Goal: Task Accomplishment & Management: Complete application form

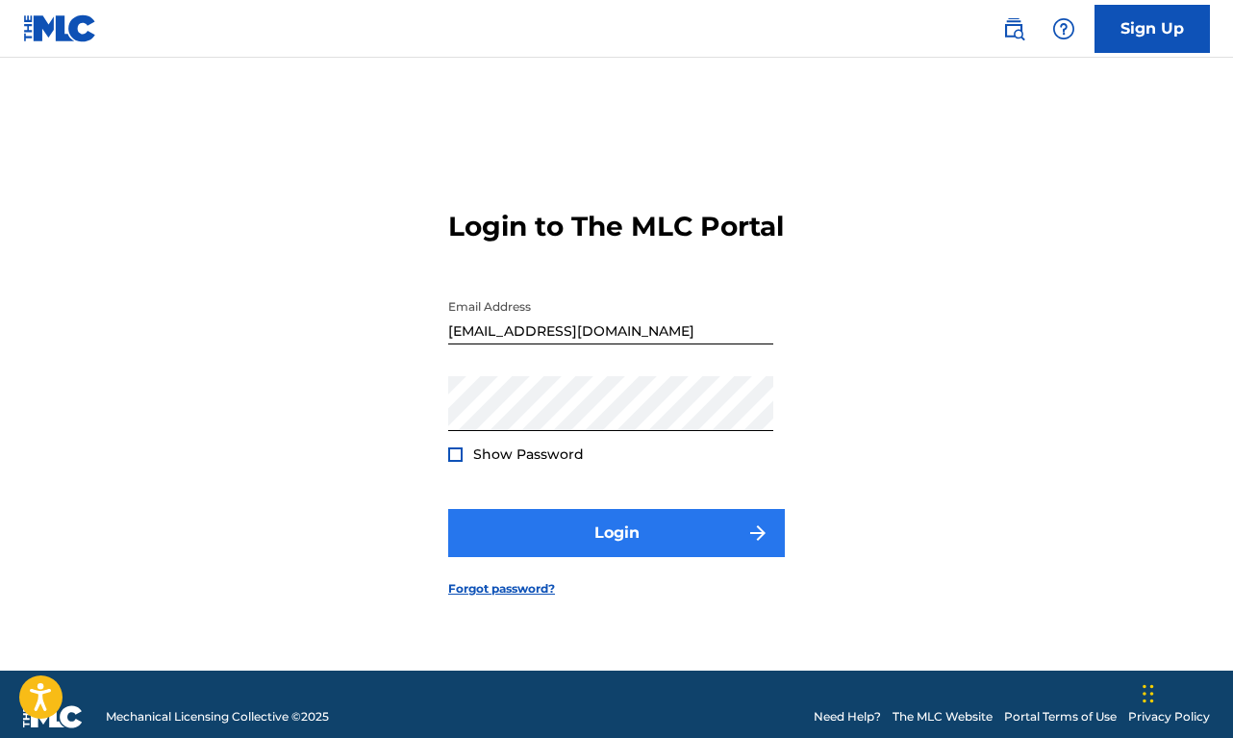
click at [568, 557] on button "Login" at bounding box center [616, 533] width 337 height 48
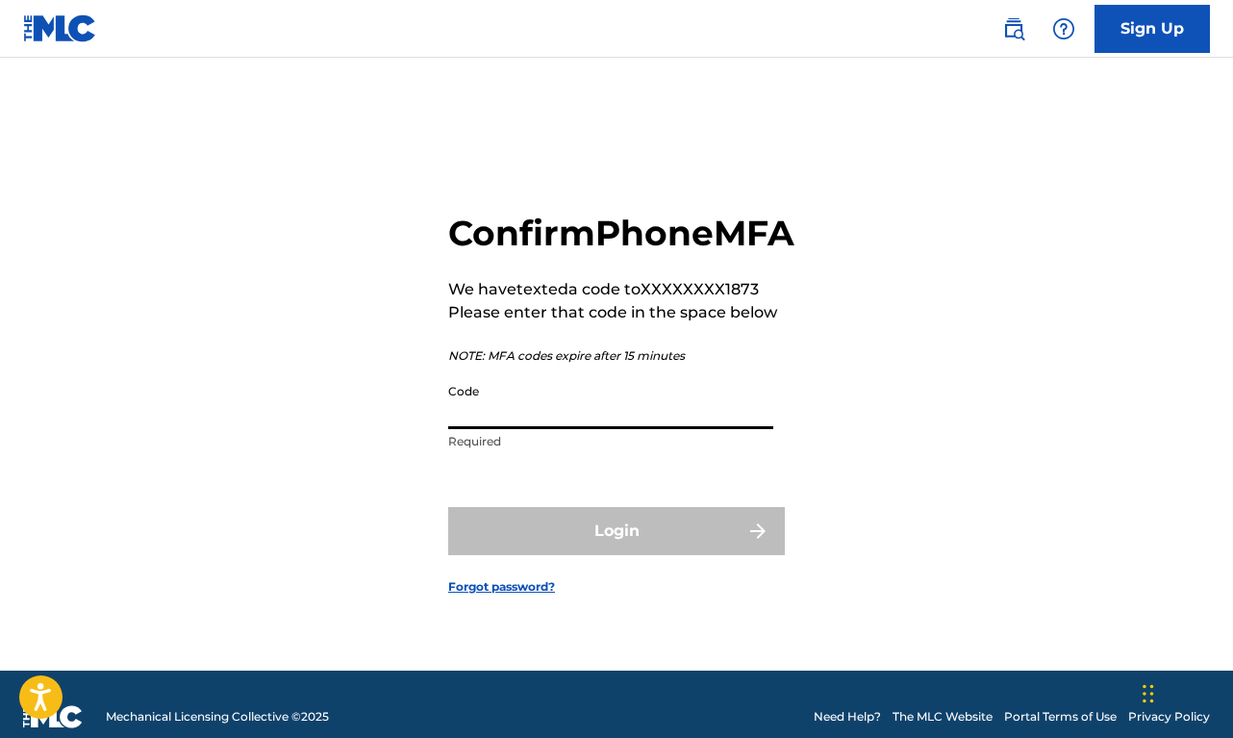
click at [588, 416] on input "Code" at bounding box center [610, 401] width 325 height 55
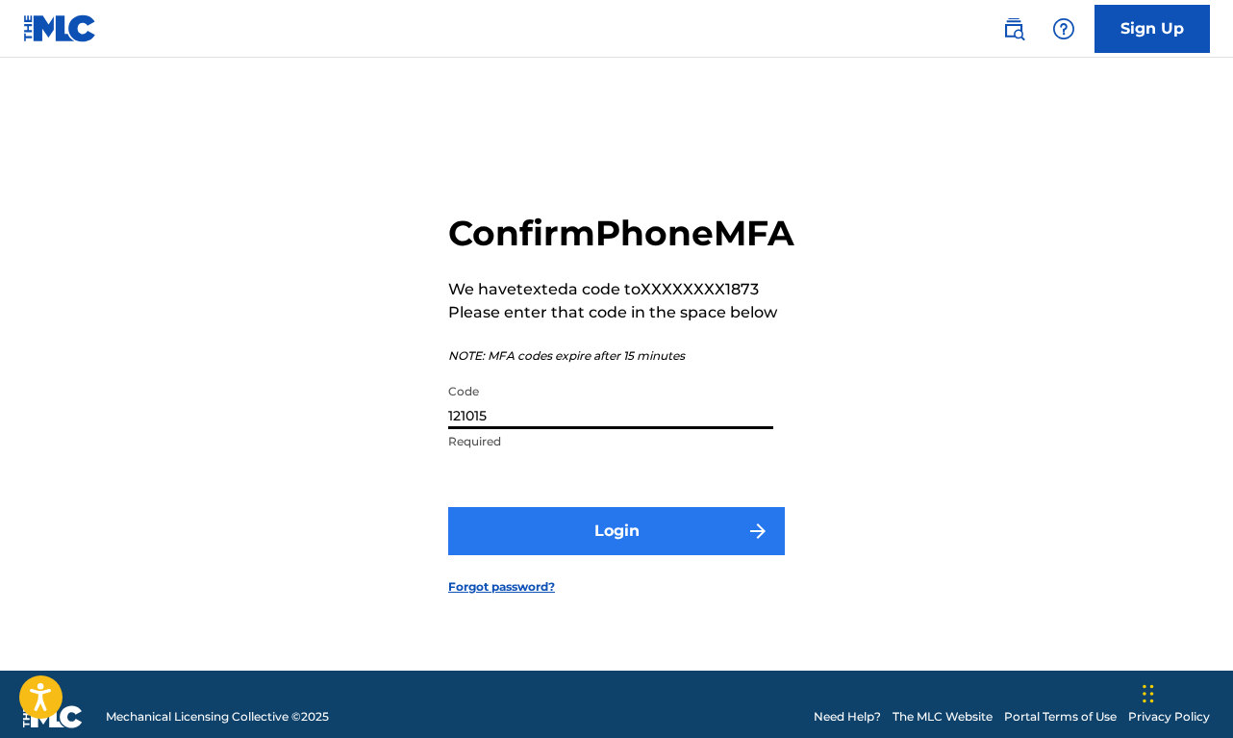
type input "121015"
click at [566, 536] on button "Login" at bounding box center [616, 531] width 337 height 48
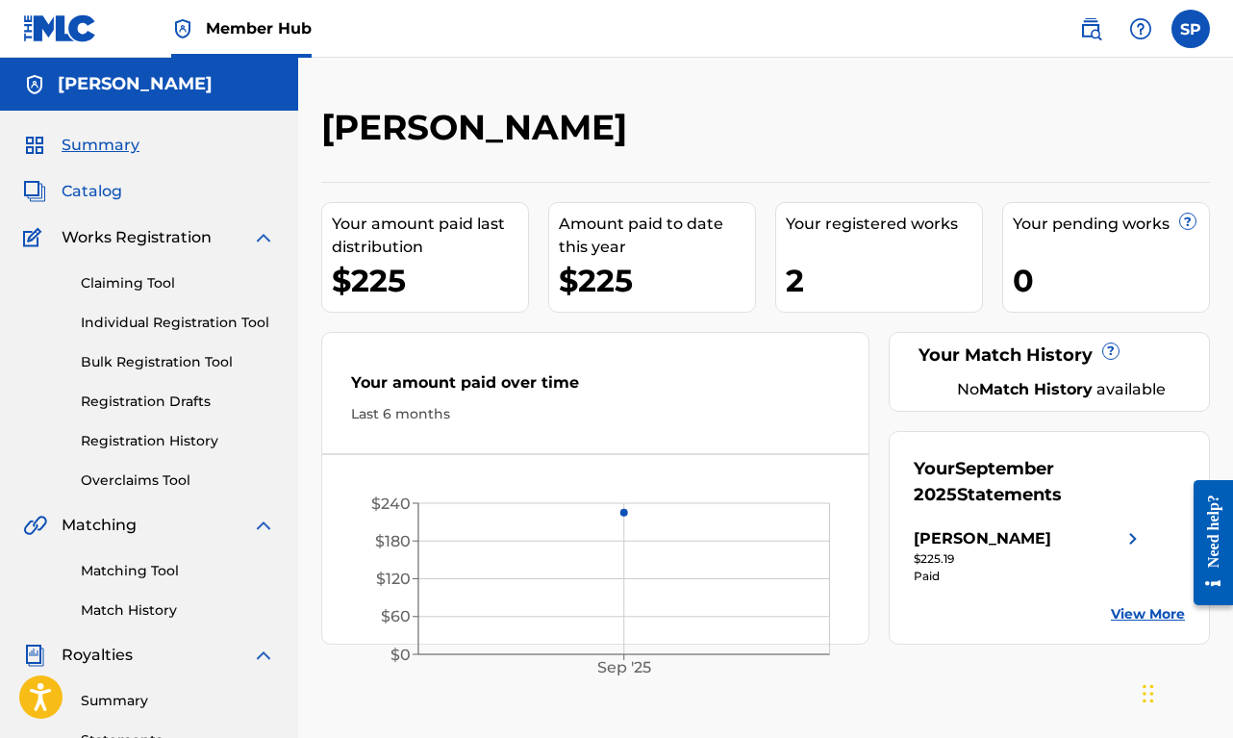
click at [99, 192] on span "Catalog" at bounding box center [92, 191] width 61 height 23
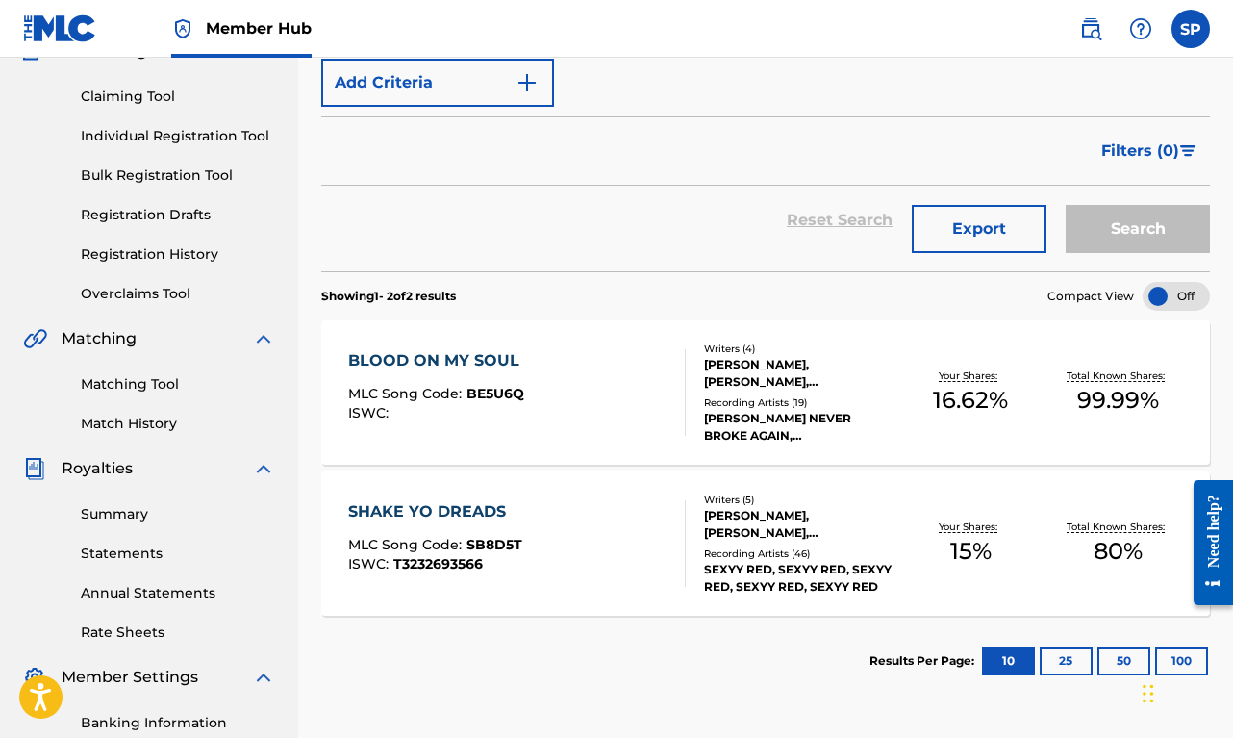
scroll to position [224, 0]
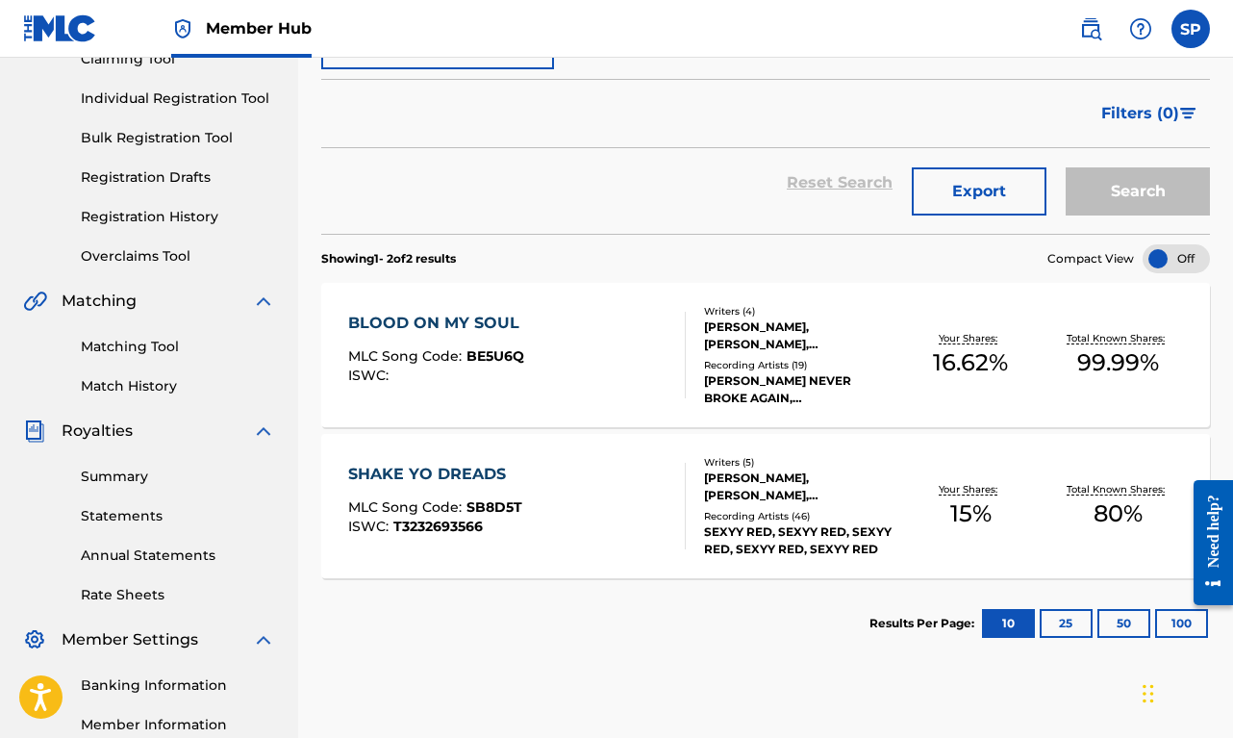
click at [560, 459] on div "SHAKE YO DREADS MLC Song Code : SB8D5T ISWC : T3232693566 Writers ( 5 ) [PERSON…" at bounding box center [765, 506] width 889 height 144
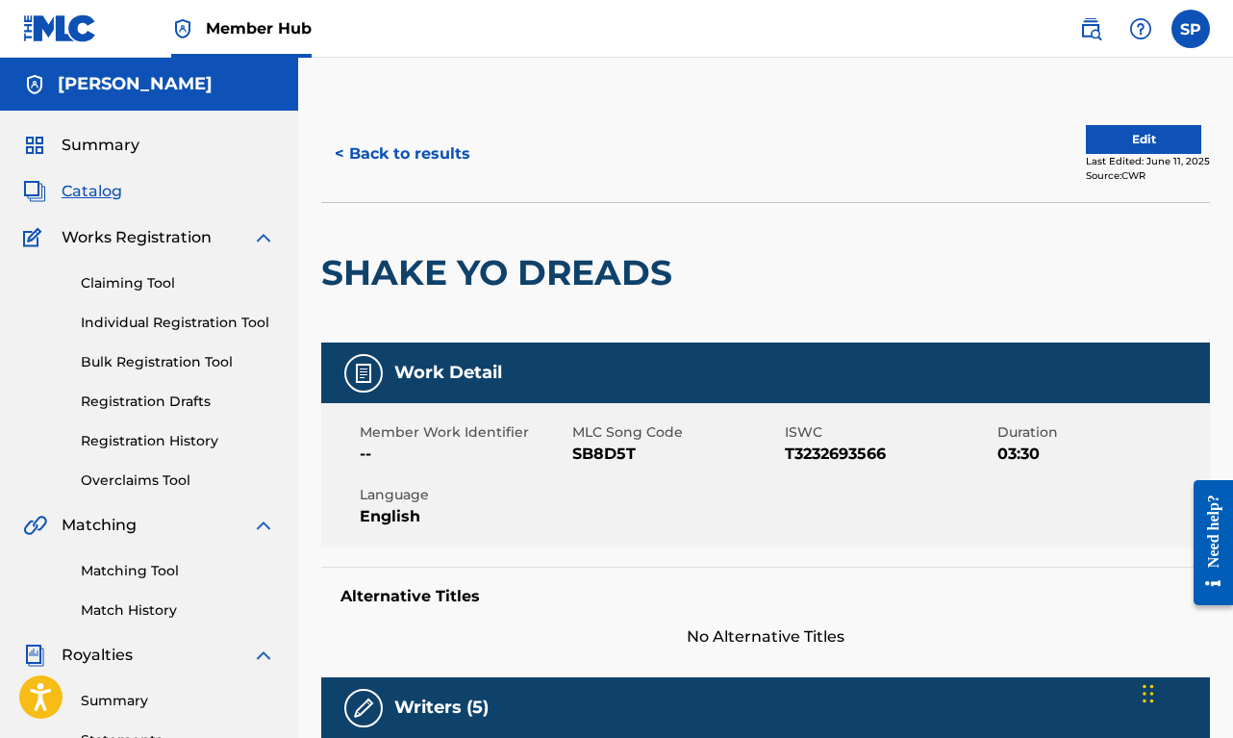
scroll to position [377, 0]
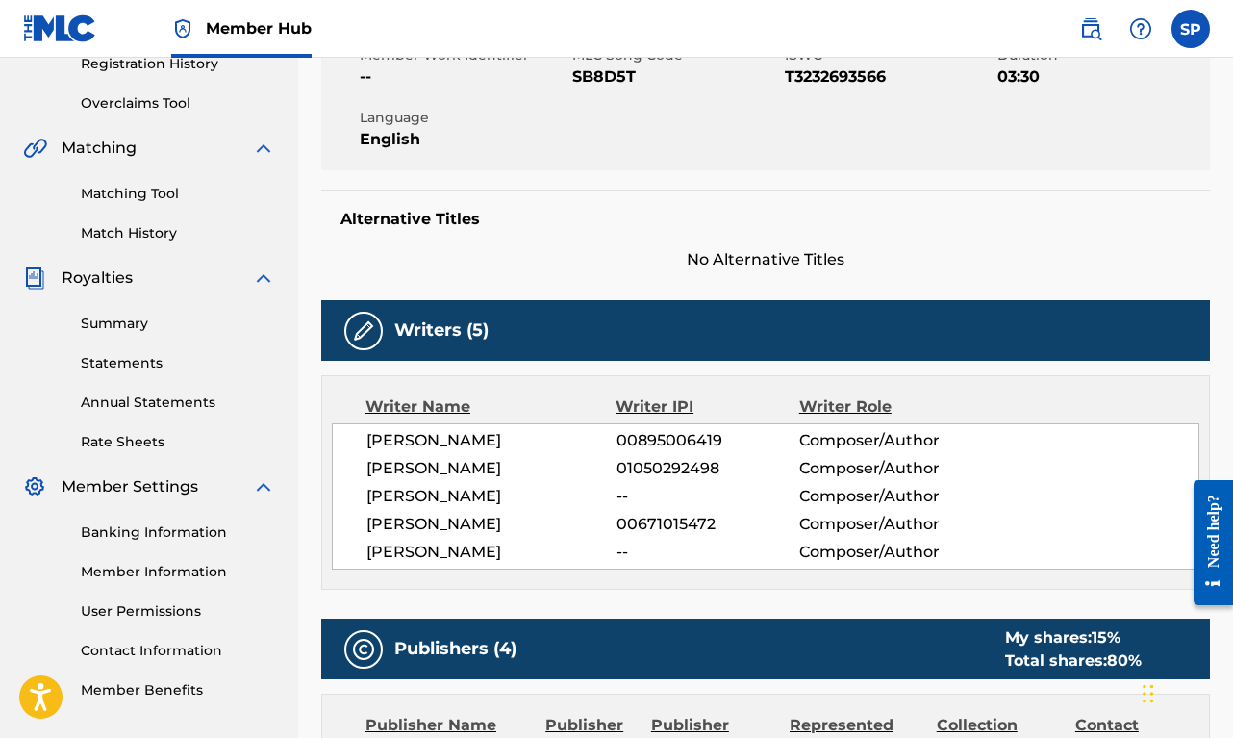
drag, startPoint x: 363, startPoint y: 495, endPoint x: 552, endPoint y: 493, distance: 189.5
click at [552, 493] on div "[PERSON_NAME] 00895006419 Composer/Author [PERSON_NAME] 01050292498 Composer/Au…" at bounding box center [765, 496] width 867 height 146
copy span "[PERSON_NAME]"
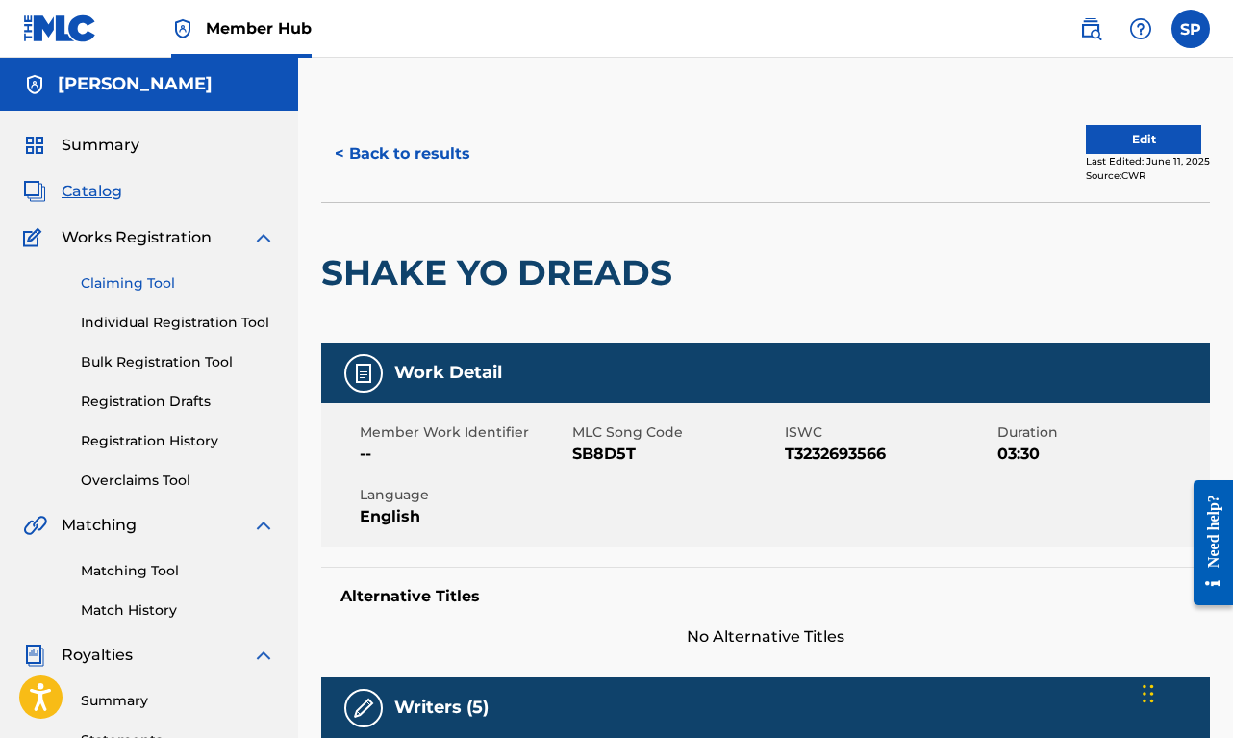
click at [128, 276] on link "Claiming Tool" at bounding box center [178, 283] width 194 height 20
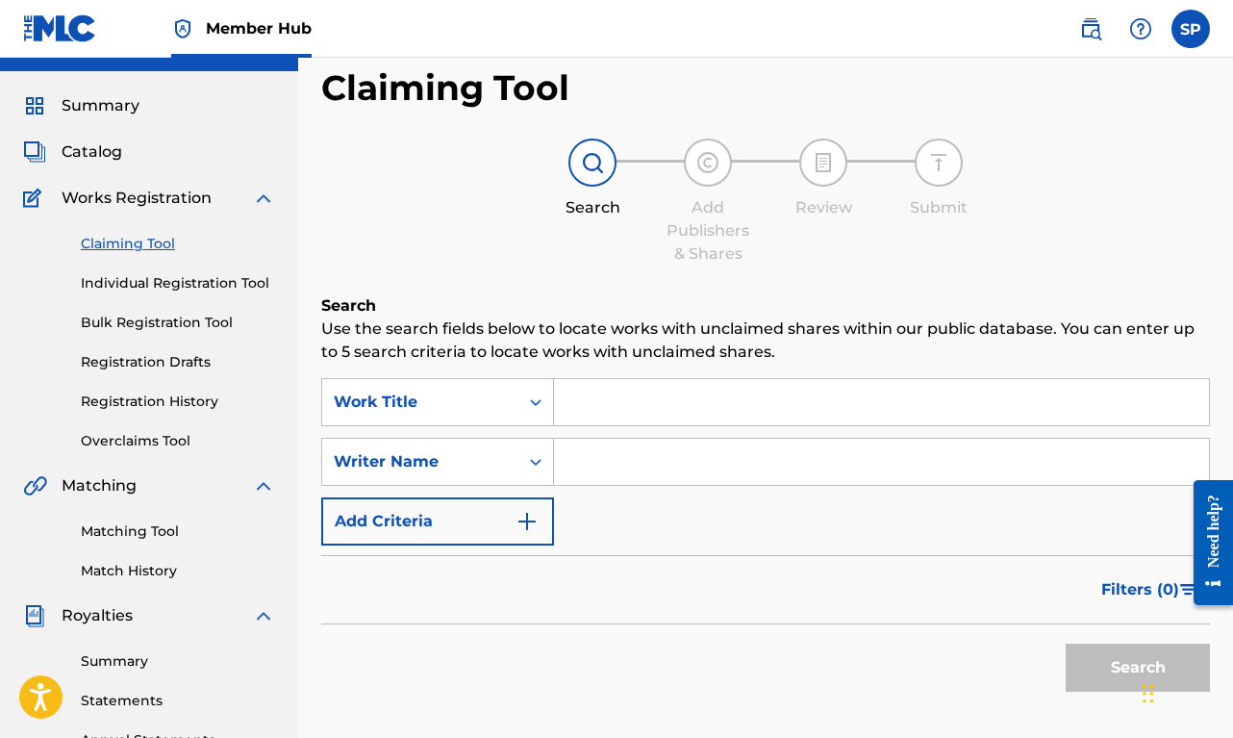
scroll to position [43, 0]
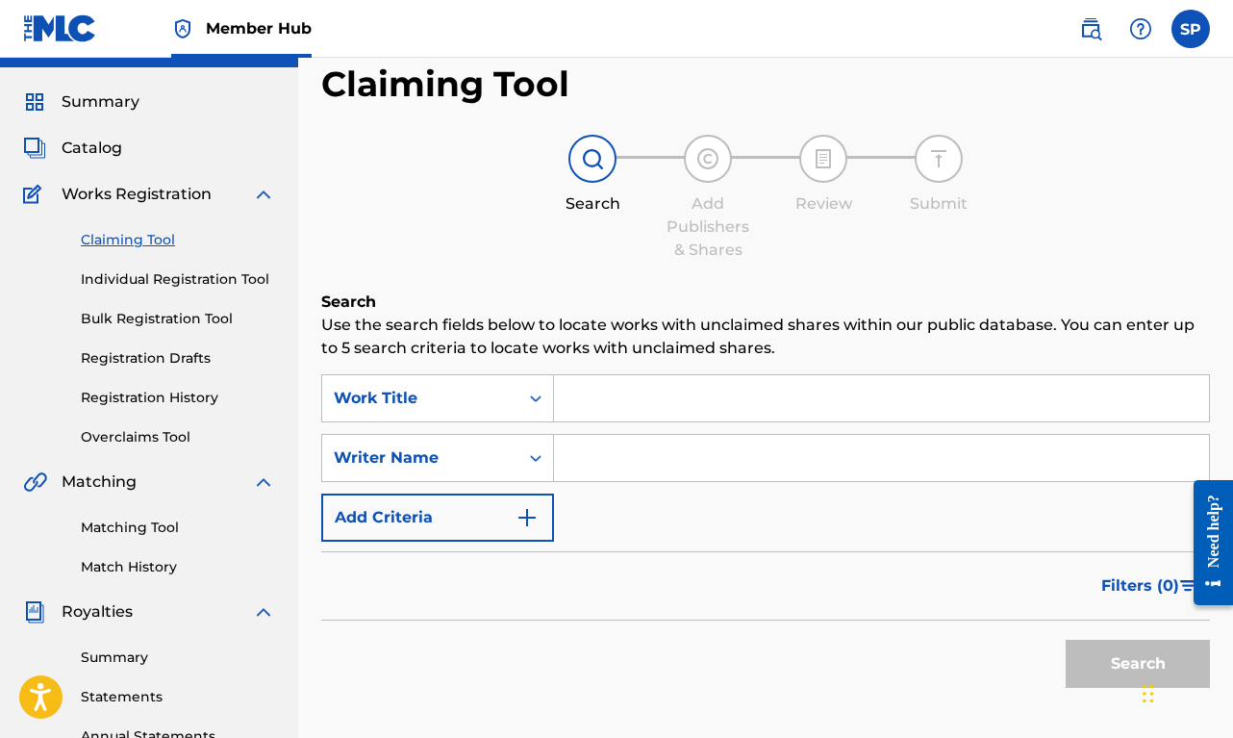
click at [641, 463] on input "Search Form" at bounding box center [881, 458] width 655 height 46
paste input "[PERSON_NAME]"
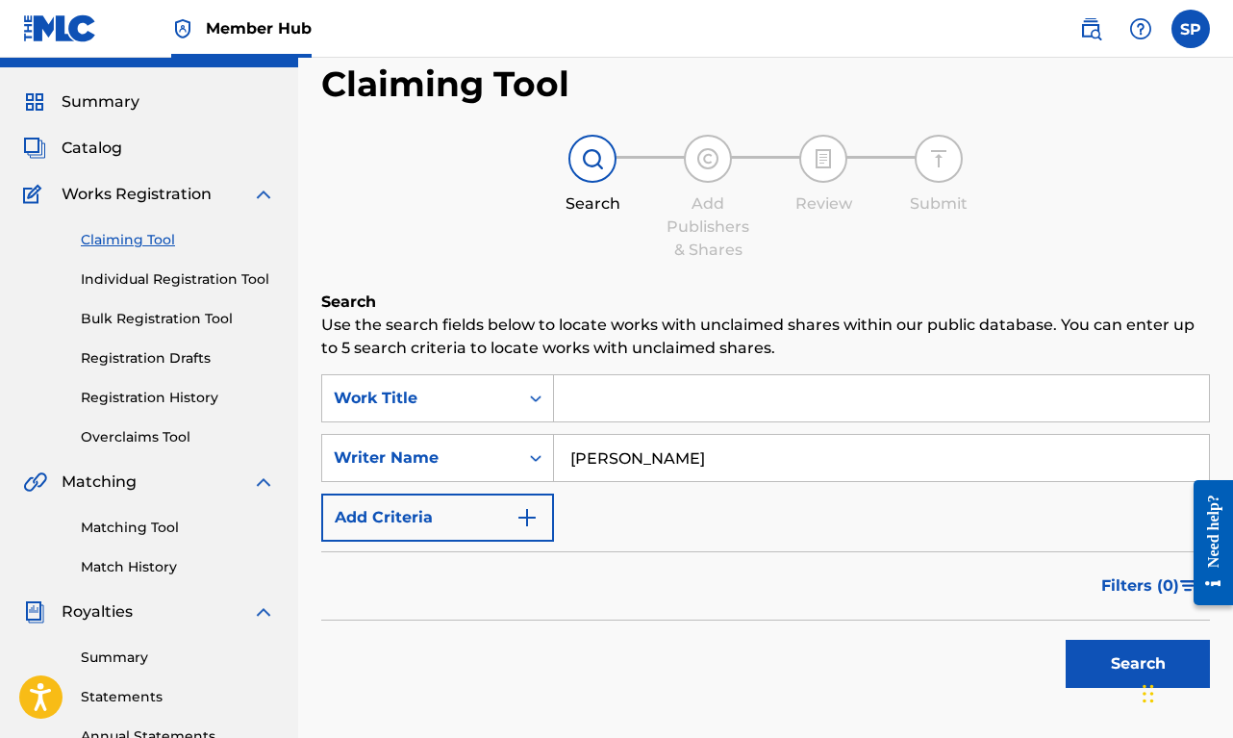
type input "[PERSON_NAME]"
click at [1138, 664] on button "Search" at bounding box center [1138, 664] width 144 height 48
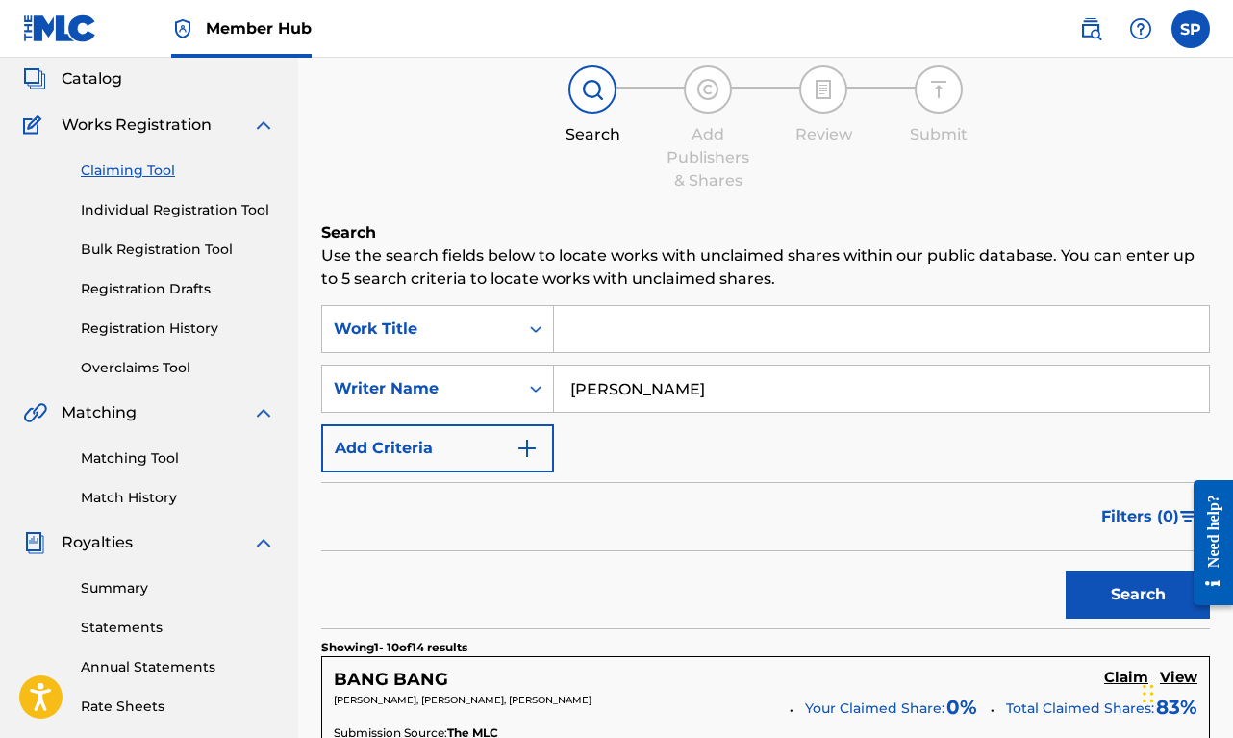
scroll to position [551, 0]
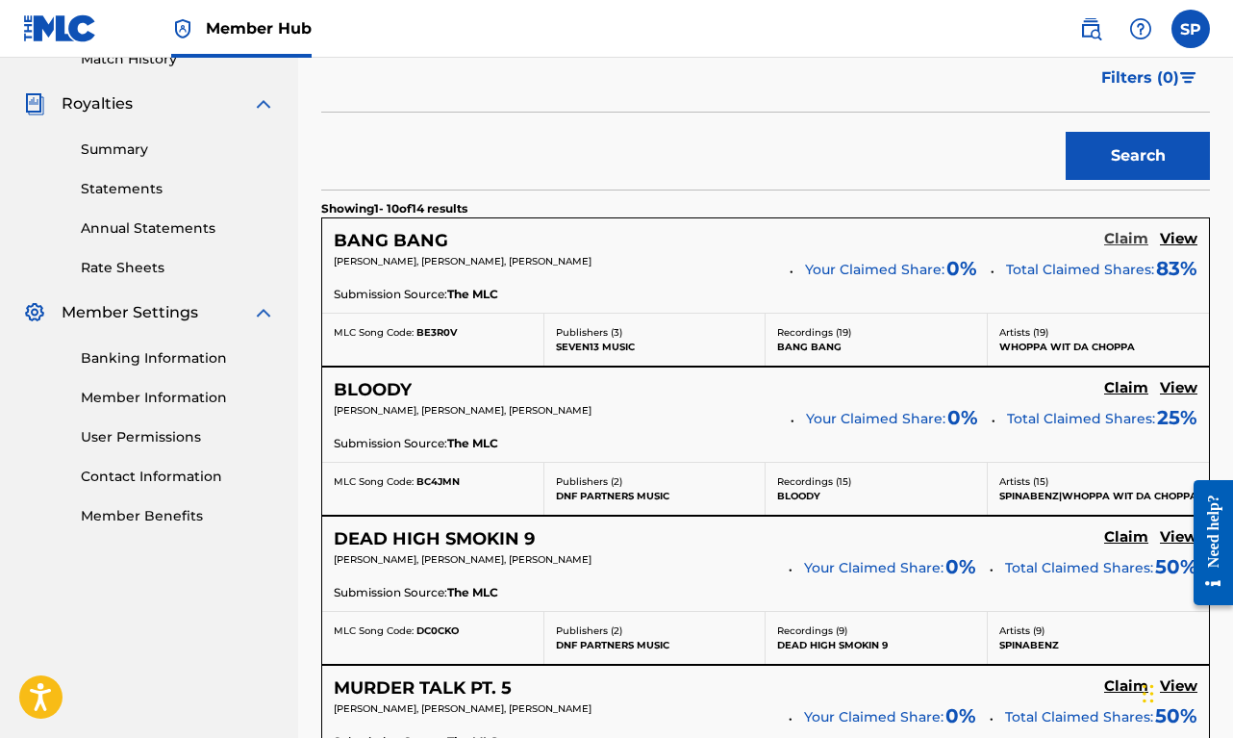
click at [1123, 240] on h5 "Claim" at bounding box center [1126, 239] width 44 height 18
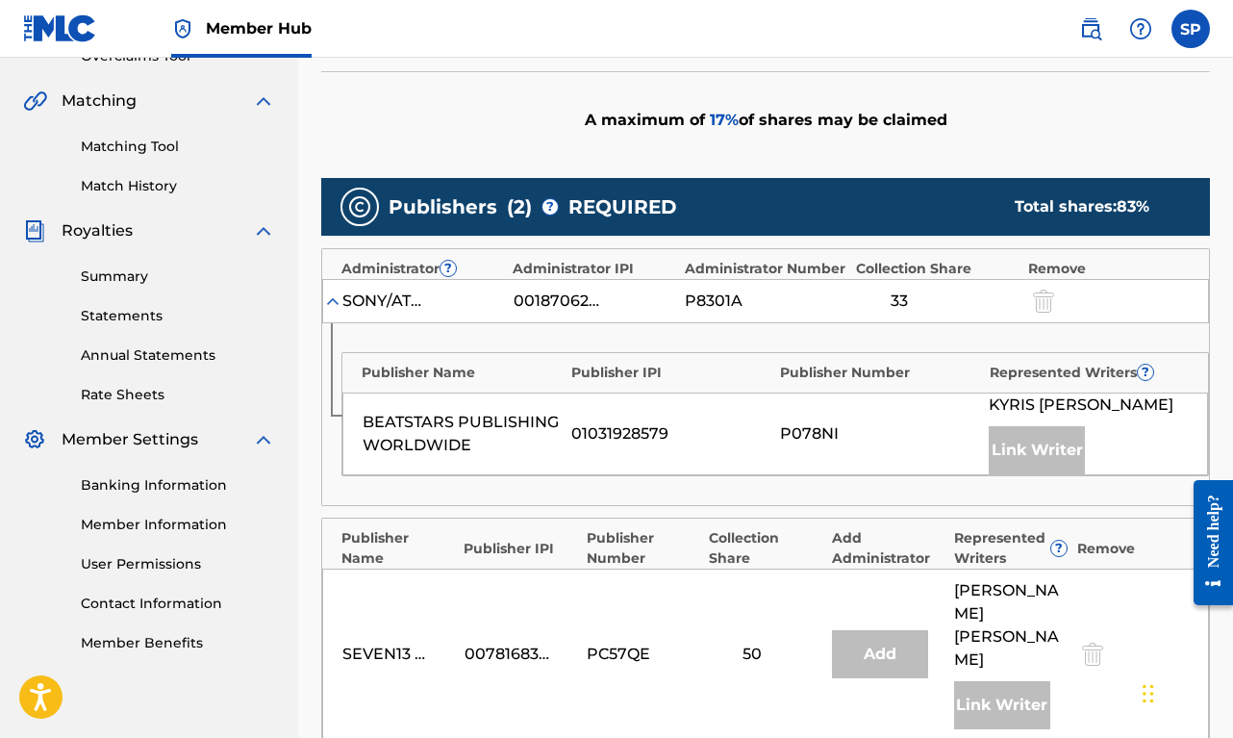
scroll to position [251, 0]
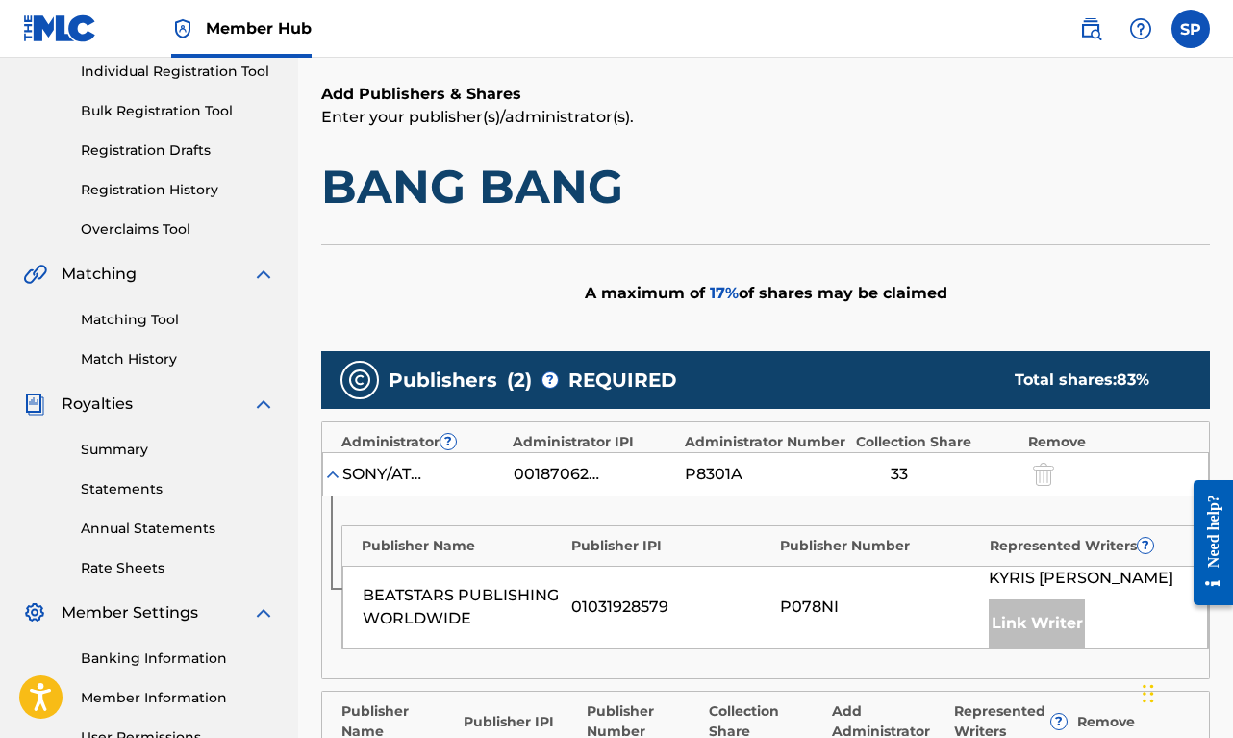
click at [722, 290] on span "17 %" at bounding box center [724, 293] width 29 height 18
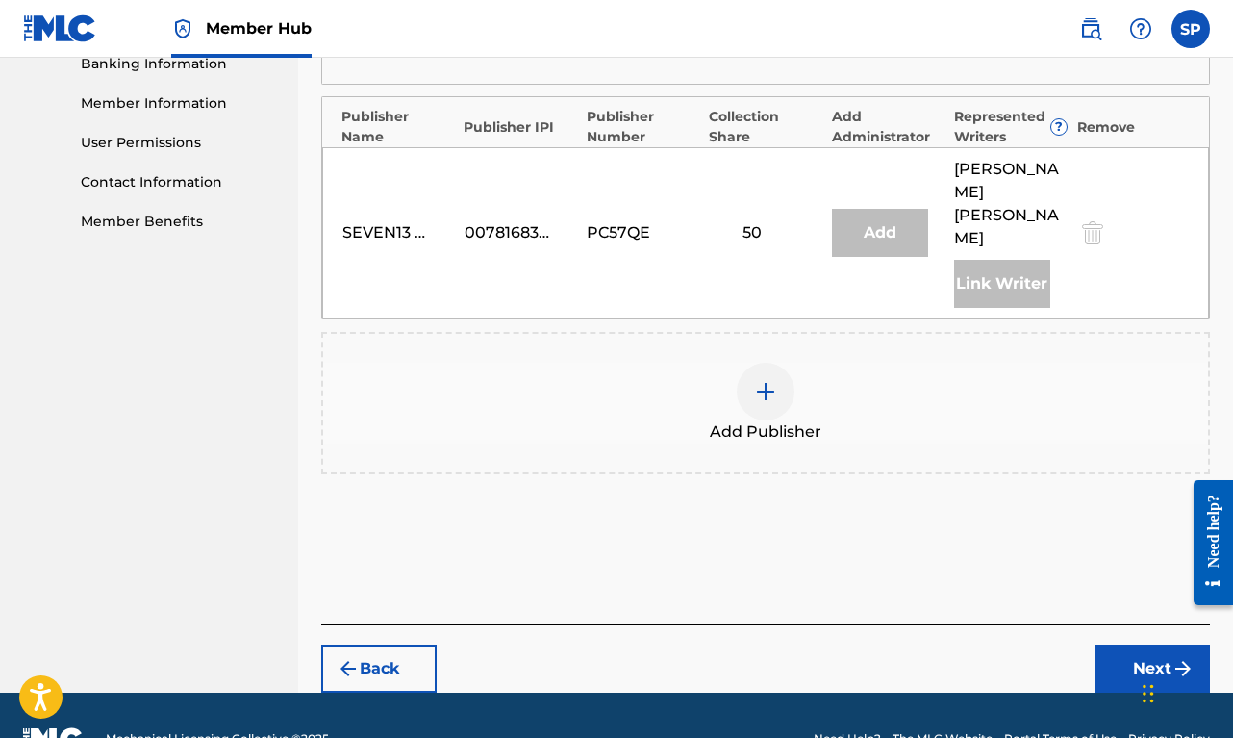
scroll to position [833, 0]
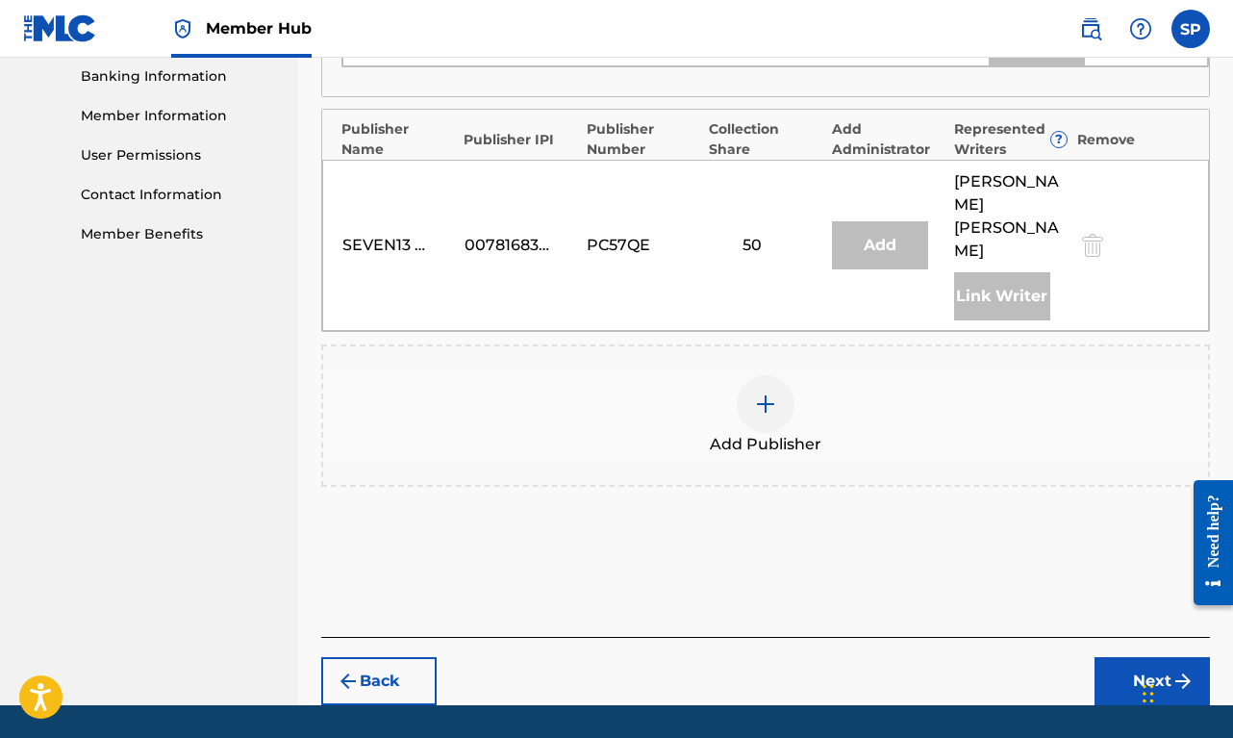
click at [780, 379] on div at bounding box center [766, 404] width 58 height 58
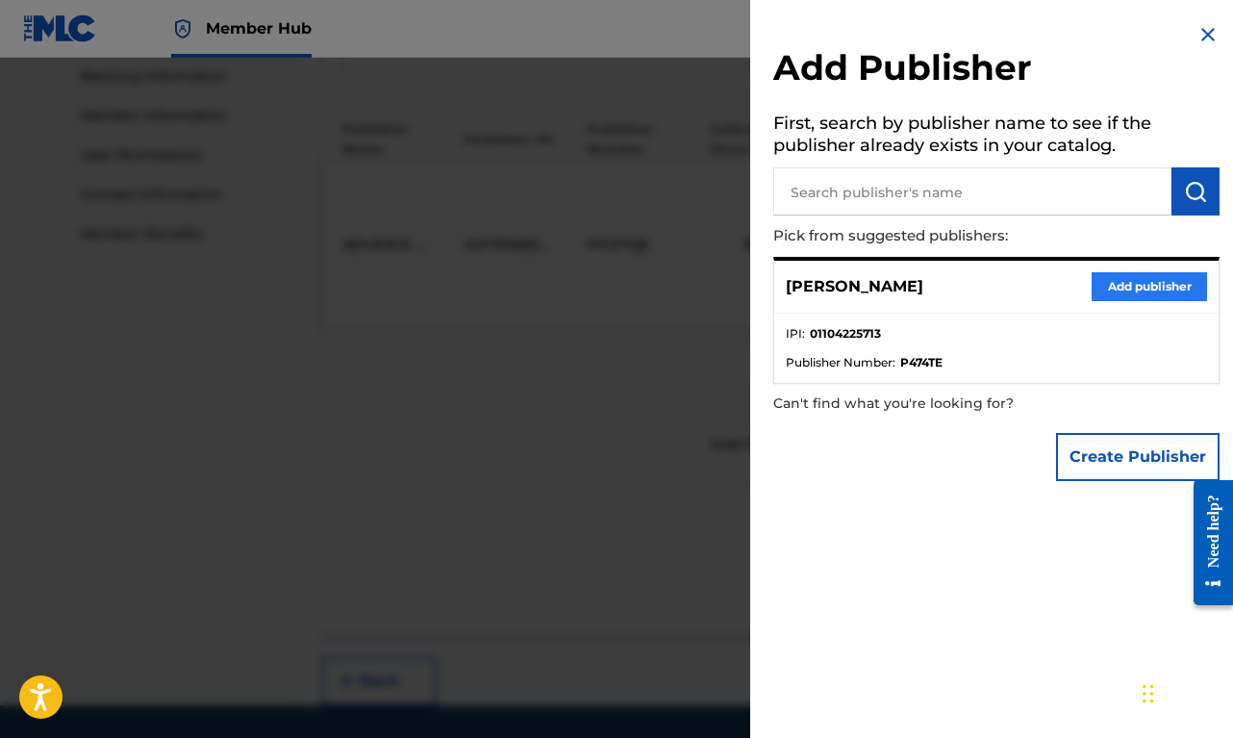
click at [1150, 285] on button "Add publisher" at bounding box center [1149, 286] width 115 height 29
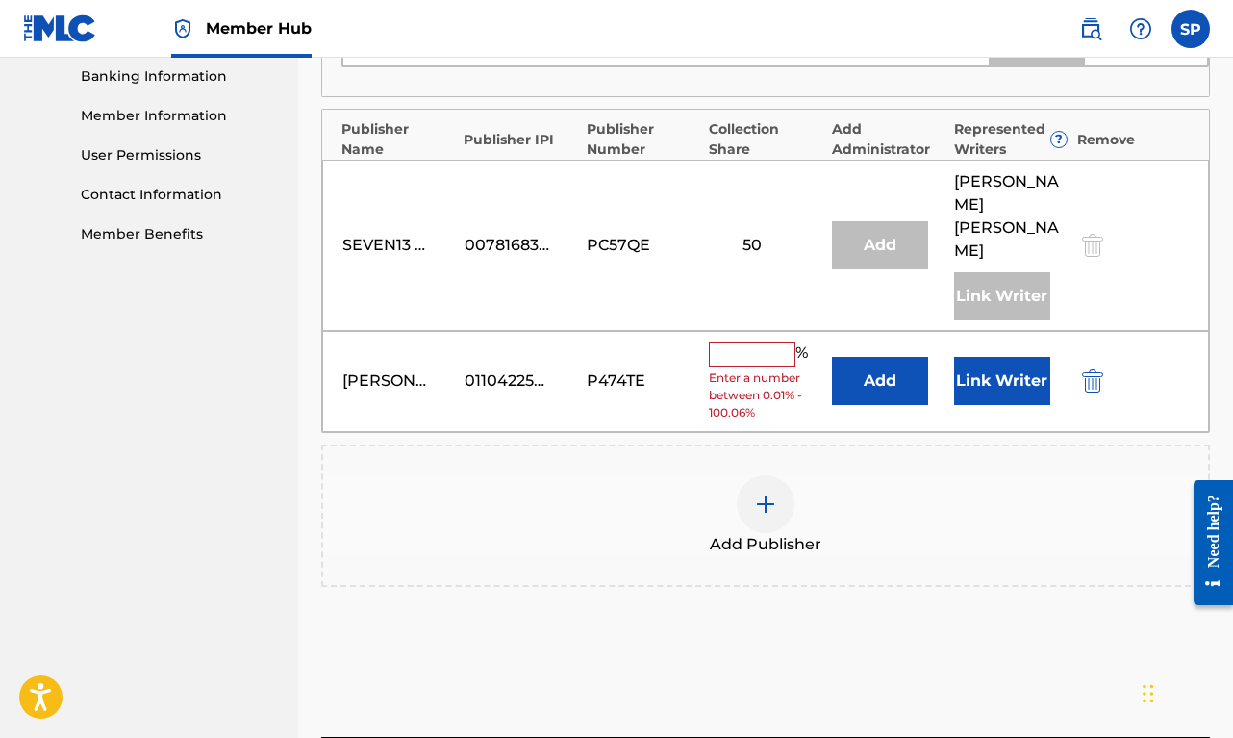
click at [764, 341] on input "text" at bounding box center [752, 353] width 87 height 25
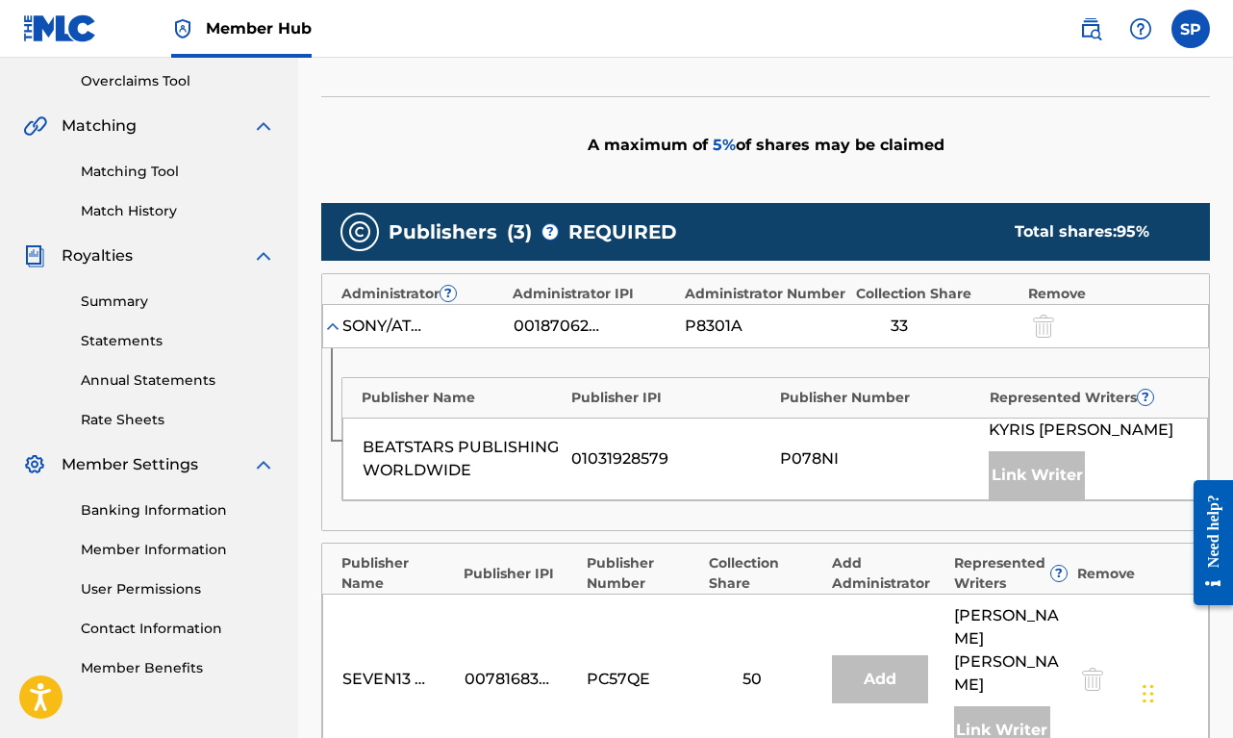
scroll to position [782, 0]
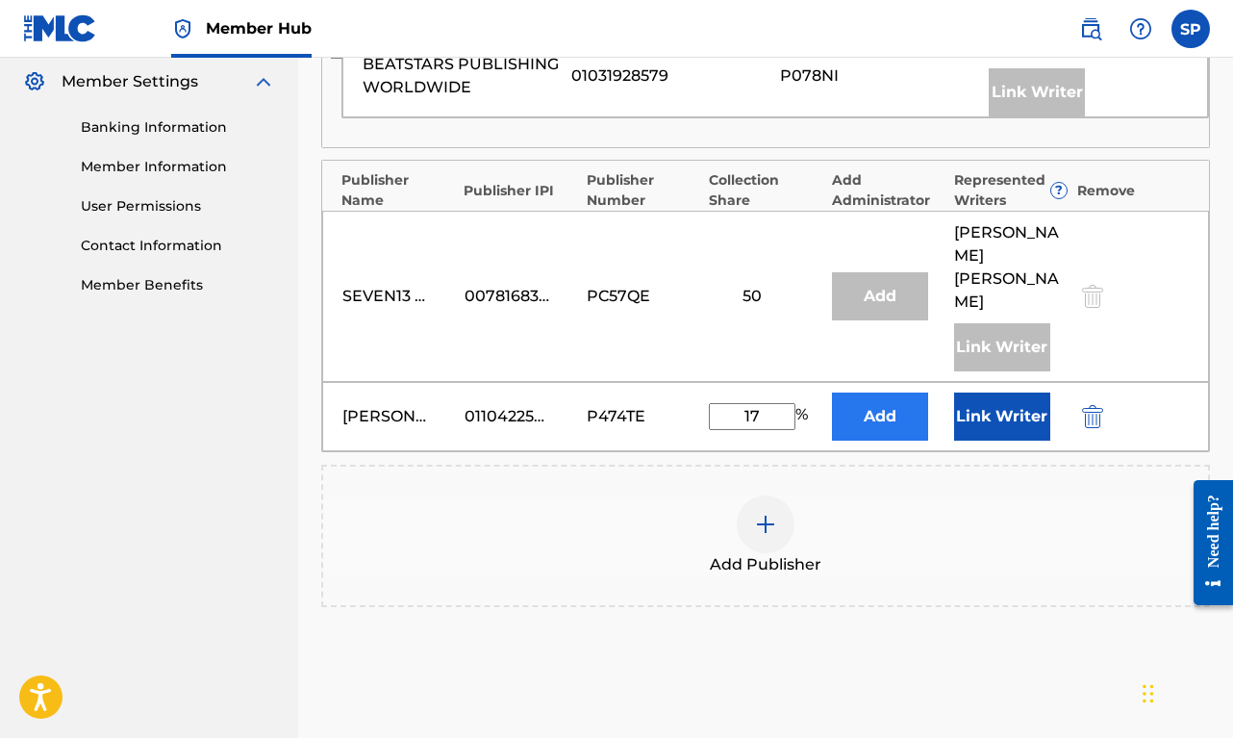
type input "17"
click at [866, 392] on button "Add" at bounding box center [880, 416] width 96 height 48
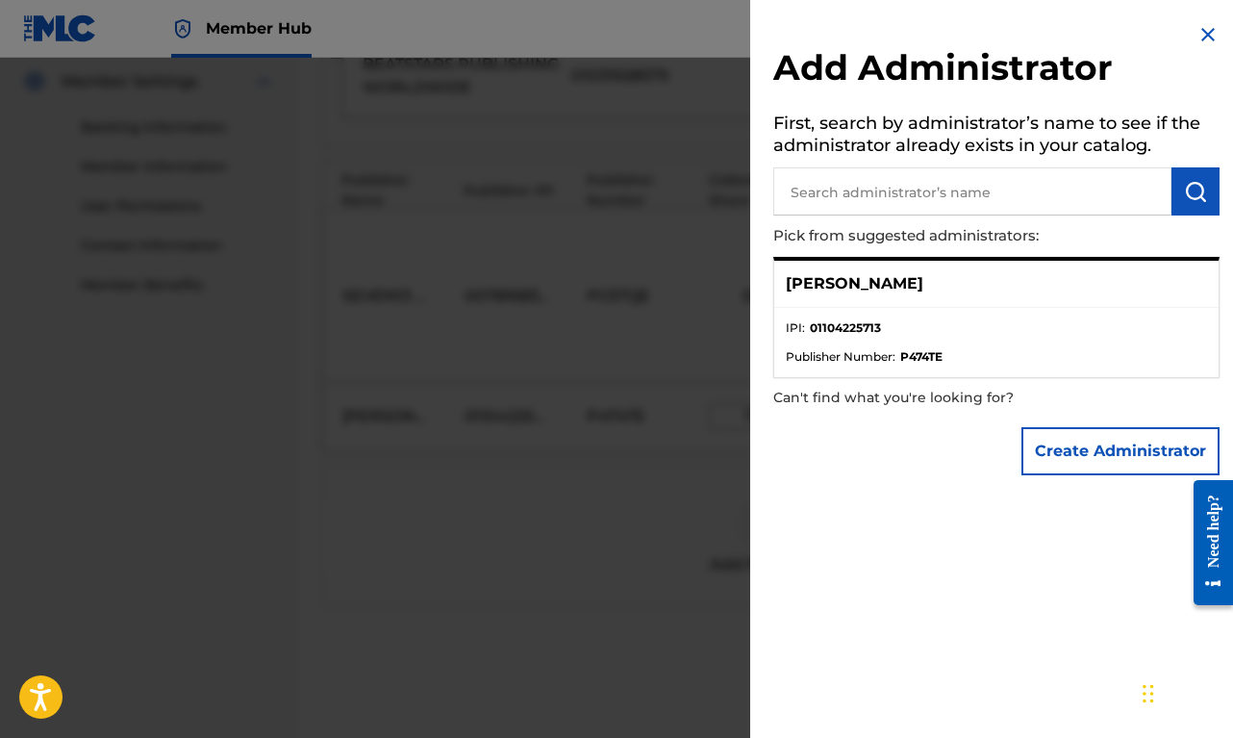
click at [912, 290] on p "[PERSON_NAME]" at bounding box center [855, 283] width 138 height 23
click at [1206, 30] on img at bounding box center [1207, 34] width 23 height 23
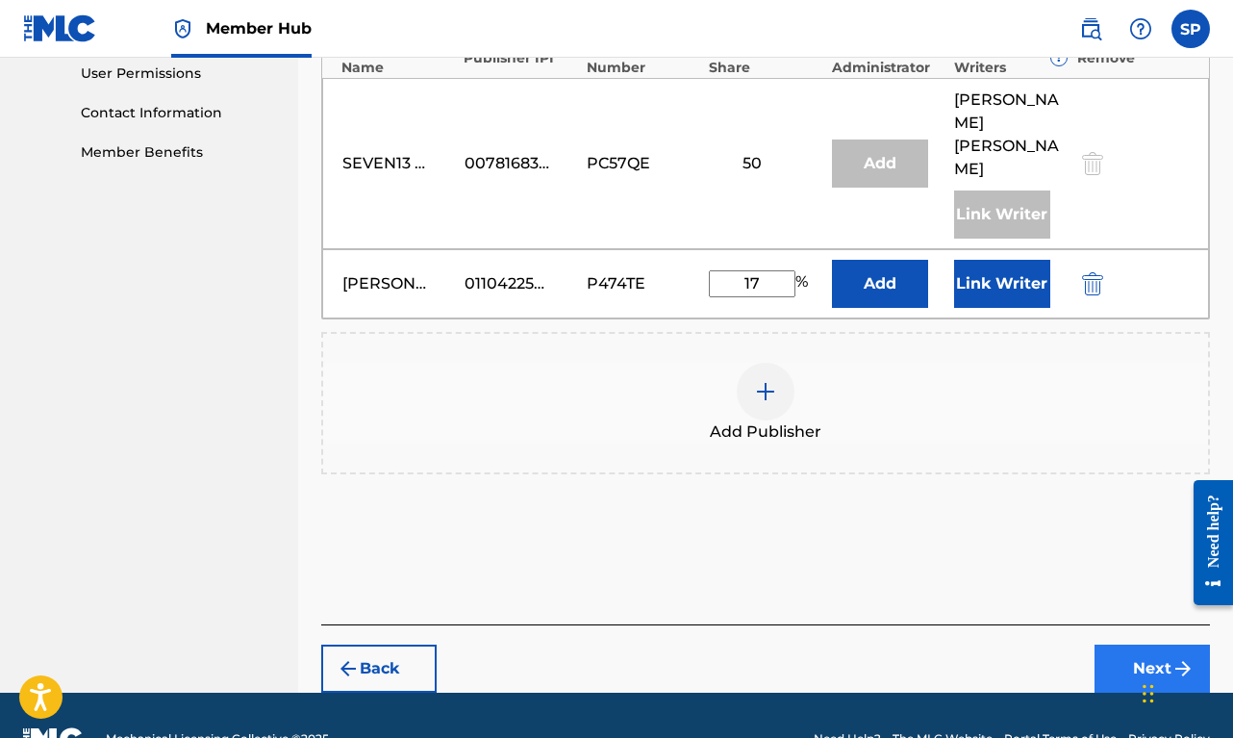
click at [1142, 644] on button "Next" at bounding box center [1151, 668] width 115 height 48
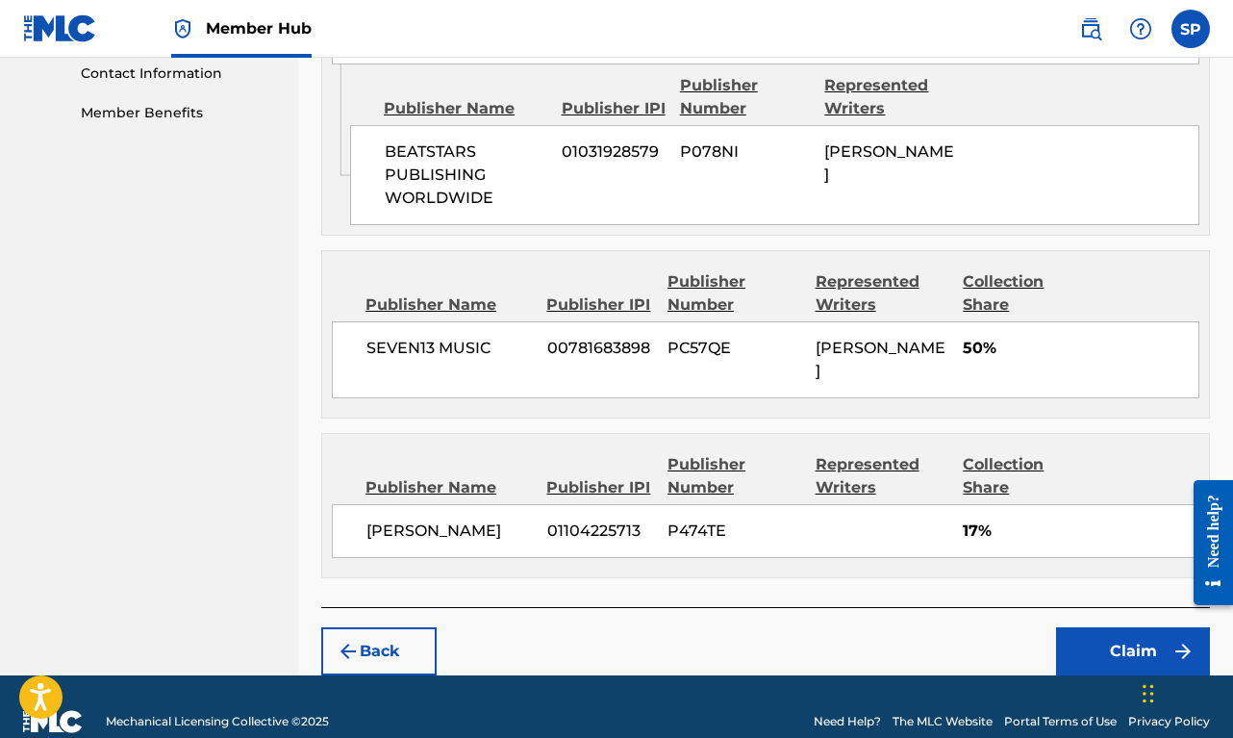
scroll to position [979, 0]
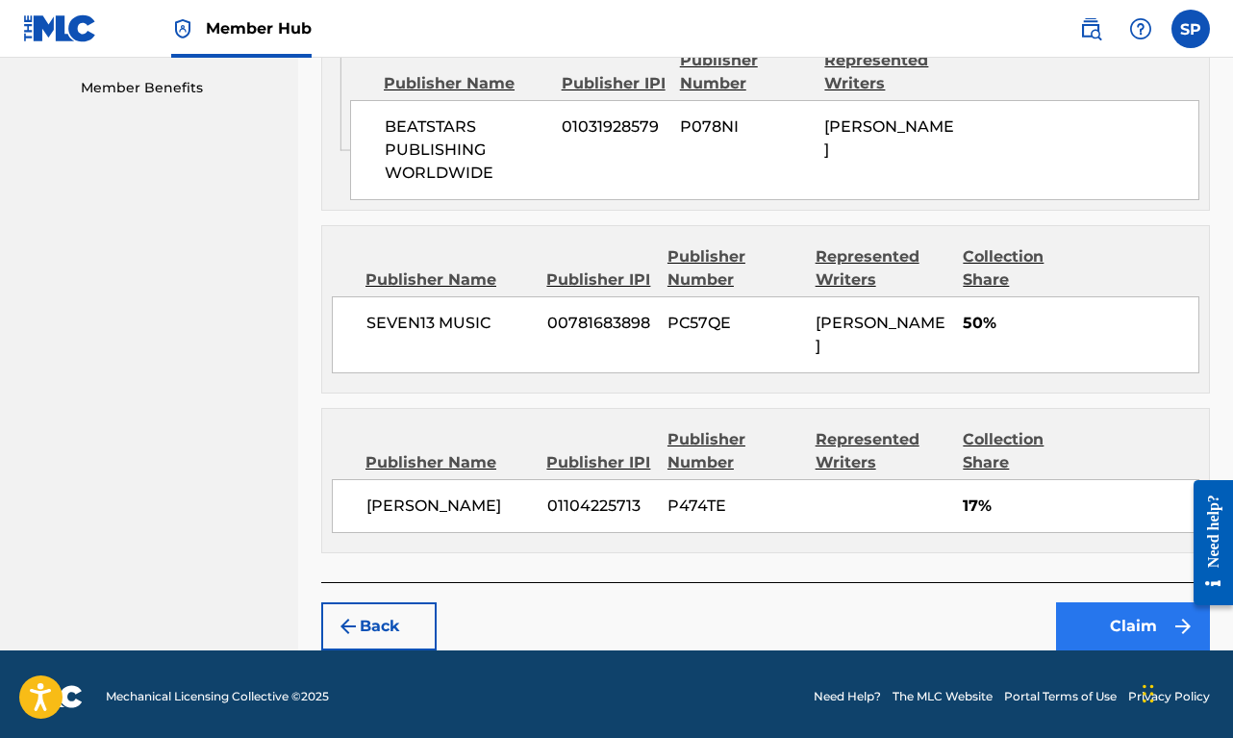
click at [1106, 630] on button "Claim" at bounding box center [1133, 626] width 154 height 48
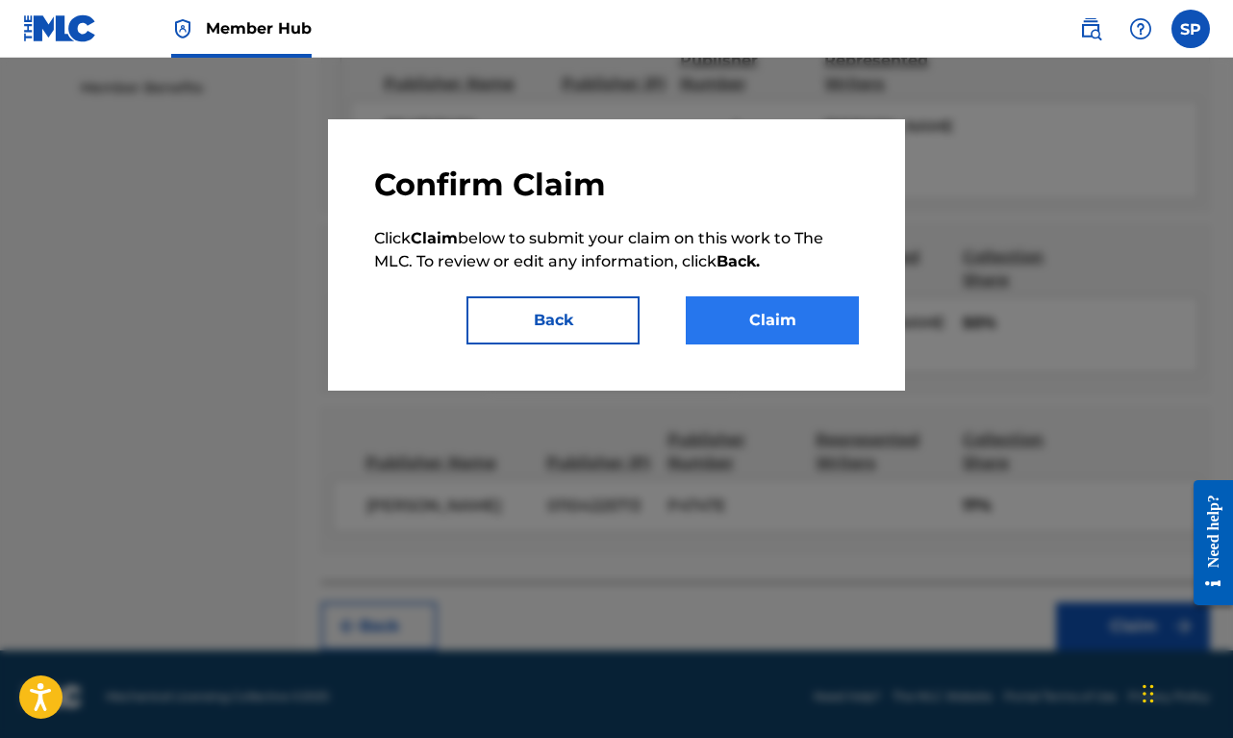
click at [747, 319] on button "Claim" at bounding box center [772, 320] width 173 height 48
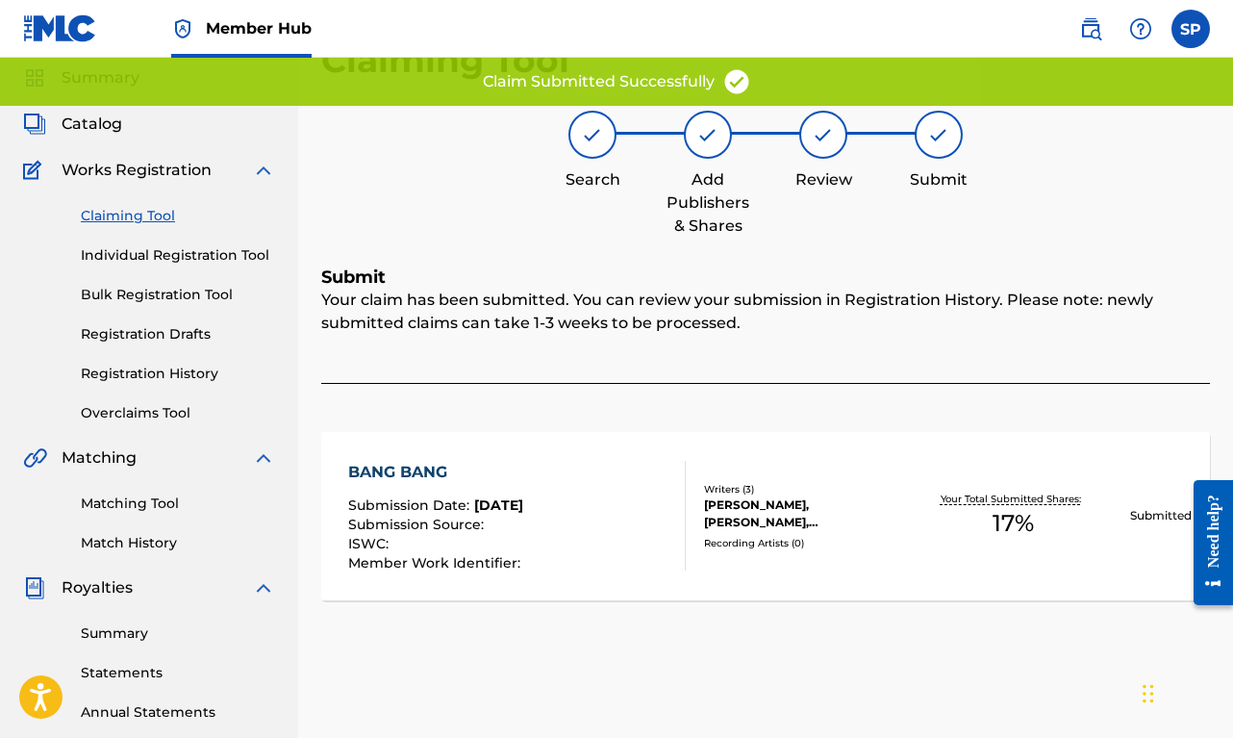
scroll to position [0, 0]
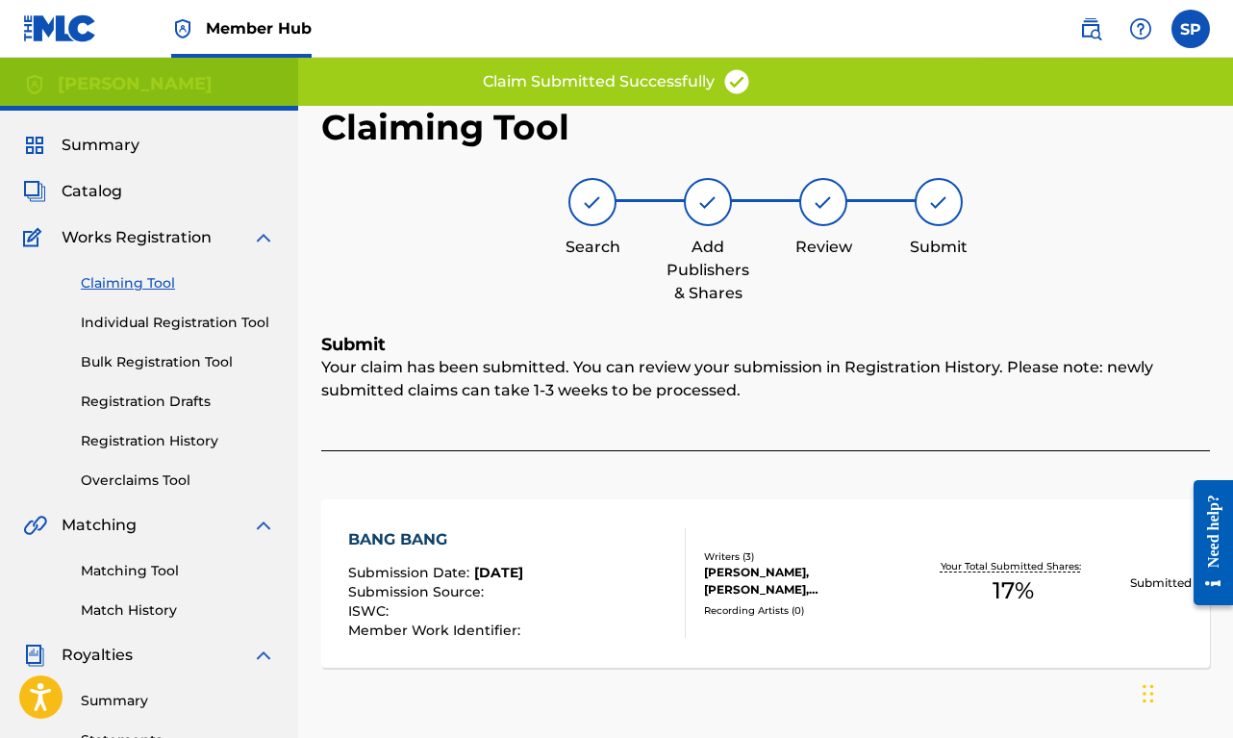
click at [178, 289] on link "Claiming Tool" at bounding box center [178, 283] width 194 height 20
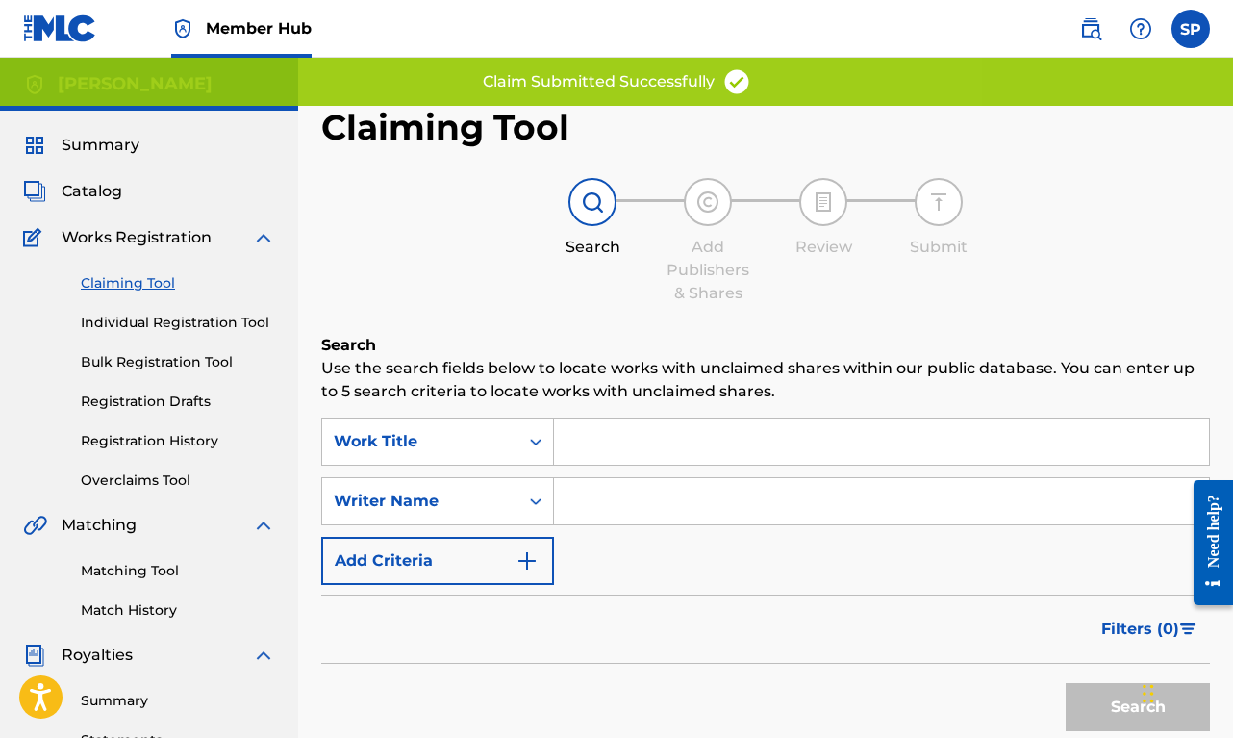
click at [590, 497] on input "Search Form" at bounding box center [881, 501] width 655 height 46
paste input "[PERSON_NAME]"
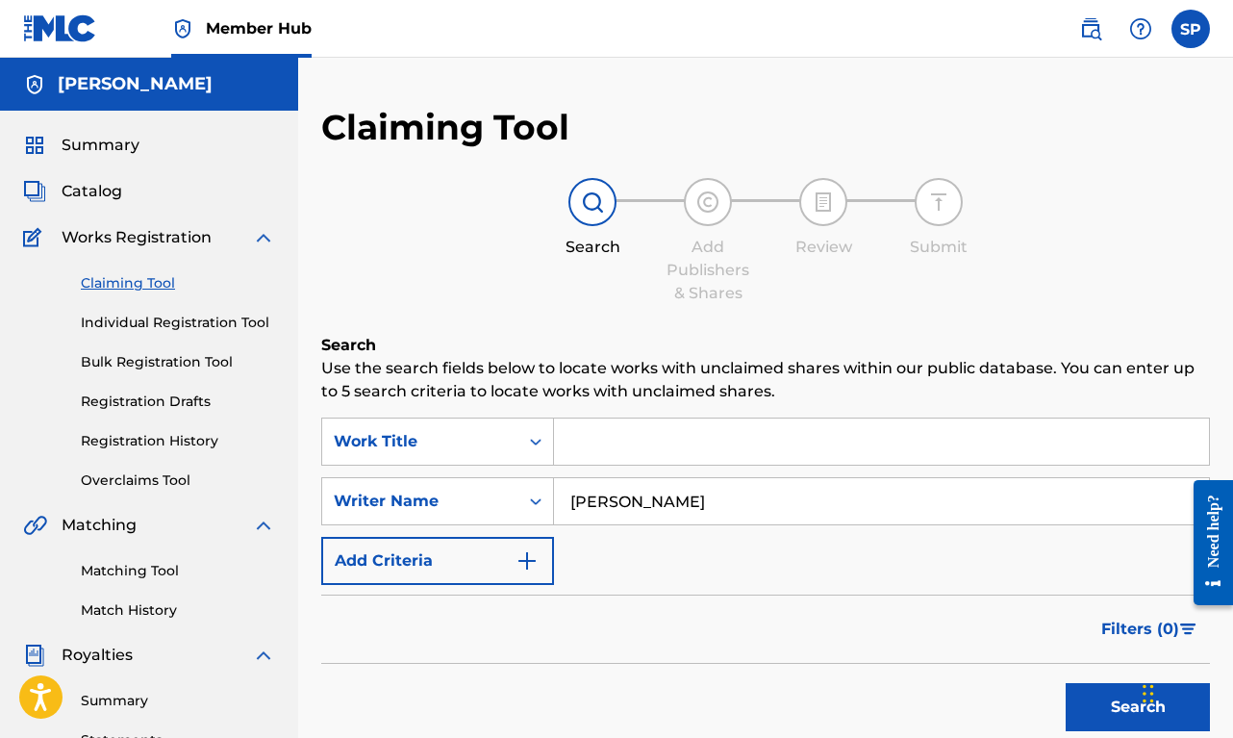
type input "[PERSON_NAME]"
click at [1138, 707] on button "Search" at bounding box center [1138, 707] width 144 height 48
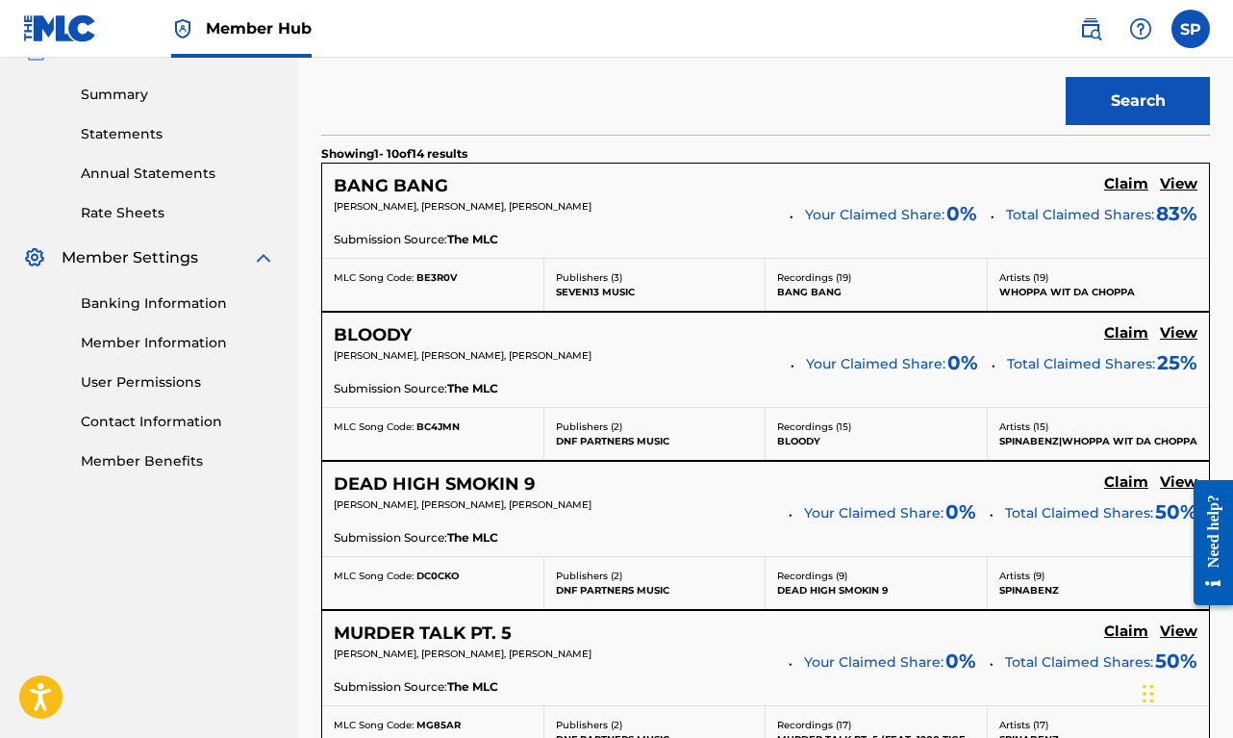
scroll to position [687, 0]
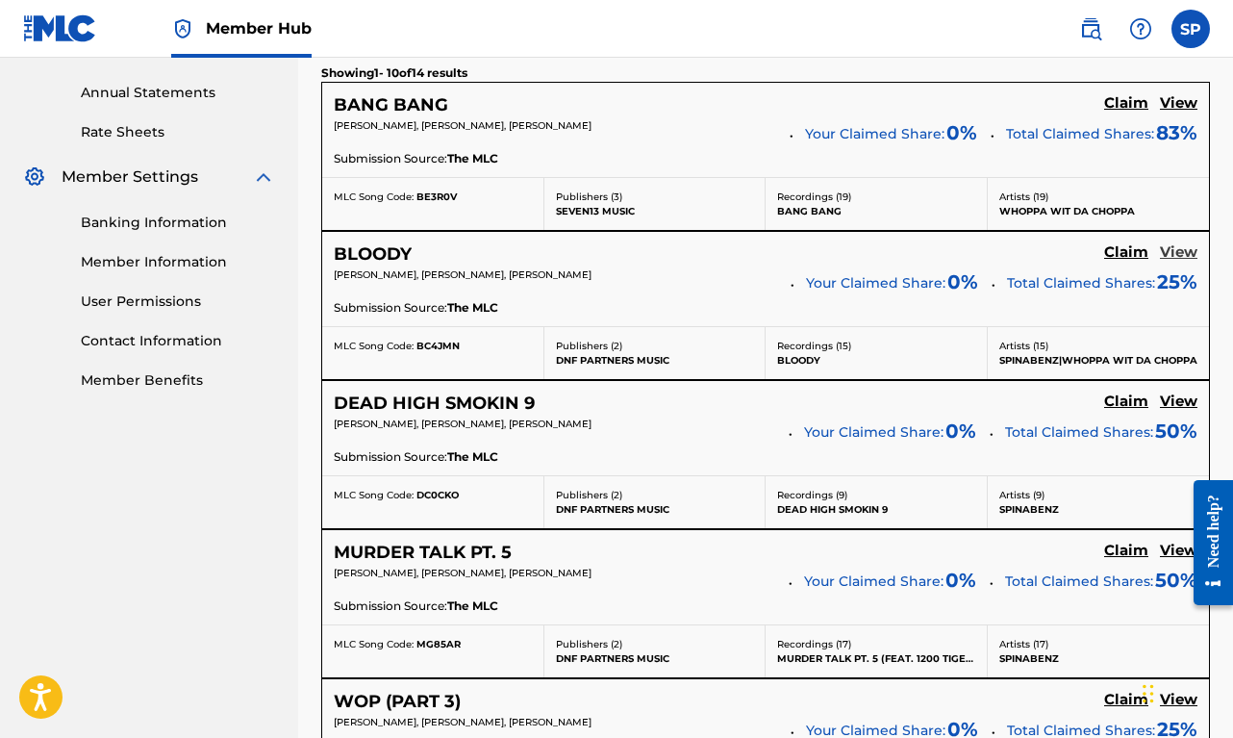
click at [1185, 253] on h5 "View" at bounding box center [1179, 252] width 38 height 18
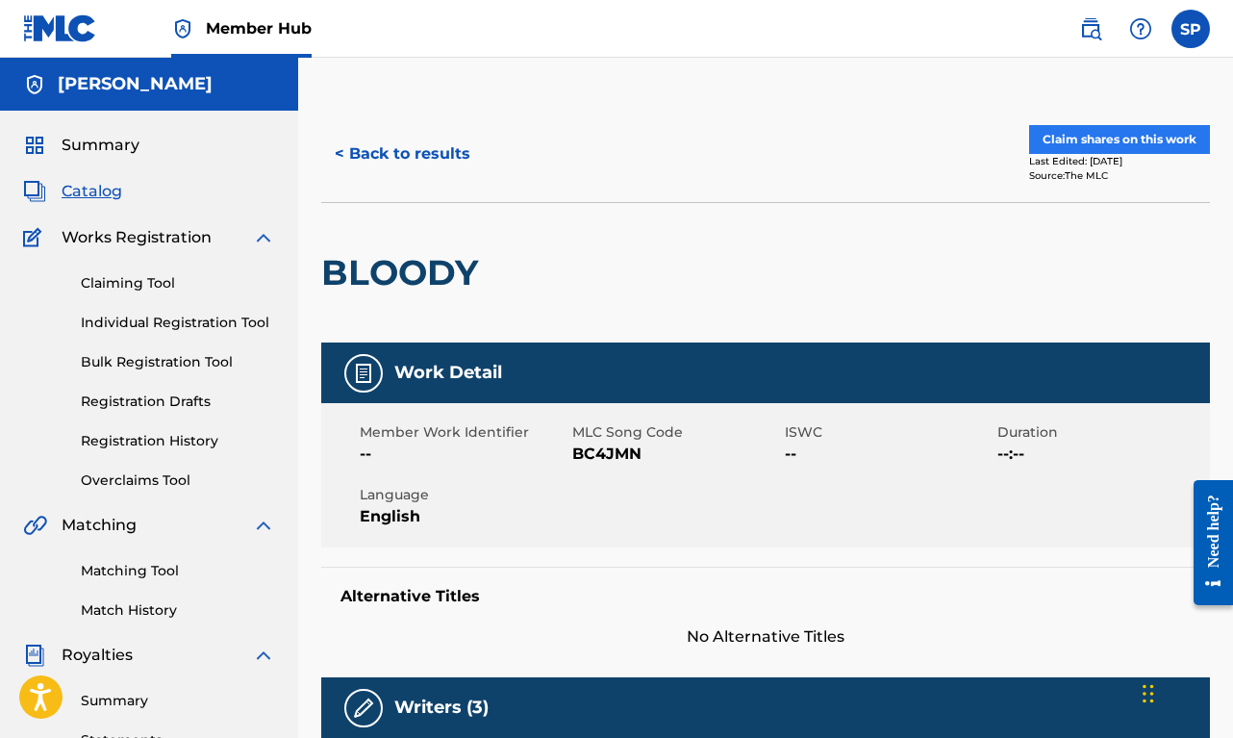
click at [1077, 140] on button "Claim shares on this work" at bounding box center [1119, 139] width 181 height 29
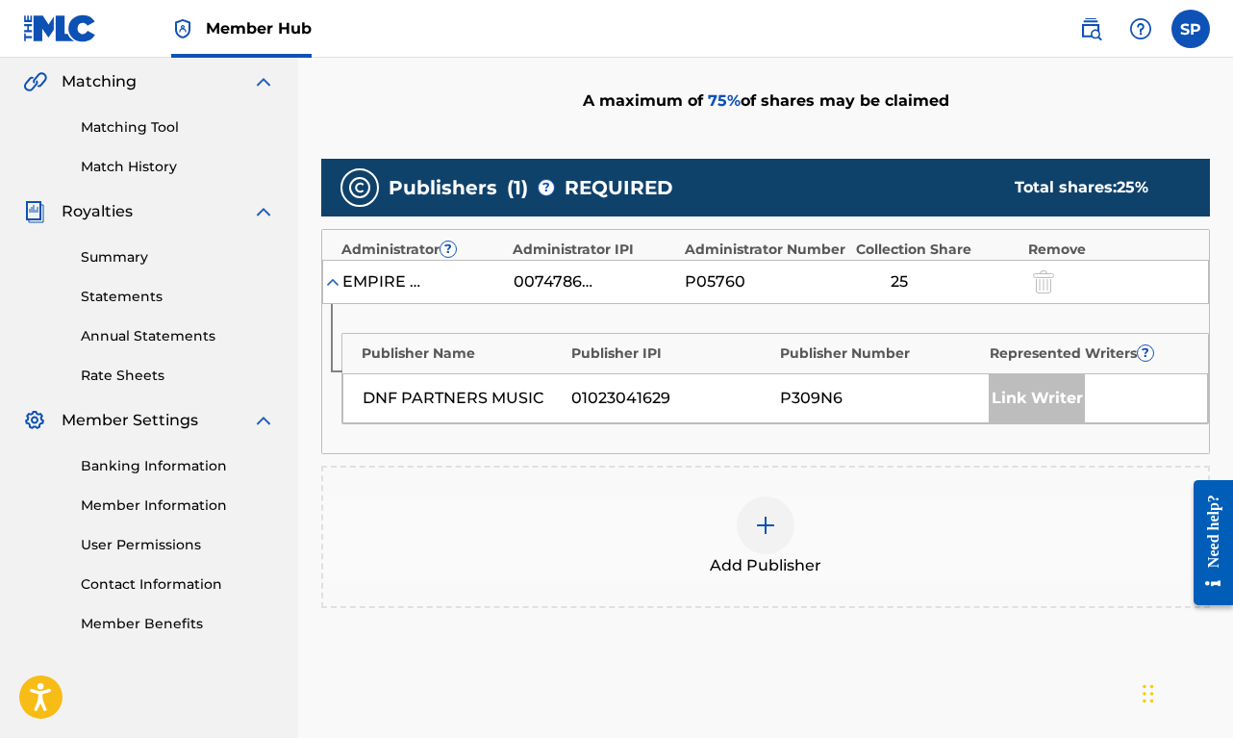
scroll to position [447, 0]
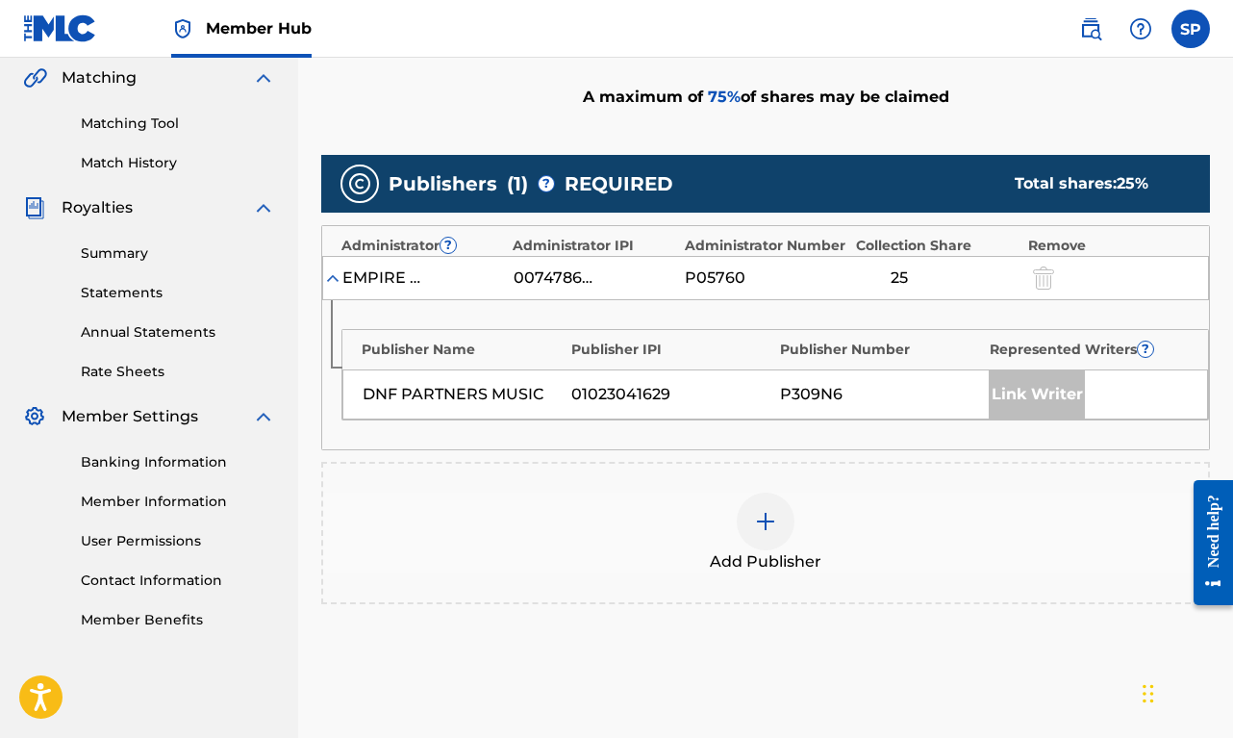
click at [798, 531] on div "Add Publisher" at bounding box center [765, 532] width 885 height 81
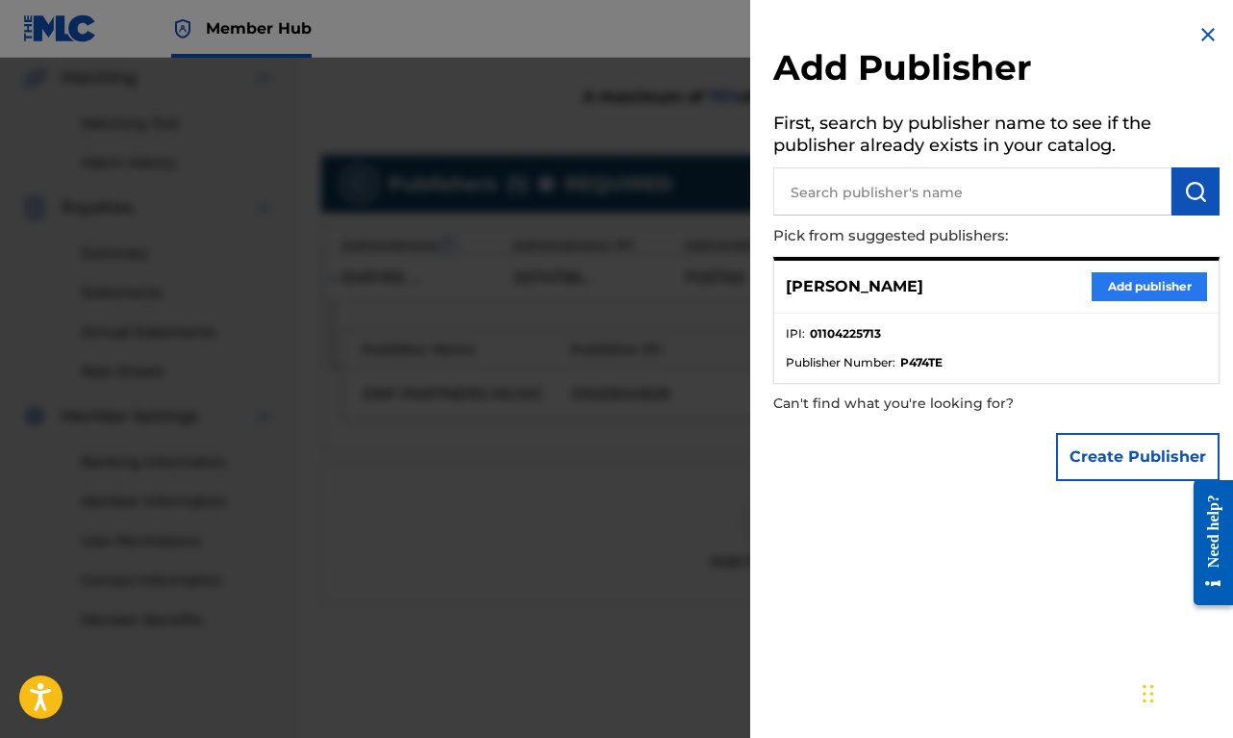
click at [1127, 292] on button "Add publisher" at bounding box center [1149, 286] width 115 height 29
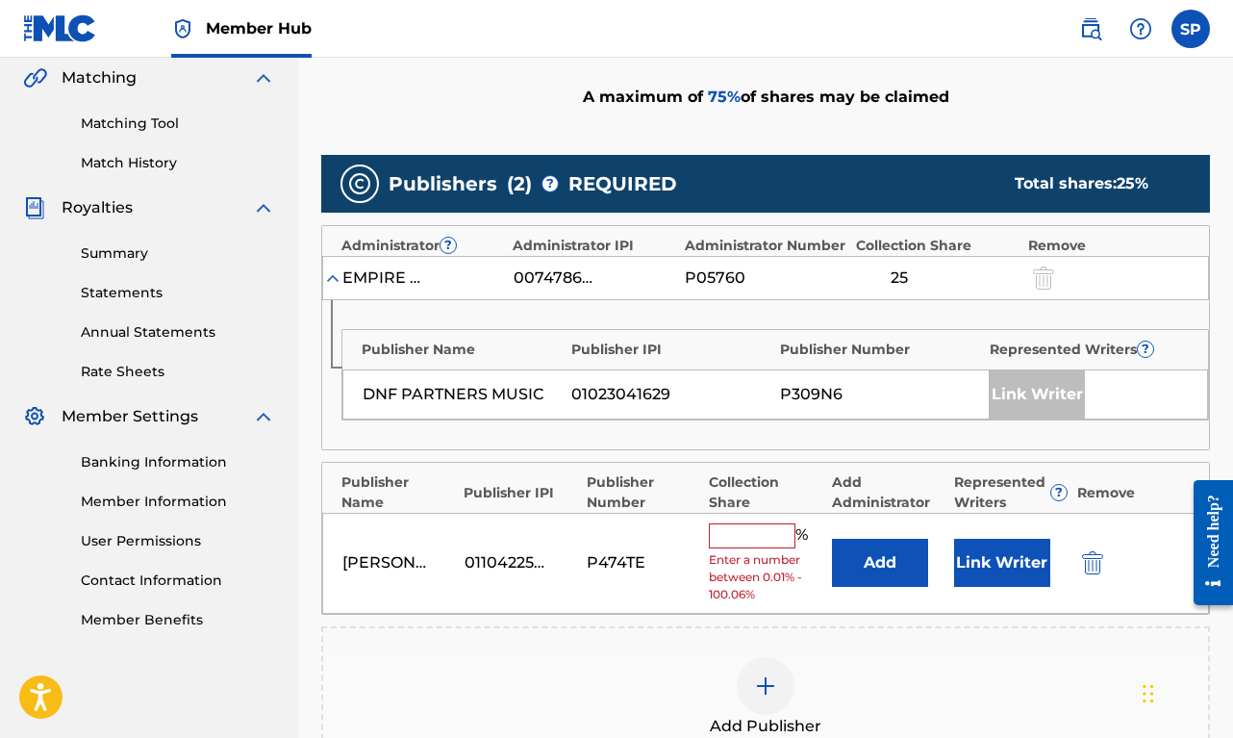
click at [740, 524] on input "text" at bounding box center [752, 535] width 87 height 25
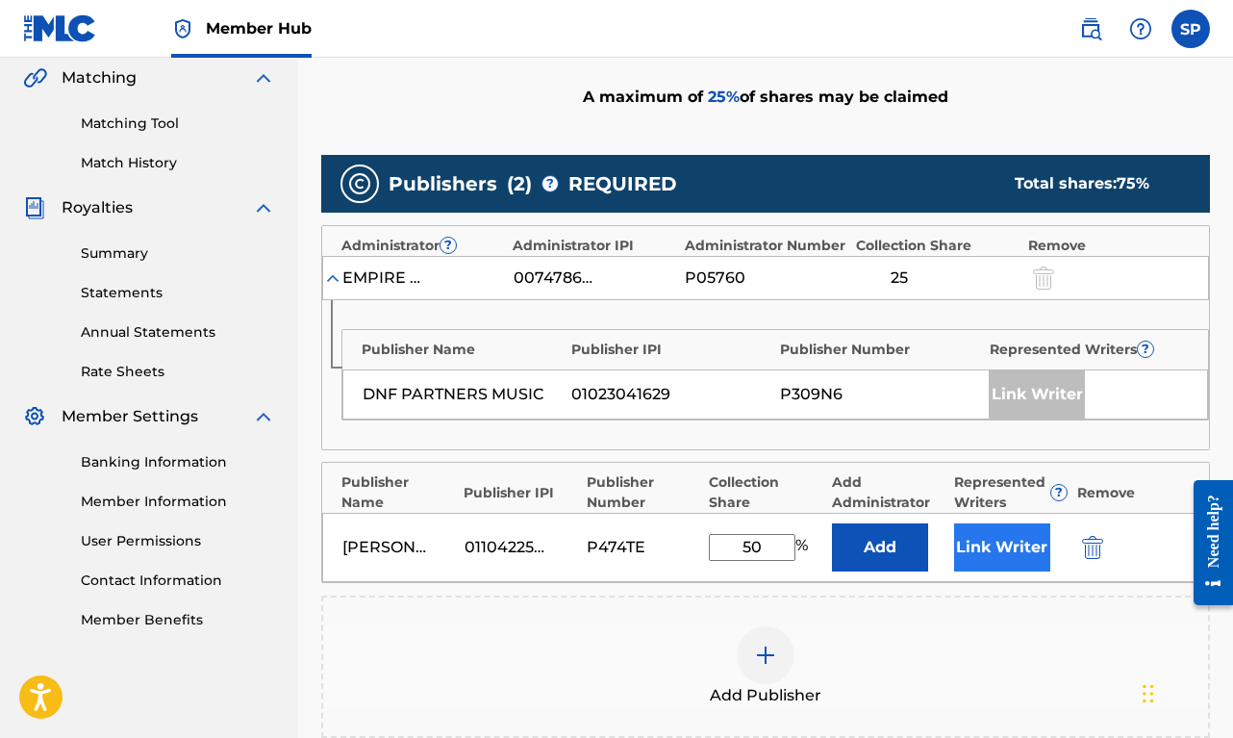
type input "50"
click at [1003, 551] on button "Link Writer" at bounding box center [1002, 547] width 96 height 48
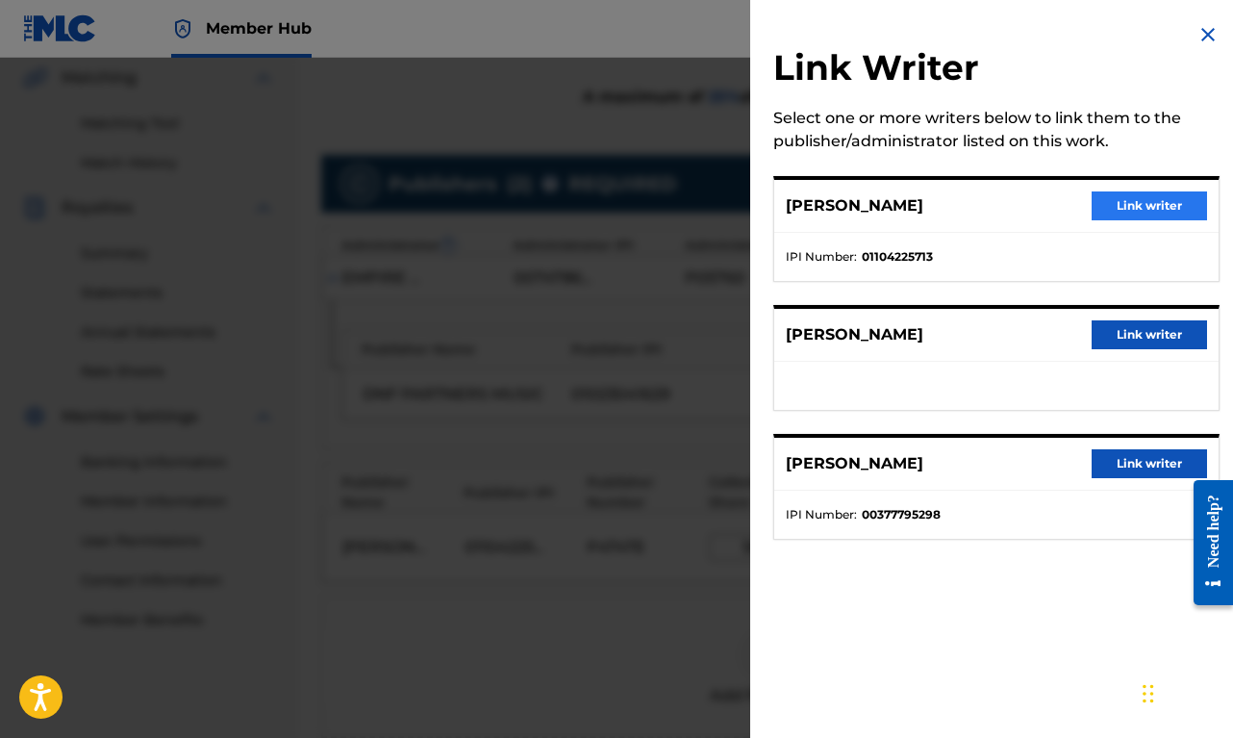
click at [1149, 202] on button "Link writer" at bounding box center [1149, 205] width 115 height 29
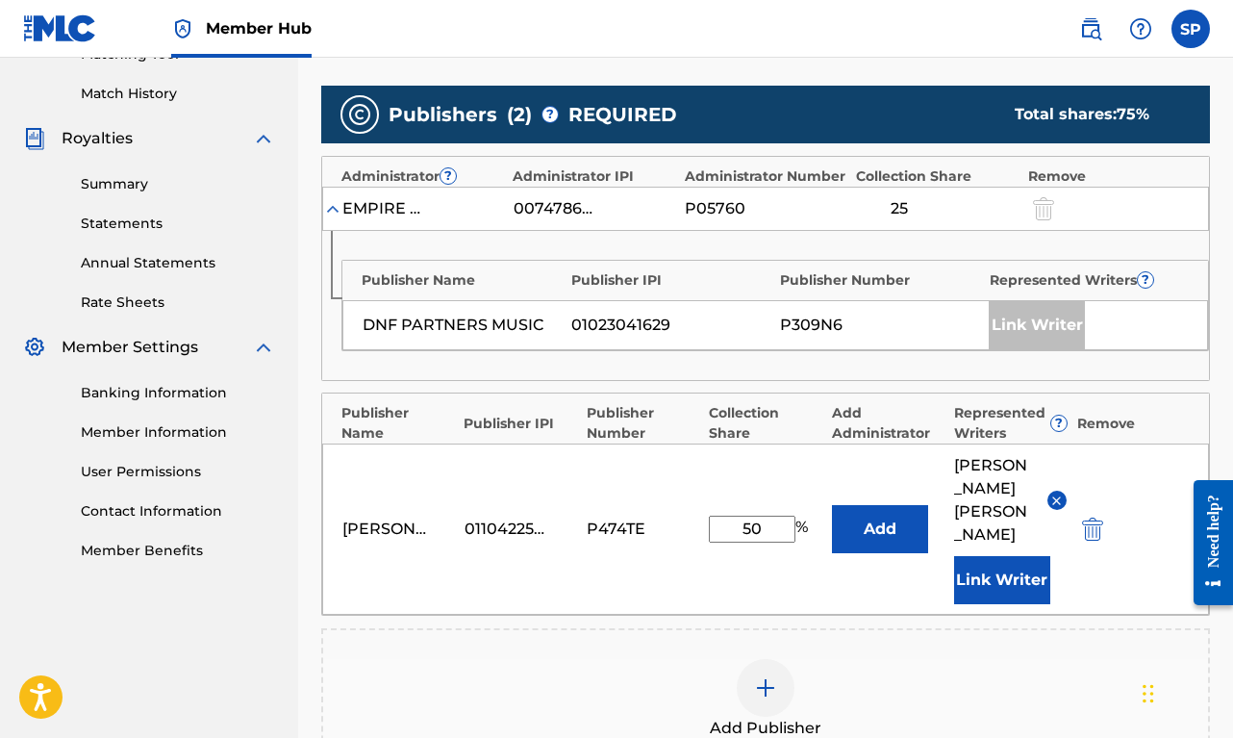
scroll to position [654, 0]
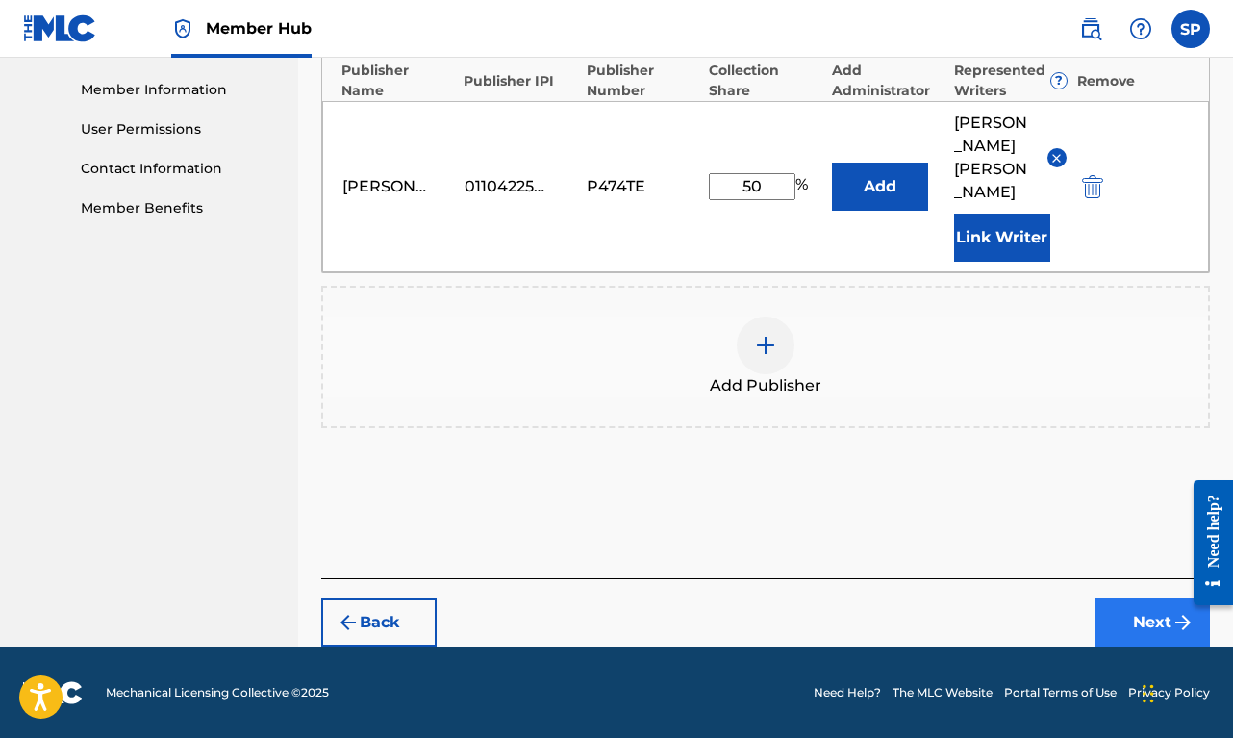
click at [1130, 623] on button "Next" at bounding box center [1151, 622] width 115 height 48
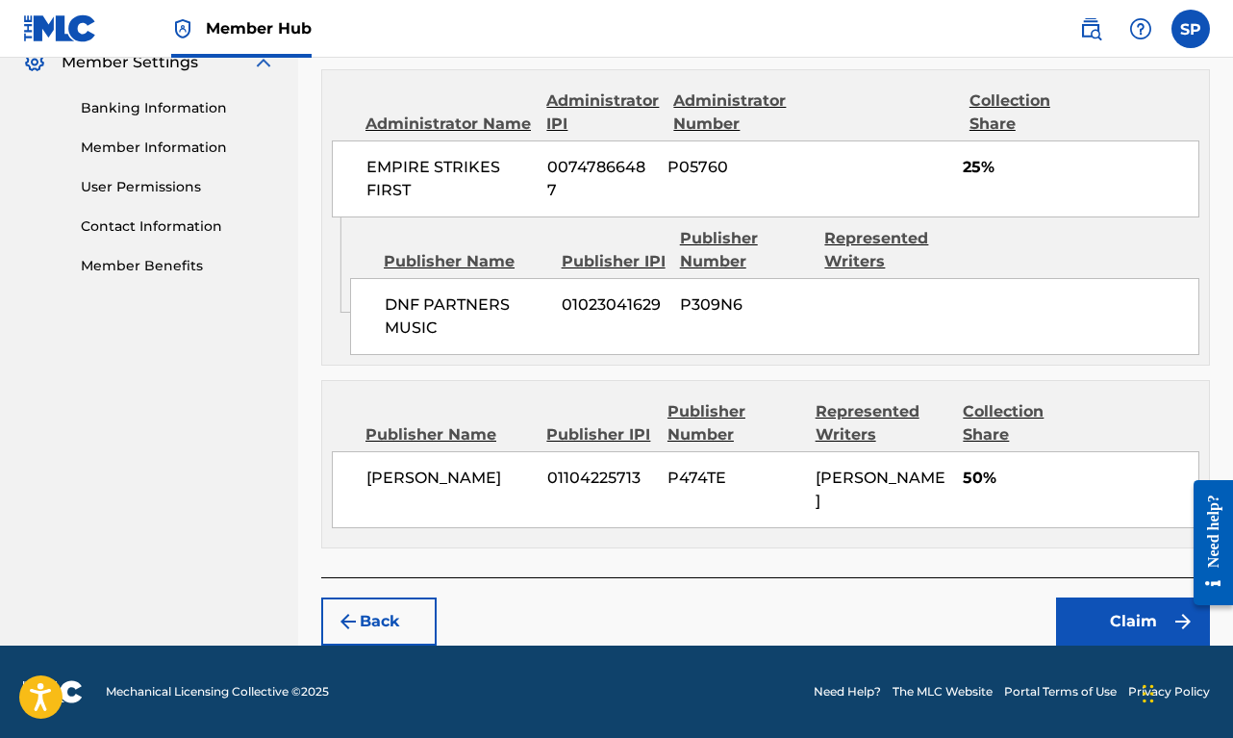
scroll to position [797, 0]
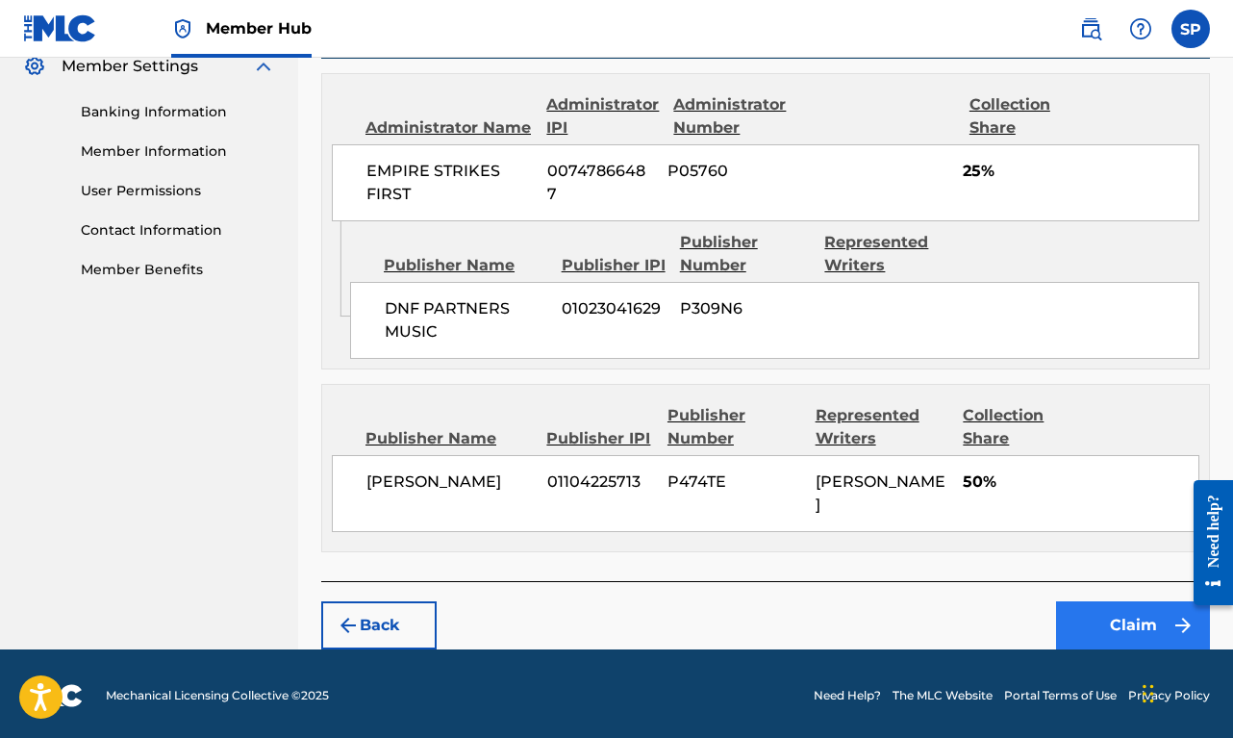
click at [1108, 616] on button "Claim" at bounding box center [1133, 625] width 154 height 48
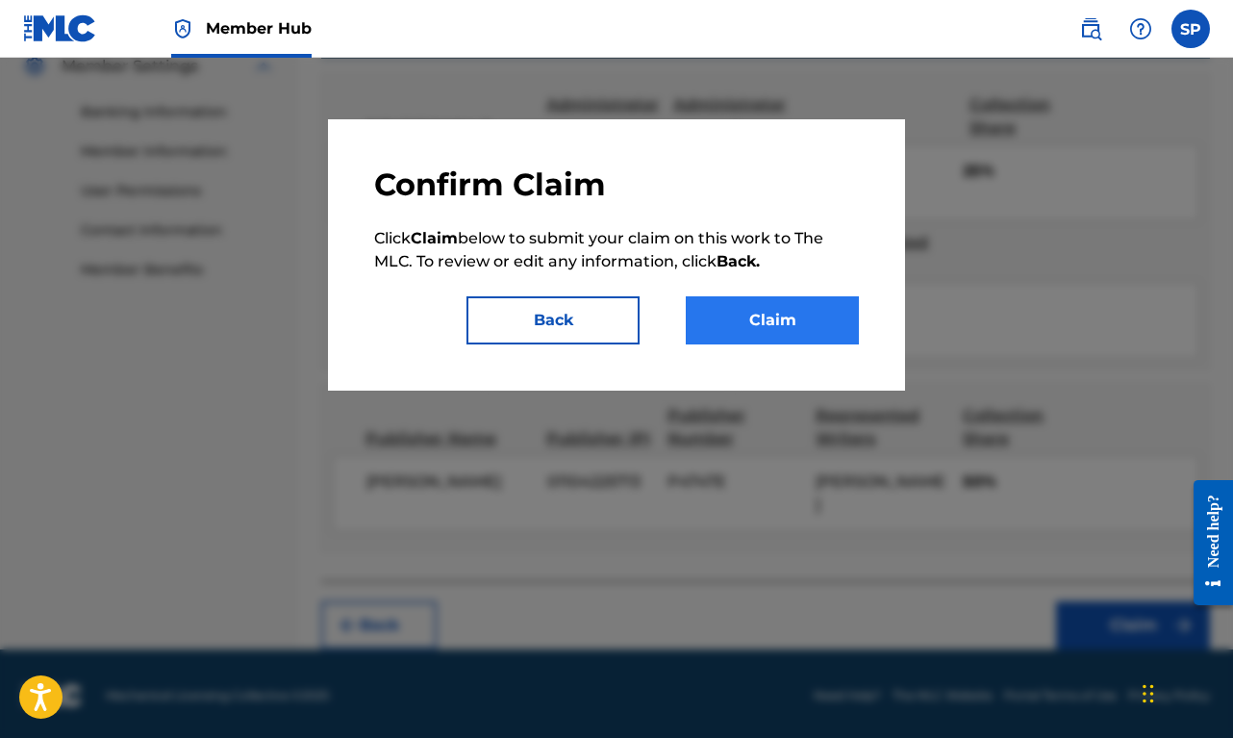
click at [801, 323] on button "Claim" at bounding box center [772, 320] width 173 height 48
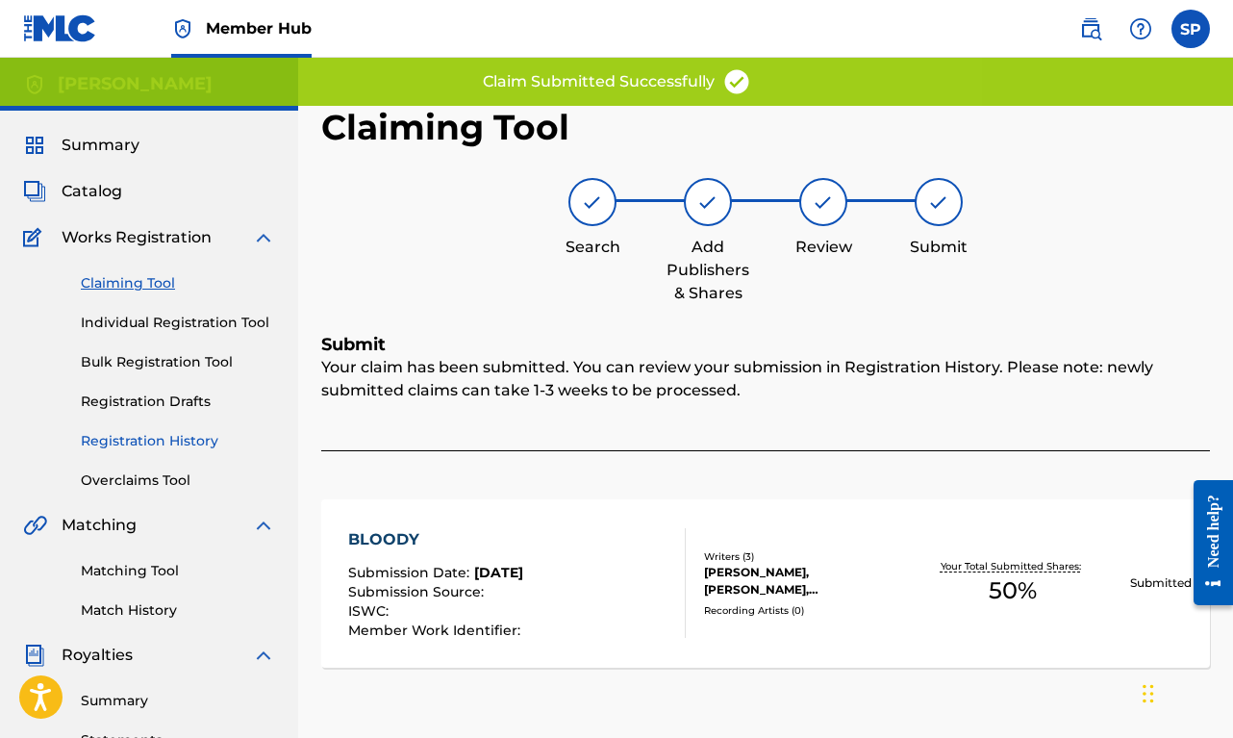
scroll to position [96, 0]
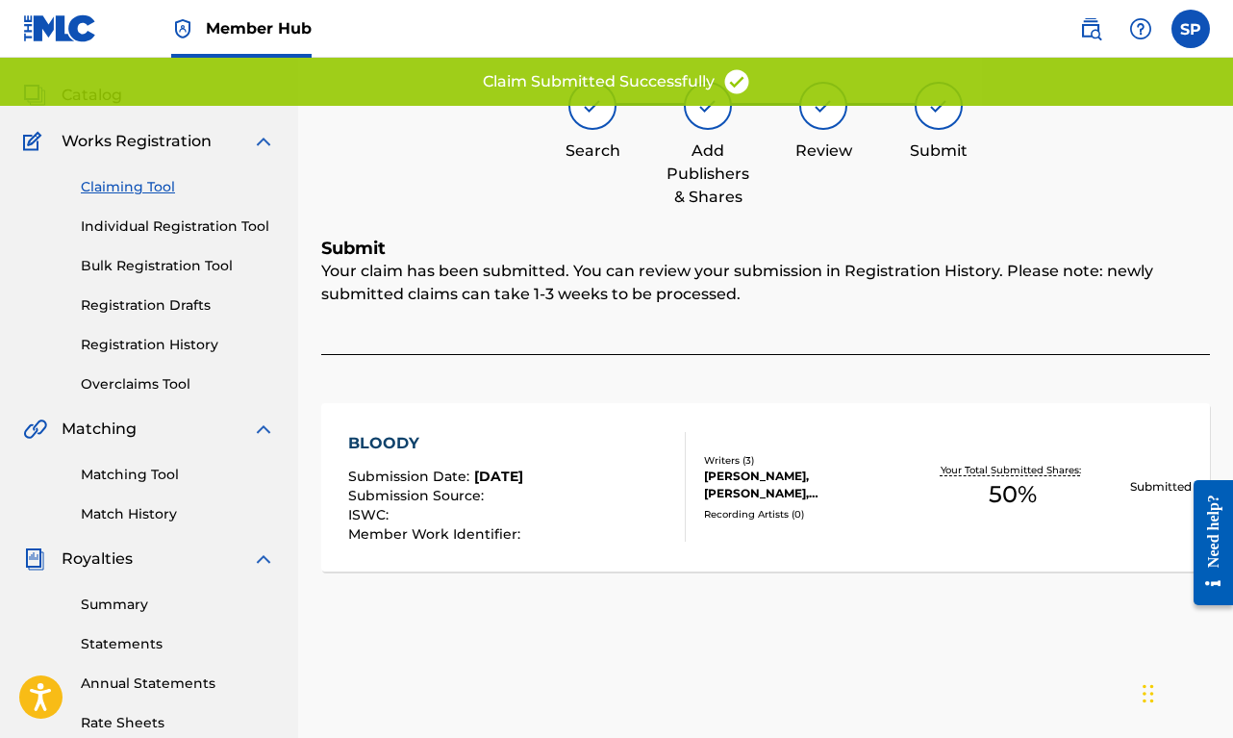
click at [129, 192] on link "Claiming Tool" at bounding box center [178, 187] width 194 height 20
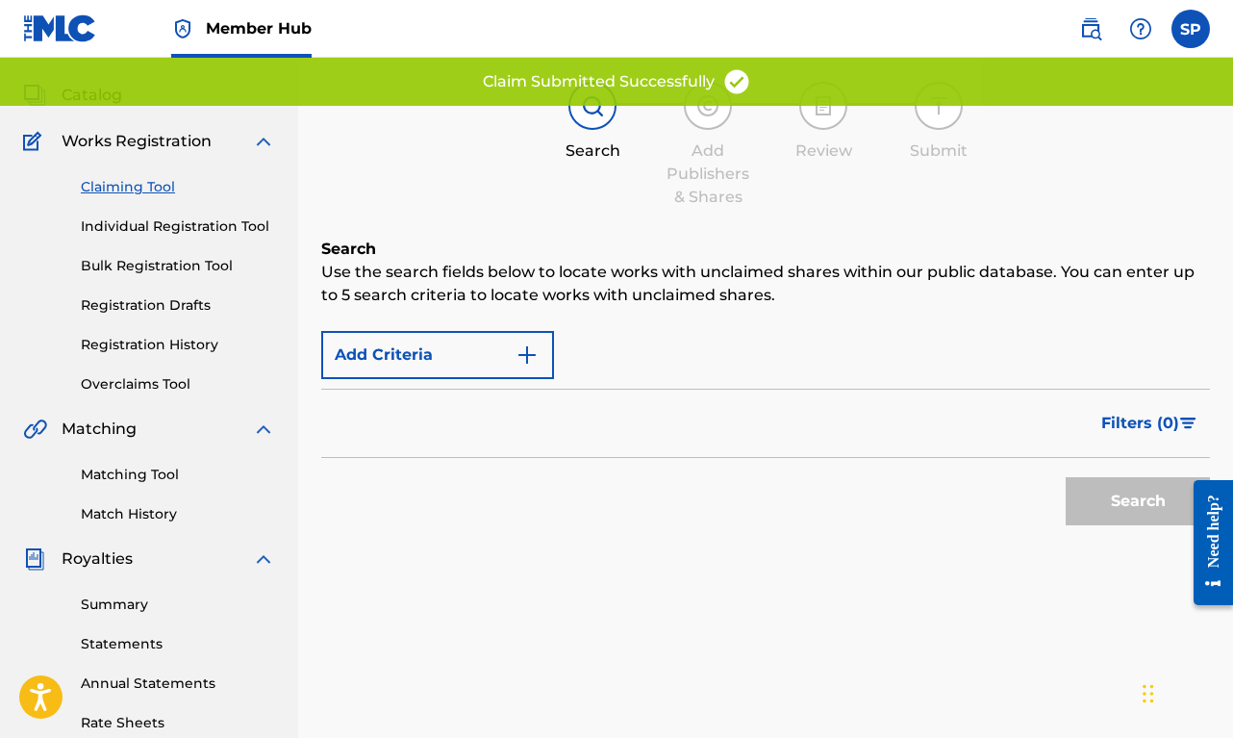
scroll to position [0, 0]
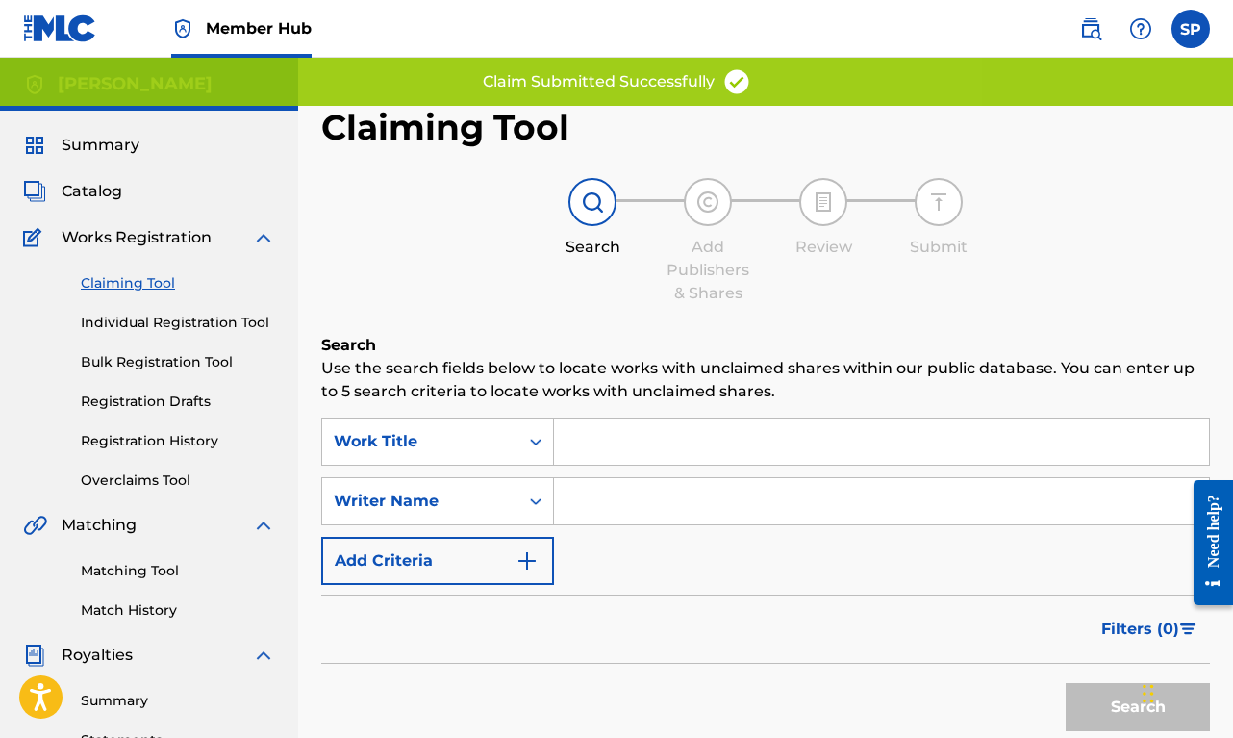
click at [588, 519] on input "Search Form" at bounding box center [881, 501] width 655 height 46
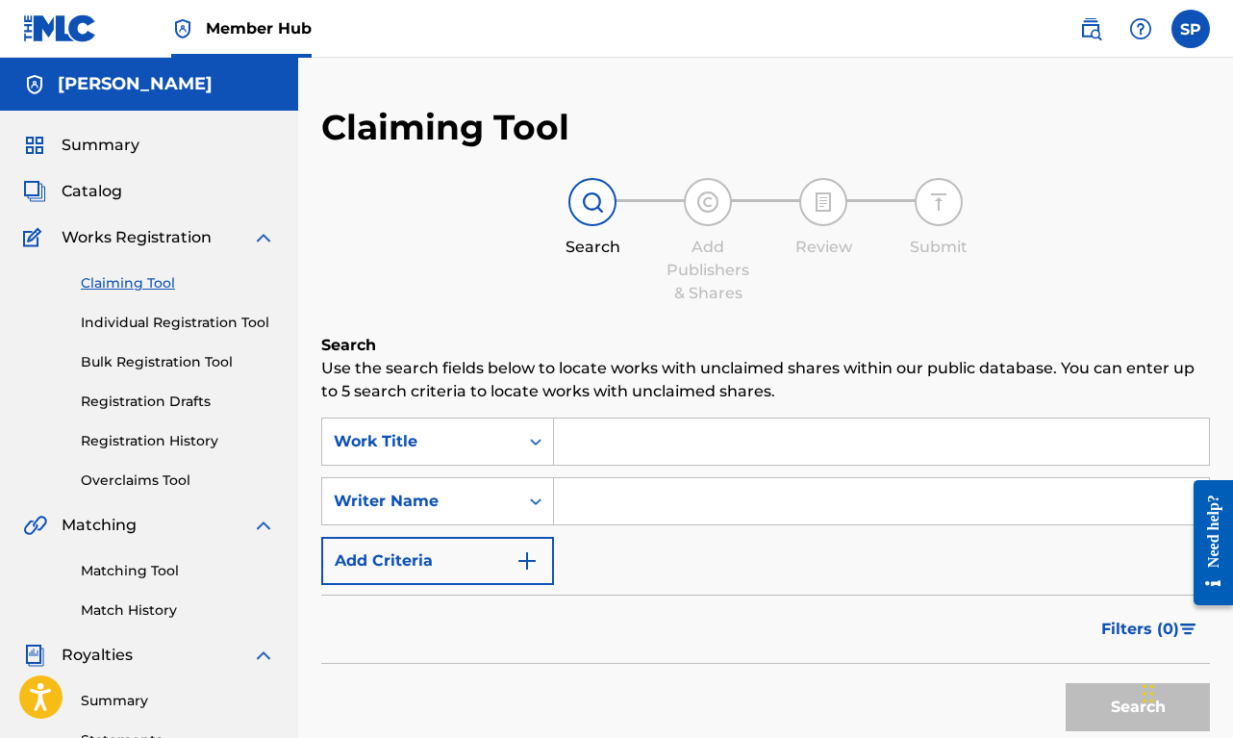
paste input "[PERSON_NAME]"
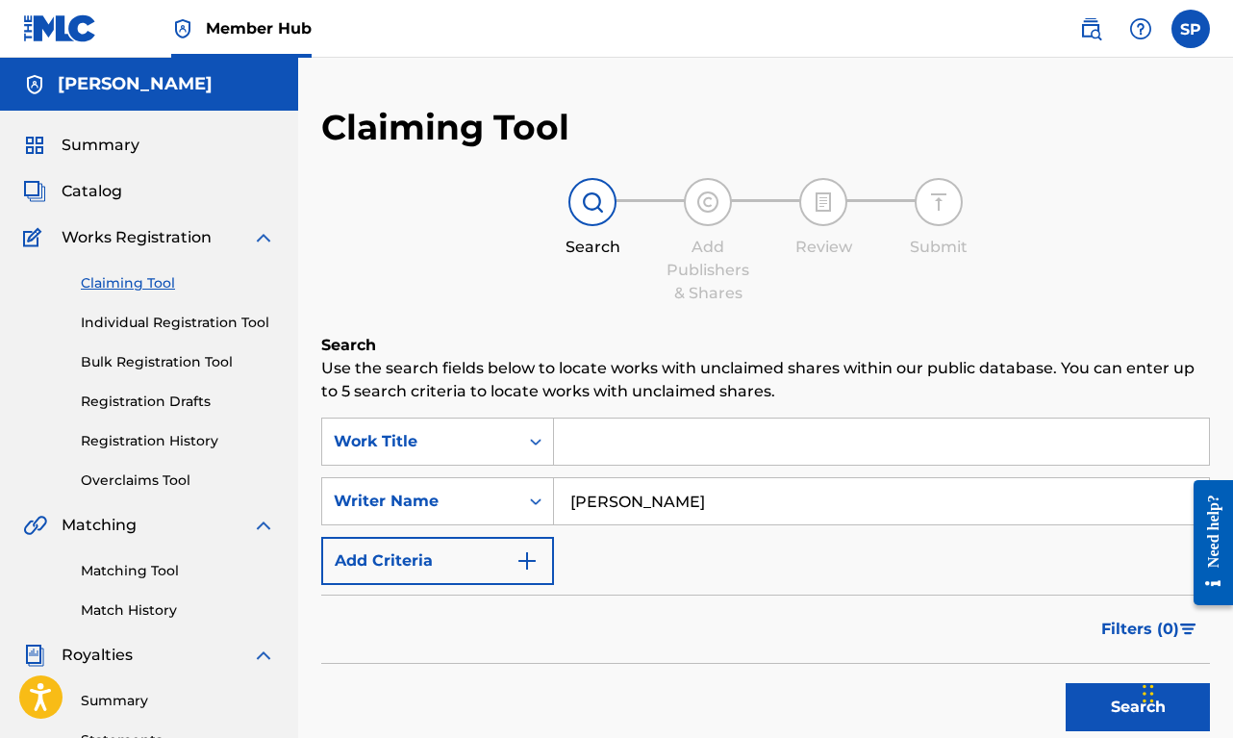
type input "[PERSON_NAME]"
click at [1138, 707] on button "Search" at bounding box center [1138, 707] width 144 height 48
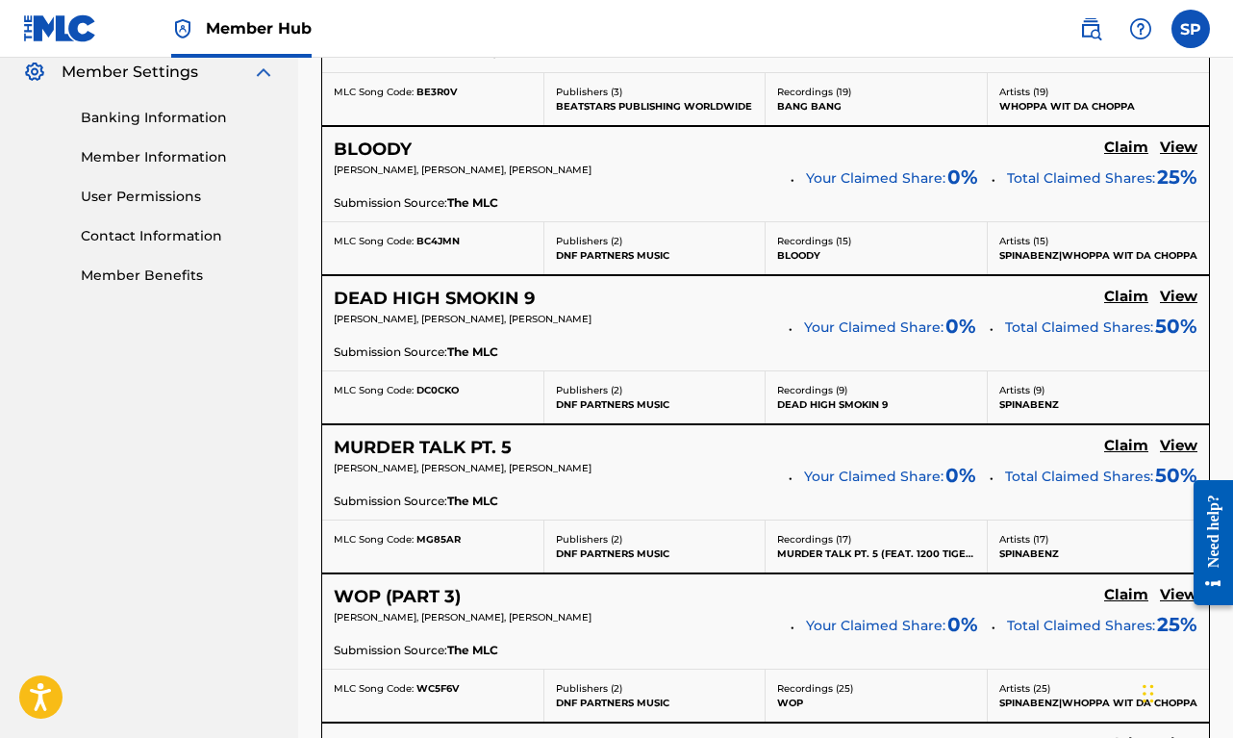
scroll to position [788, 0]
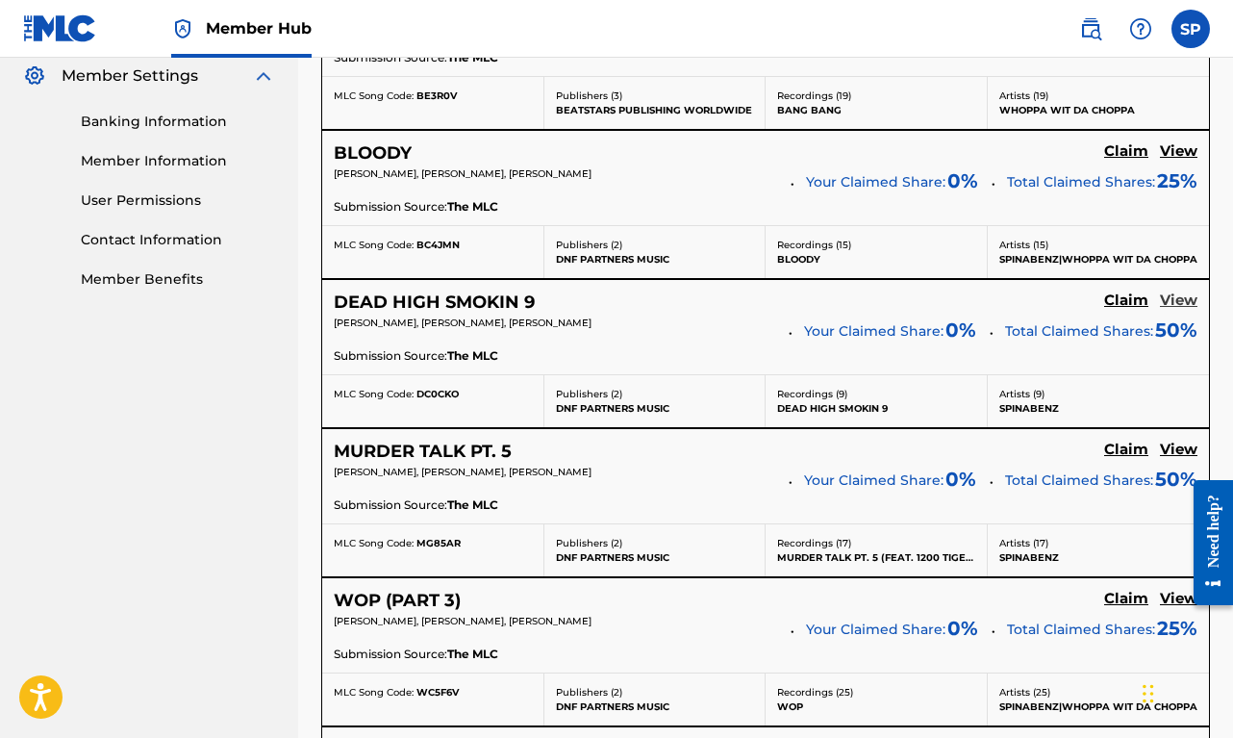
click at [1182, 307] on h5 "View" at bounding box center [1179, 300] width 38 height 18
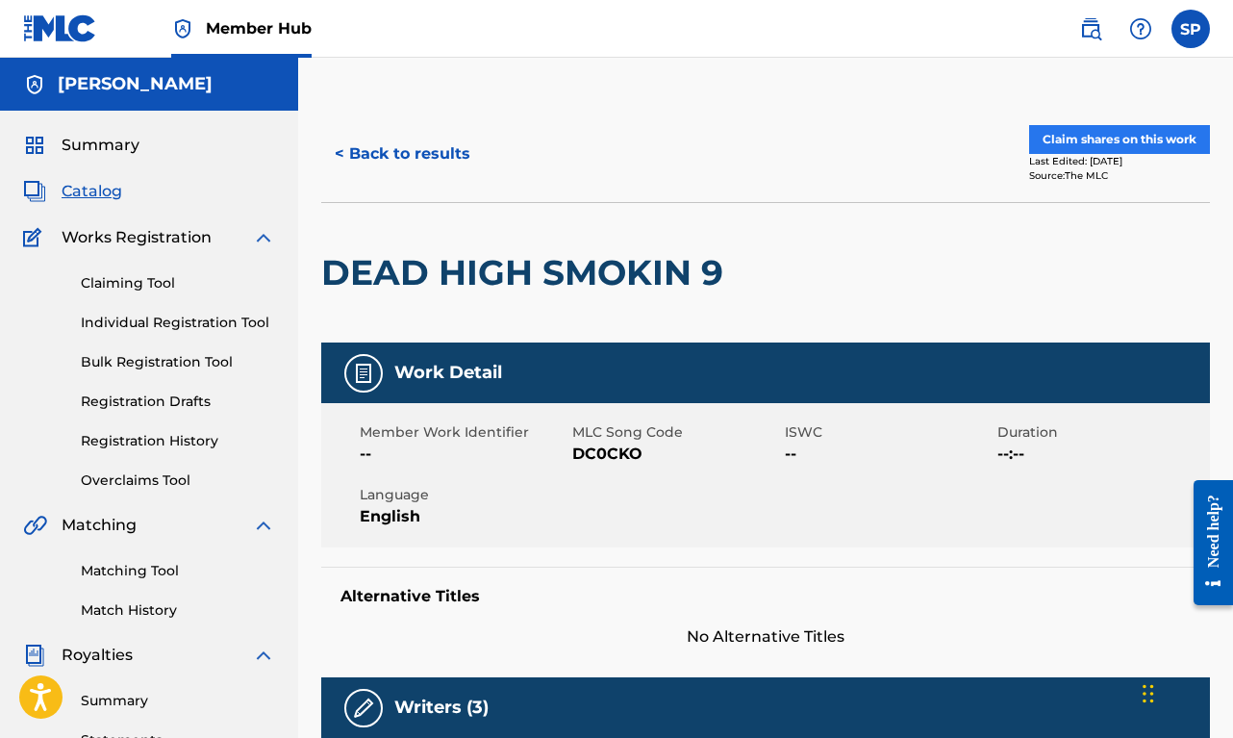
click at [1130, 138] on button "Claim shares on this work" at bounding box center [1119, 139] width 181 height 29
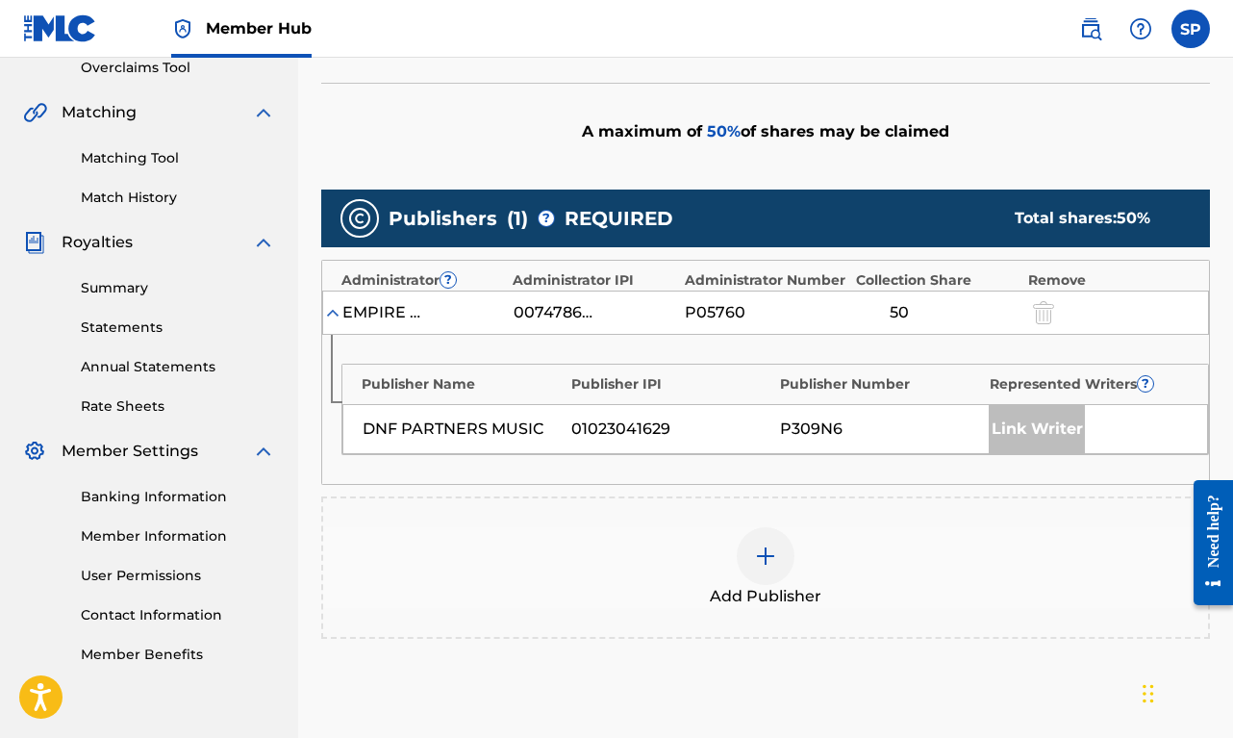
scroll to position [568, 0]
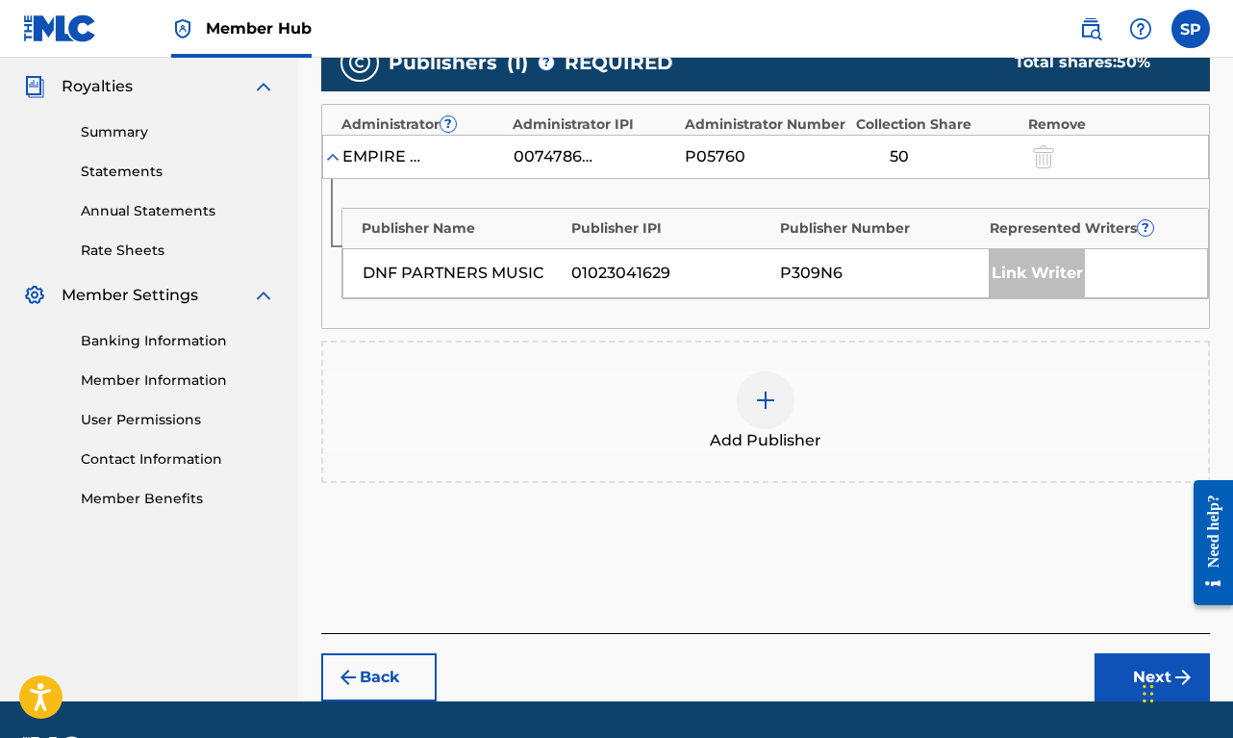
click at [753, 413] on div at bounding box center [766, 400] width 58 height 58
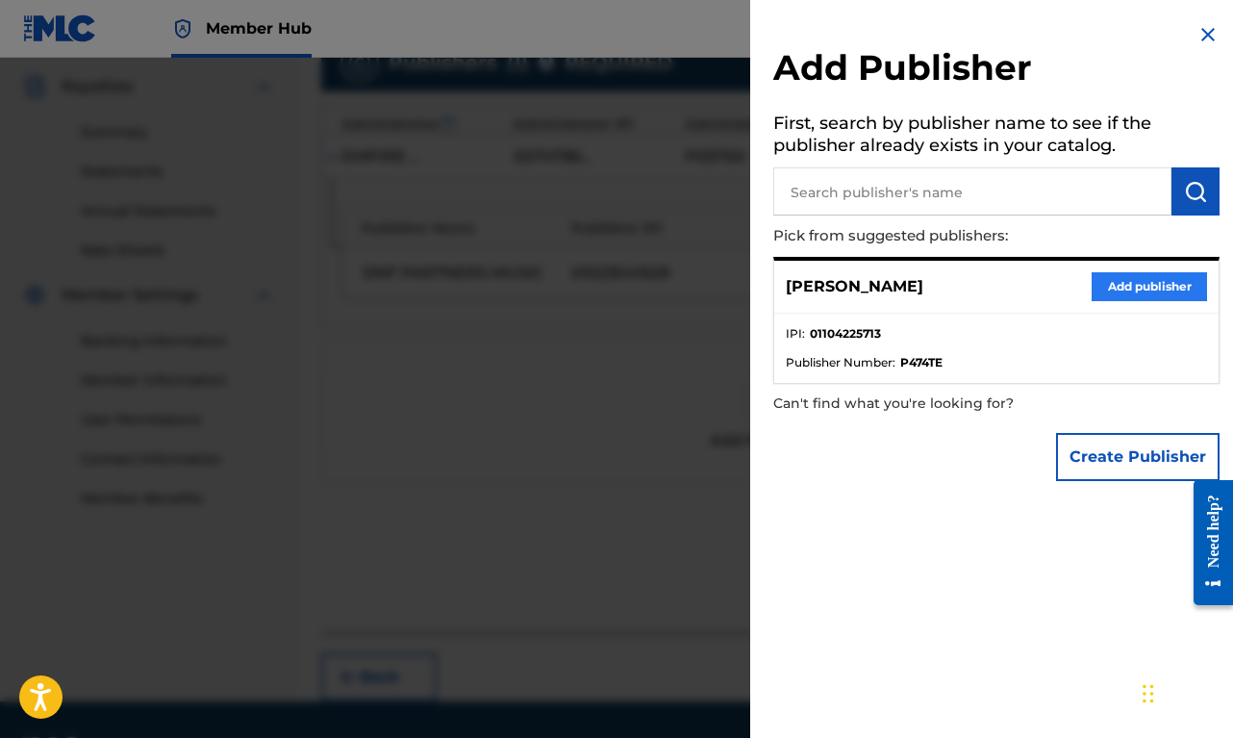
click at [1129, 277] on button "Add publisher" at bounding box center [1149, 286] width 115 height 29
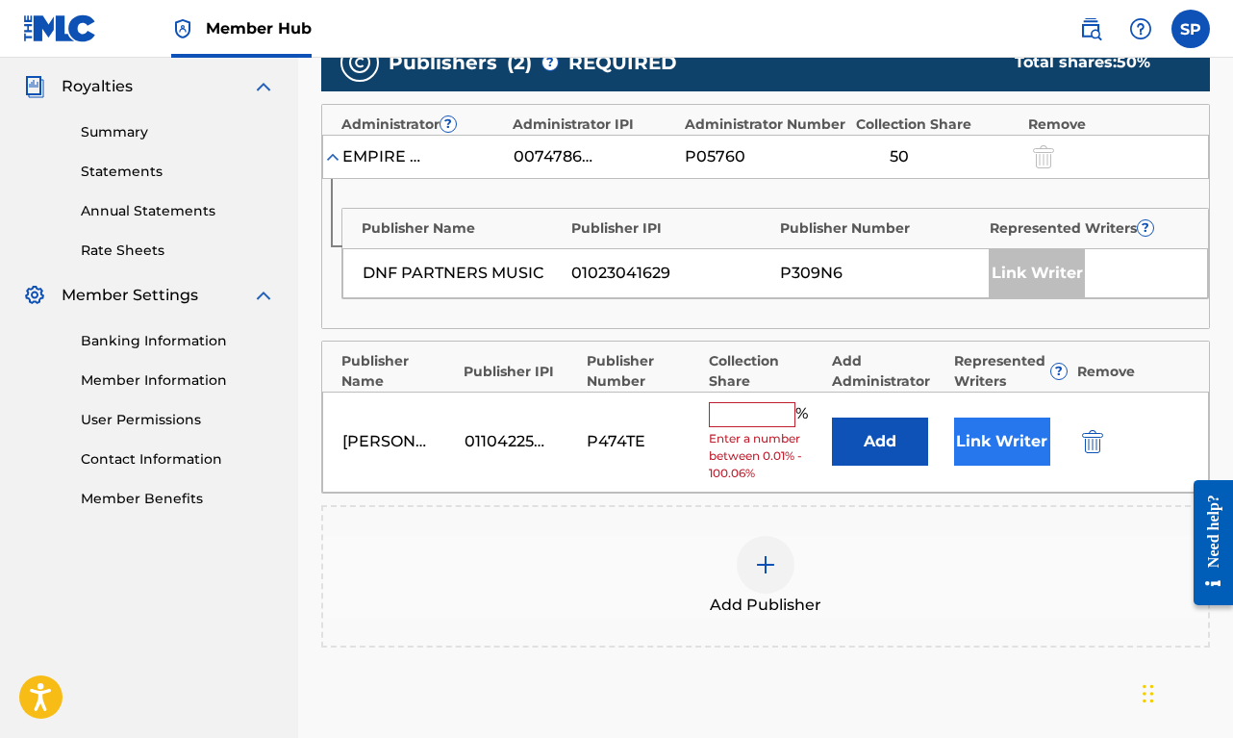
click at [1002, 440] on button "Link Writer" at bounding box center [1002, 441] width 96 height 48
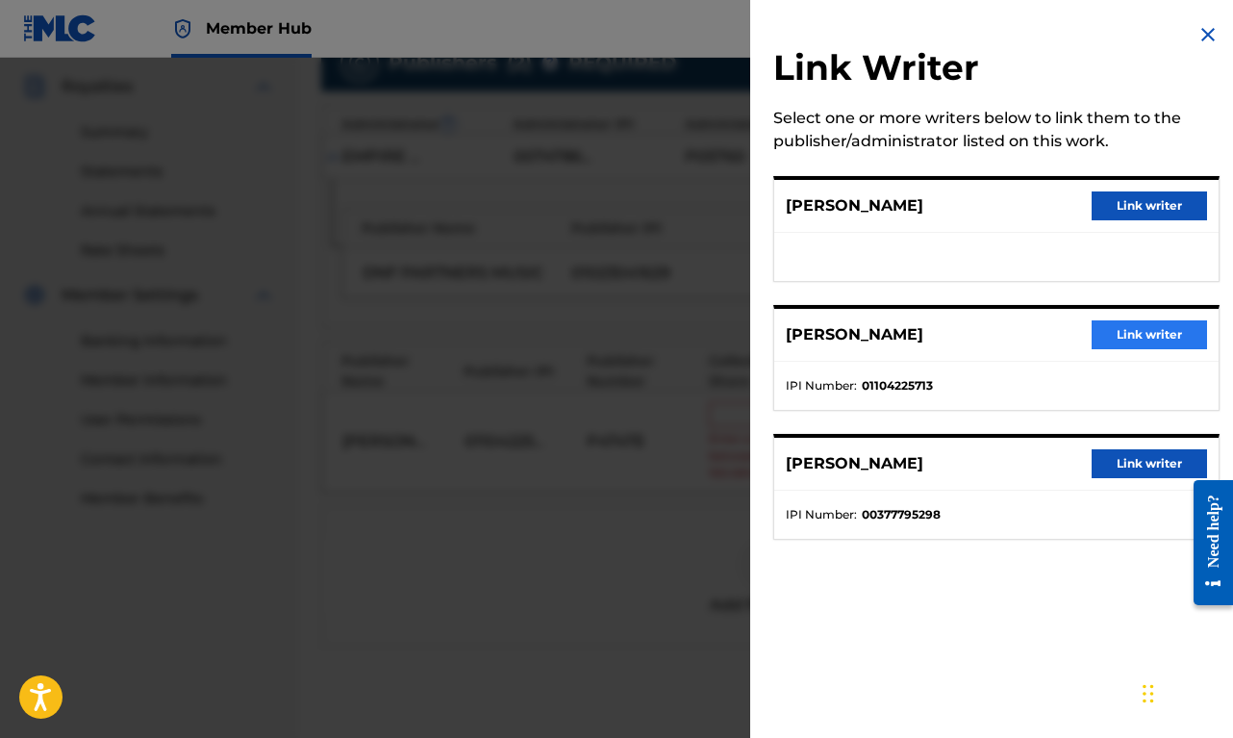
click at [1143, 329] on button "Link writer" at bounding box center [1149, 334] width 115 height 29
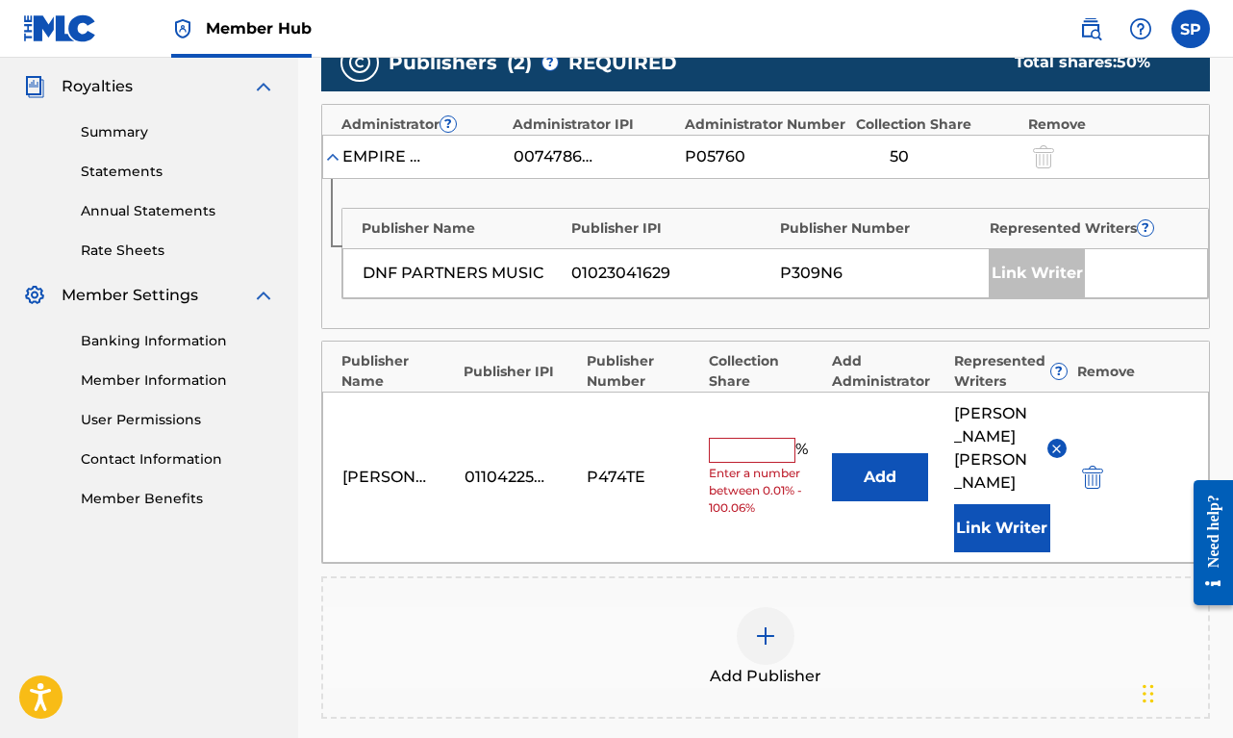
click at [750, 452] on input "text" at bounding box center [752, 450] width 87 height 25
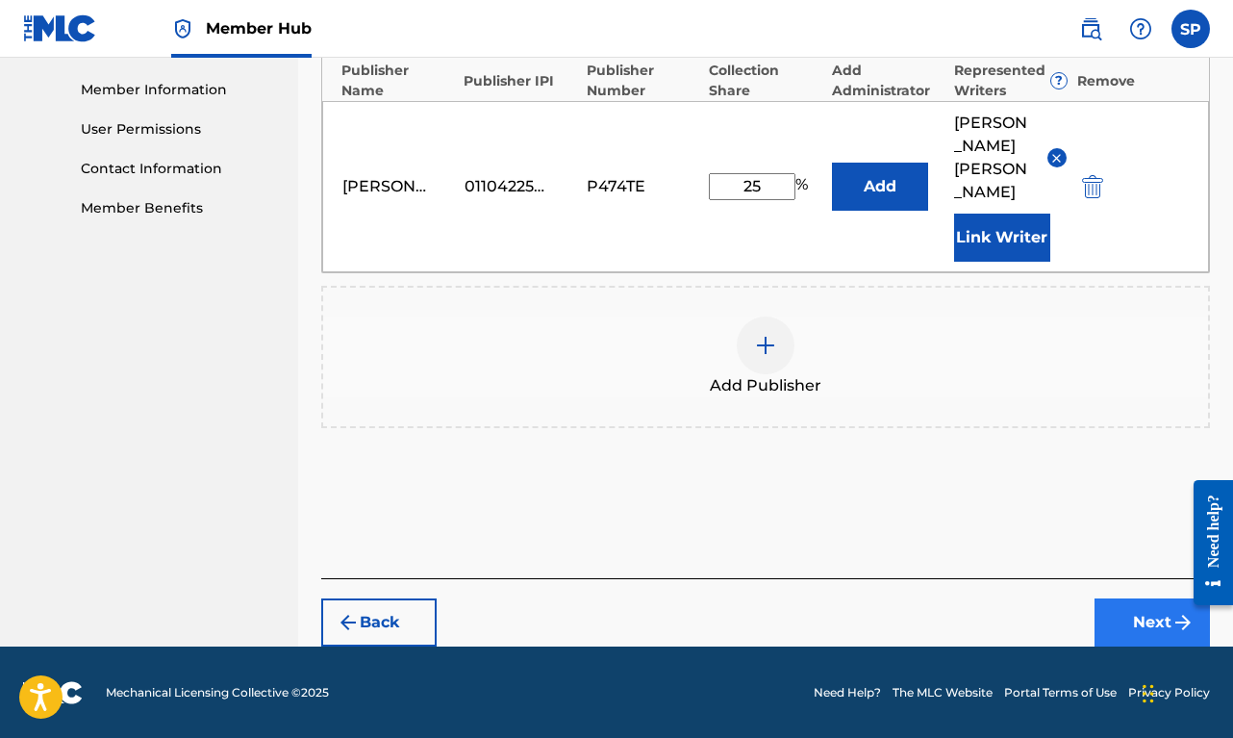
type input "25"
click at [1143, 611] on button "Next" at bounding box center [1151, 622] width 115 height 48
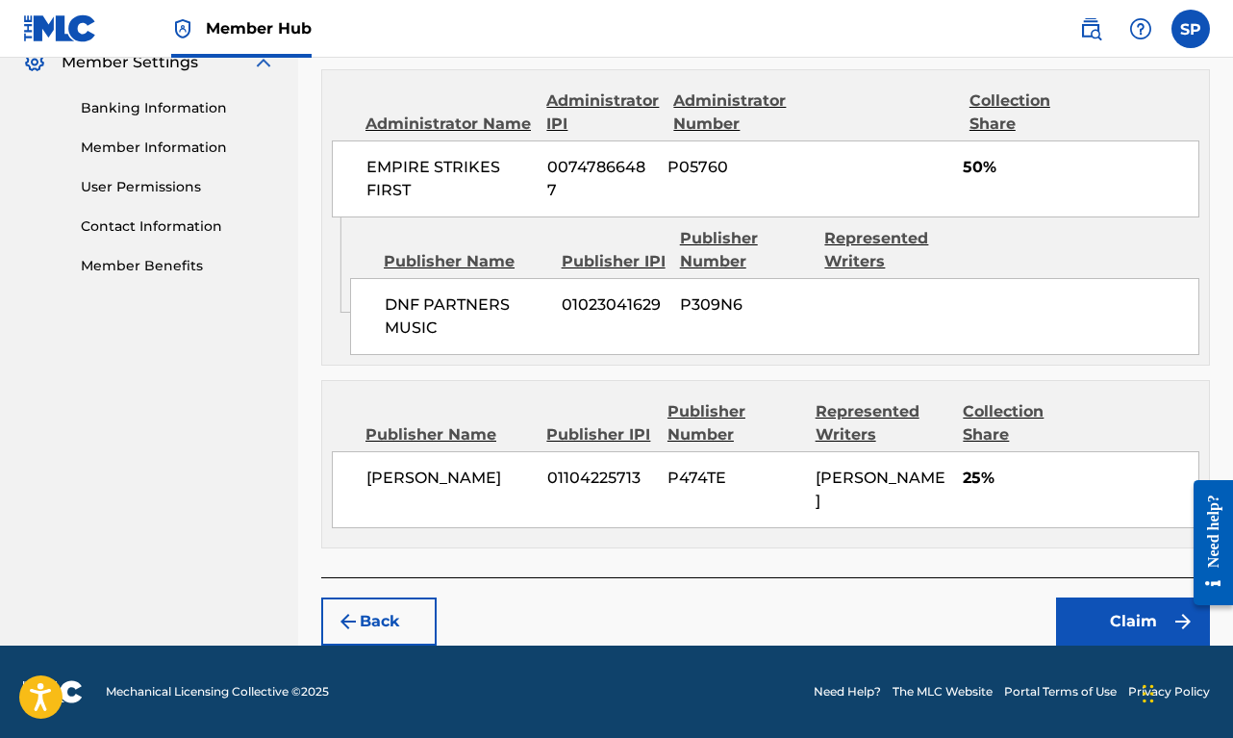
scroll to position [797, 0]
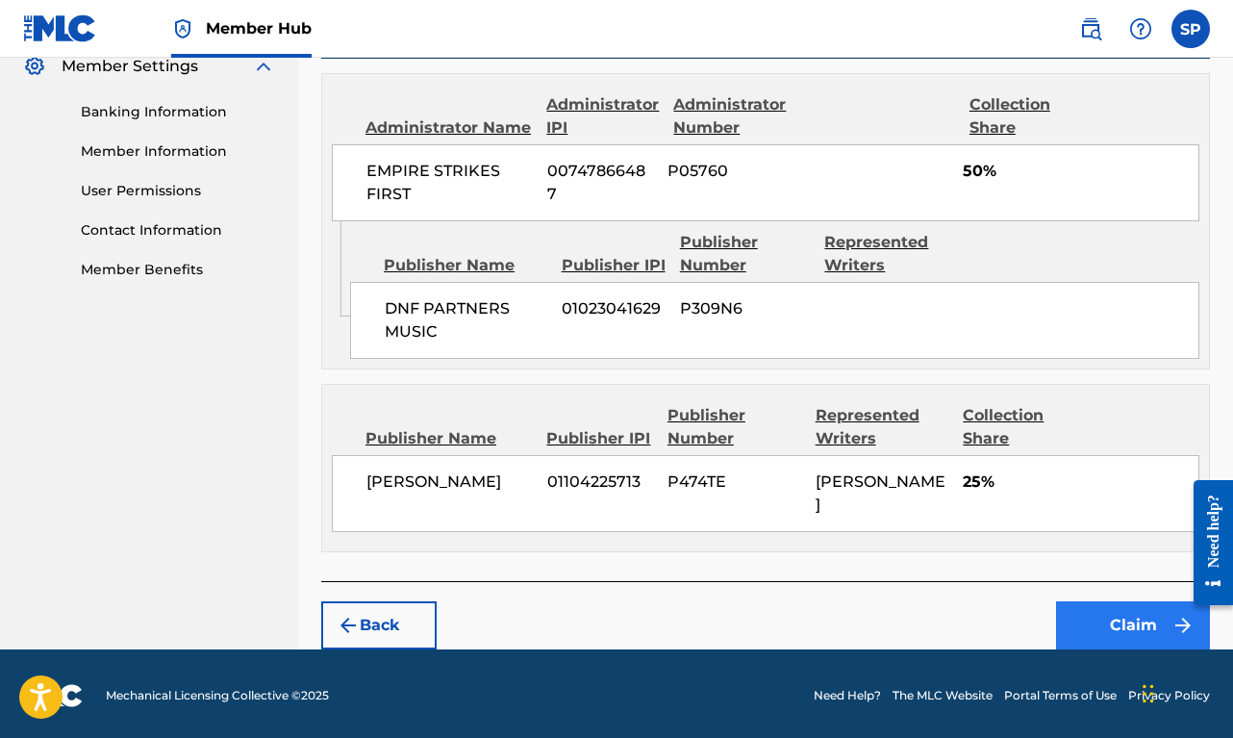
click at [1145, 616] on button "Claim" at bounding box center [1133, 625] width 154 height 48
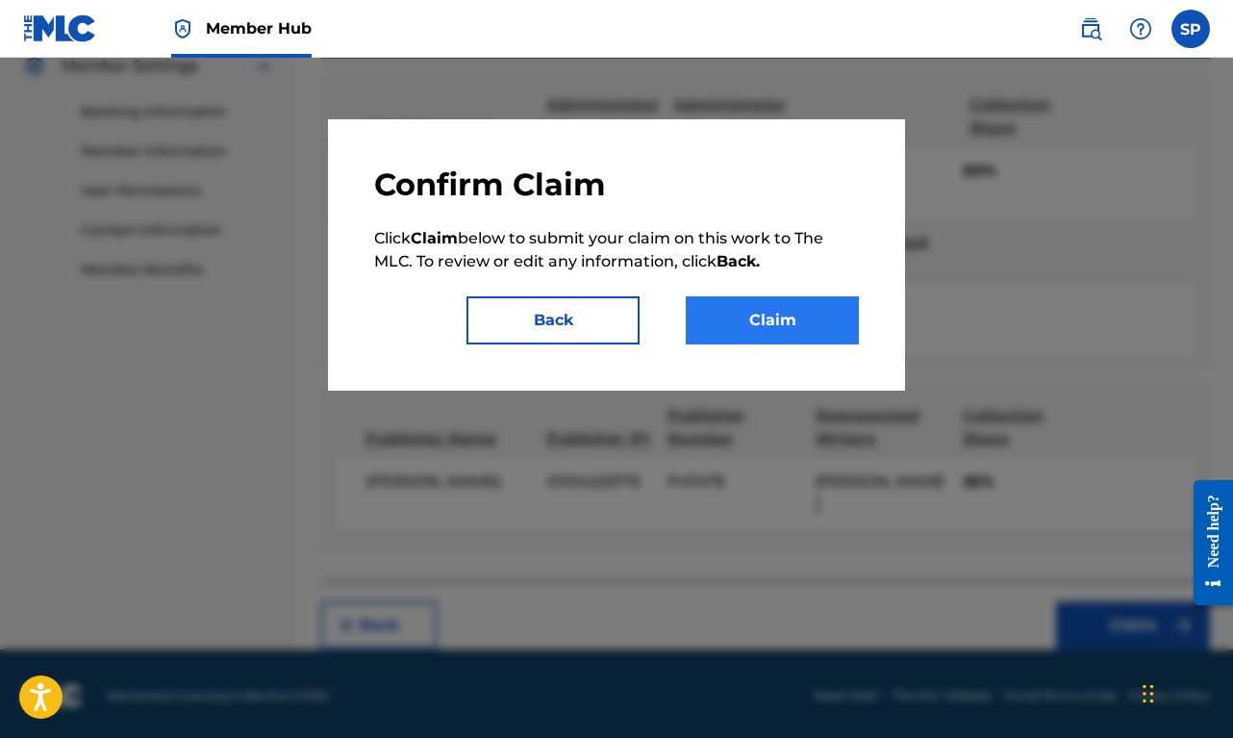
click at [791, 313] on button "Claim" at bounding box center [772, 320] width 173 height 48
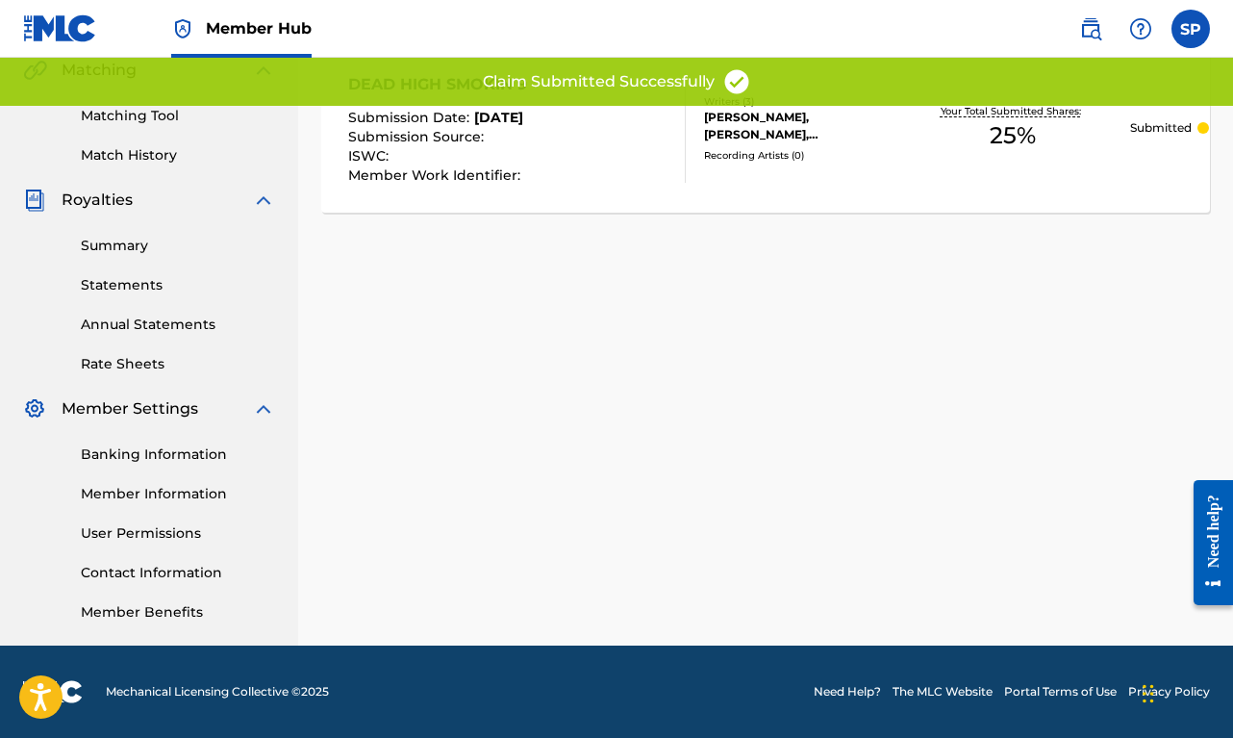
scroll to position [78, 0]
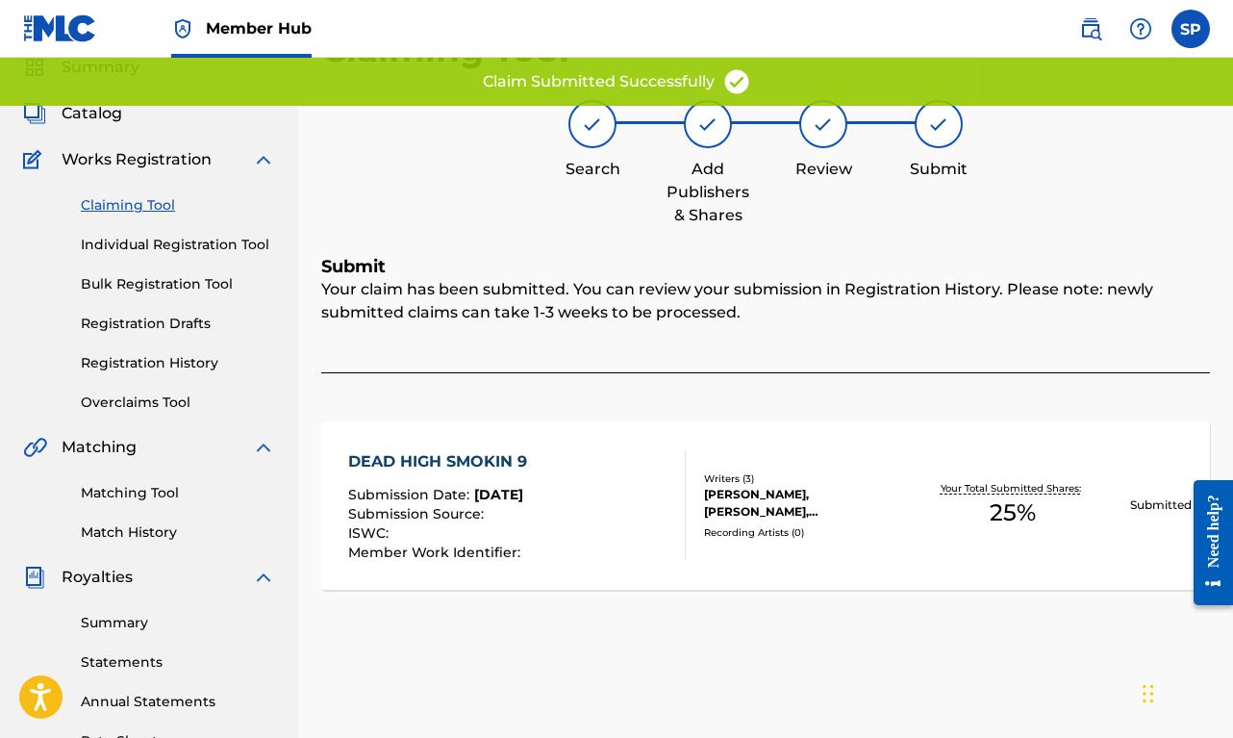
click at [167, 201] on link "Claiming Tool" at bounding box center [178, 205] width 194 height 20
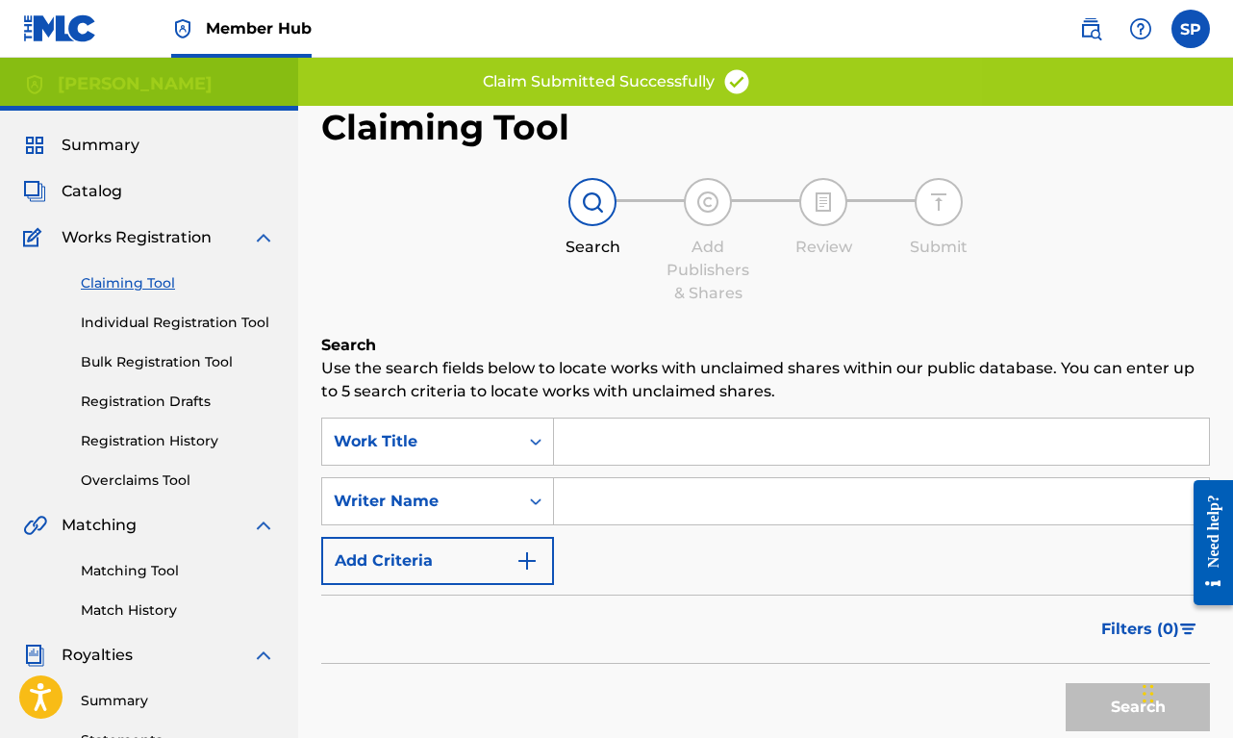
click at [626, 516] on input "Search Form" at bounding box center [881, 501] width 655 height 46
paste input "[PERSON_NAME]"
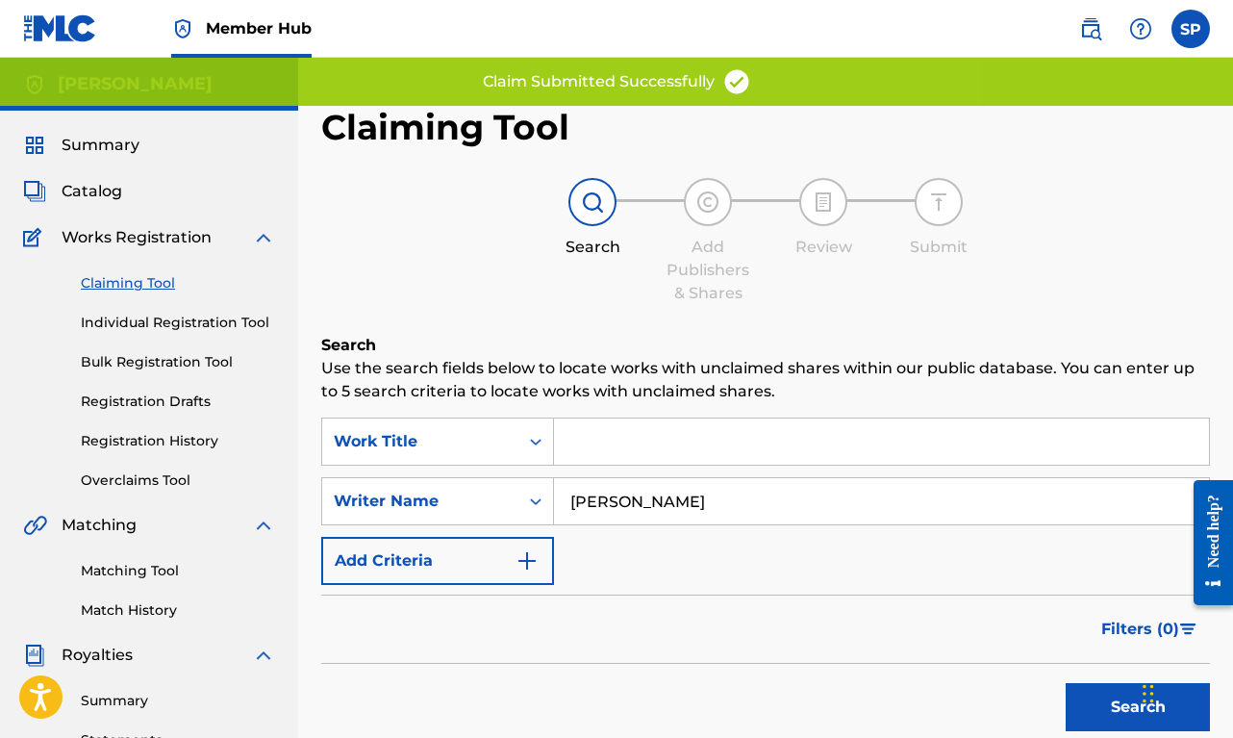
type input "[PERSON_NAME]"
click at [1138, 707] on button "Search" at bounding box center [1138, 707] width 144 height 48
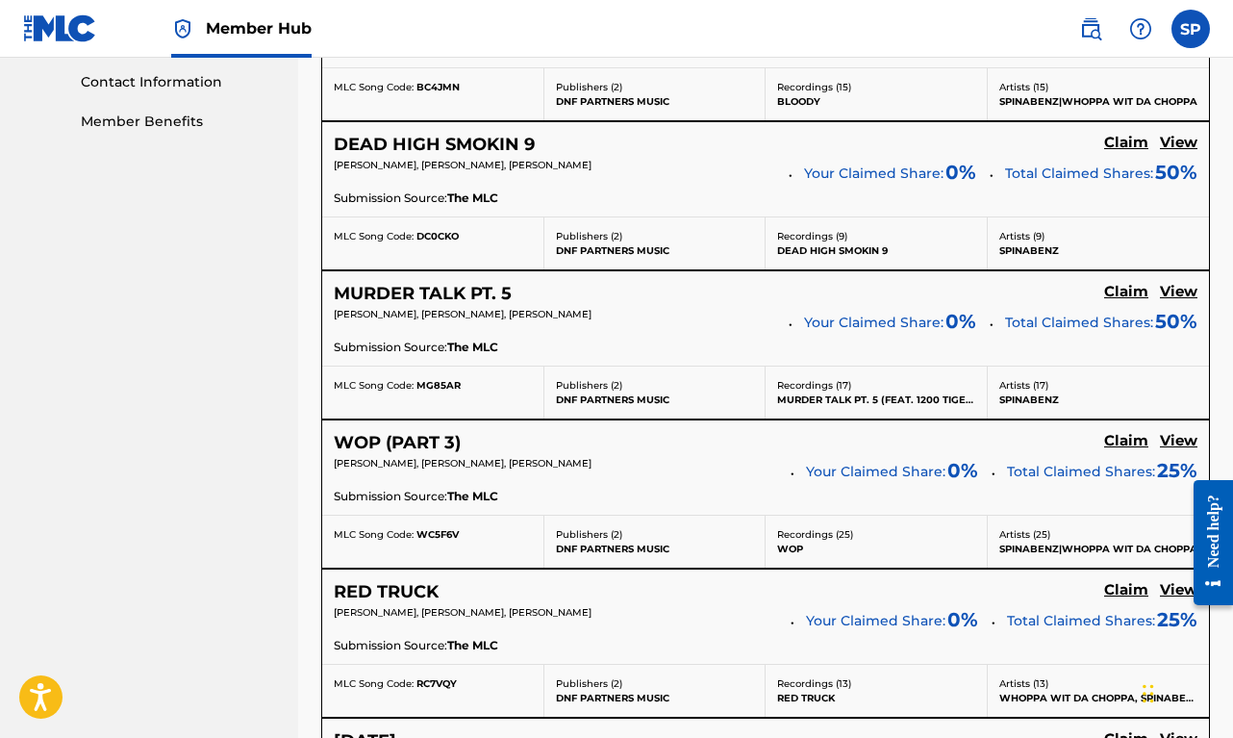
scroll to position [965, 0]
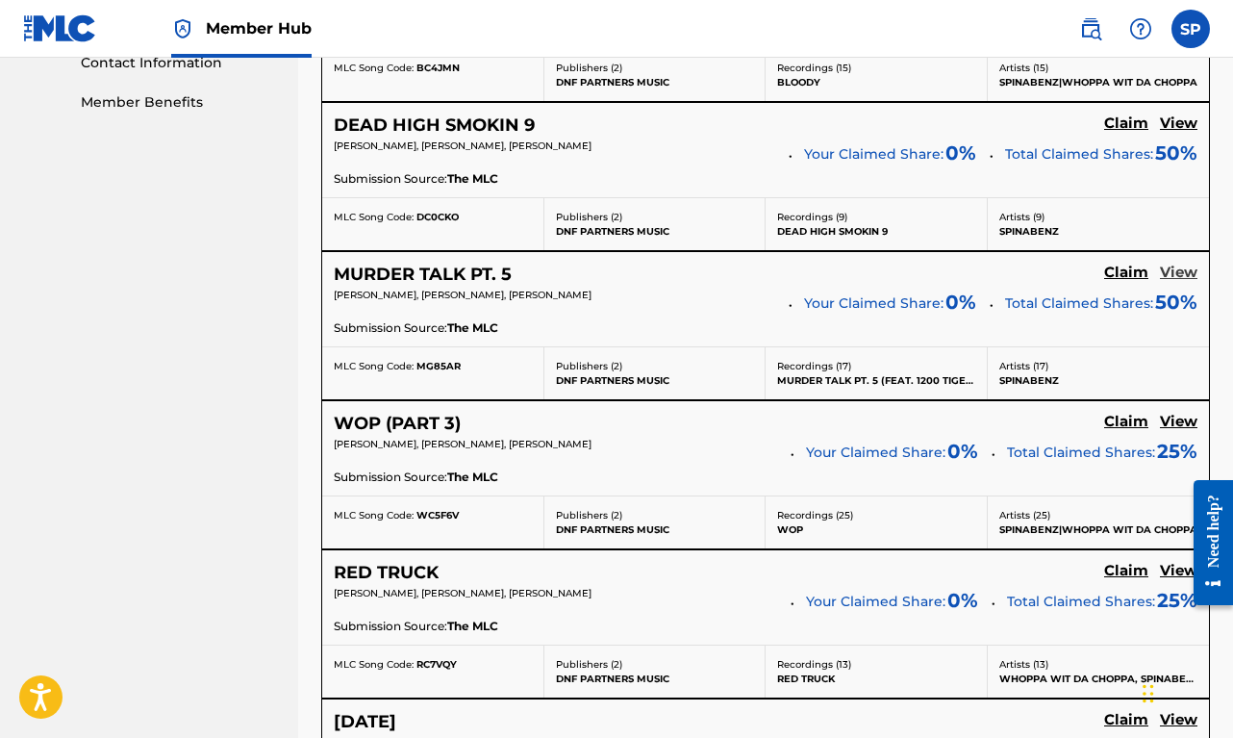
click at [1183, 270] on h5 "View" at bounding box center [1179, 273] width 38 height 18
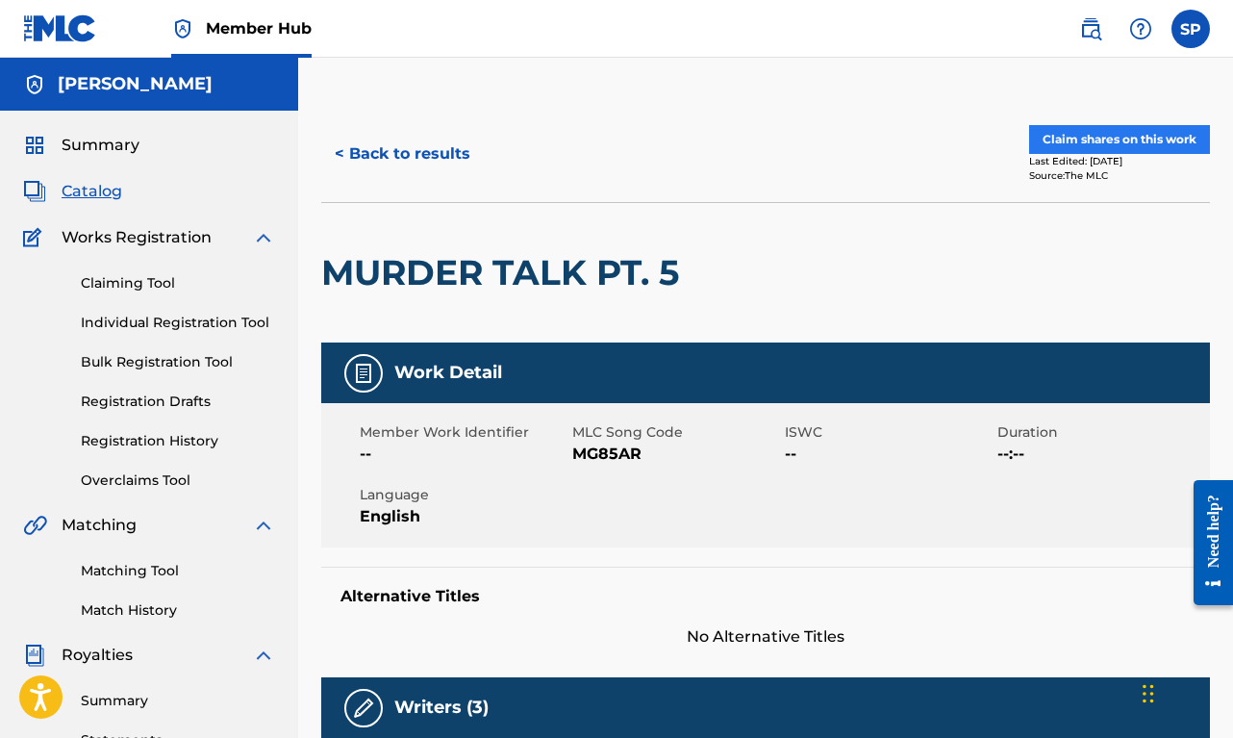
click at [1117, 135] on button "Claim shares on this work" at bounding box center [1119, 139] width 181 height 29
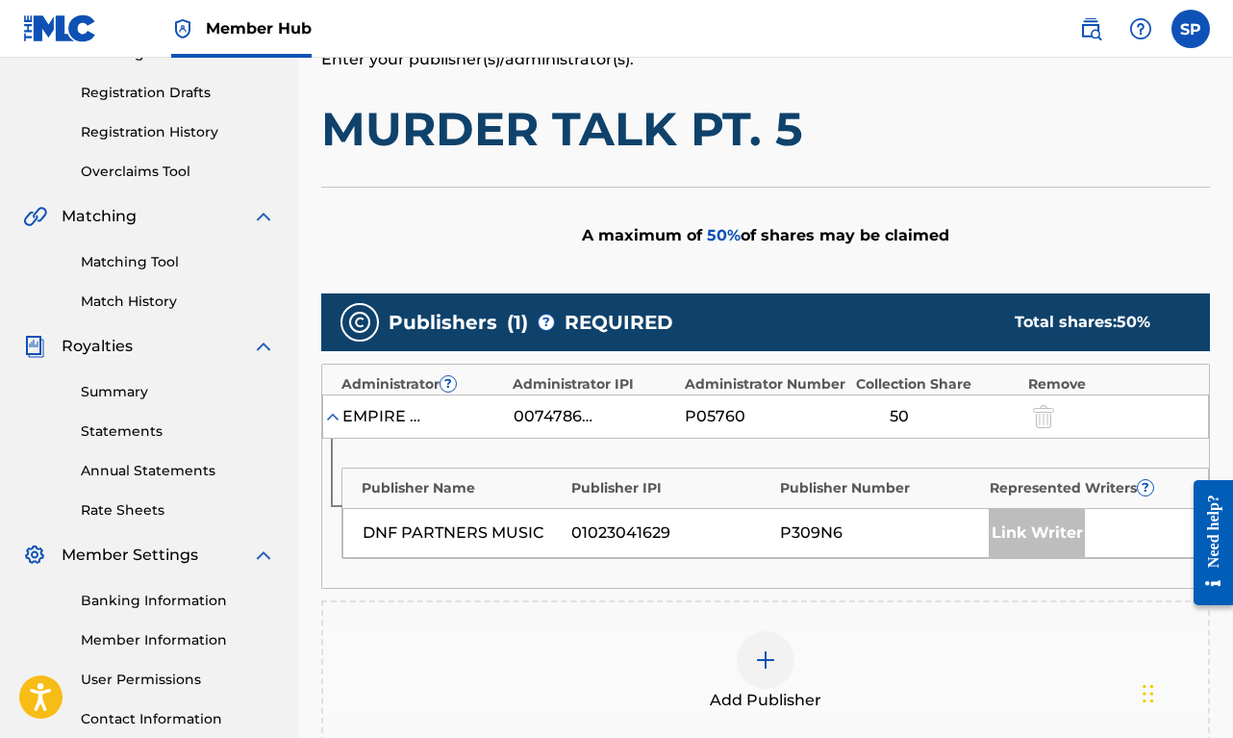
scroll to position [352, 0]
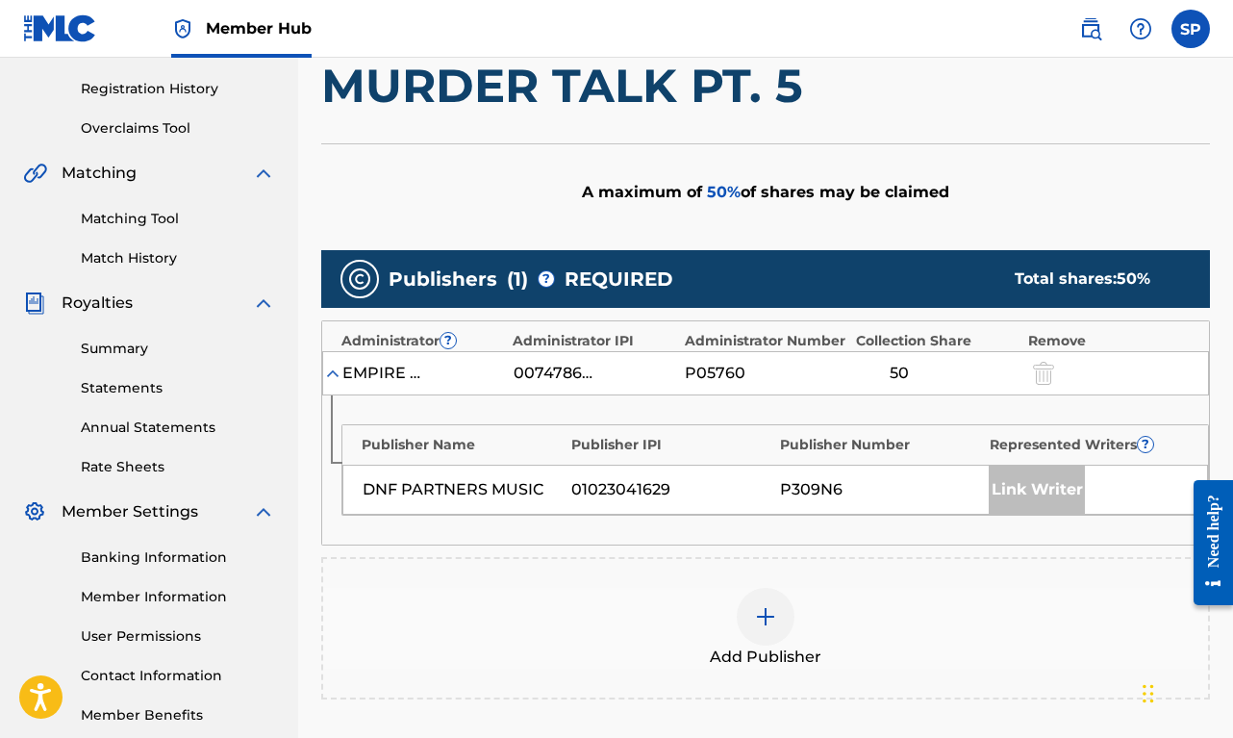
click at [756, 625] on img at bounding box center [765, 616] width 23 height 23
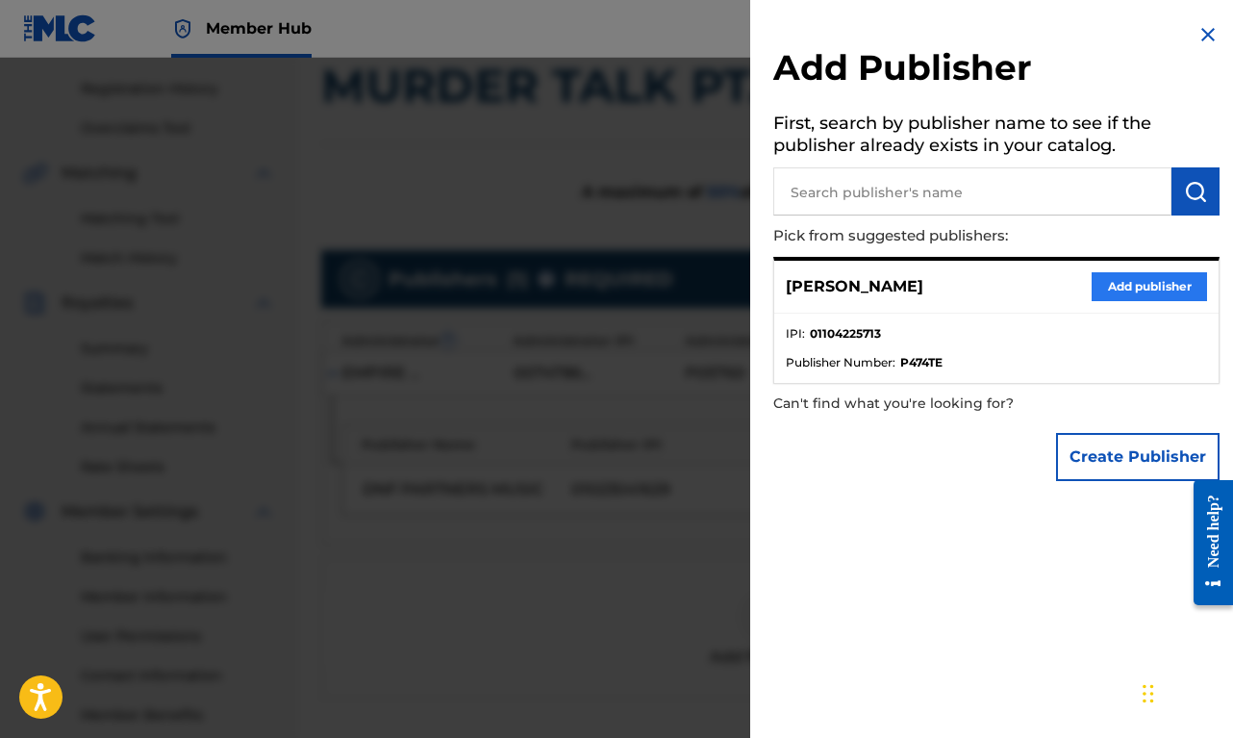
click at [1144, 279] on button "Add publisher" at bounding box center [1149, 286] width 115 height 29
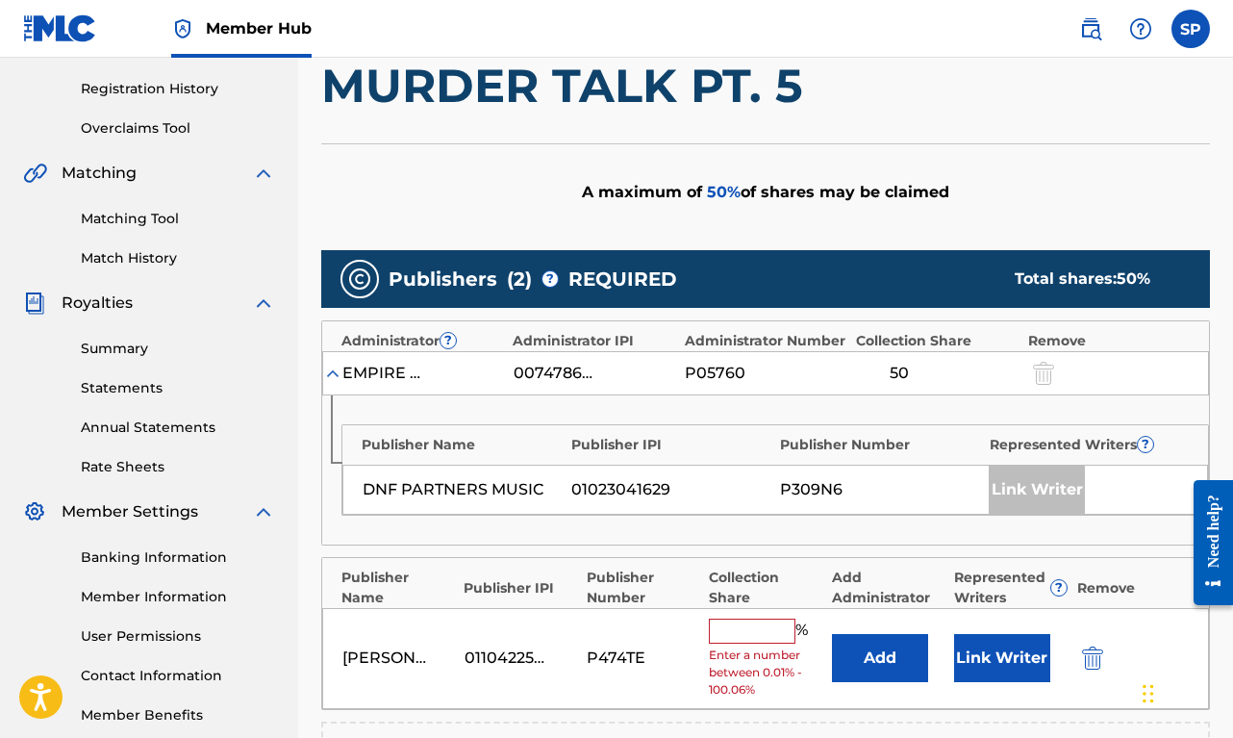
click at [762, 621] on input "text" at bounding box center [752, 630] width 87 height 25
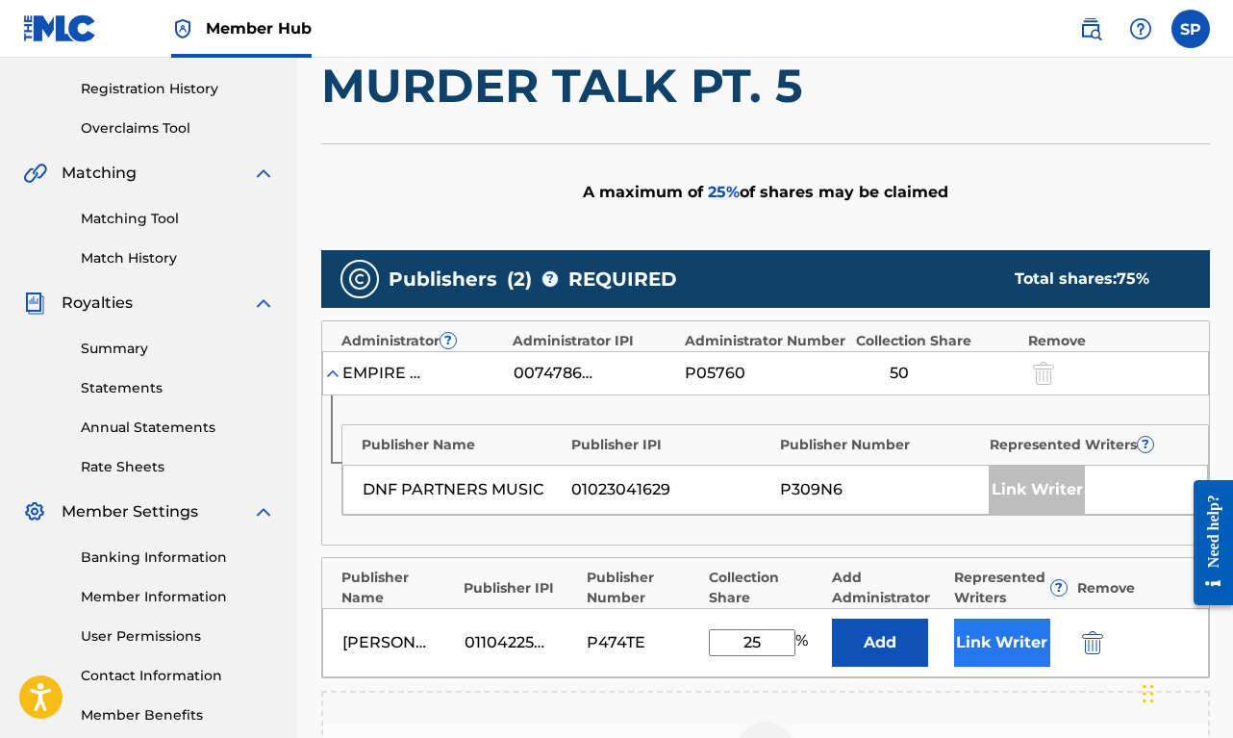
type input "25"
click at [1006, 648] on button "Link Writer" at bounding box center [1002, 642] width 96 height 48
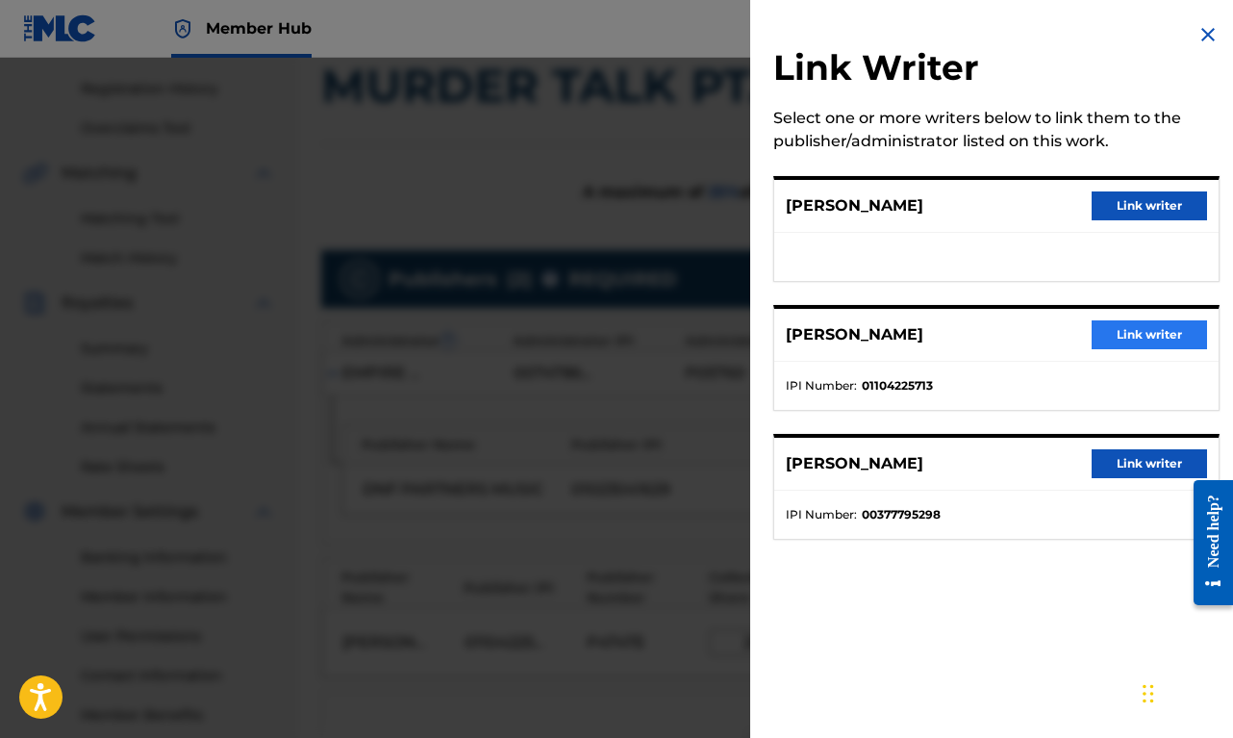
click at [1147, 332] on button "Link writer" at bounding box center [1149, 334] width 115 height 29
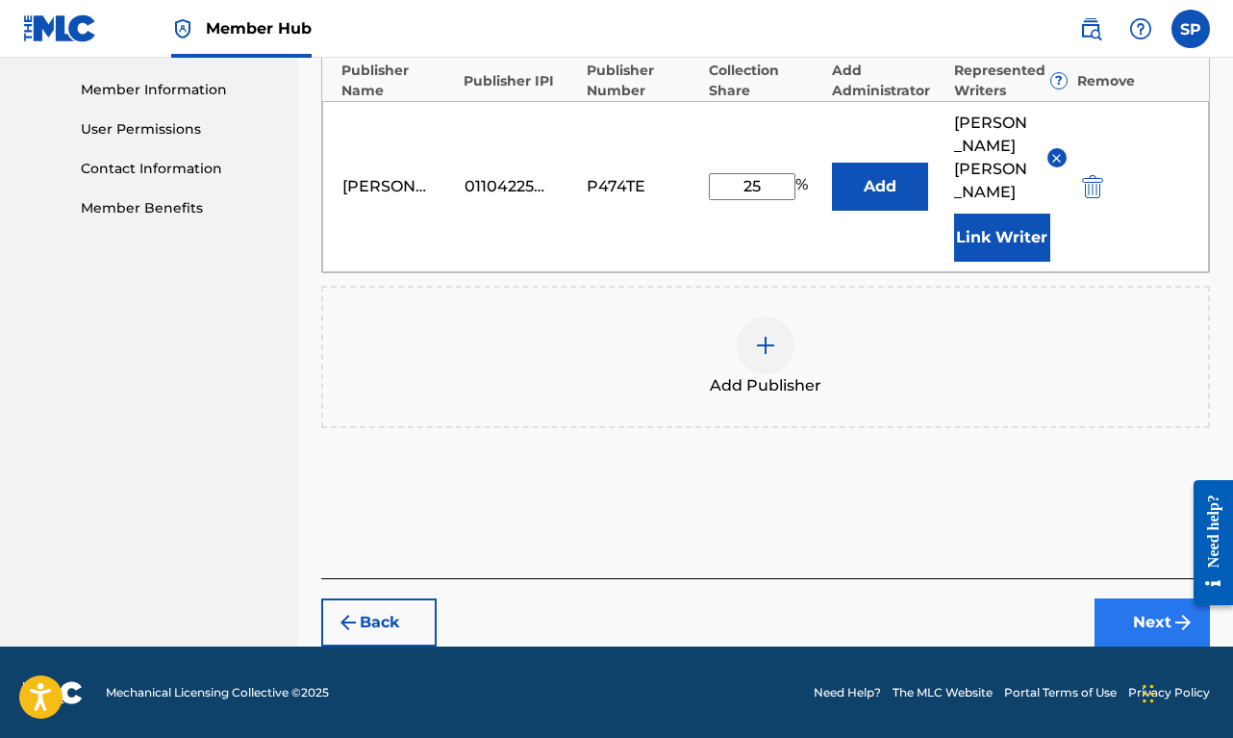
click at [1155, 624] on button "Next" at bounding box center [1151, 622] width 115 height 48
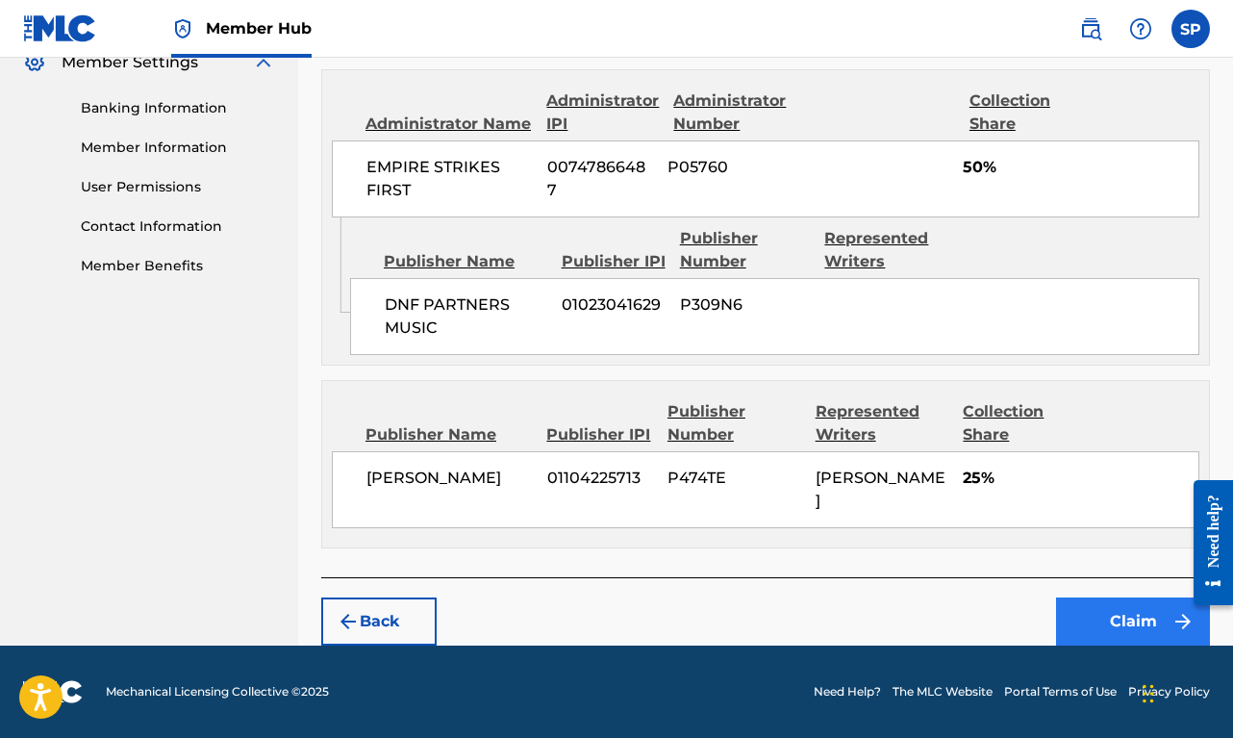
scroll to position [797, 0]
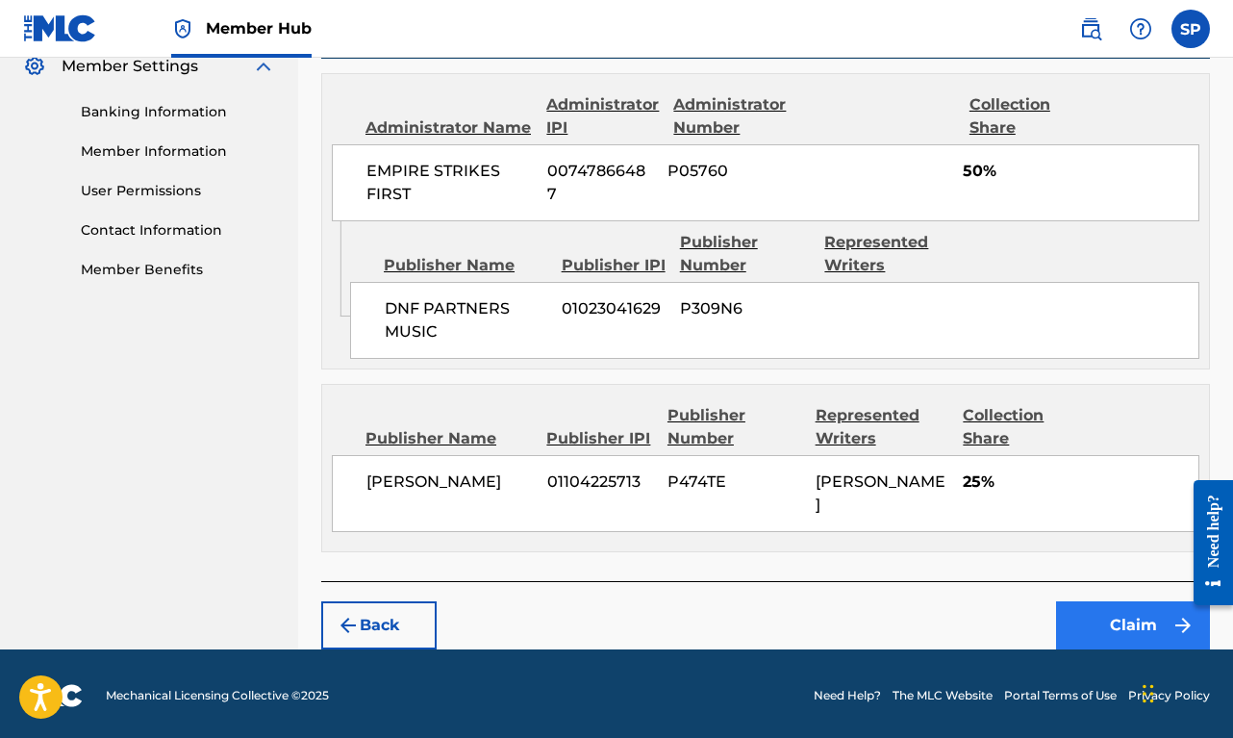
click at [1135, 618] on button "Claim" at bounding box center [1133, 625] width 154 height 48
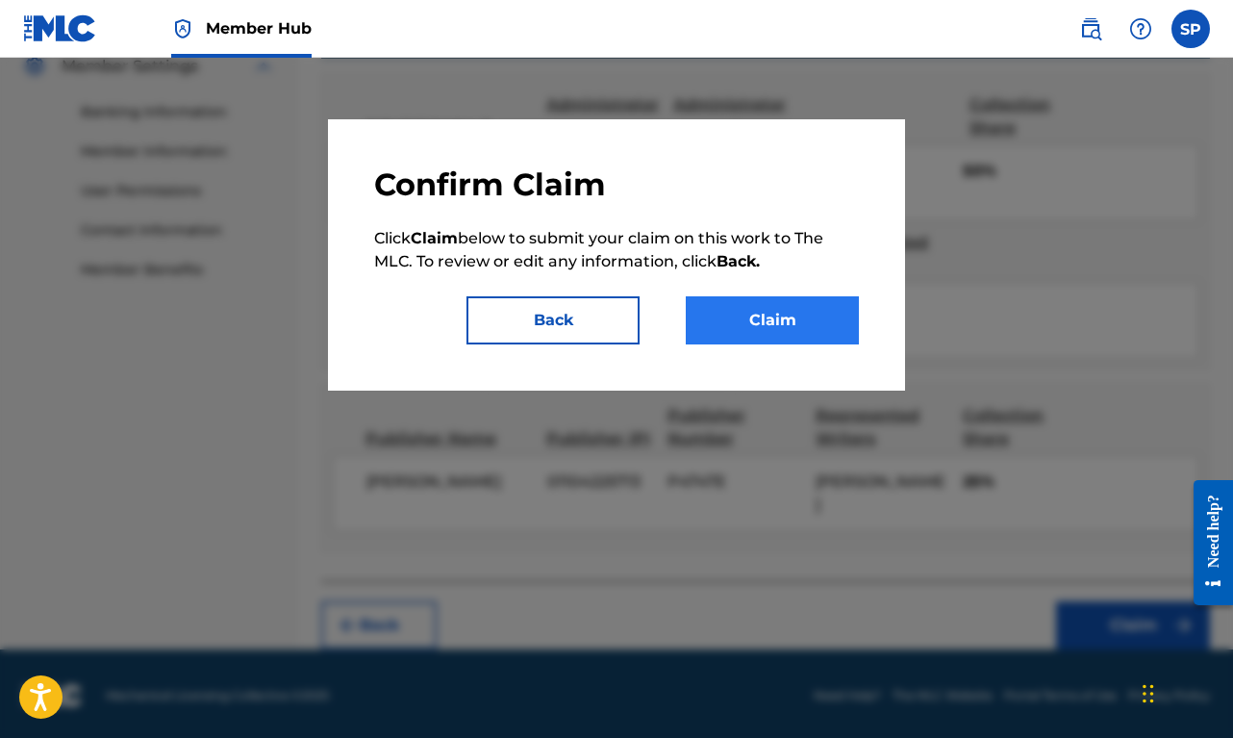
click at [811, 309] on button "Claim" at bounding box center [772, 320] width 173 height 48
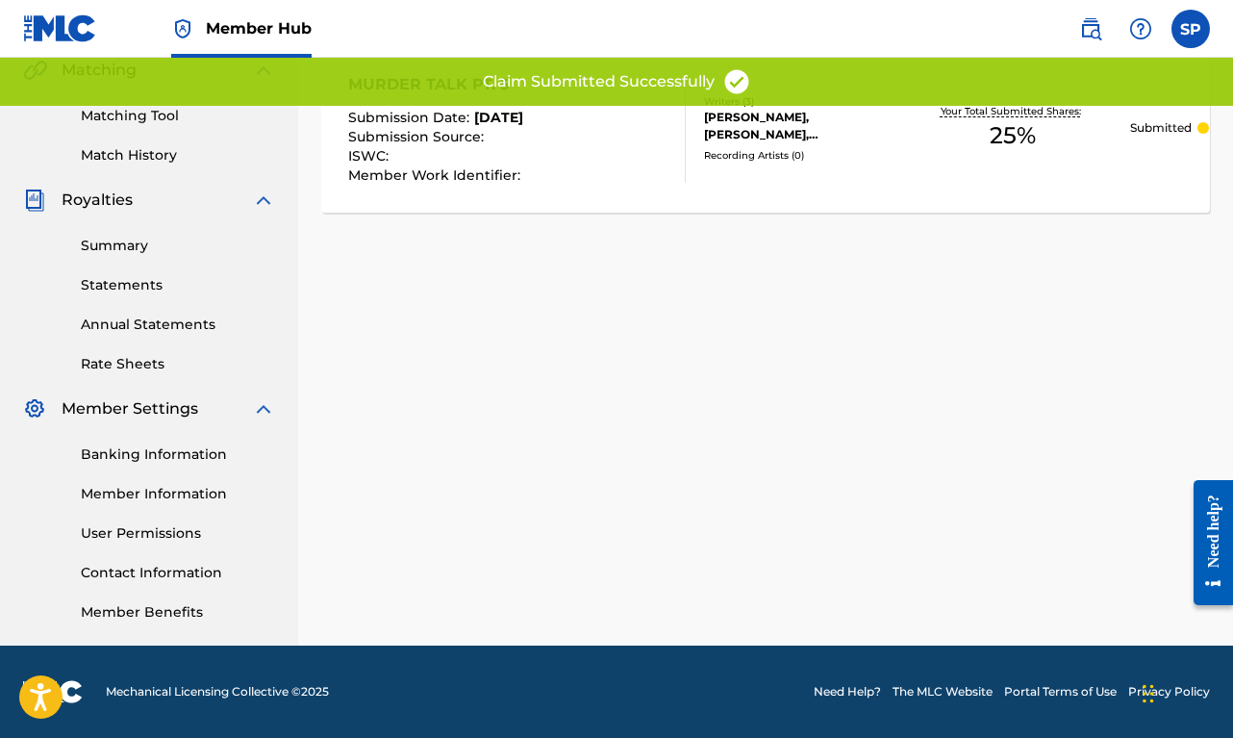
scroll to position [69, 0]
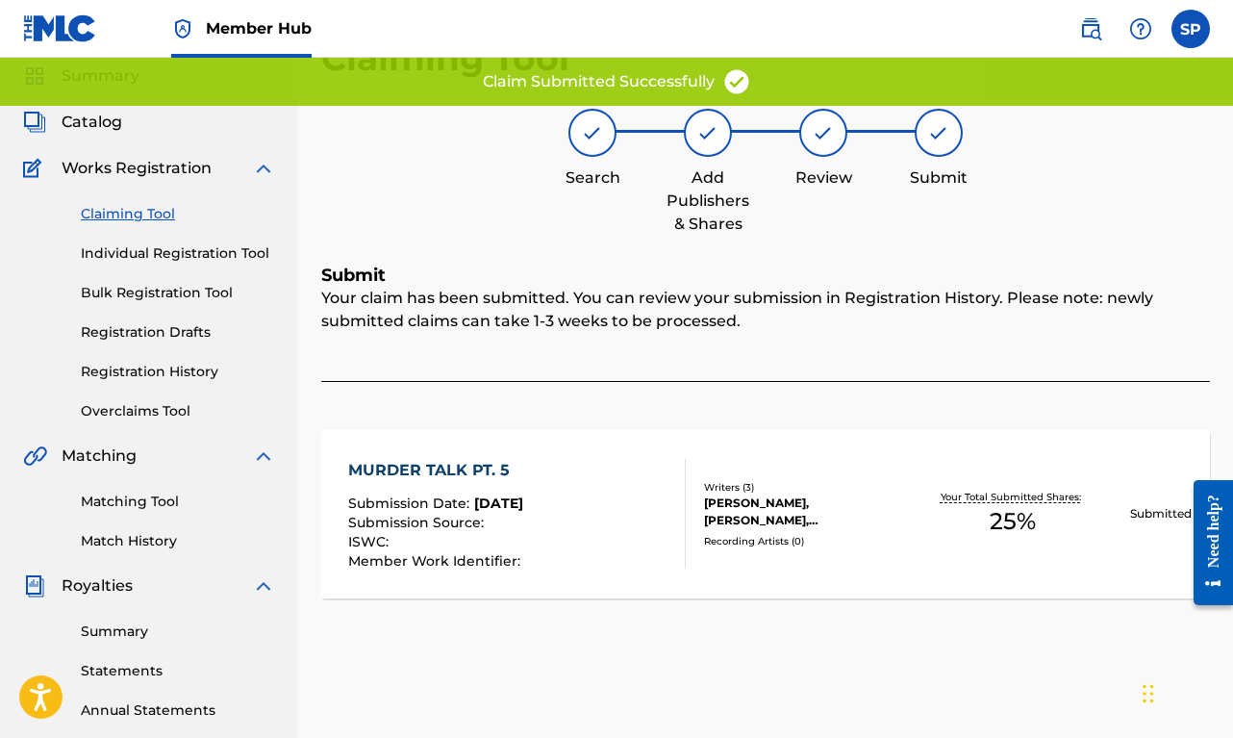
click at [154, 210] on link "Claiming Tool" at bounding box center [178, 214] width 194 height 20
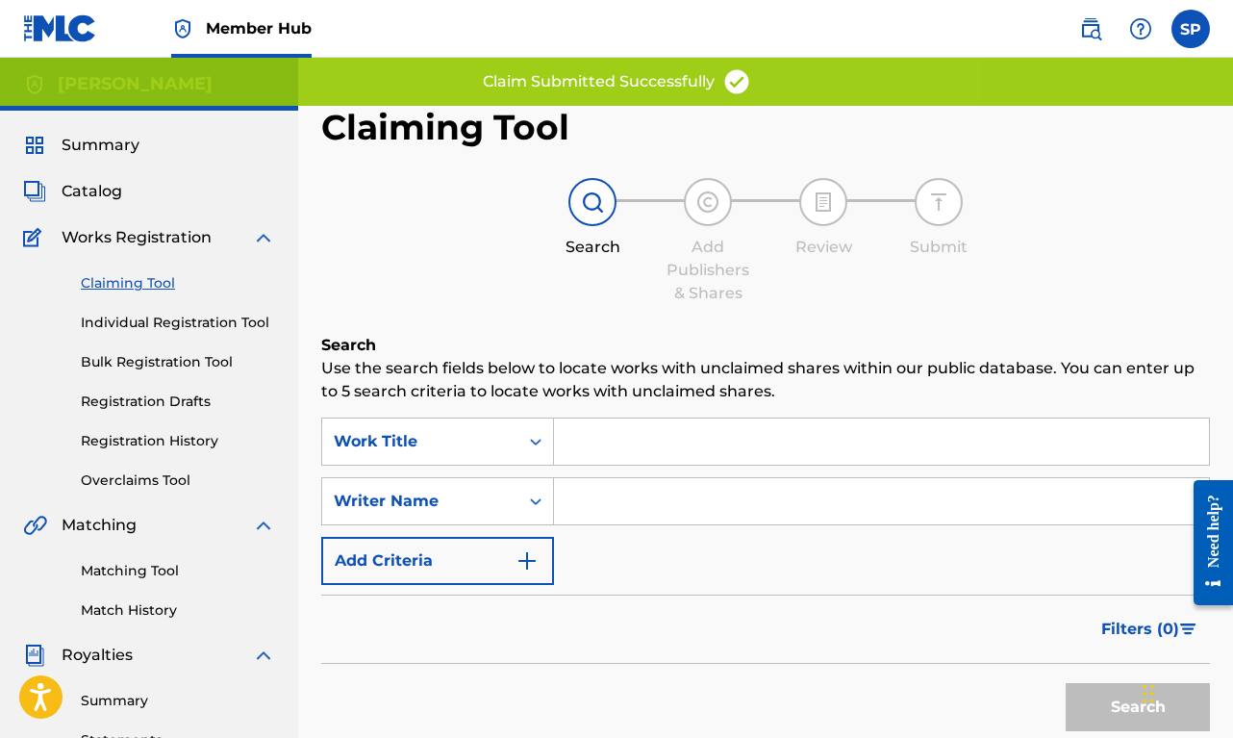
click at [643, 506] on input "Search Form" at bounding box center [881, 501] width 655 height 46
paste input "[PERSON_NAME]"
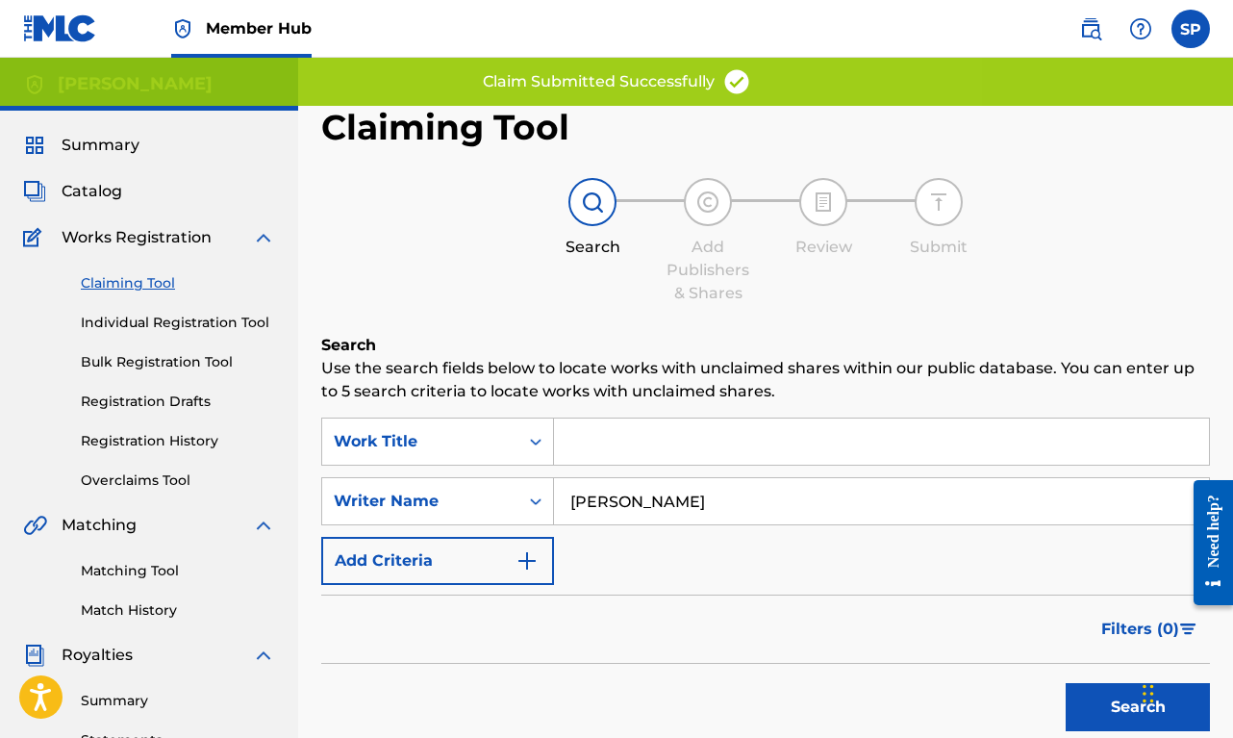
type input "[PERSON_NAME]"
click at [1138, 707] on button "Search" at bounding box center [1138, 707] width 144 height 48
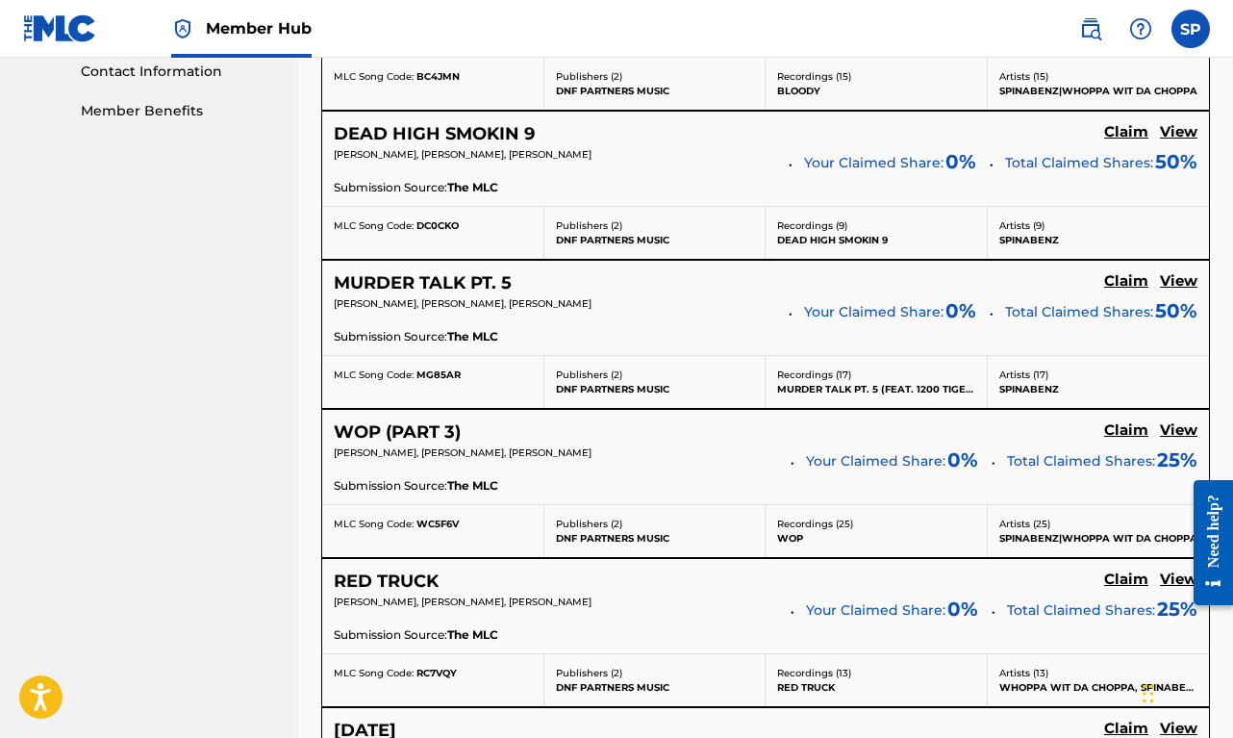
scroll to position [960, 0]
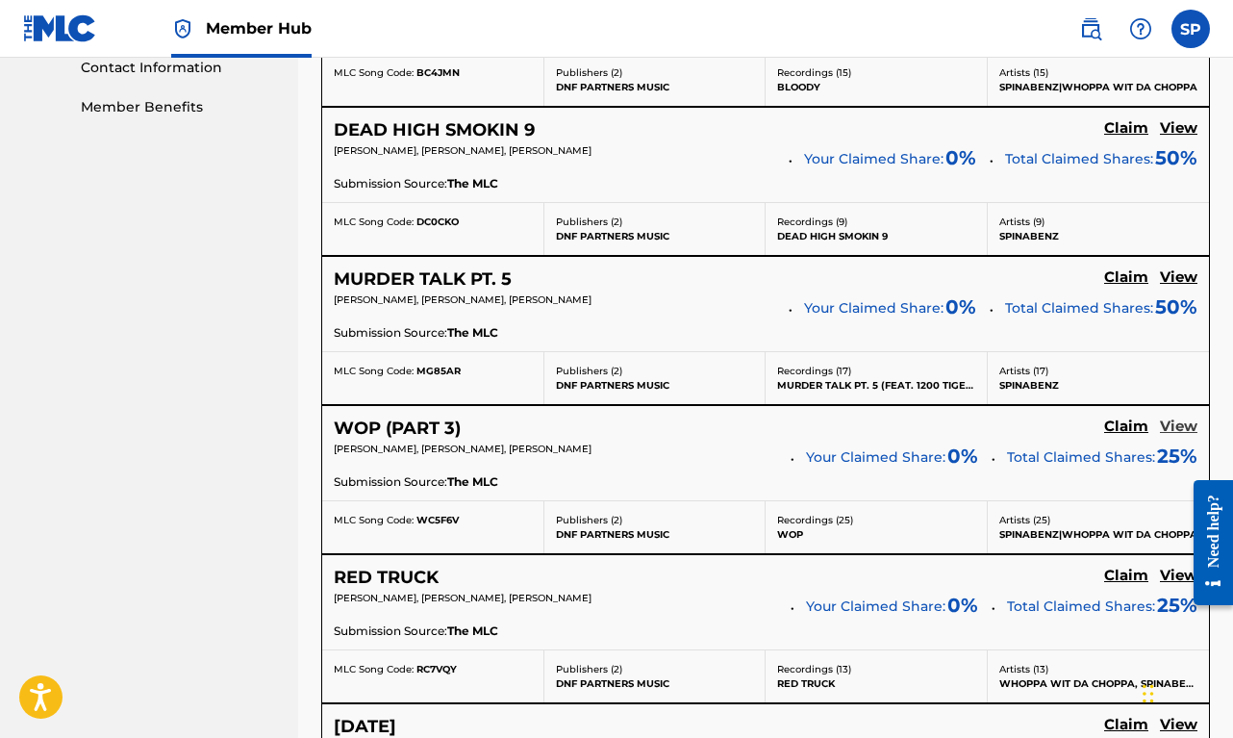
click at [1172, 422] on h5 "View" at bounding box center [1179, 426] width 38 height 18
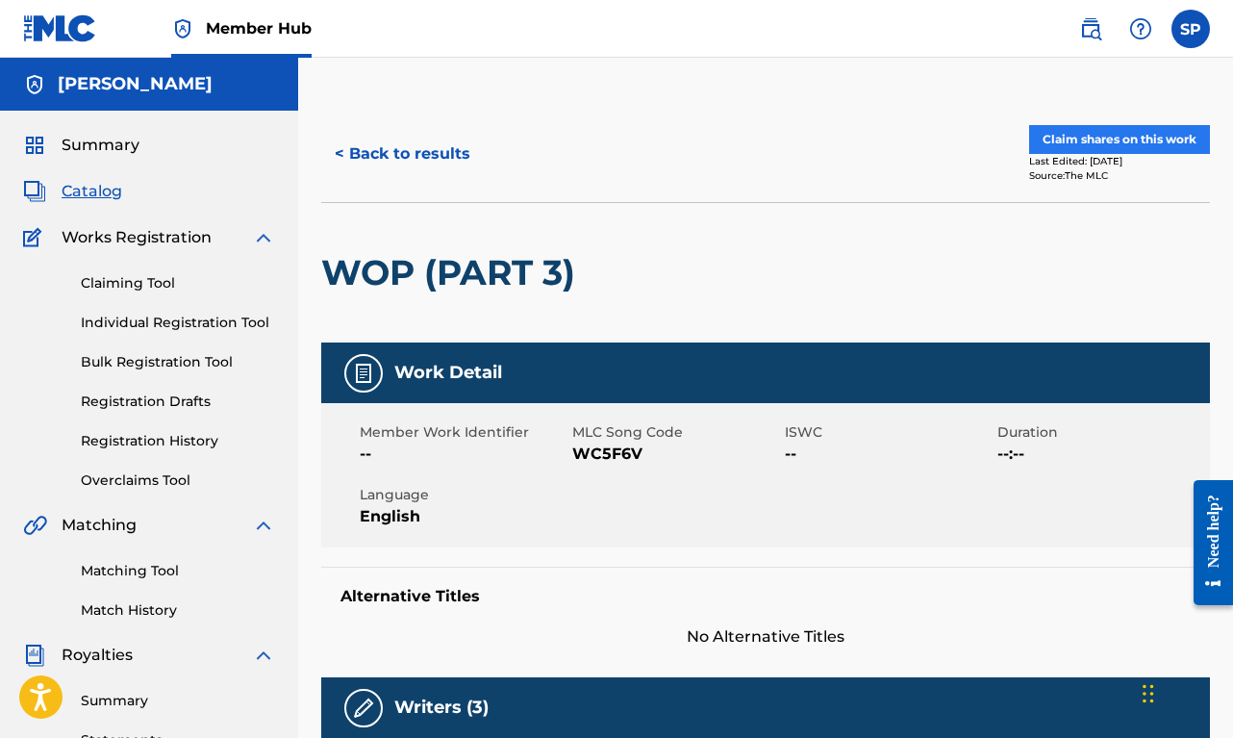
click at [1116, 136] on button "Claim shares on this work" at bounding box center [1119, 139] width 181 height 29
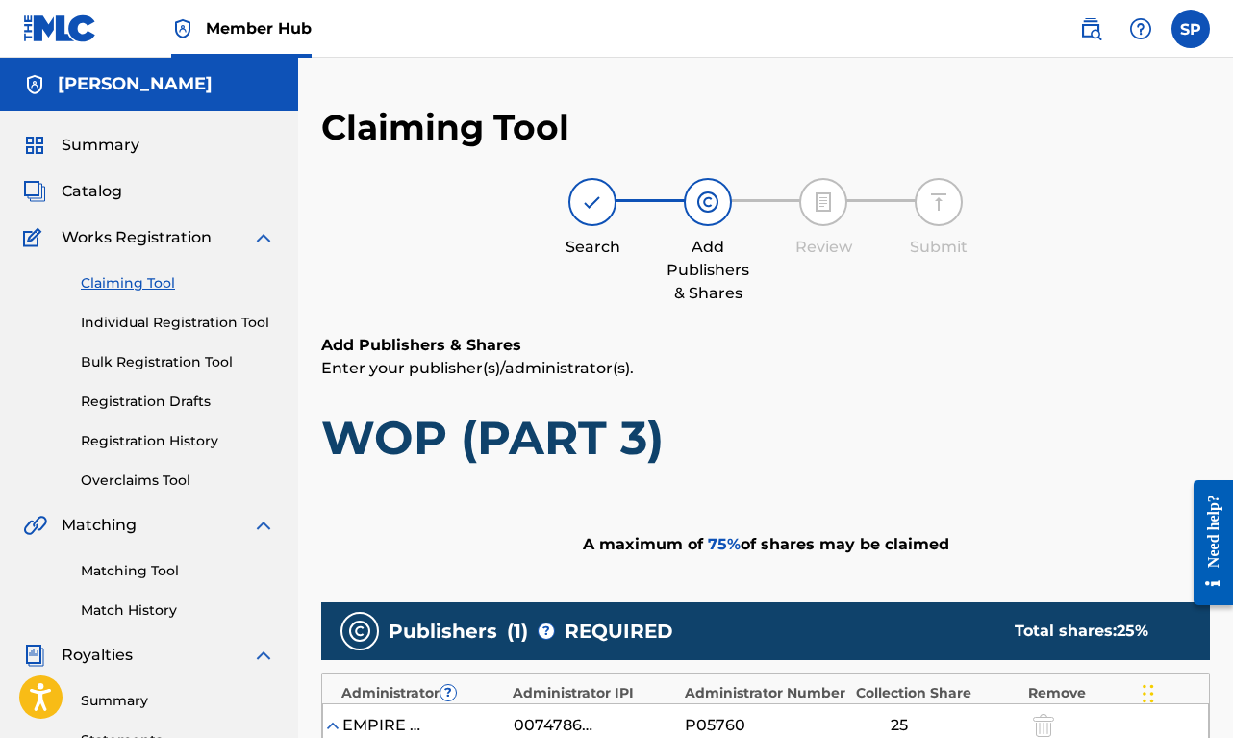
scroll to position [553, 0]
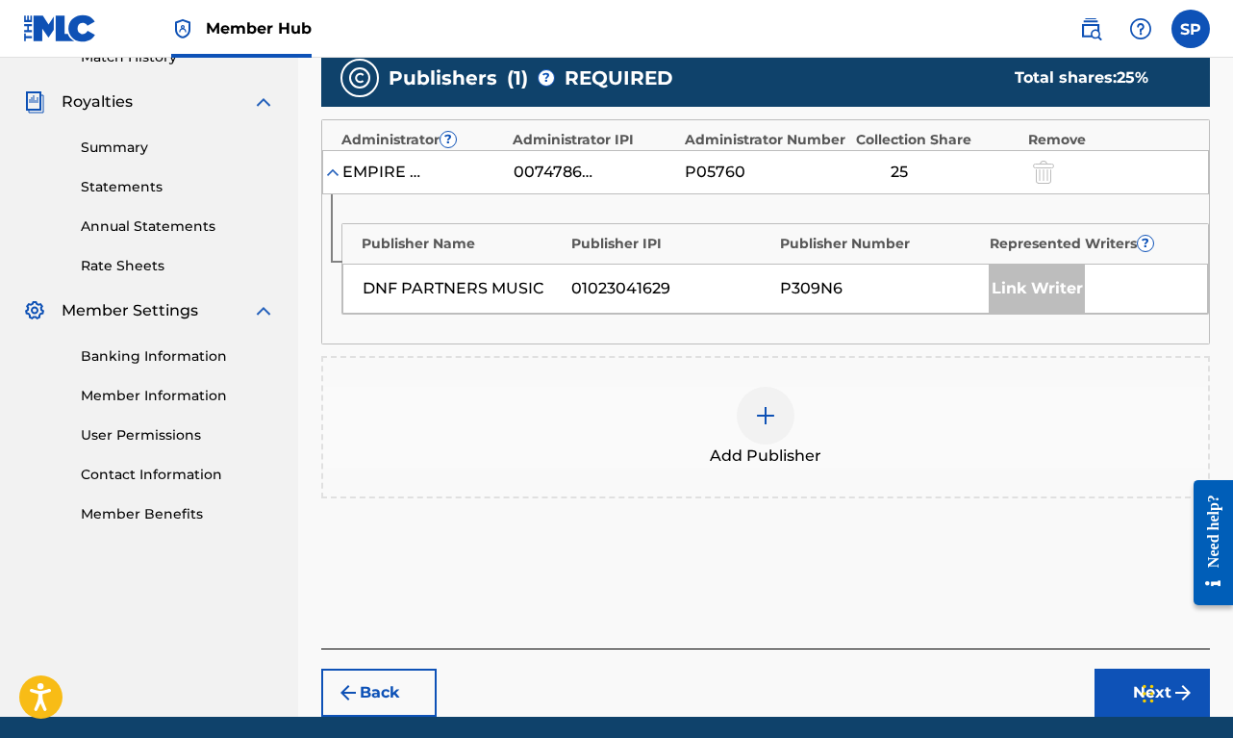
click at [754, 427] on div at bounding box center [766, 416] width 58 height 58
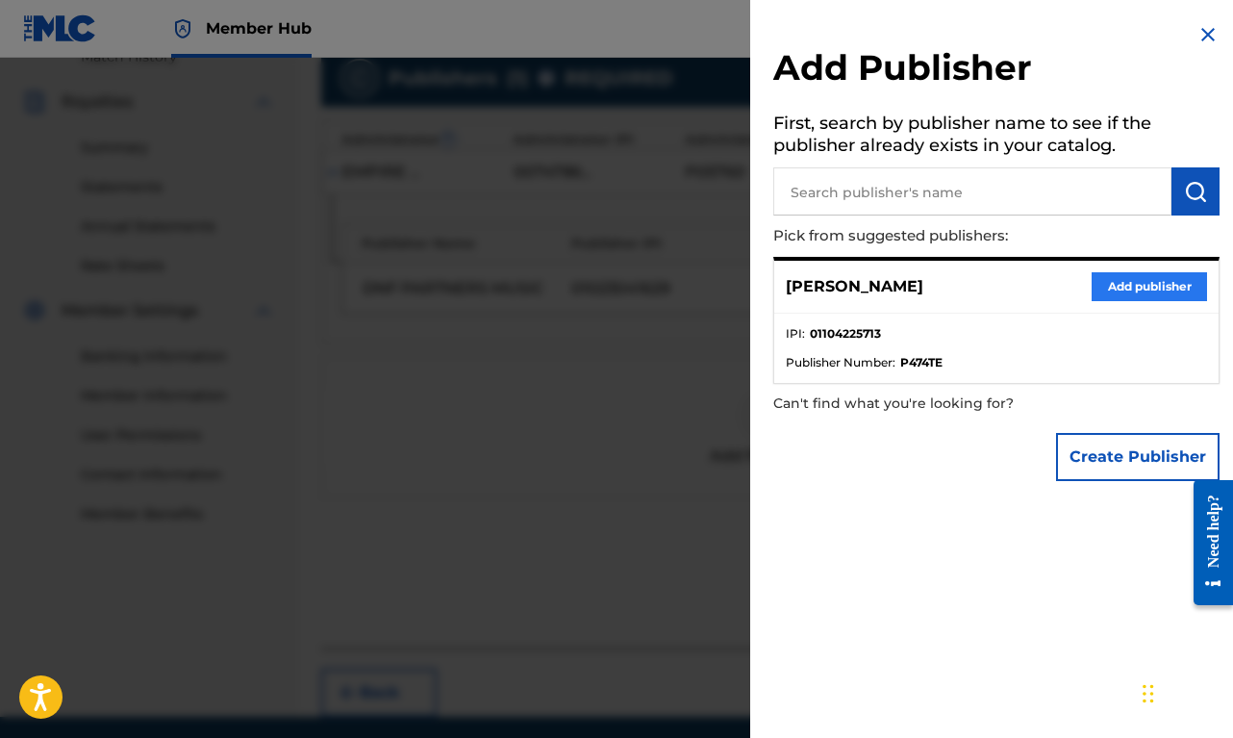
click at [1159, 284] on button "Add publisher" at bounding box center [1149, 286] width 115 height 29
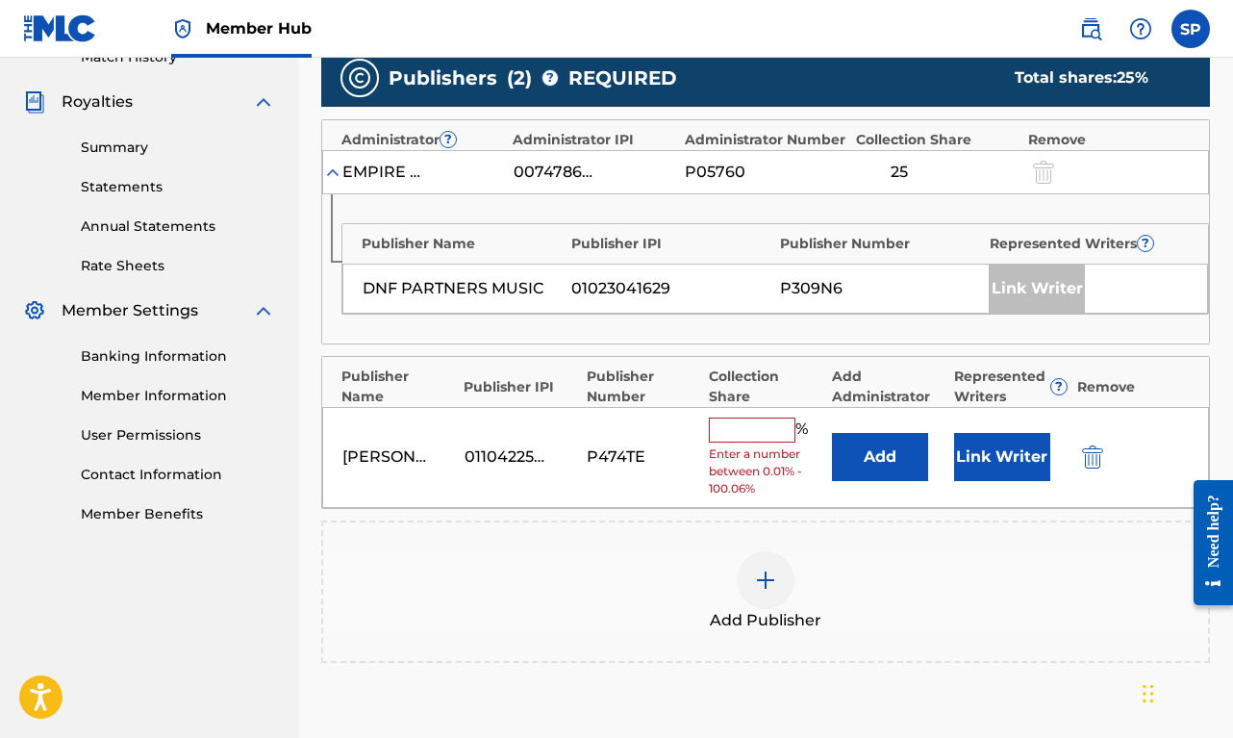
click at [741, 422] on input "text" at bounding box center [752, 429] width 87 height 25
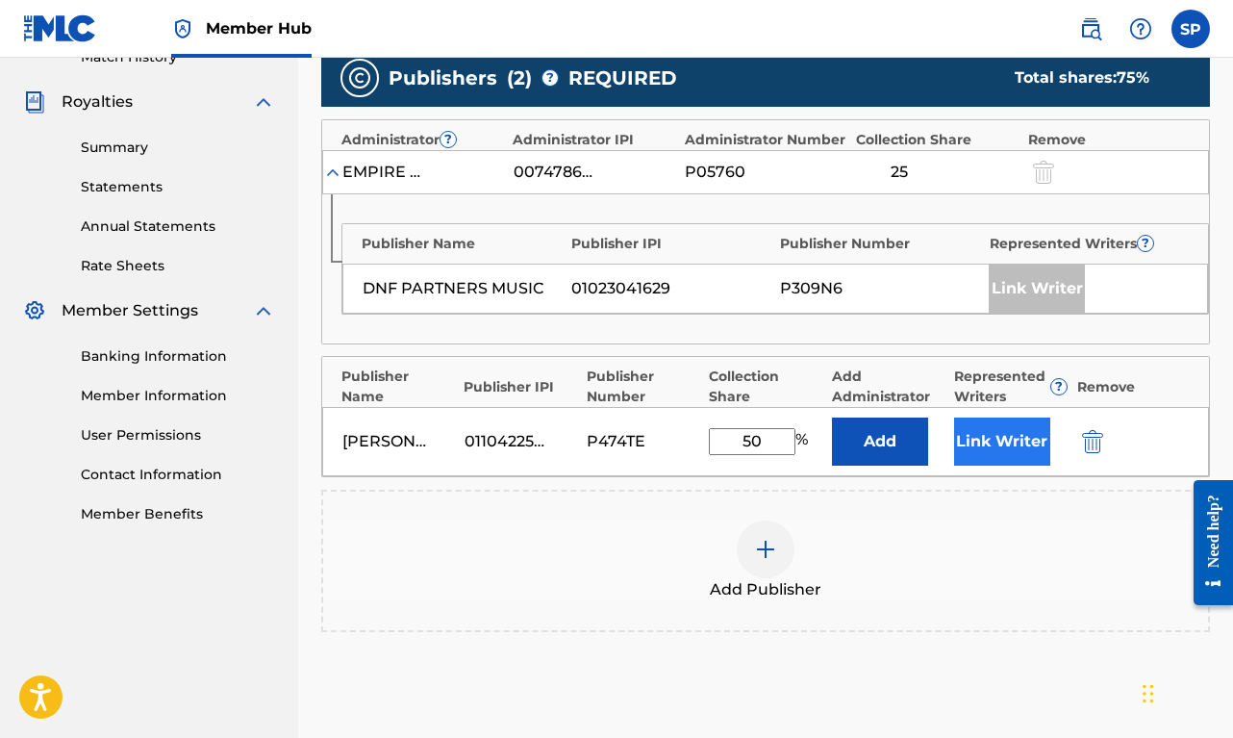
type input "50"
click at [998, 441] on button "Link Writer" at bounding box center [1002, 441] width 96 height 48
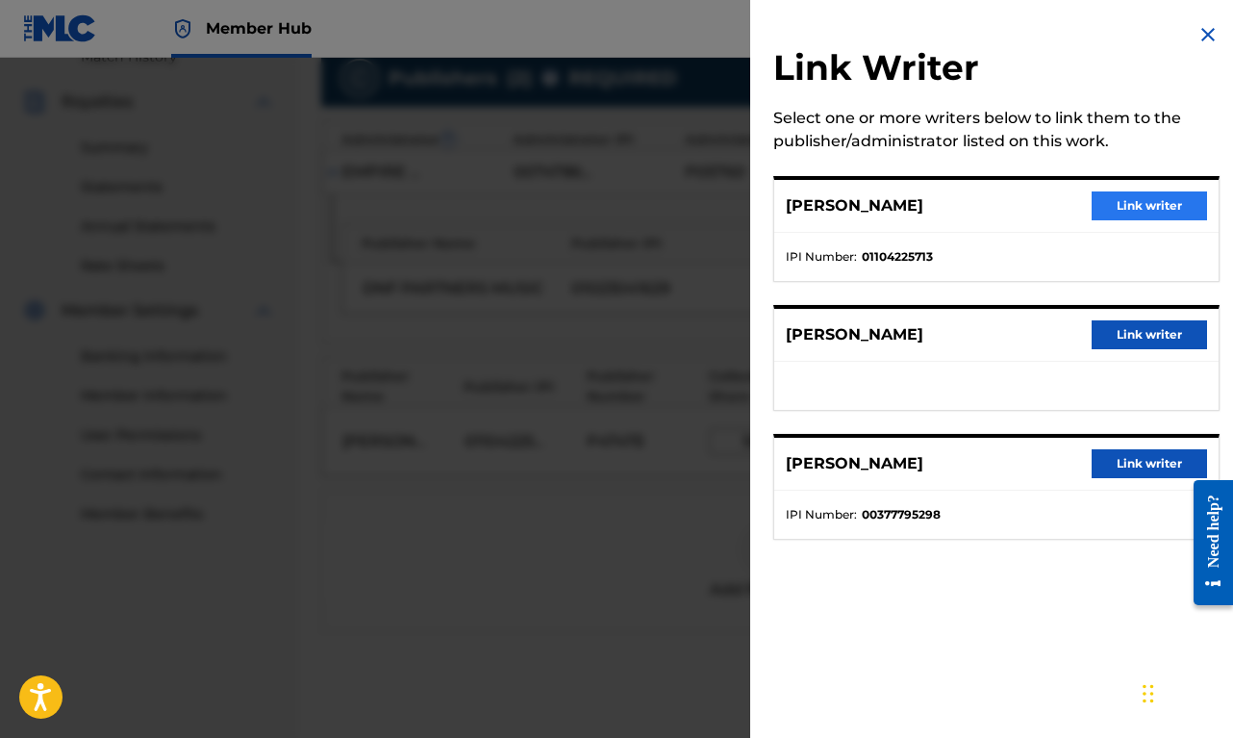
click at [1140, 207] on button "Link writer" at bounding box center [1149, 205] width 115 height 29
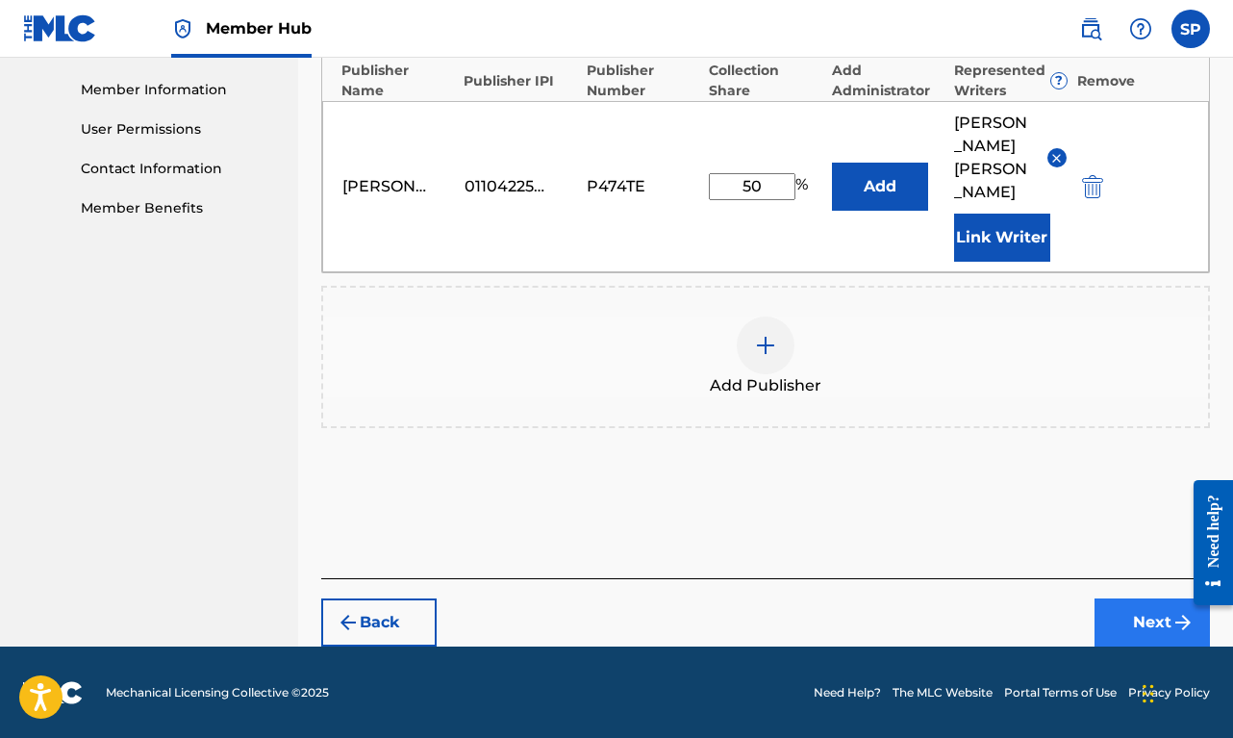
click at [1157, 630] on button "Next" at bounding box center [1151, 622] width 115 height 48
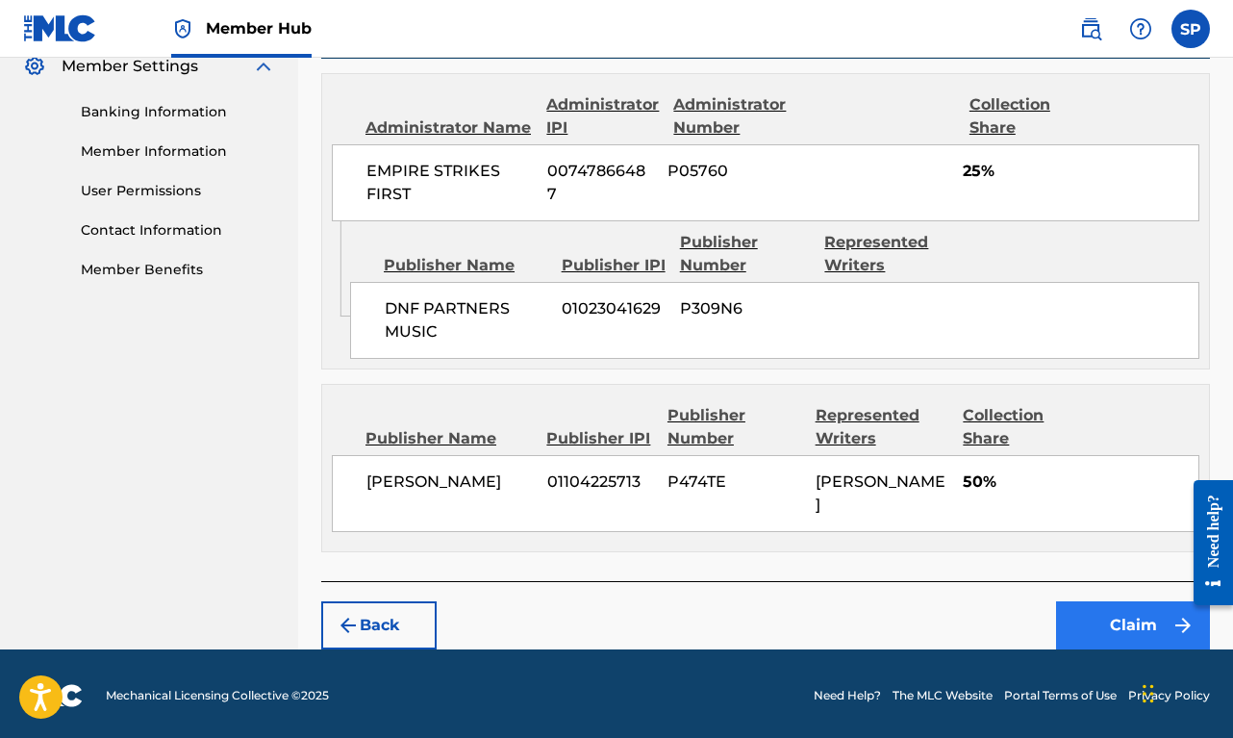
click at [1146, 620] on button "Claim" at bounding box center [1133, 625] width 154 height 48
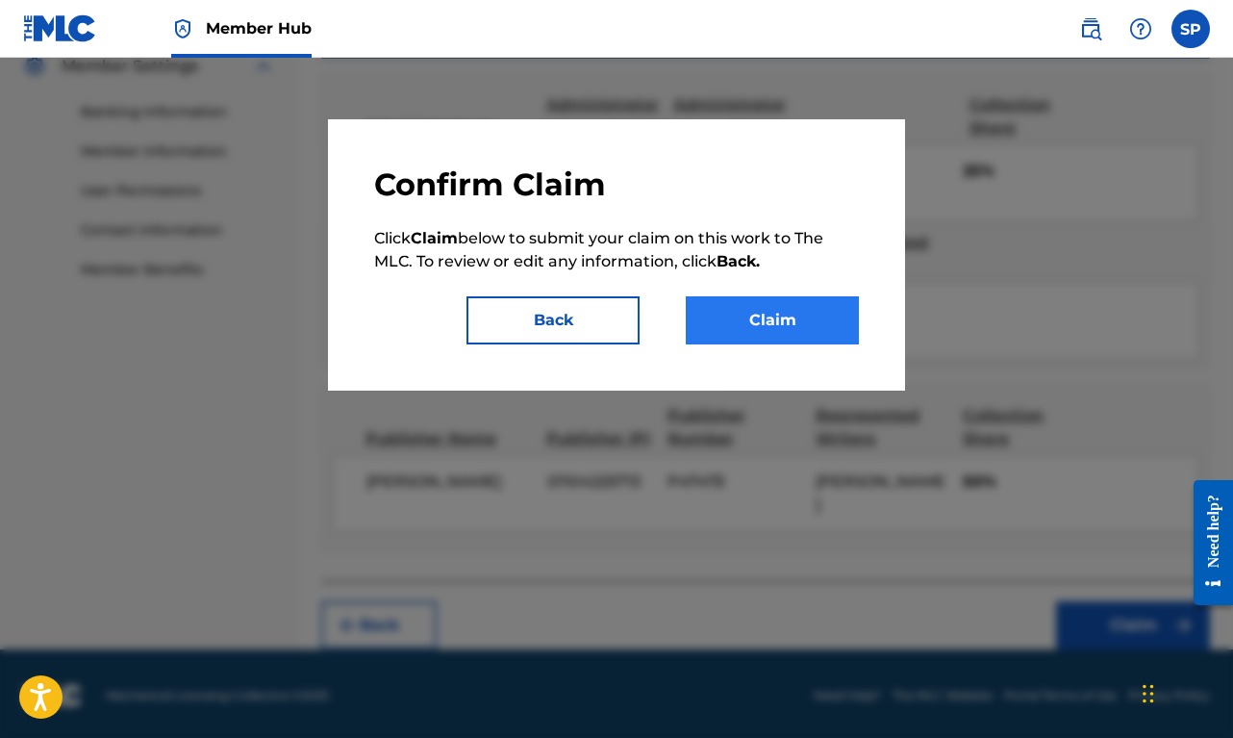
click at [821, 310] on button "Claim" at bounding box center [772, 320] width 173 height 48
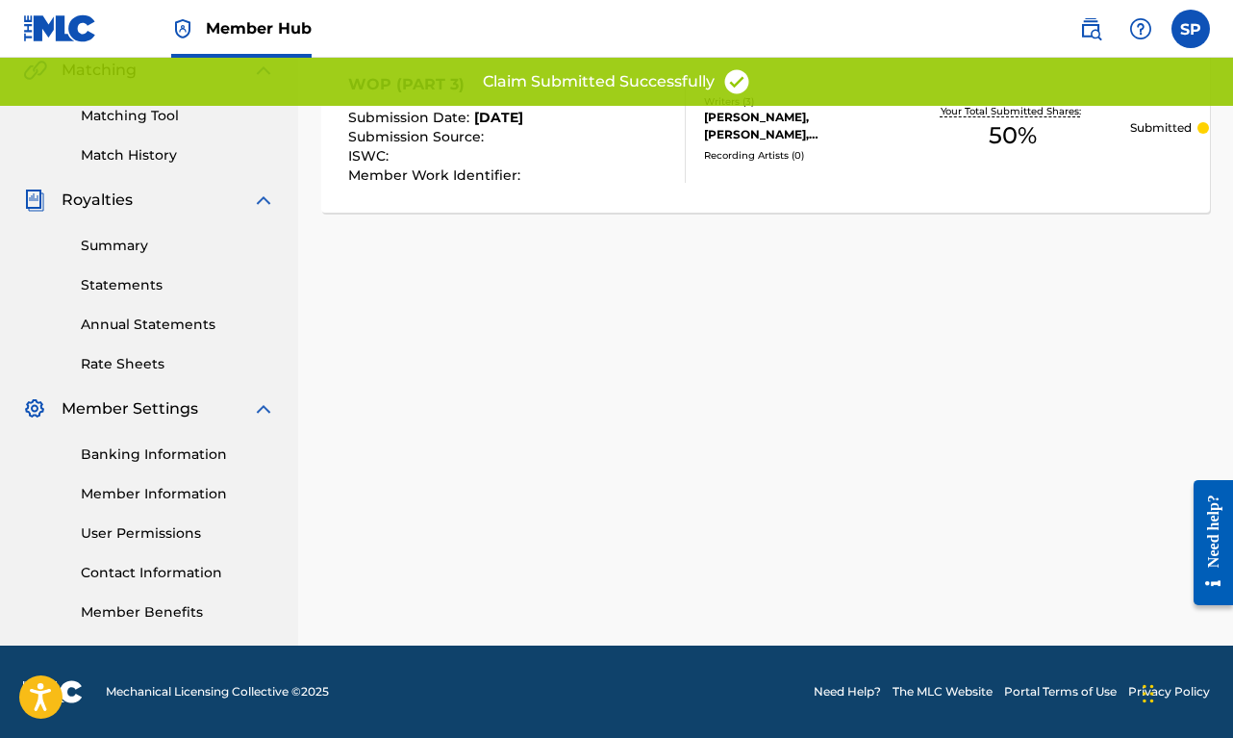
scroll to position [0, 0]
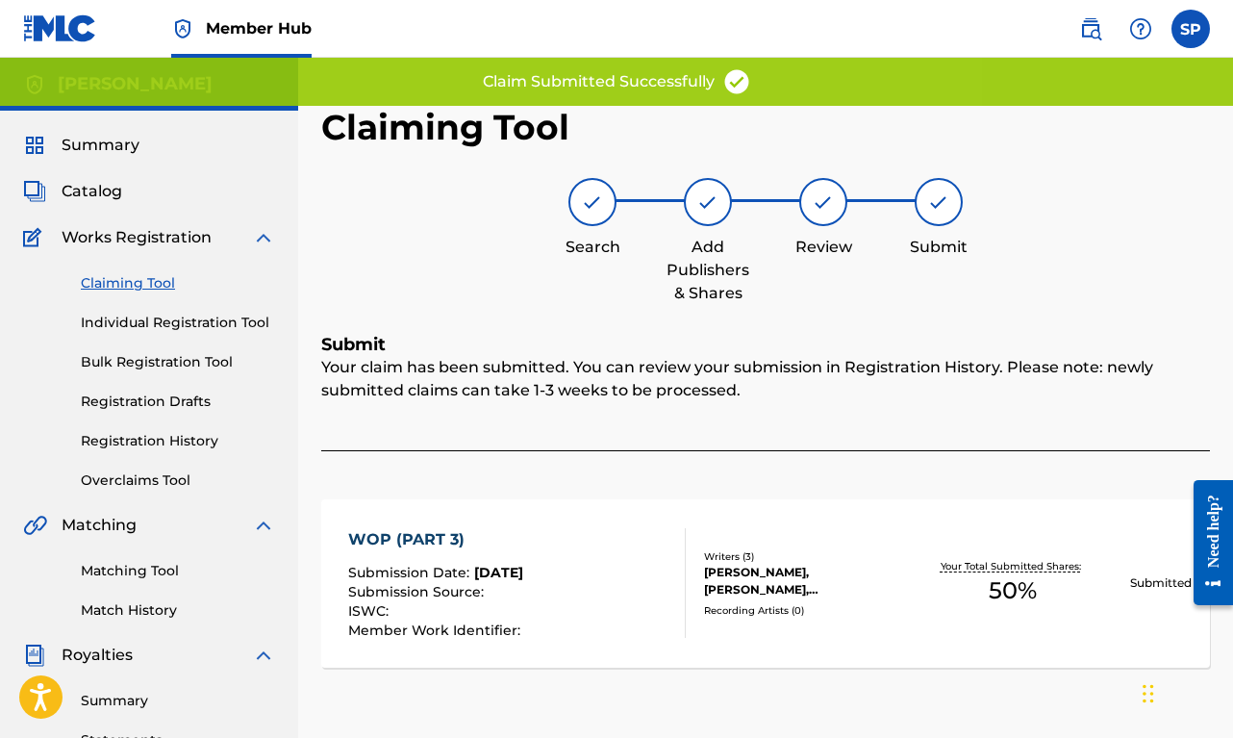
click at [159, 276] on link "Claiming Tool" at bounding box center [178, 283] width 194 height 20
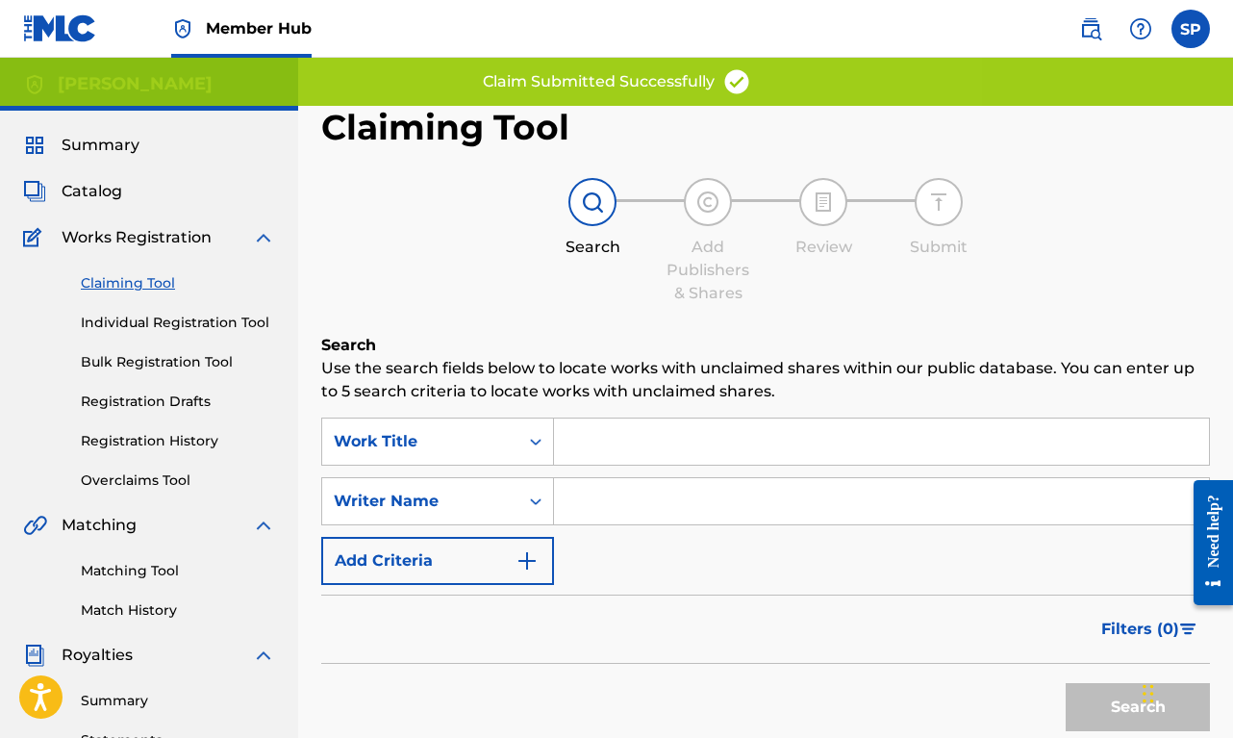
click at [643, 514] on input "Search Form" at bounding box center [881, 501] width 655 height 46
paste input "[PERSON_NAME]"
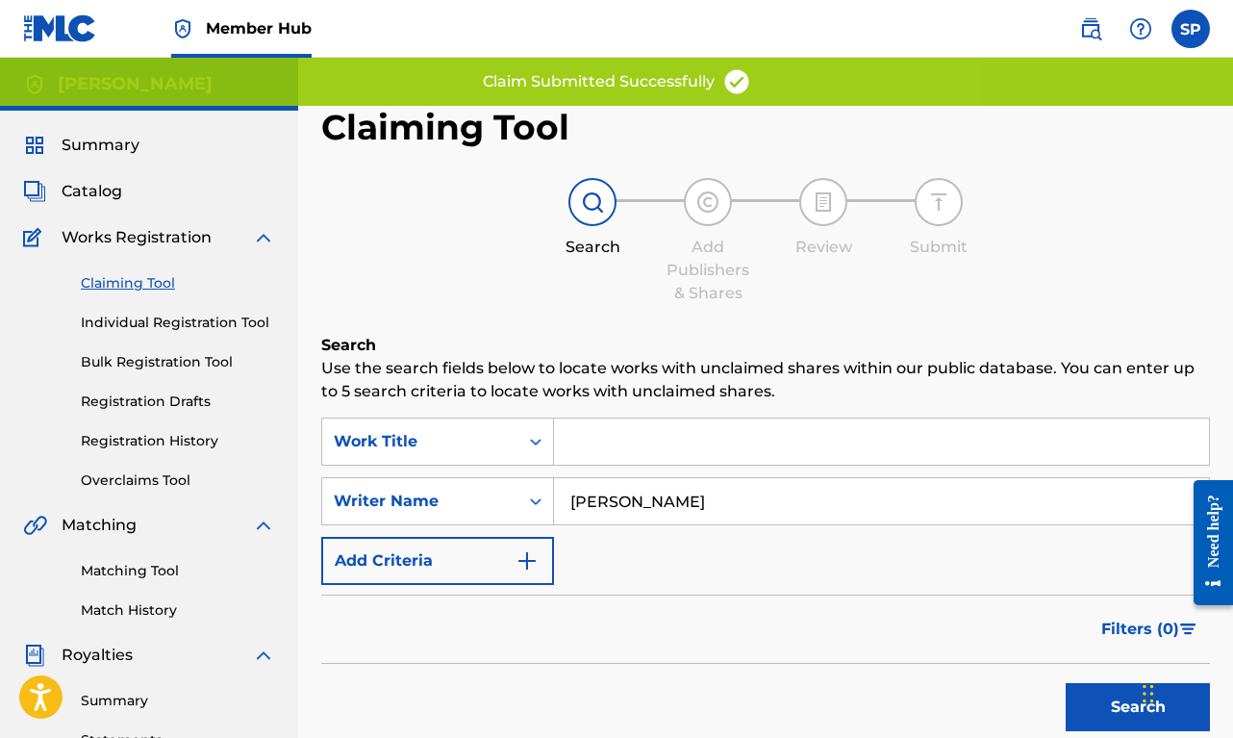
type input "[PERSON_NAME]"
click at [1138, 707] on button "Search" at bounding box center [1138, 707] width 144 height 48
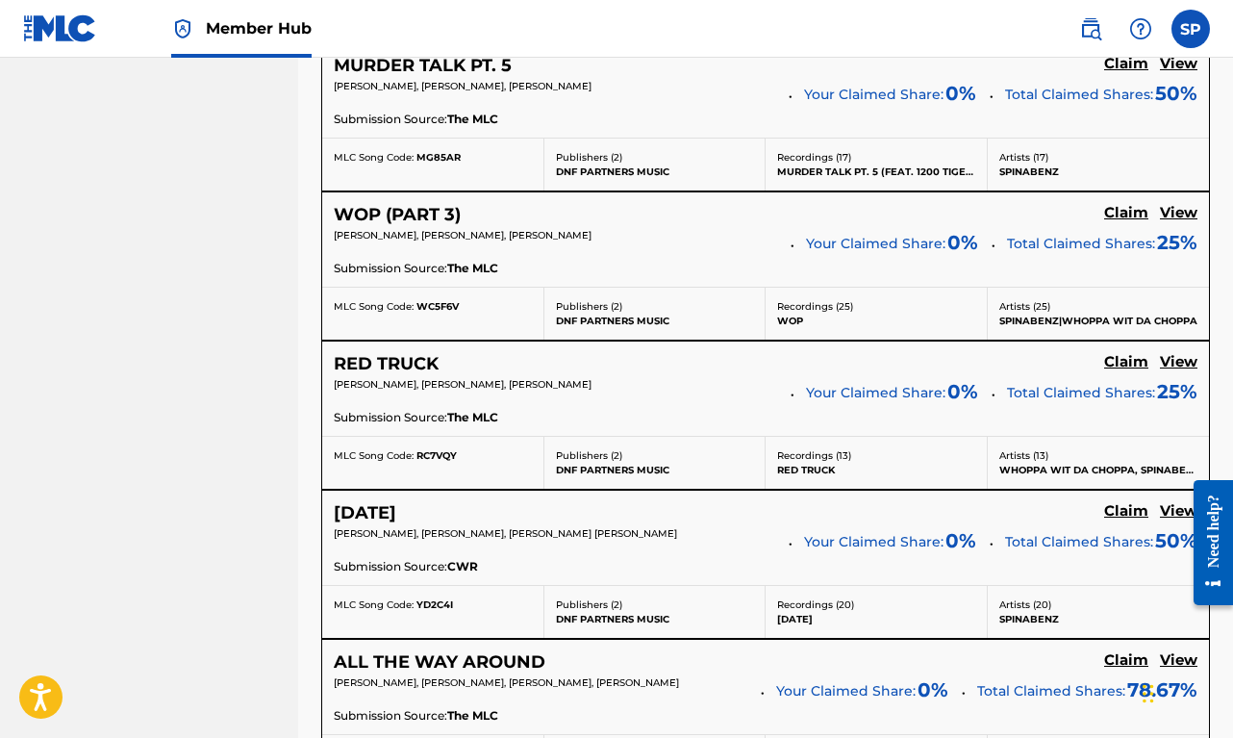
scroll to position [1198, 0]
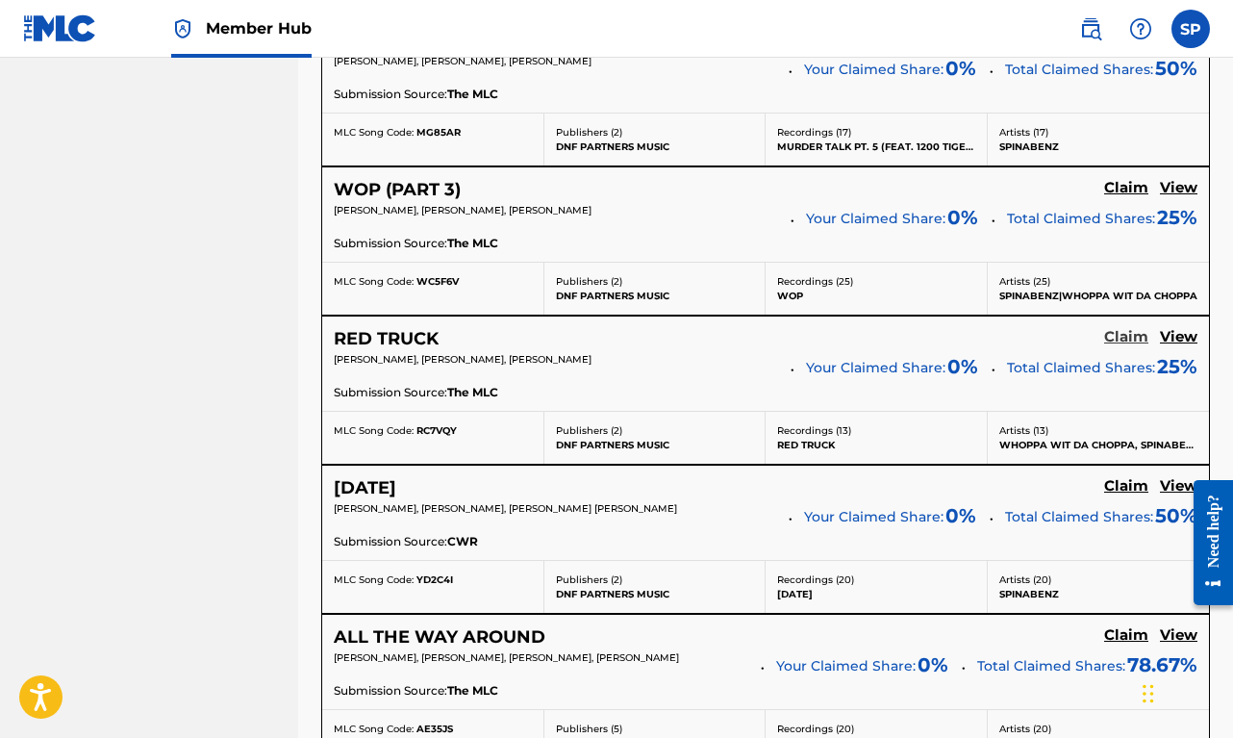
click at [1116, 330] on h5 "Claim" at bounding box center [1126, 337] width 44 height 18
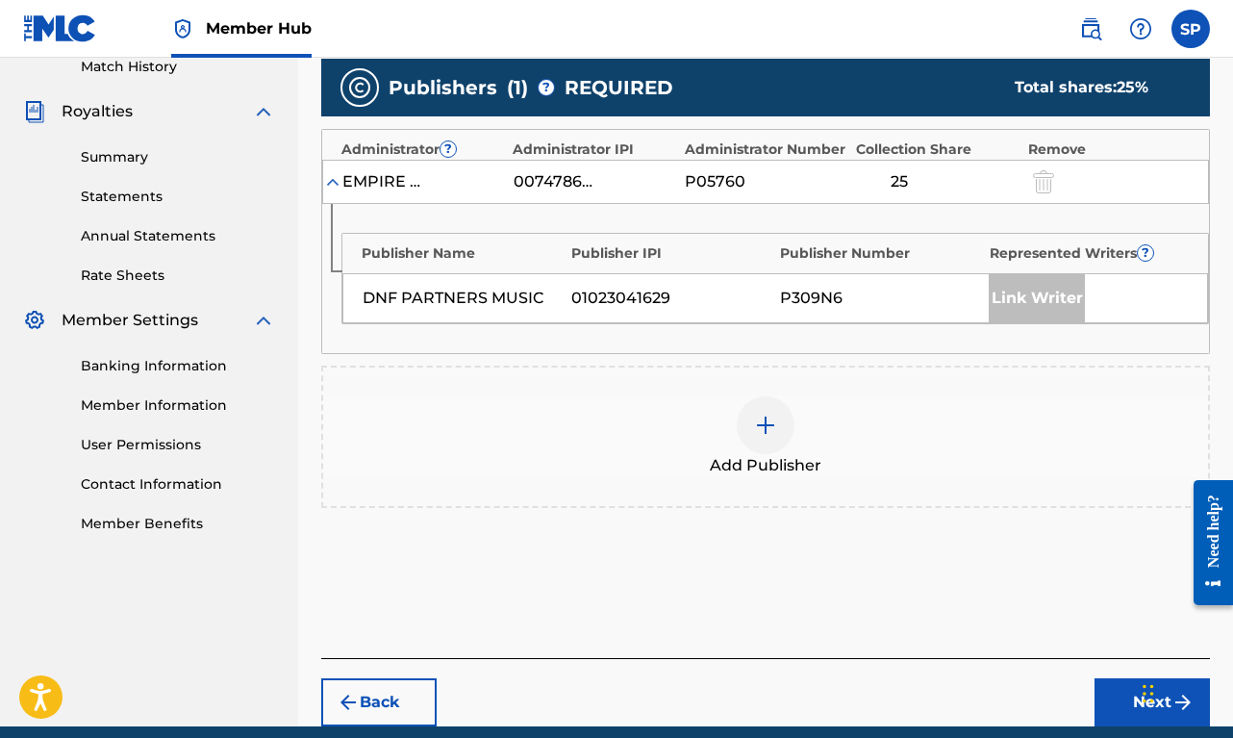
scroll to position [431, 0]
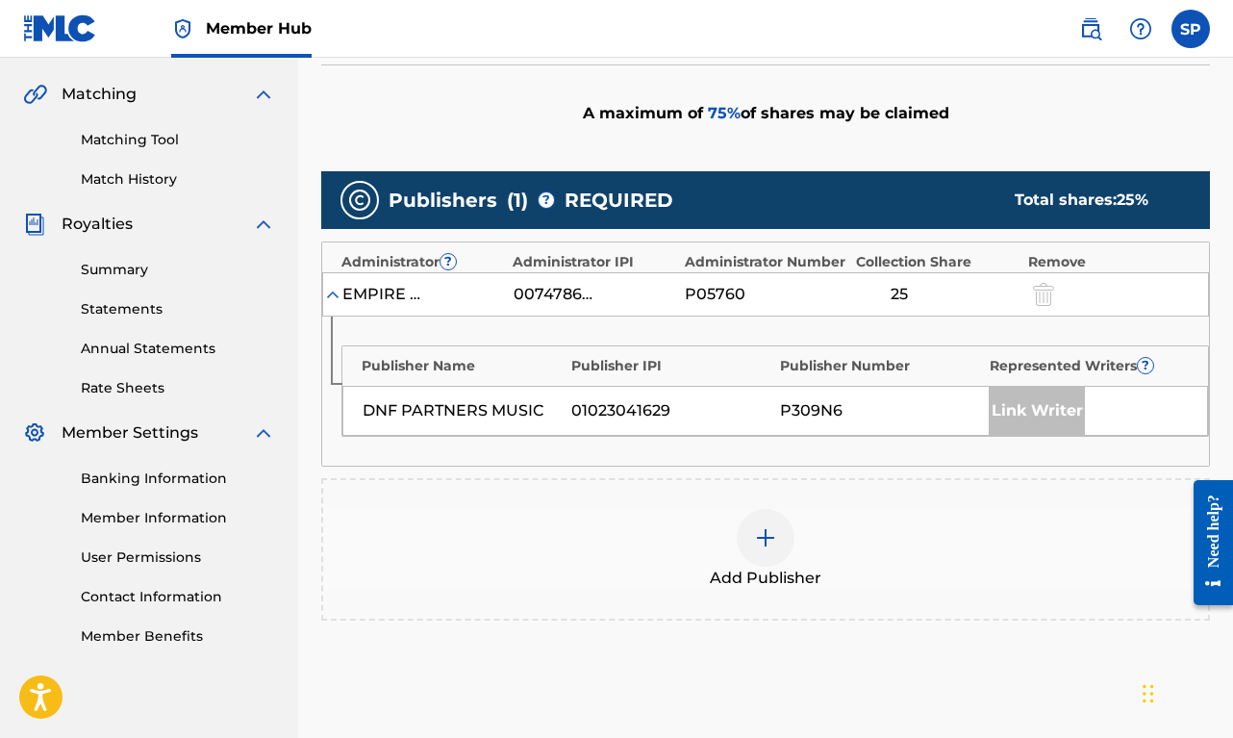
click at [775, 554] on div at bounding box center [766, 538] width 58 height 58
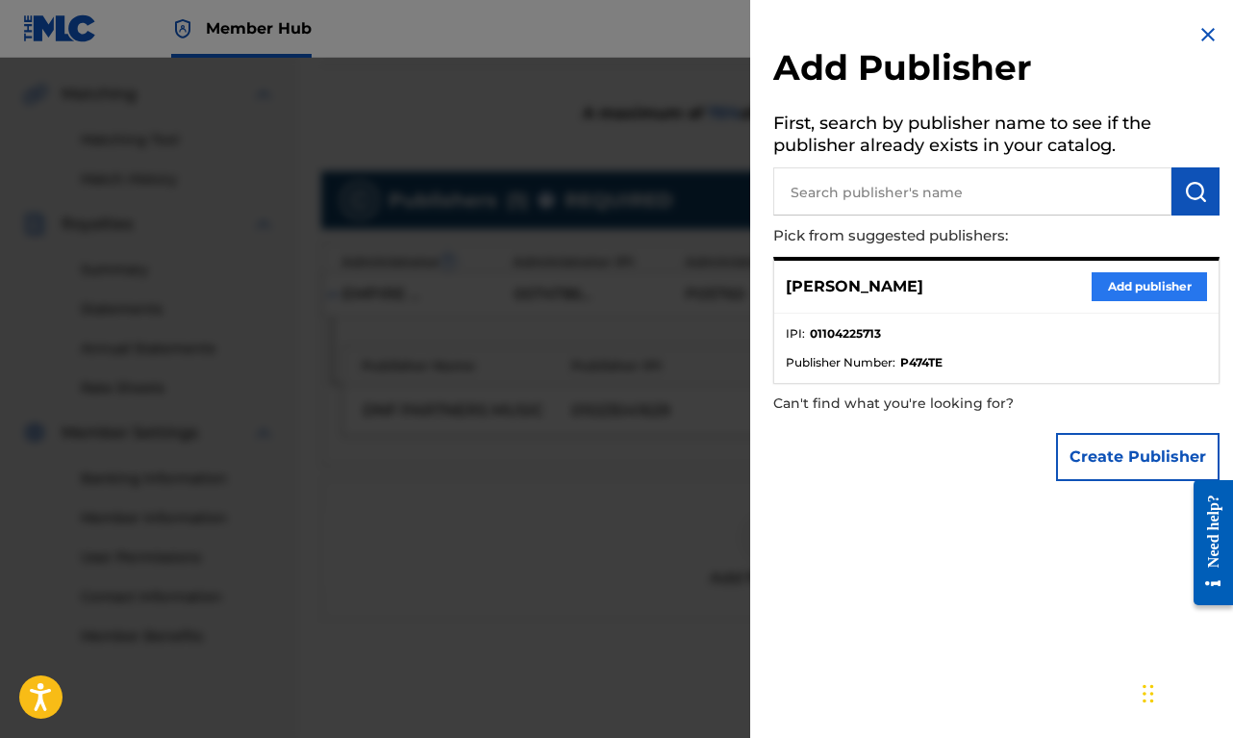
click at [1153, 277] on button "Add publisher" at bounding box center [1149, 286] width 115 height 29
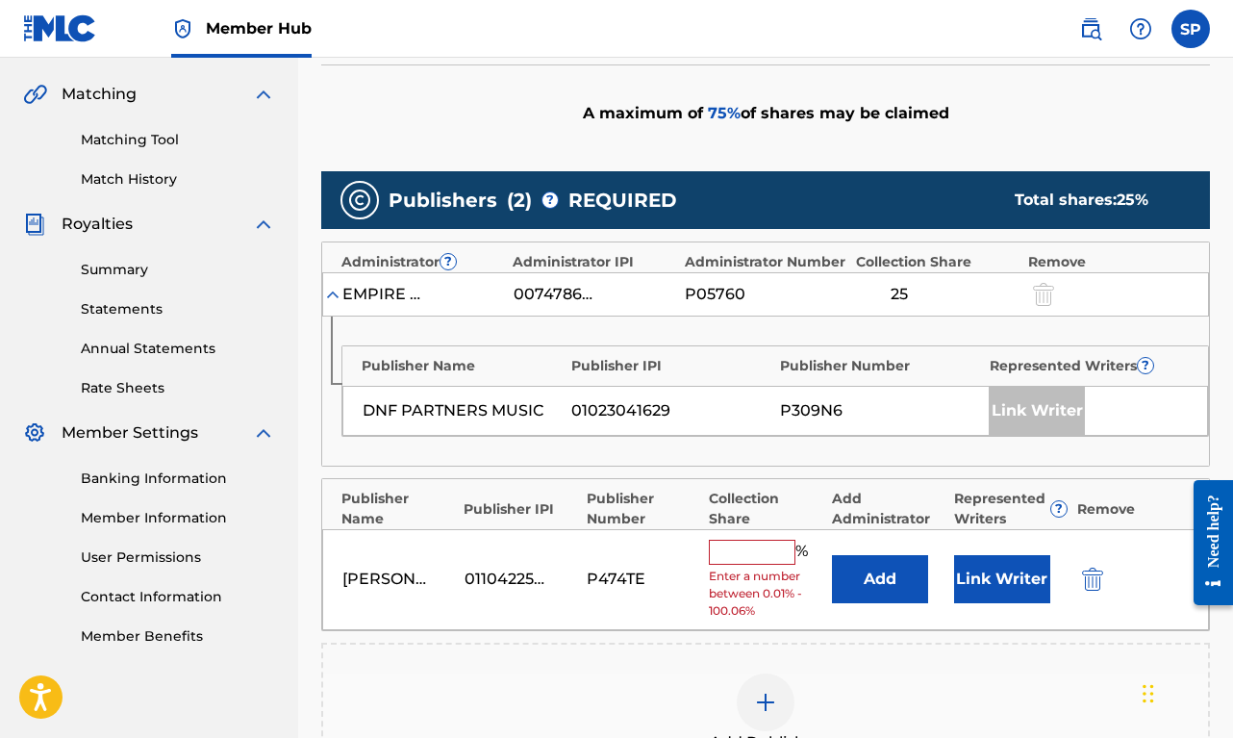
click at [742, 551] on input "text" at bounding box center [752, 552] width 87 height 25
type input "5"
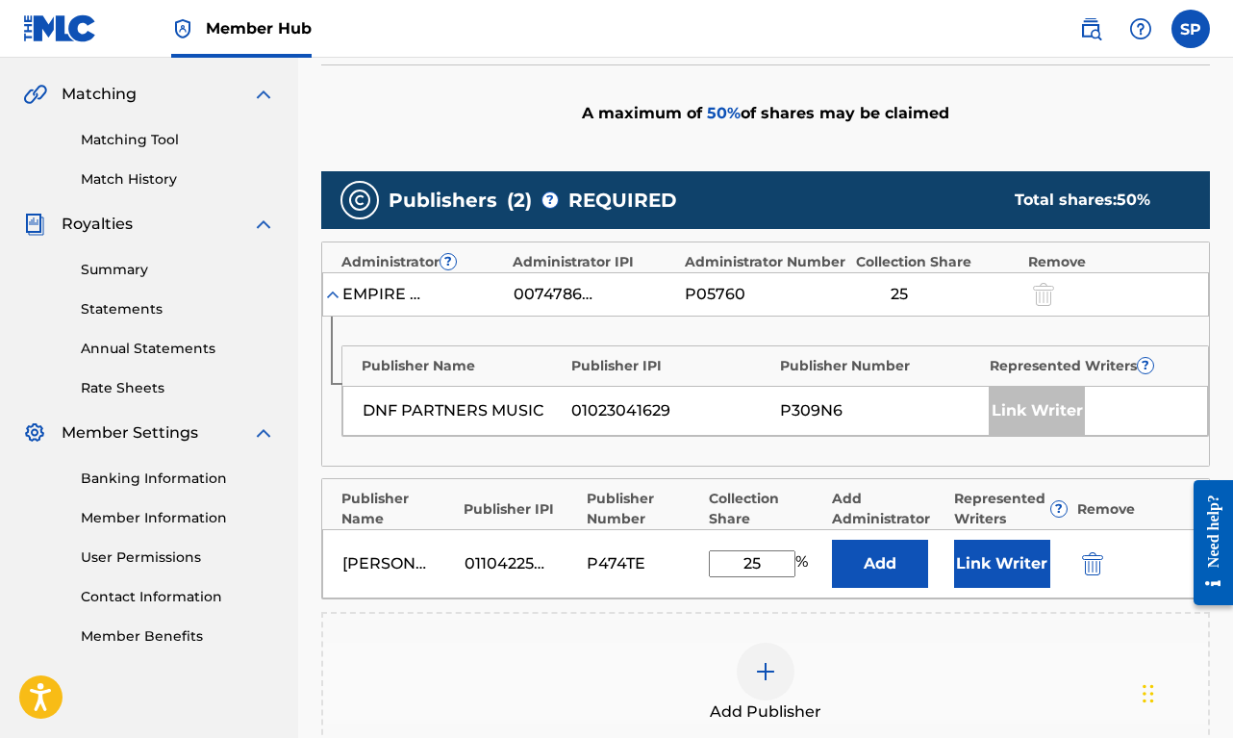
type input "2"
type input "50"
click at [1006, 568] on button "Link Writer" at bounding box center [1002, 564] width 96 height 48
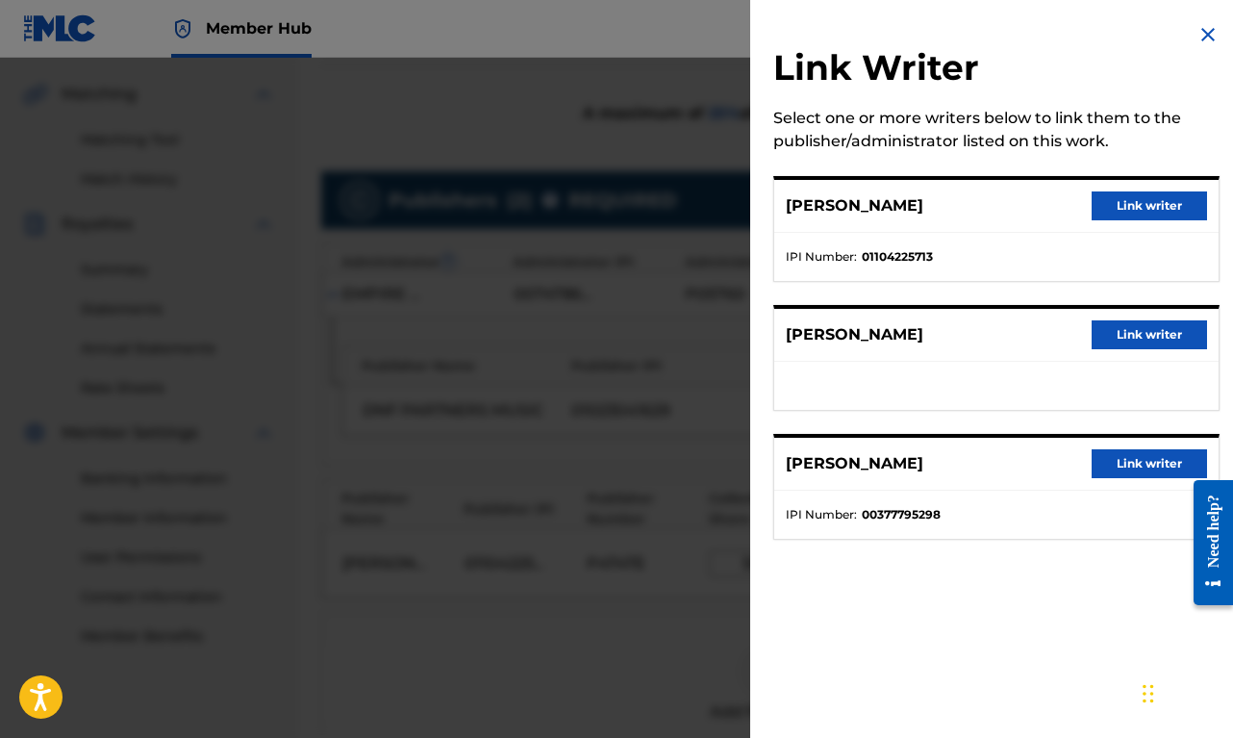
click at [1138, 194] on button "Link writer" at bounding box center [1149, 205] width 115 height 29
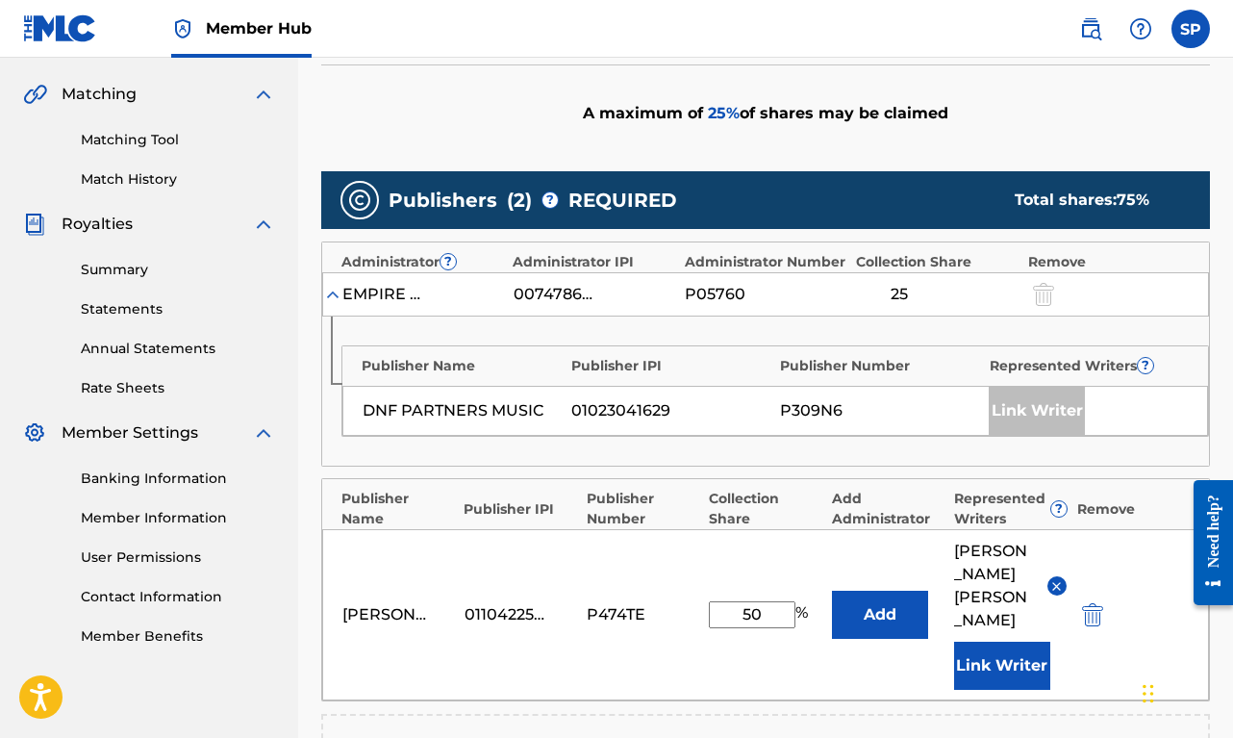
scroll to position [859, 0]
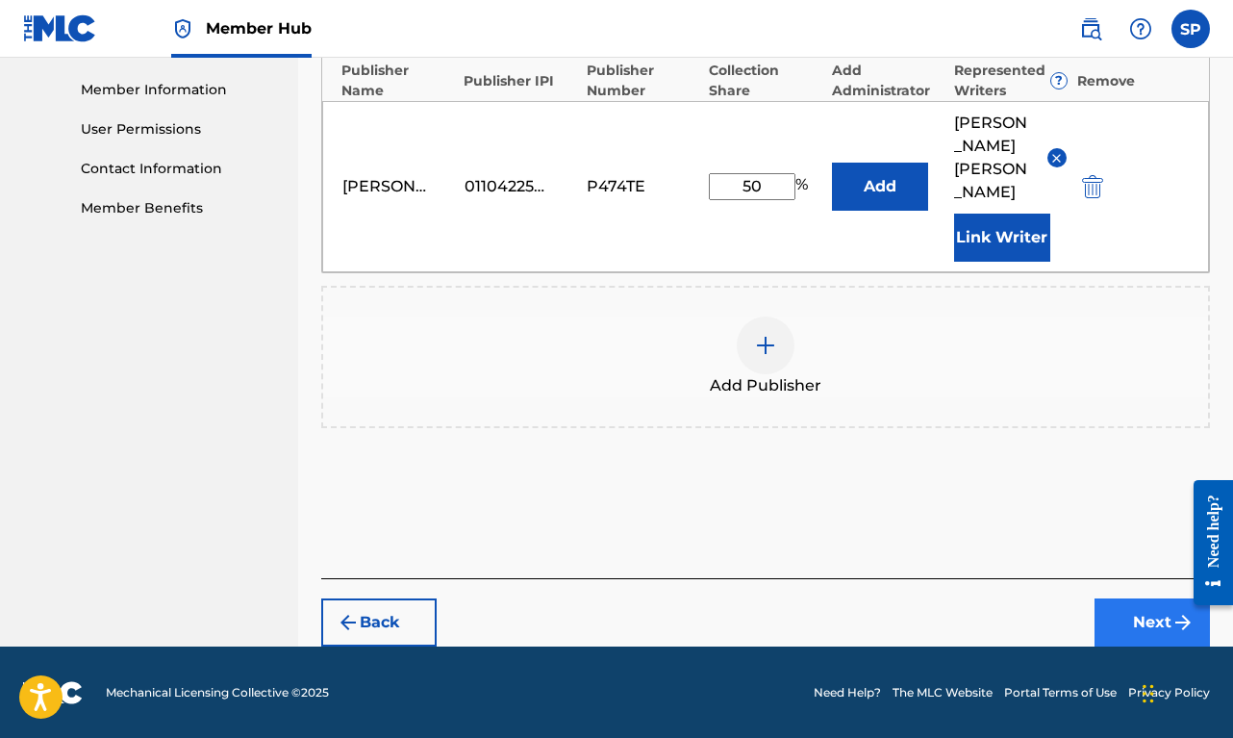
click at [1123, 615] on button "Next" at bounding box center [1151, 622] width 115 height 48
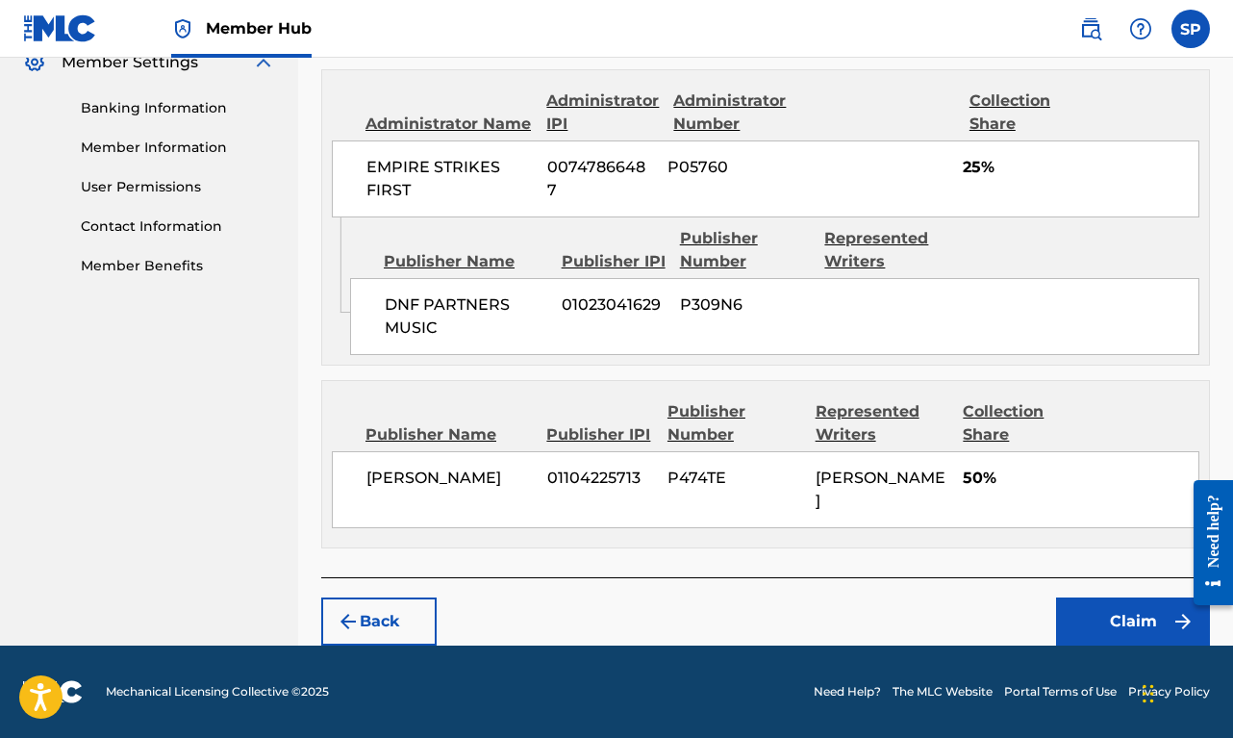
scroll to position [797, 0]
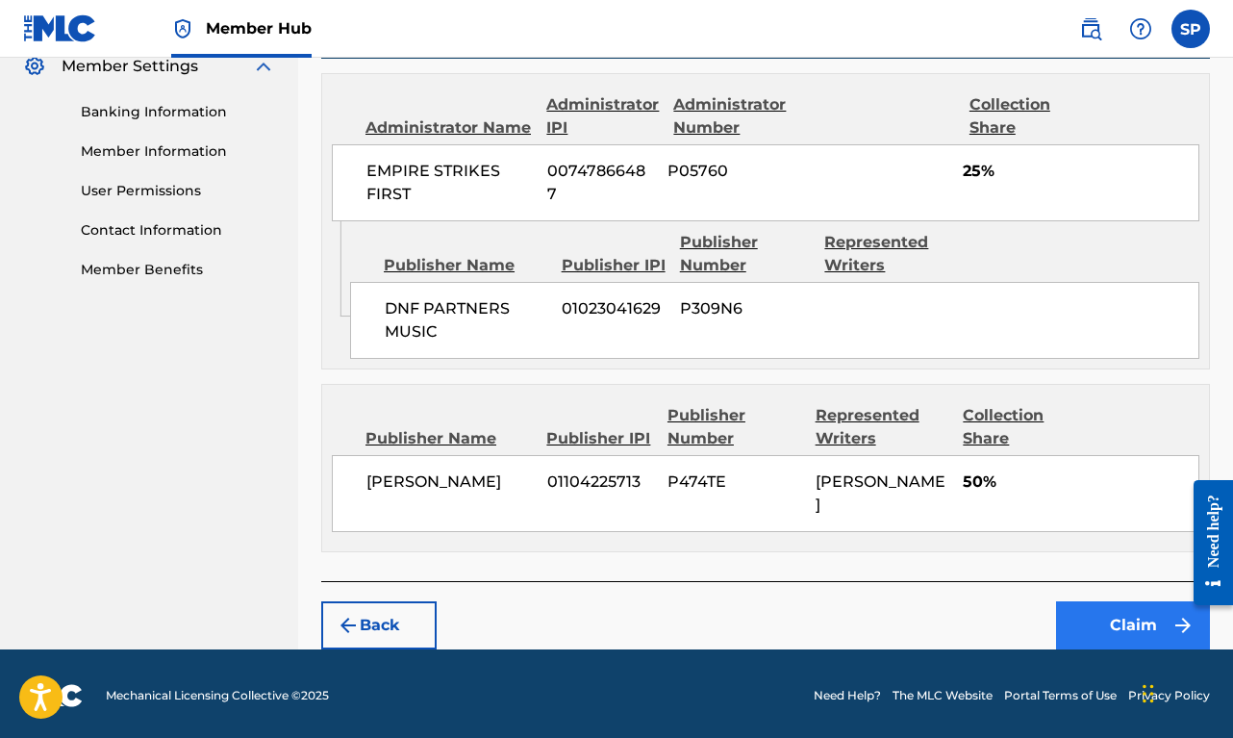
click at [1134, 615] on button "Claim" at bounding box center [1133, 625] width 154 height 48
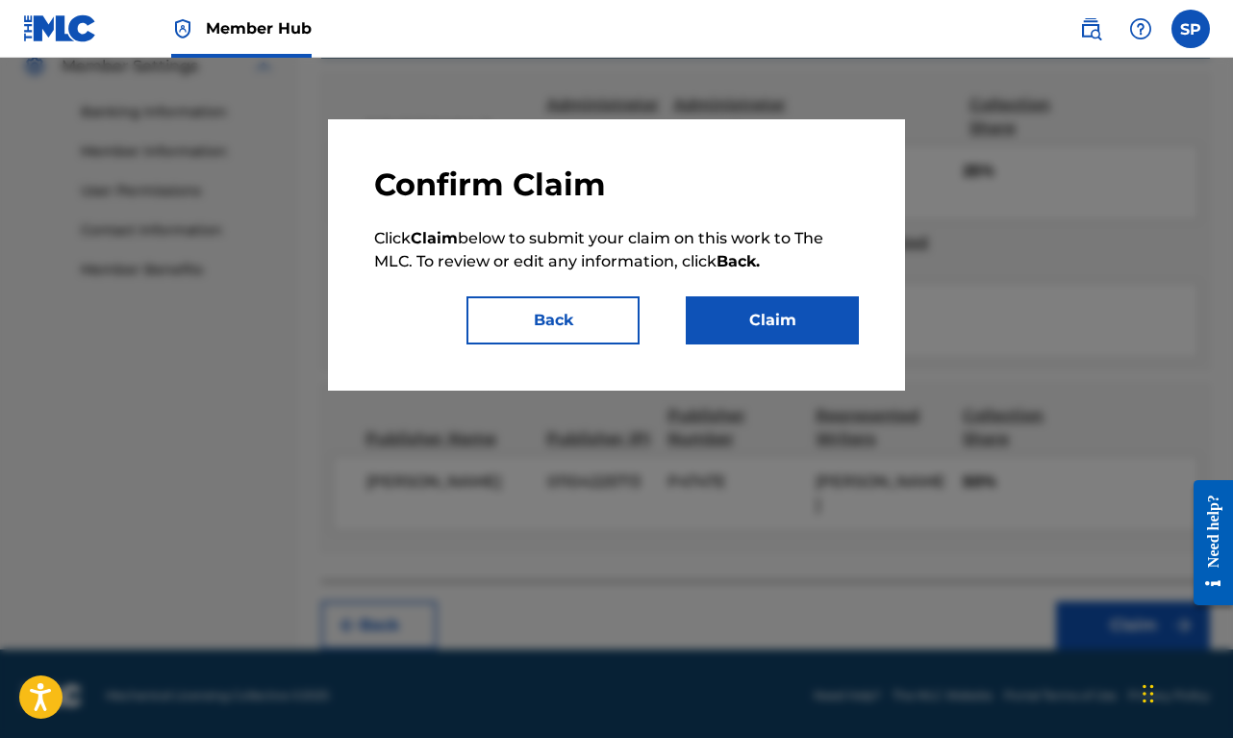
click at [801, 344] on div "Confirm Claim Click Claim below to submit your claim on this work to The MLC. T…" at bounding box center [616, 254] width 577 height 271
click at [792, 306] on button "Claim" at bounding box center [772, 320] width 173 height 48
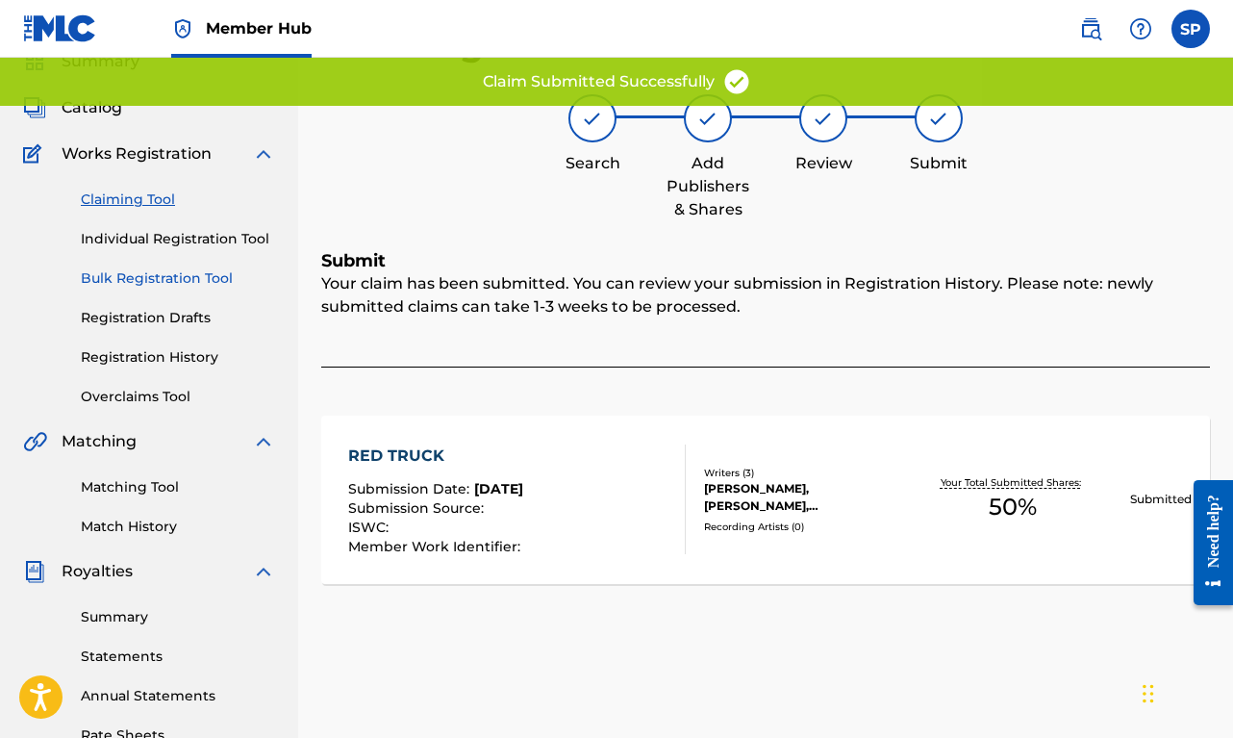
scroll to position [0, 0]
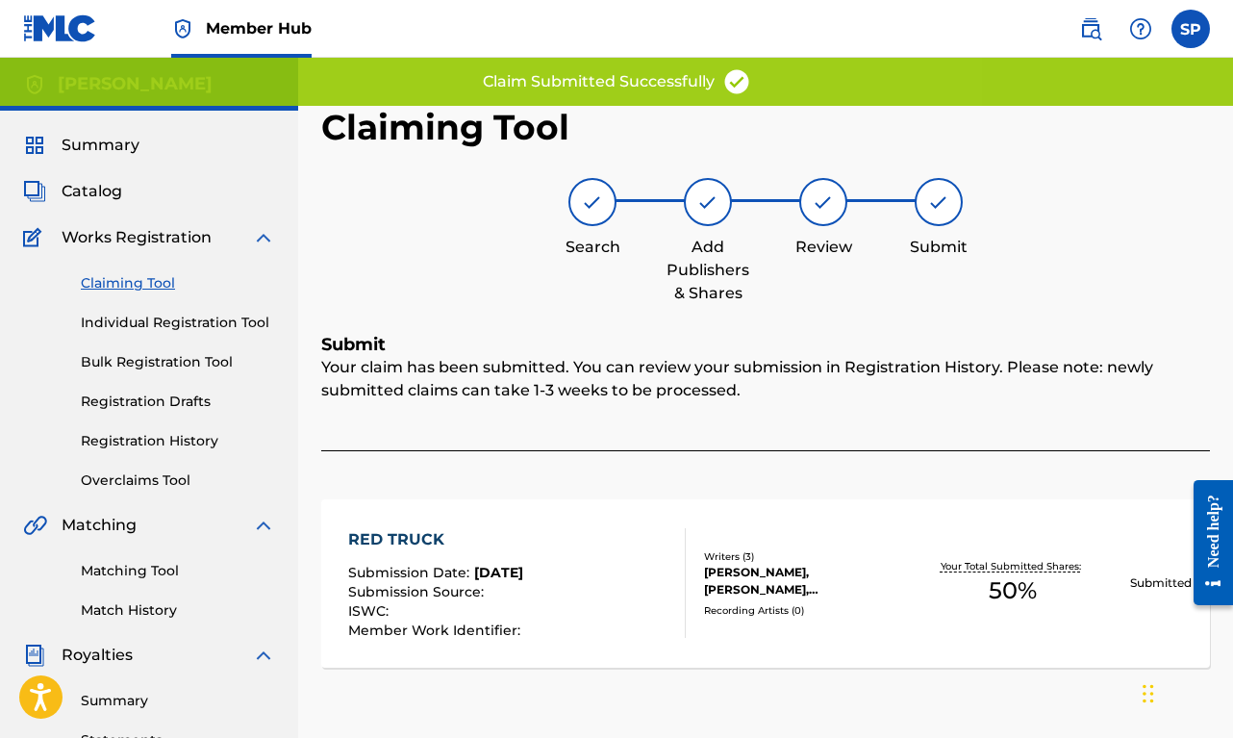
click at [156, 281] on link "Claiming Tool" at bounding box center [178, 283] width 194 height 20
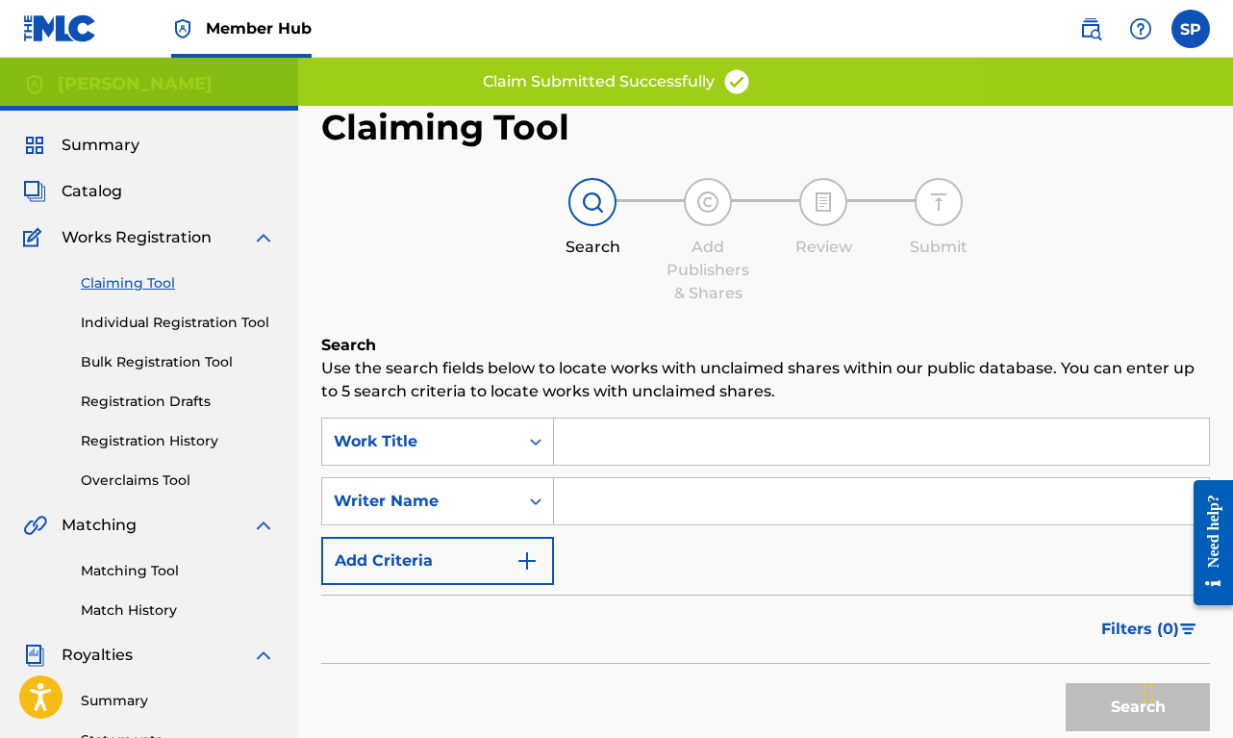
click at [587, 519] on input "Search Form" at bounding box center [881, 501] width 655 height 46
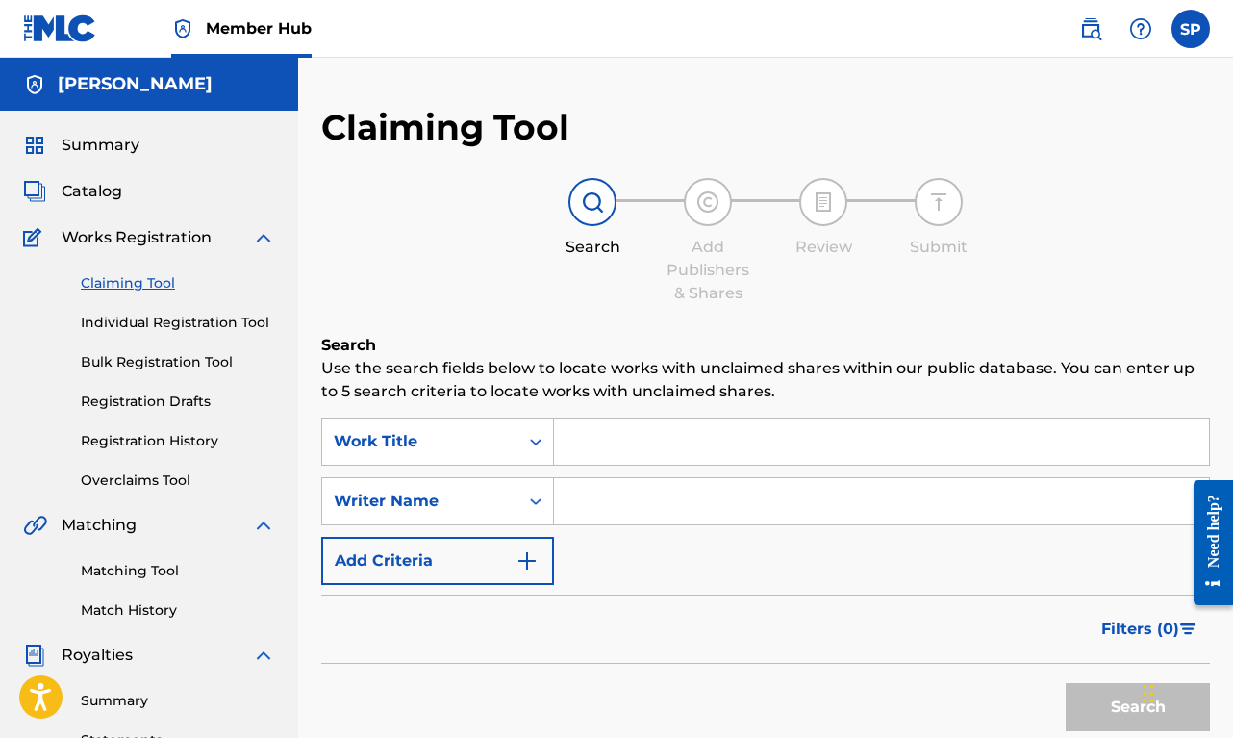
paste input "[PERSON_NAME]"
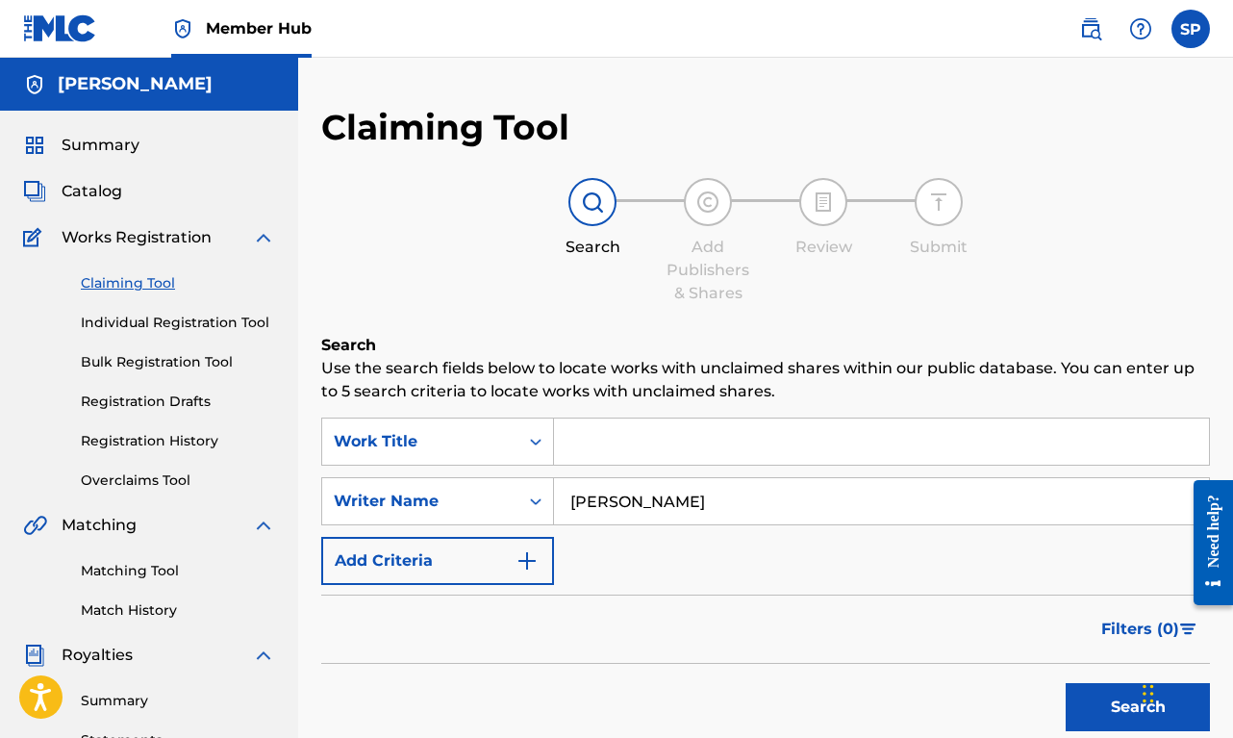
type input "[PERSON_NAME]"
click at [1138, 707] on button "Search" at bounding box center [1138, 707] width 144 height 48
click at [123, 438] on link "Registration History" at bounding box center [178, 441] width 194 height 20
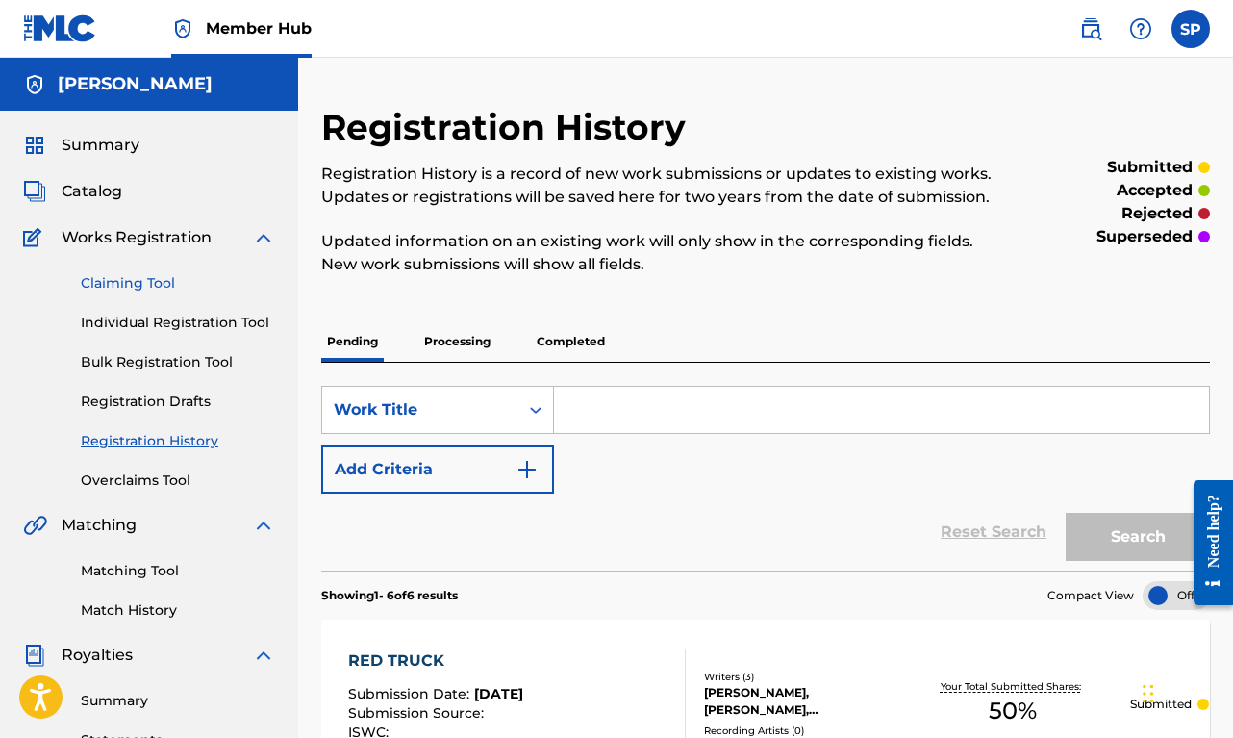
click at [158, 288] on link "Claiming Tool" at bounding box center [178, 283] width 194 height 20
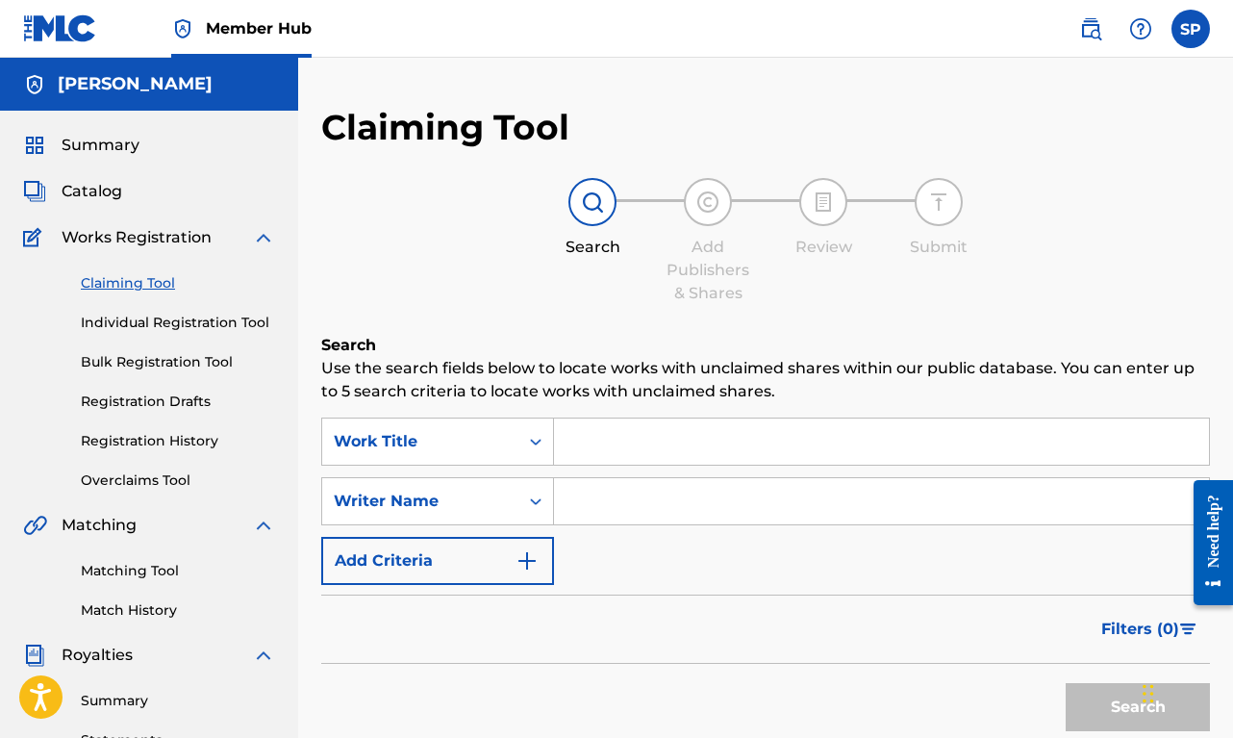
click at [598, 498] on input "Search Form" at bounding box center [881, 501] width 655 height 46
paste input "[PERSON_NAME]"
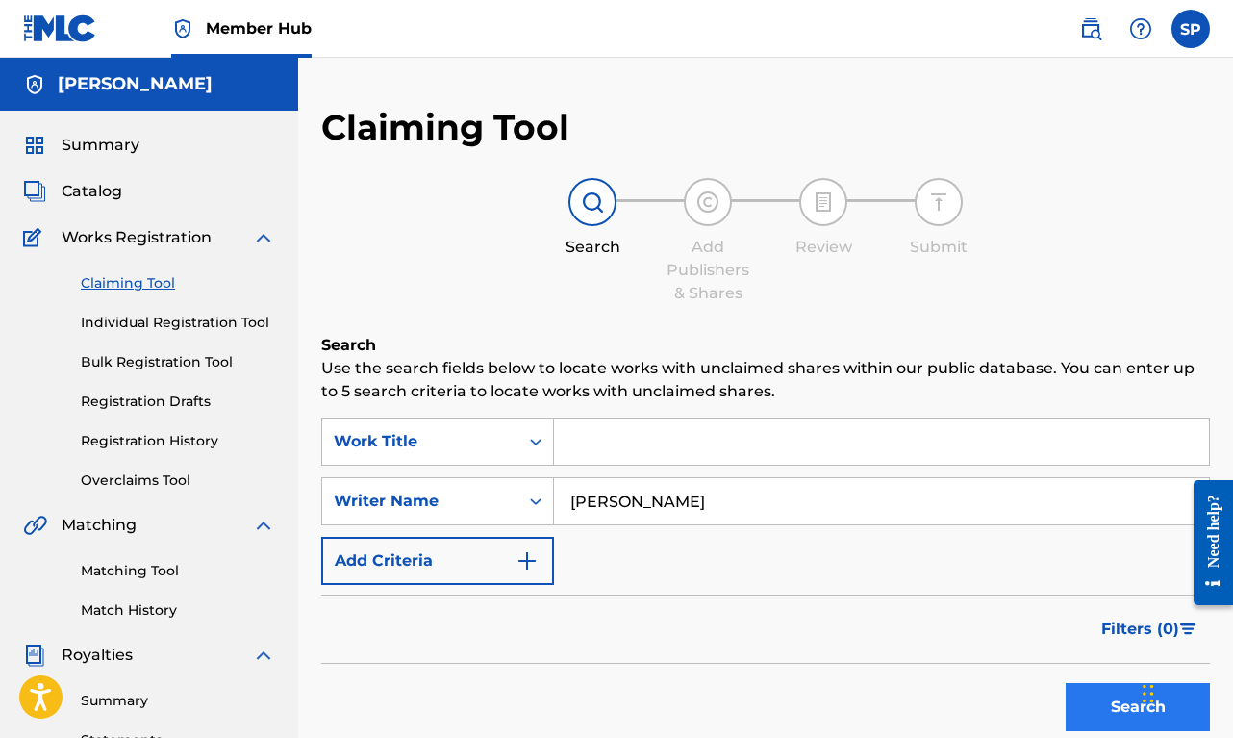
type input "[PERSON_NAME]"
click at [1107, 704] on button "Search" at bounding box center [1138, 707] width 144 height 48
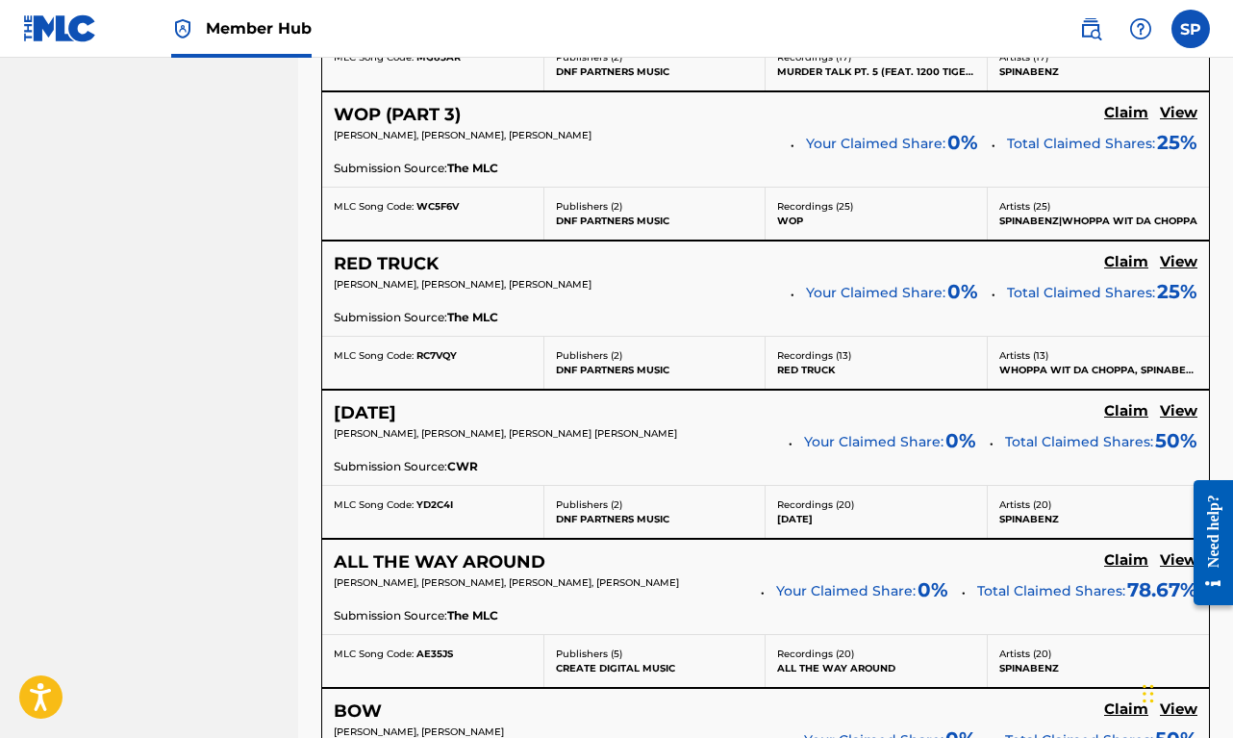
scroll to position [1367, 0]
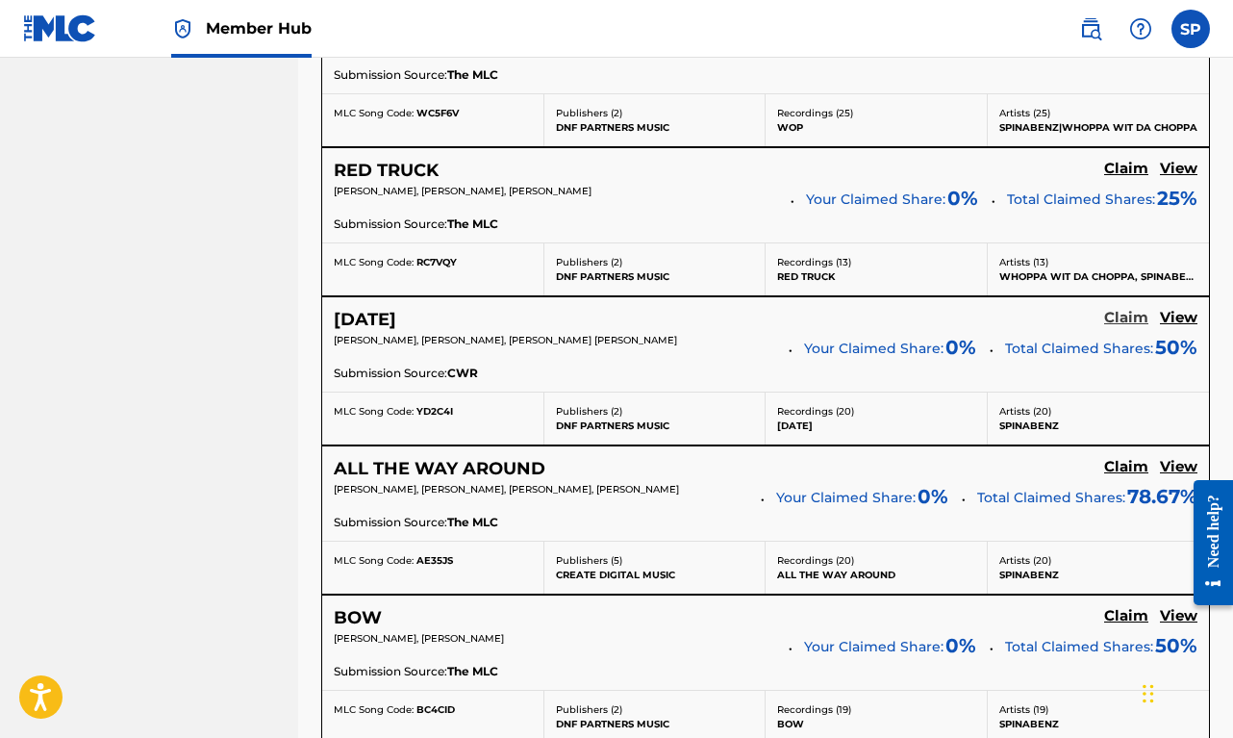
click at [1126, 310] on h5 "Claim" at bounding box center [1126, 318] width 44 height 18
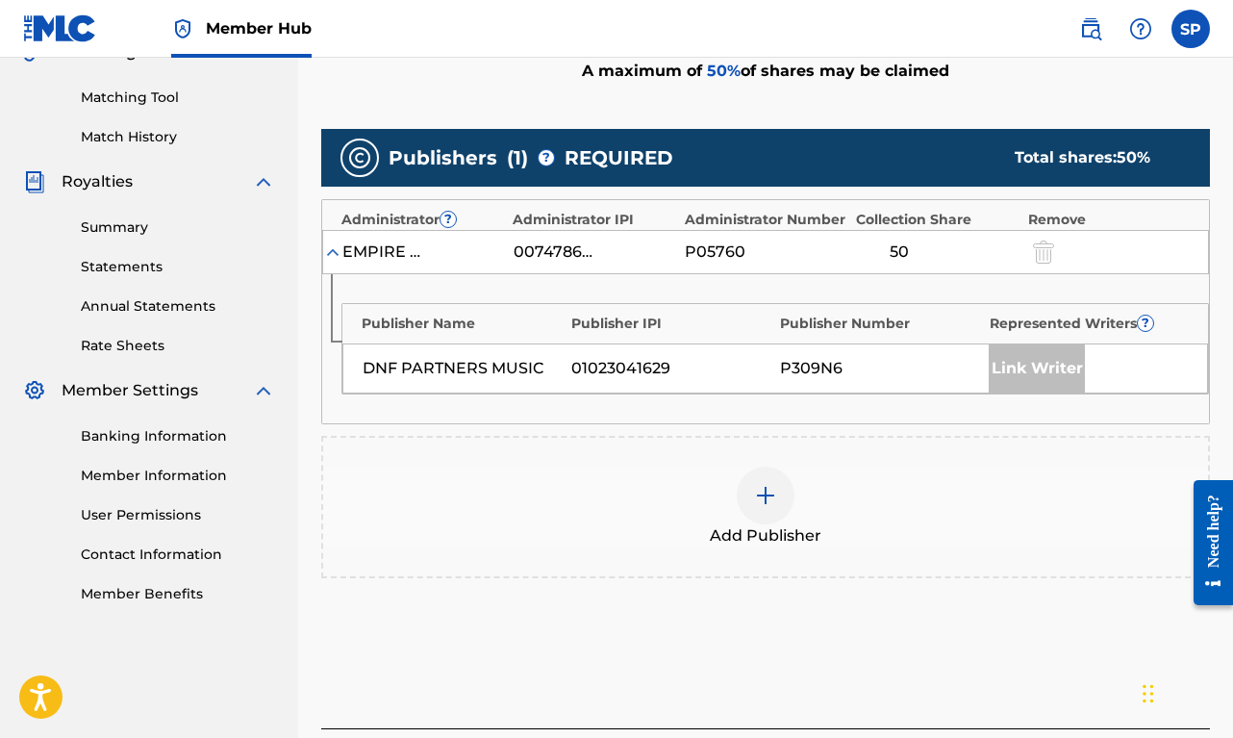
scroll to position [623, 0]
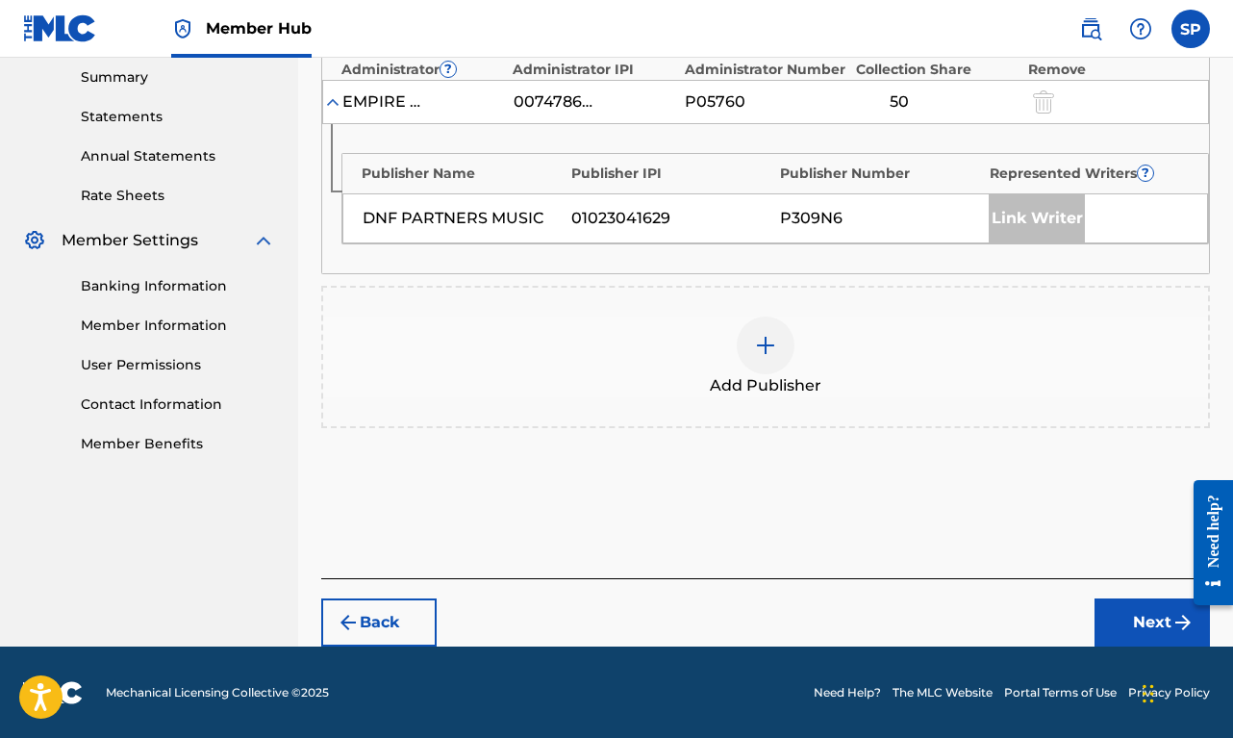
click at [666, 349] on div "Add Publisher" at bounding box center [765, 356] width 885 height 81
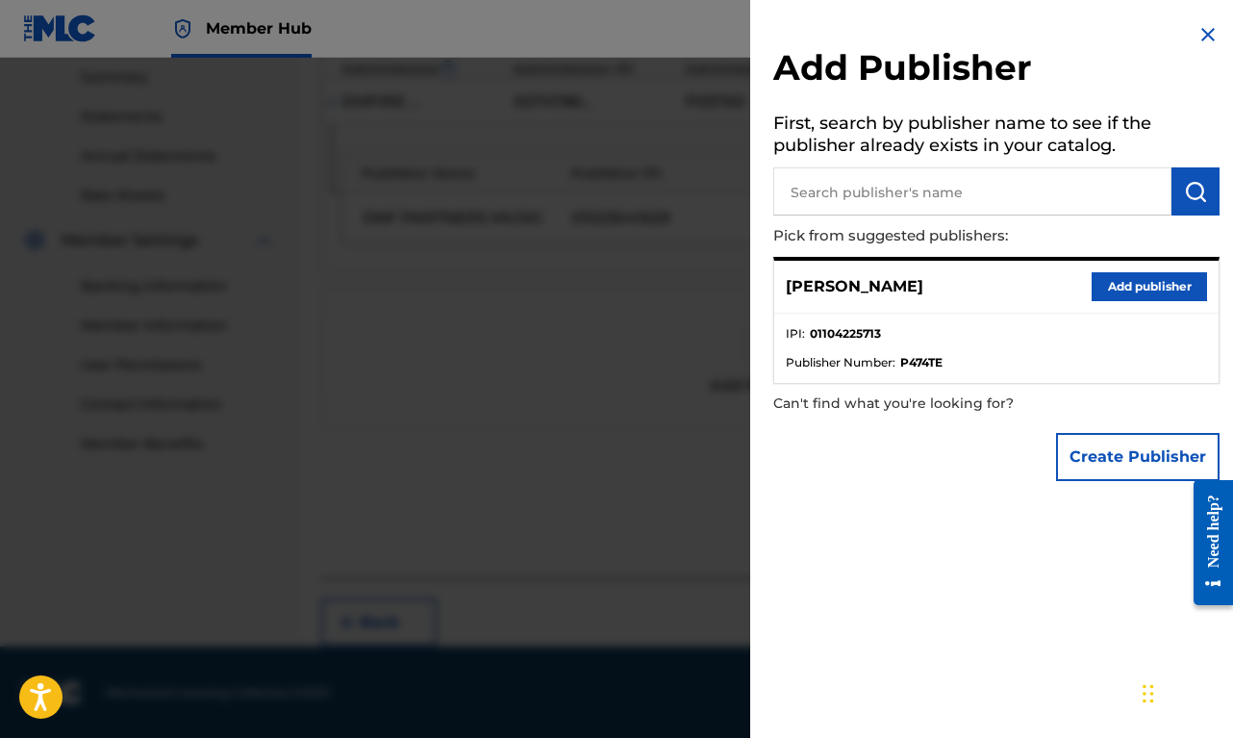
click at [1131, 284] on button "Add publisher" at bounding box center [1149, 286] width 115 height 29
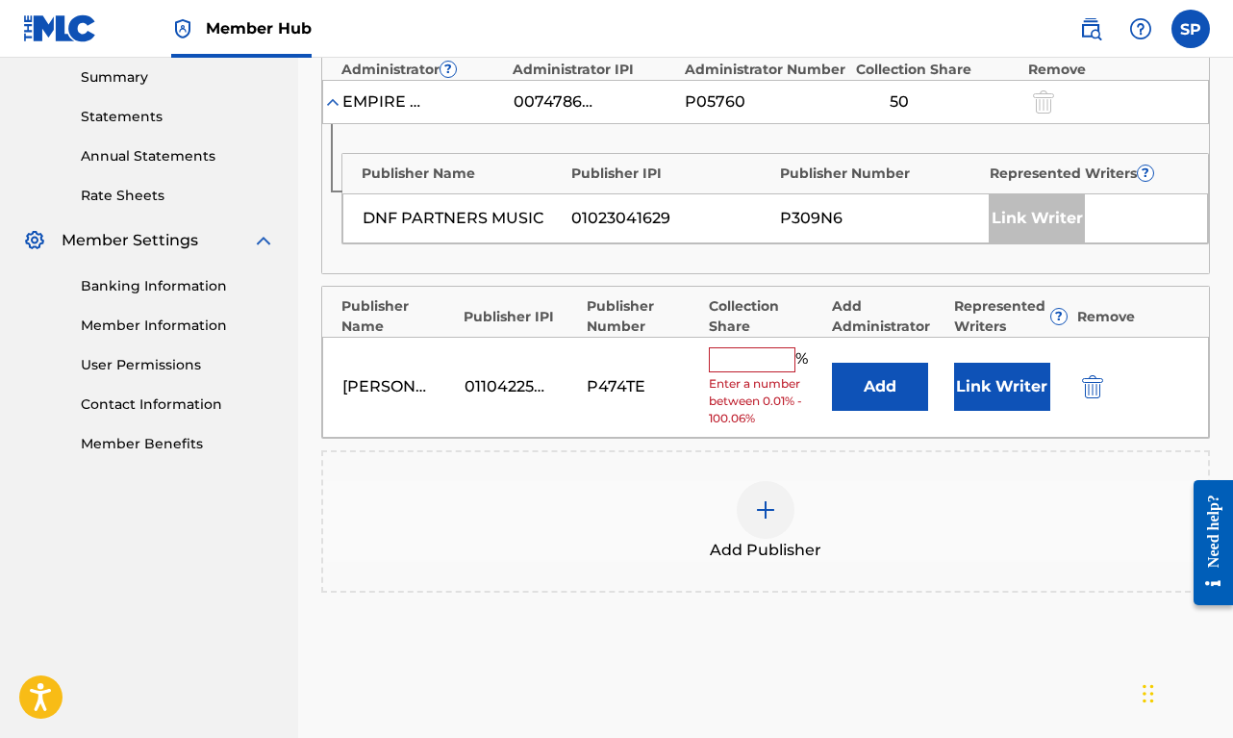
click at [778, 365] on input "text" at bounding box center [752, 359] width 87 height 25
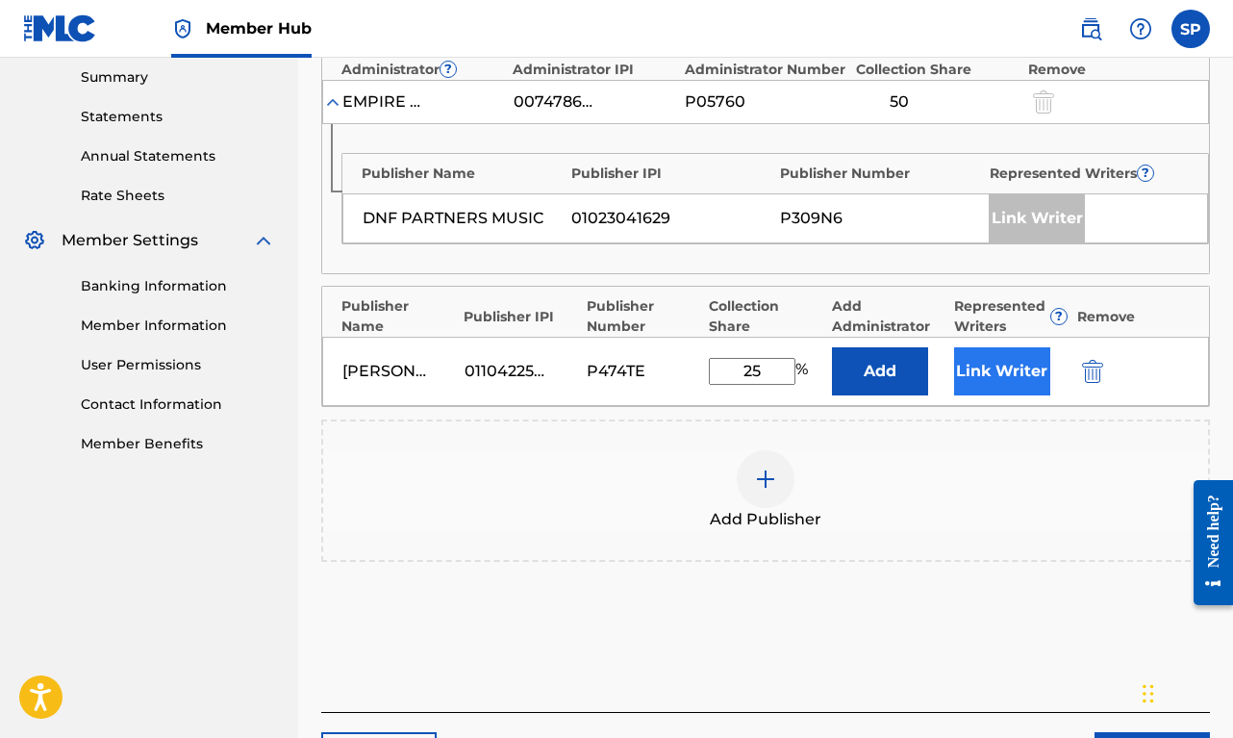
type input "25"
click at [999, 383] on button "Link Writer" at bounding box center [1002, 371] width 96 height 48
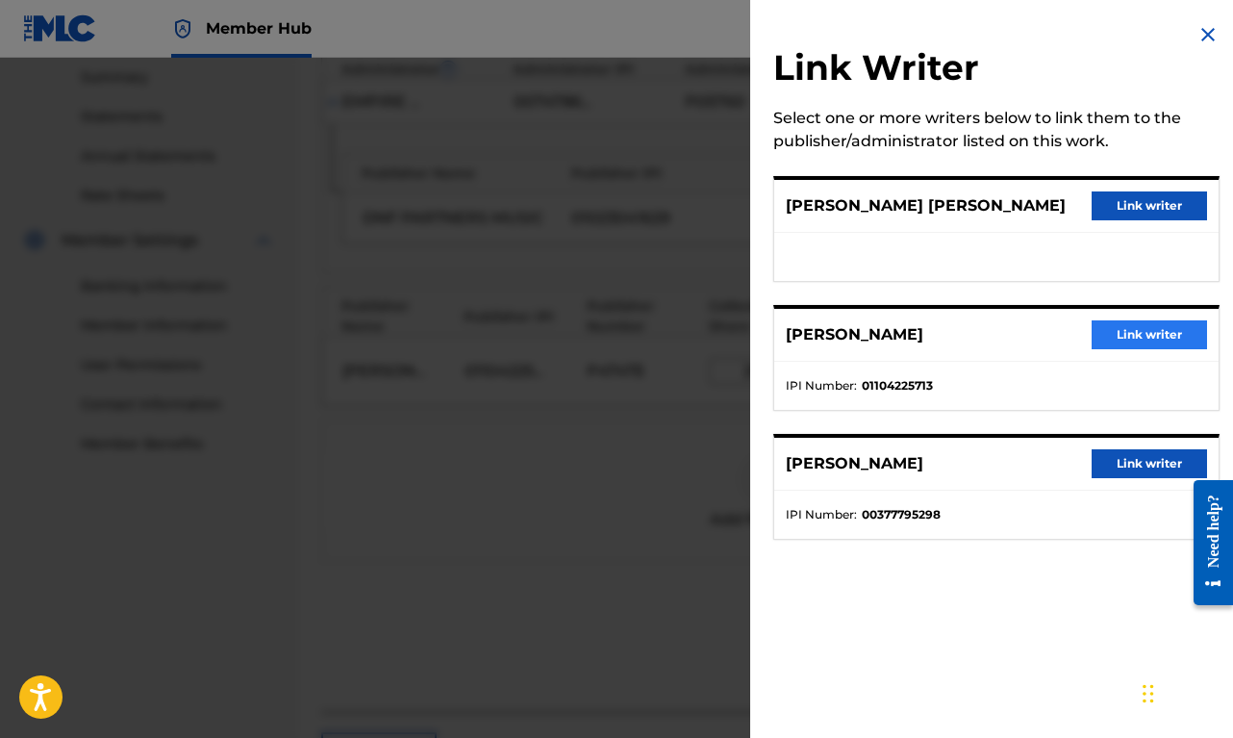
click at [1151, 328] on button "Link writer" at bounding box center [1149, 334] width 115 height 29
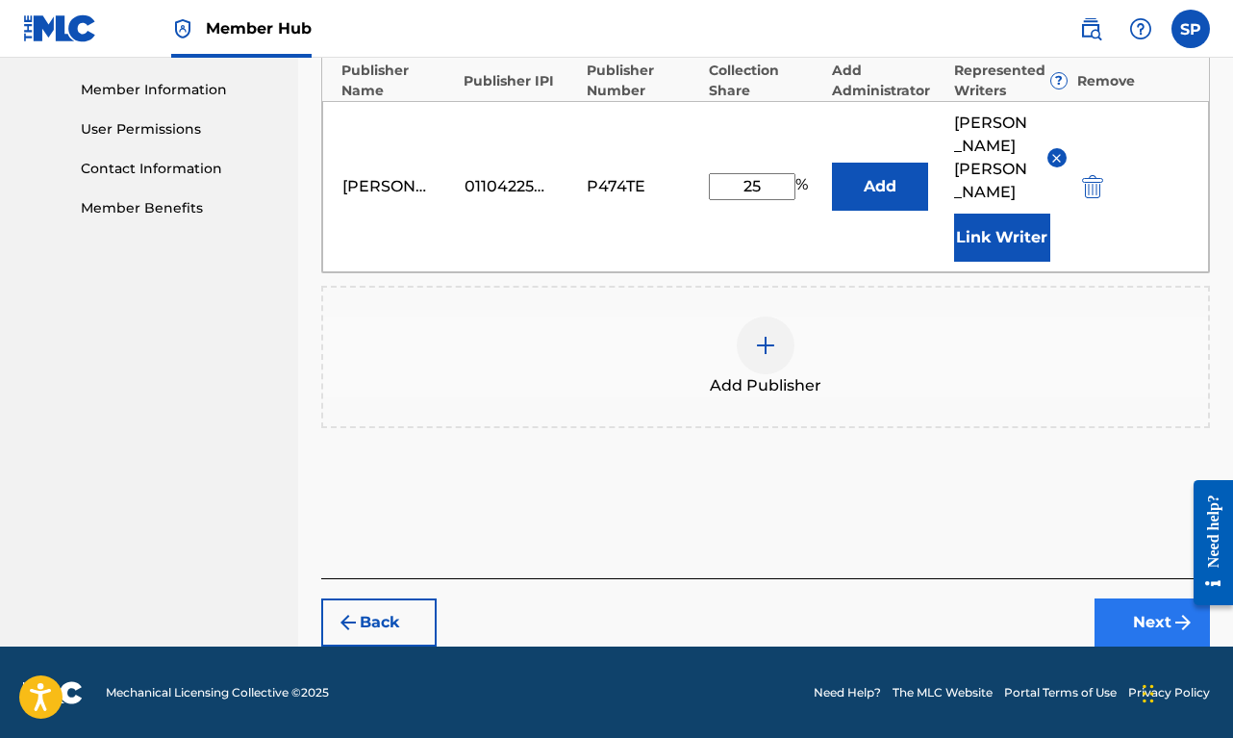
click at [1126, 617] on button "Next" at bounding box center [1151, 622] width 115 height 48
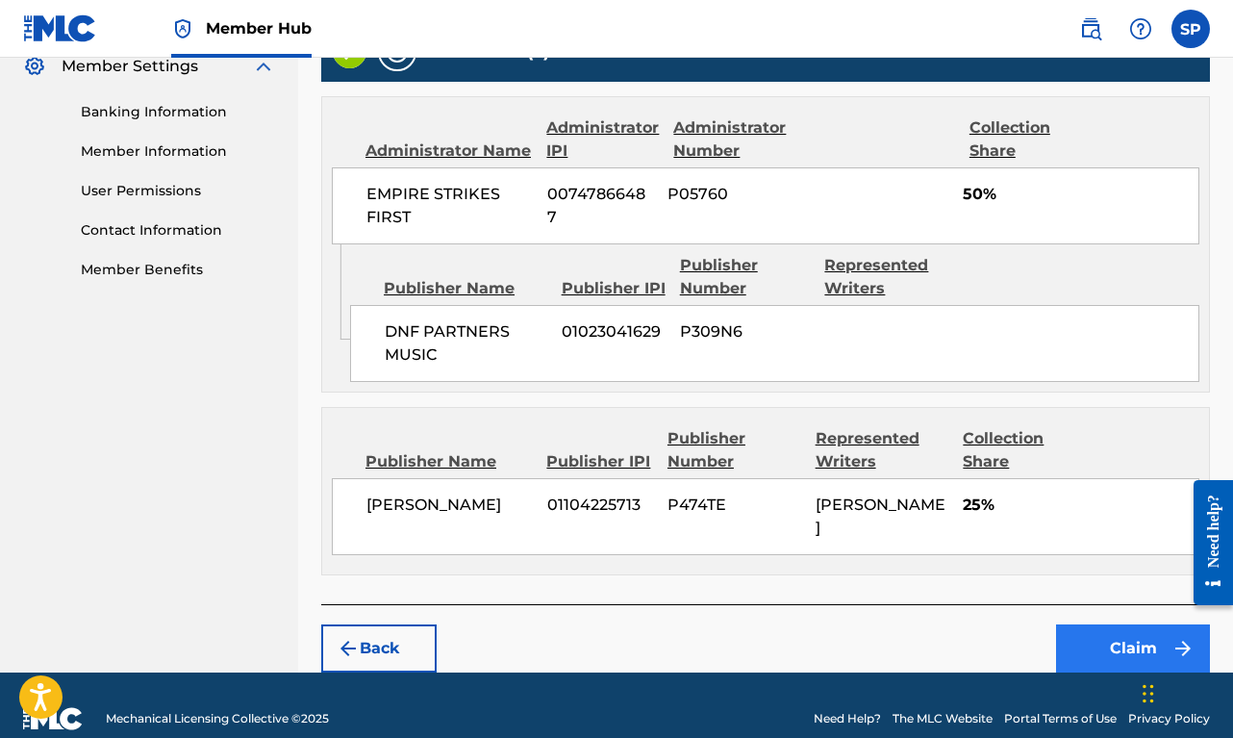
click at [1140, 627] on button "Claim" at bounding box center [1133, 648] width 154 height 48
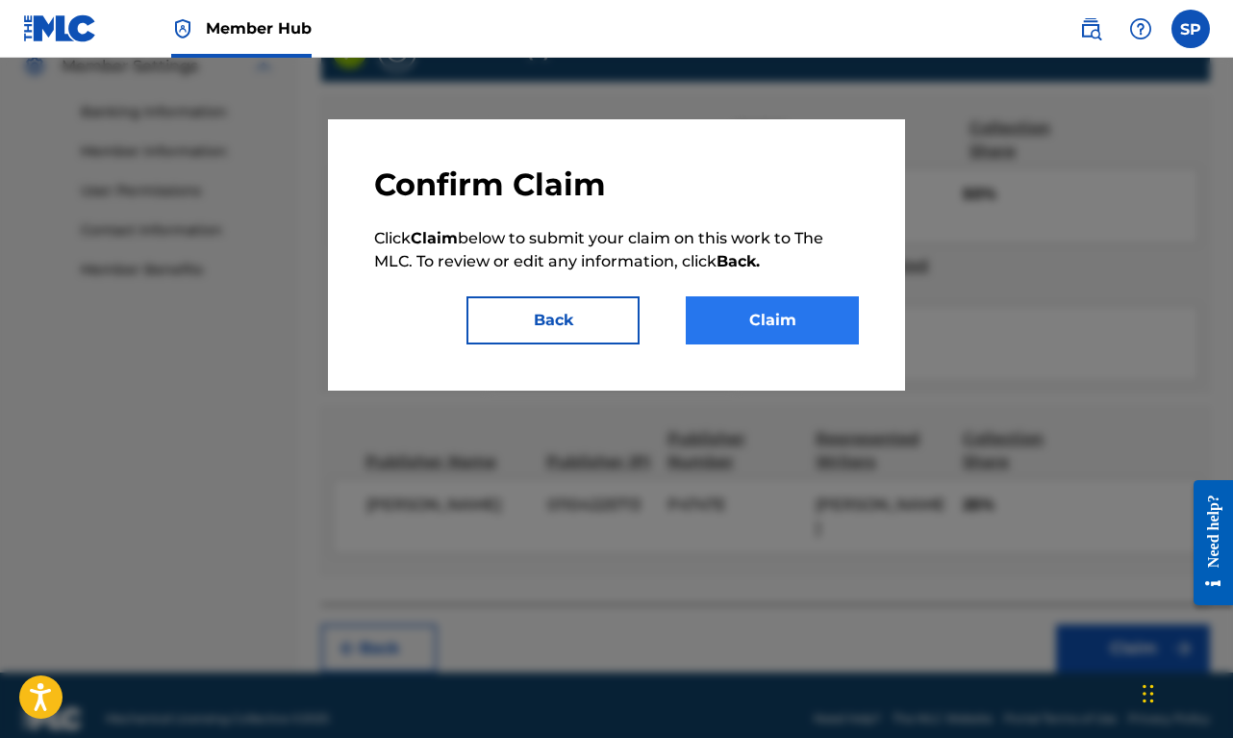
click at [807, 312] on button "Claim" at bounding box center [772, 320] width 173 height 48
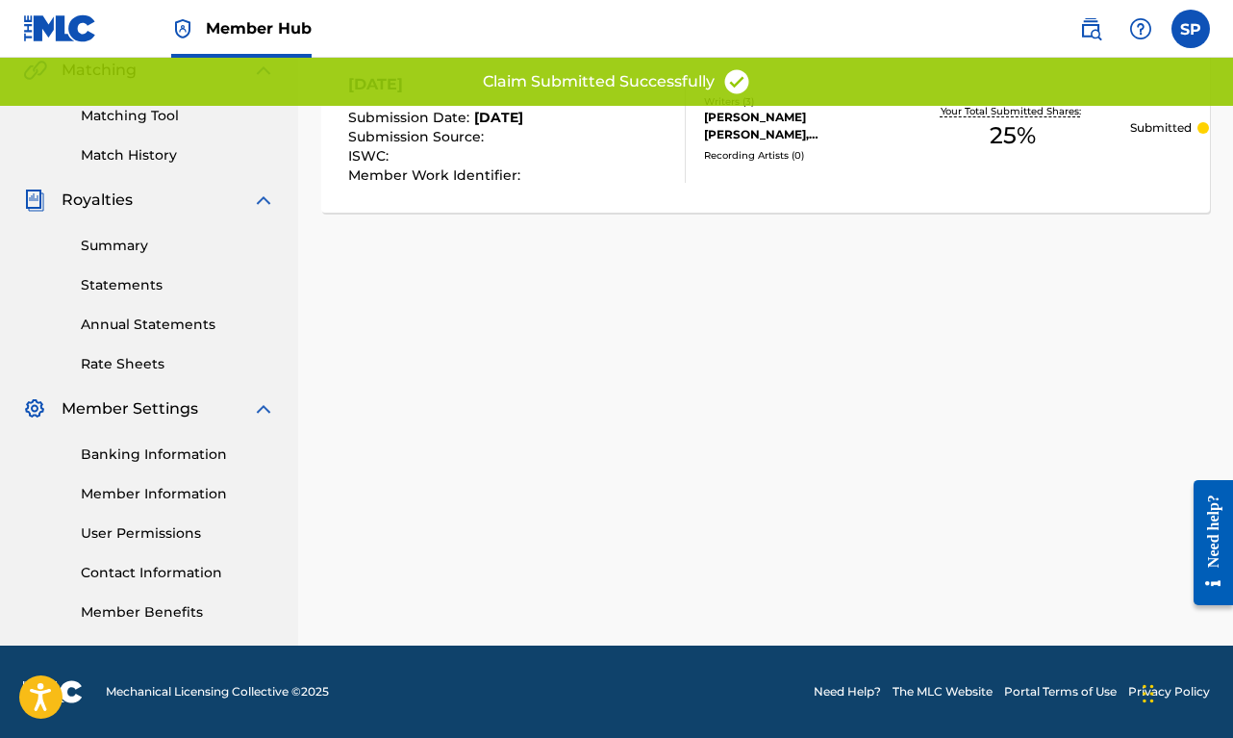
scroll to position [0, 0]
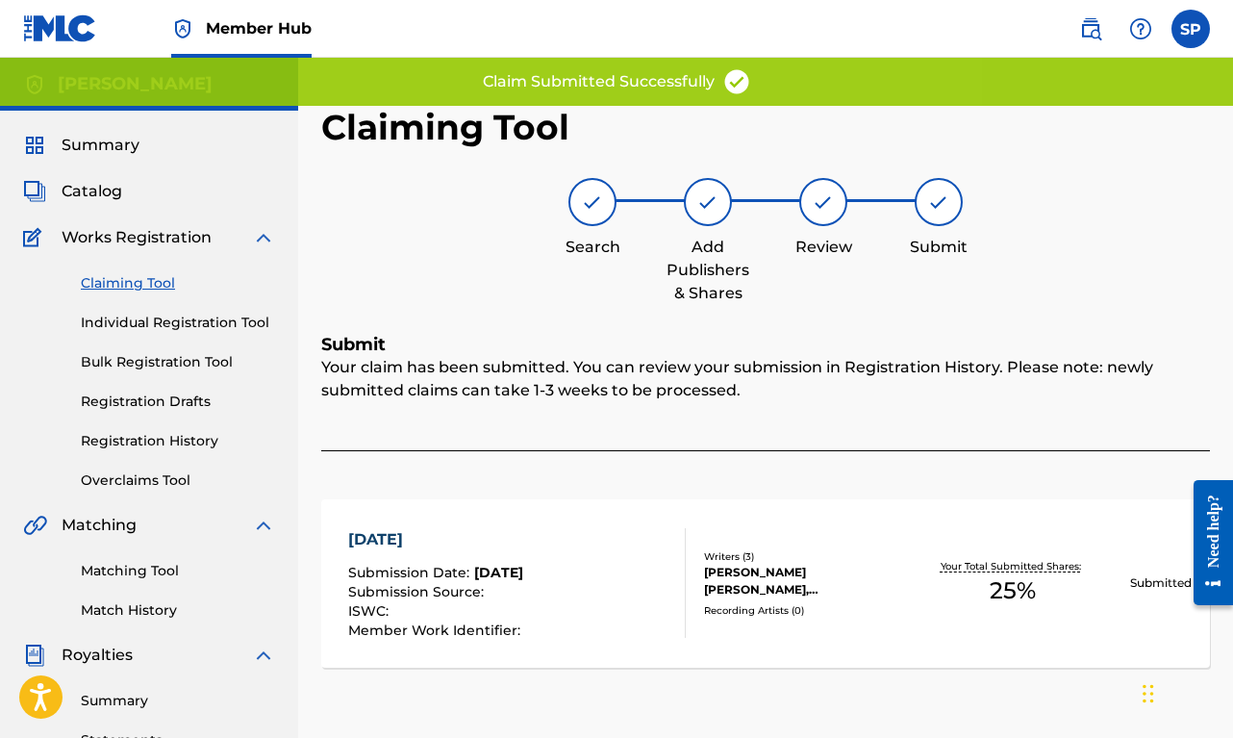
drag, startPoint x: 143, startPoint y: 282, endPoint x: 159, endPoint y: 285, distance: 15.7
click at [143, 282] on link "Claiming Tool" at bounding box center [178, 283] width 194 height 20
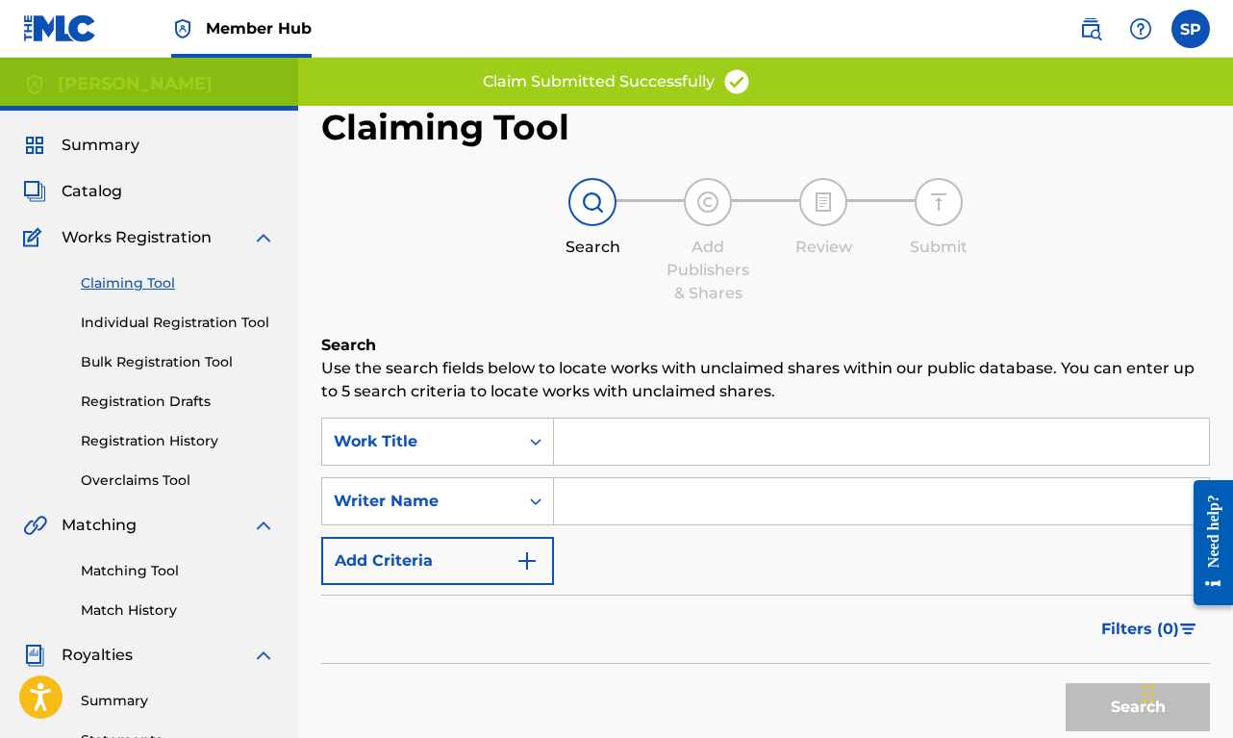
click at [616, 490] on input "Search Form" at bounding box center [881, 501] width 655 height 46
paste input "[PERSON_NAME]"
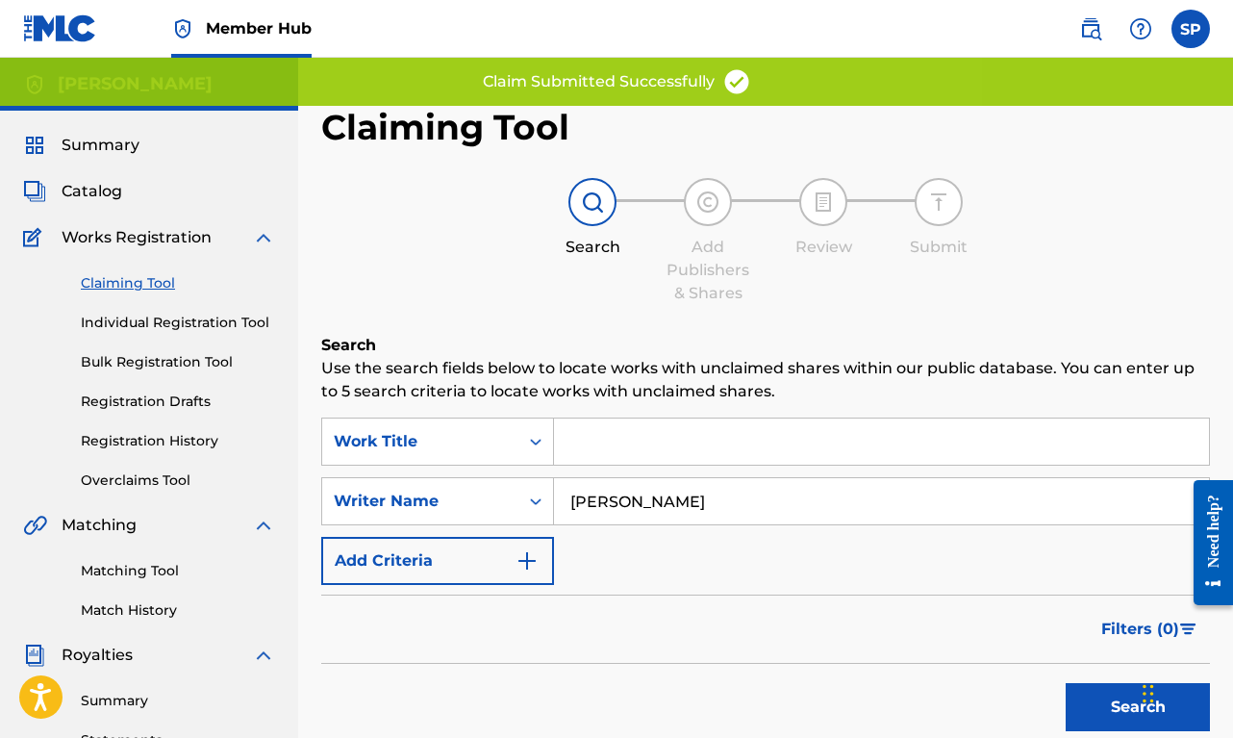
type input "[PERSON_NAME]"
click at [1138, 707] on button "Search" at bounding box center [1138, 707] width 144 height 48
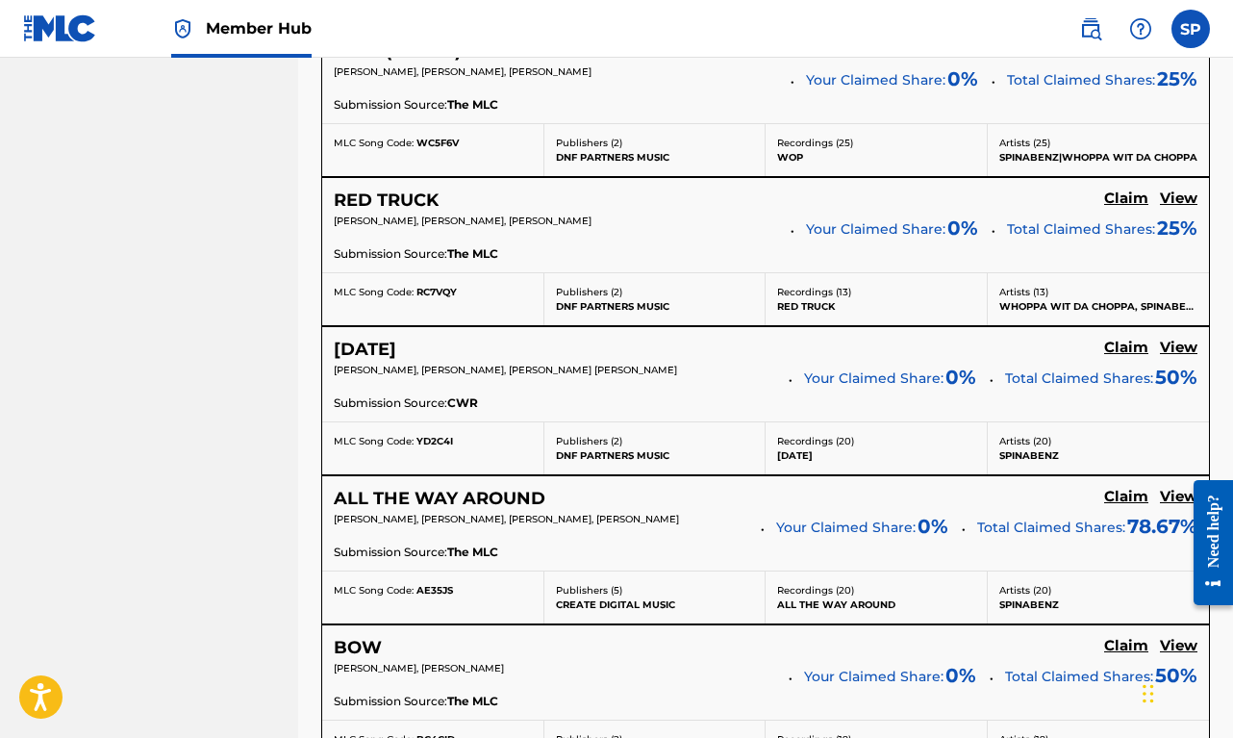
scroll to position [1417, 0]
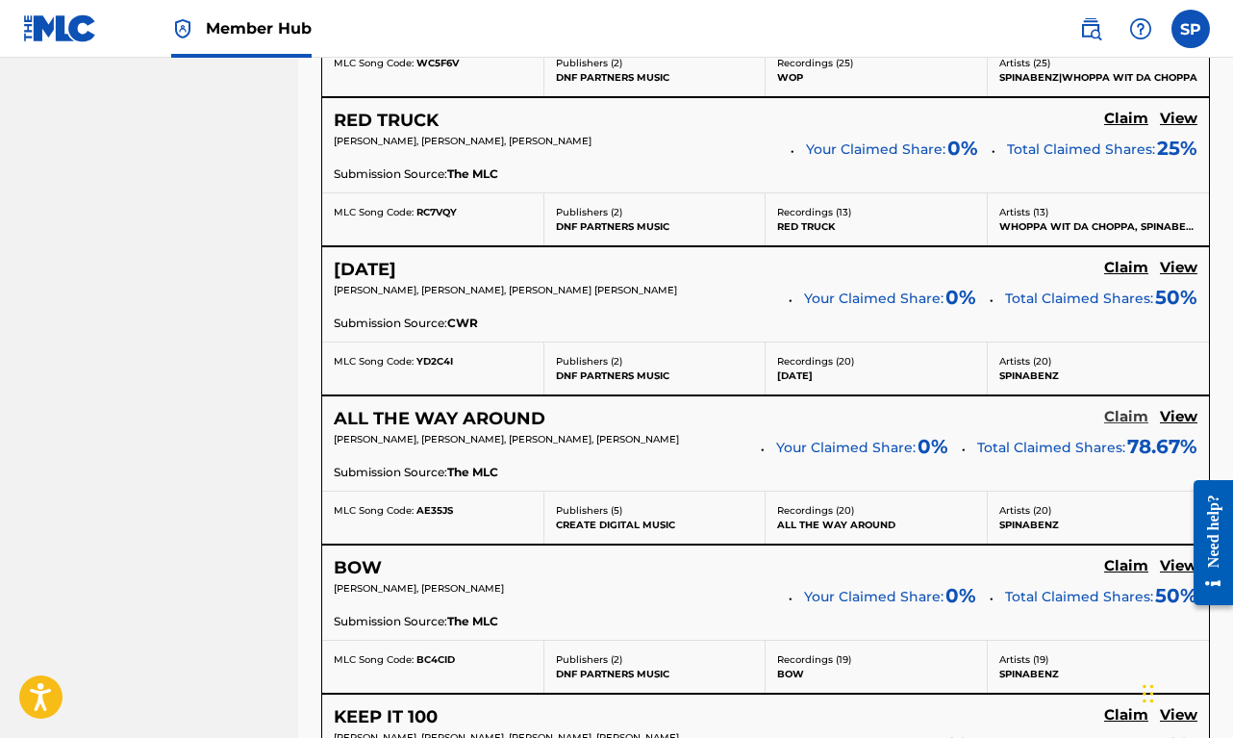
click at [1124, 415] on h5 "Claim" at bounding box center [1126, 417] width 44 height 18
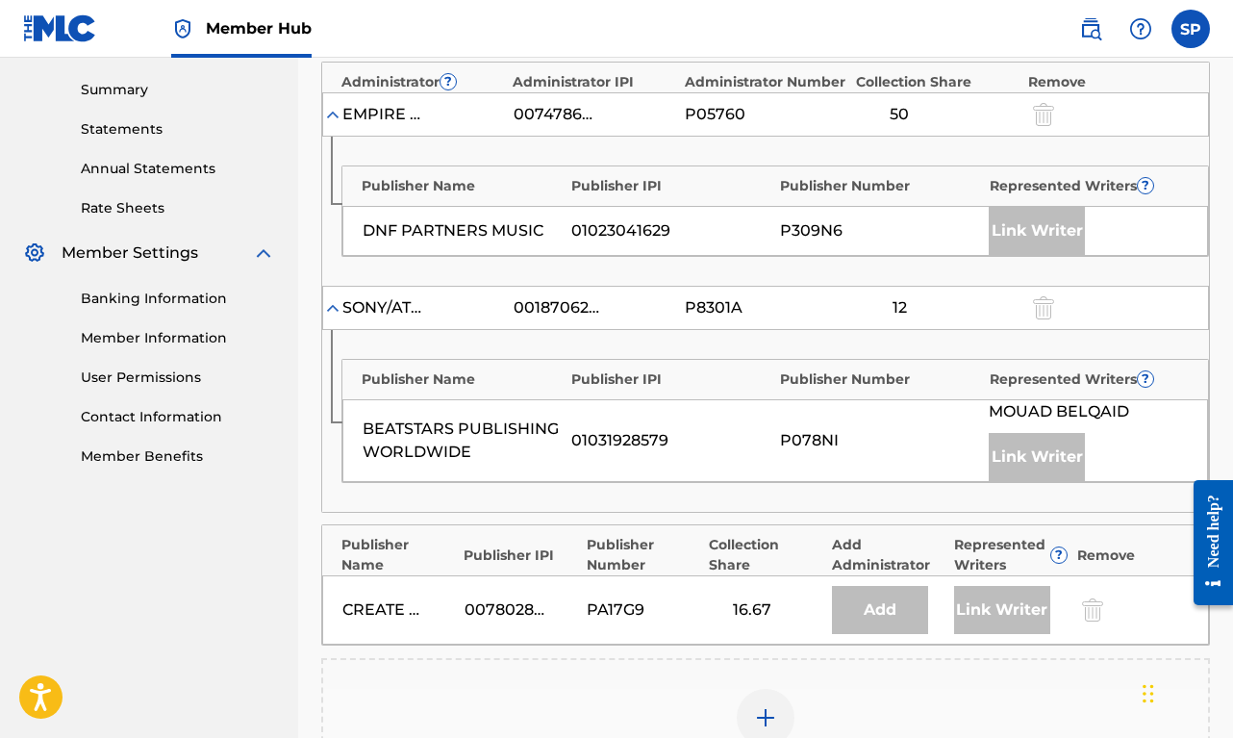
scroll to position [756, 0]
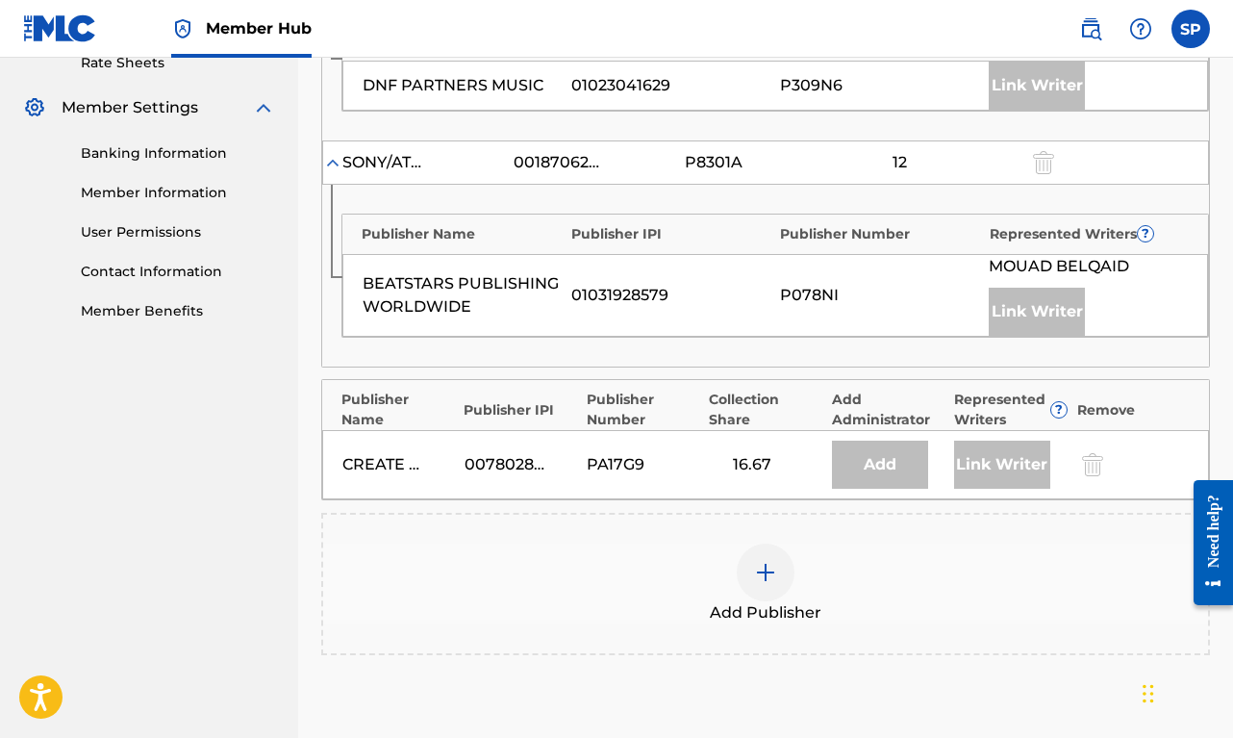
click at [753, 594] on div at bounding box center [766, 572] width 58 height 58
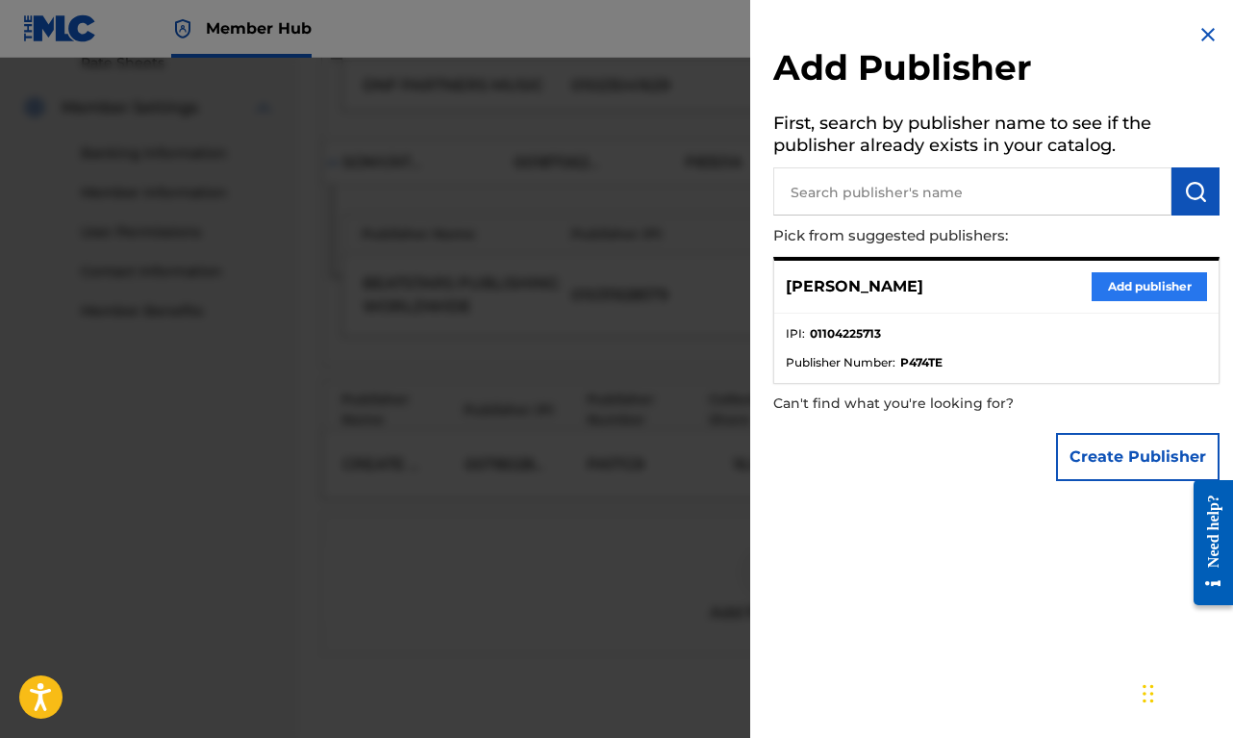
click at [1152, 289] on button "Add publisher" at bounding box center [1149, 286] width 115 height 29
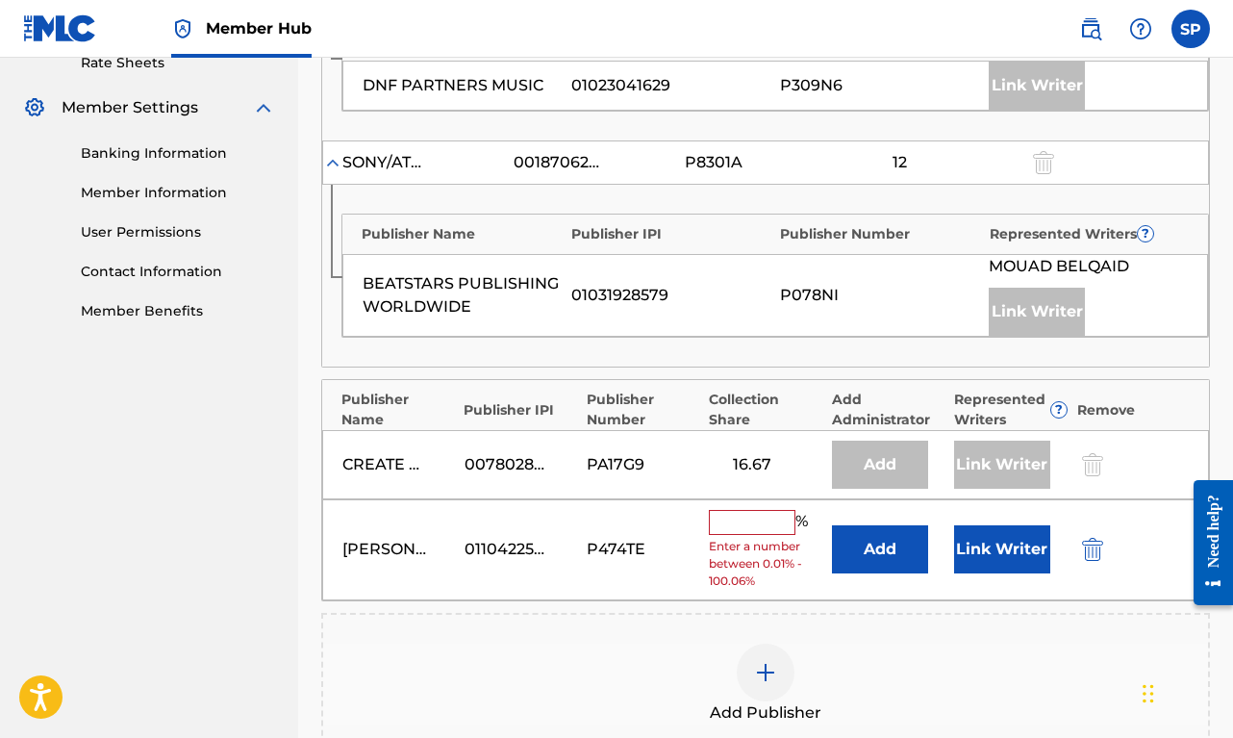
click at [752, 515] on input "text" at bounding box center [752, 522] width 87 height 25
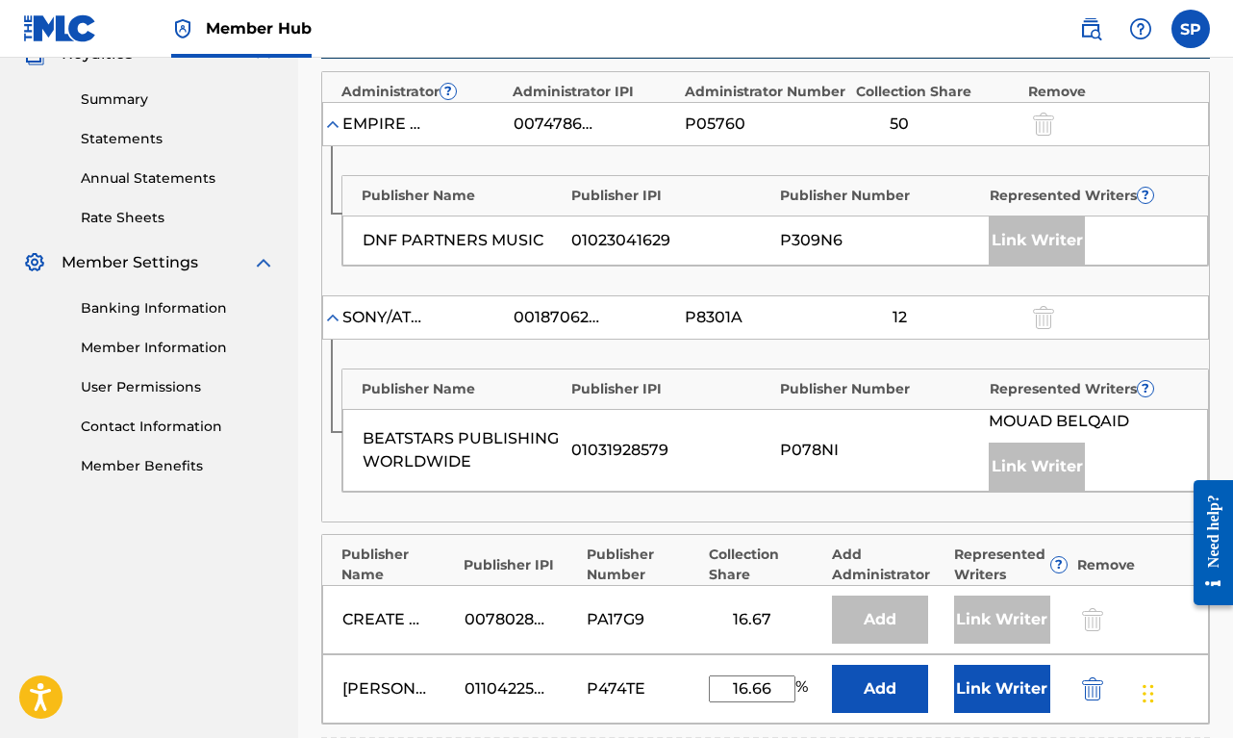
scroll to position [644, 0]
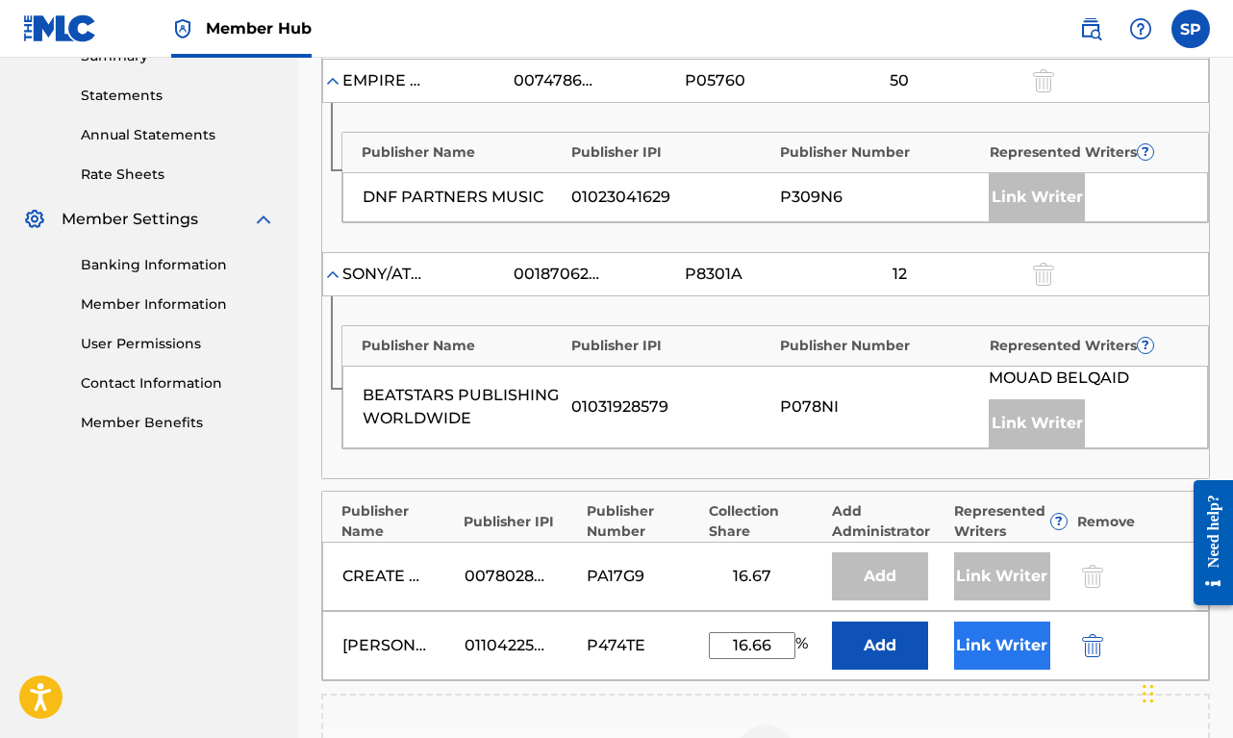
type input "16.66"
click at [1018, 644] on button "Link Writer" at bounding box center [1002, 645] width 96 height 48
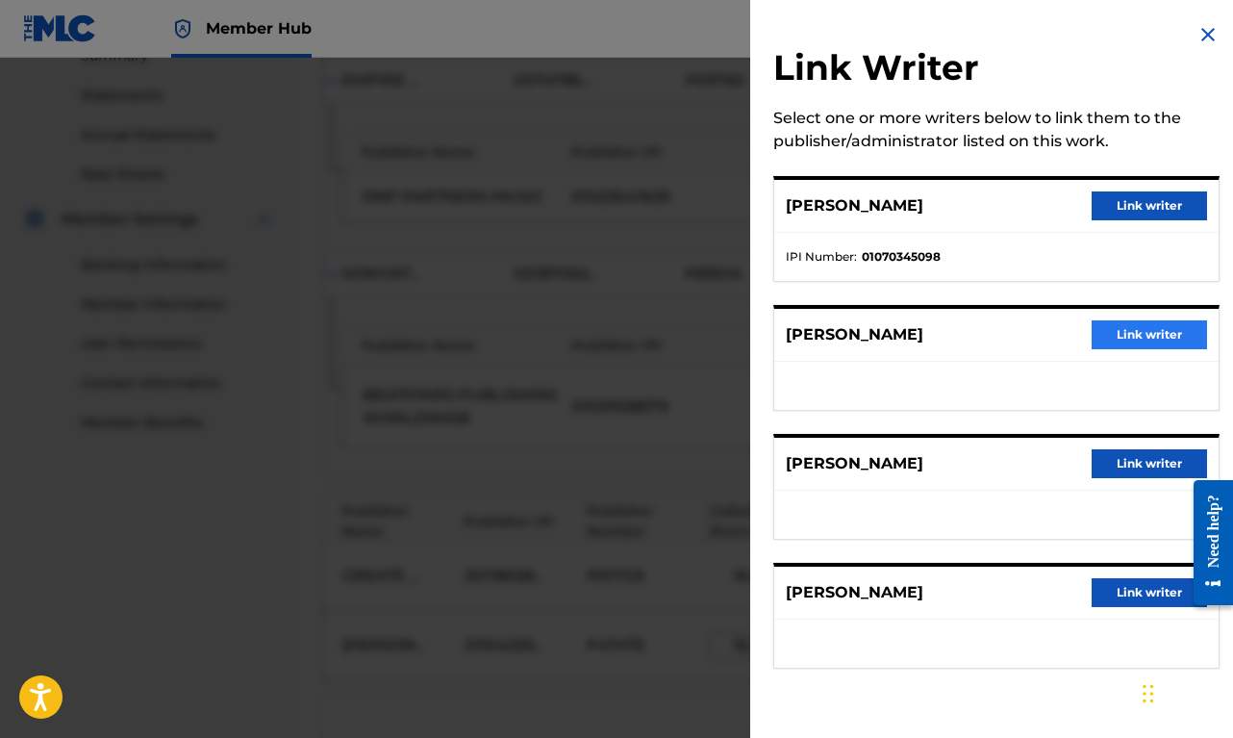
click at [1136, 337] on button "Link writer" at bounding box center [1149, 334] width 115 height 29
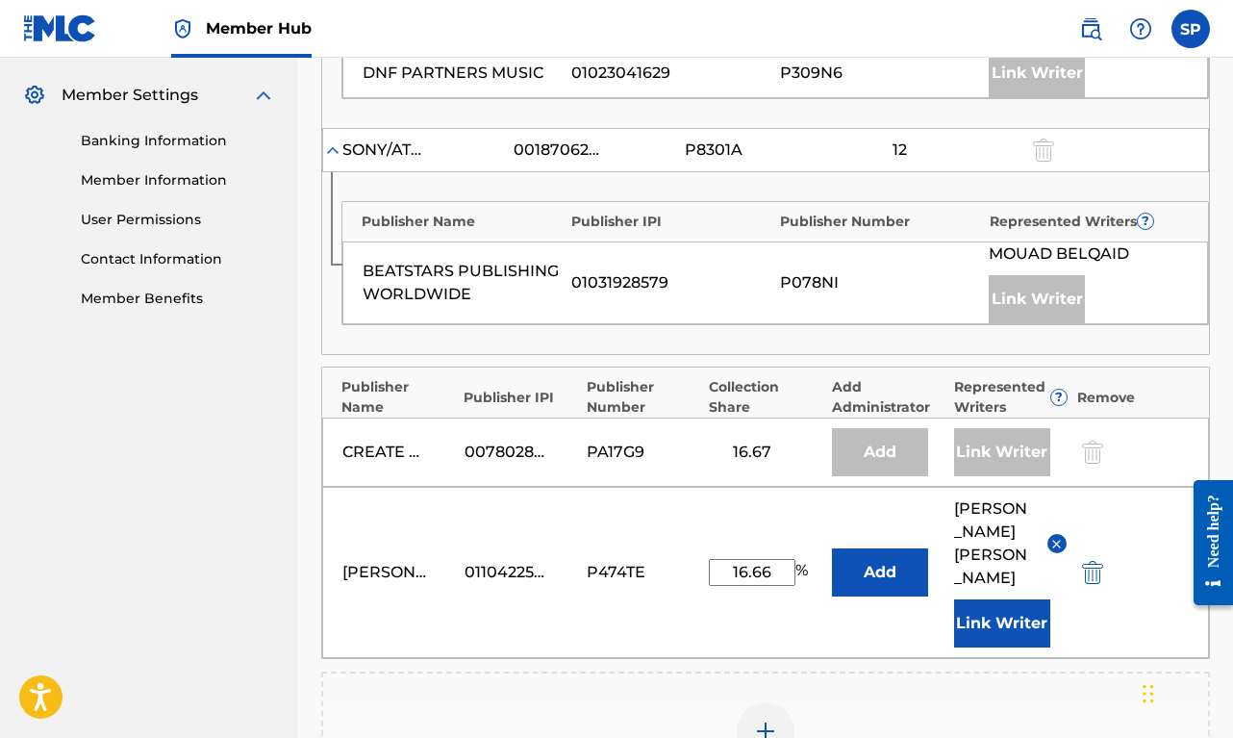
scroll to position [1140, 0]
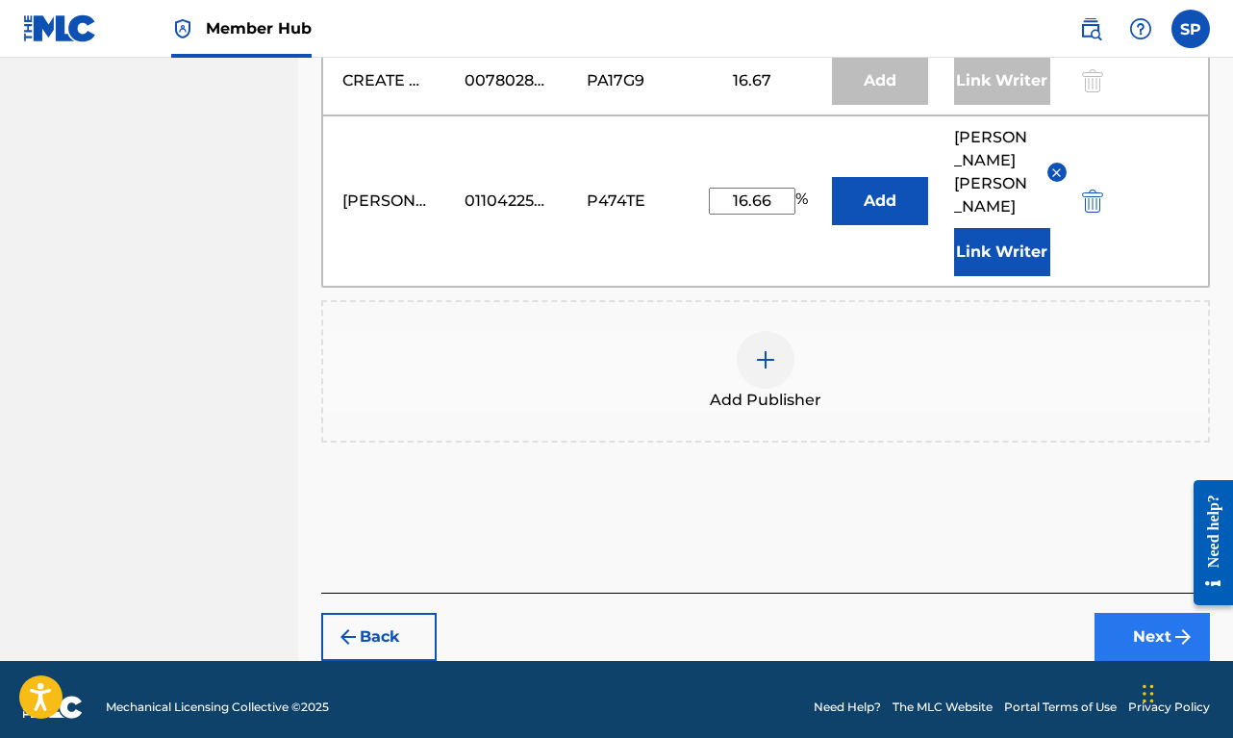
click at [1150, 626] on button "Next" at bounding box center [1151, 637] width 115 height 48
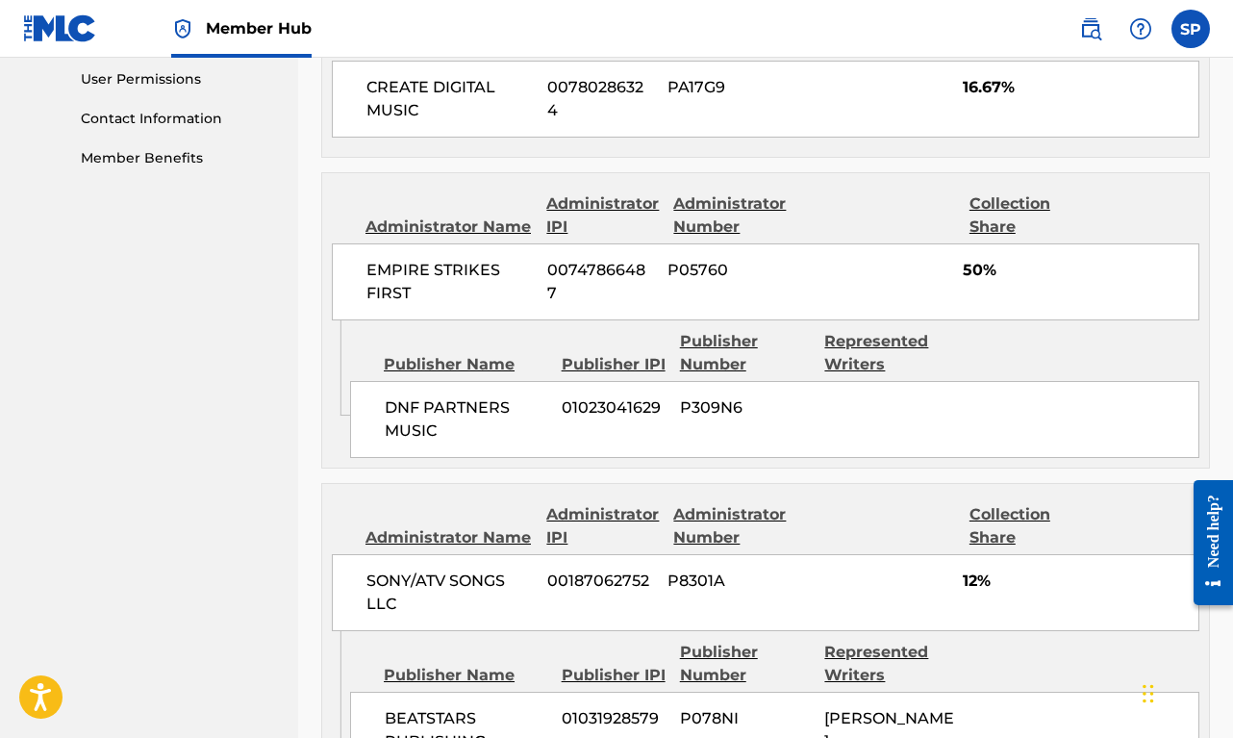
scroll to position [1339, 0]
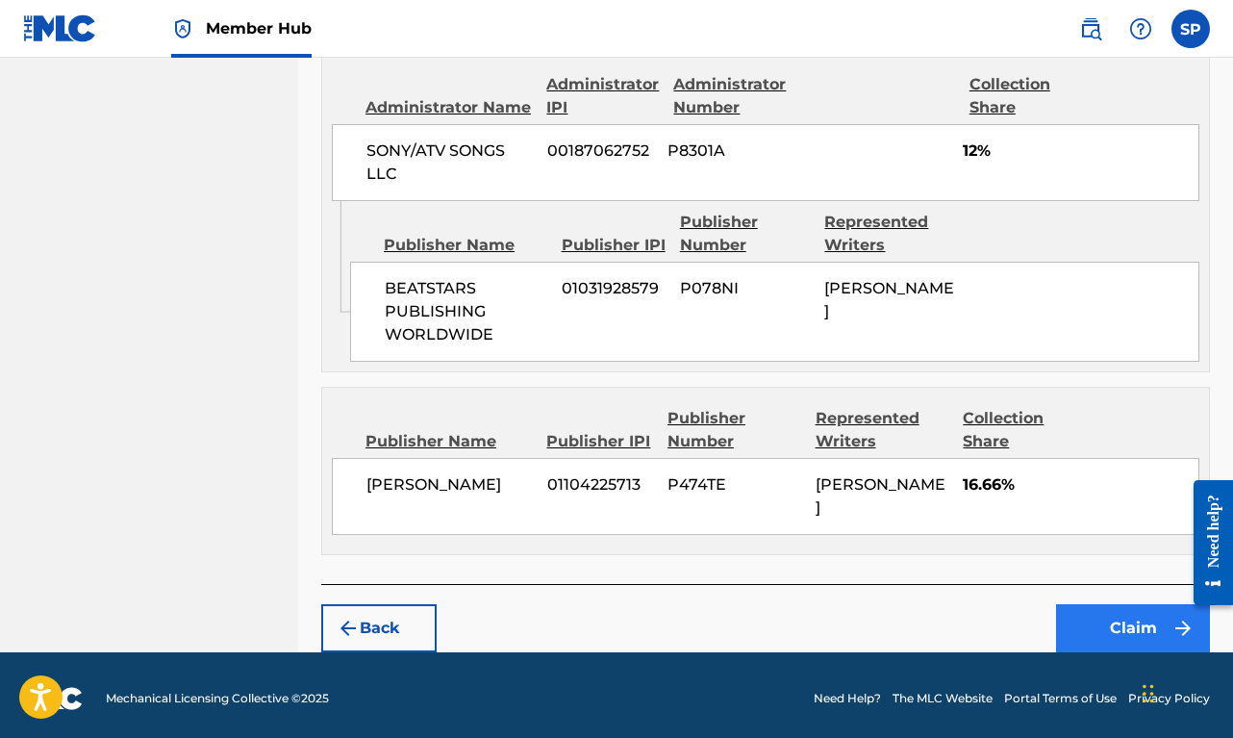
click at [1138, 613] on button "Claim" at bounding box center [1133, 628] width 154 height 48
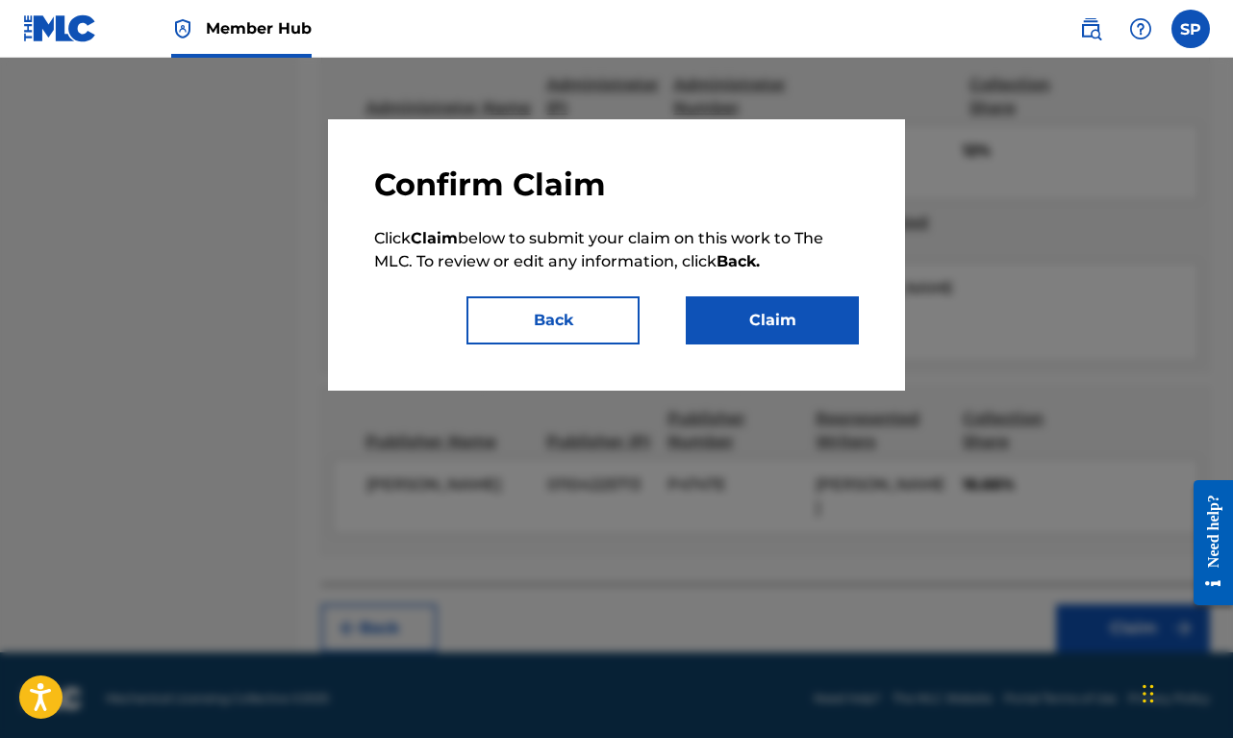
click at [810, 293] on div "Confirm Claim Click Claim below to submit your claim on this work to The MLC. T…" at bounding box center [616, 254] width 485 height 179
click at [802, 318] on button "Claim" at bounding box center [772, 320] width 173 height 48
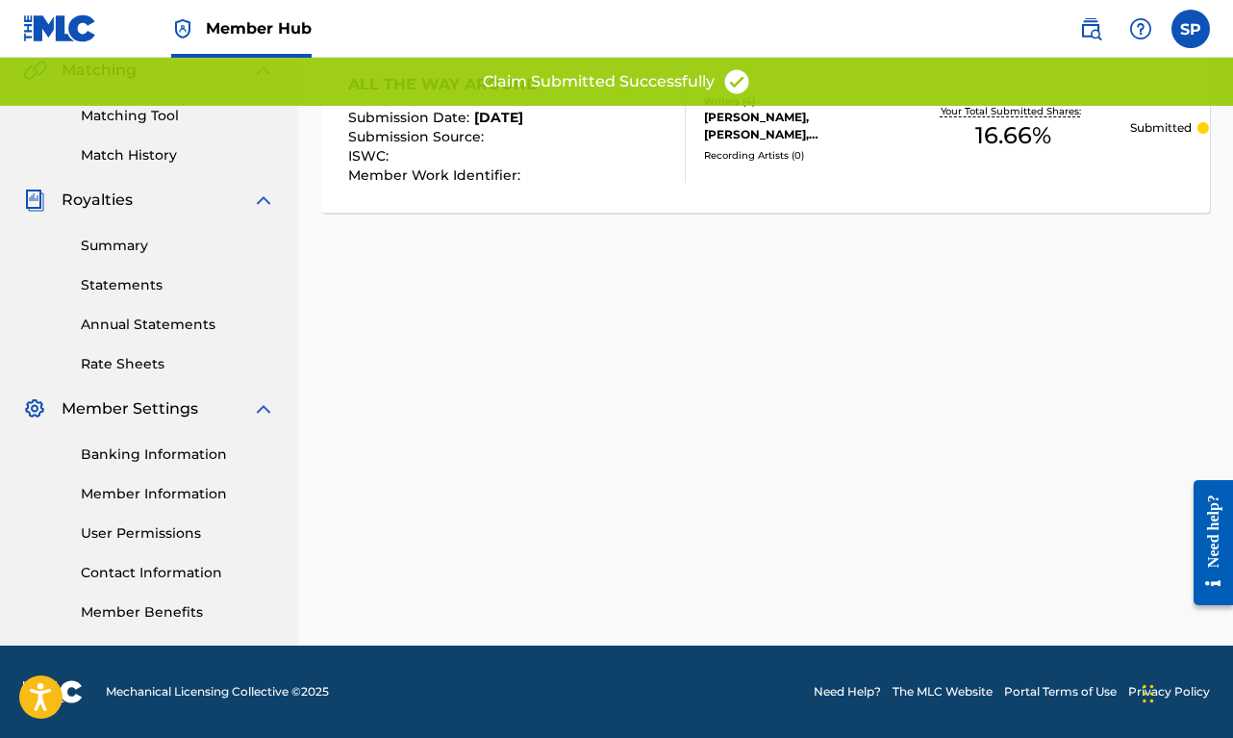
scroll to position [0, 0]
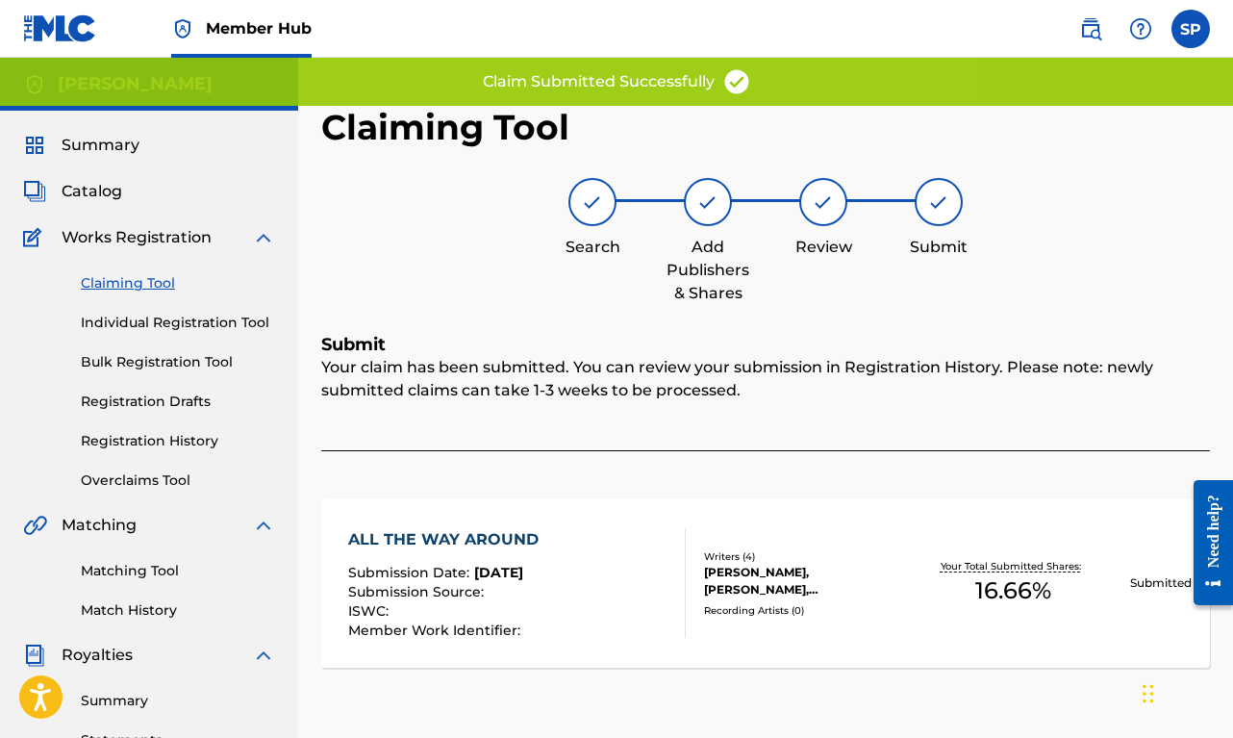
click at [131, 289] on link "Claiming Tool" at bounding box center [178, 283] width 194 height 20
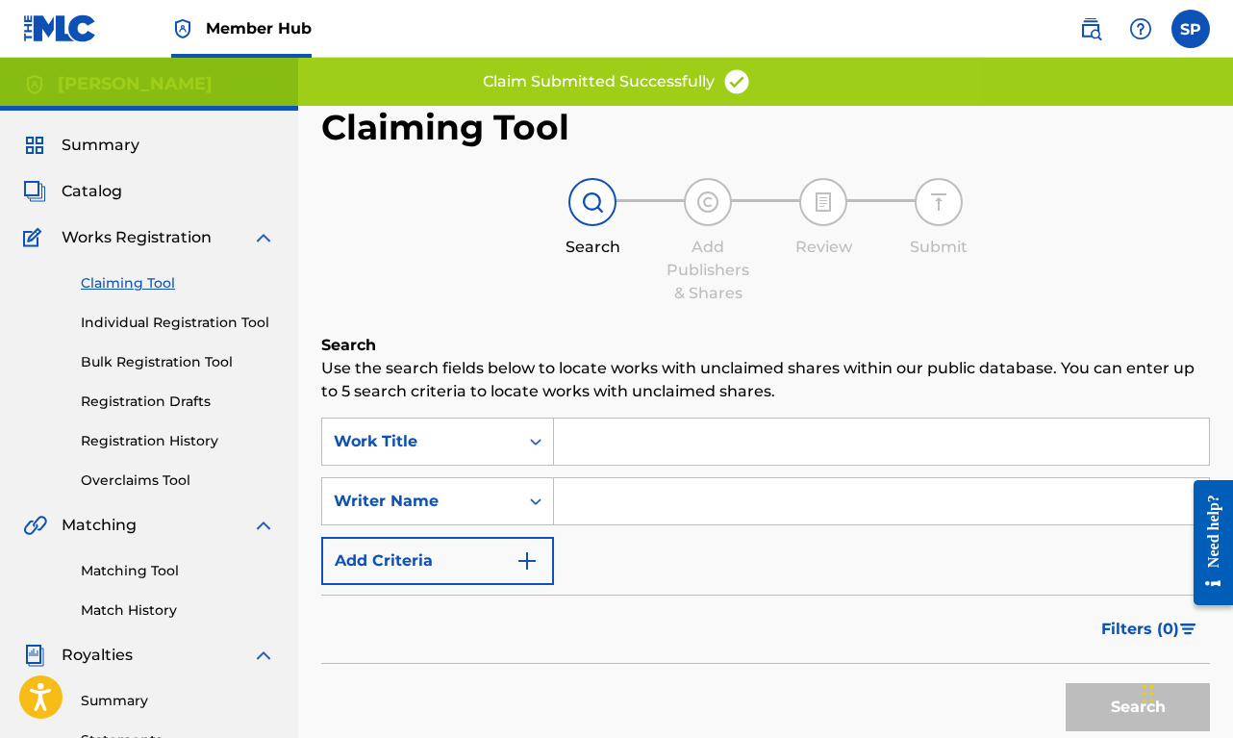
click at [651, 507] on input "Search Form" at bounding box center [881, 501] width 655 height 46
paste input "[PERSON_NAME]"
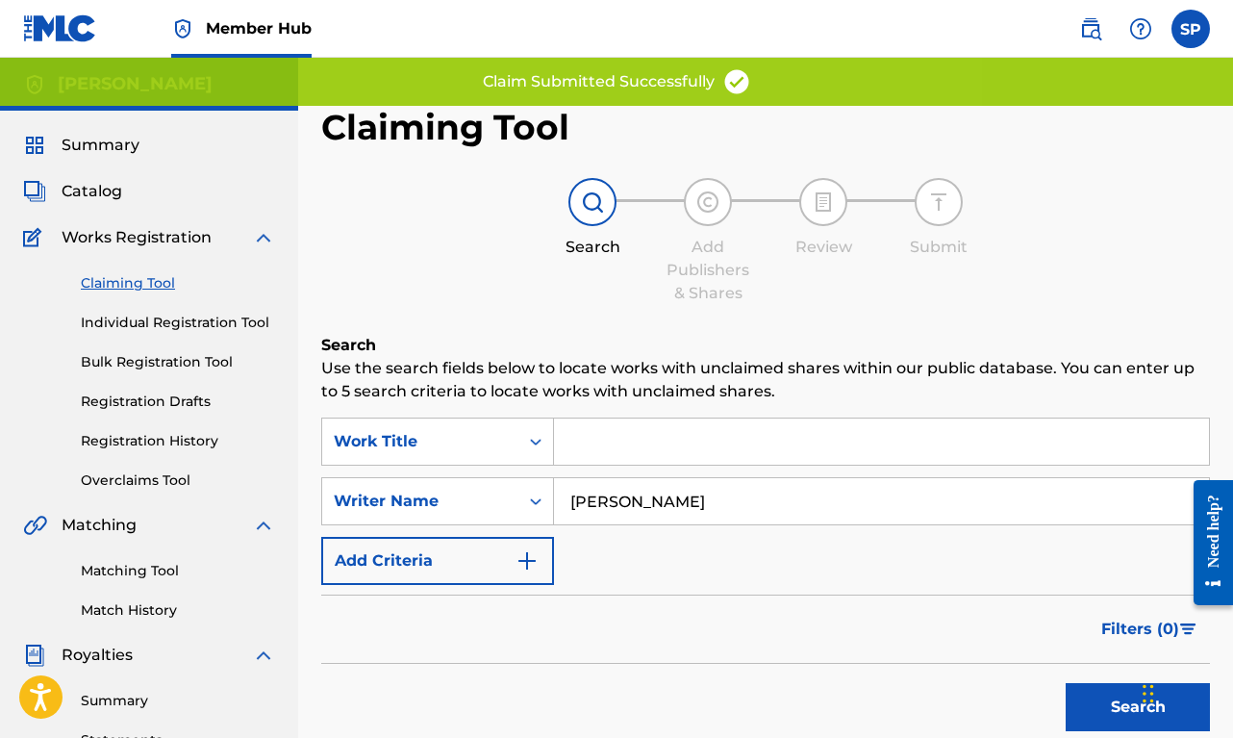
type input "[PERSON_NAME]"
click at [1138, 707] on button "Search" at bounding box center [1138, 707] width 144 height 48
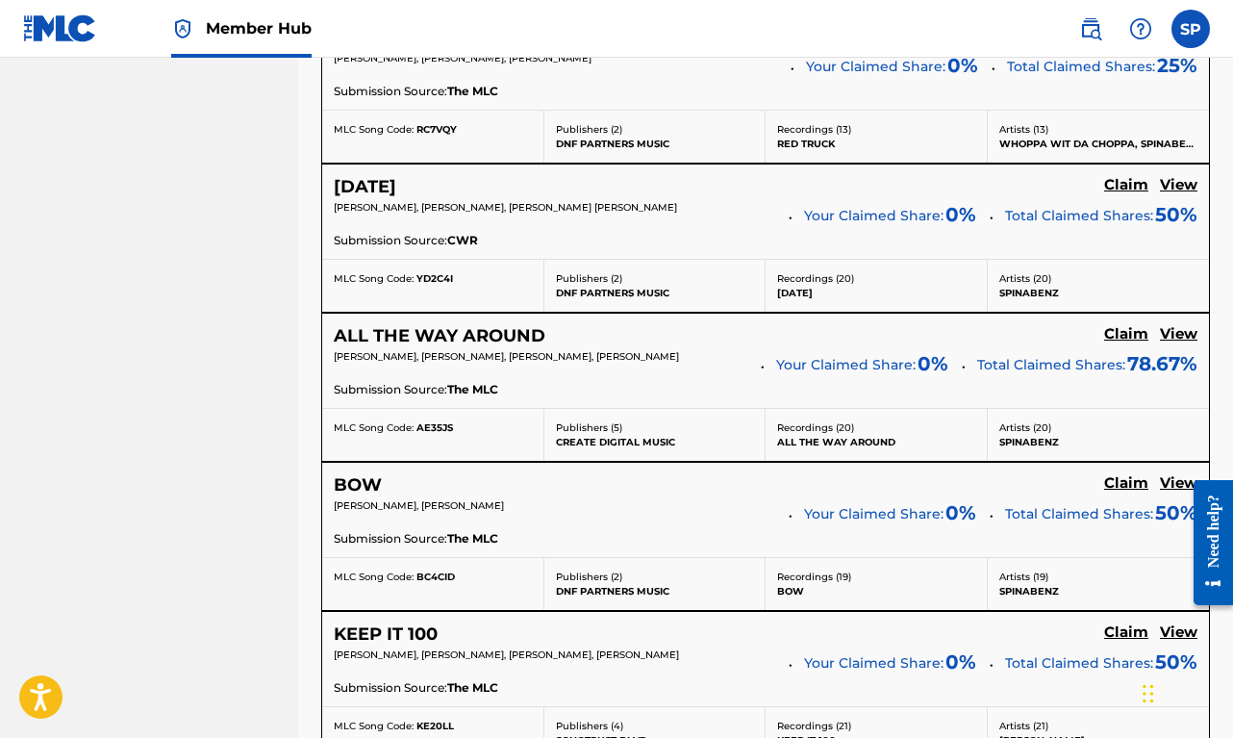
scroll to position [1759, 0]
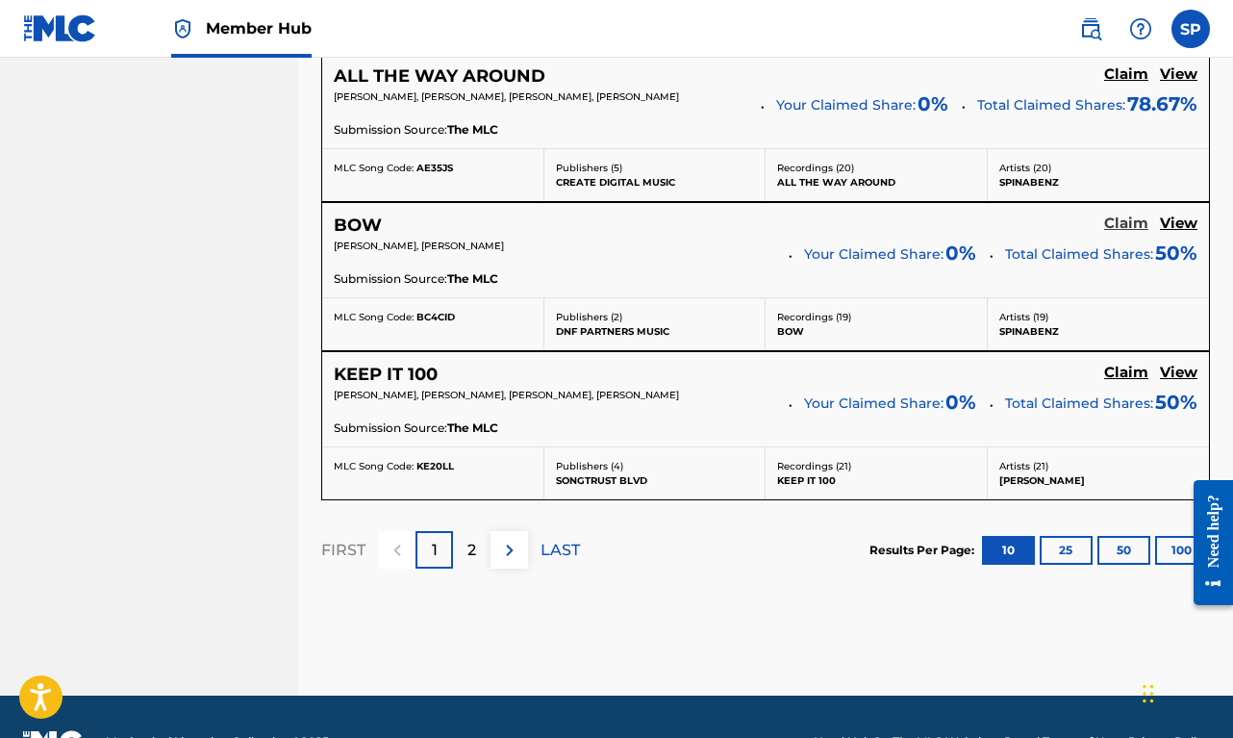
click at [1122, 226] on h5 "Claim" at bounding box center [1126, 223] width 44 height 18
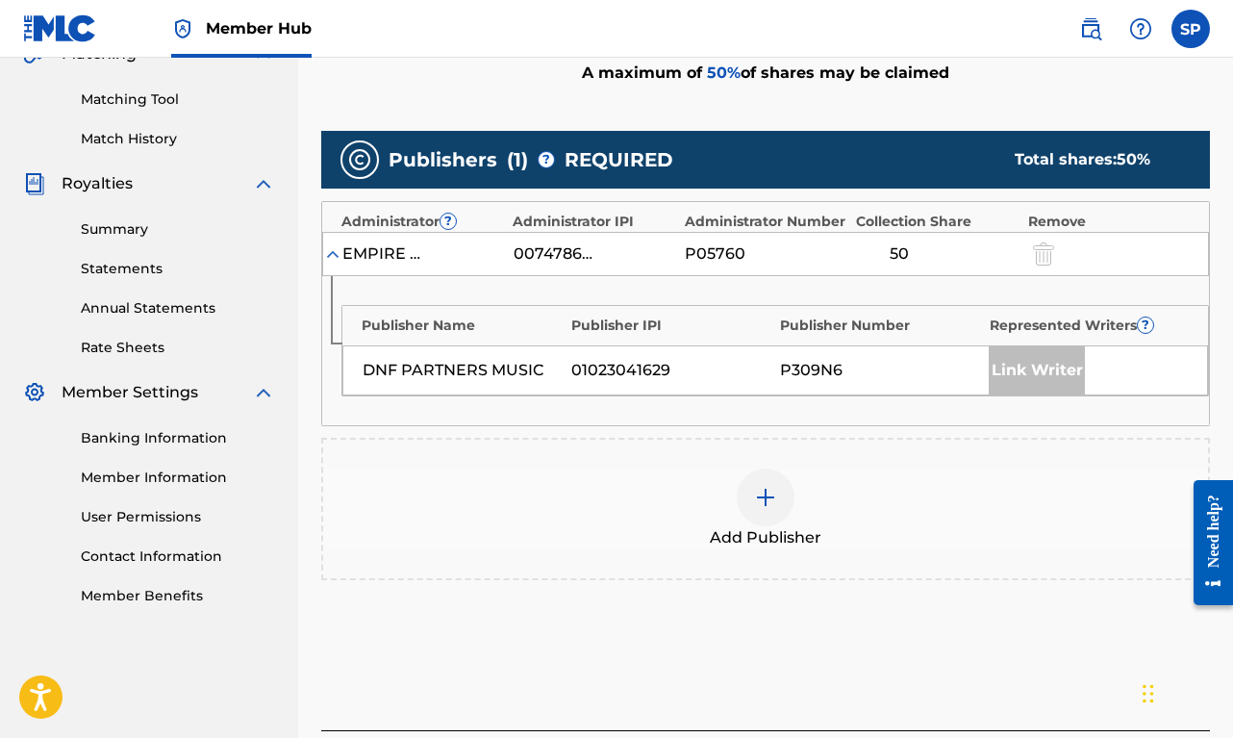
scroll to position [436, 0]
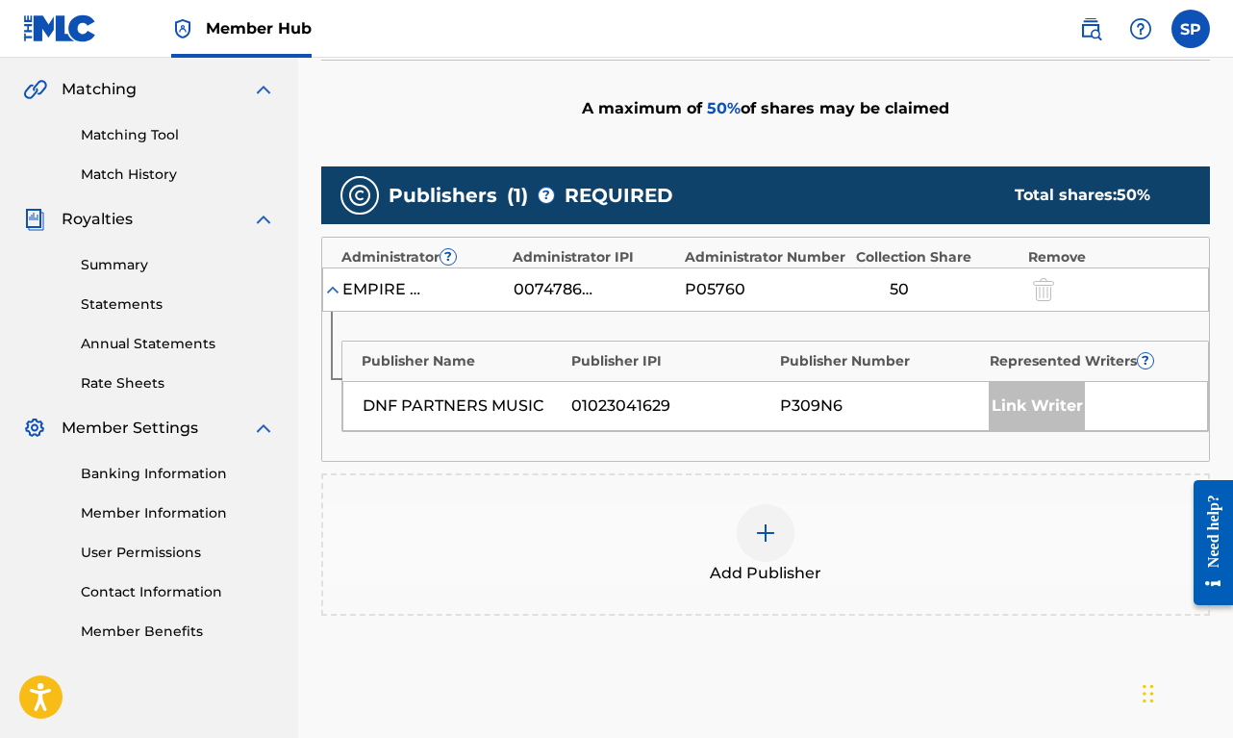
click at [753, 516] on div at bounding box center [766, 533] width 58 height 58
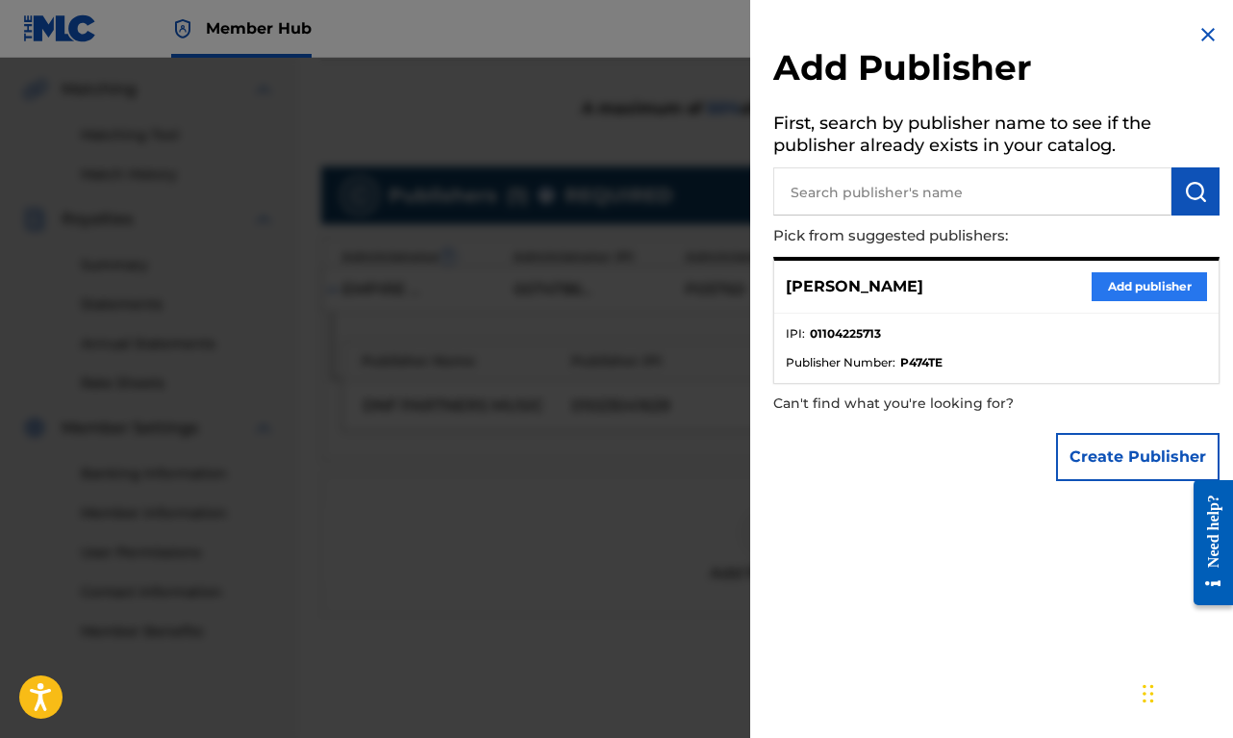
click at [1104, 280] on button "Add publisher" at bounding box center [1149, 286] width 115 height 29
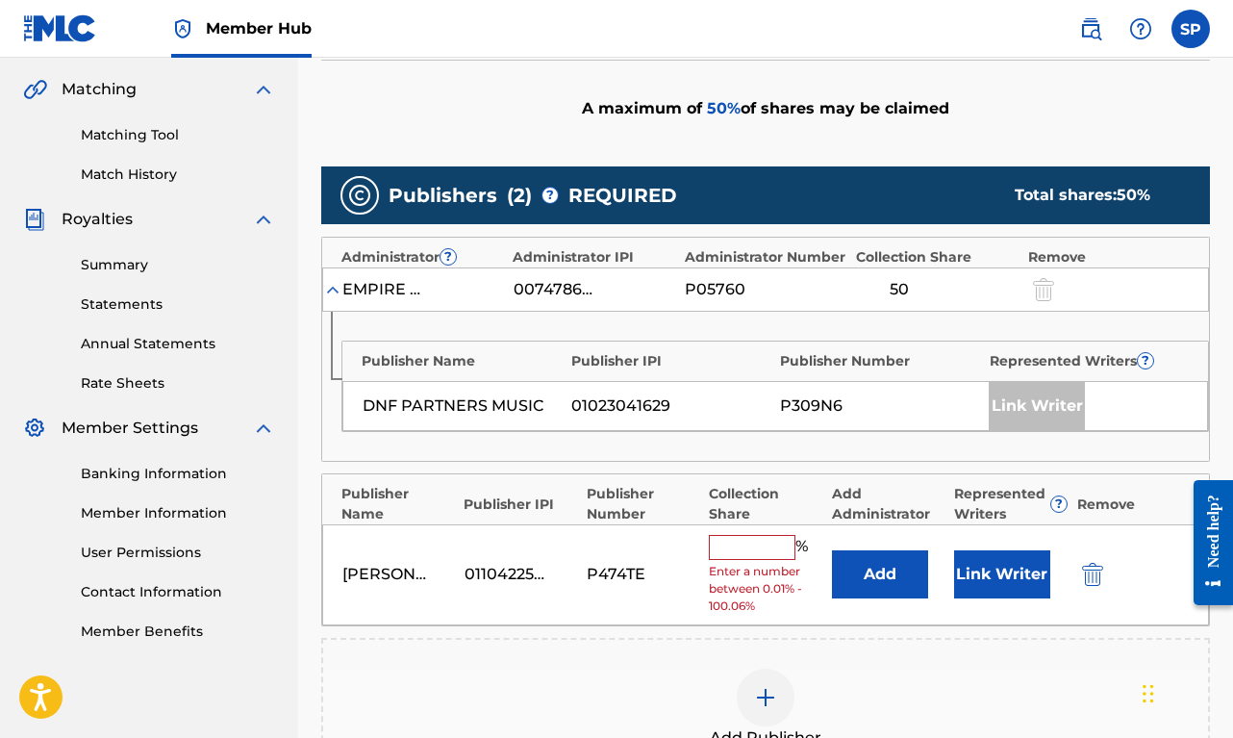
click at [720, 549] on input "text" at bounding box center [752, 547] width 87 height 25
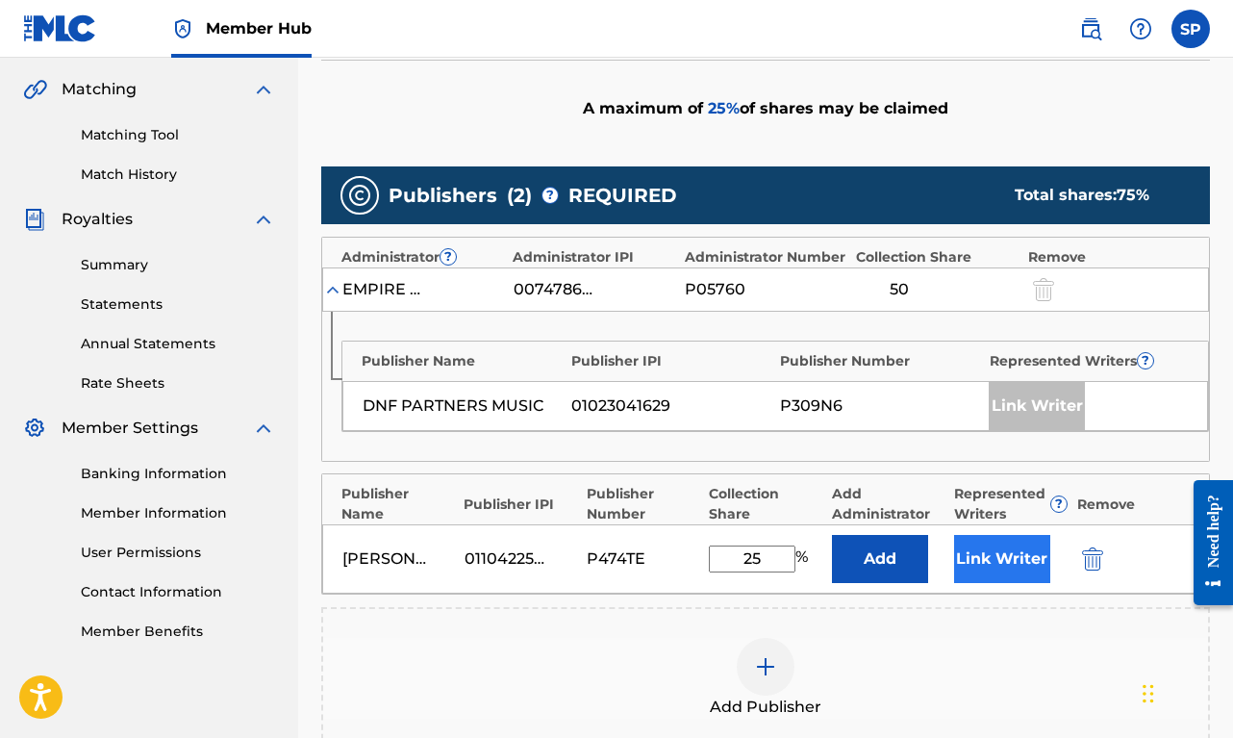
type input "25"
click at [1008, 558] on button "Link Writer" at bounding box center [1002, 559] width 96 height 48
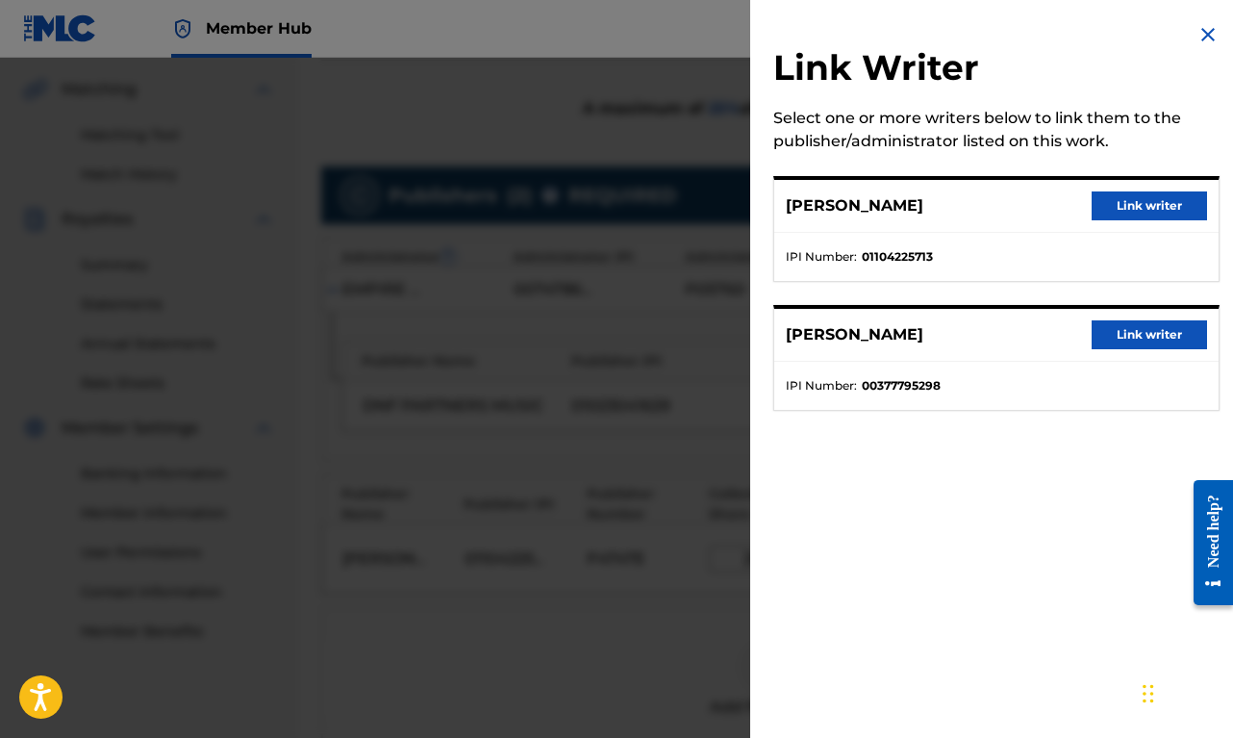
click at [1143, 212] on button "Link writer" at bounding box center [1149, 205] width 115 height 29
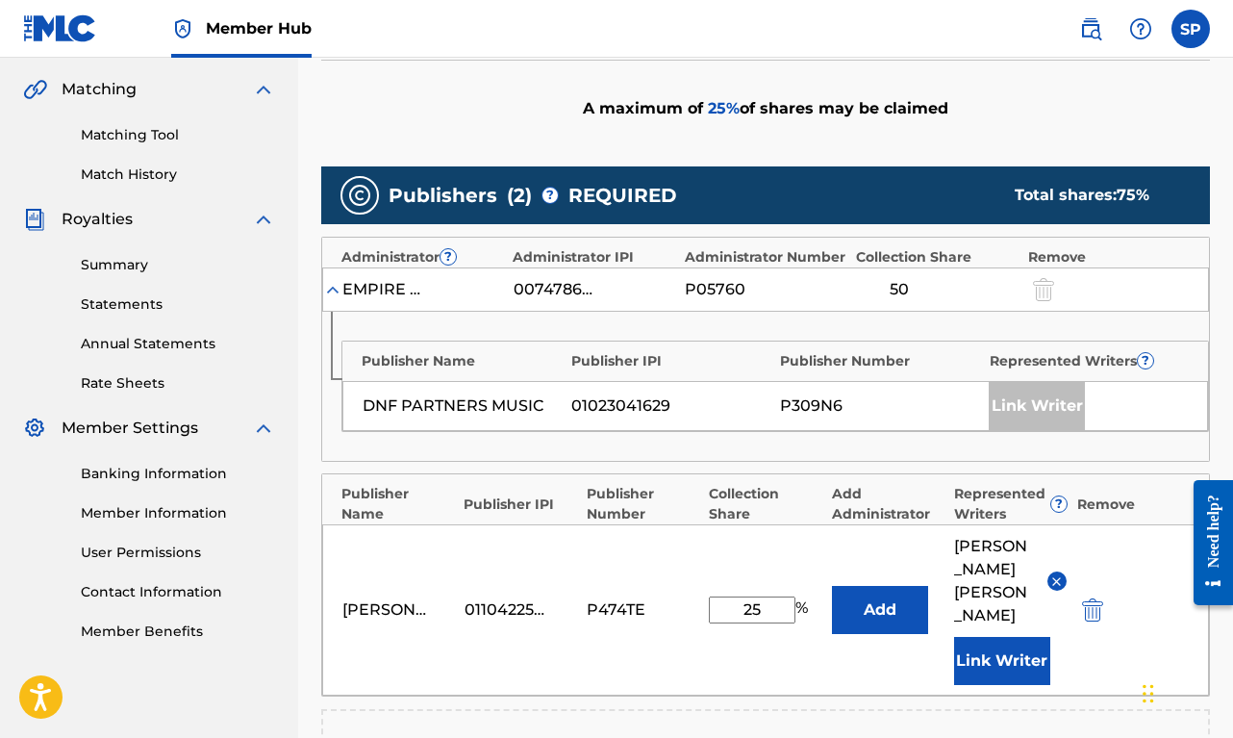
scroll to position [758, 0]
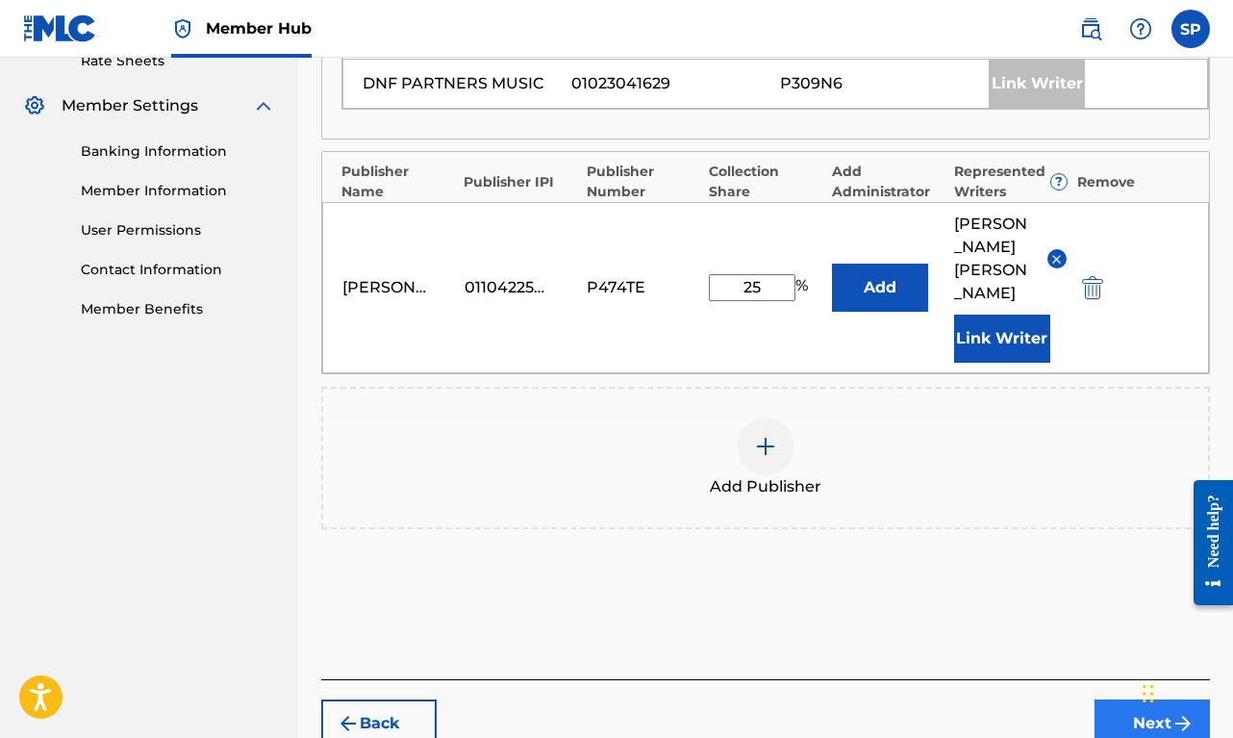
click at [1119, 719] on button "Next" at bounding box center [1151, 723] width 115 height 48
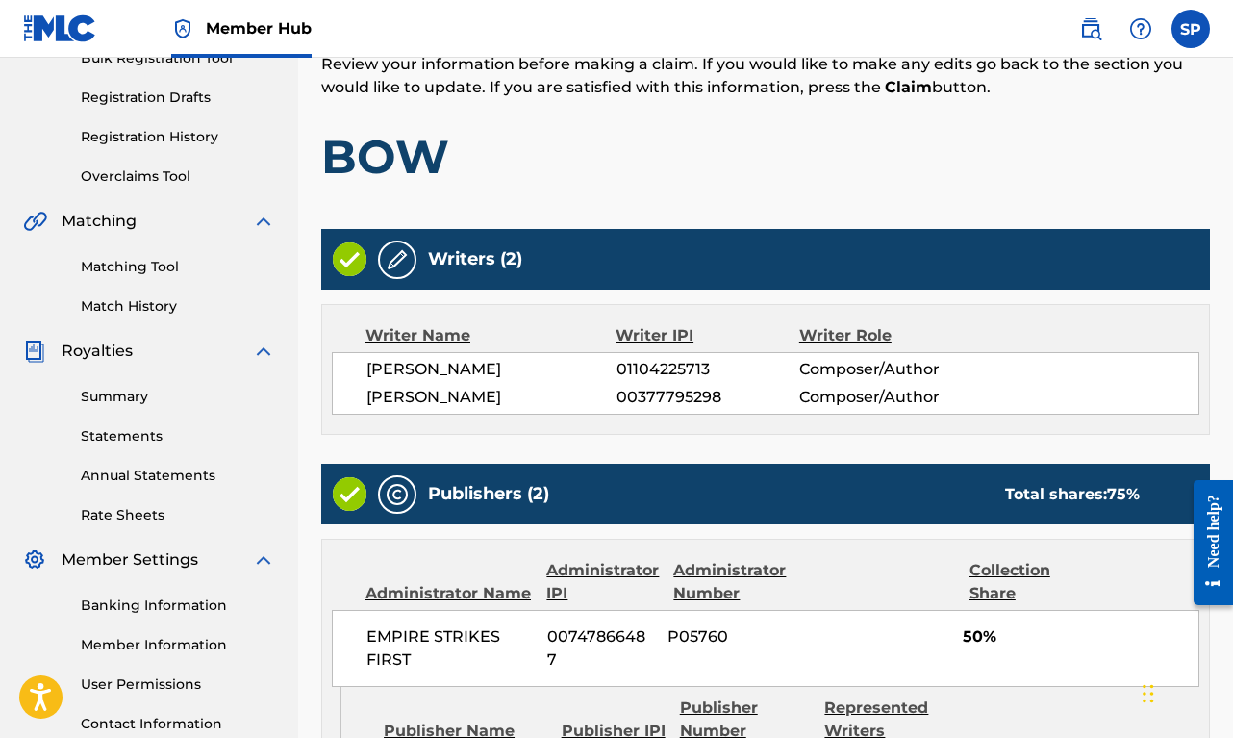
scroll to position [769, 0]
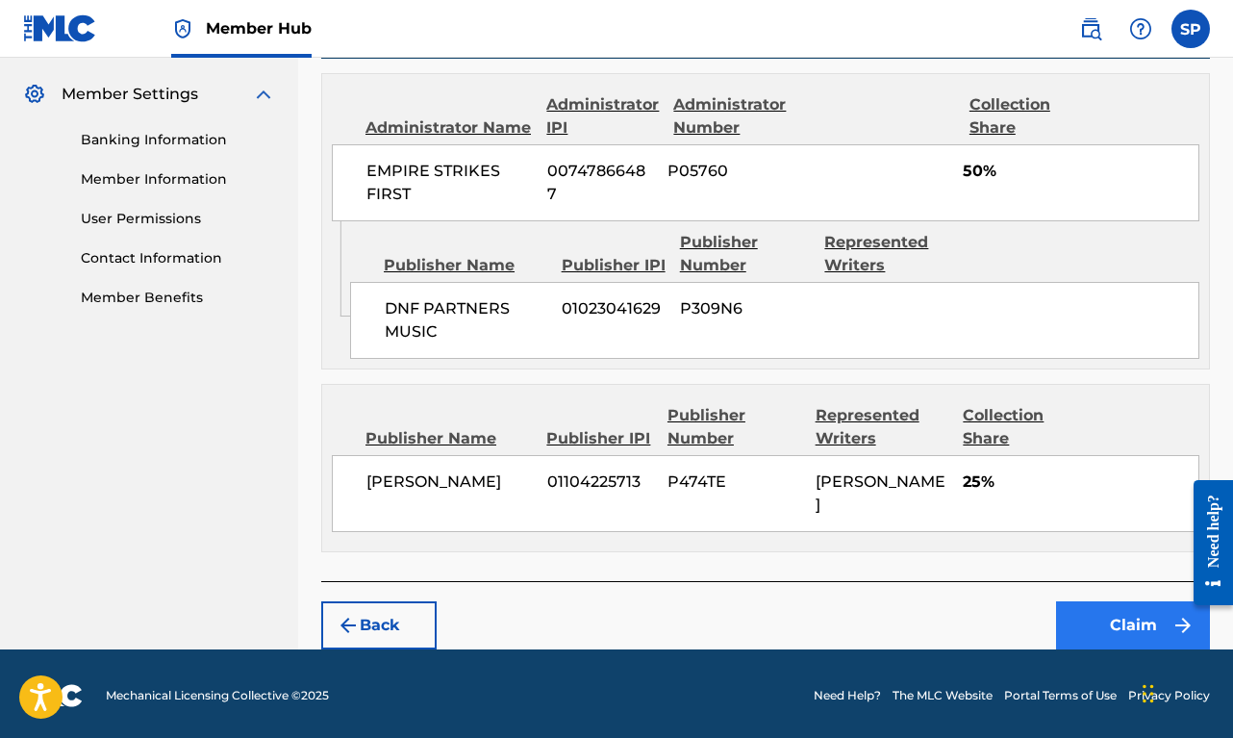
click at [1098, 618] on button "Claim" at bounding box center [1133, 625] width 154 height 48
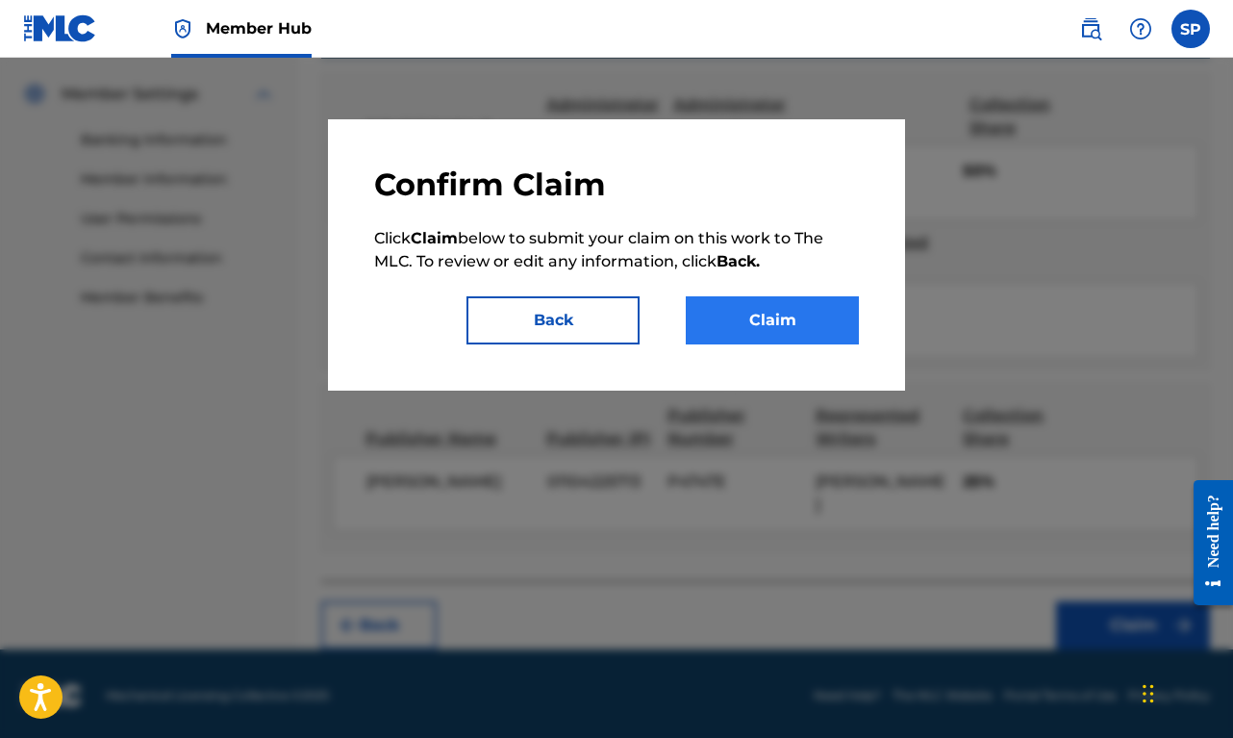
click at [820, 320] on button "Claim" at bounding box center [772, 320] width 173 height 48
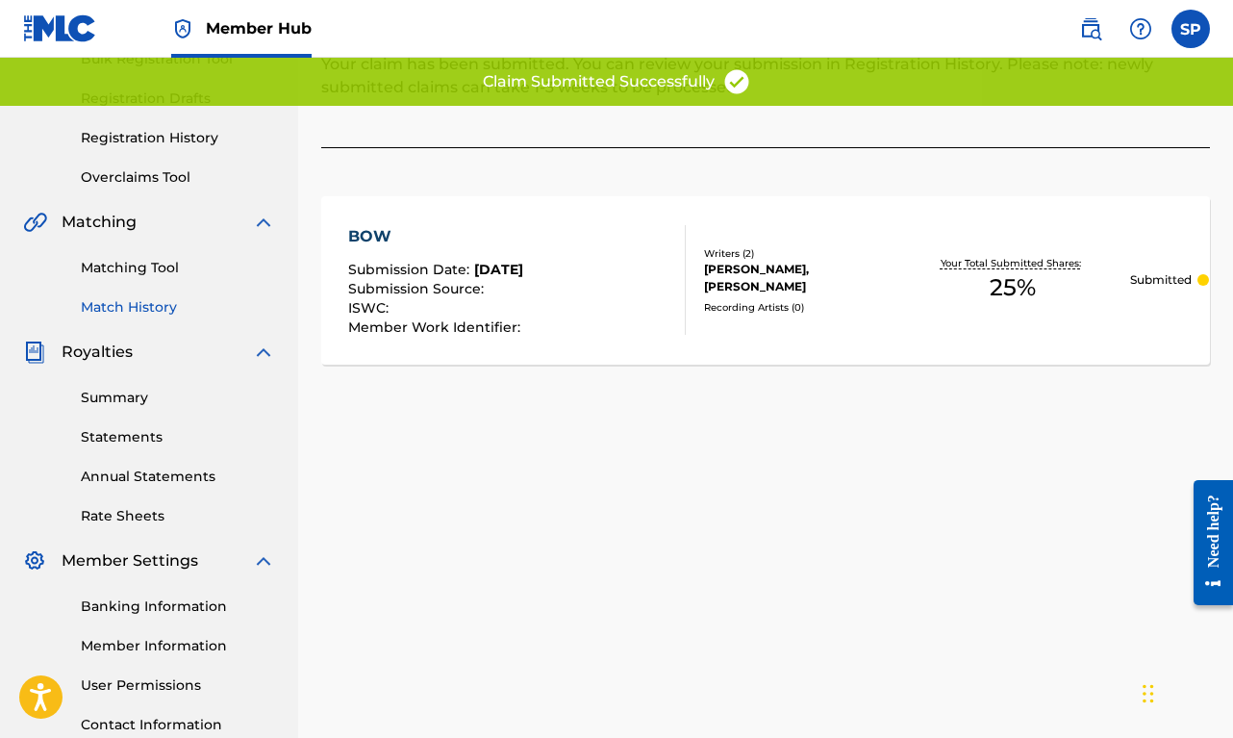
scroll to position [136, 0]
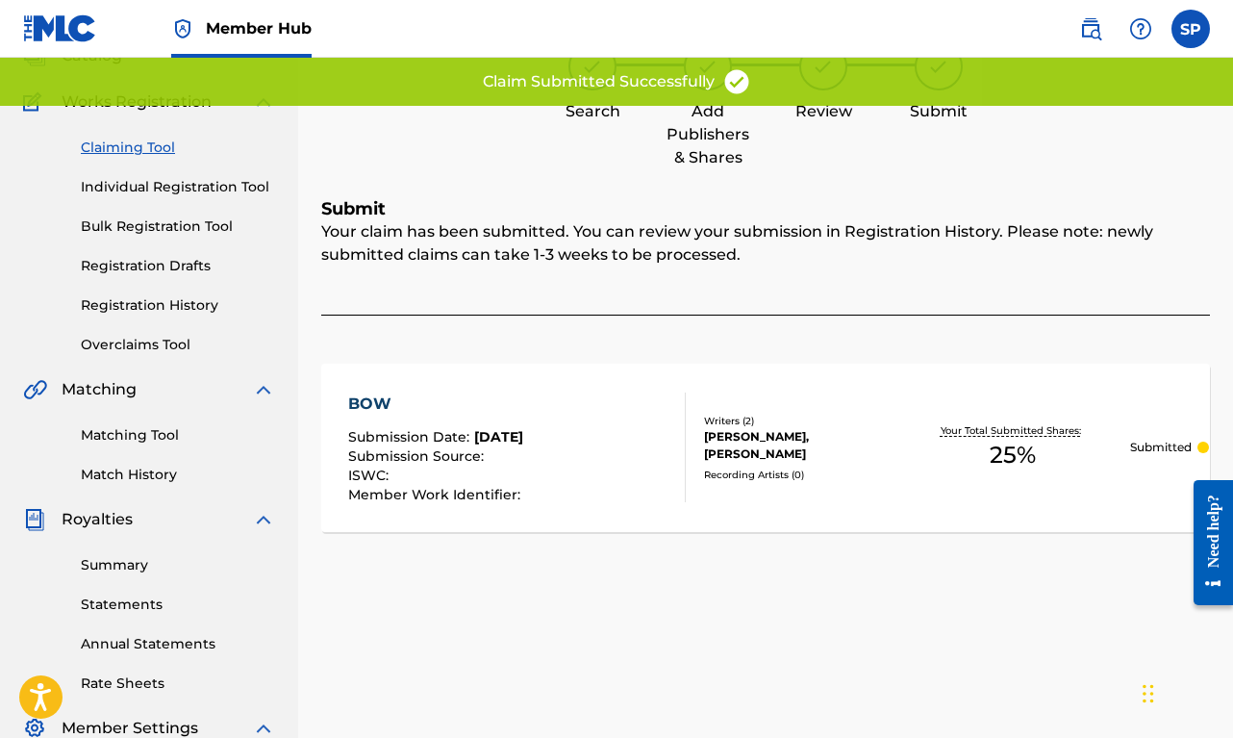
click at [160, 147] on link "Claiming Tool" at bounding box center [178, 148] width 194 height 20
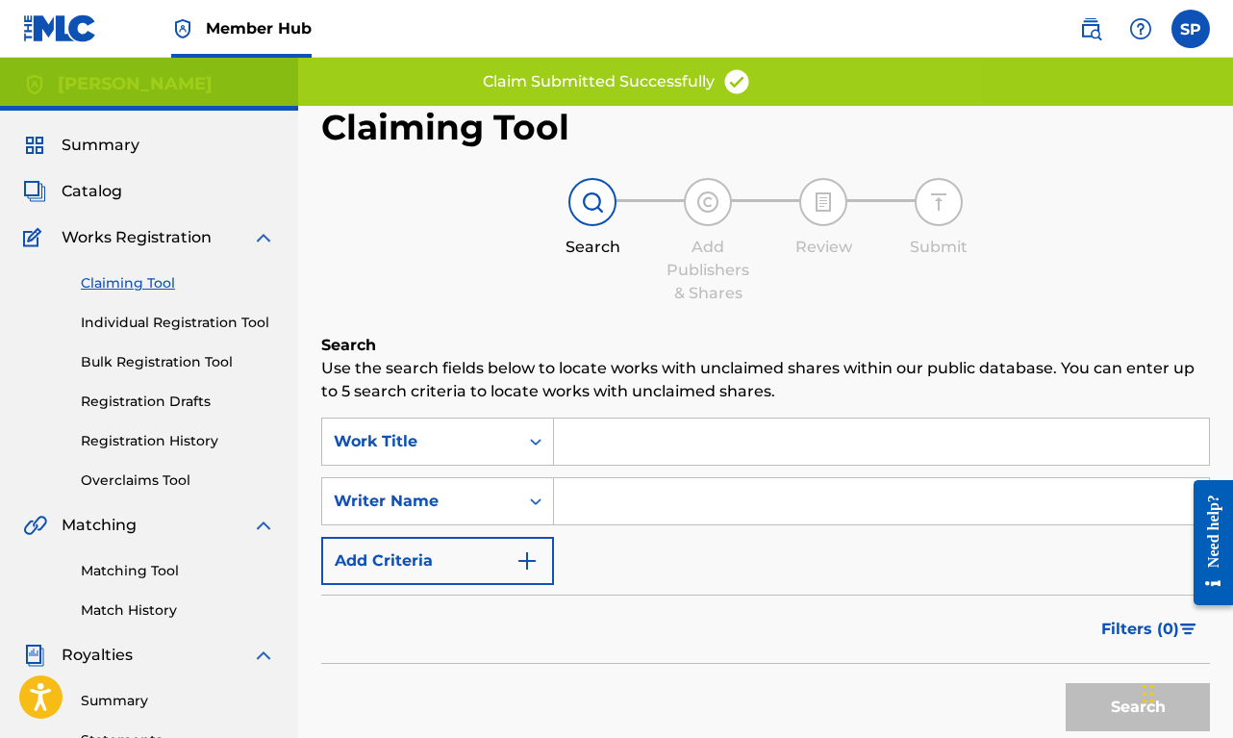
click at [591, 491] on input "Search Form" at bounding box center [881, 501] width 655 height 46
paste input "[PERSON_NAME]"
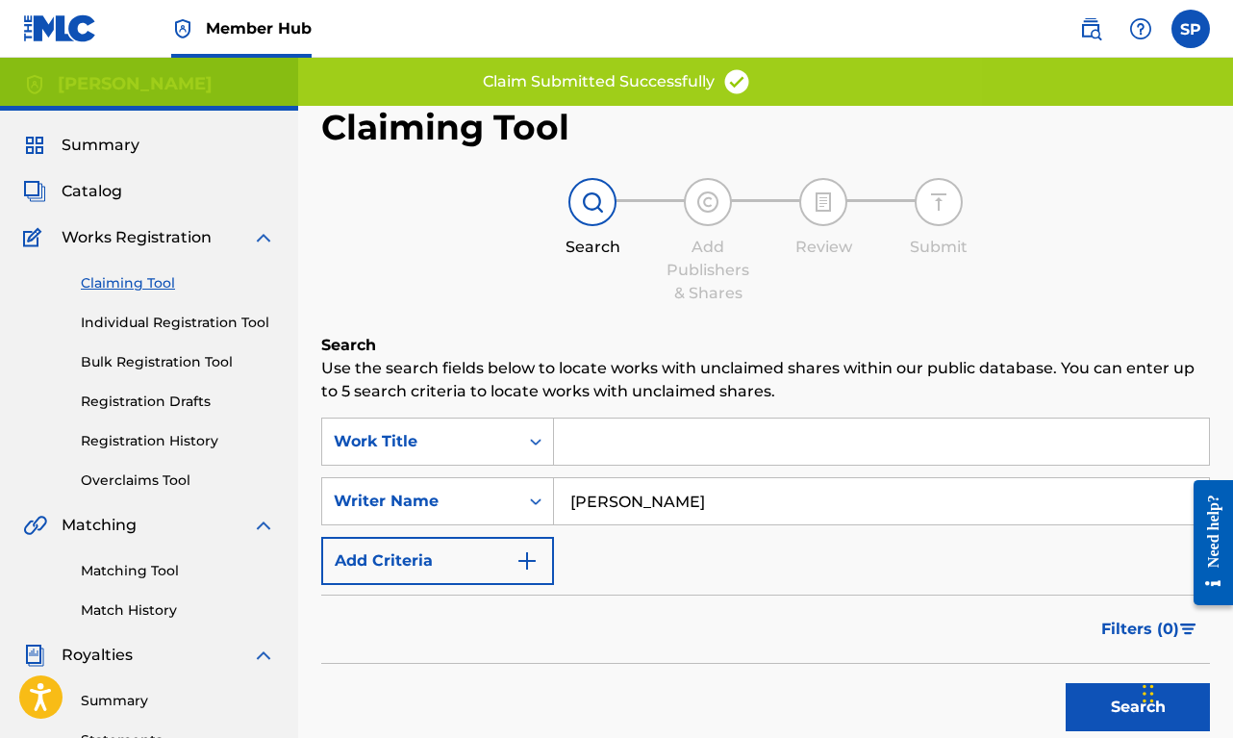
type input "[PERSON_NAME]"
click at [1138, 707] on button "Search" at bounding box center [1138, 707] width 144 height 48
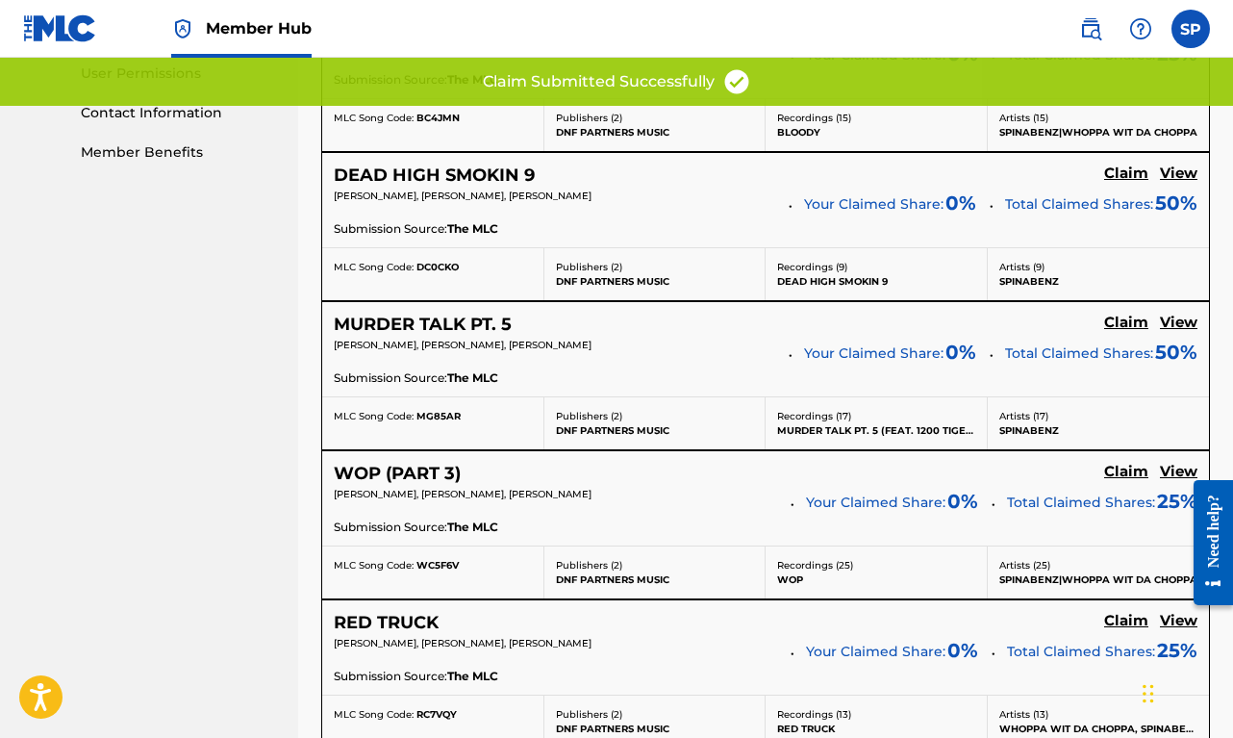
scroll to position [1804, 0]
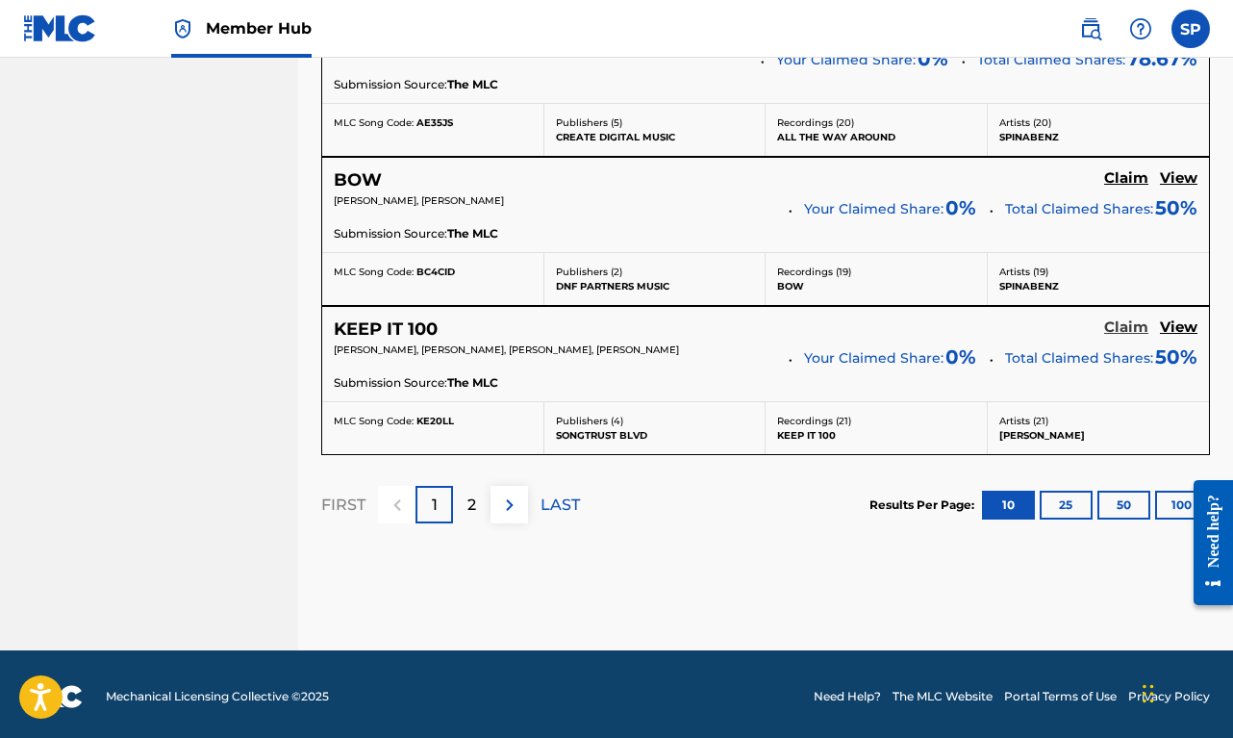
click at [1131, 318] on h5 "Claim" at bounding box center [1126, 327] width 44 height 18
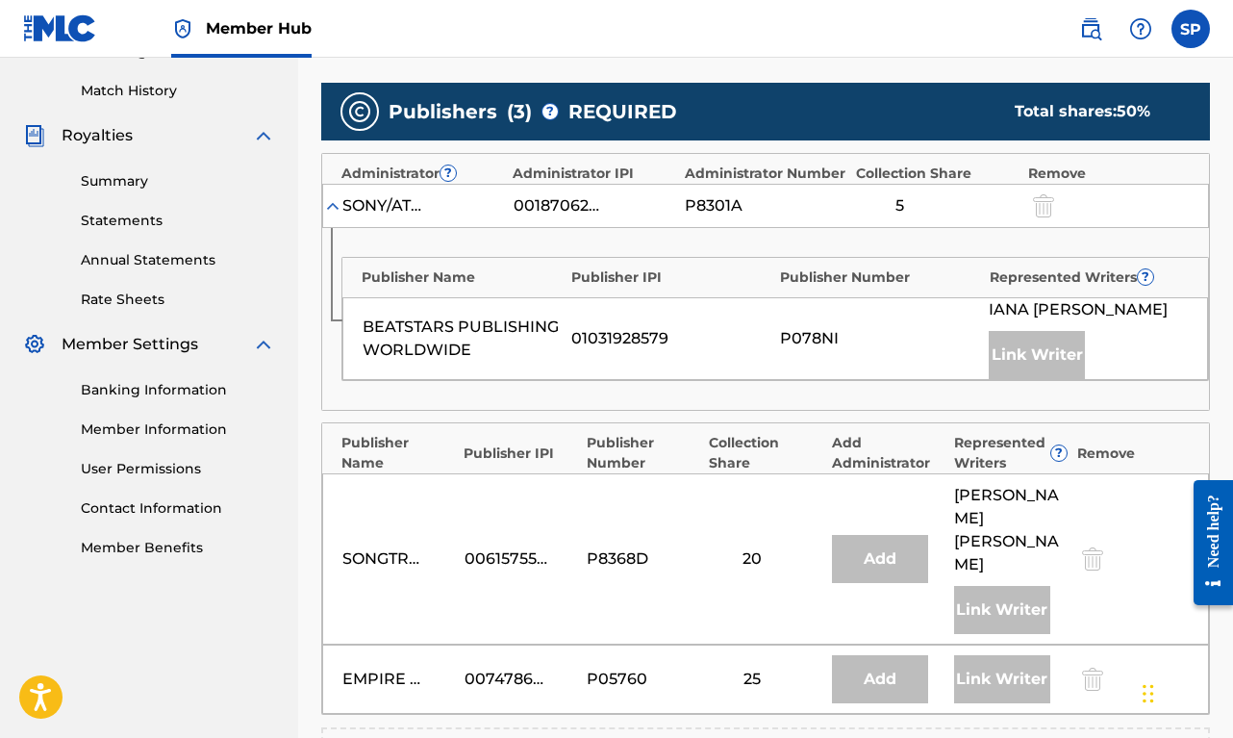
scroll to position [546, 0]
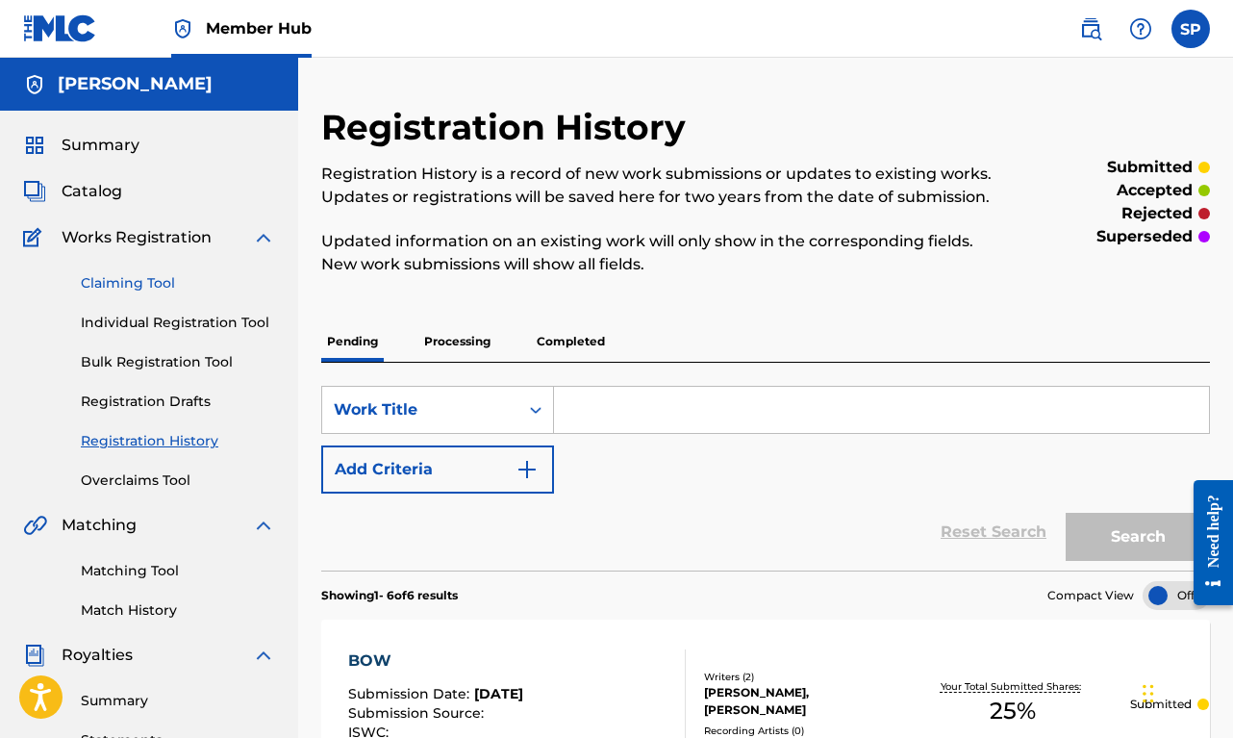
click at [155, 278] on link "Claiming Tool" at bounding box center [178, 283] width 194 height 20
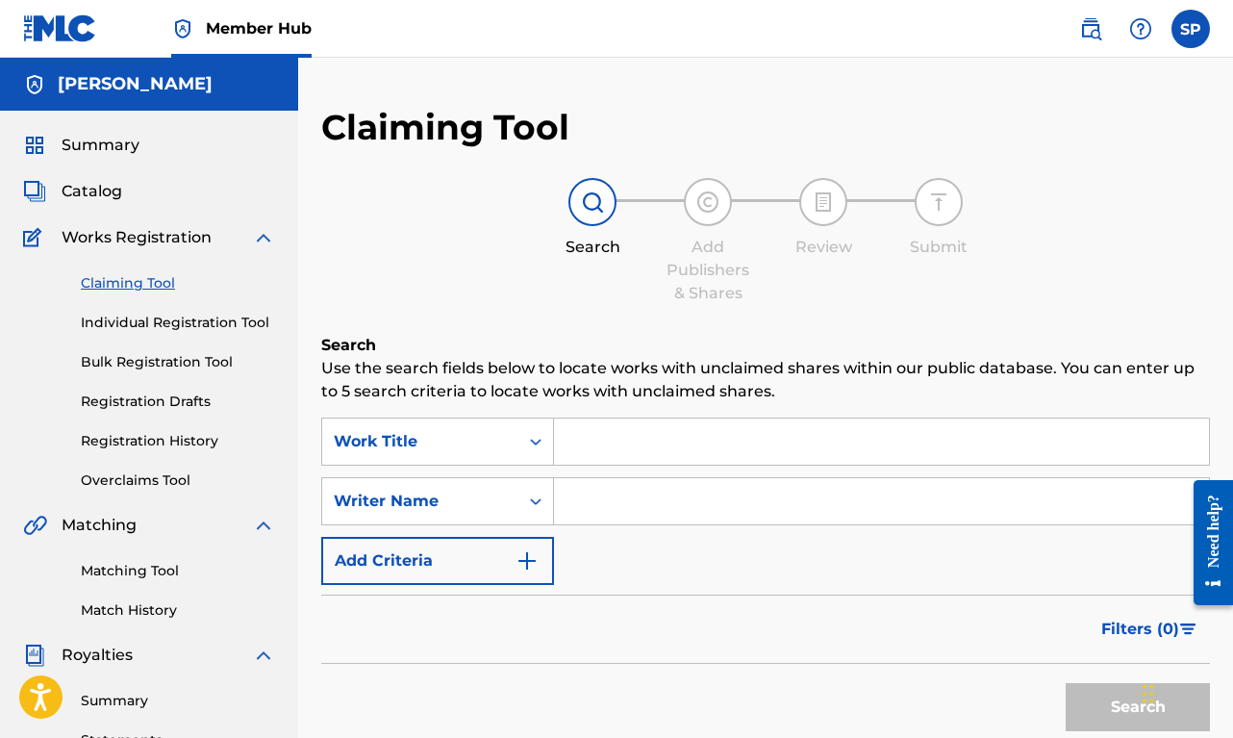
click at [615, 438] on input "Search Form" at bounding box center [881, 441] width 655 height 46
click at [601, 517] on input "Search Form" at bounding box center [881, 501] width 655 height 46
paste input "[PERSON_NAME]"
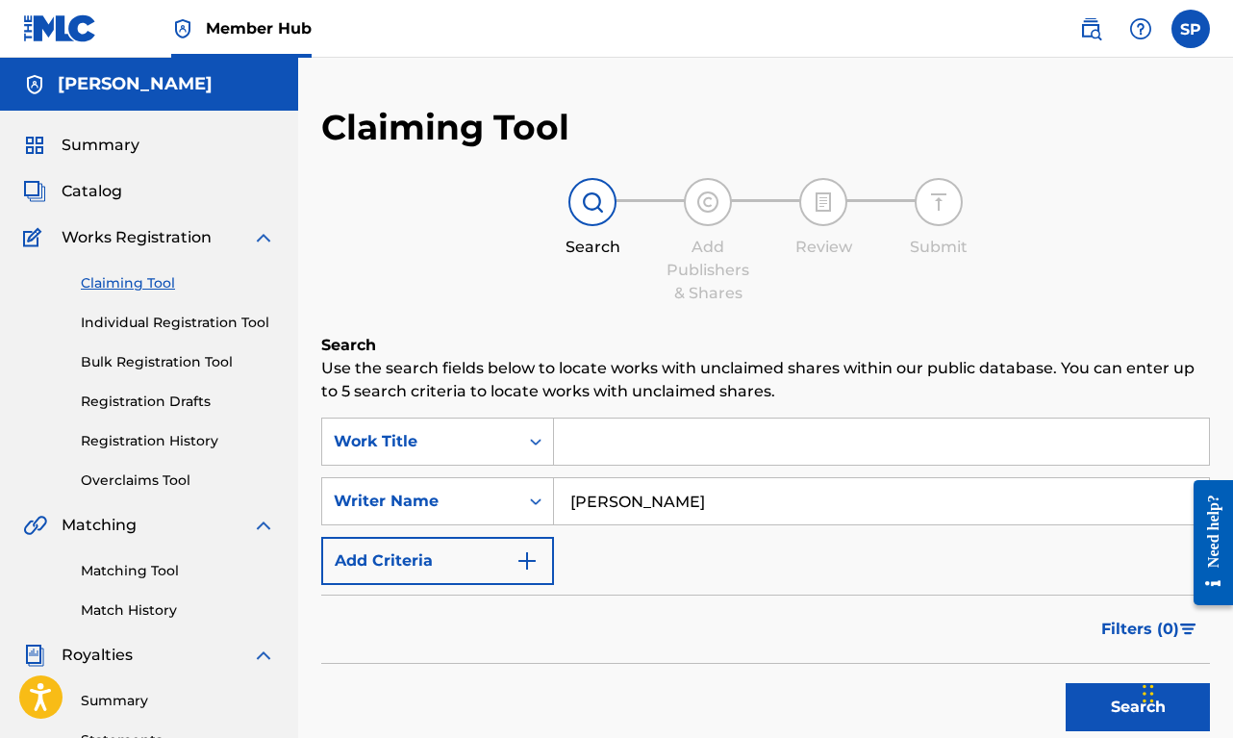
type input "[PERSON_NAME]"
click at [1138, 707] on button "Search" at bounding box center [1138, 707] width 144 height 48
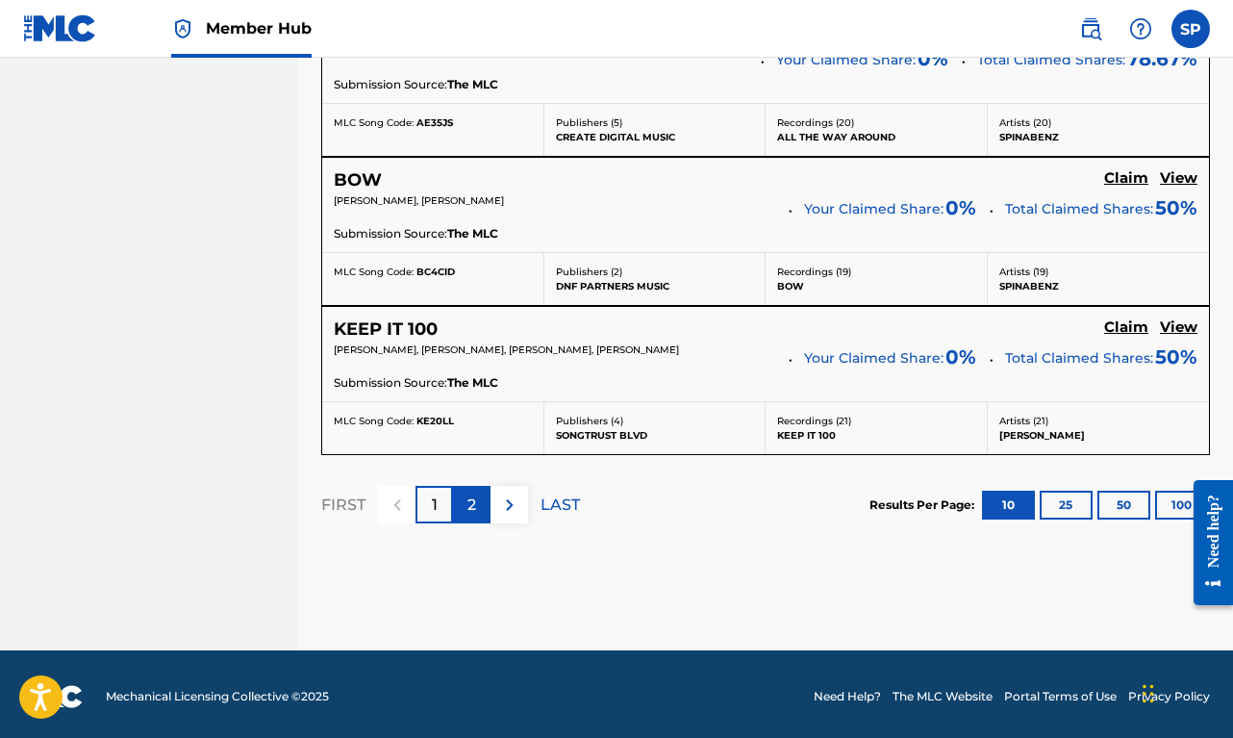
click at [464, 490] on div "2" at bounding box center [472, 505] width 38 height 38
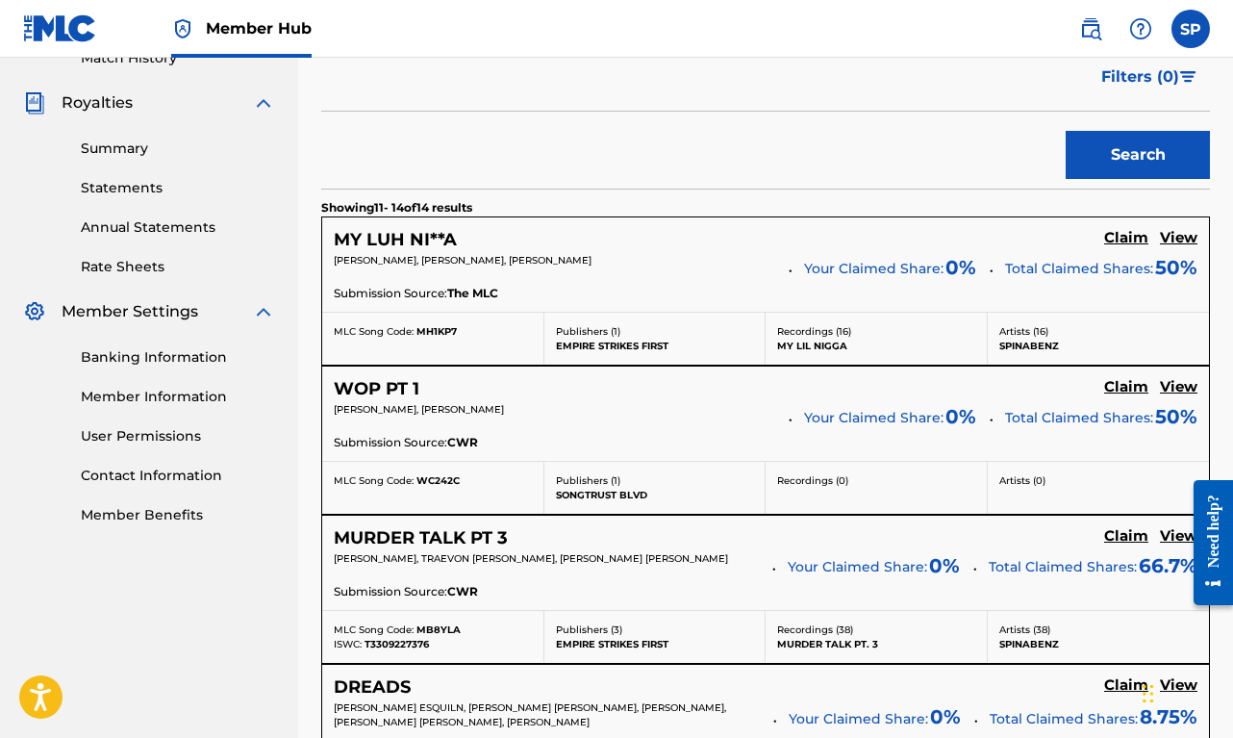
scroll to position [678, 0]
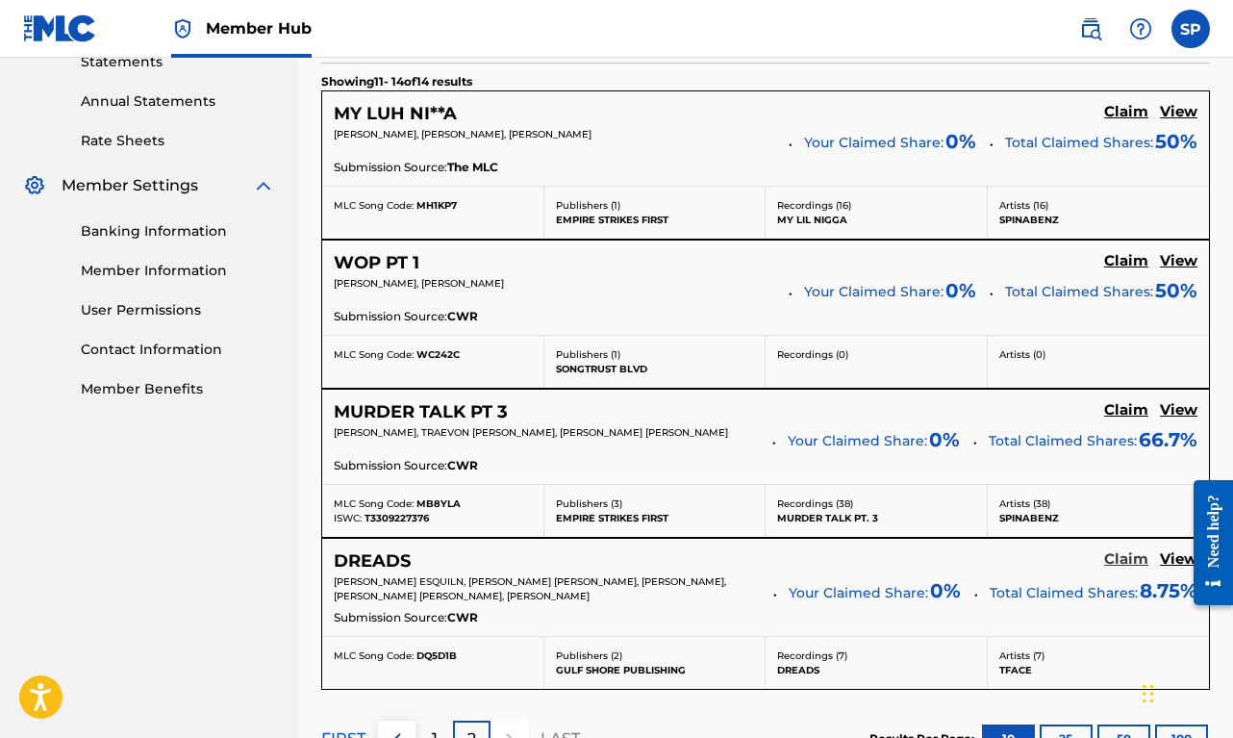
click at [1123, 557] on h5 "Claim" at bounding box center [1126, 559] width 44 height 18
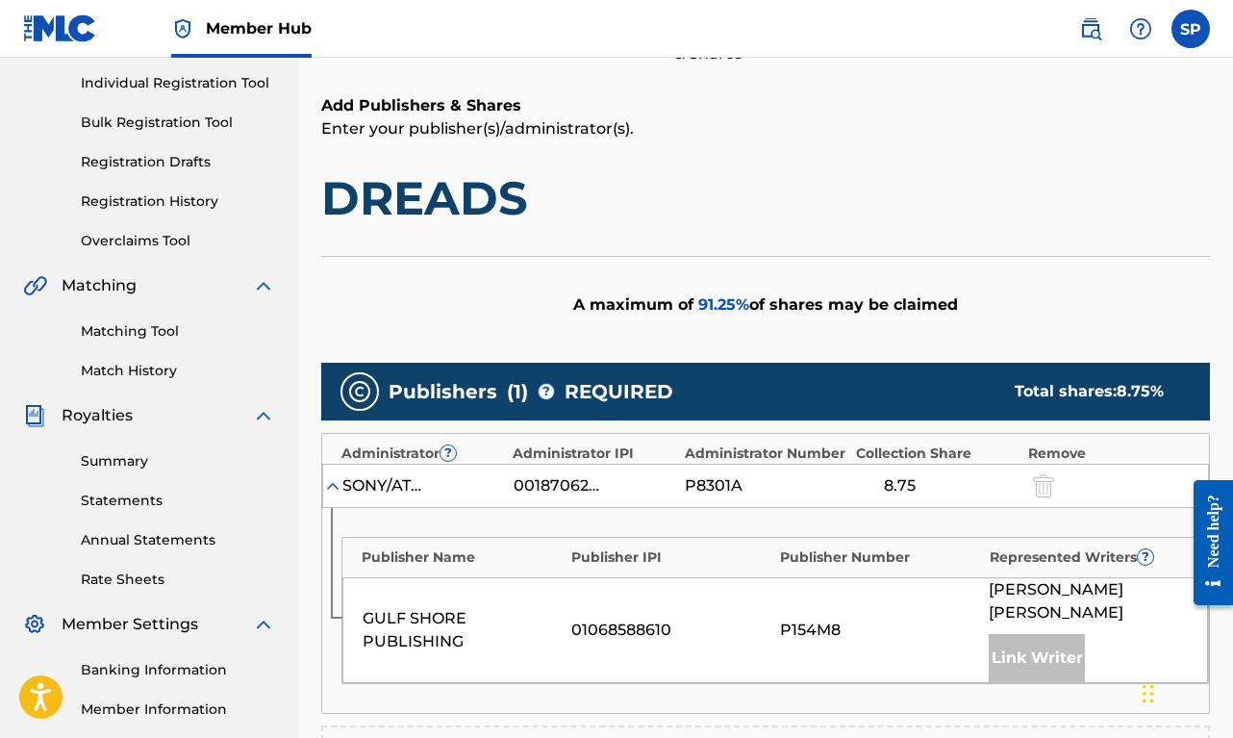
scroll to position [560, 0]
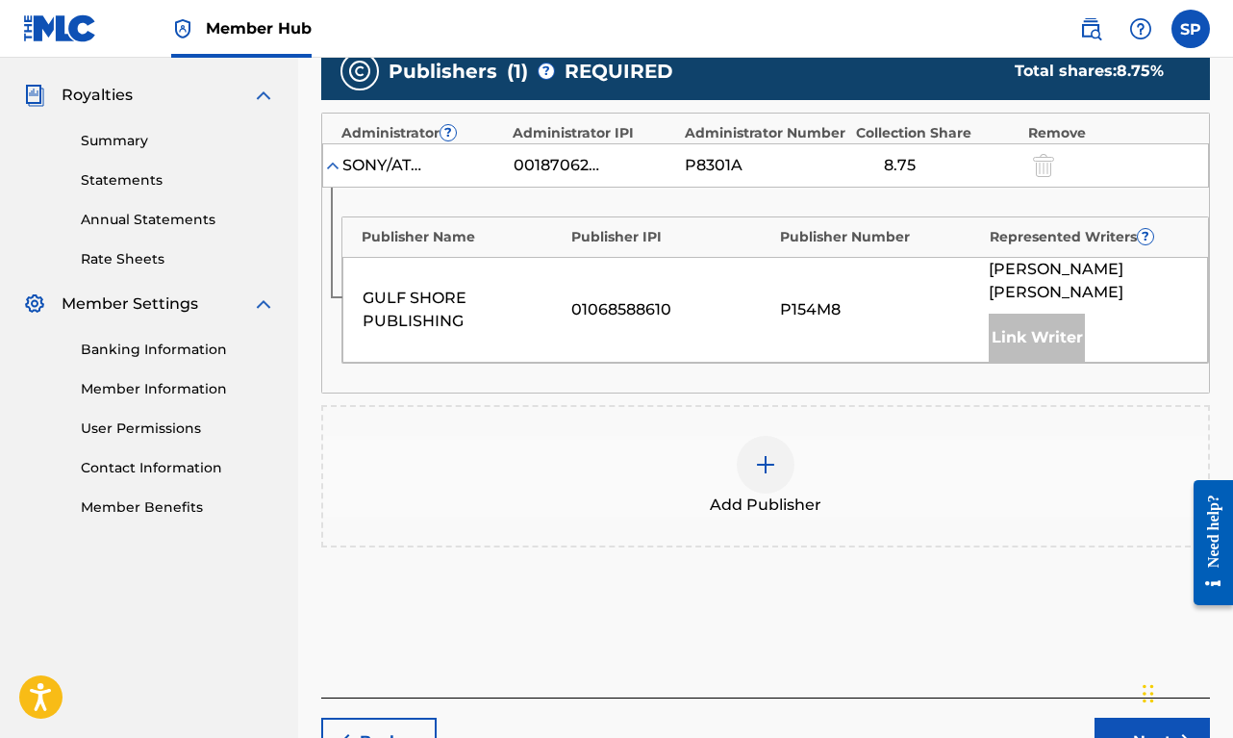
click at [742, 462] on div "Add Publisher" at bounding box center [765, 476] width 885 height 81
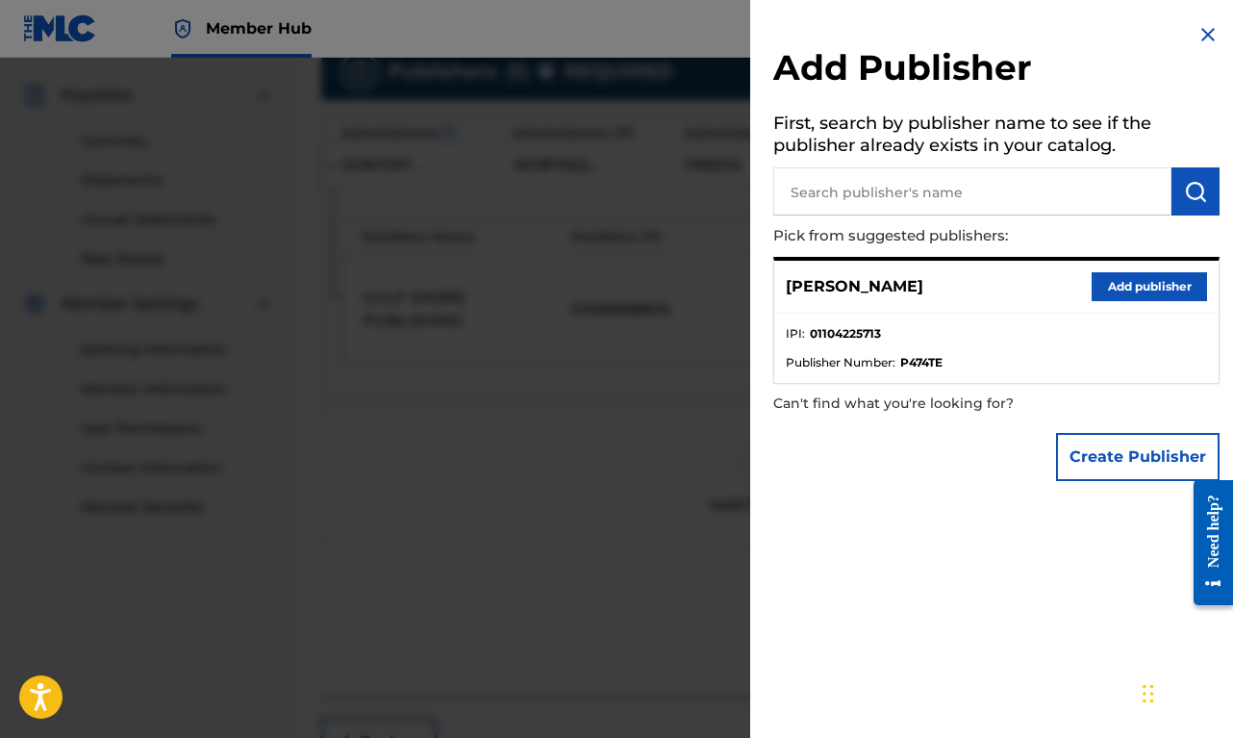
click at [1112, 291] on button "Add publisher" at bounding box center [1149, 286] width 115 height 29
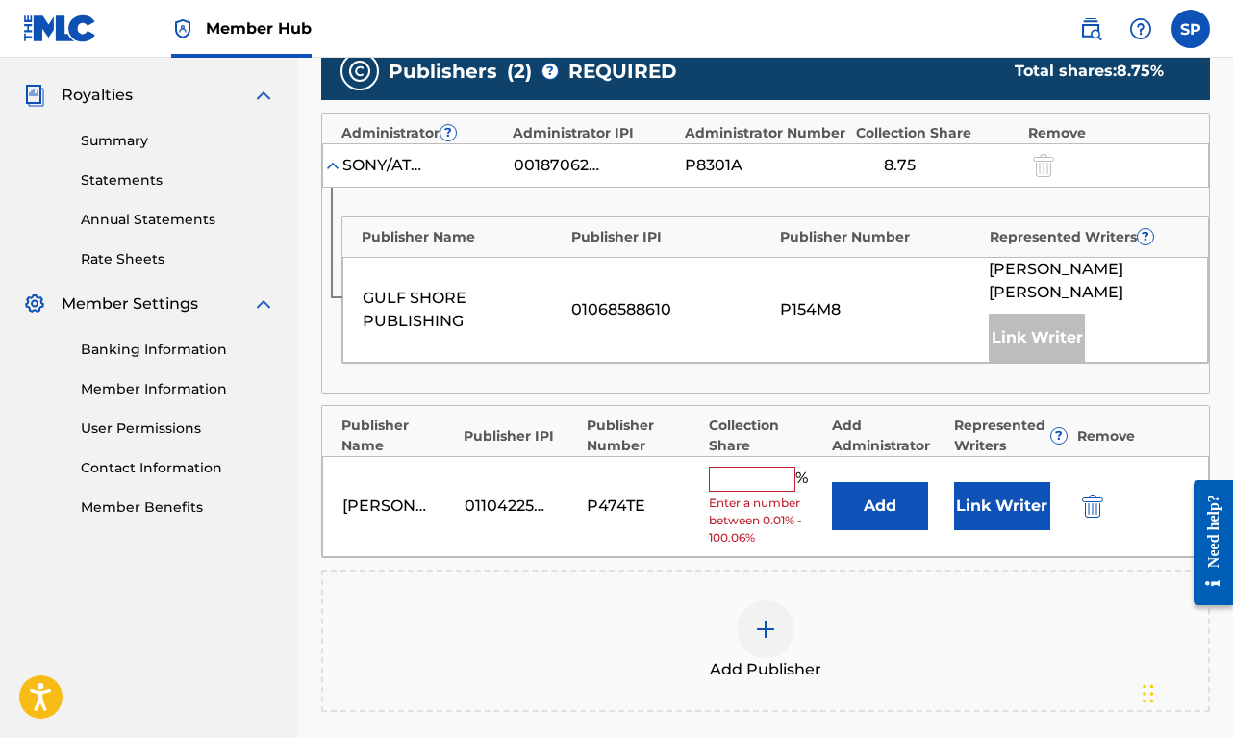
click at [763, 466] on input "text" at bounding box center [752, 478] width 87 height 25
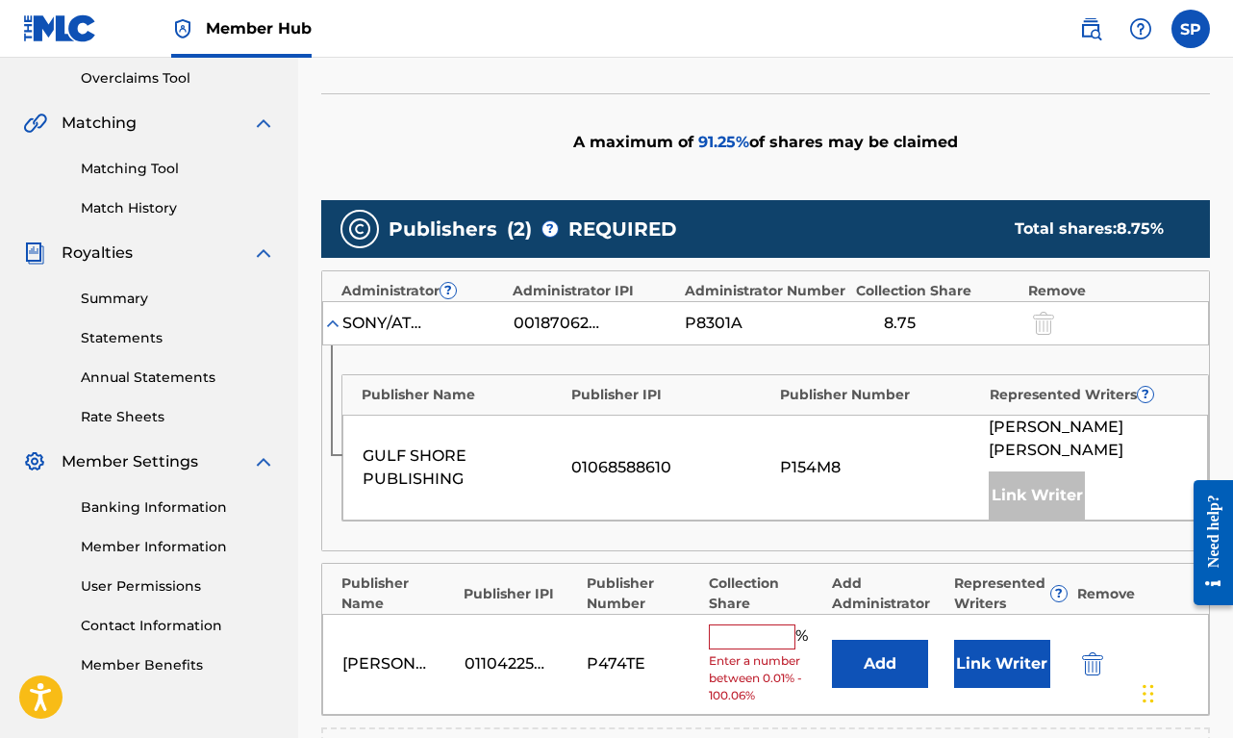
scroll to position [429, 0]
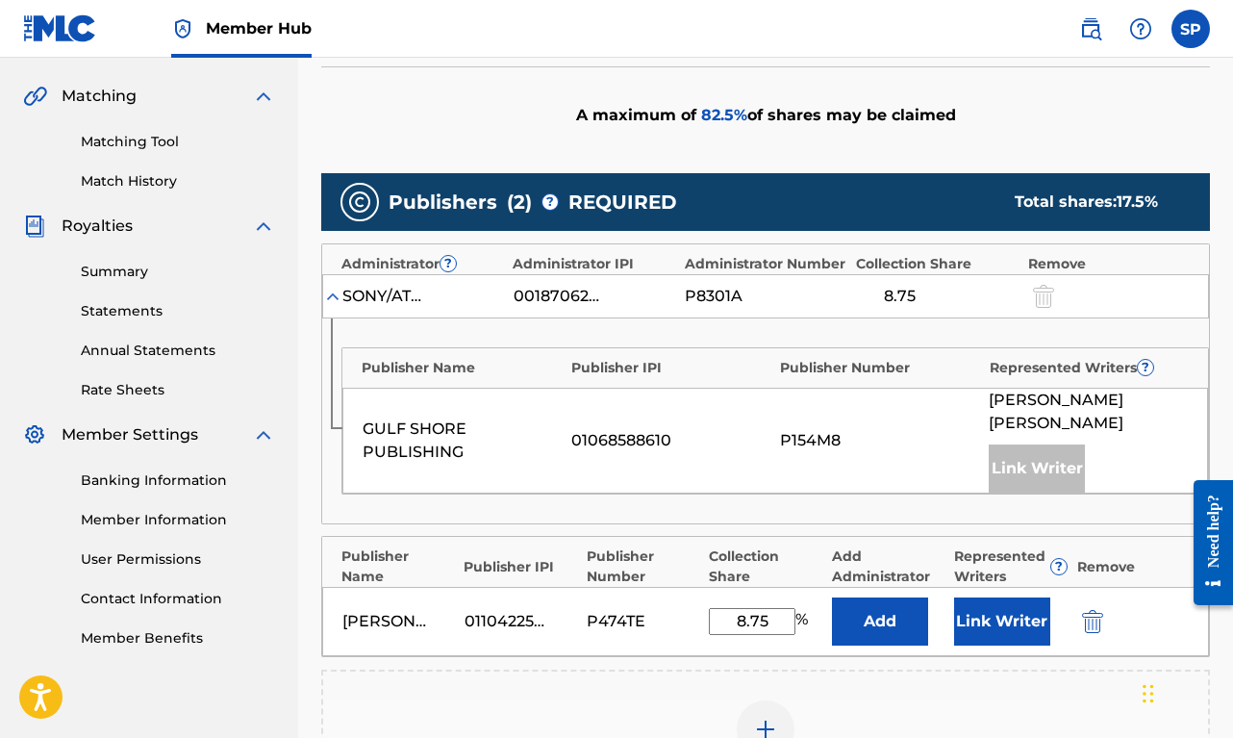
type input "8.75"
click at [1003, 587] on div "[PERSON_NAME] 01104225713 P474TE 8.75 % Add Link Writer" at bounding box center [765, 621] width 887 height 69
click at [1000, 597] on button "Link Writer" at bounding box center [1002, 621] width 96 height 48
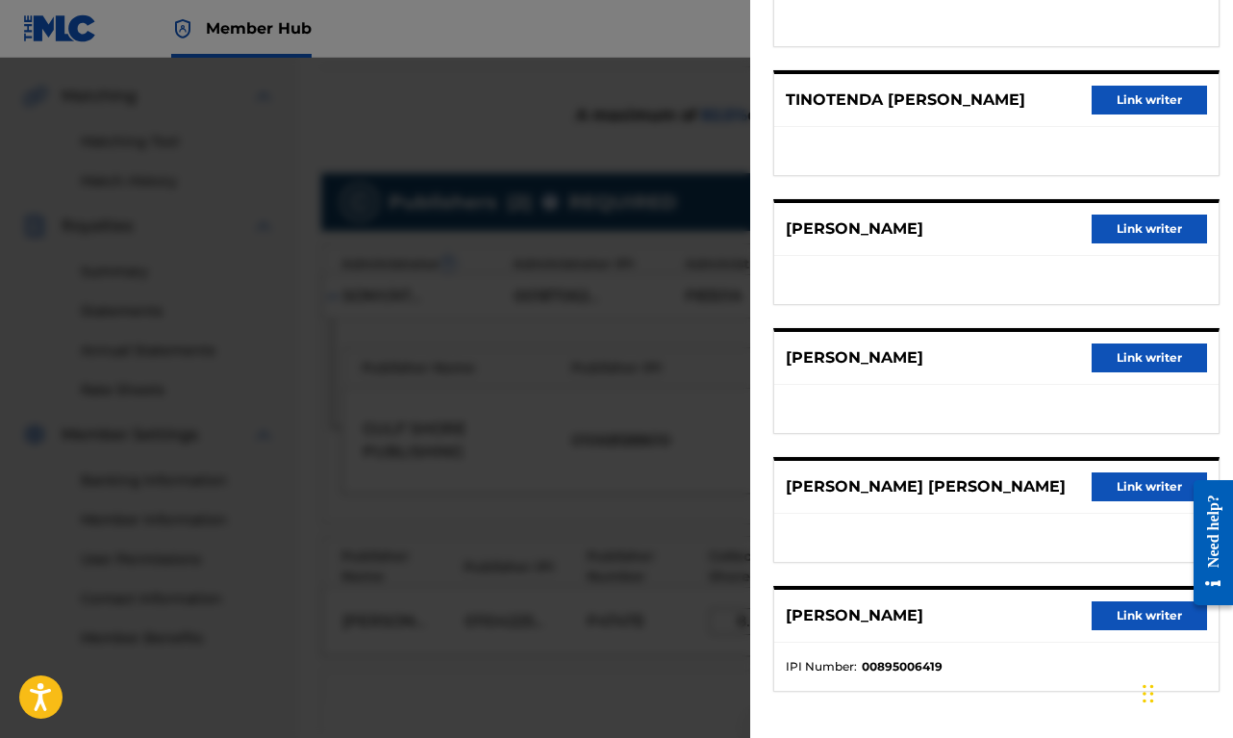
scroll to position [790, 0]
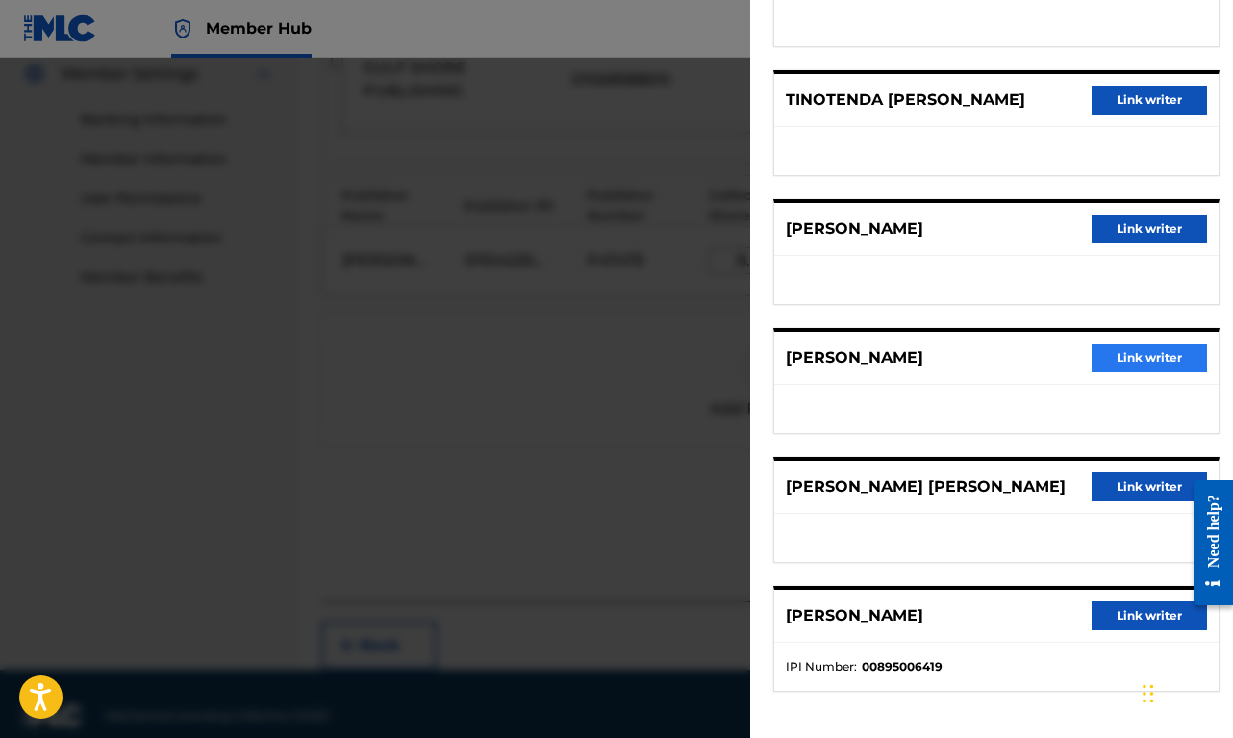
click at [1153, 359] on button "Link writer" at bounding box center [1149, 357] width 115 height 29
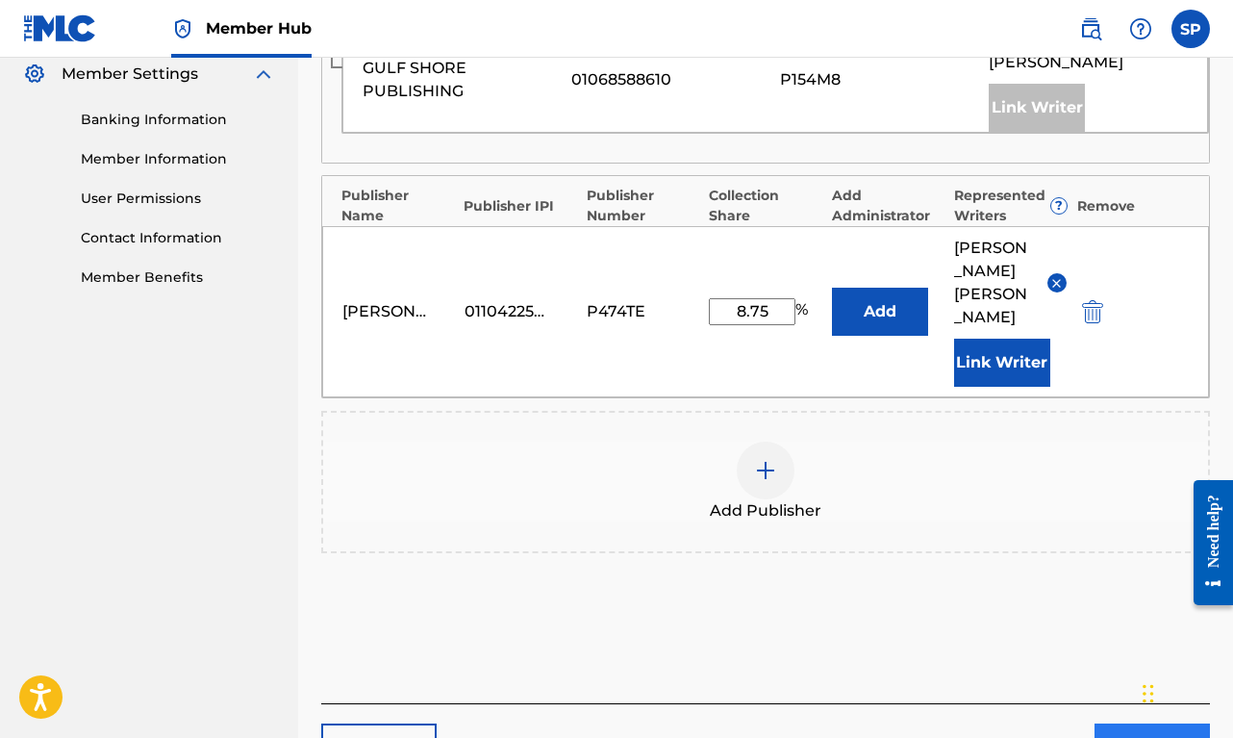
click at [1116, 723] on button "Next" at bounding box center [1151, 747] width 115 height 48
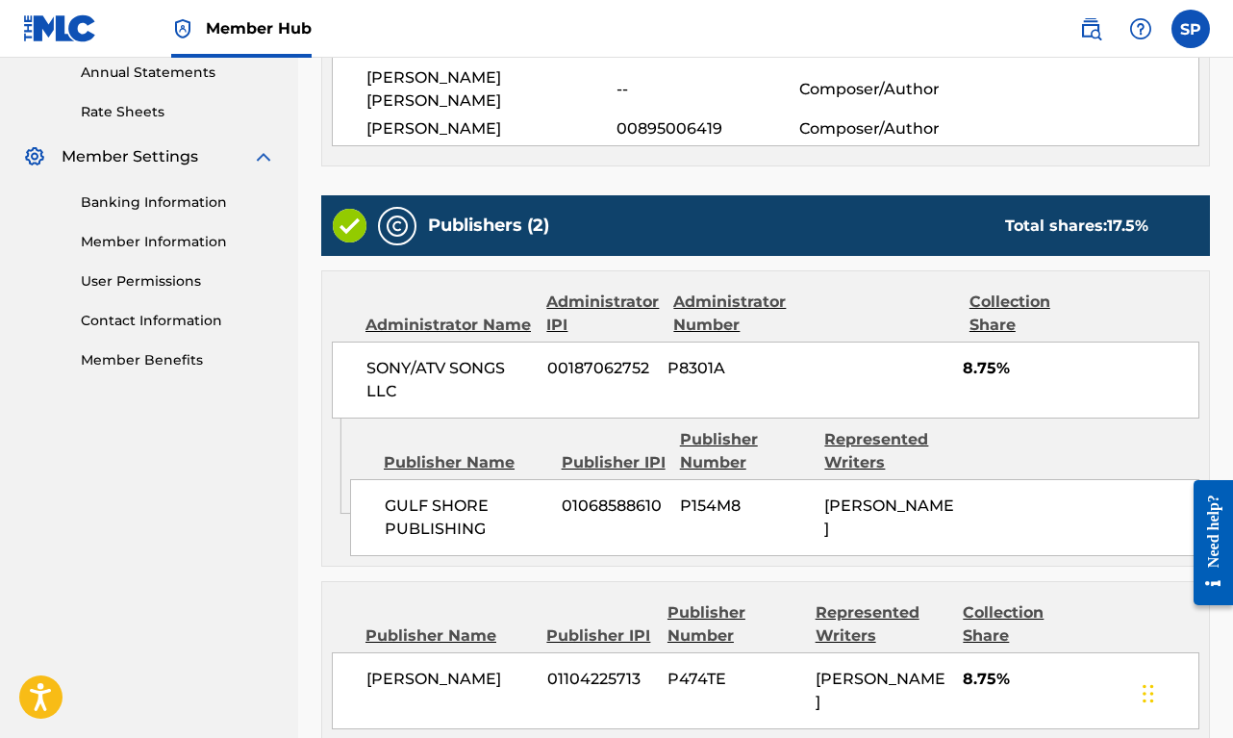
scroll to position [881, 0]
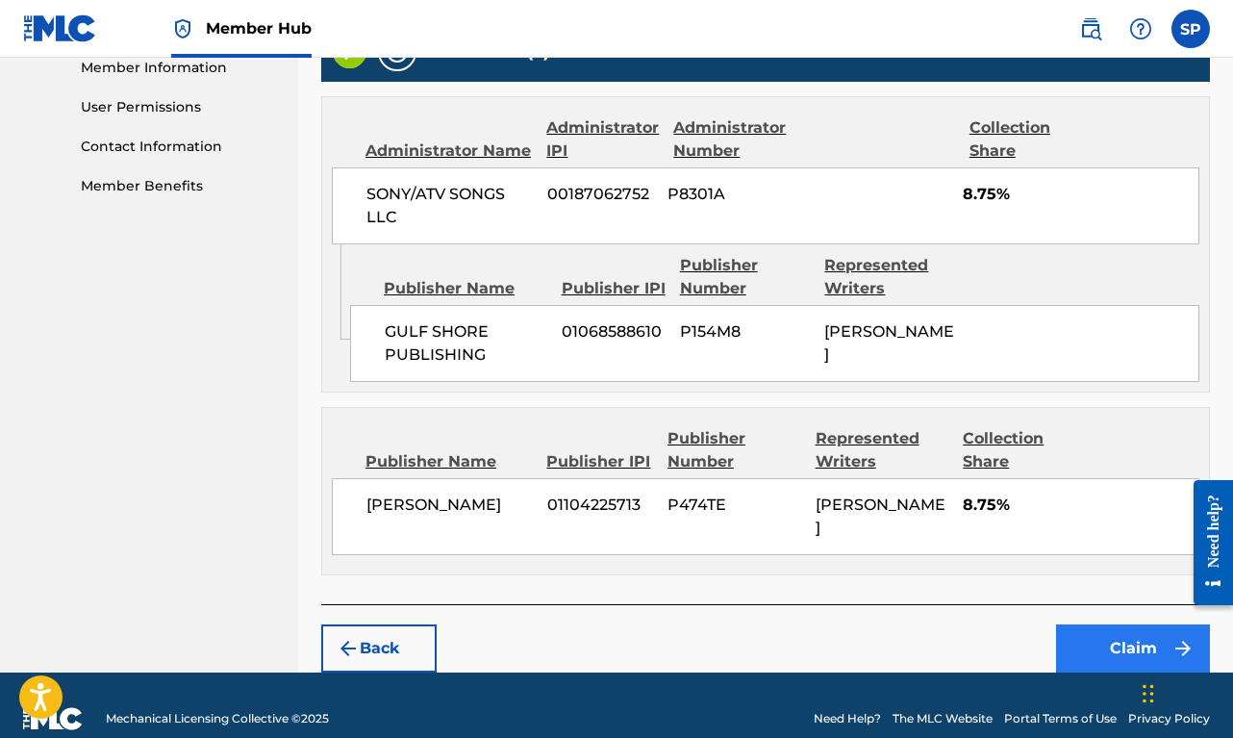
click at [1112, 635] on button "Claim" at bounding box center [1133, 648] width 154 height 48
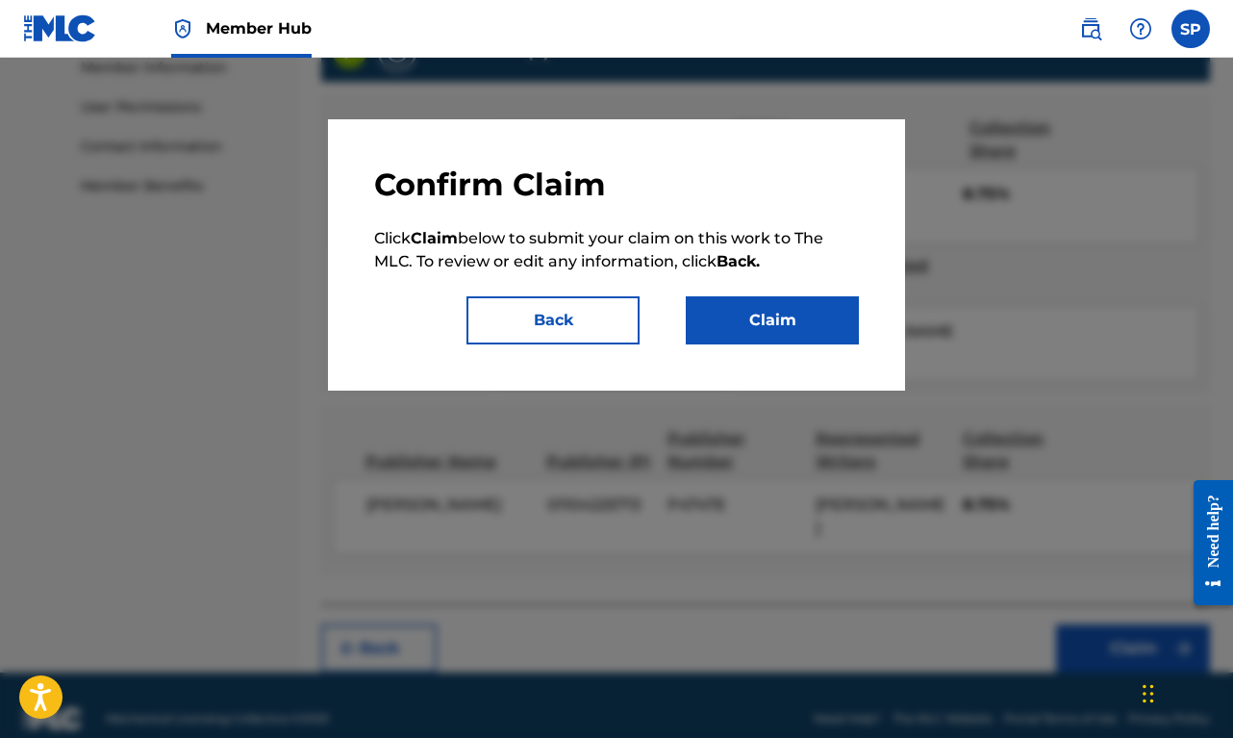
click at [827, 344] on div "Confirm Claim Click Claim below to submit your claim on this work to The MLC. T…" at bounding box center [616, 254] width 577 height 271
click at [822, 339] on button "Claim" at bounding box center [772, 320] width 173 height 48
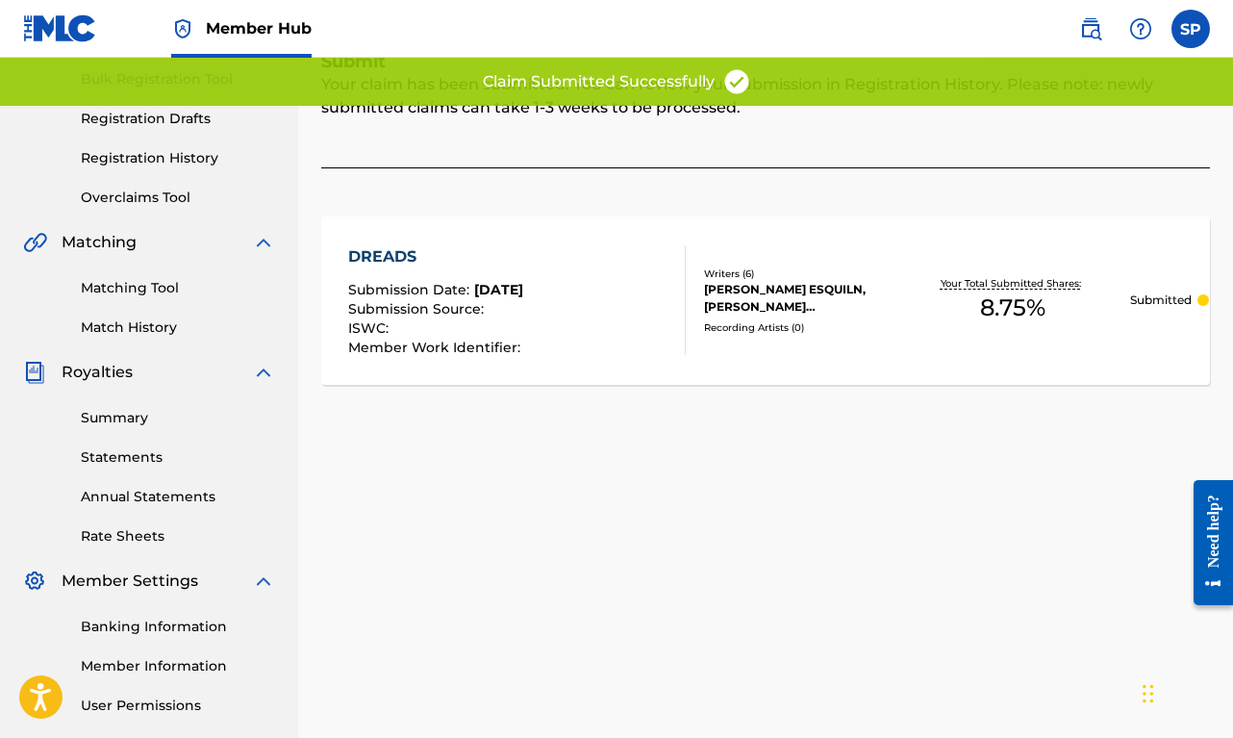
scroll to position [0, 0]
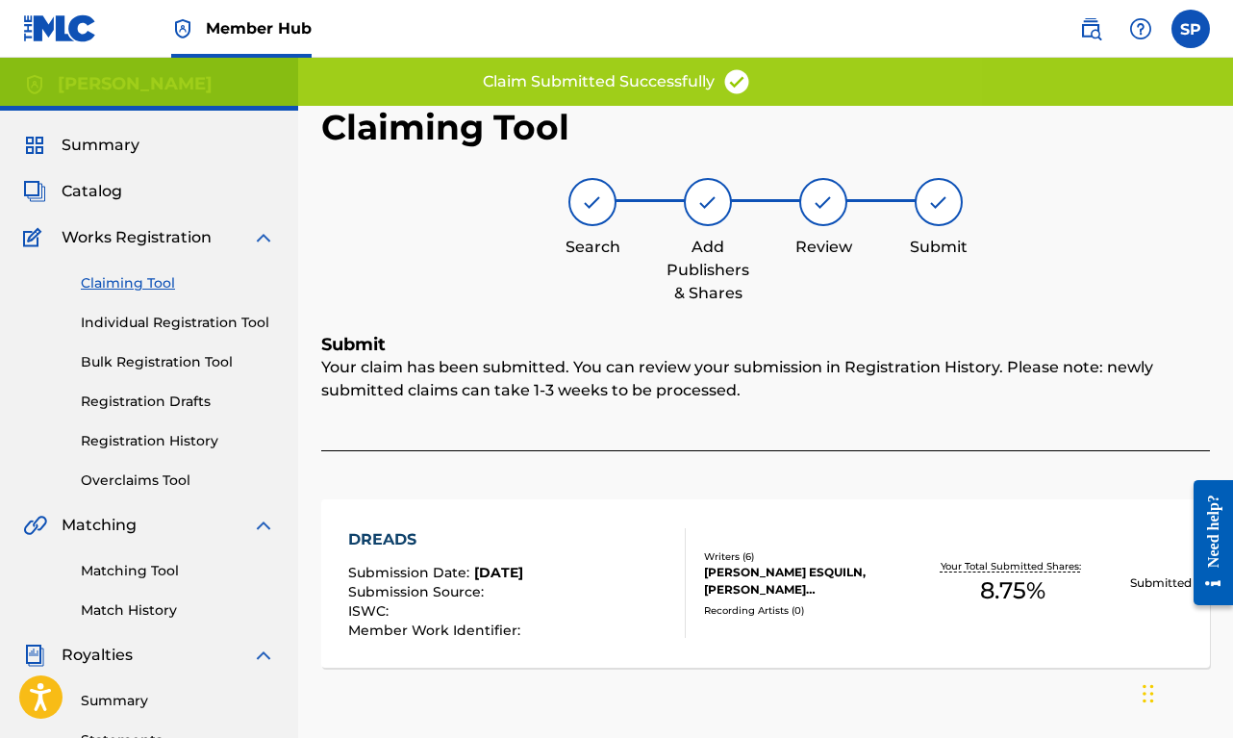
click at [154, 286] on link "Claiming Tool" at bounding box center [178, 283] width 194 height 20
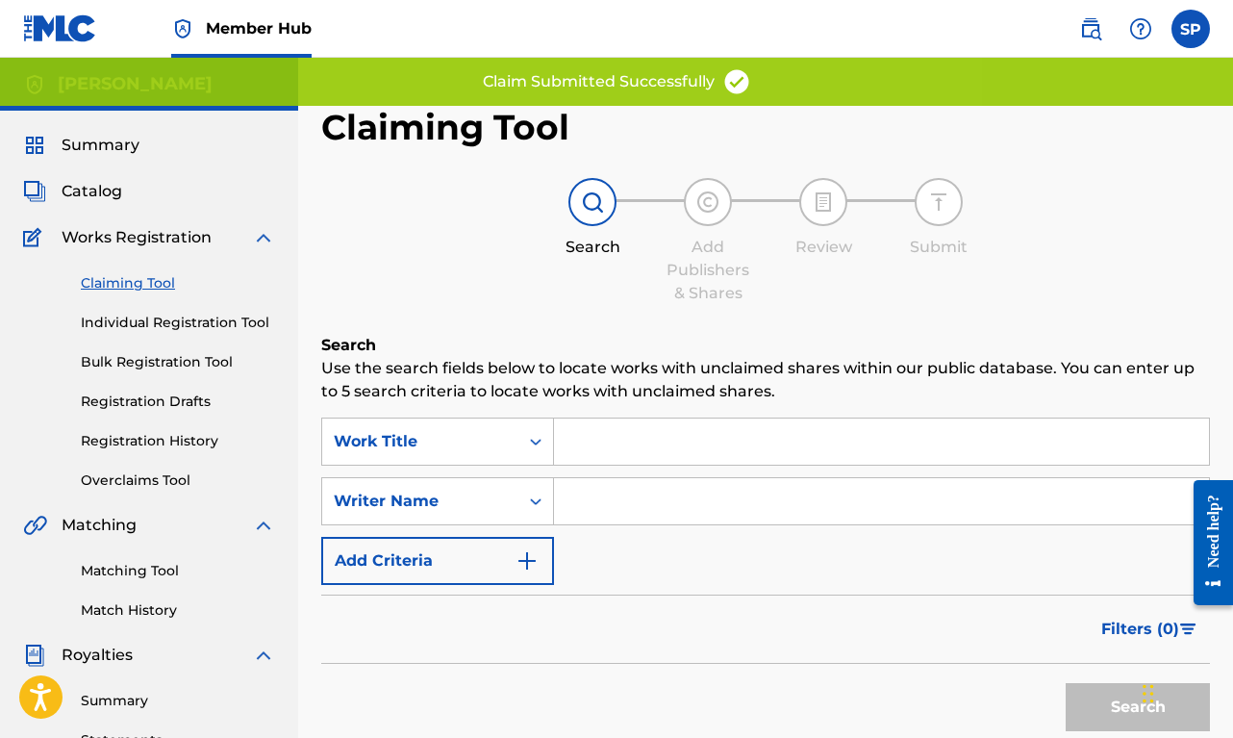
click at [600, 508] on input "Search Form" at bounding box center [881, 501] width 655 height 46
paste input "[PERSON_NAME]"
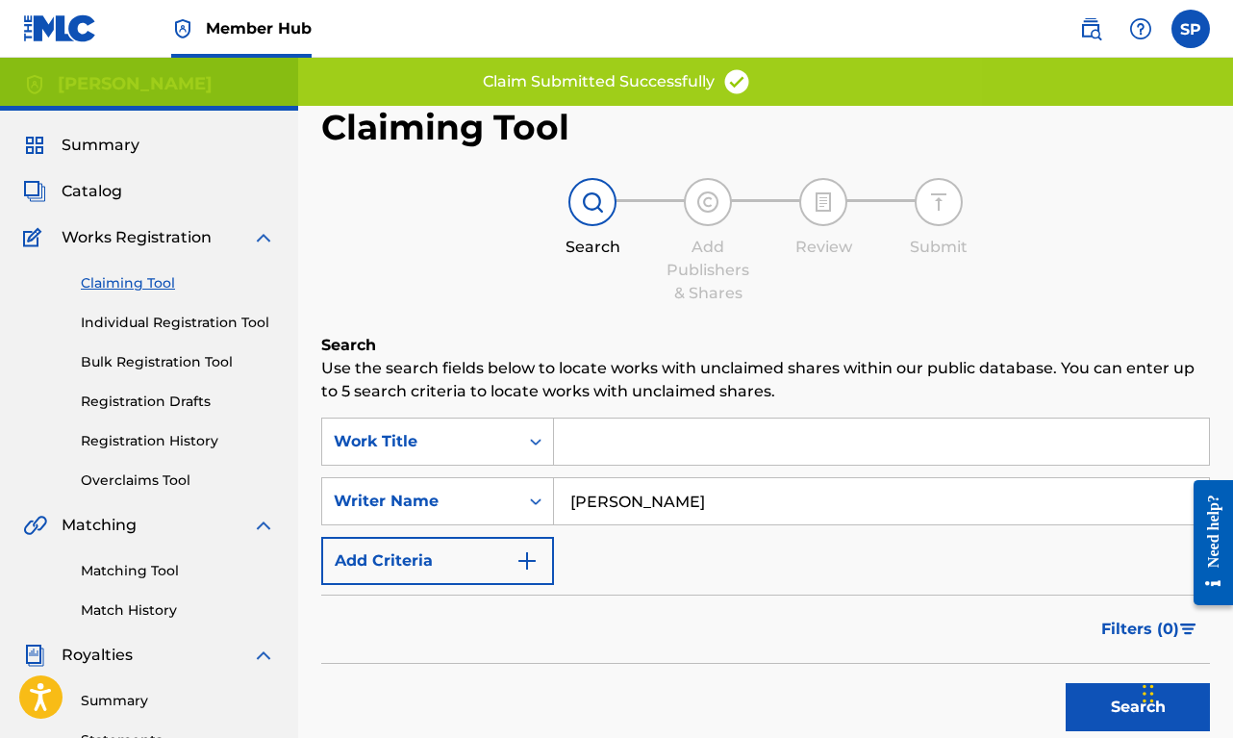
type input "[PERSON_NAME]"
click at [1138, 707] on button "Search" at bounding box center [1138, 707] width 144 height 48
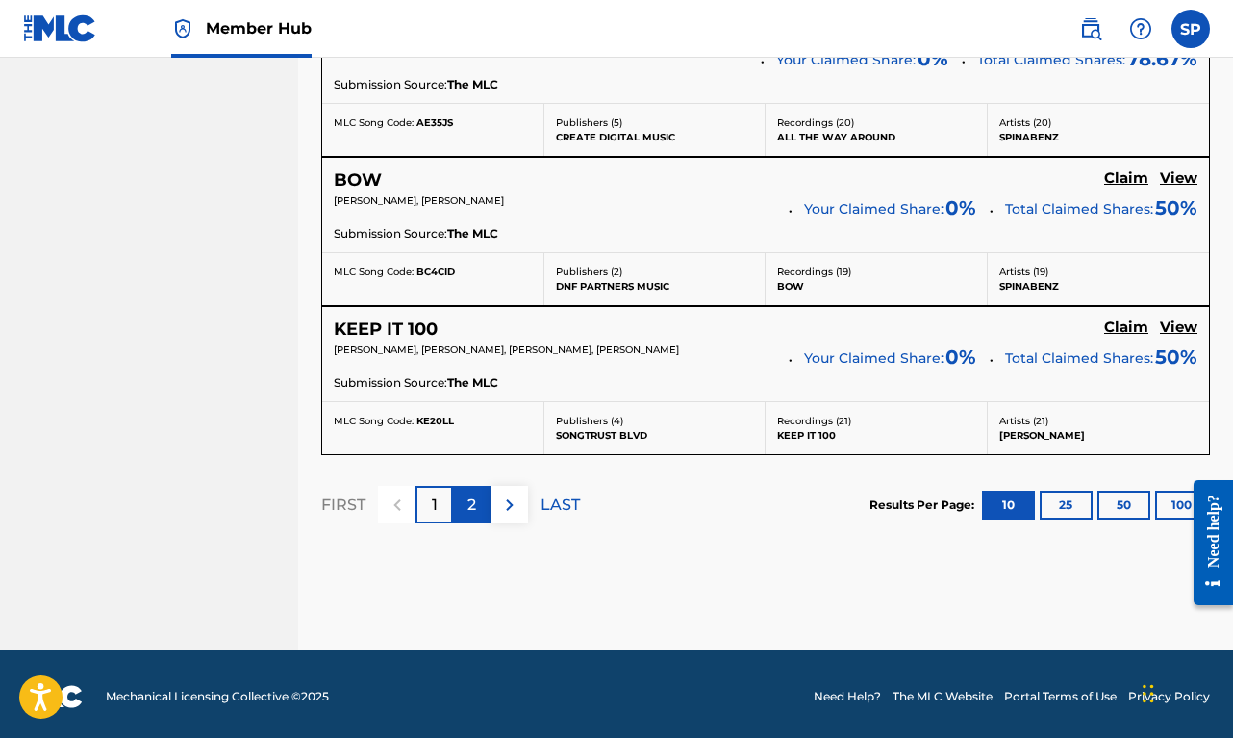
click at [461, 500] on div "2" at bounding box center [472, 505] width 38 height 38
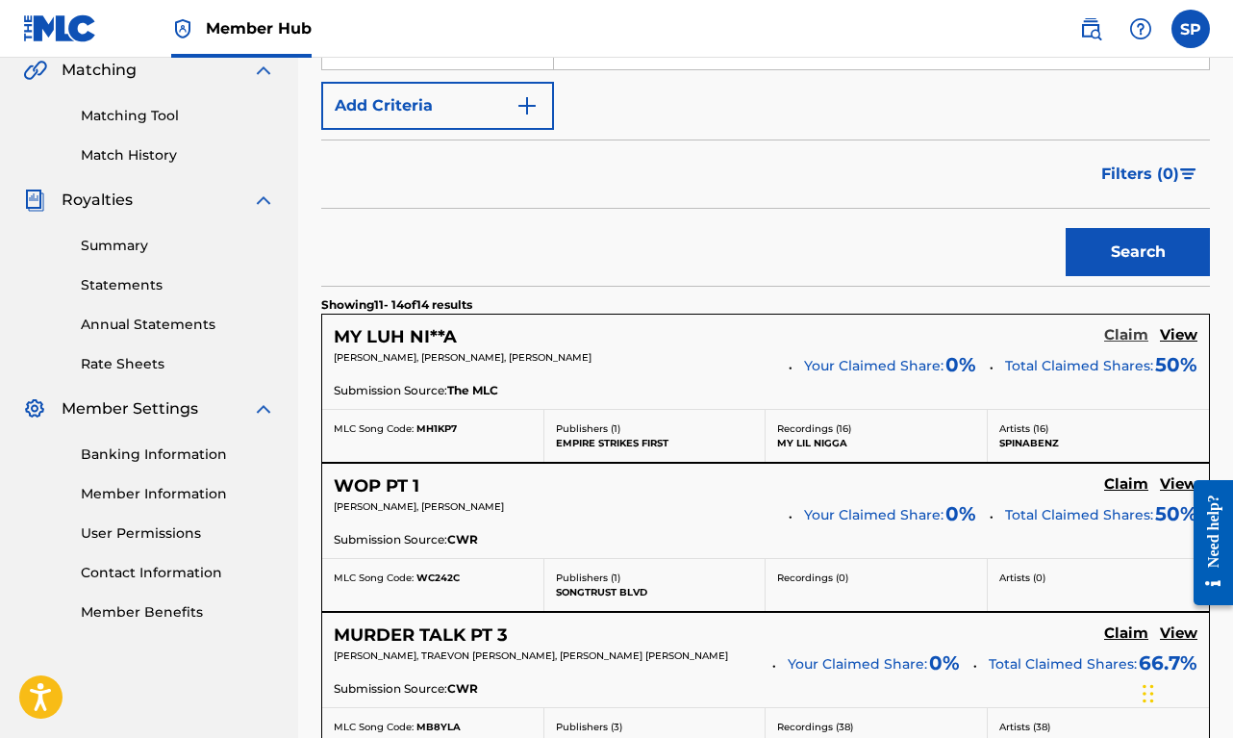
click at [1120, 337] on h5 "Claim" at bounding box center [1126, 335] width 44 height 18
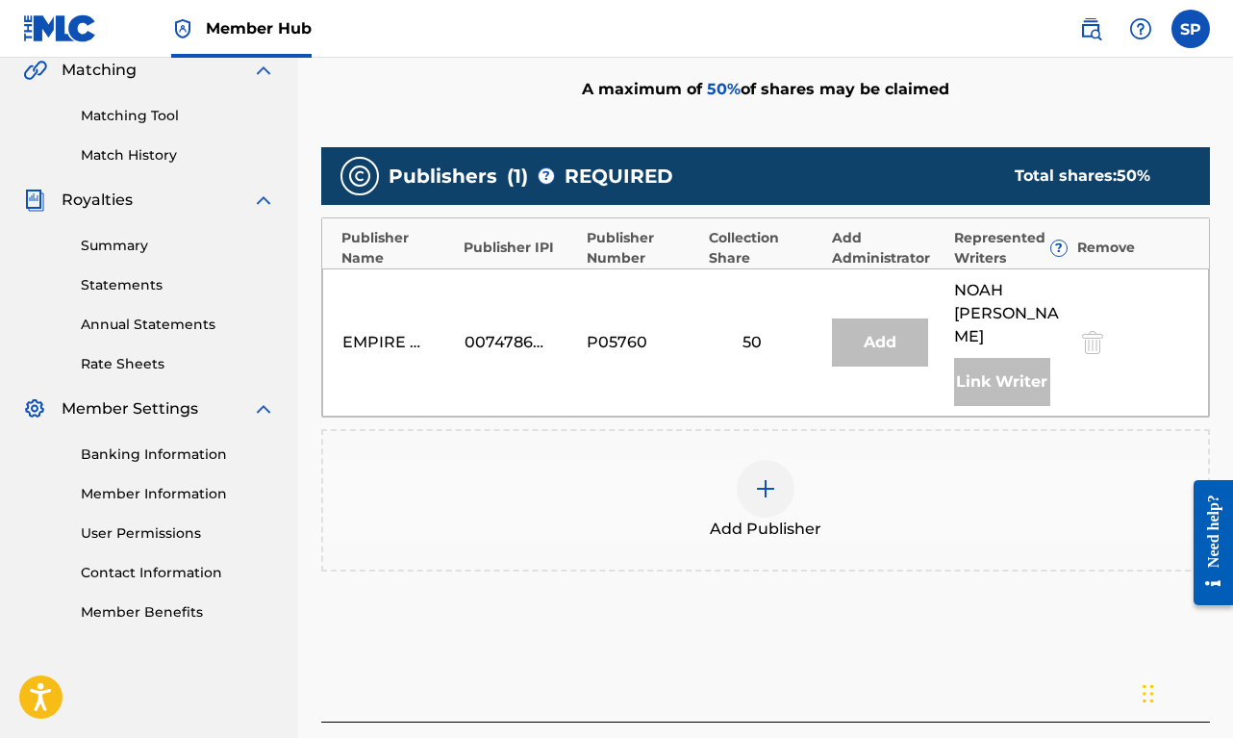
scroll to position [494, 0]
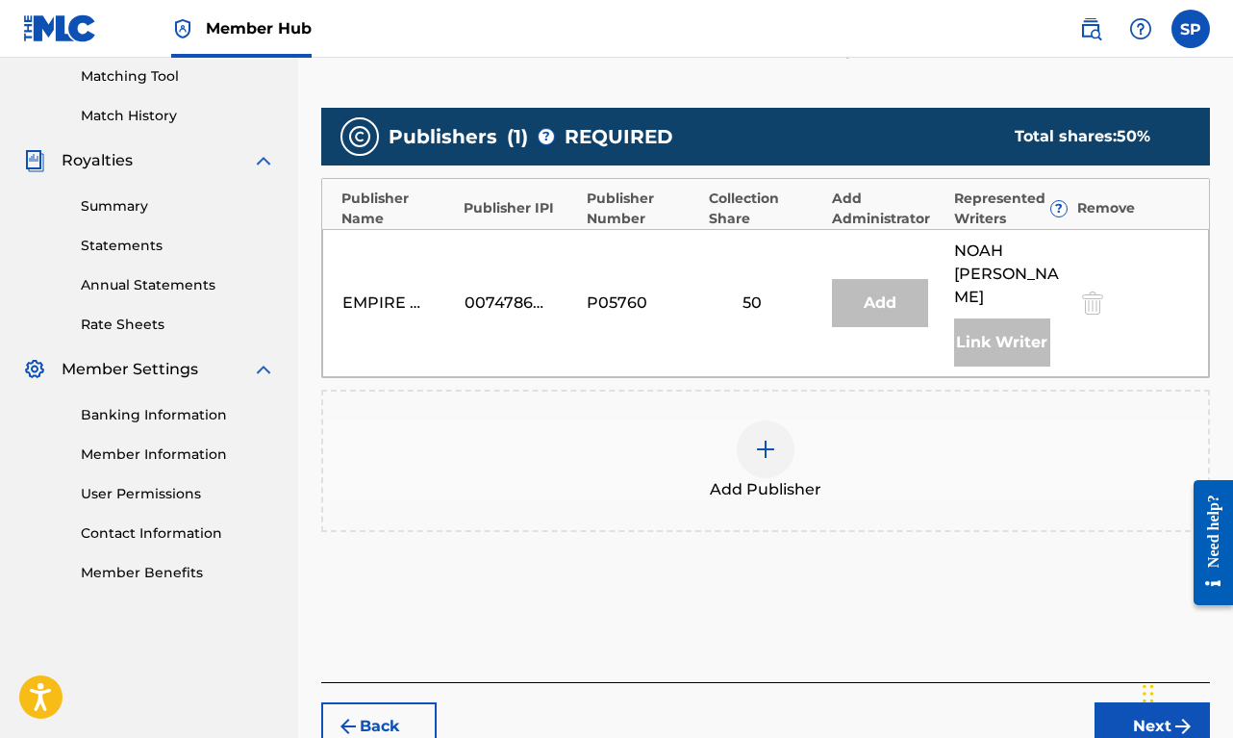
click at [735, 478] on span "Add Publisher" at bounding box center [766, 489] width 112 height 23
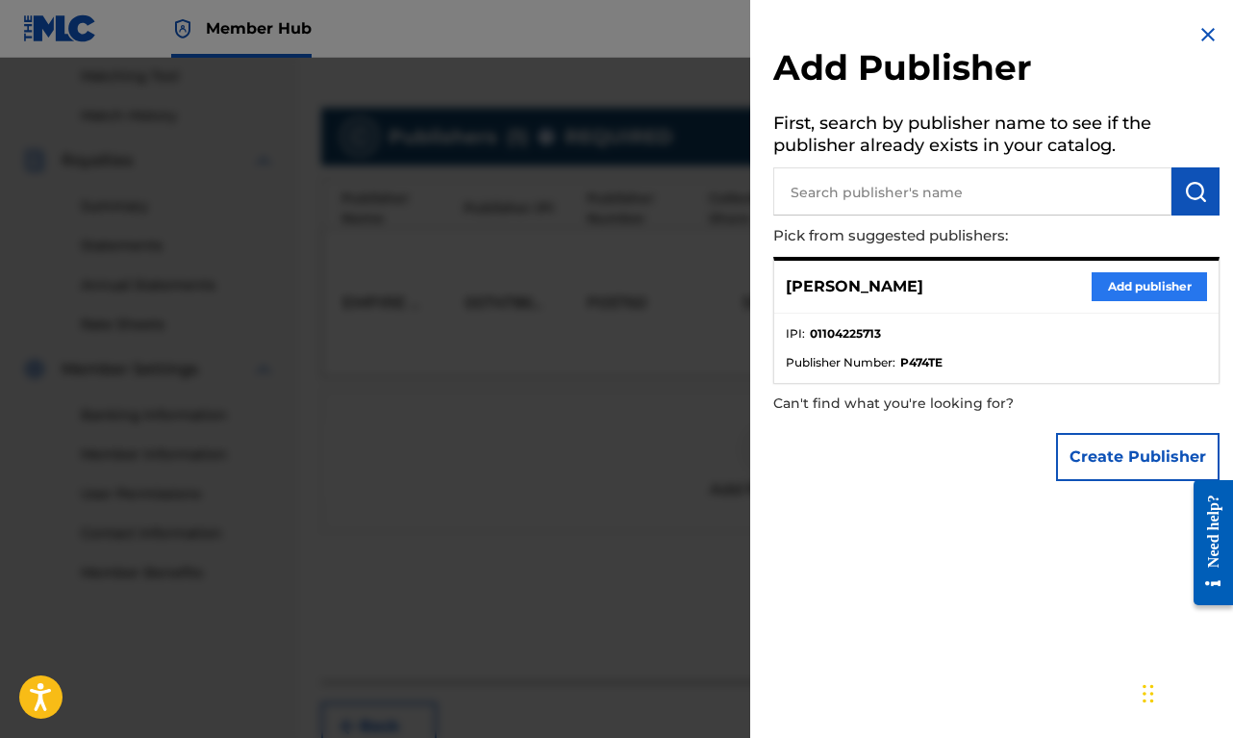
click at [1146, 285] on button "Add publisher" at bounding box center [1149, 286] width 115 height 29
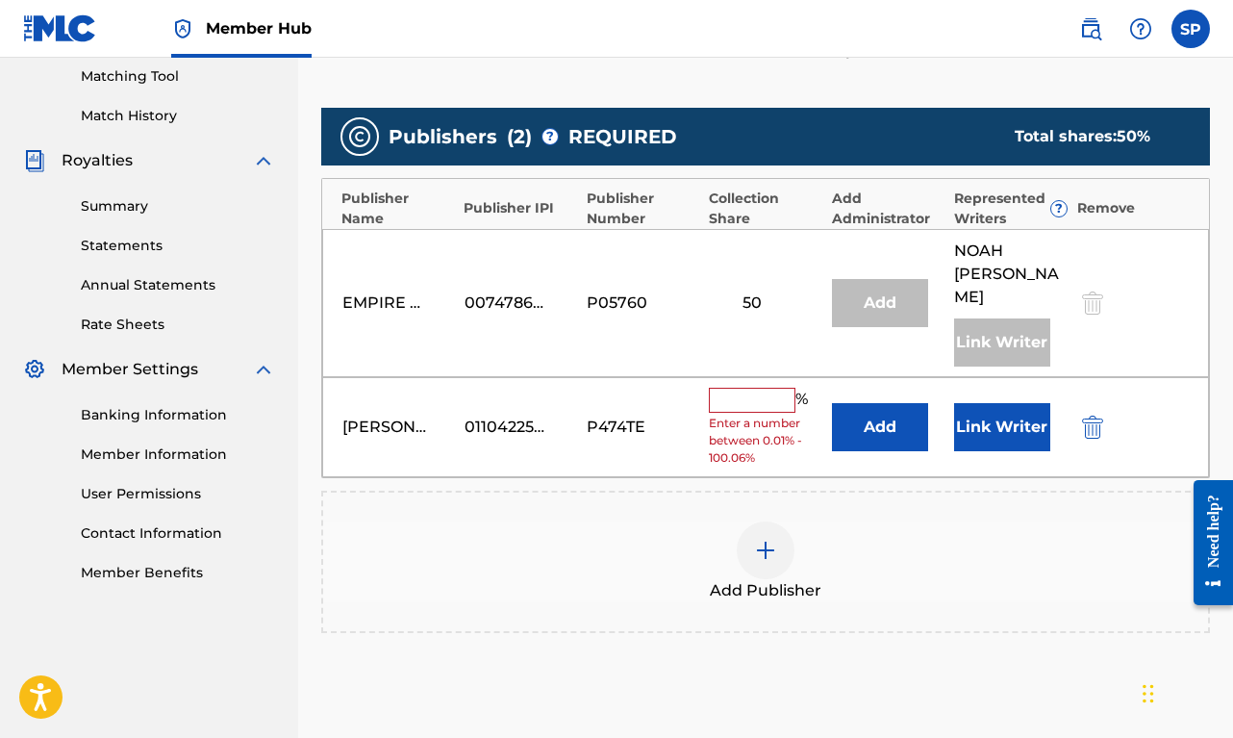
click at [738, 388] on input "text" at bounding box center [752, 400] width 87 height 25
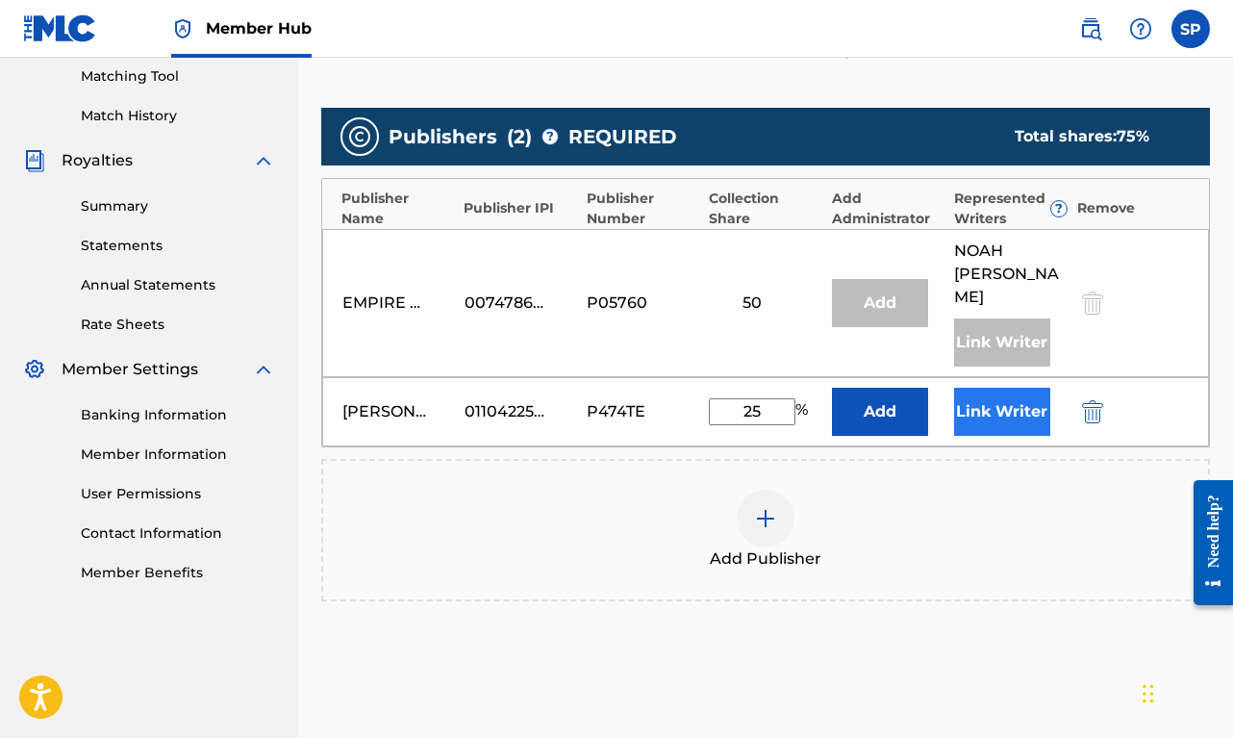
type input "25"
click at [1013, 388] on button "Link Writer" at bounding box center [1002, 412] width 96 height 48
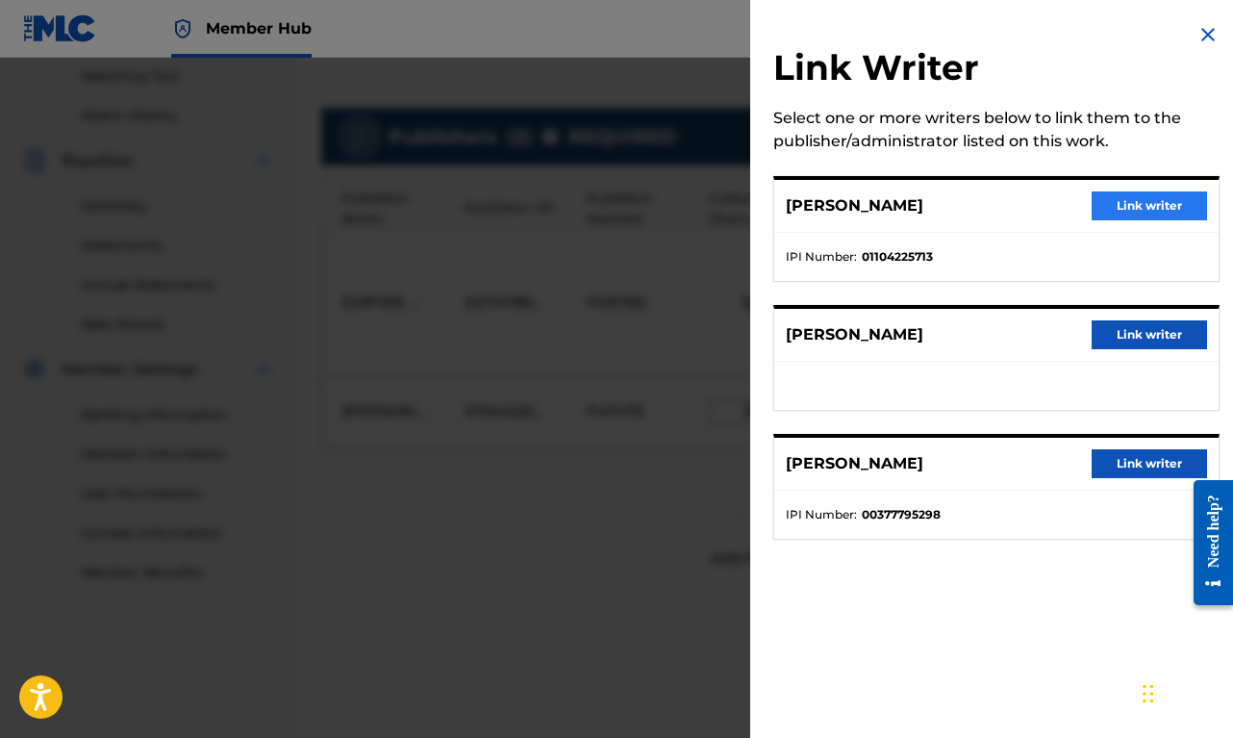
click at [1128, 206] on button "Link writer" at bounding box center [1149, 205] width 115 height 29
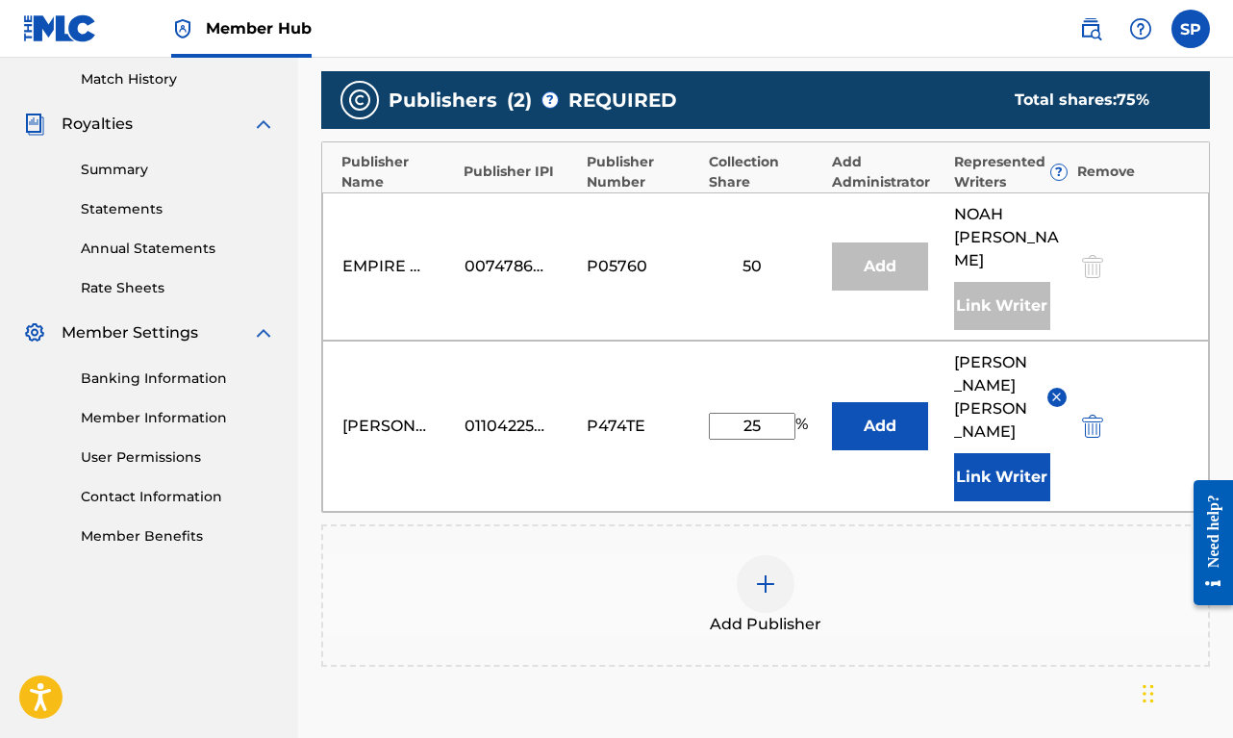
scroll to position [691, 0]
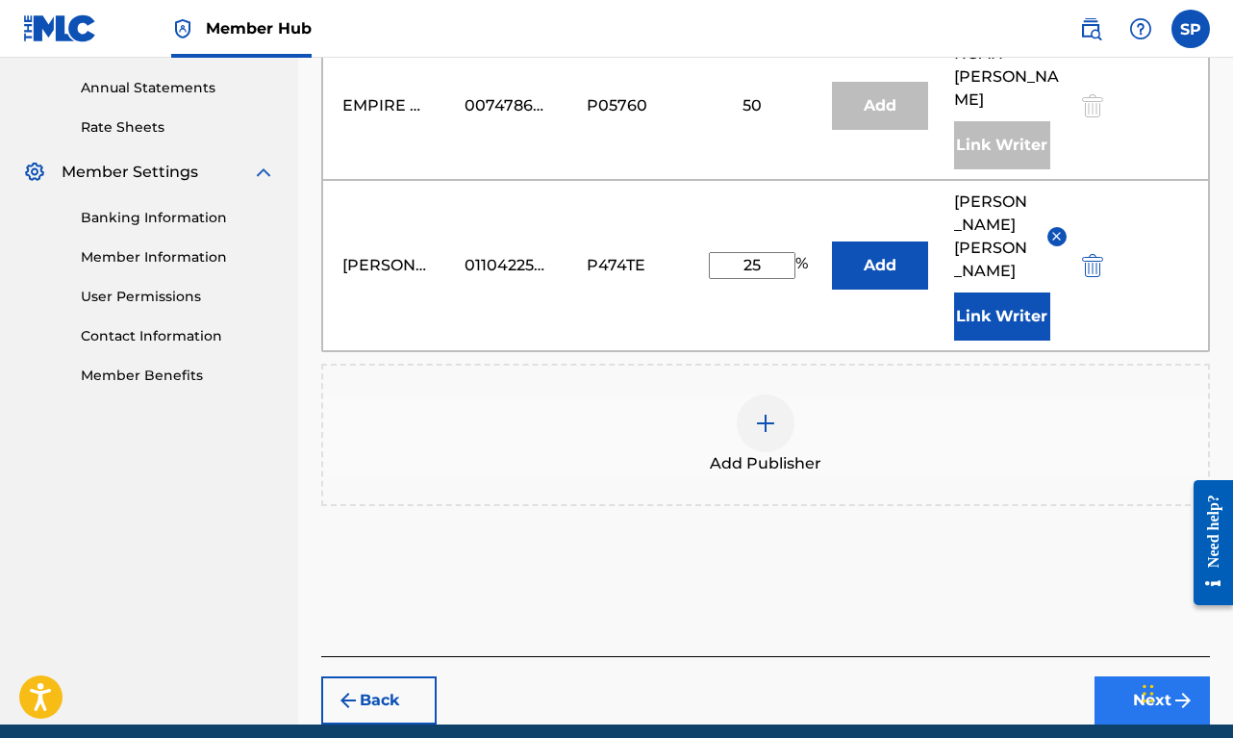
click at [1106, 680] on button "Next" at bounding box center [1151, 700] width 115 height 48
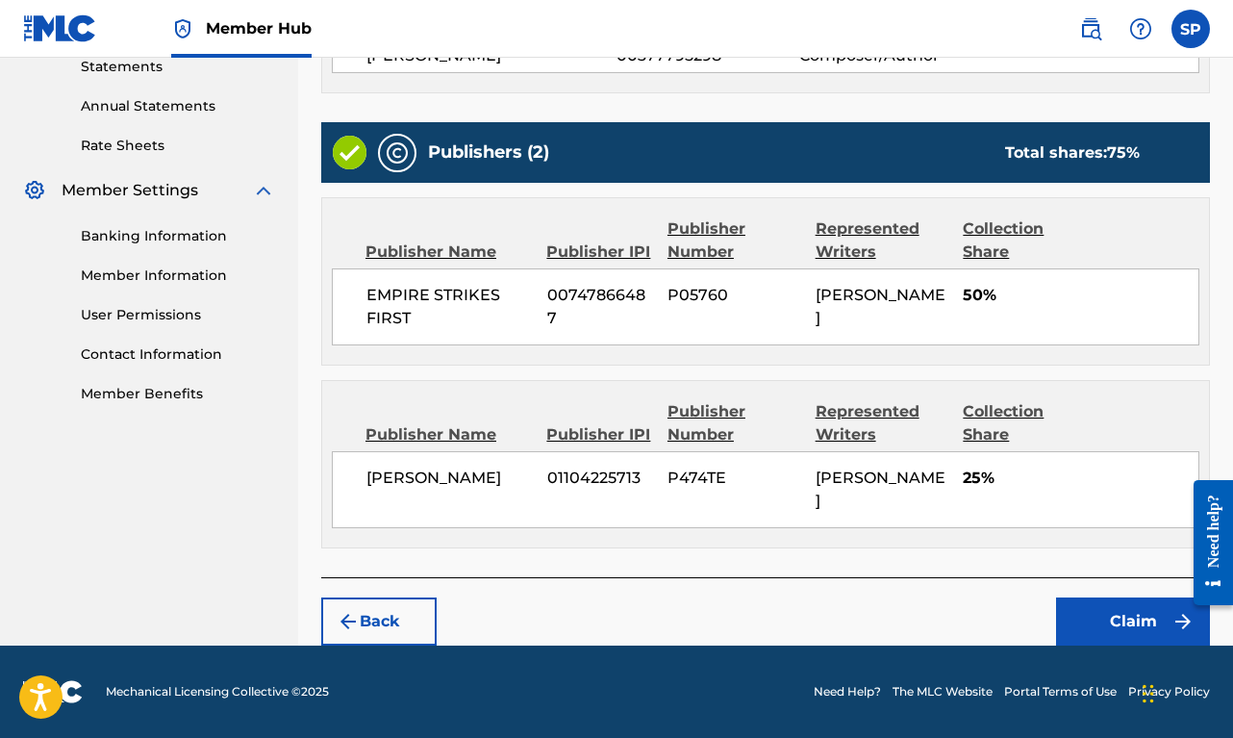
scroll to position [670, 0]
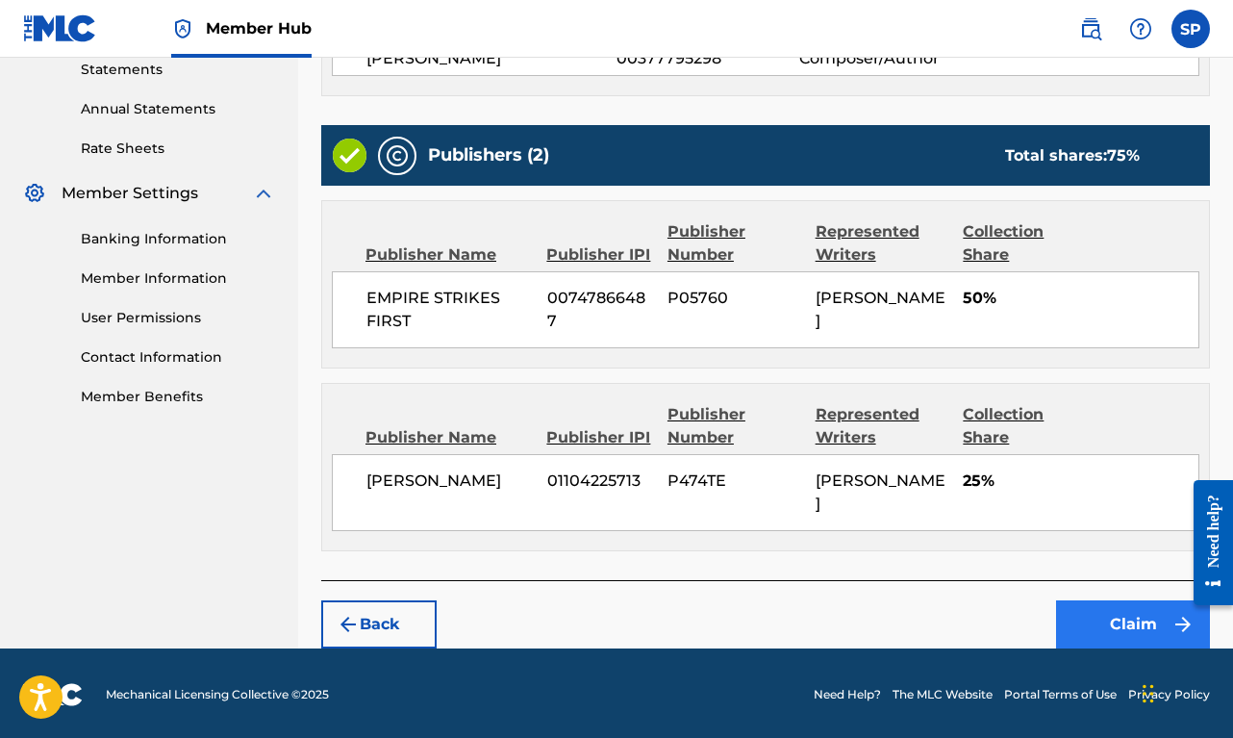
click at [1112, 625] on button "Claim" at bounding box center [1133, 624] width 154 height 48
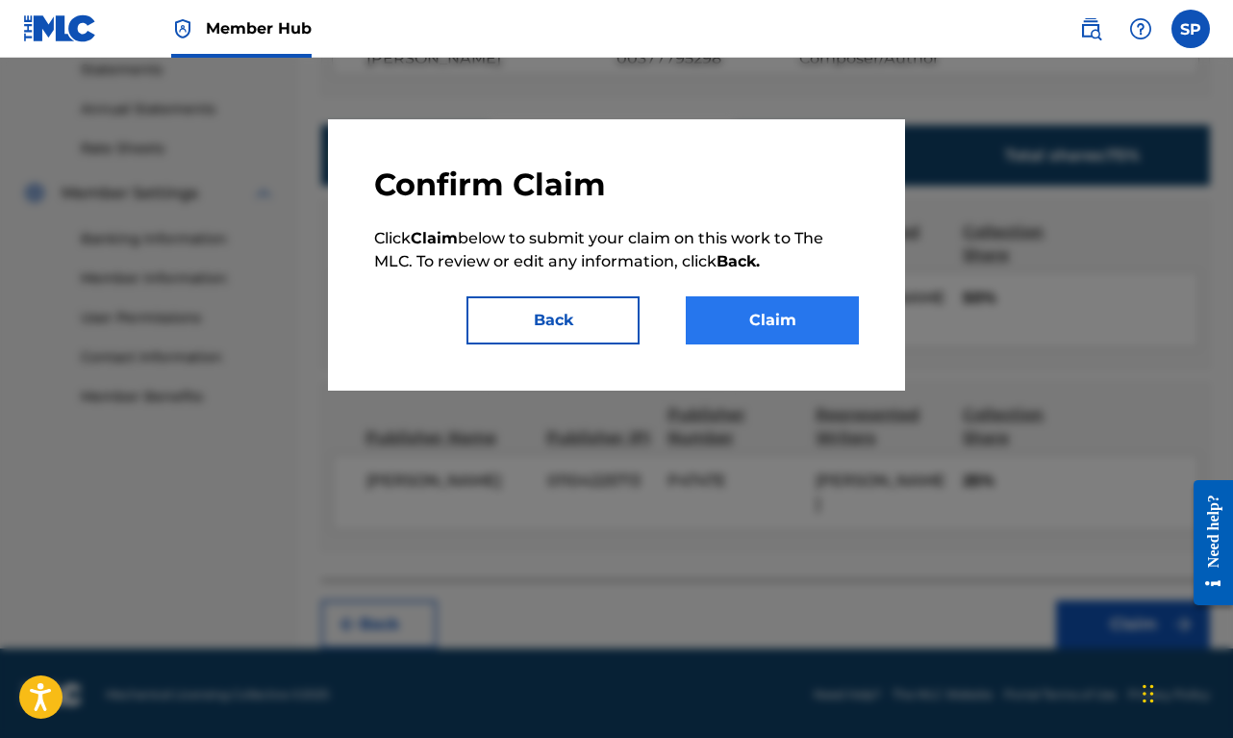
click at [793, 318] on button "Claim" at bounding box center [772, 320] width 173 height 48
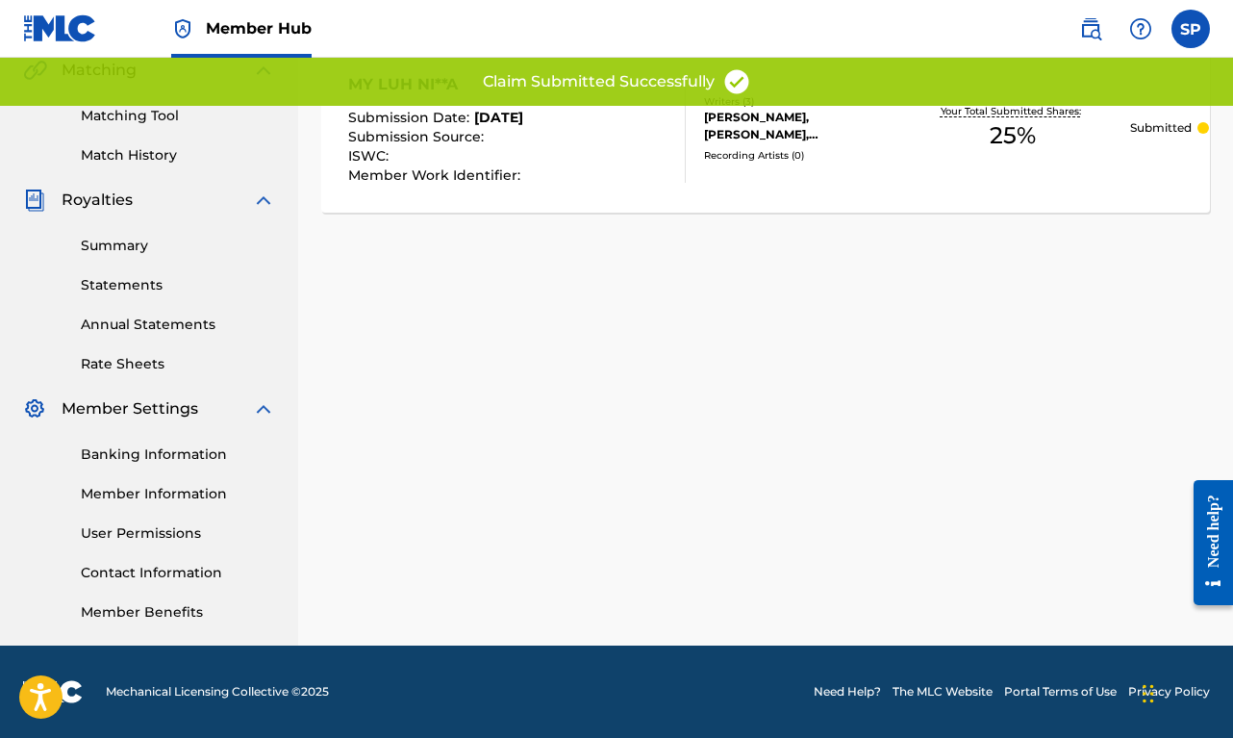
scroll to position [0, 0]
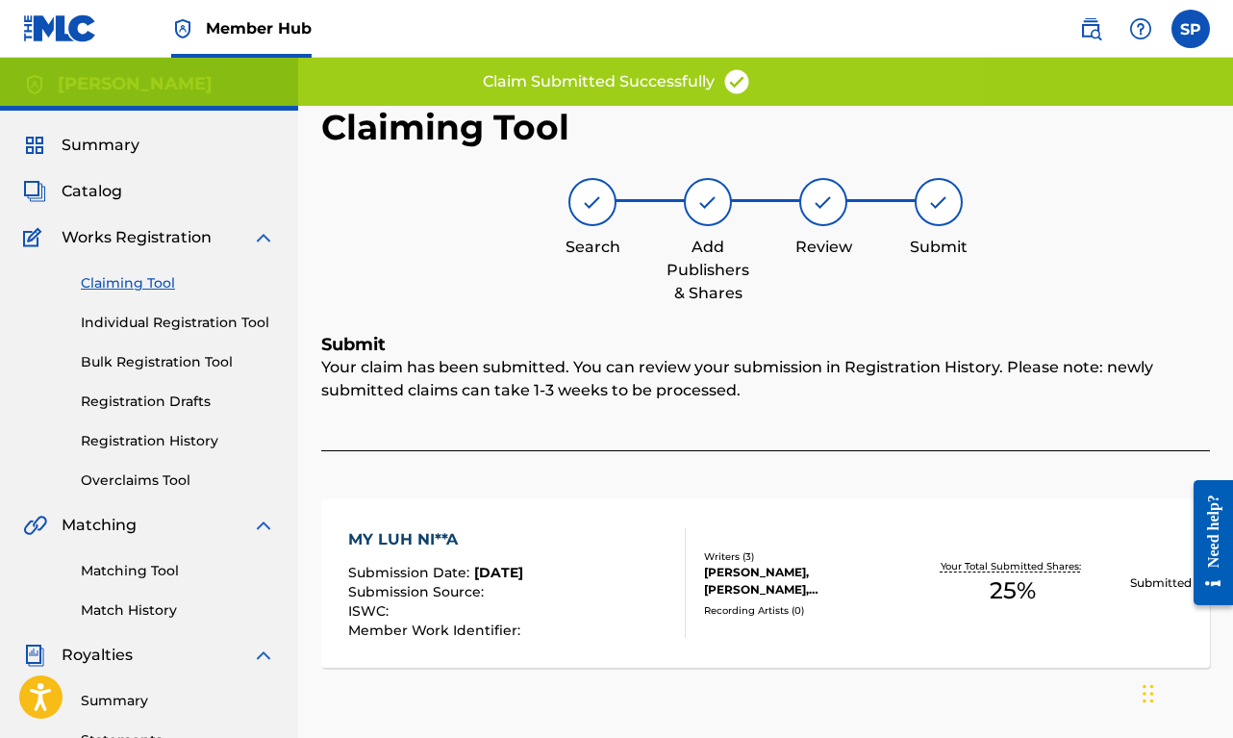
click at [151, 290] on link "Claiming Tool" at bounding box center [178, 283] width 194 height 20
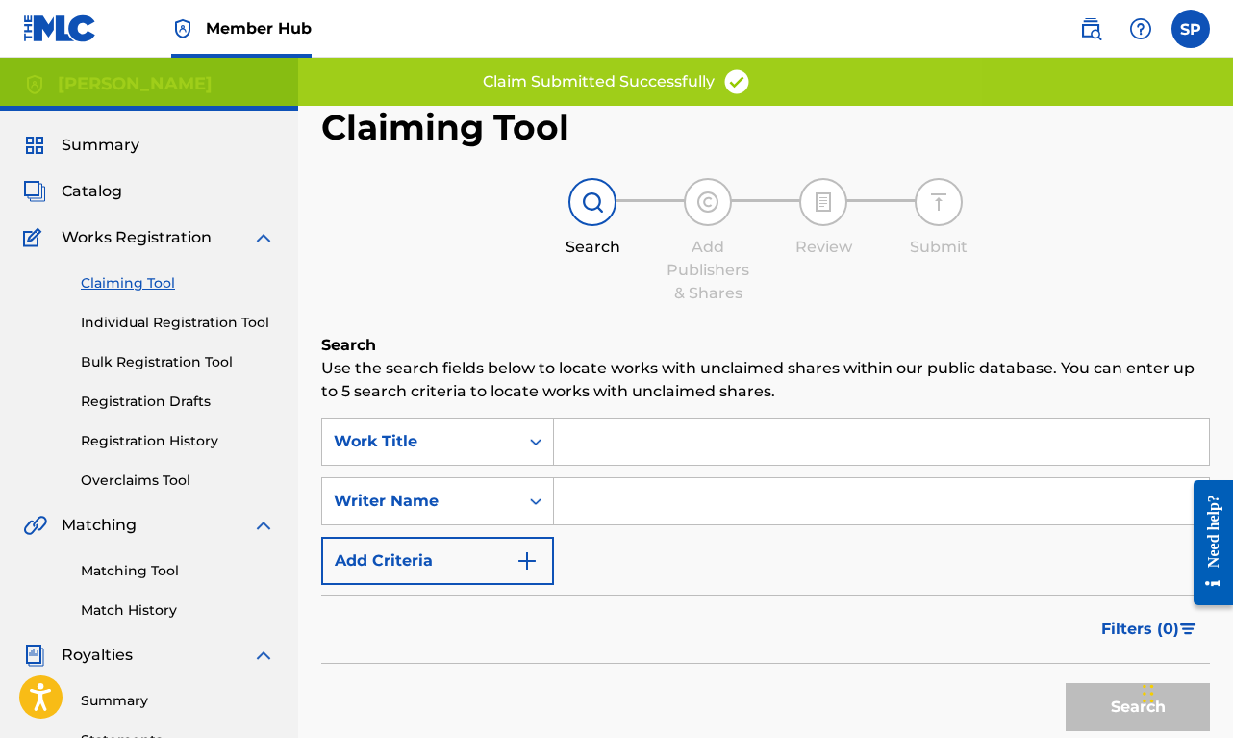
click at [575, 506] on input "Search Form" at bounding box center [881, 501] width 655 height 46
paste input "[PERSON_NAME]"
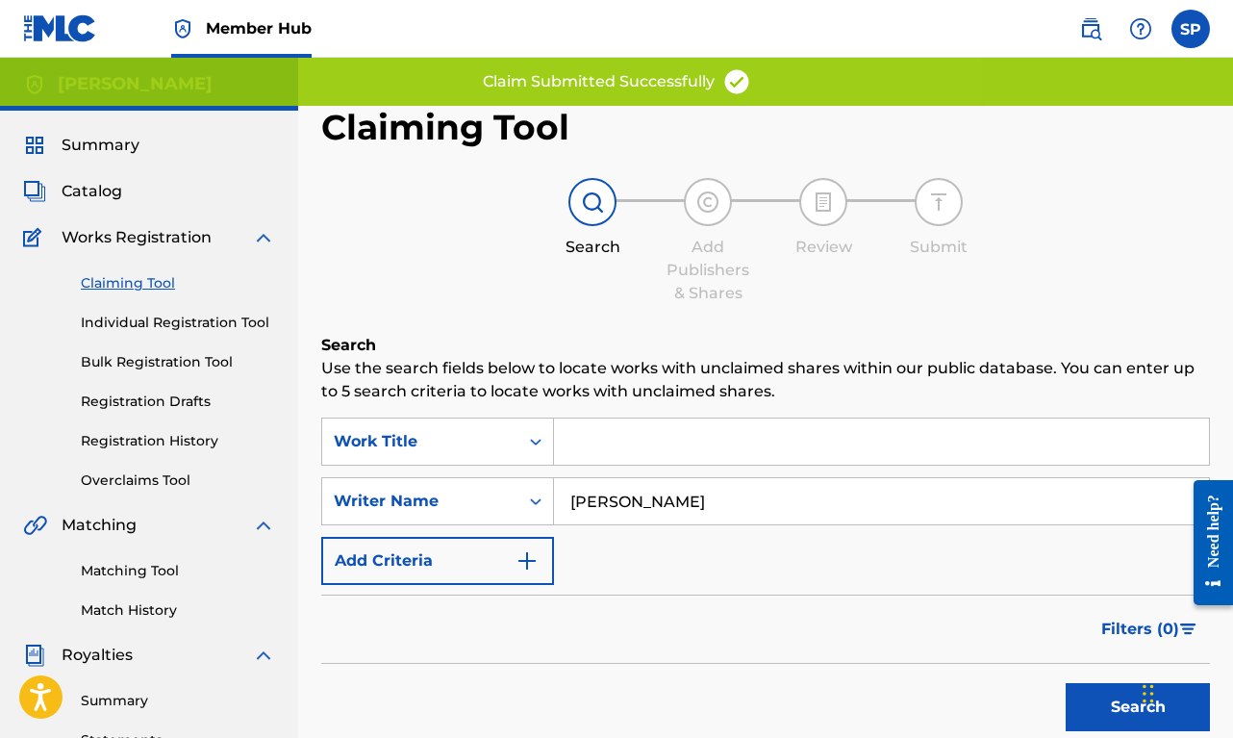
type input "[PERSON_NAME]"
click at [1138, 707] on button "Search" at bounding box center [1138, 707] width 144 height 48
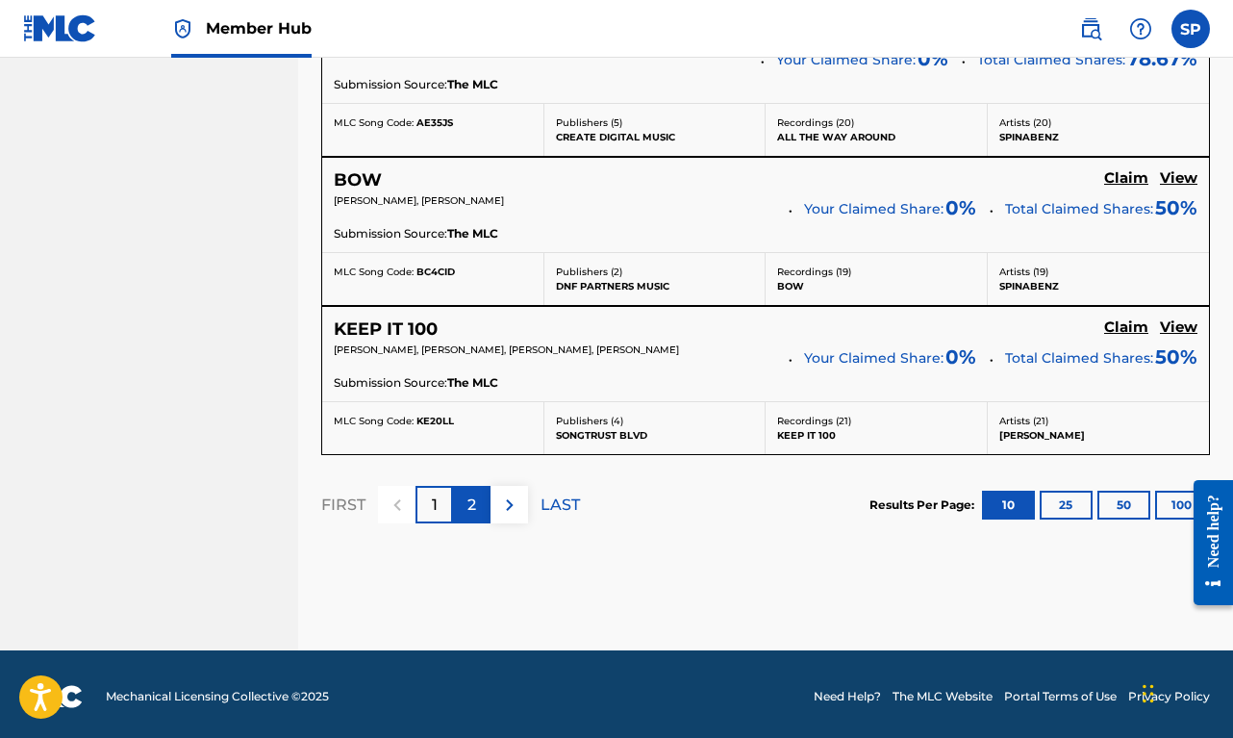
click at [470, 515] on div "2" at bounding box center [472, 505] width 38 height 38
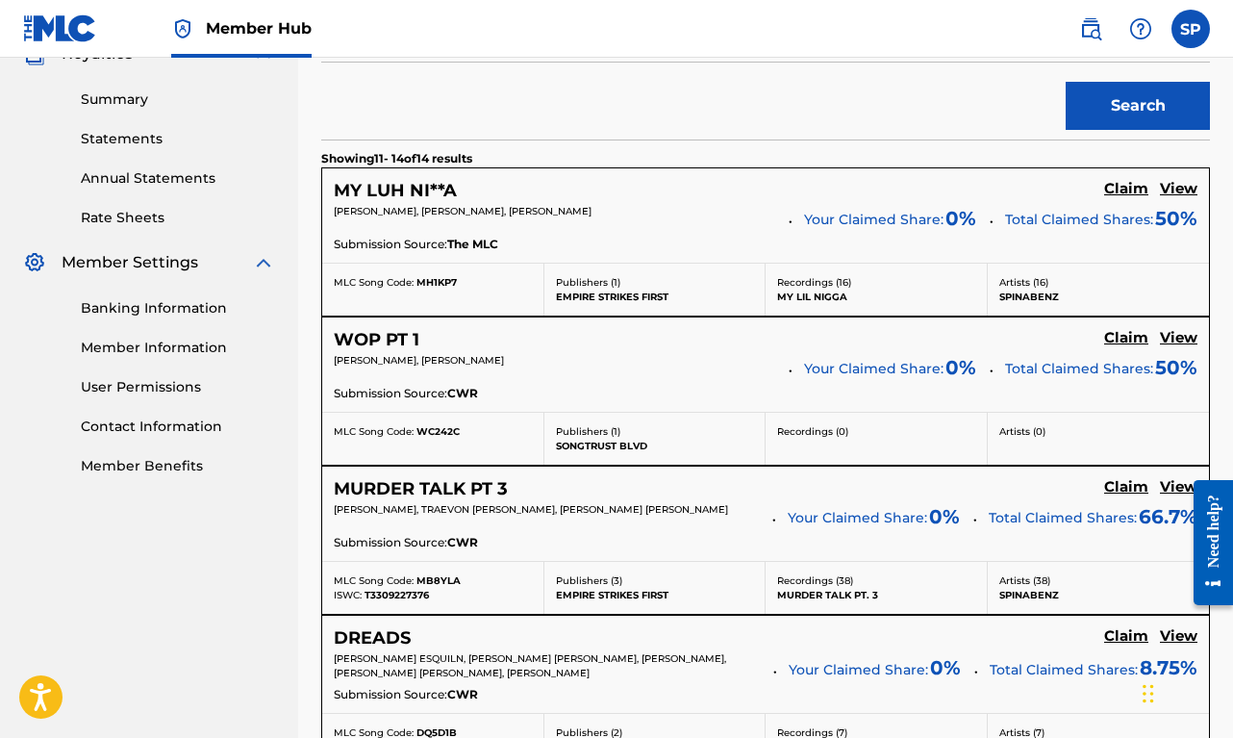
scroll to position [727, 0]
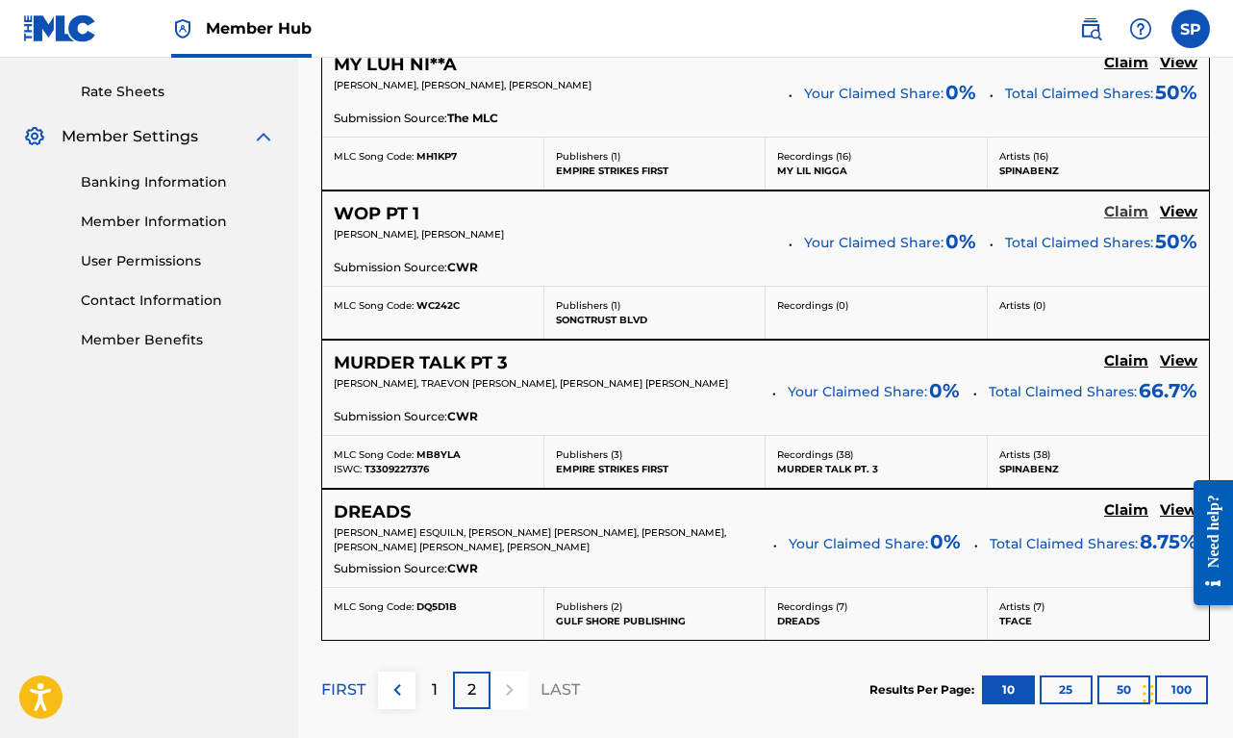
click at [1113, 205] on h5 "Claim" at bounding box center [1126, 212] width 44 height 18
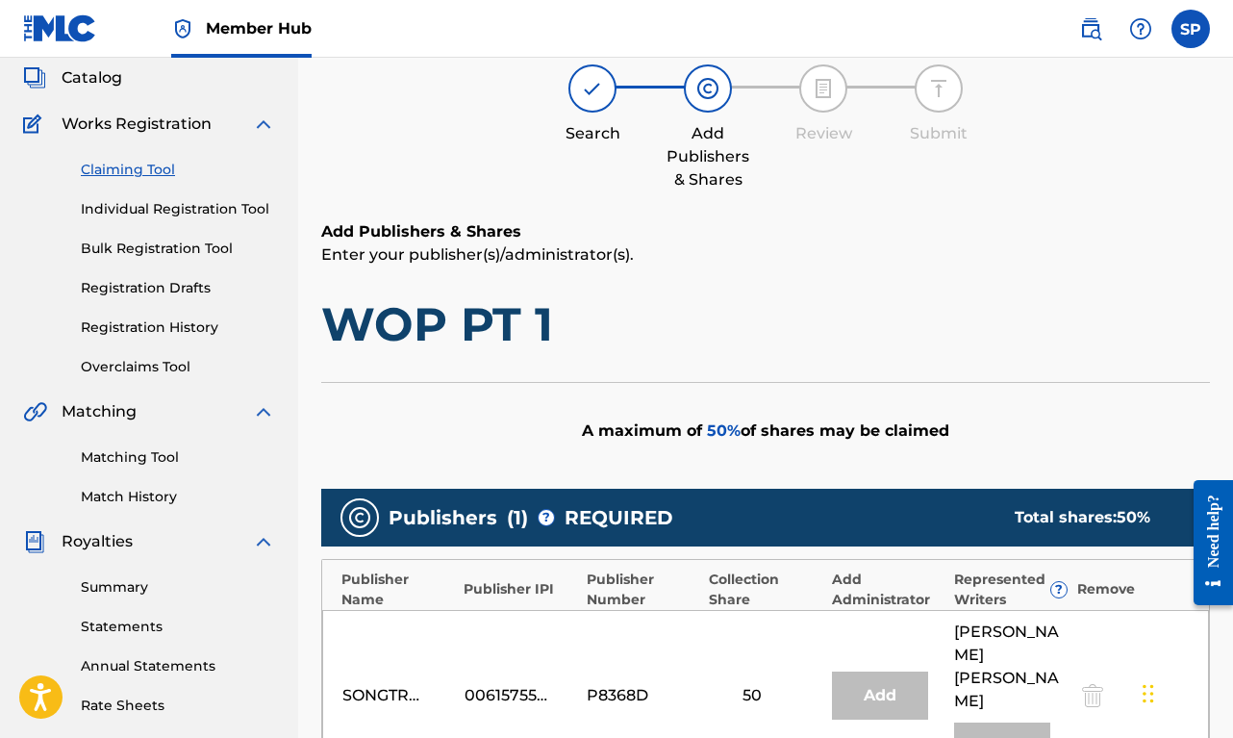
scroll to position [0, 0]
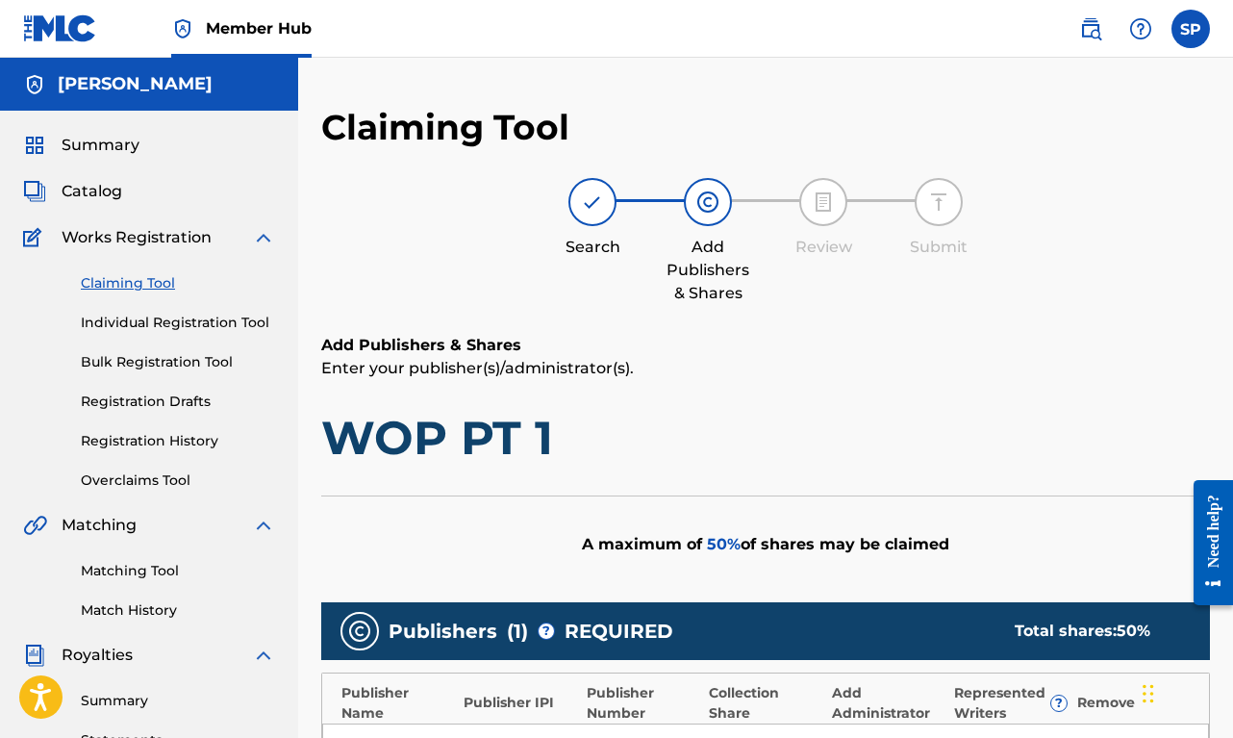
click at [145, 276] on link "Claiming Tool" at bounding box center [178, 283] width 194 height 20
click at [167, 287] on link "Claiming Tool" at bounding box center [178, 283] width 194 height 20
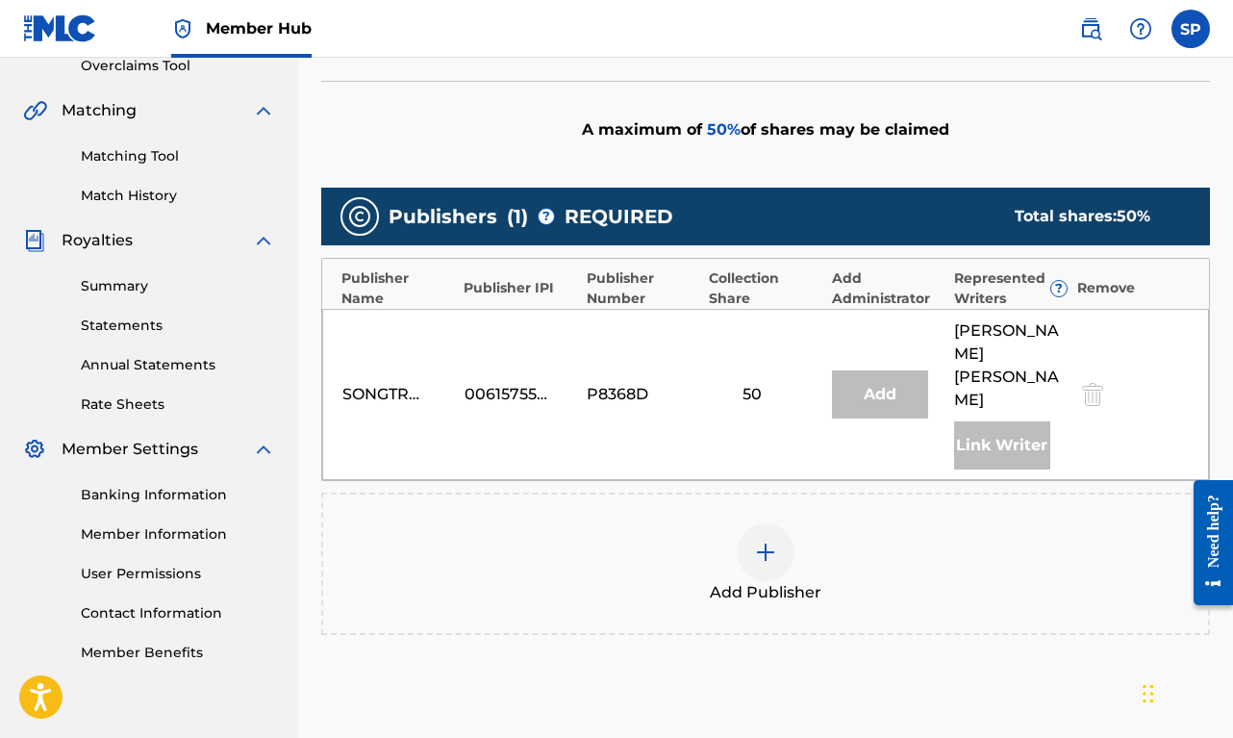
scroll to position [576, 0]
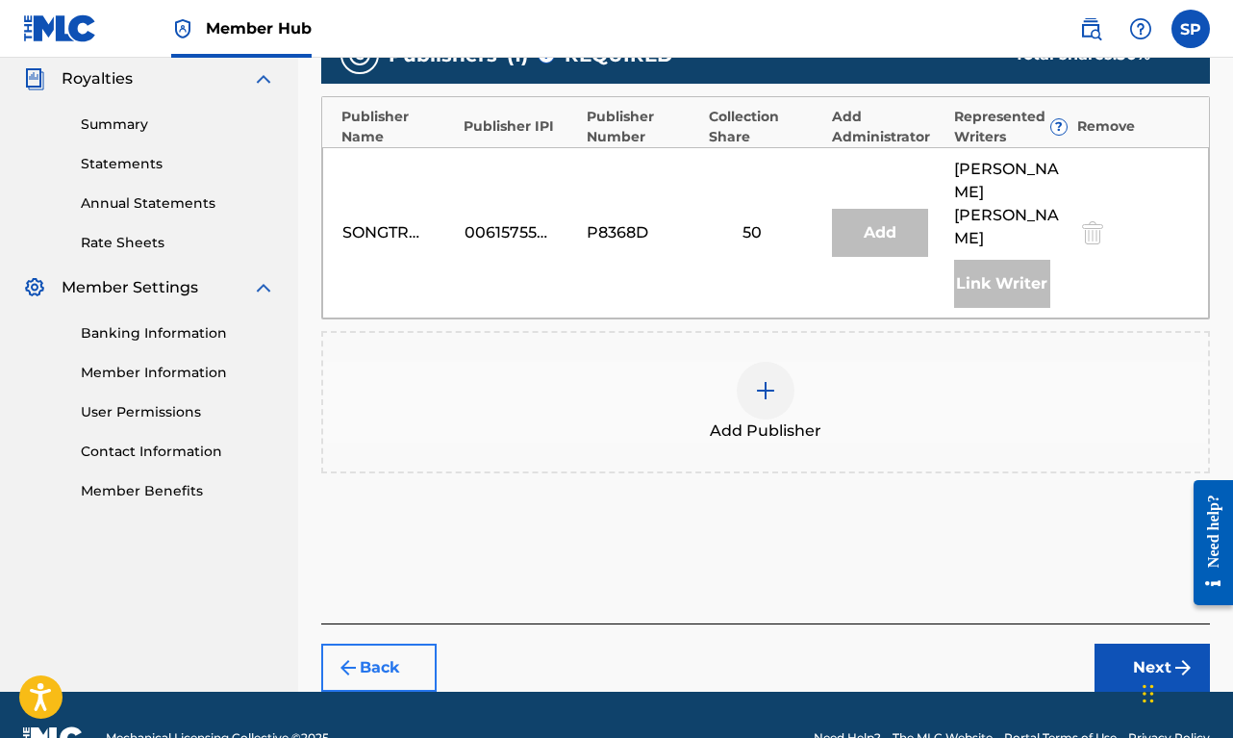
click at [377, 643] on button "Back" at bounding box center [378, 667] width 115 height 48
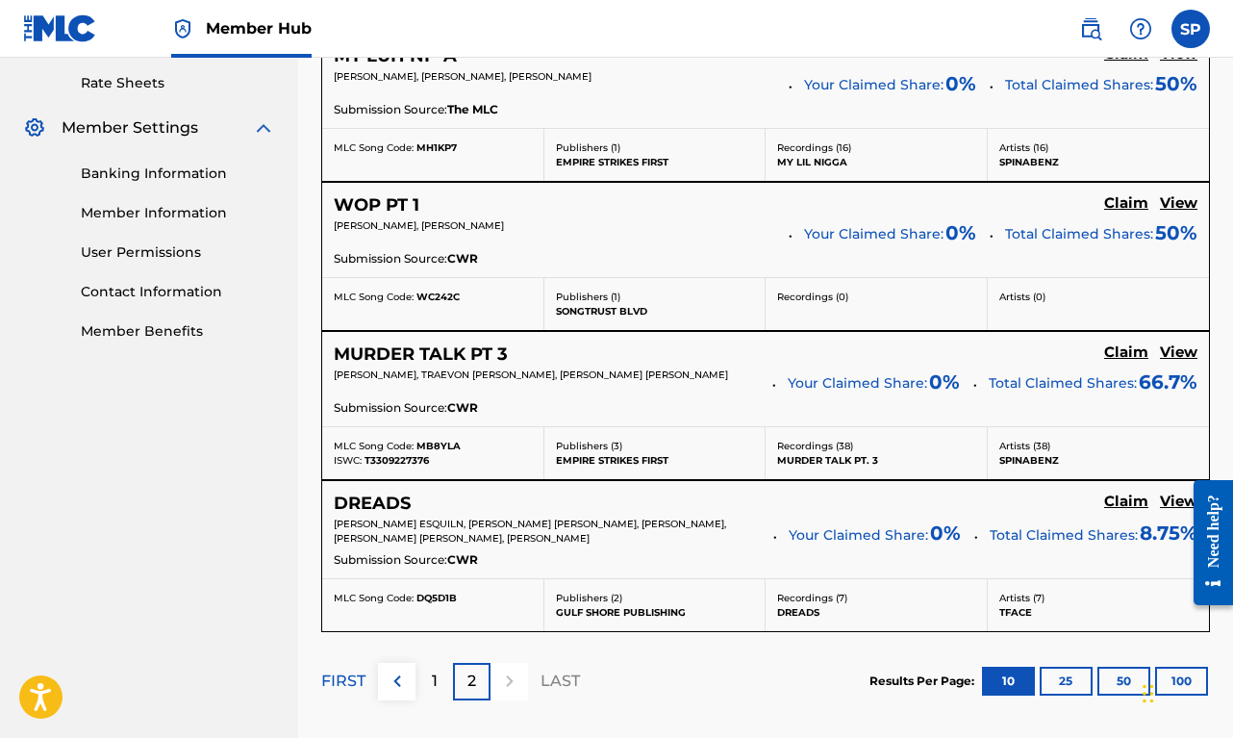
scroll to position [732, 0]
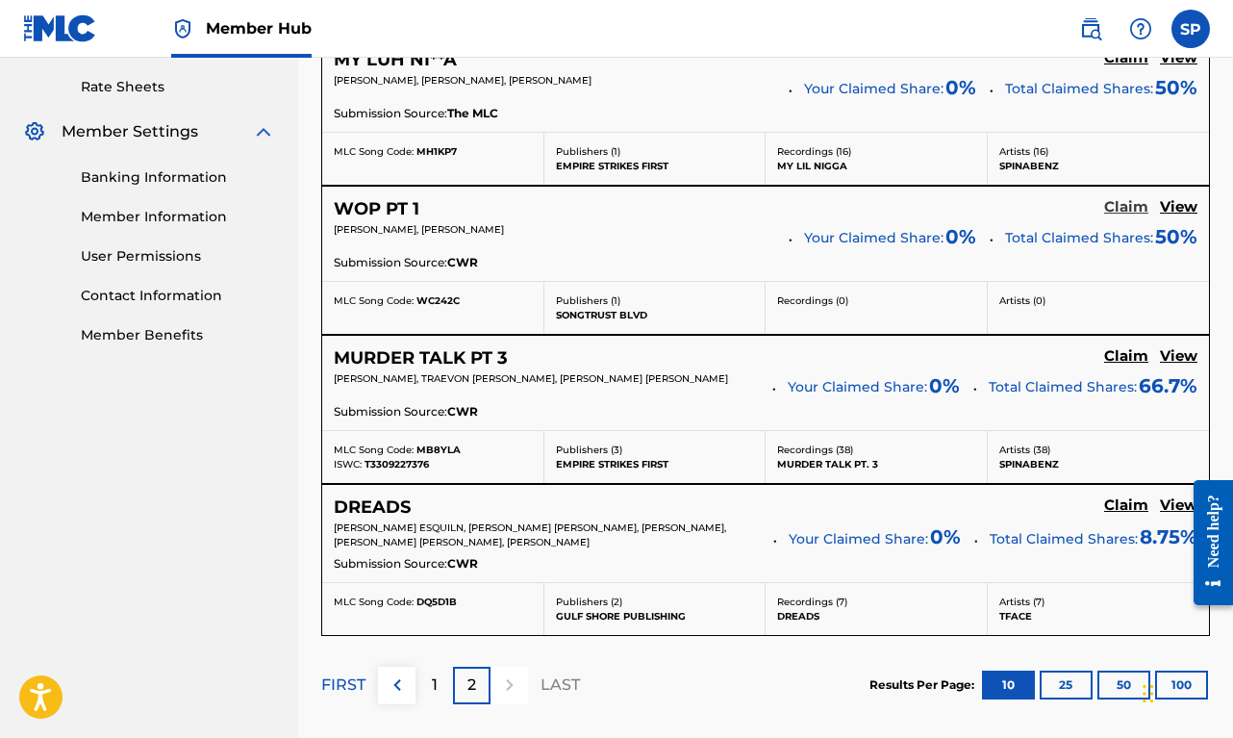
click at [1123, 207] on h5 "Claim" at bounding box center [1126, 207] width 44 height 18
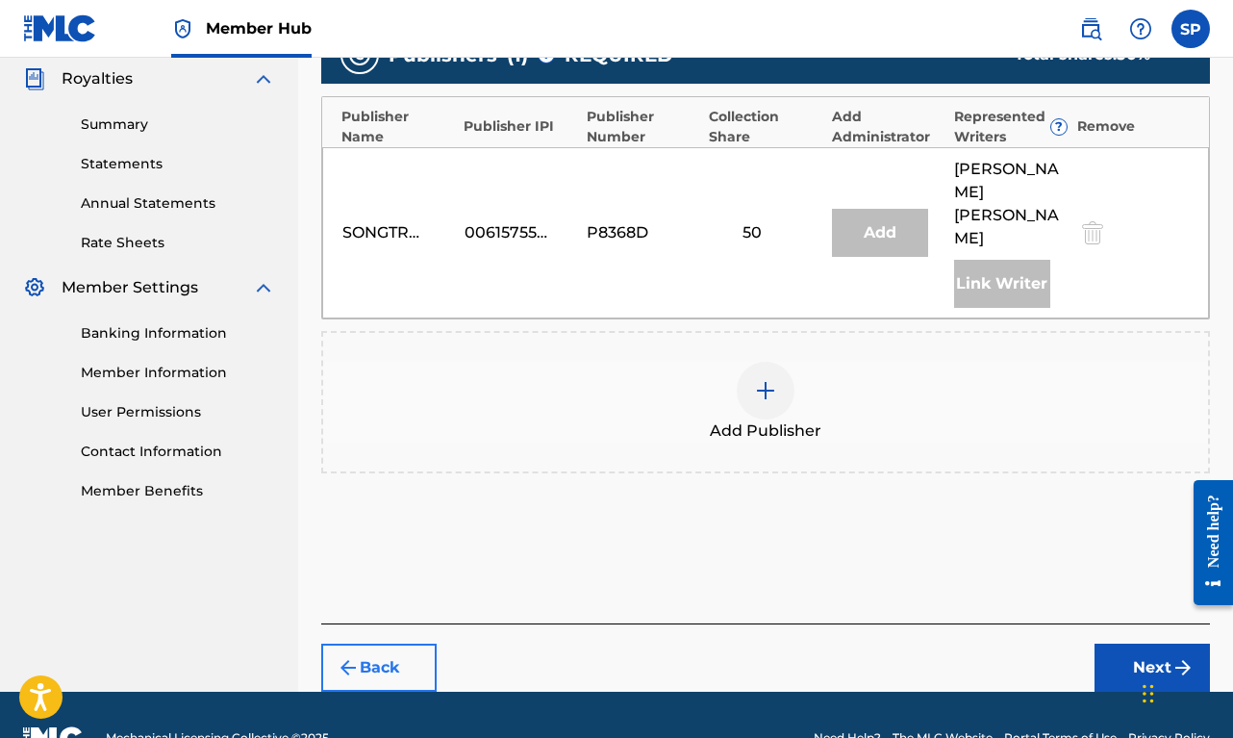
click at [384, 643] on button "Back" at bounding box center [378, 667] width 115 height 48
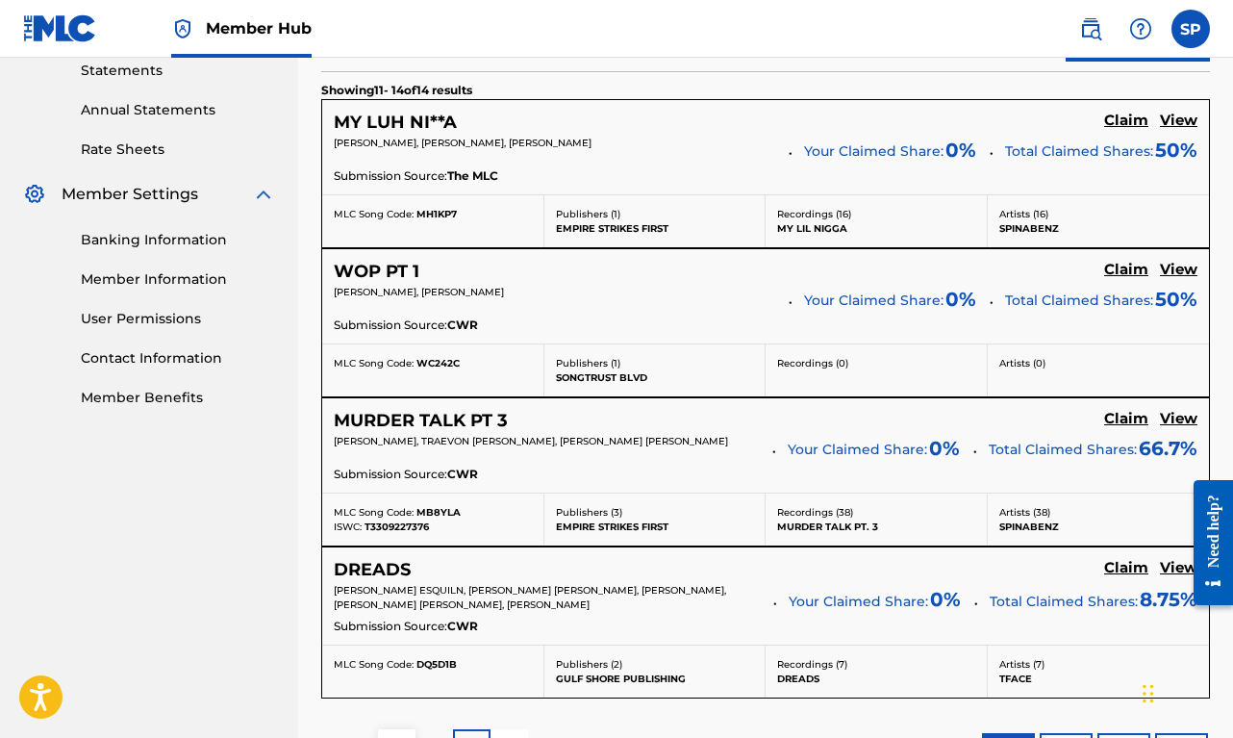
scroll to position [693, 0]
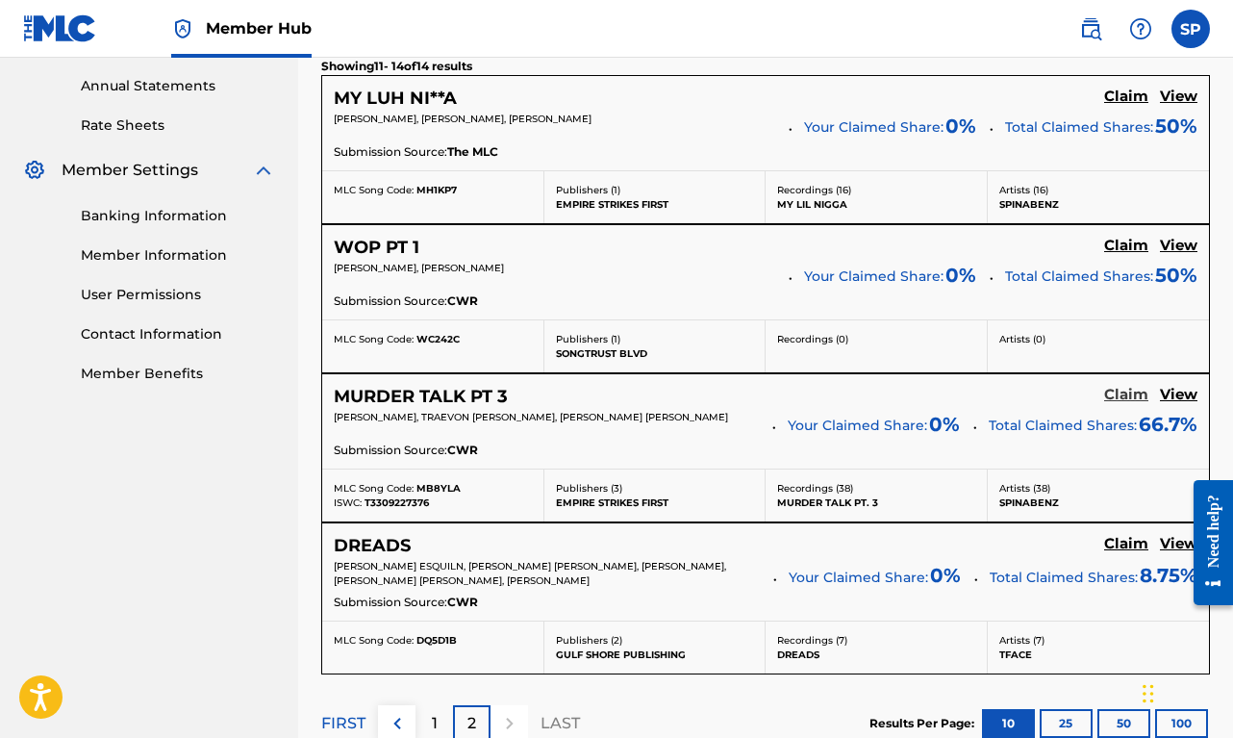
click at [1127, 397] on h5 "Claim" at bounding box center [1126, 395] width 44 height 18
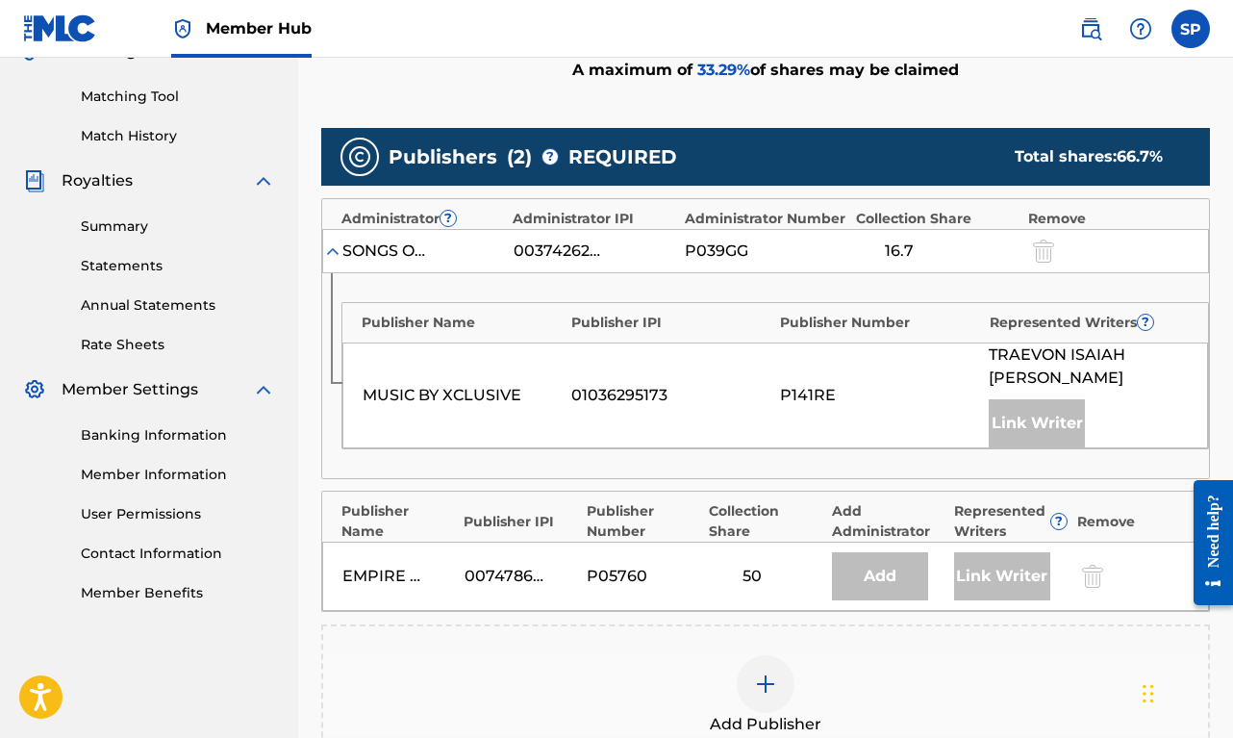
scroll to position [647, 0]
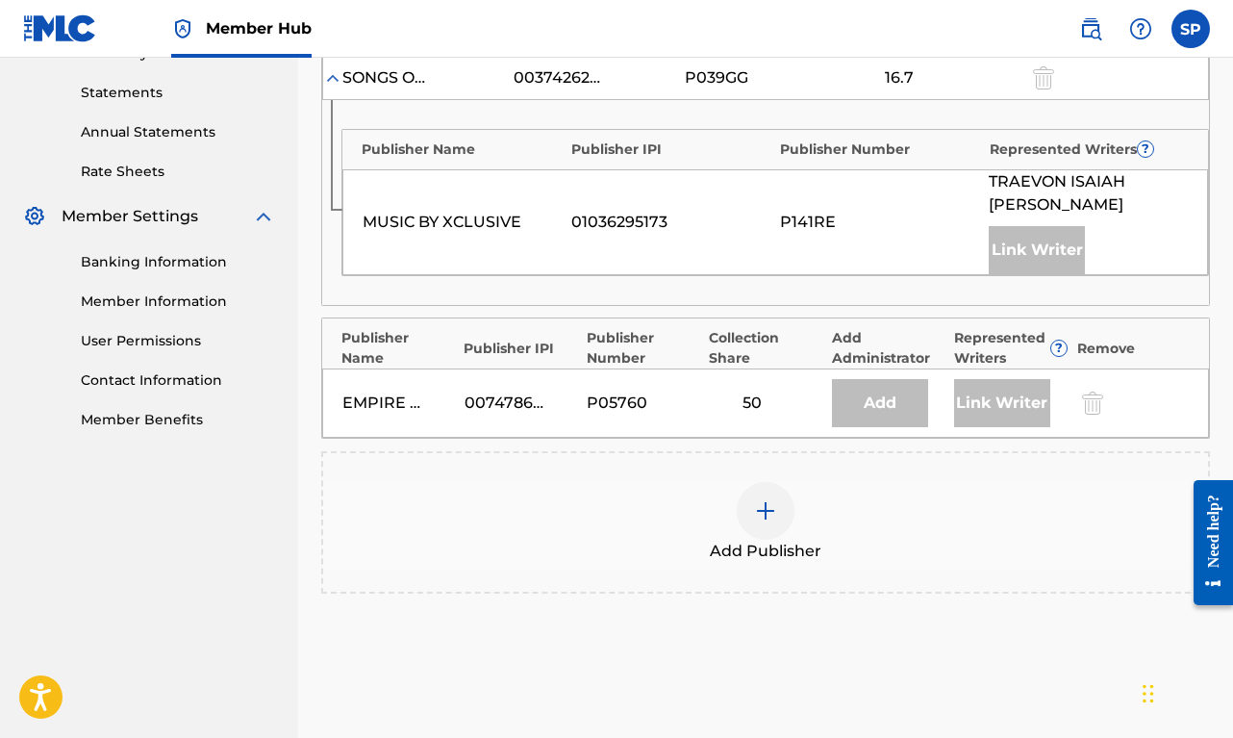
click at [742, 568] on div "Add Publisher" at bounding box center [765, 522] width 889 height 142
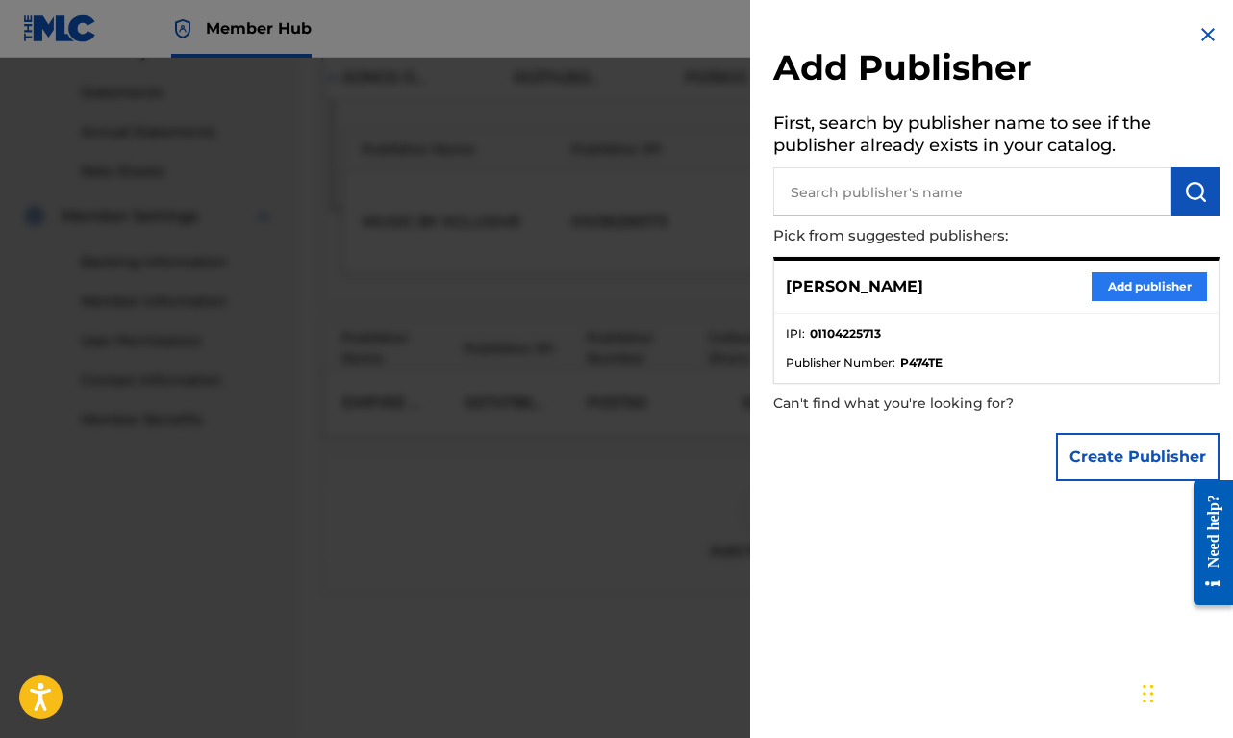
click at [1128, 282] on button "Add publisher" at bounding box center [1149, 286] width 115 height 29
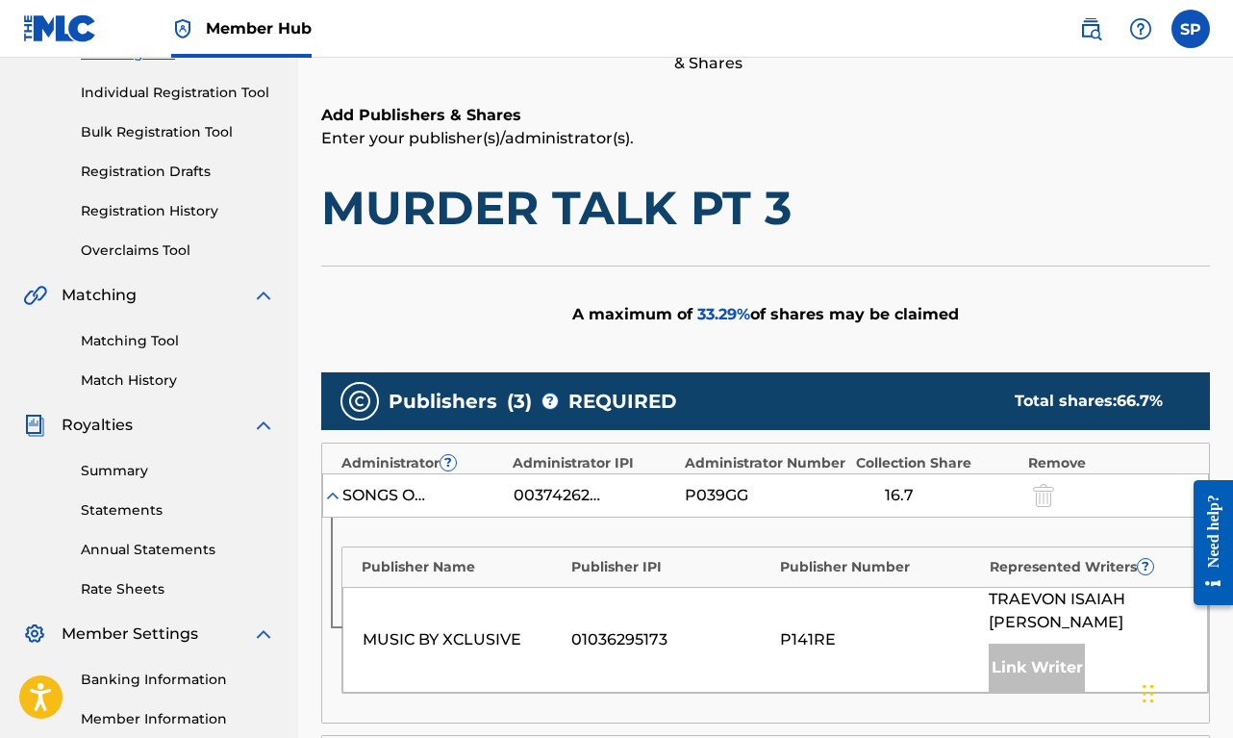
scroll to position [497, 0]
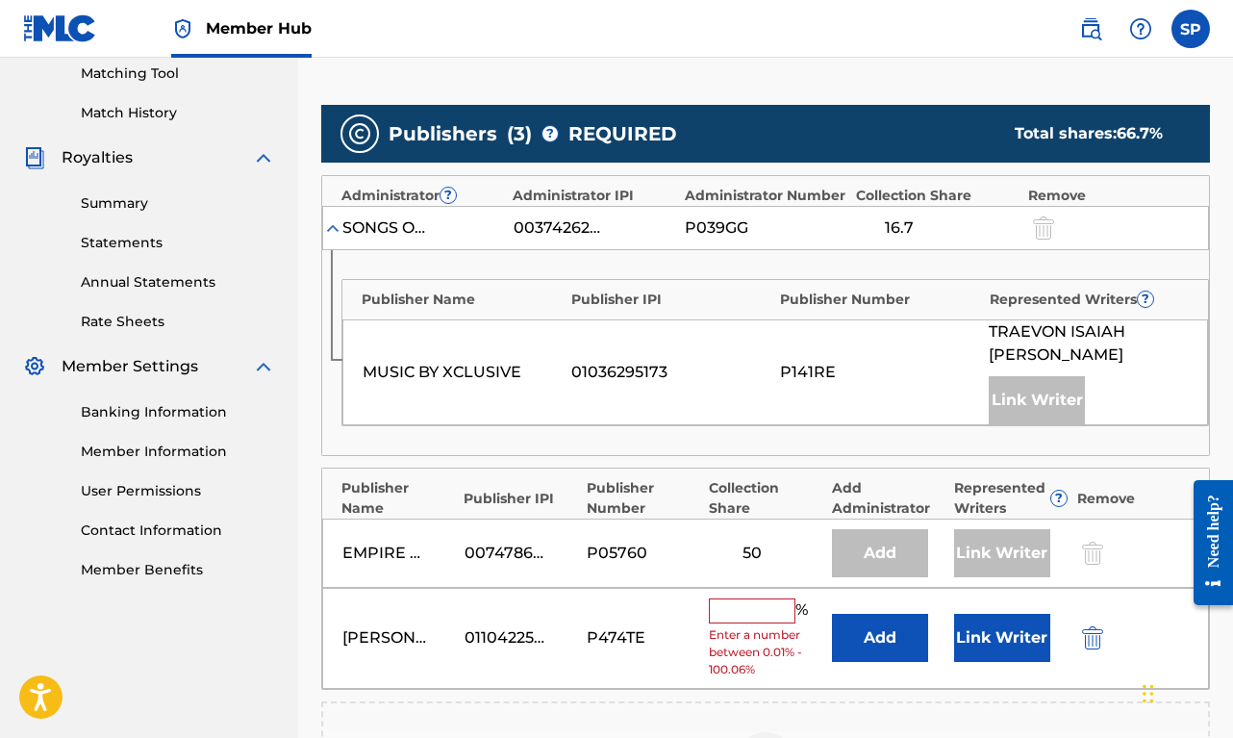
click at [738, 605] on input "text" at bounding box center [752, 610] width 87 height 25
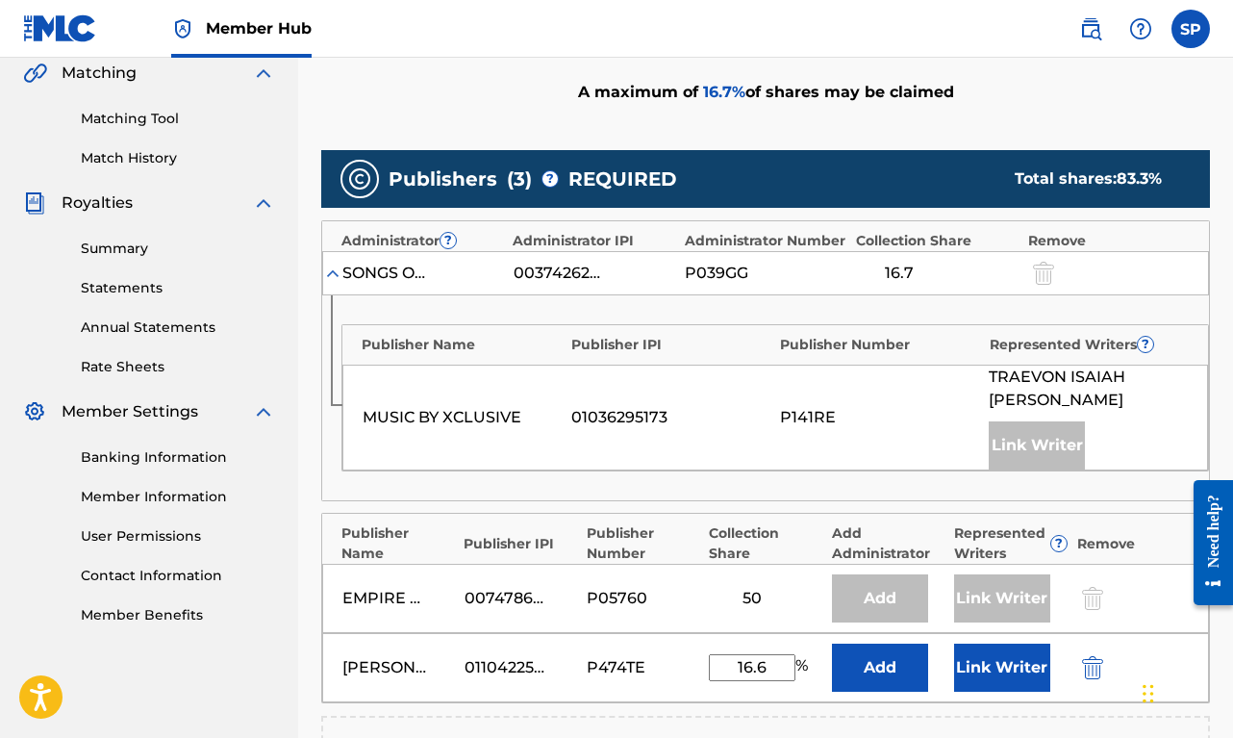
scroll to position [484, 0]
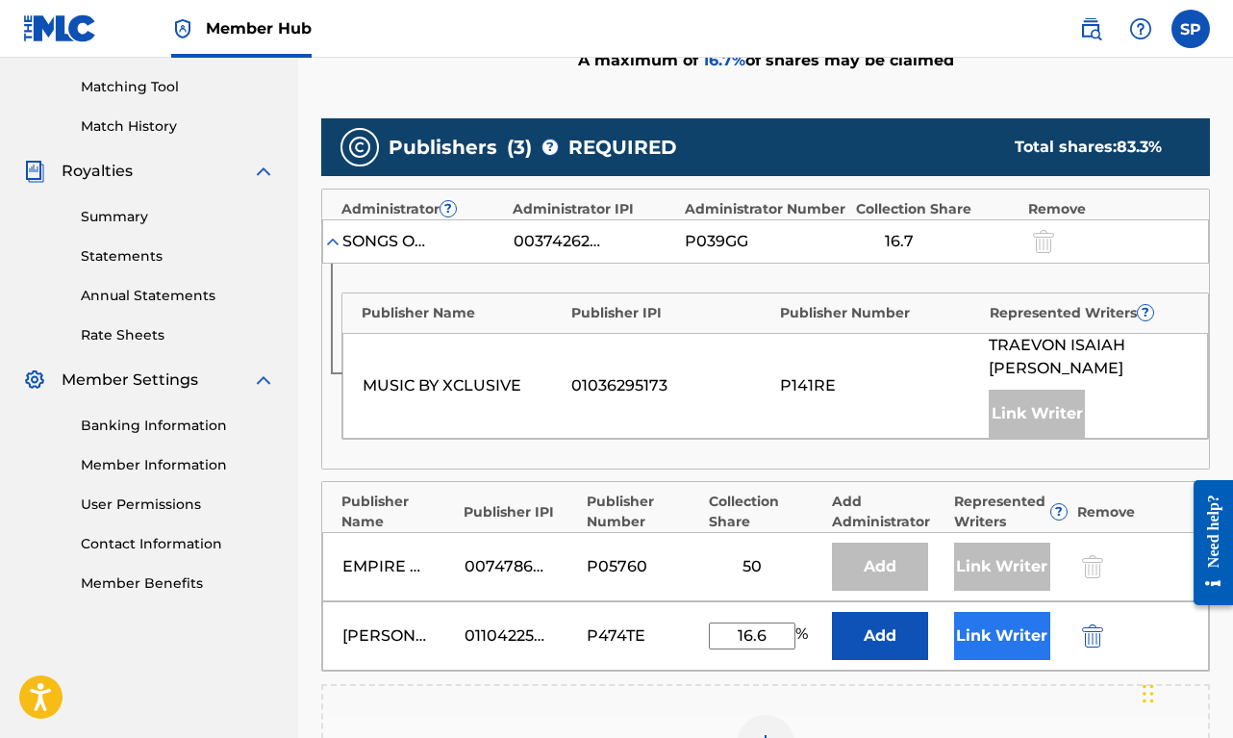
click at [984, 632] on button "Link Writer" at bounding box center [1002, 636] width 96 height 48
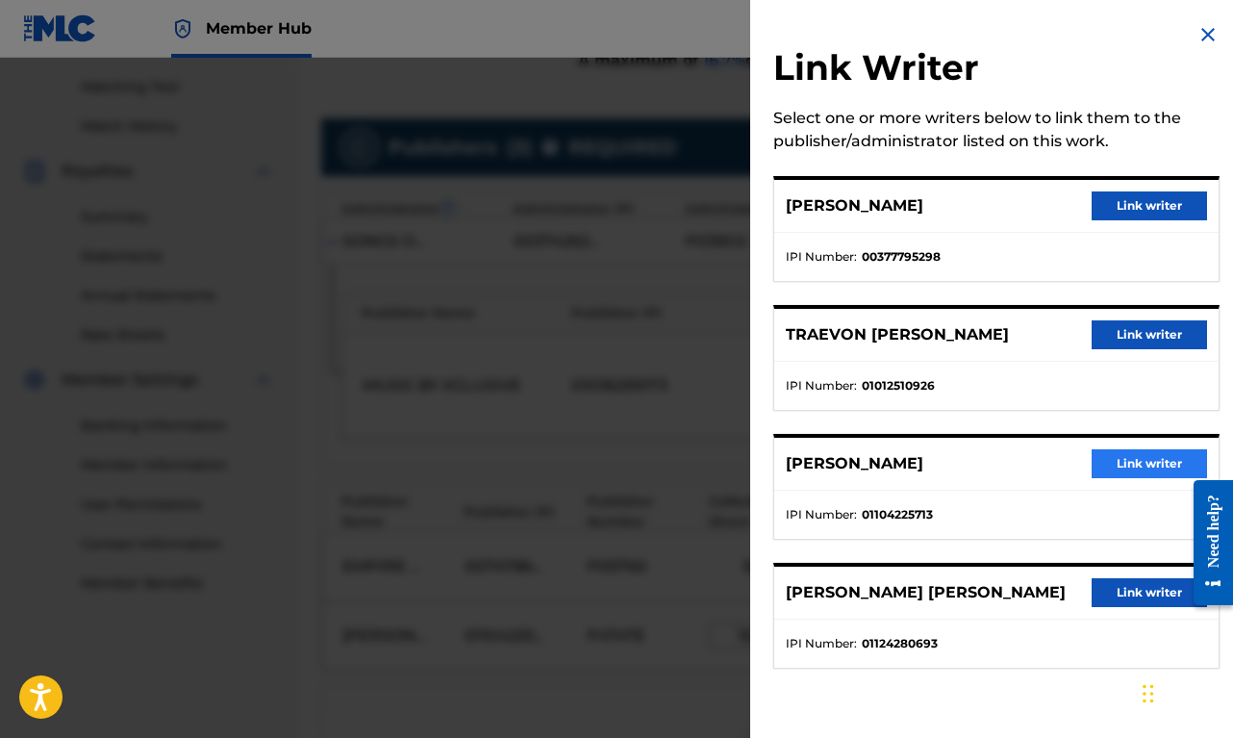
click at [1122, 462] on button "Link writer" at bounding box center [1149, 463] width 115 height 29
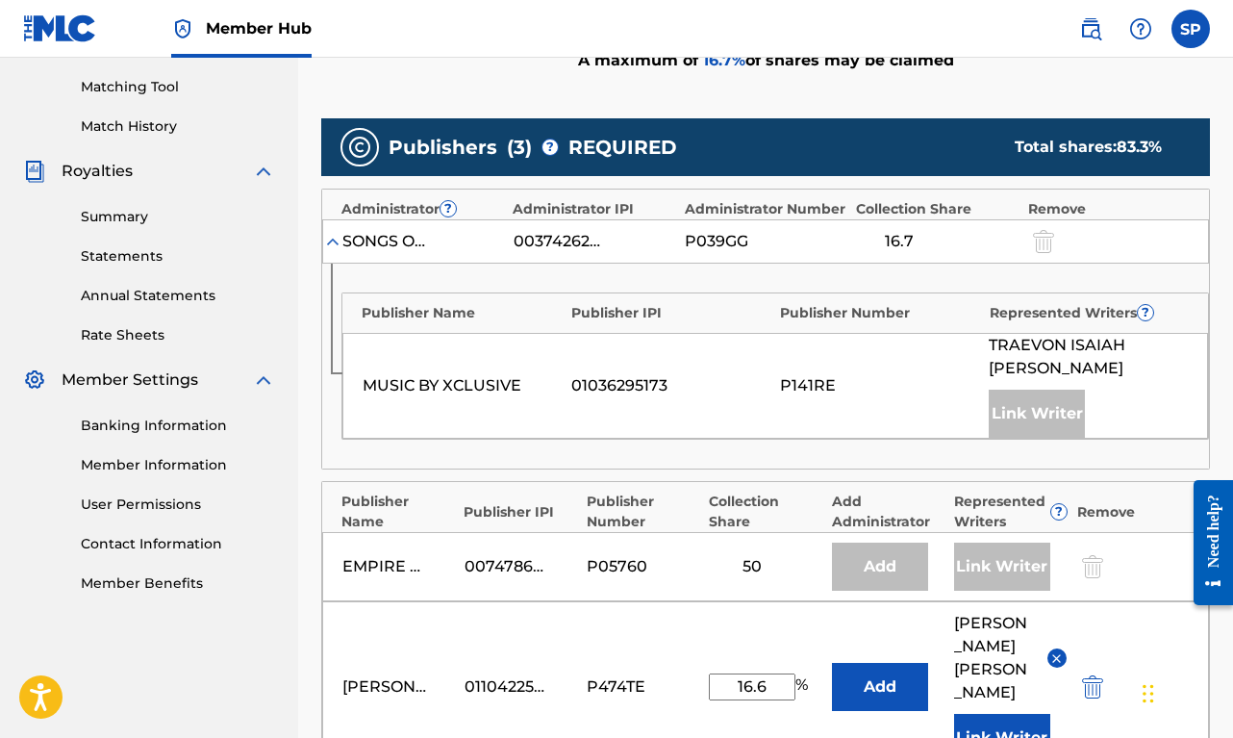
click at [780, 679] on input "16.6" at bounding box center [752, 686] width 87 height 27
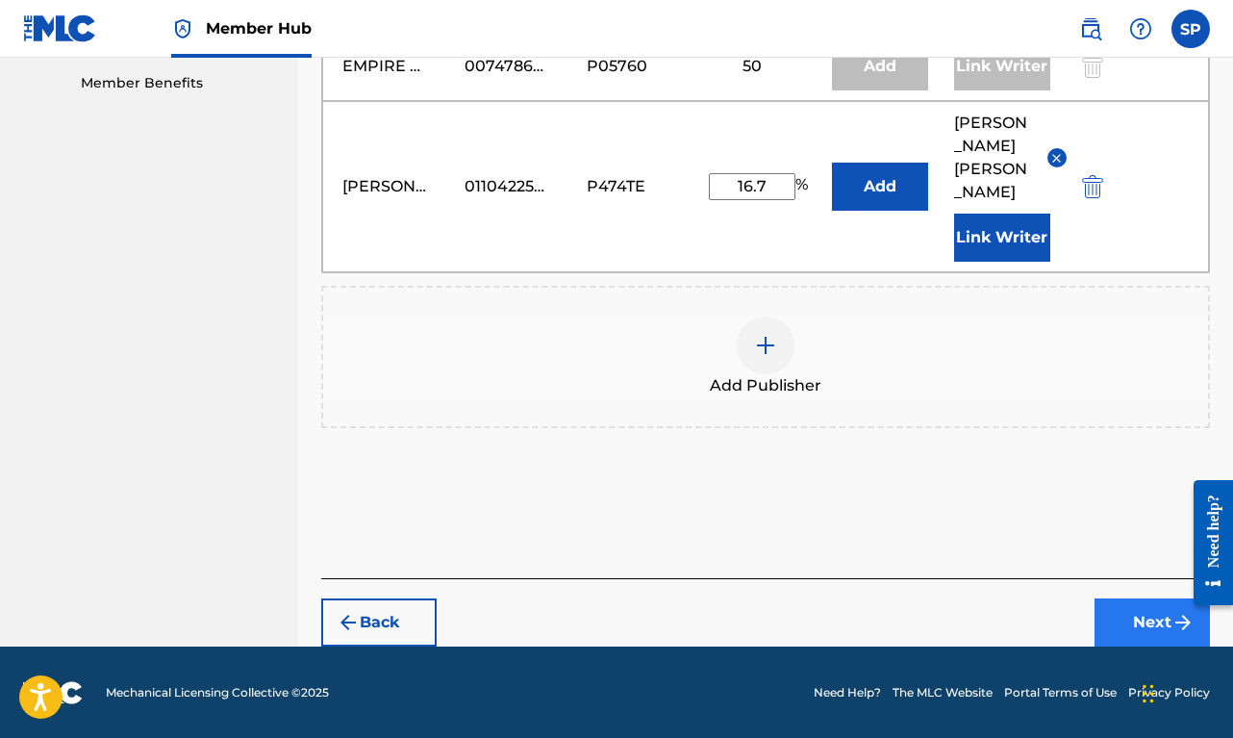
type input "16.7"
click at [1134, 630] on button "Next" at bounding box center [1151, 622] width 115 height 48
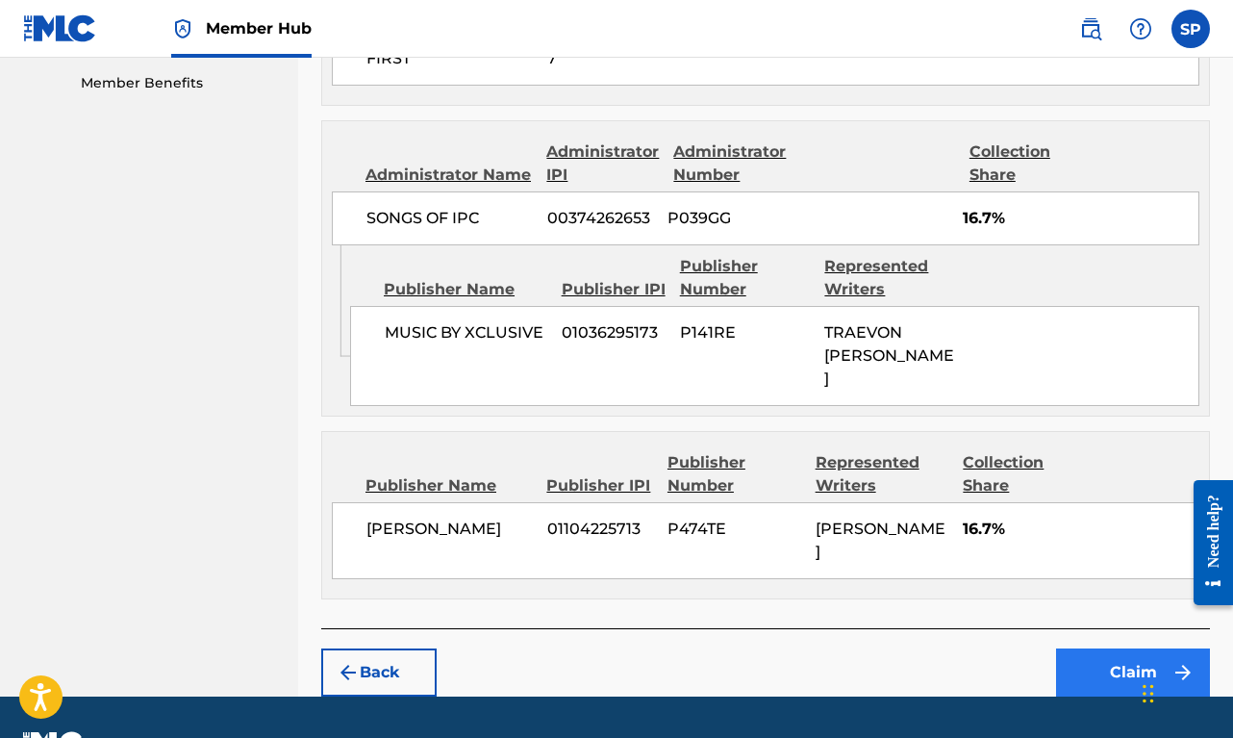
click at [1150, 648] on button "Claim" at bounding box center [1133, 672] width 154 height 48
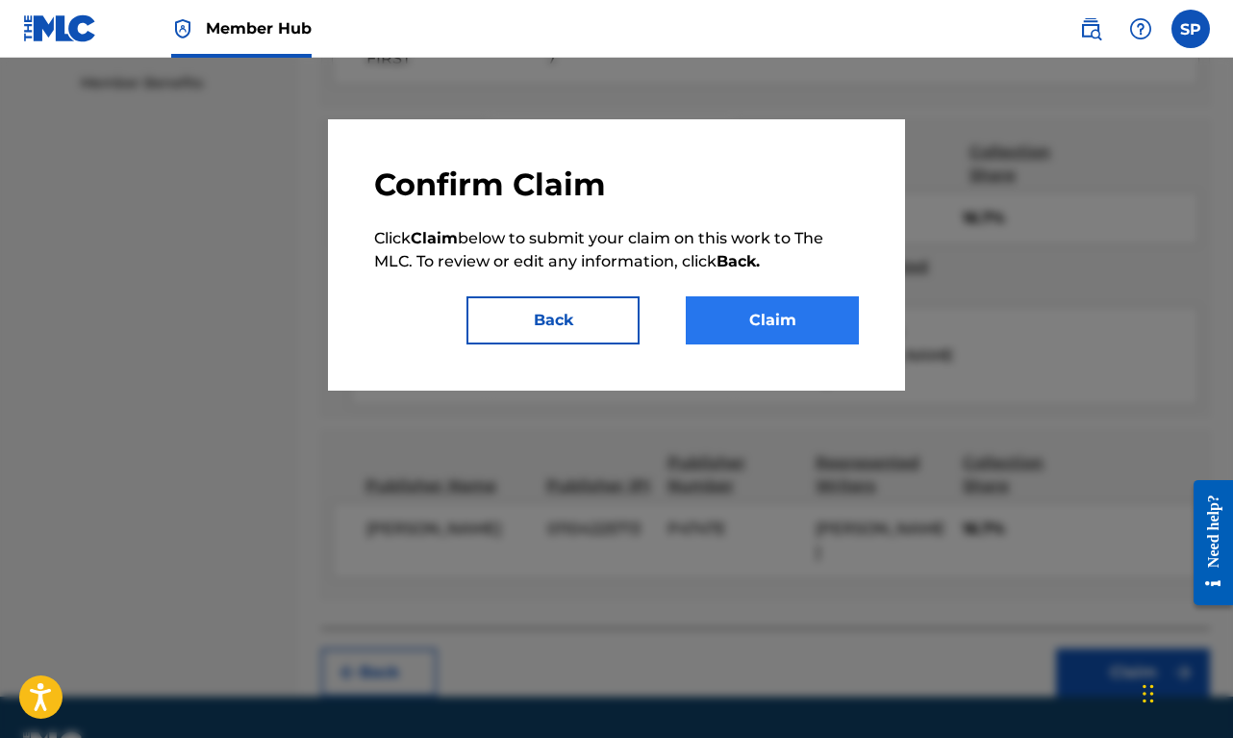
click at [746, 303] on button "Claim" at bounding box center [772, 320] width 173 height 48
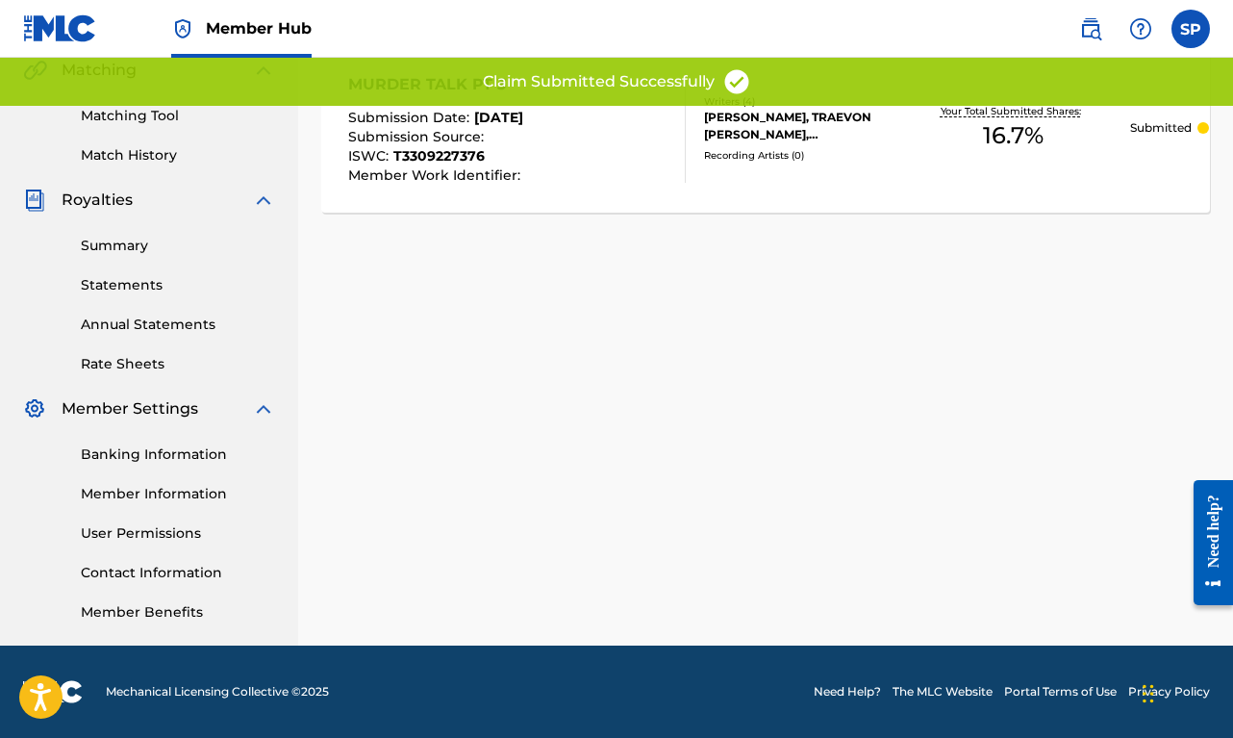
scroll to position [0, 0]
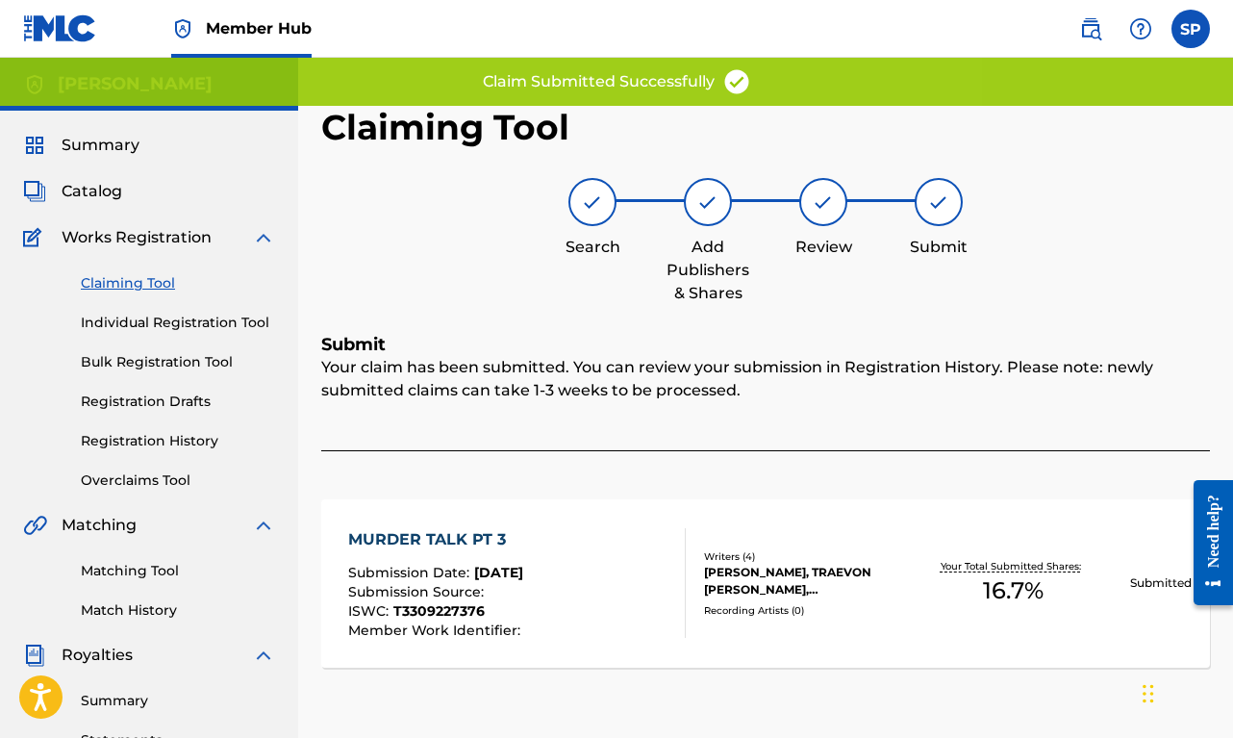
click at [157, 291] on link "Claiming Tool" at bounding box center [178, 283] width 194 height 20
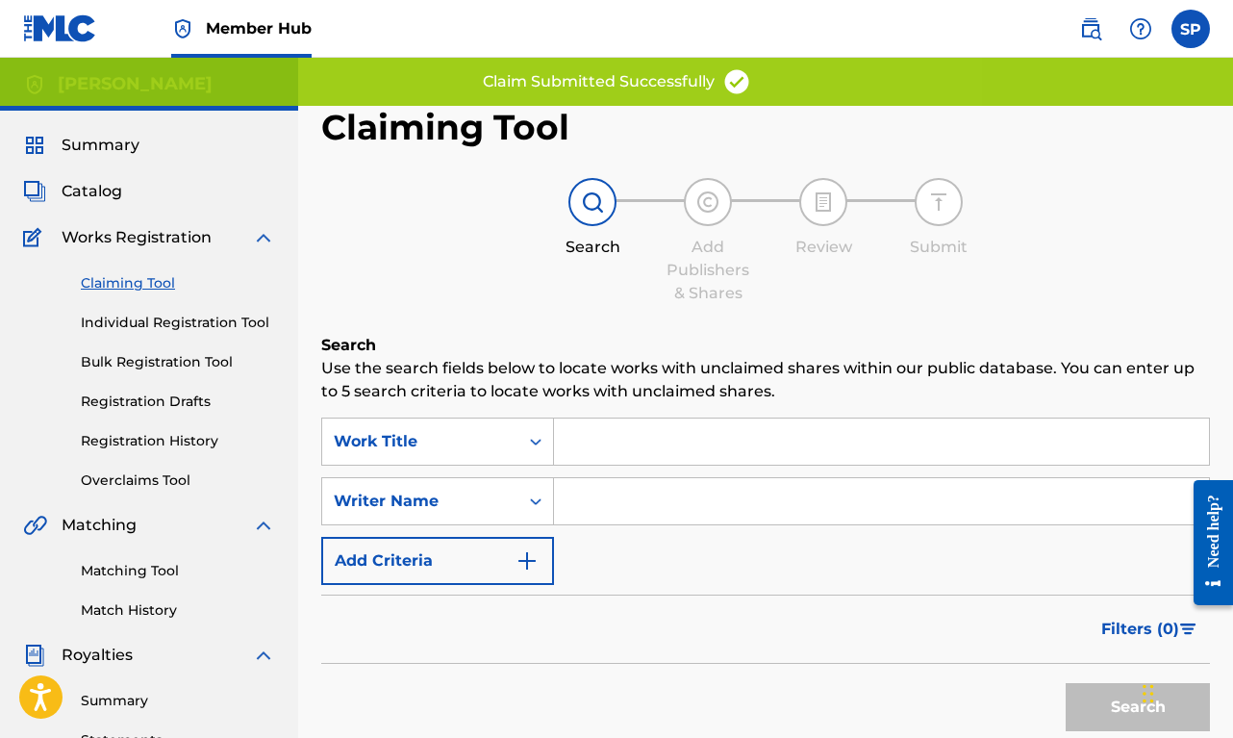
click at [666, 503] on input "Search Form" at bounding box center [881, 501] width 655 height 46
paste input "[PERSON_NAME]"
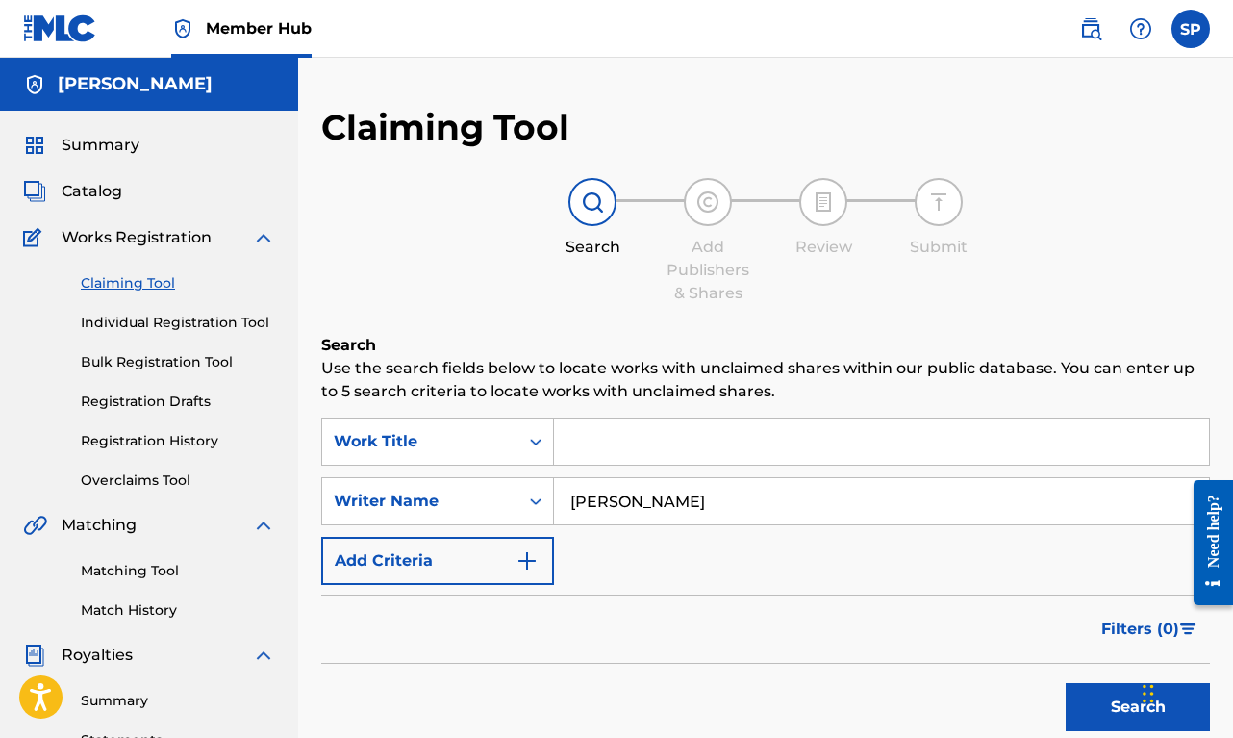
type input "[PERSON_NAME]"
click at [1138, 707] on button "Search" at bounding box center [1138, 707] width 144 height 48
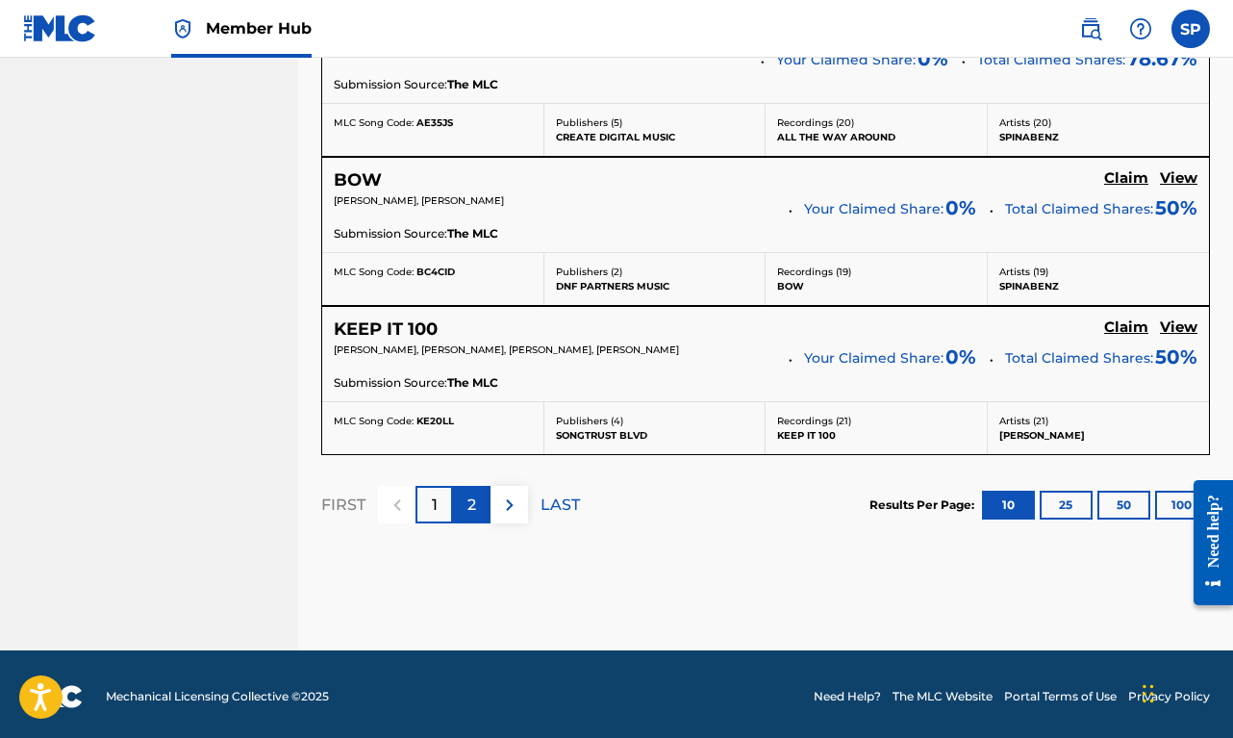
click at [482, 496] on div "2" at bounding box center [472, 505] width 38 height 38
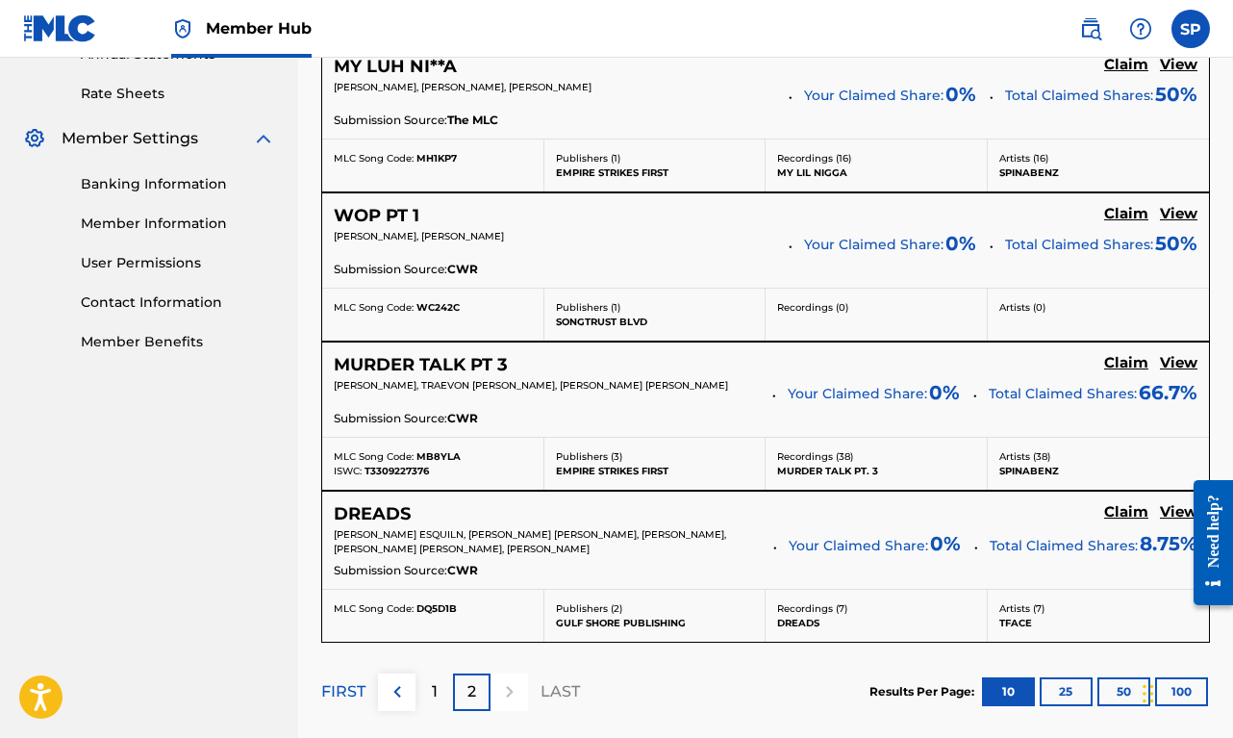
scroll to position [747, 0]
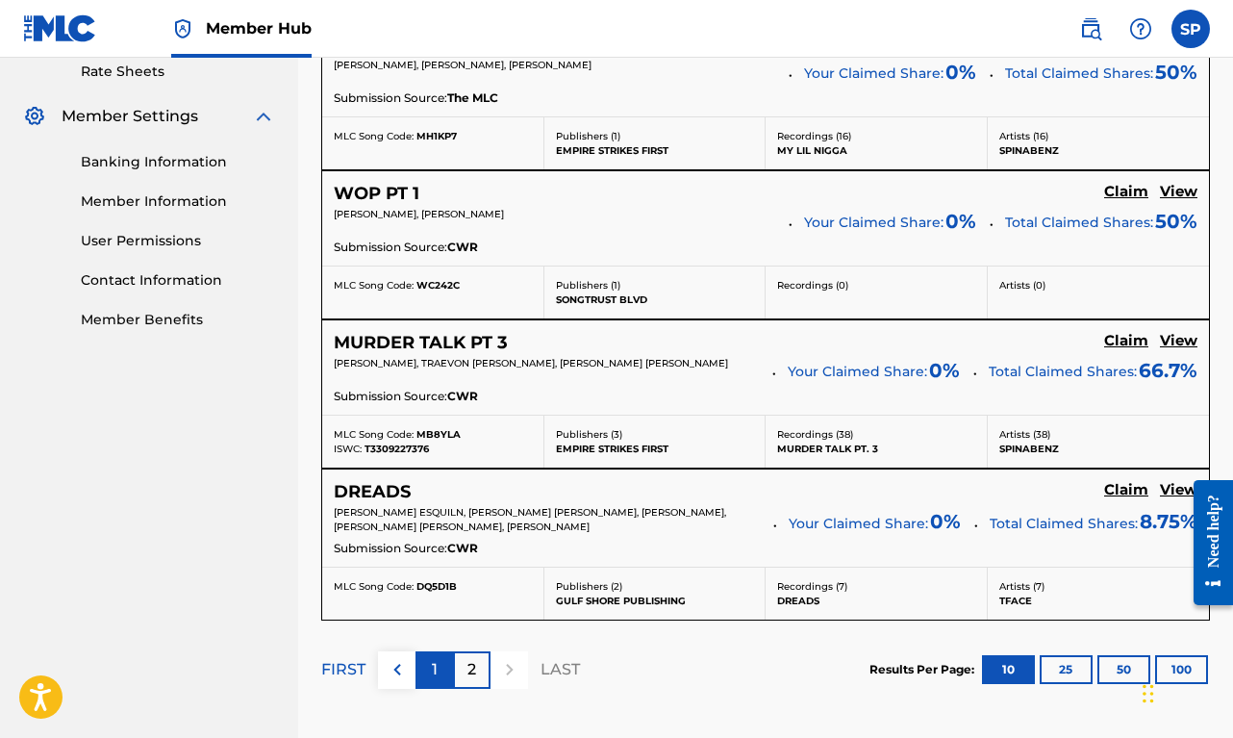
click at [434, 656] on div "1" at bounding box center [434, 670] width 38 height 38
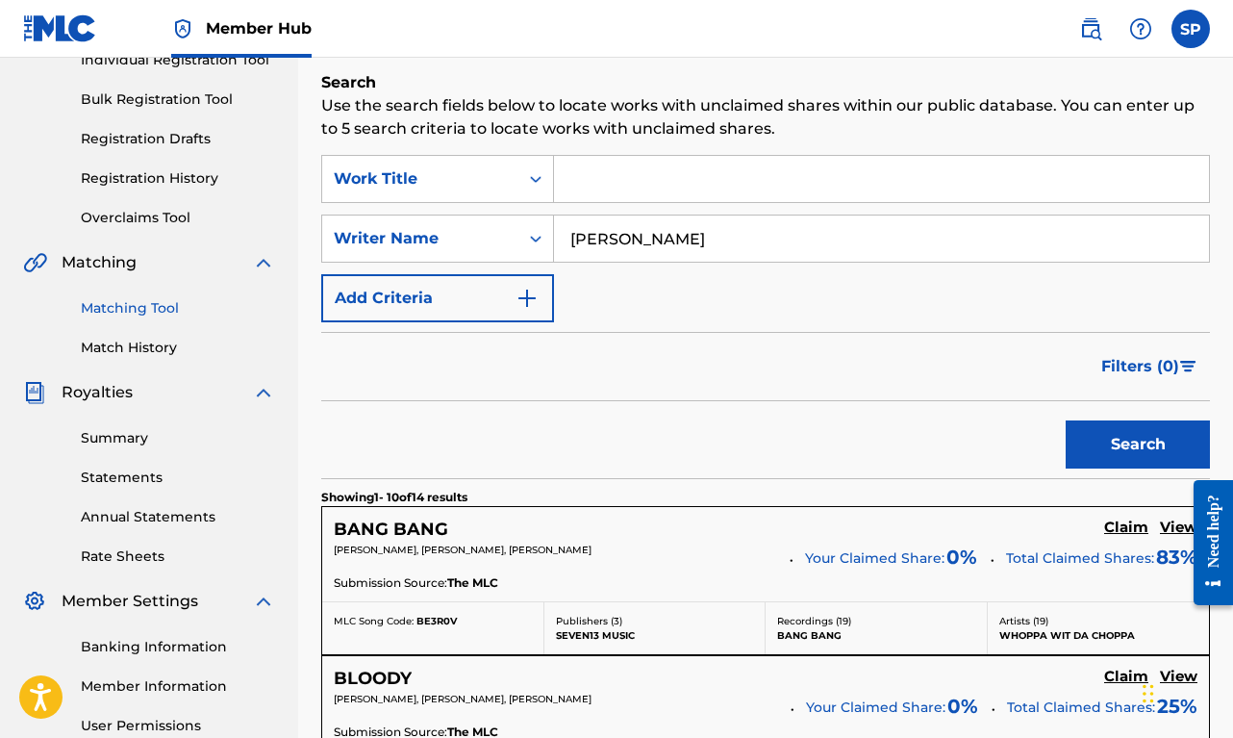
scroll to position [202, 0]
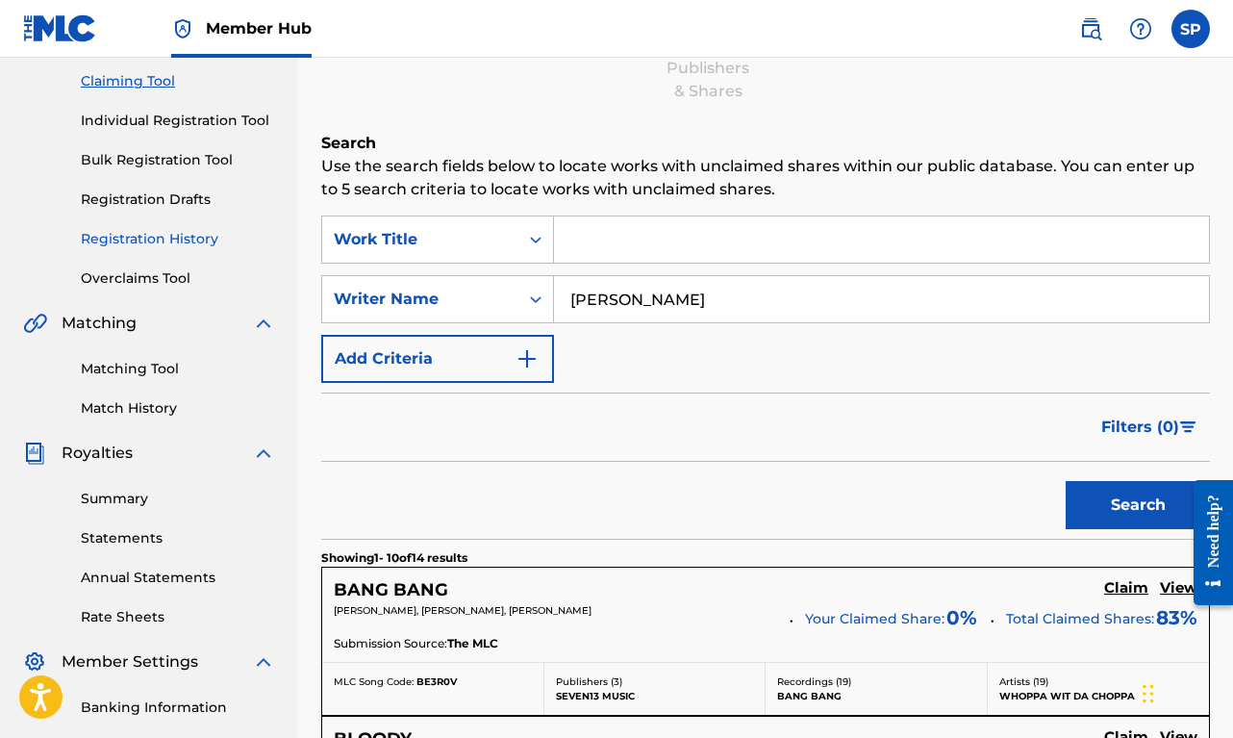
click at [167, 234] on link "Registration History" at bounding box center [178, 239] width 194 height 20
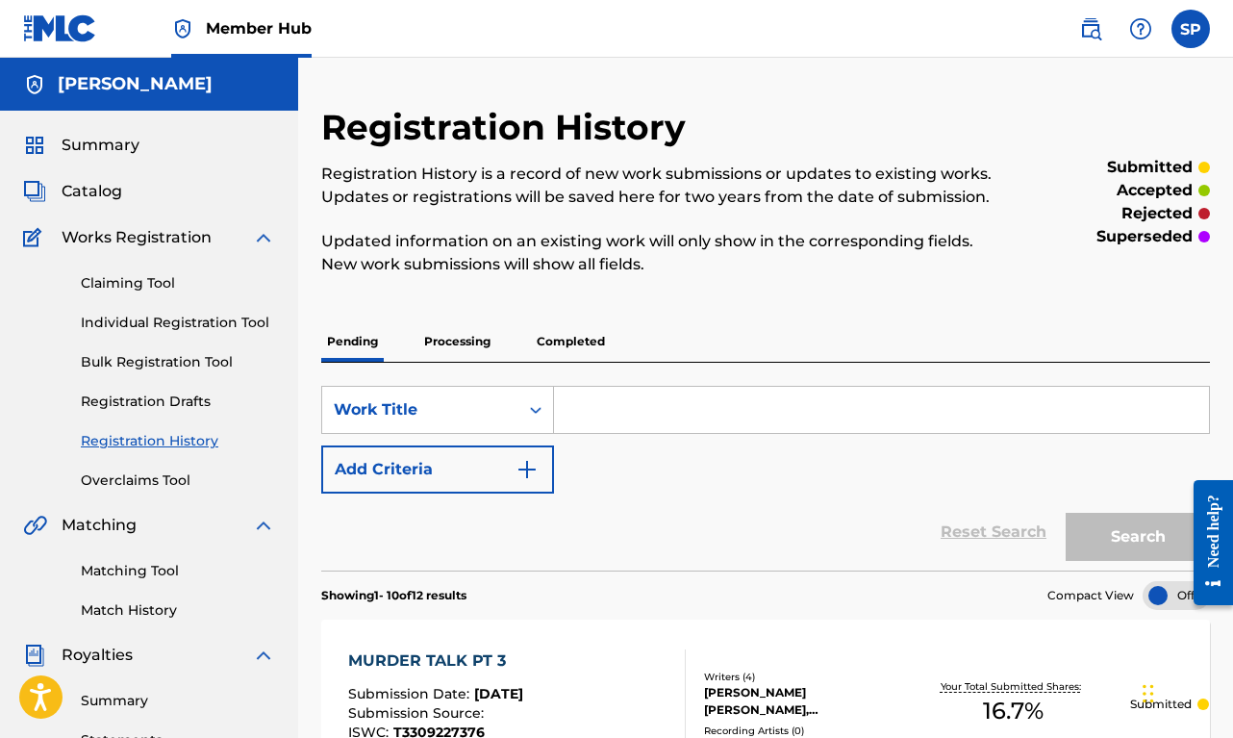
click at [439, 348] on p "Processing" at bounding box center [457, 341] width 78 height 40
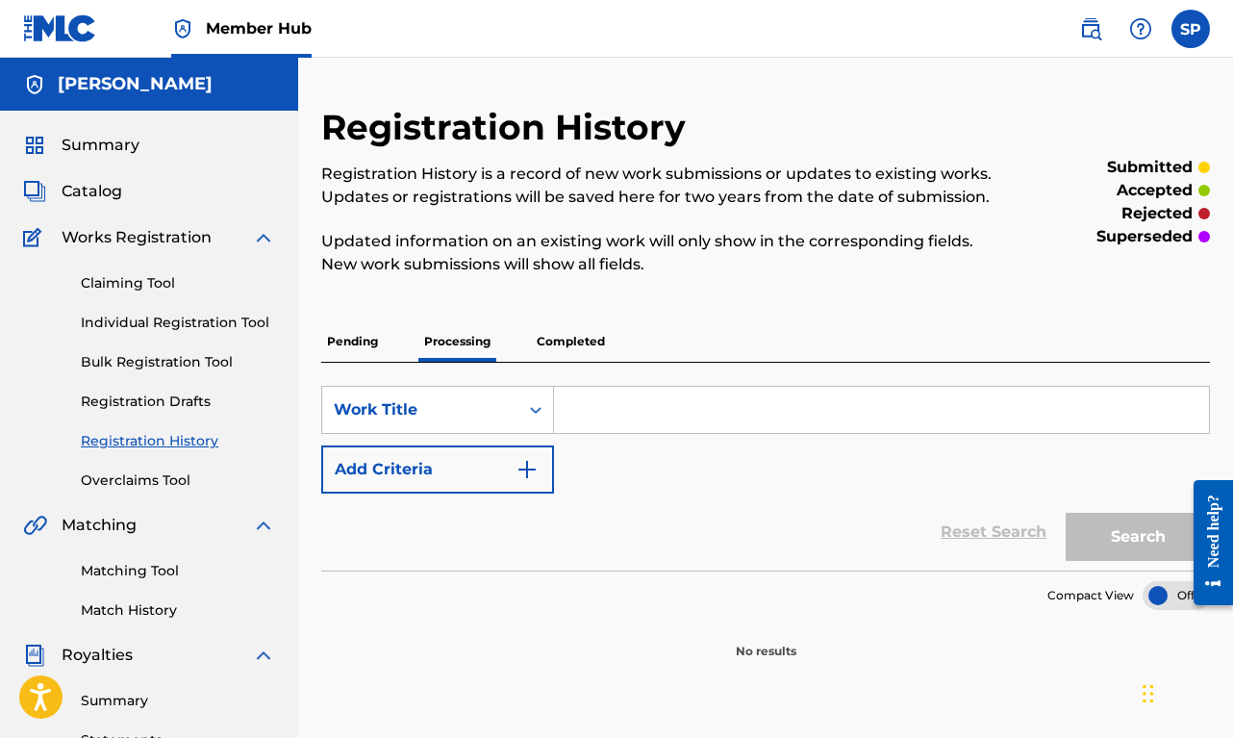
click at [373, 344] on p "Pending" at bounding box center [352, 341] width 63 height 40
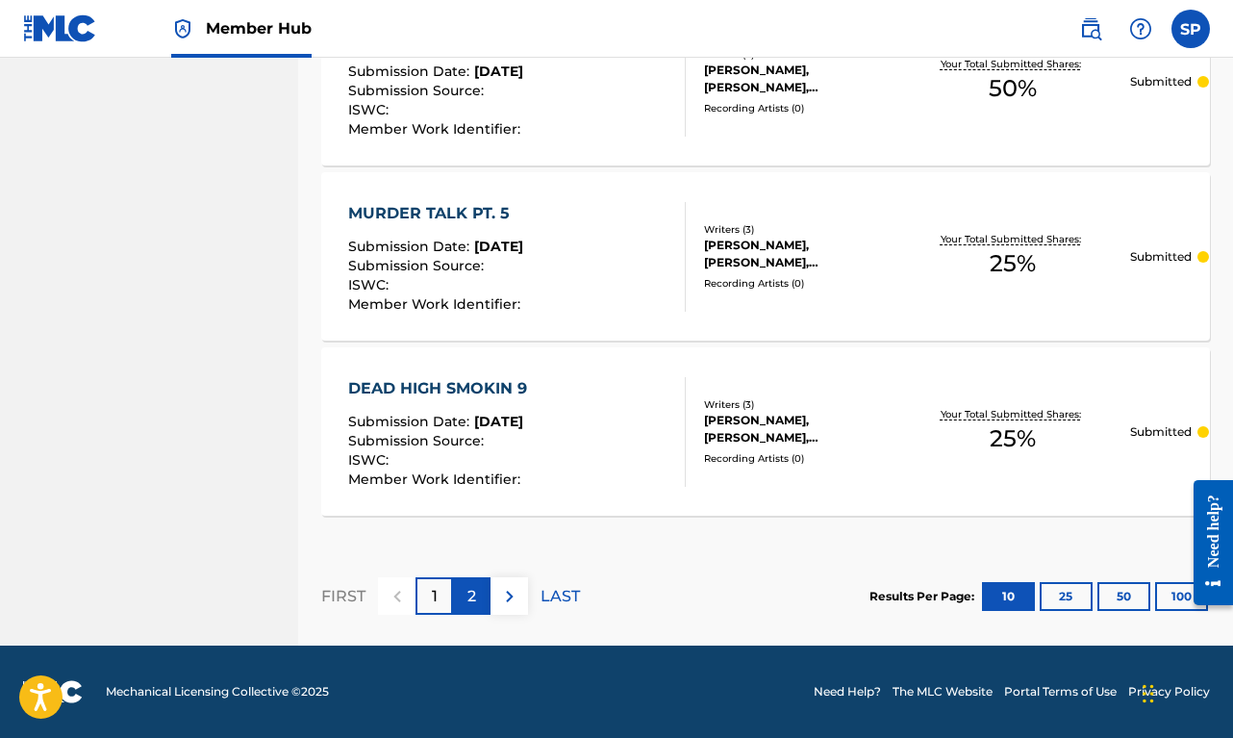
click at [463, 591] on div "2" at bounding box center [472, 596] width 38 height 38
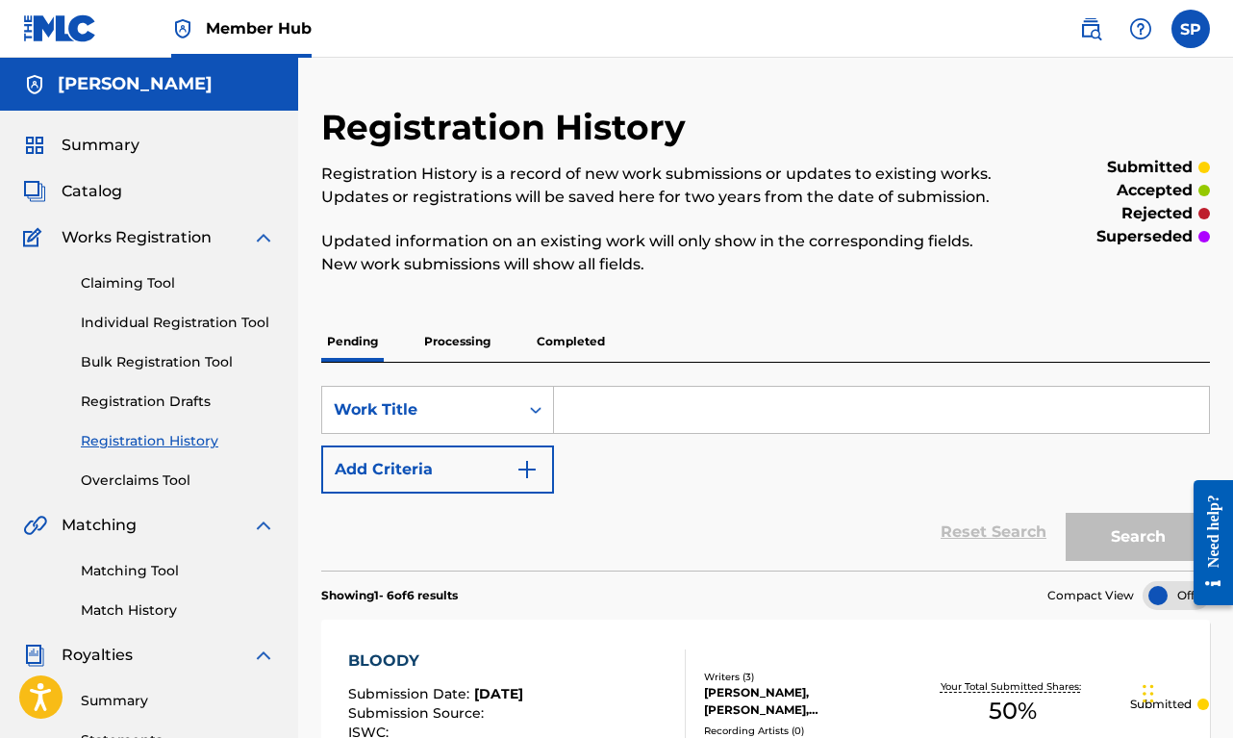
click at [465, 334] on p "Processing" at bounding box center [457, 341] width 78 height 40
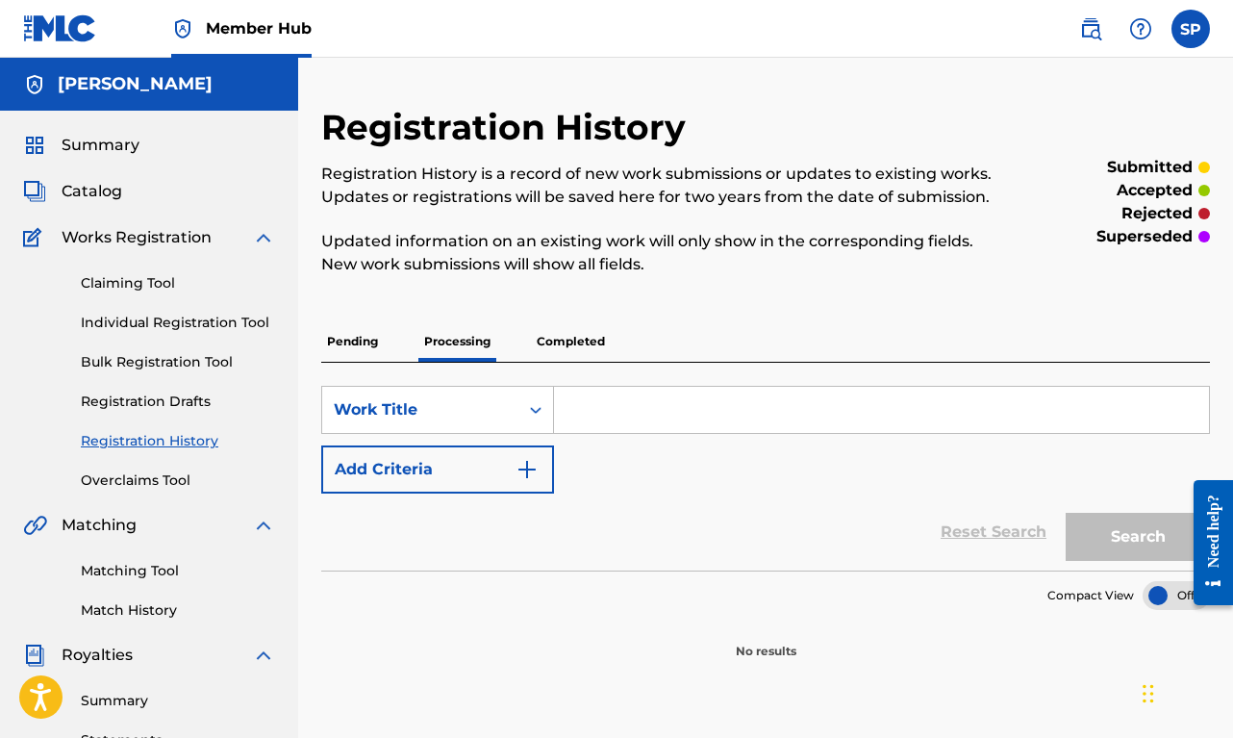
click at [577, 336] on p "Completed" at bounding box center [571, 341] width 80 height 40
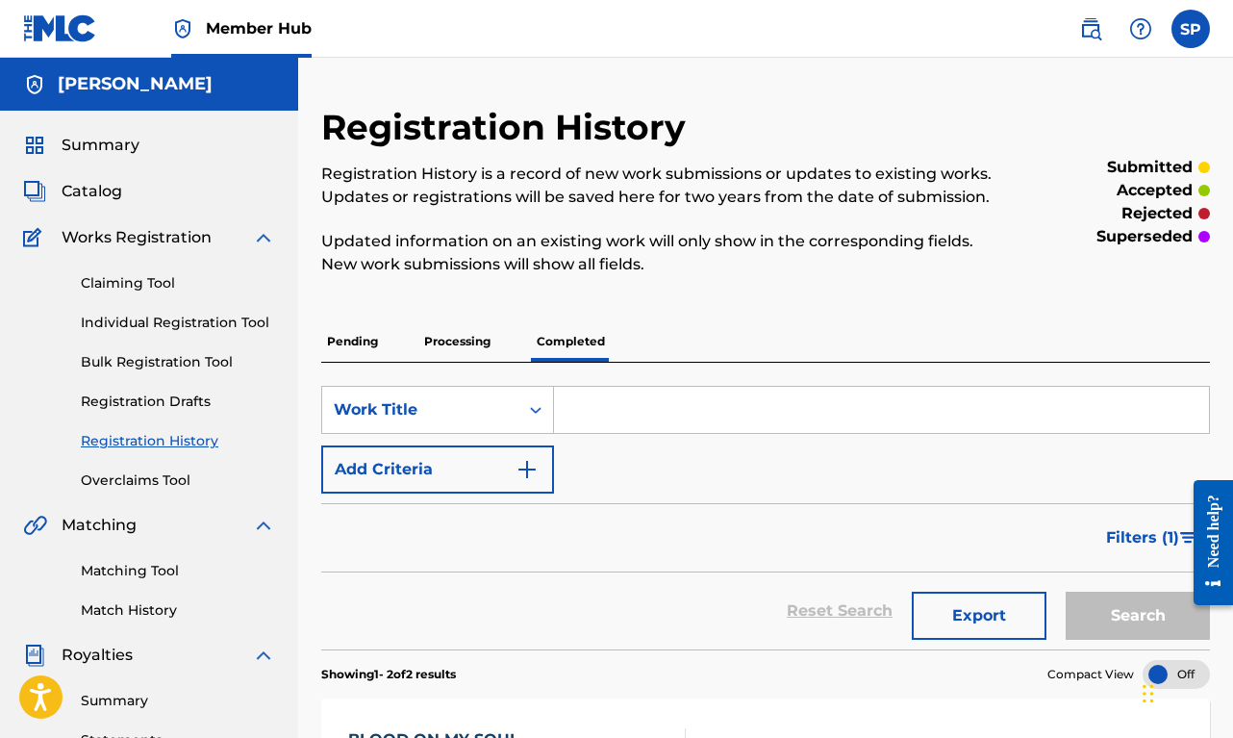
drag, startPoint x: 365, startPoint y: 340, endPoint x: 374, endPoint y: 348, distance: 11.6
click at [364, 347] on p "Pending" at bounding box center [352, 341] width 63 height 40
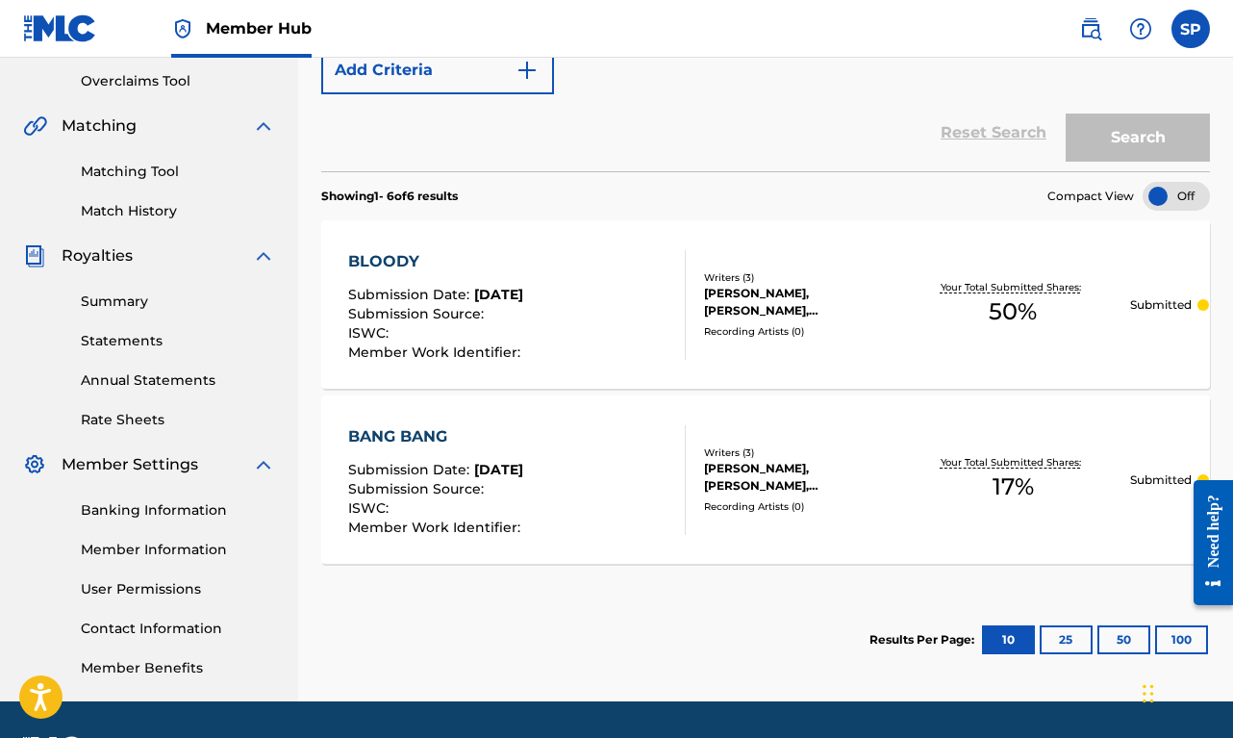
scroll to position [302, 0]
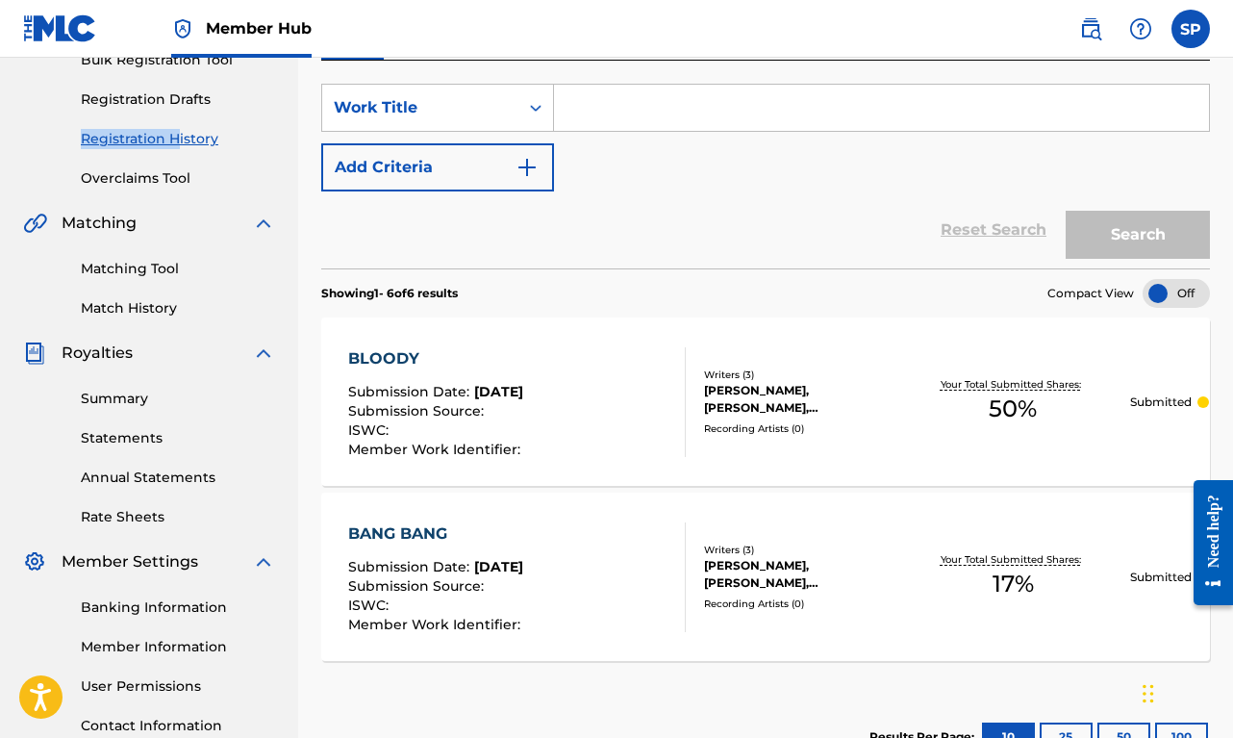
click at [176, 129] on div "Claiming Tool Individual Registration Tool Bulk Registration Tool Registration …" at bounding box center [149, 67] width 252 height 241
click at [202, 137] on link "Registration History" at bounding box center [178, 139] width 194 height 20
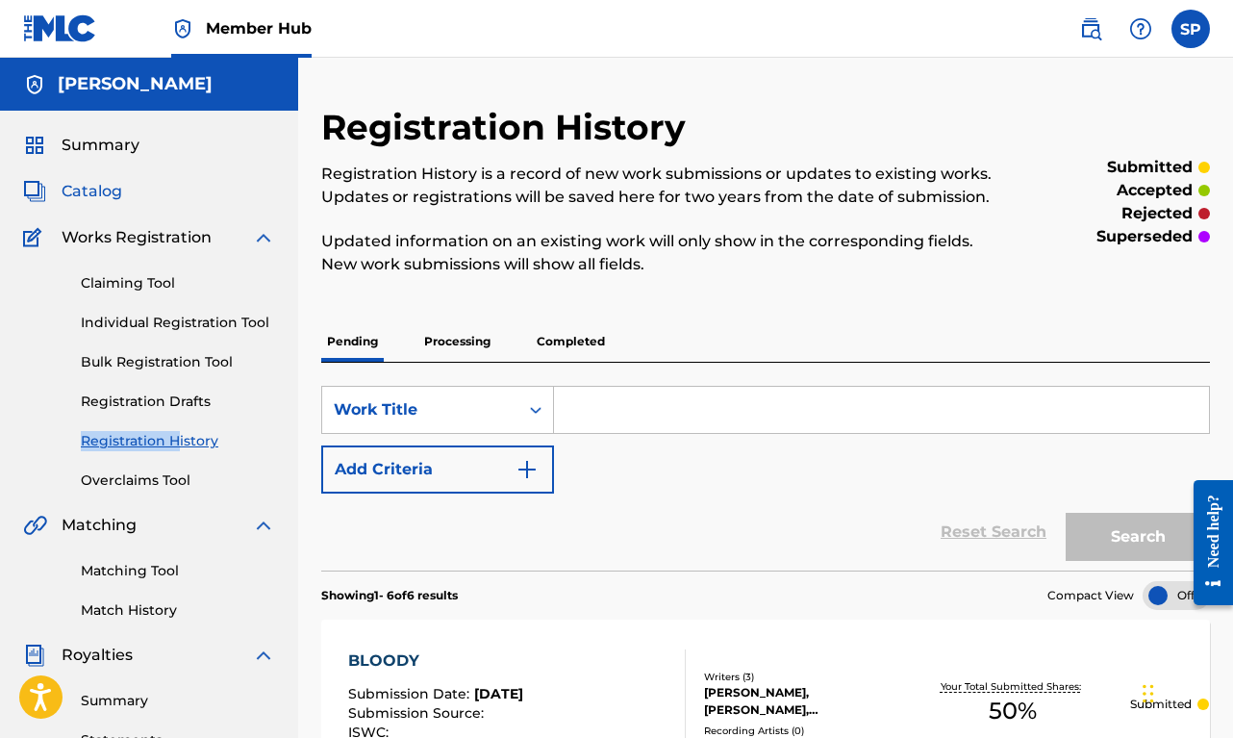
click at [104, 190] on span "Catalog" at bounding box center [92, 191] width 61 height 23
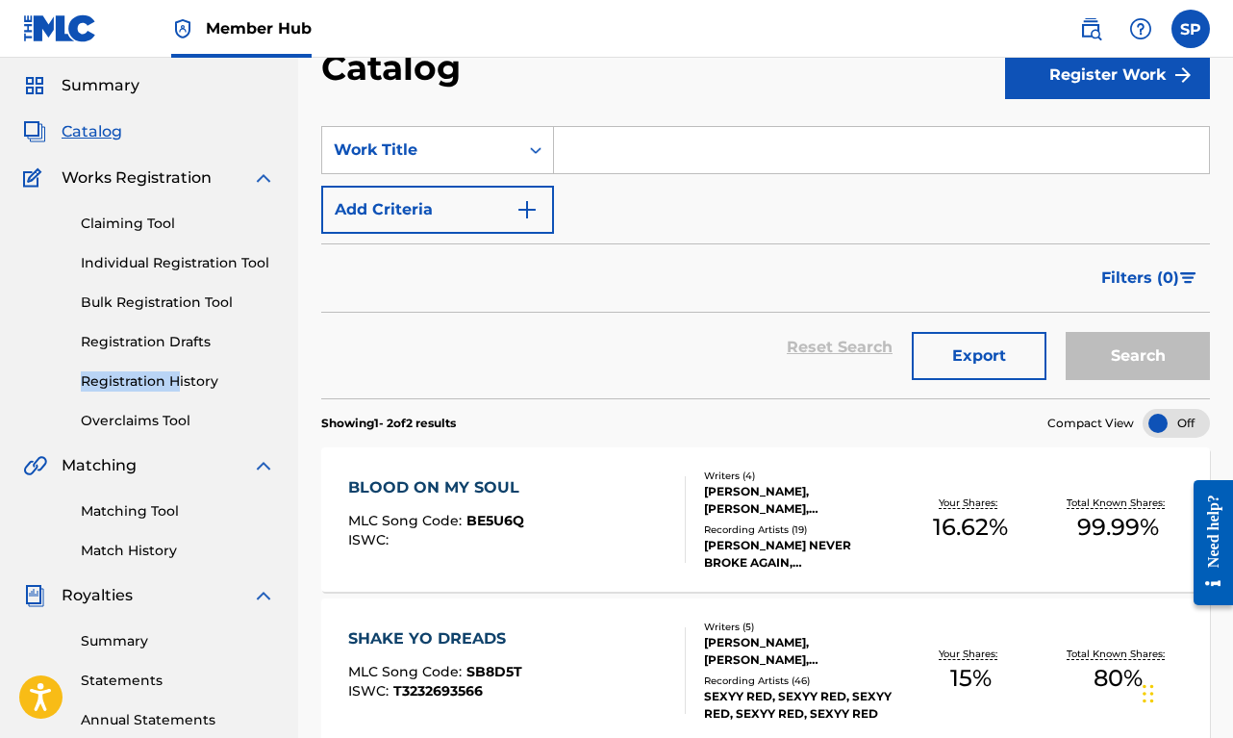
scroll to position [138, 0]
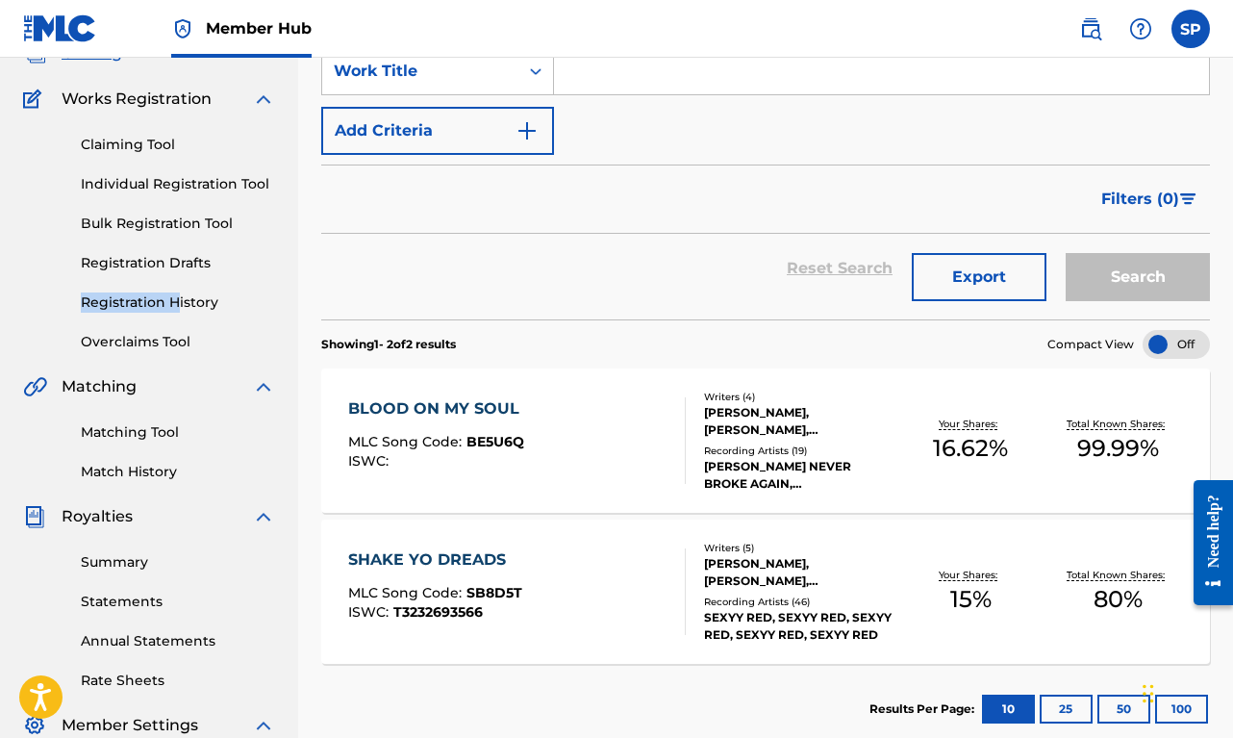
click at [544, 458] on div "BLOOD ON MY SOUL MLC Song Code : BE5U6Q ISWC :" at bounding box center [517, 440] width 338 height 87
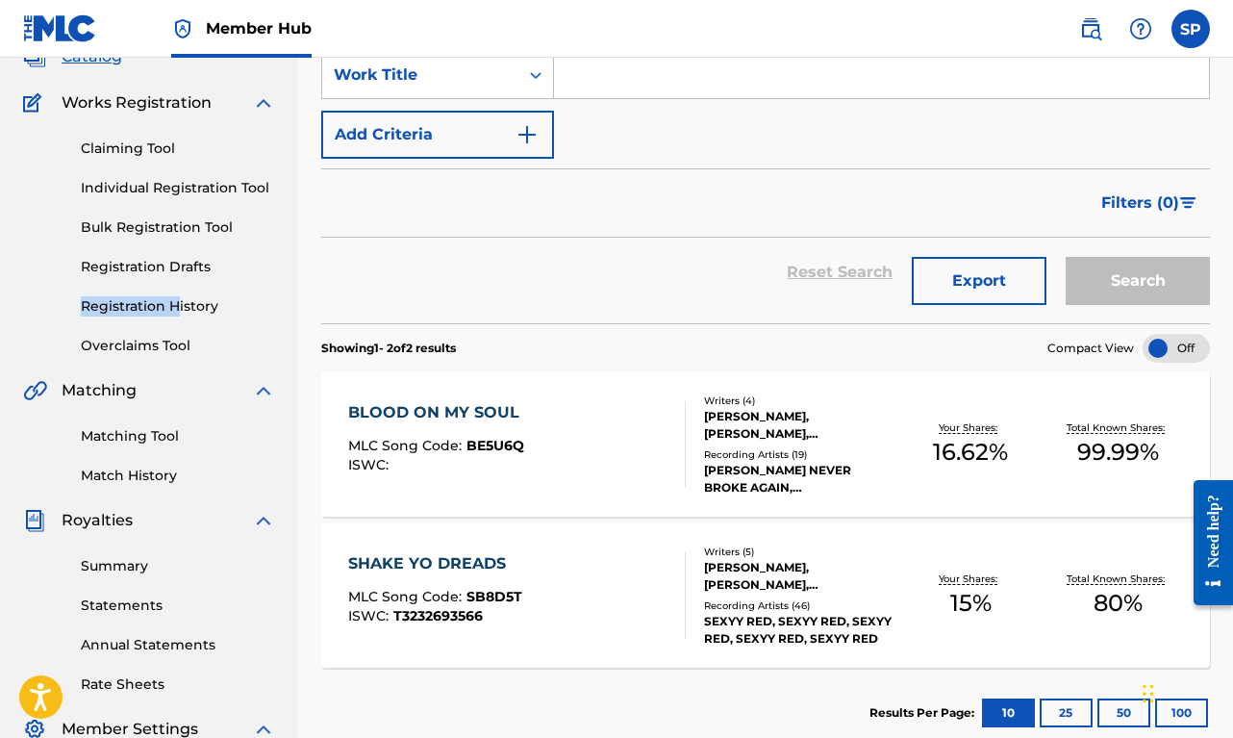
click at [612, 549] on div "SHAKE YO DREADS MLC Song Code : SB8D5T ISWC : T3232693566 Writers ( 5 ) [PERSON…" at bounding box center [765, 595] width 889 height 144
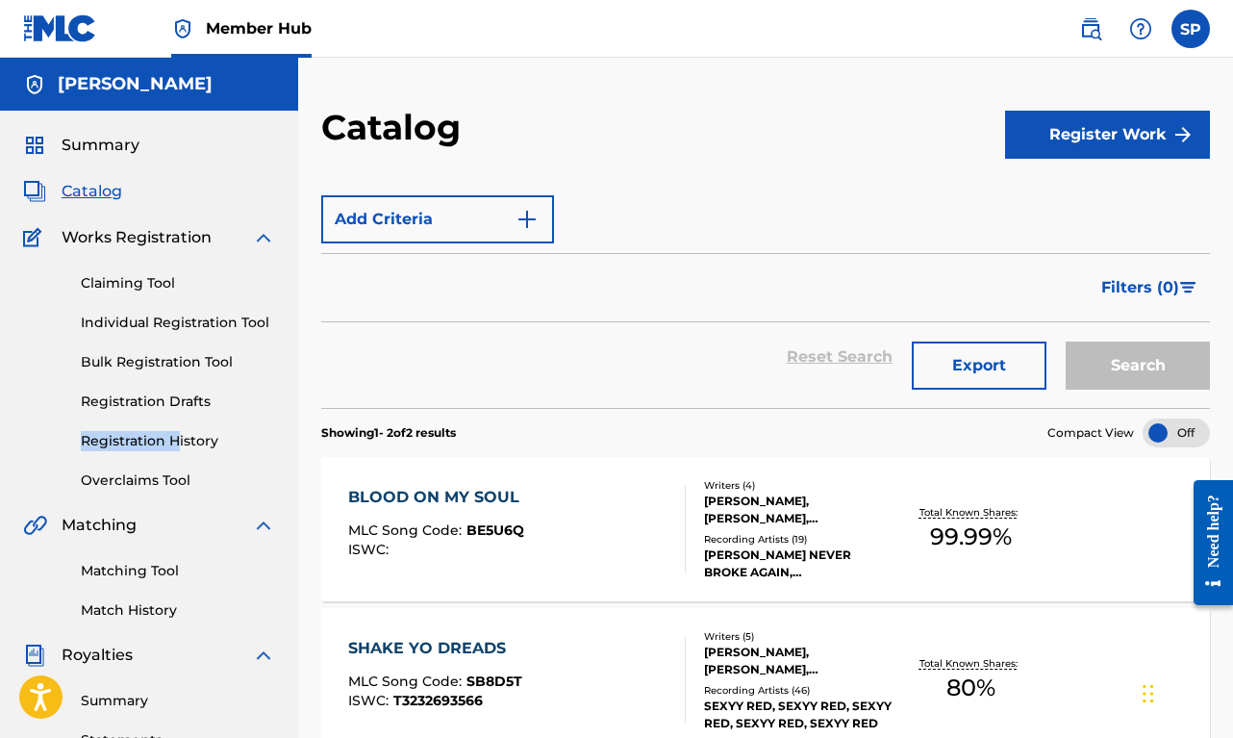
scroll to position [135, 0]
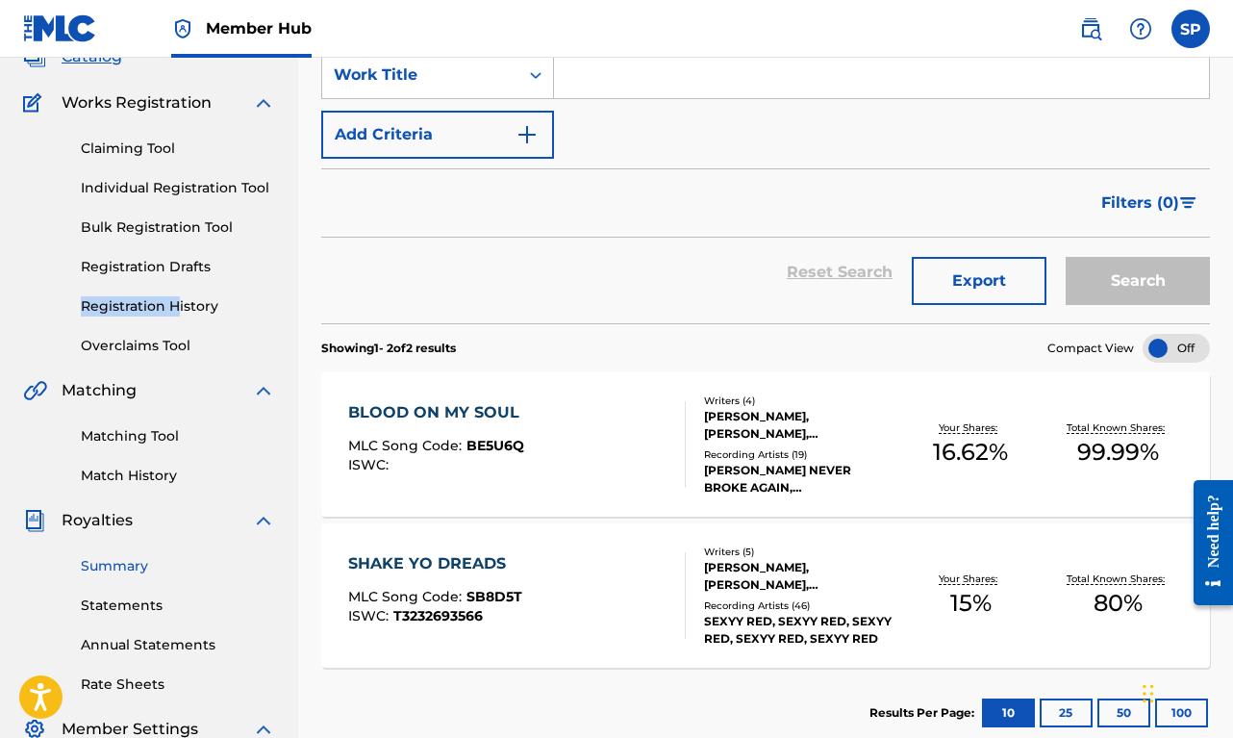
click at [135, 572] on link "Summary" at bounding box center [178, 566] width 194 height 20
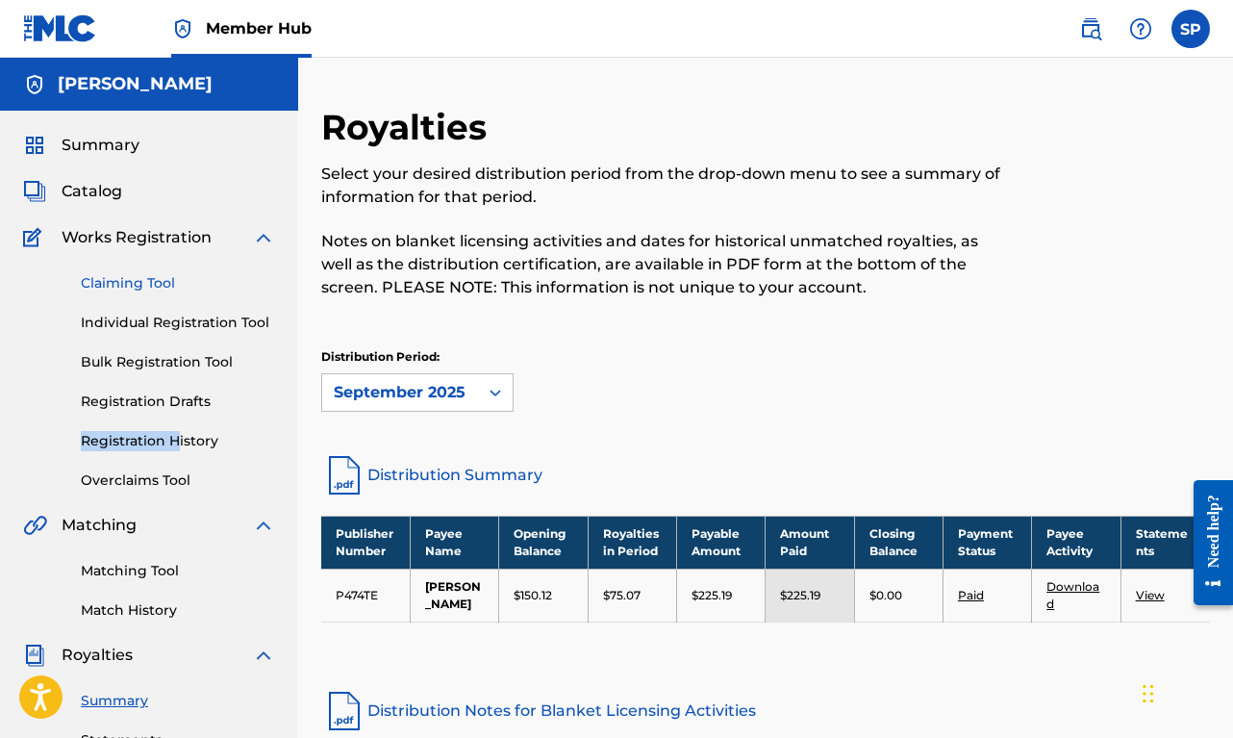
click at [138, 286] on link "Claiming Tool" at bounding box center [178, 283] width 194 height 20
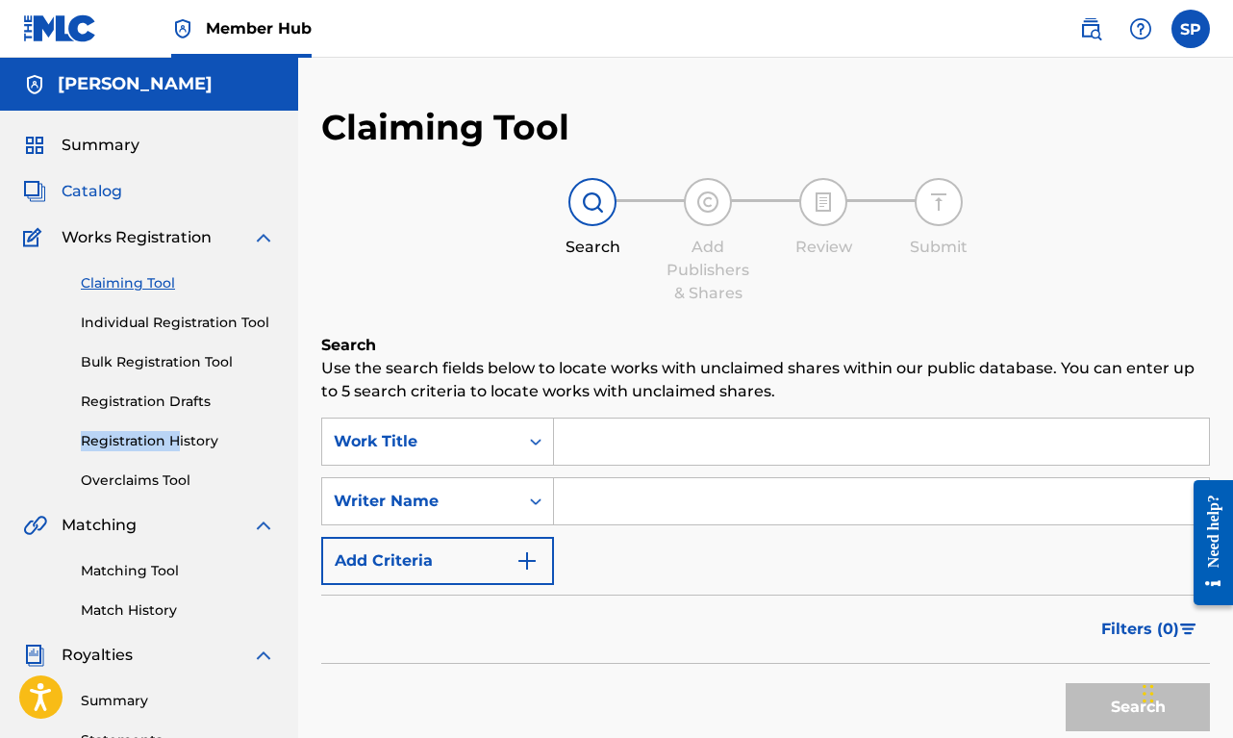
click at [121, 200] on span "Catalog" at bounding box center [92, 191] width 61 height 23
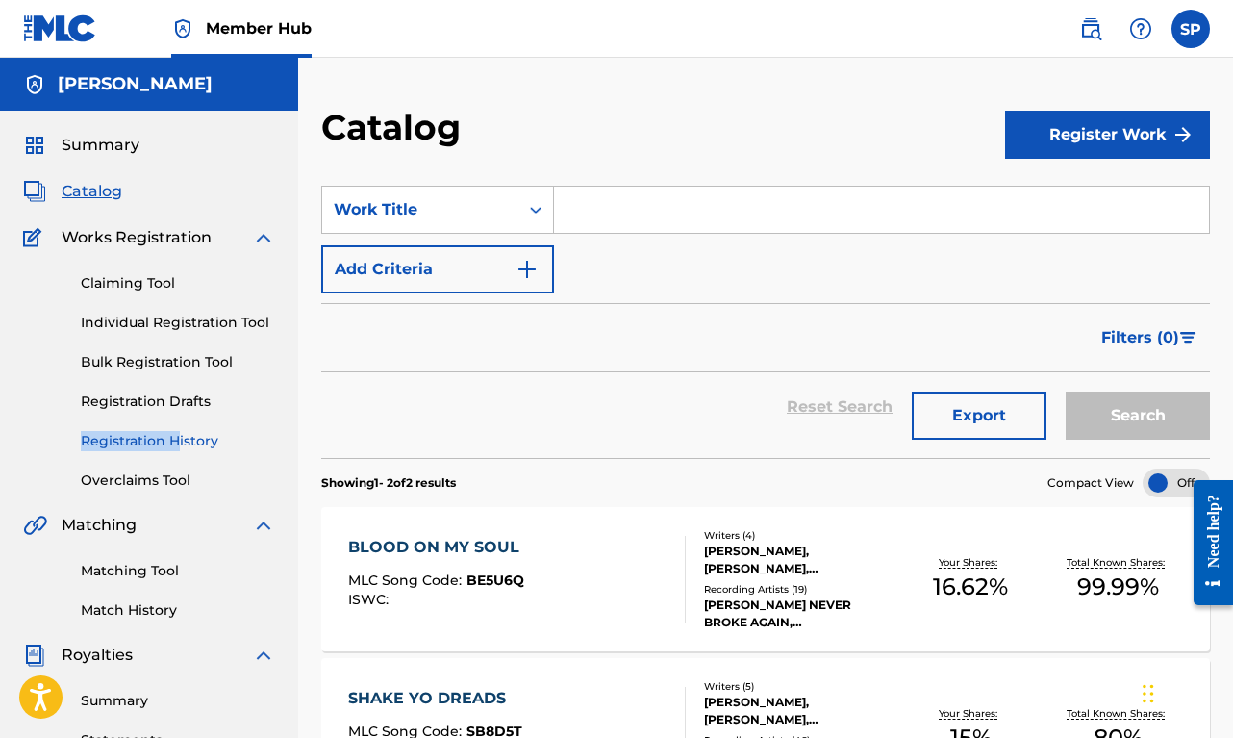
click at [154, 448] on link "Registration History" at bounding box center [178, 441] width 194 height 20
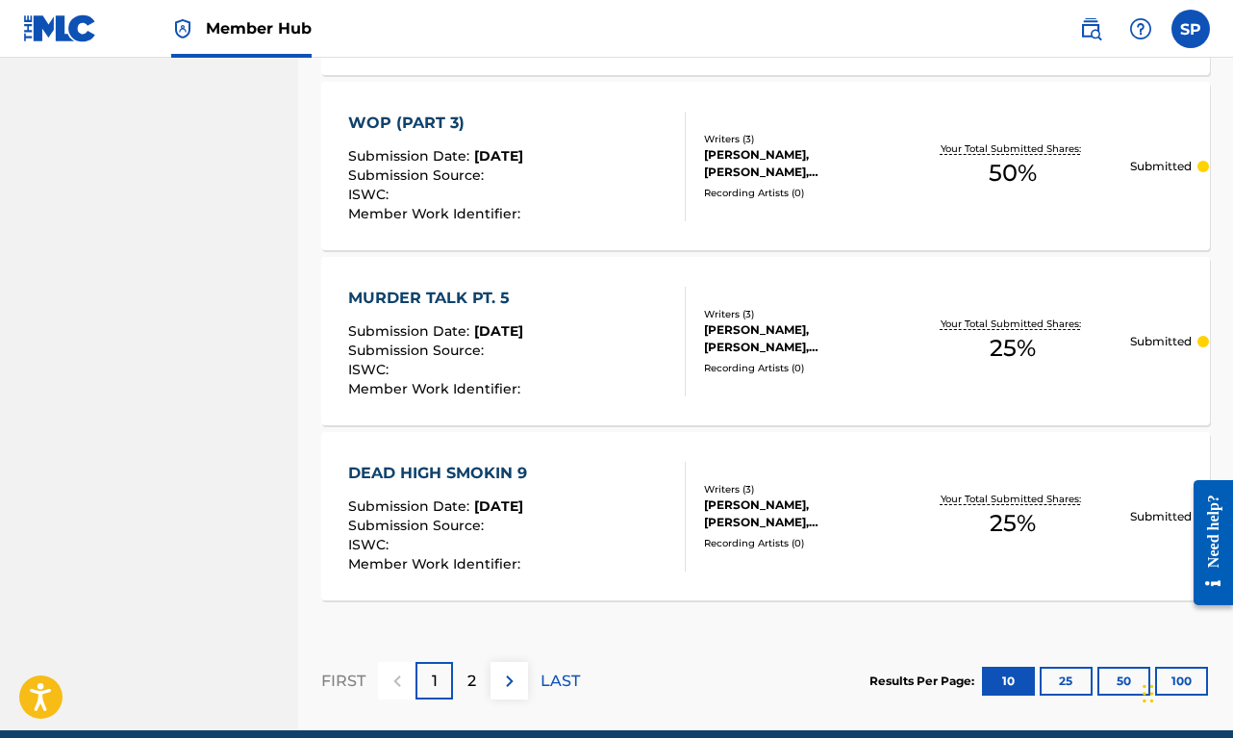
scroll to position [1847, 0]
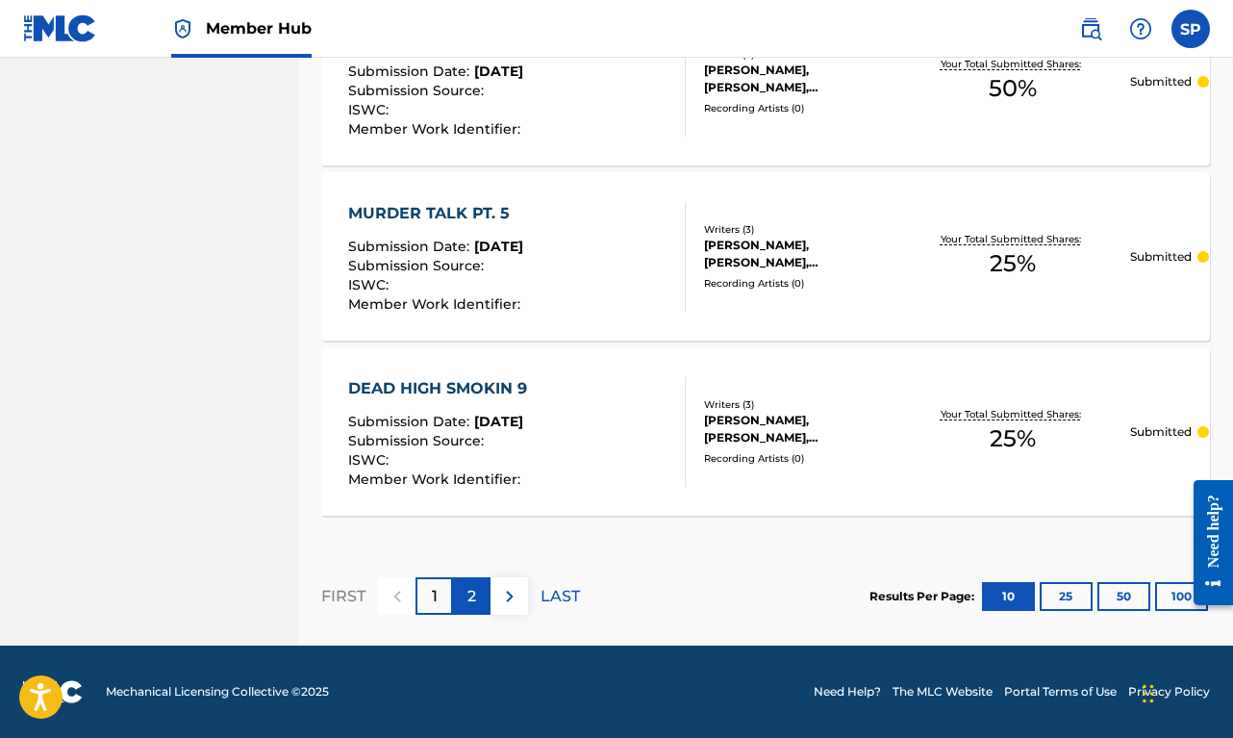
click at [472, 591] on p "2" at bounding box center [471, 596] width 9 height 23
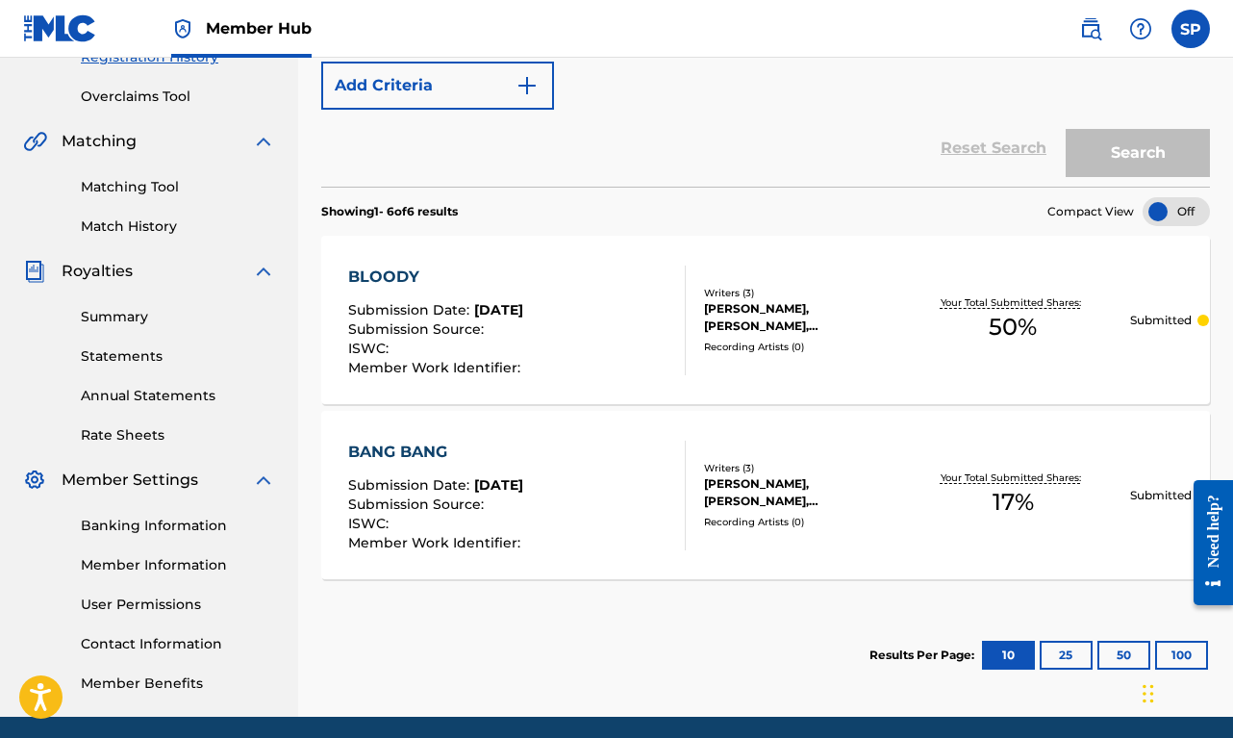
scroll to position [188, 0]
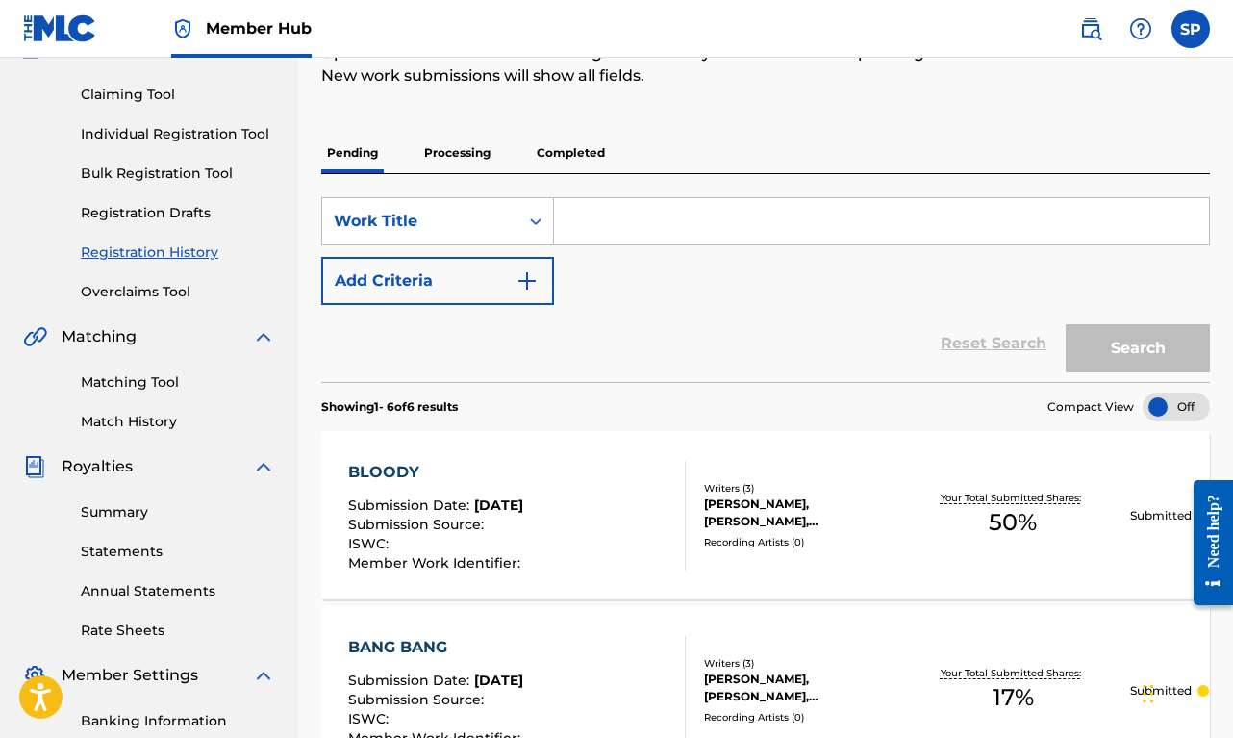
click at [175, 254] on link "Registration History" at bounding box center [178, 252] width 194 height 20
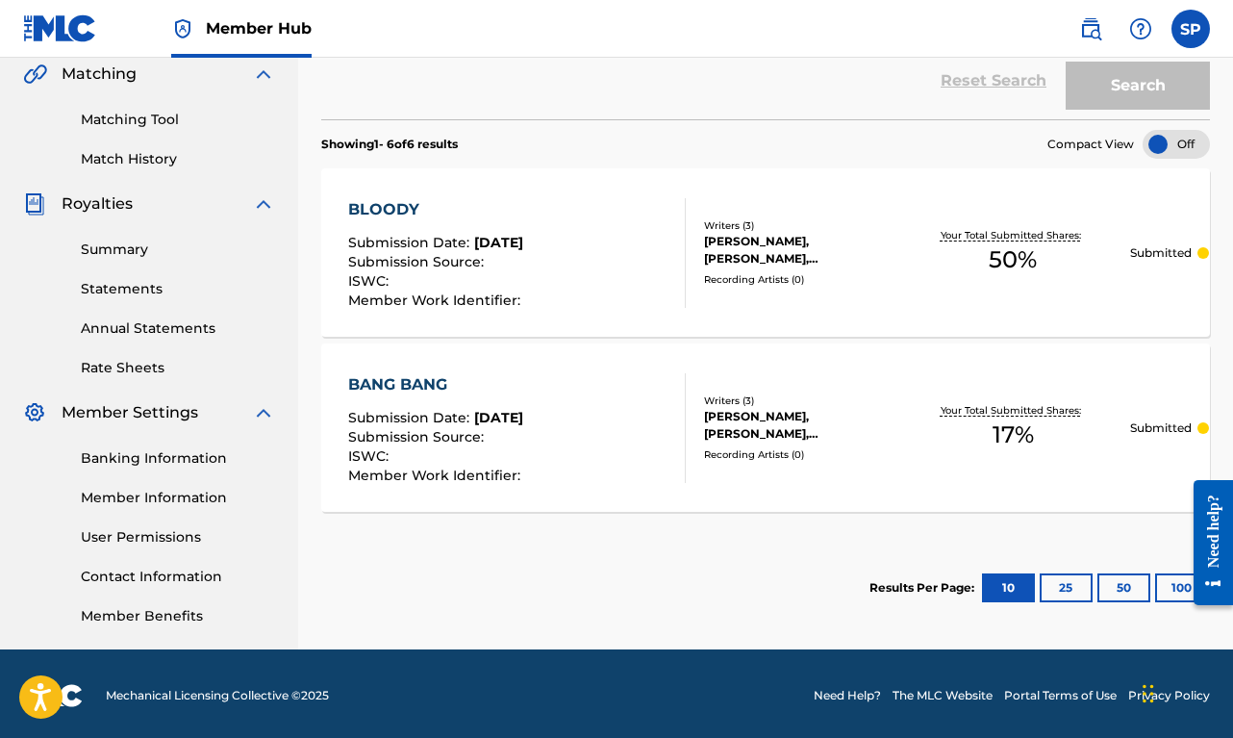
scroll to position [36, 0]
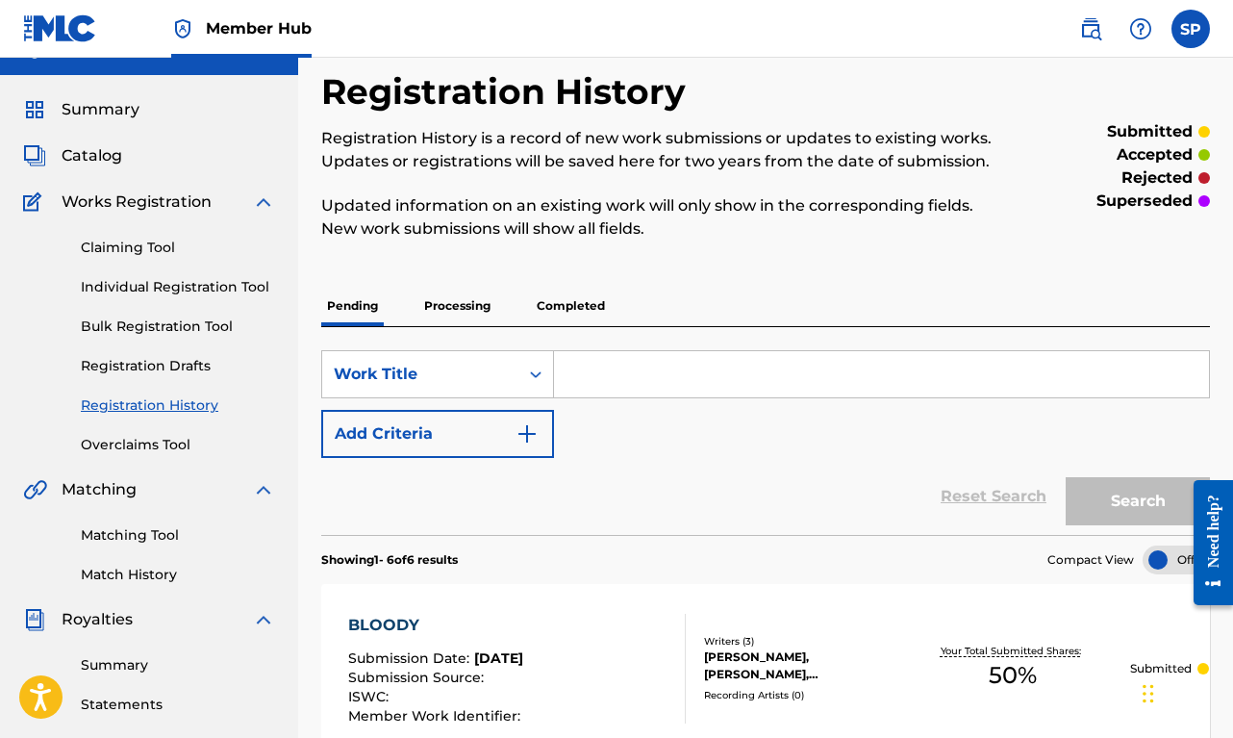
click at [441, 317] on p "Processing" at bounding box center [457, 306] width 78 height 40
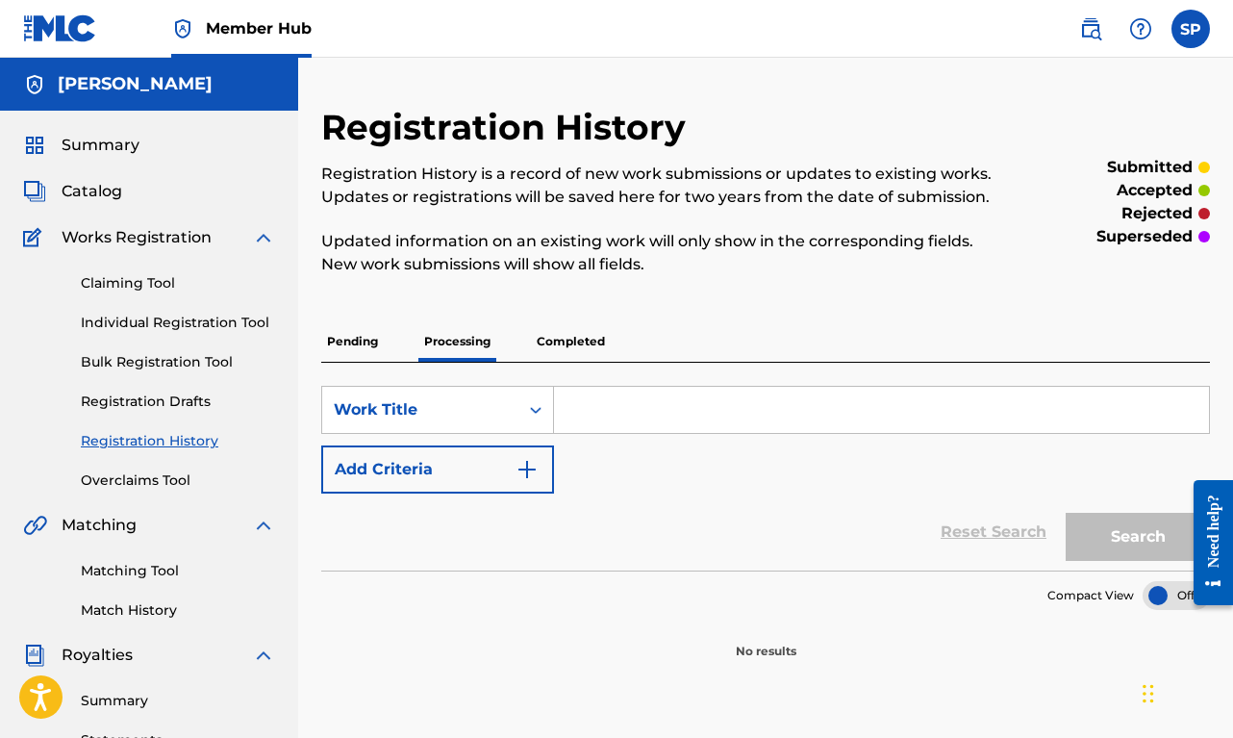
click at [365, 346] on p "Pending" at bounding box center [352, 341] width 63 height 40
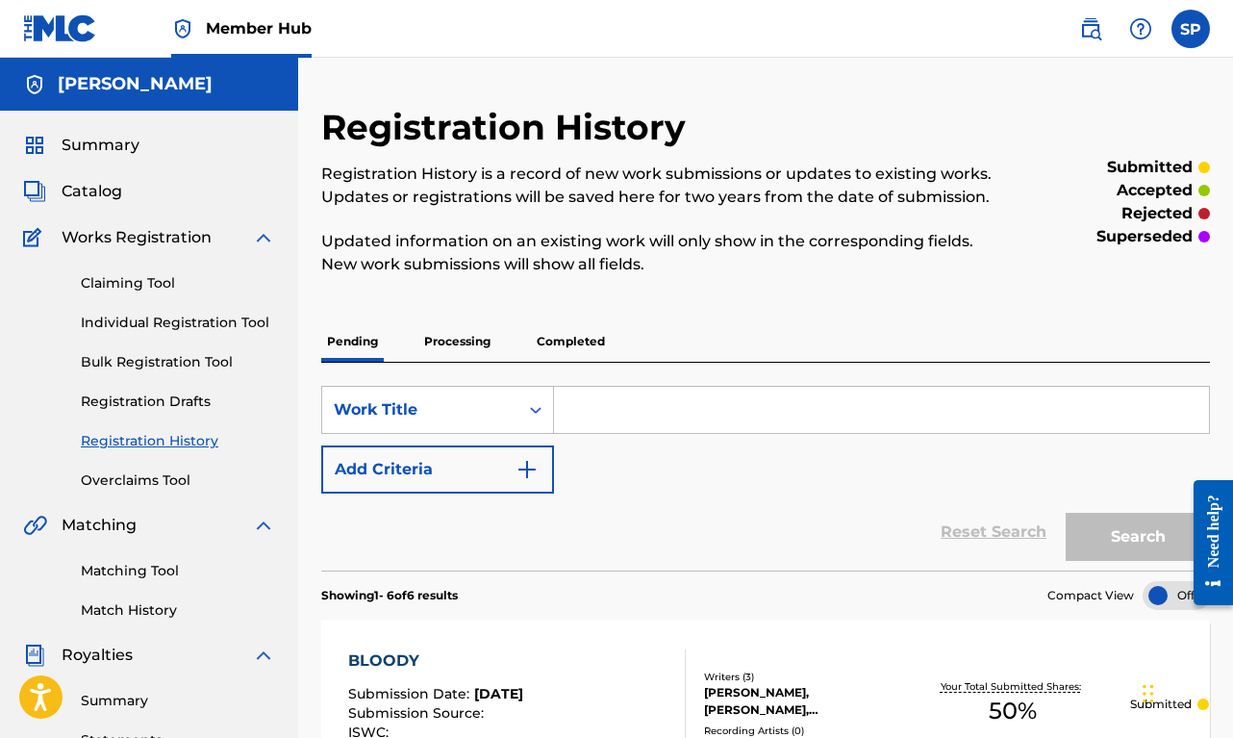
click at [141, 451] on div "Claiming Tool Individual Registration Tool Bulk Registration Tool Registration …" at bounding box center [149, 369] width 252 height 241
click at [143, 445] on link "Registration History" at bounding box center [178, 441] width 194 height 20
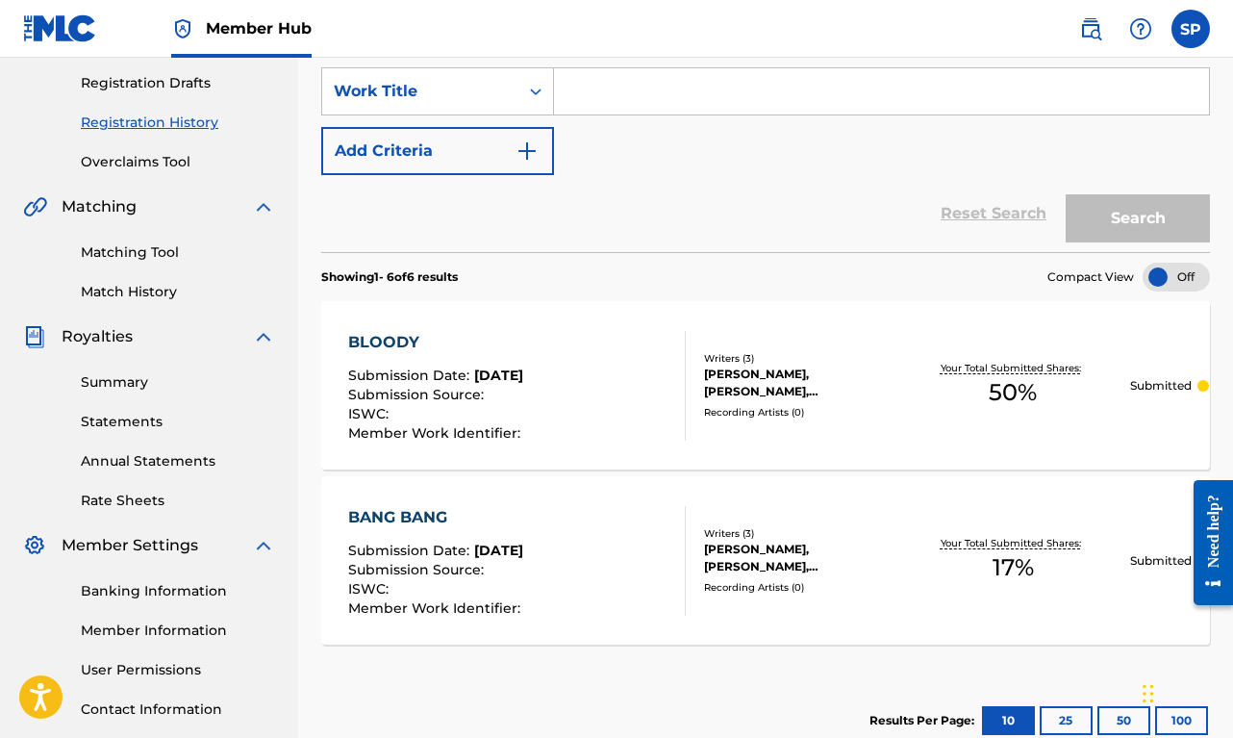
scroll to position [314, 0]
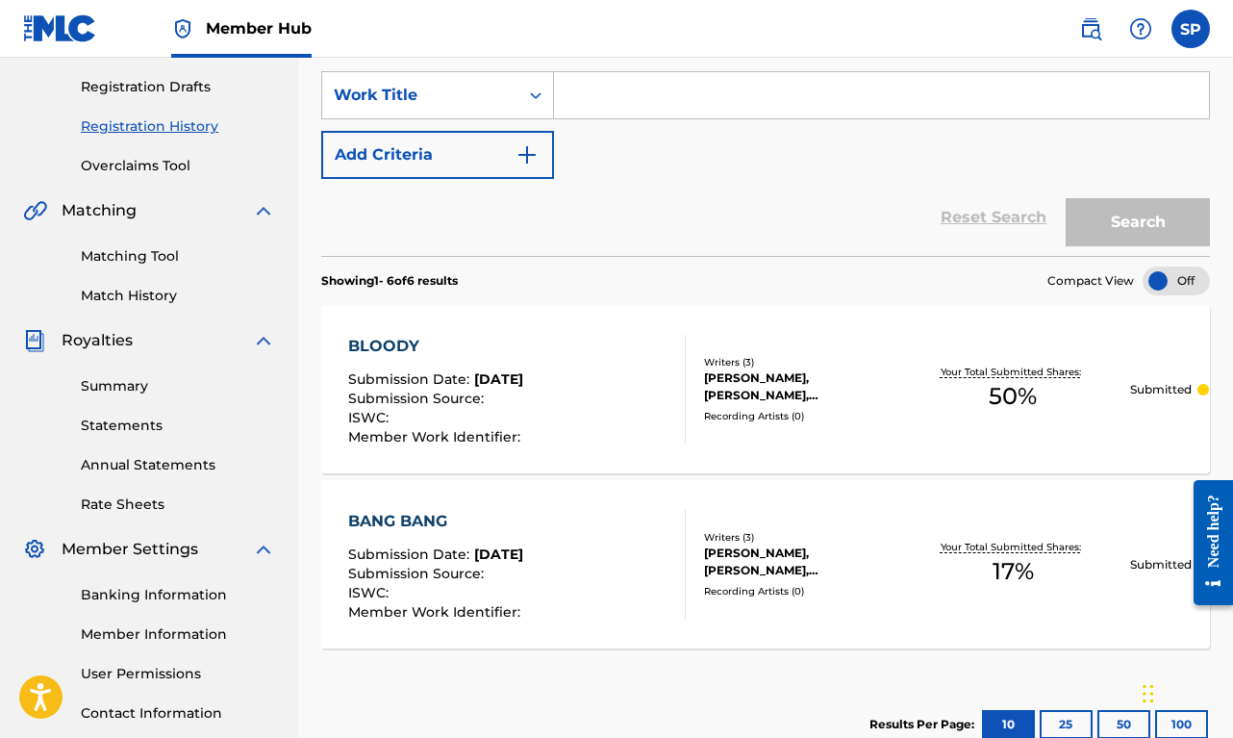
click at [134, 127] on link "Registration History" at bounding box center [178, 126] width 194 height 20
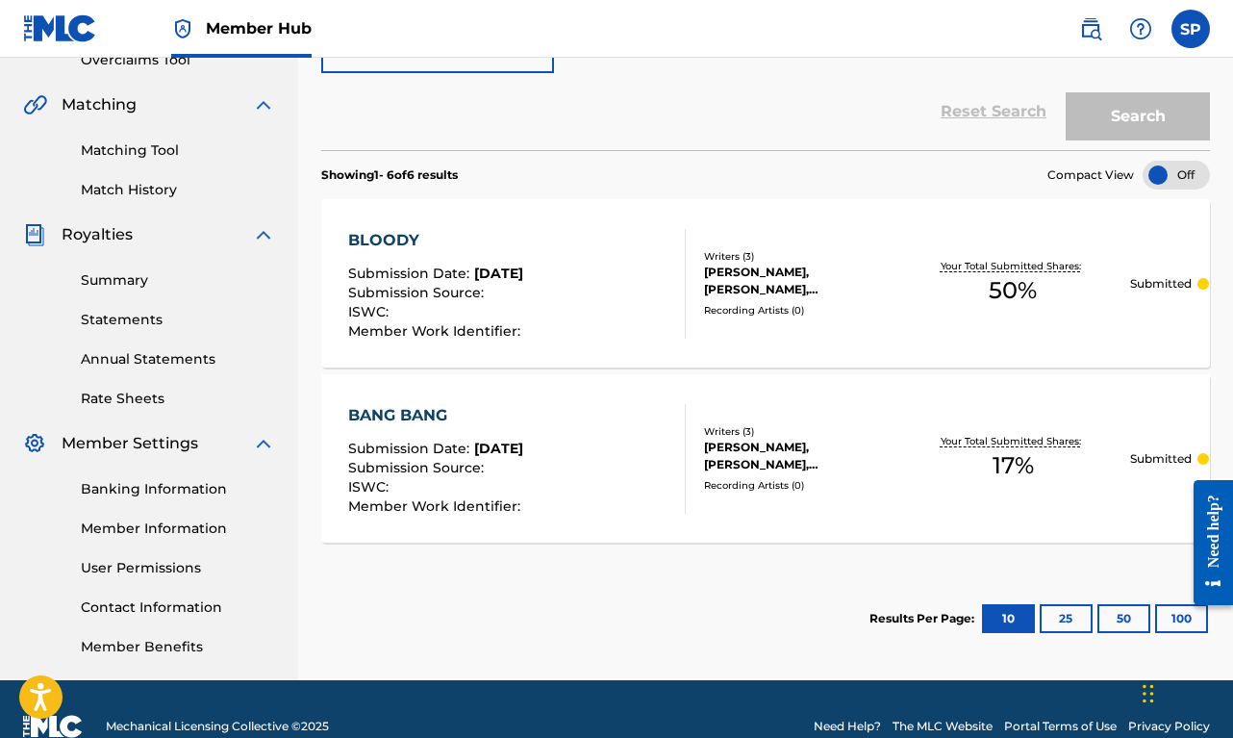
scroll to position [416, 0]
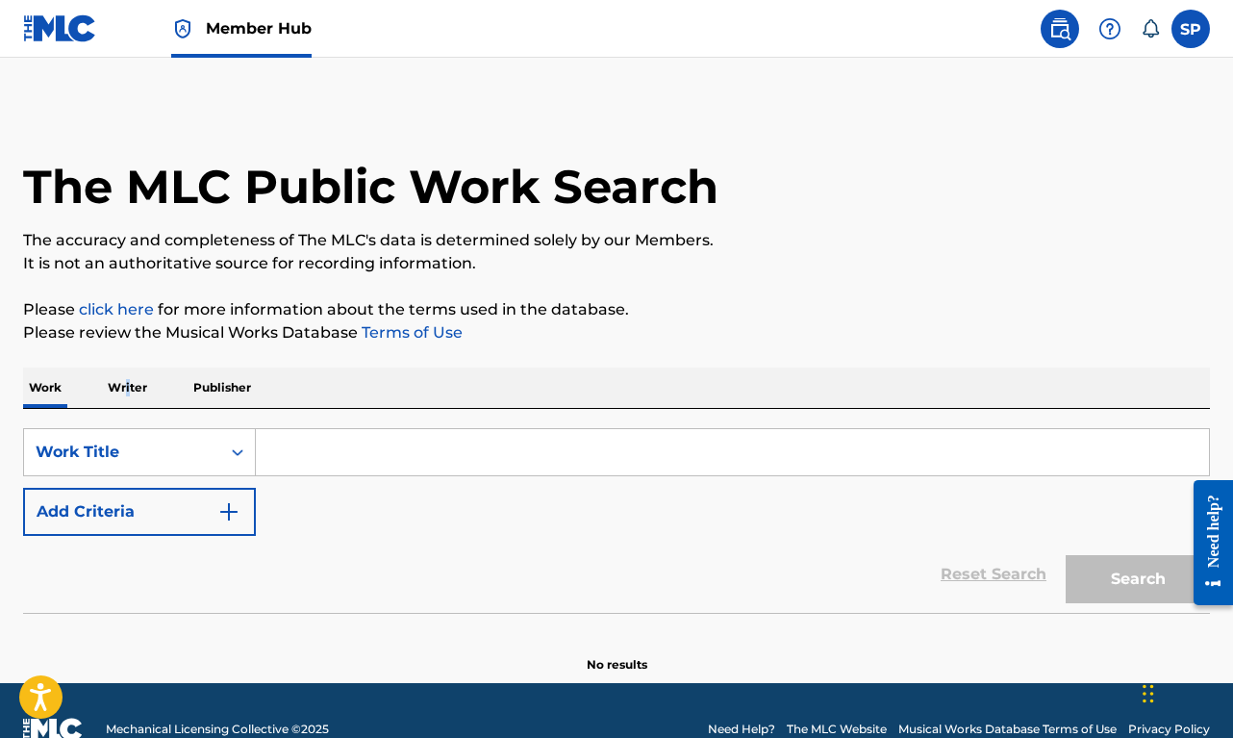
click at [130, 391] on p "Writer" at bounding box center [127, 387] width 51 height 40
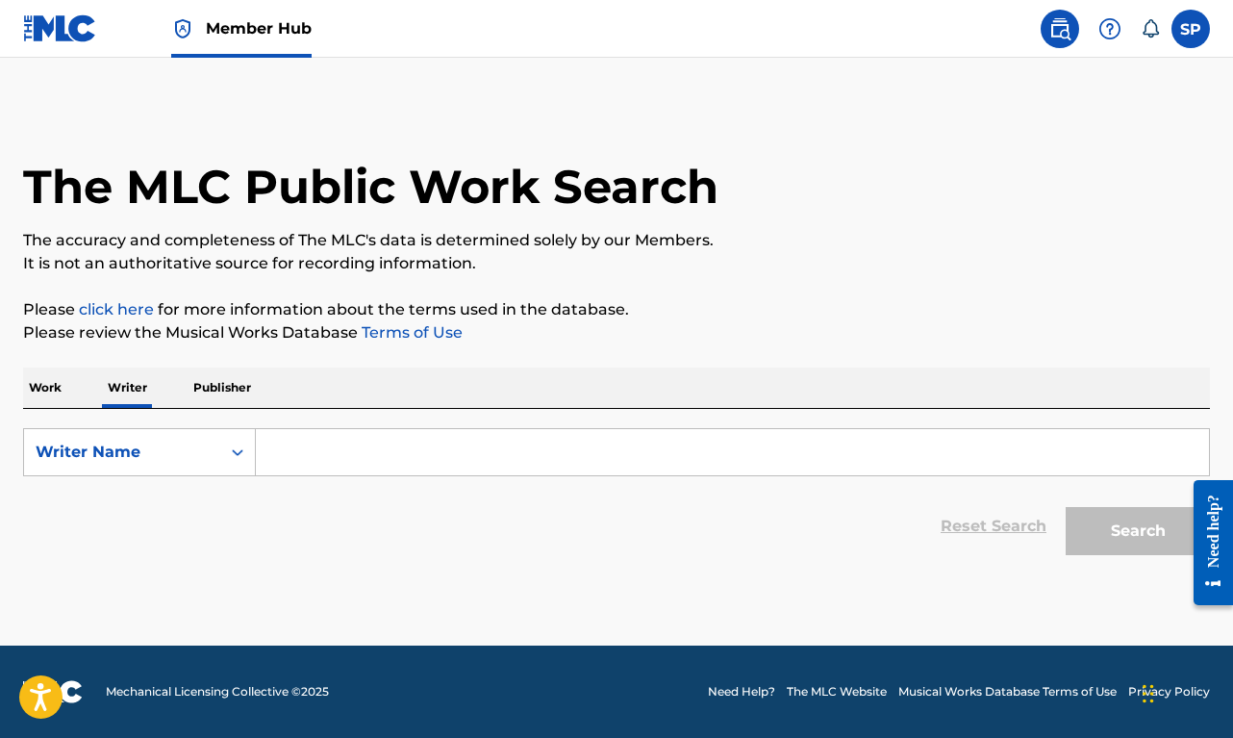
click at [330, 441] on input "Search Form" at bounding box center [732, 452] width 953 height 46
paste input "[PERSON_NAME]"
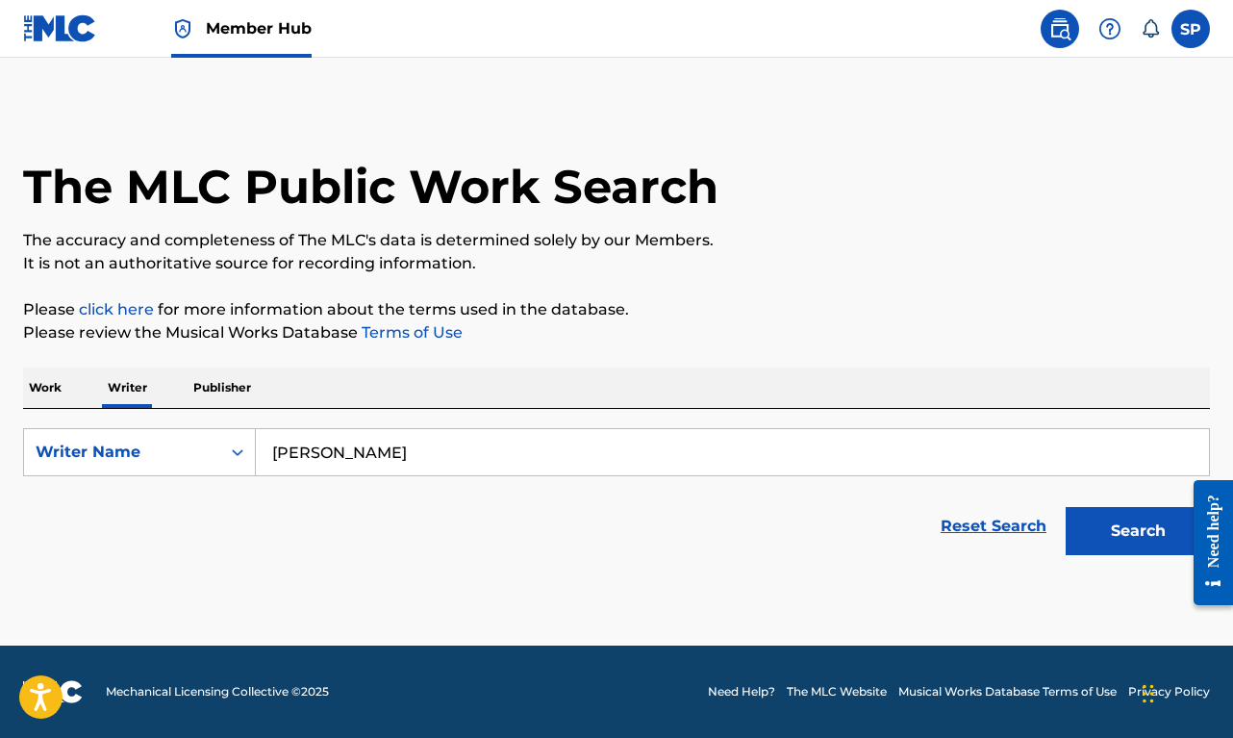
type input "[PERSON_NAME]"
click at [1138, 531] on button "Search" at bounding box center [1138, 531] width 144 height 48
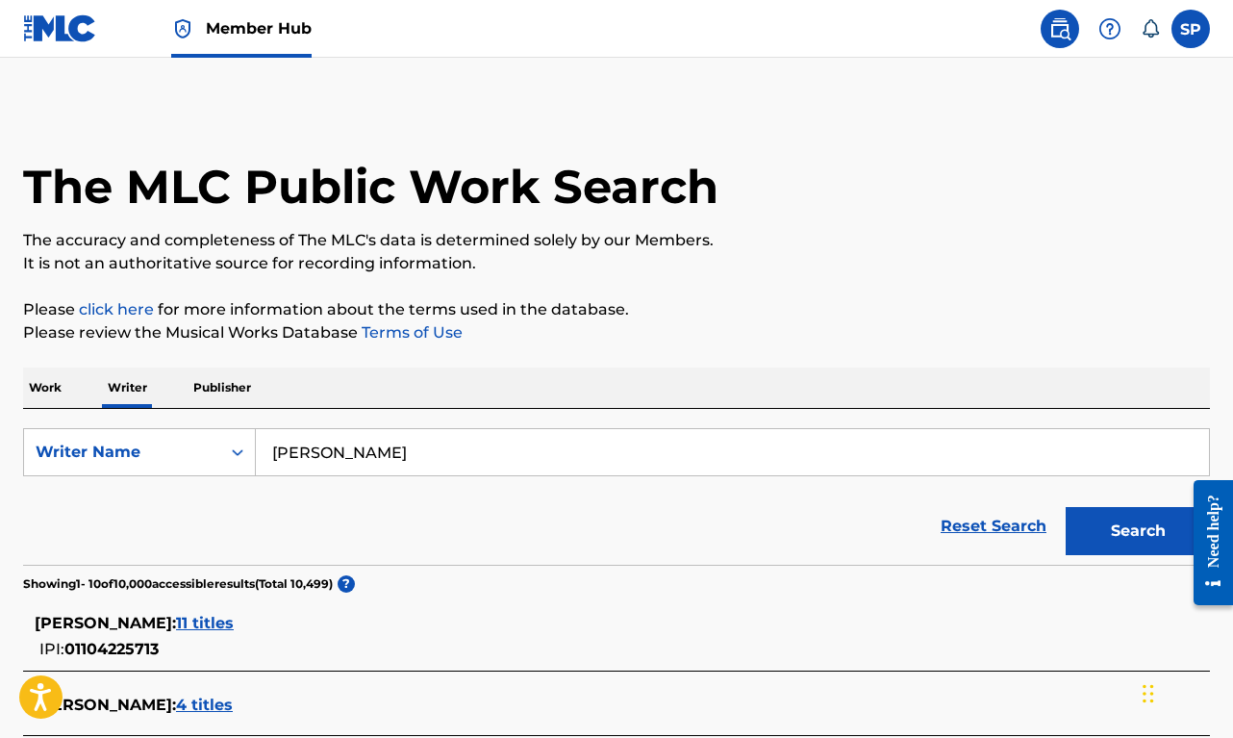
scroll to position [173, 0]
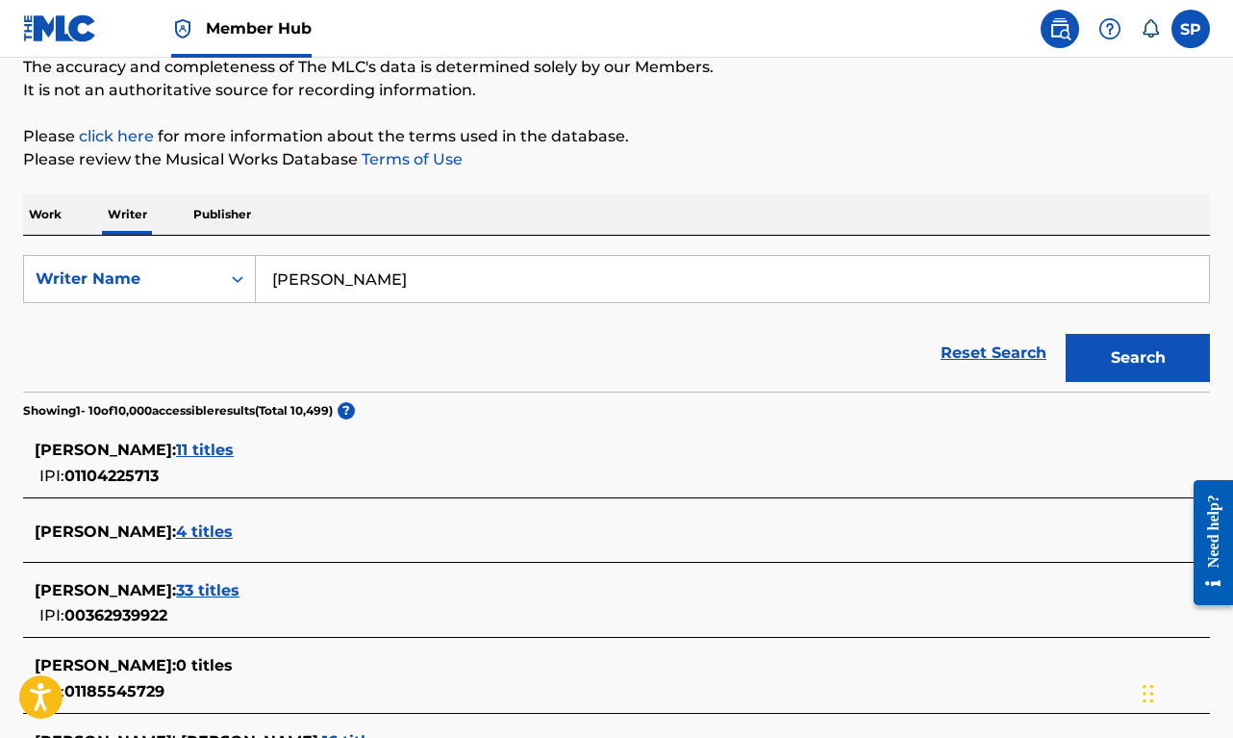
click at [234, 451] on span "11 titles" at bounding box center [205, 449] width 58 height 18
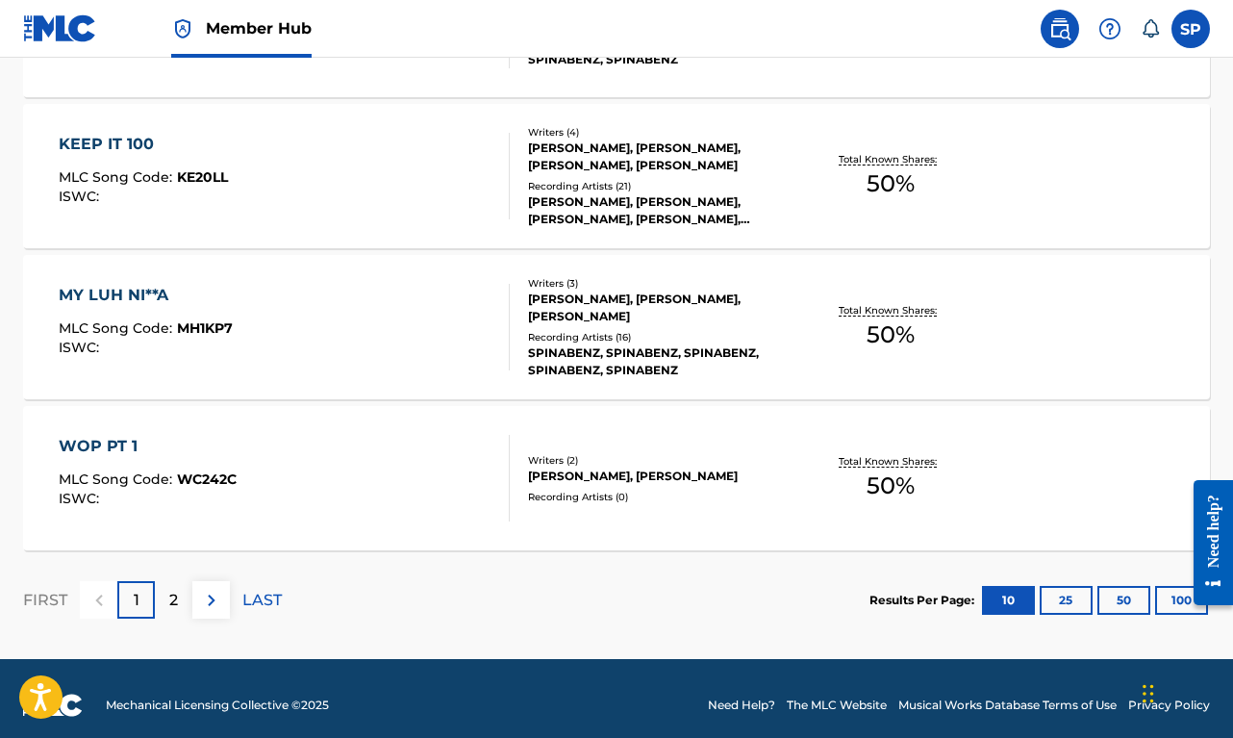
scroll to position [1617, 0]
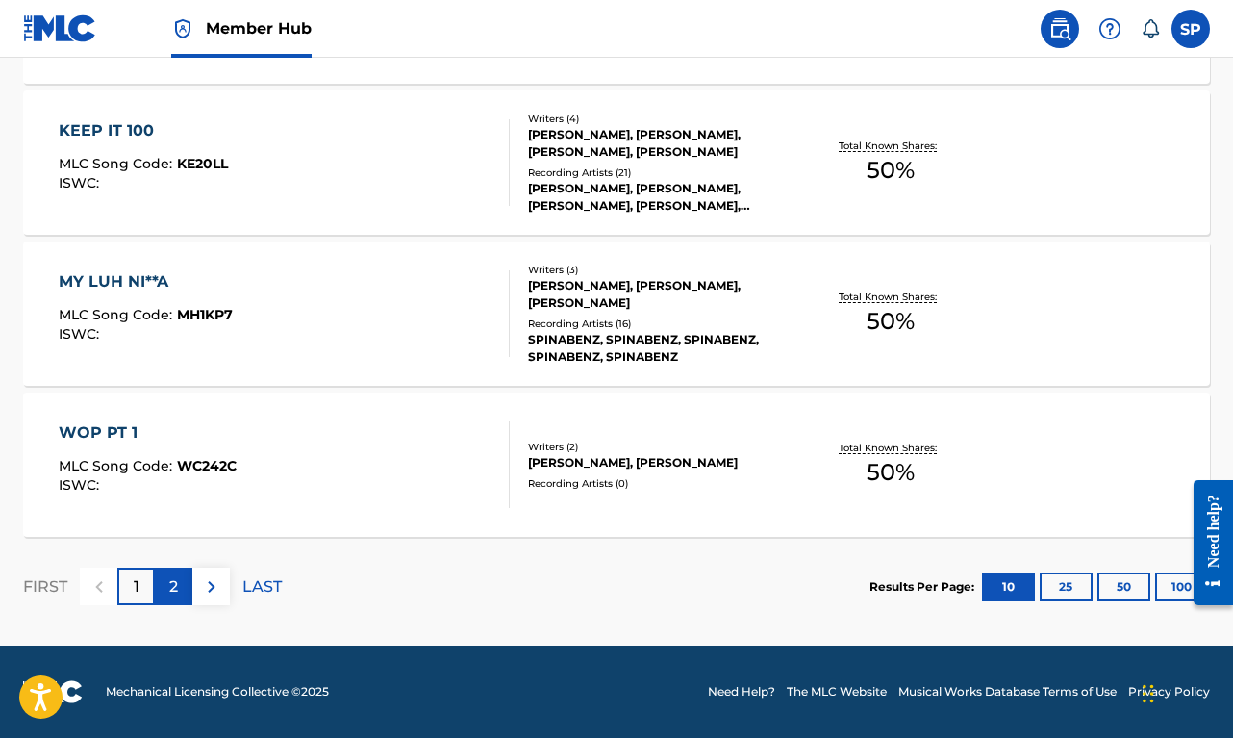
click at [164, 580] on div "2" at bounding box center [174, 586] width 38 height 38
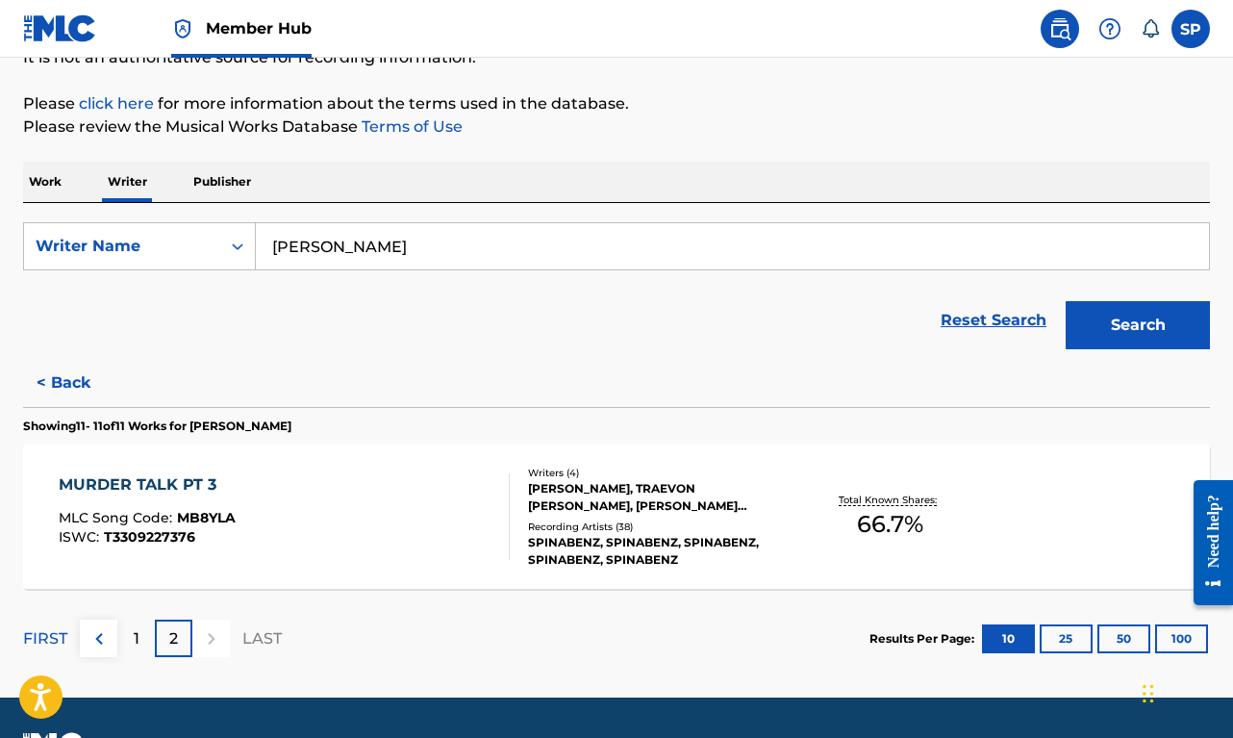
scroll to position [258, 0]
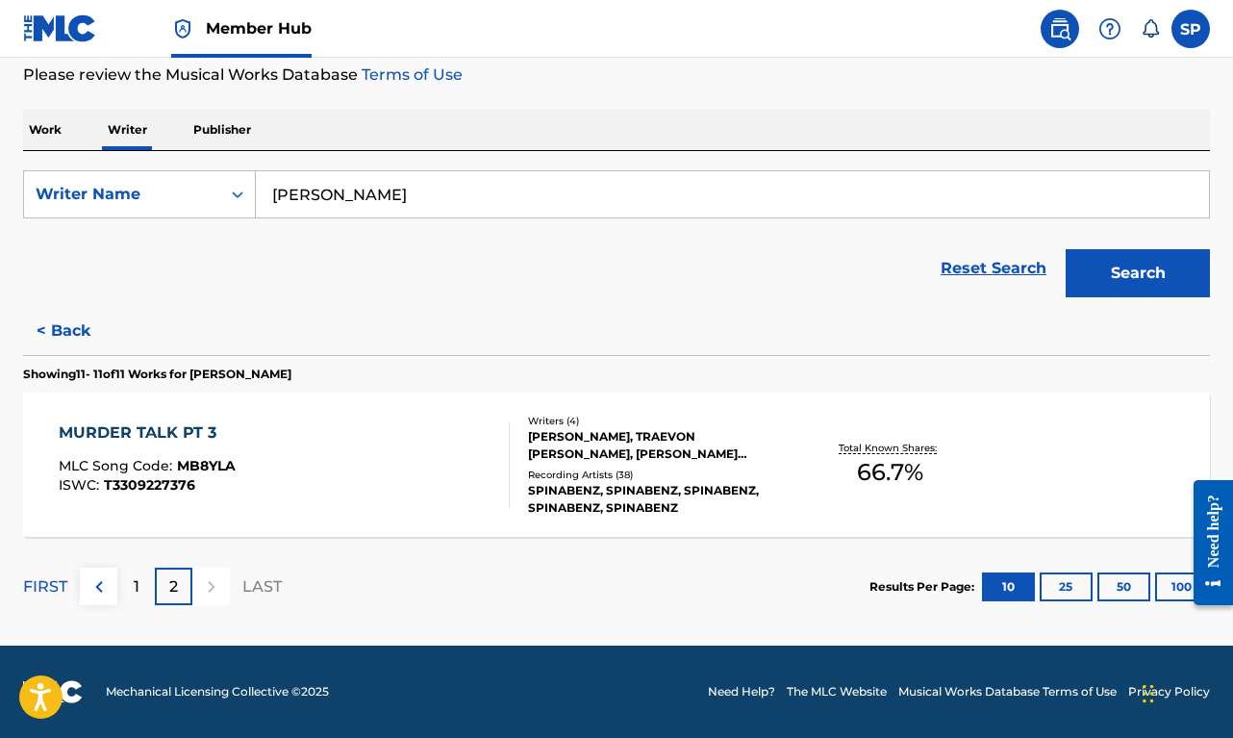
click at [270, 483] on div "MURDER TALK PT 3 MLC Song Code : MB8YLA ISWC : T3309227376" at bounding box center [284, 464] width 451 height 87
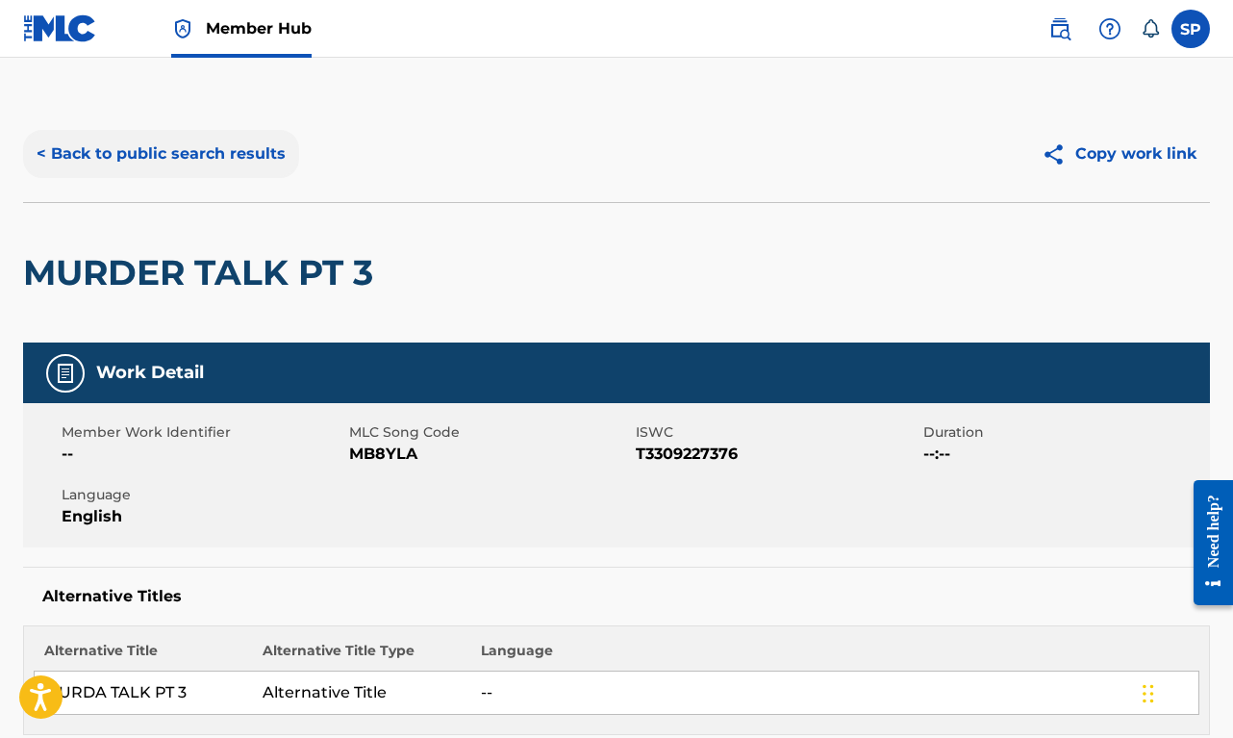
click at [196, 159] on button "< Back to public search results" at bounding box center [161, 154] width 276 height 48
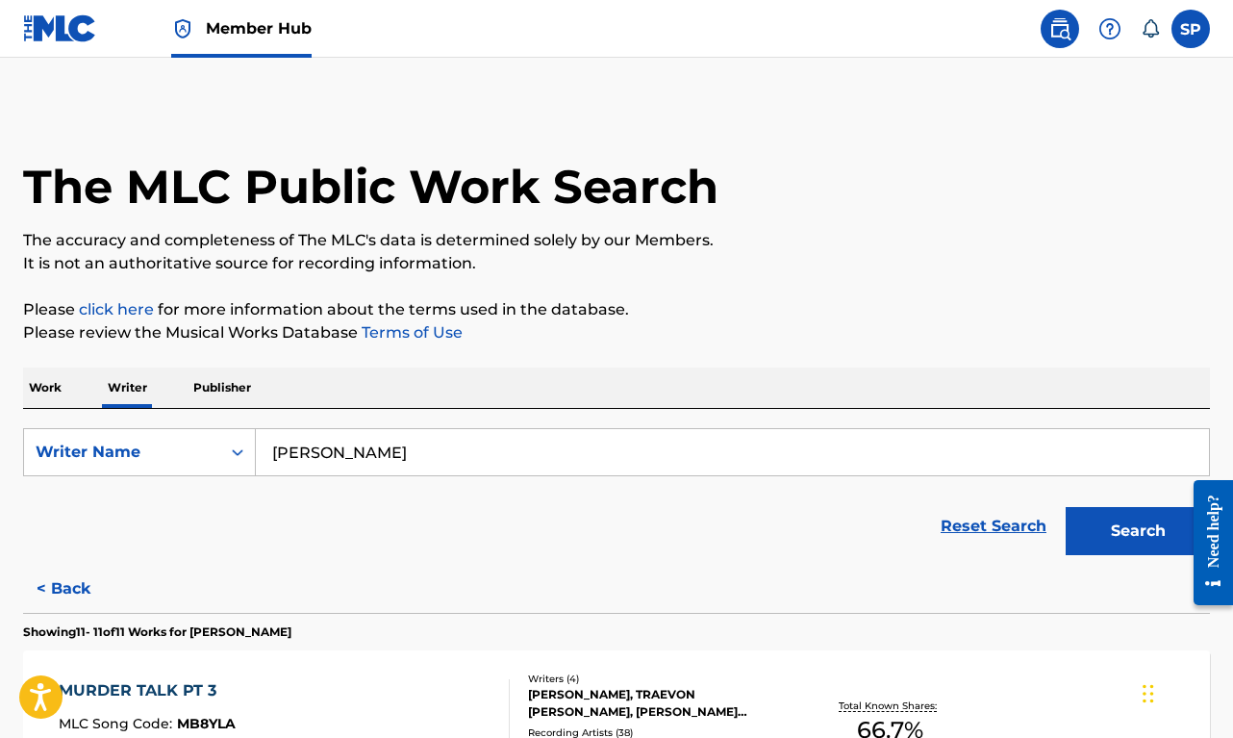
scroll to position [258, 0]
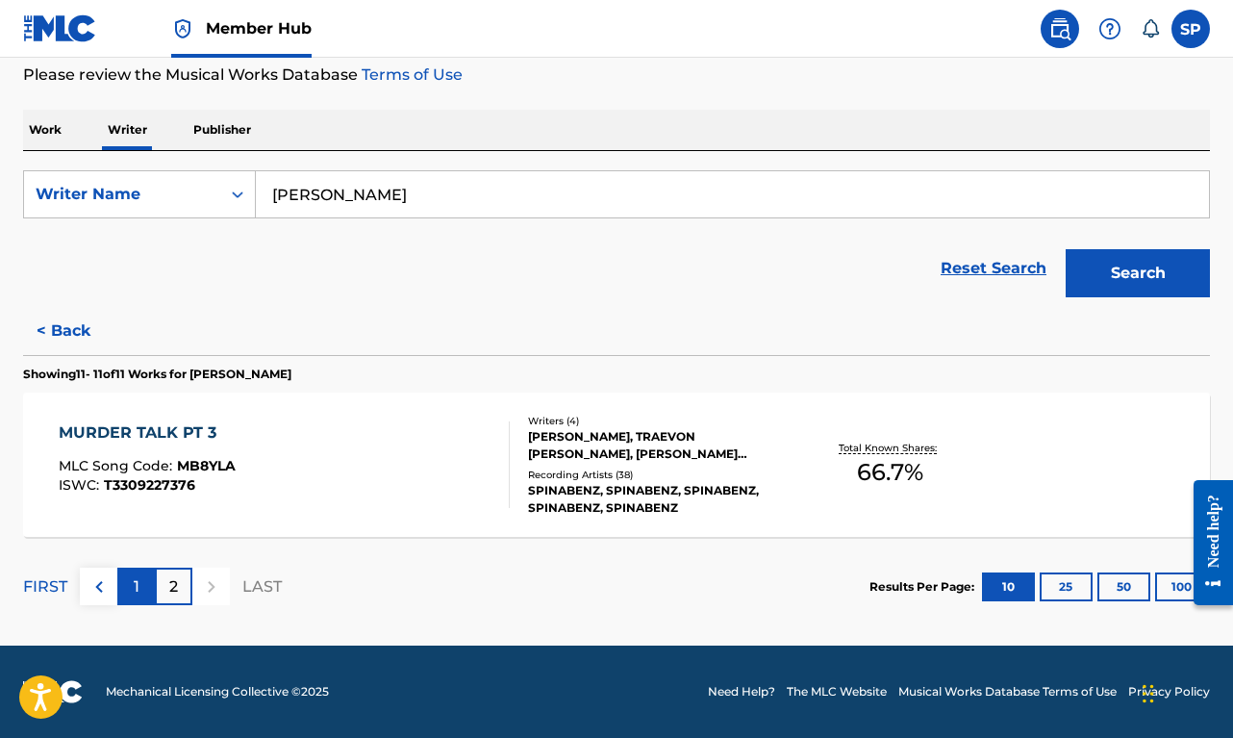
click at [144, 593] on div "1" at bounding box center [136, 586] width 38 height 38
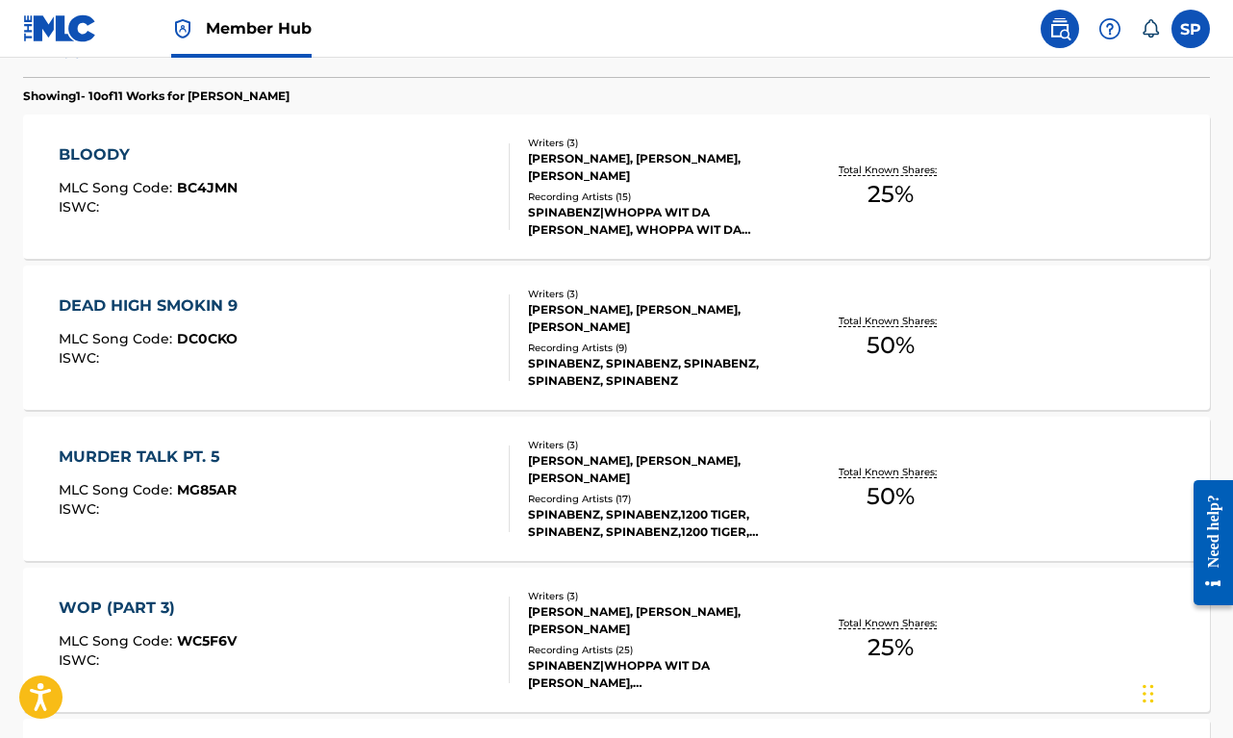
scroll to position [141, 0]
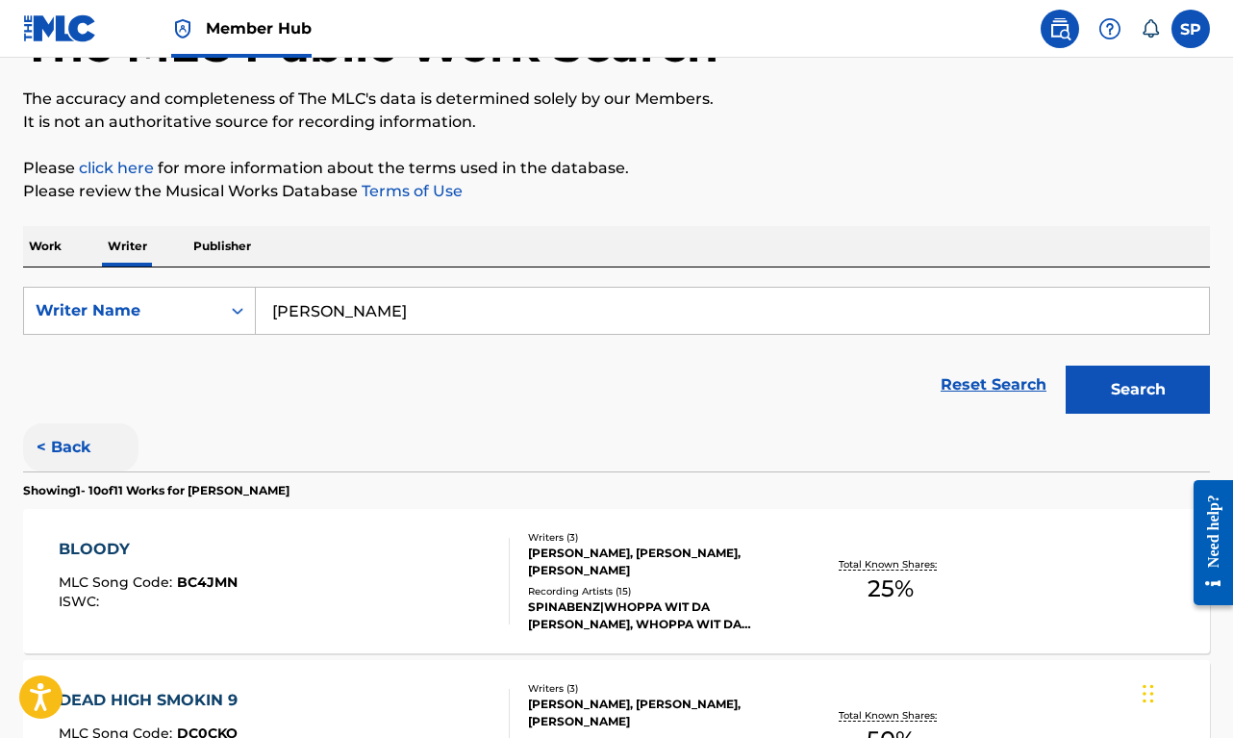
click at [63, 454] on button "< Back" at bounding box center [80, 447] width 115 height 48
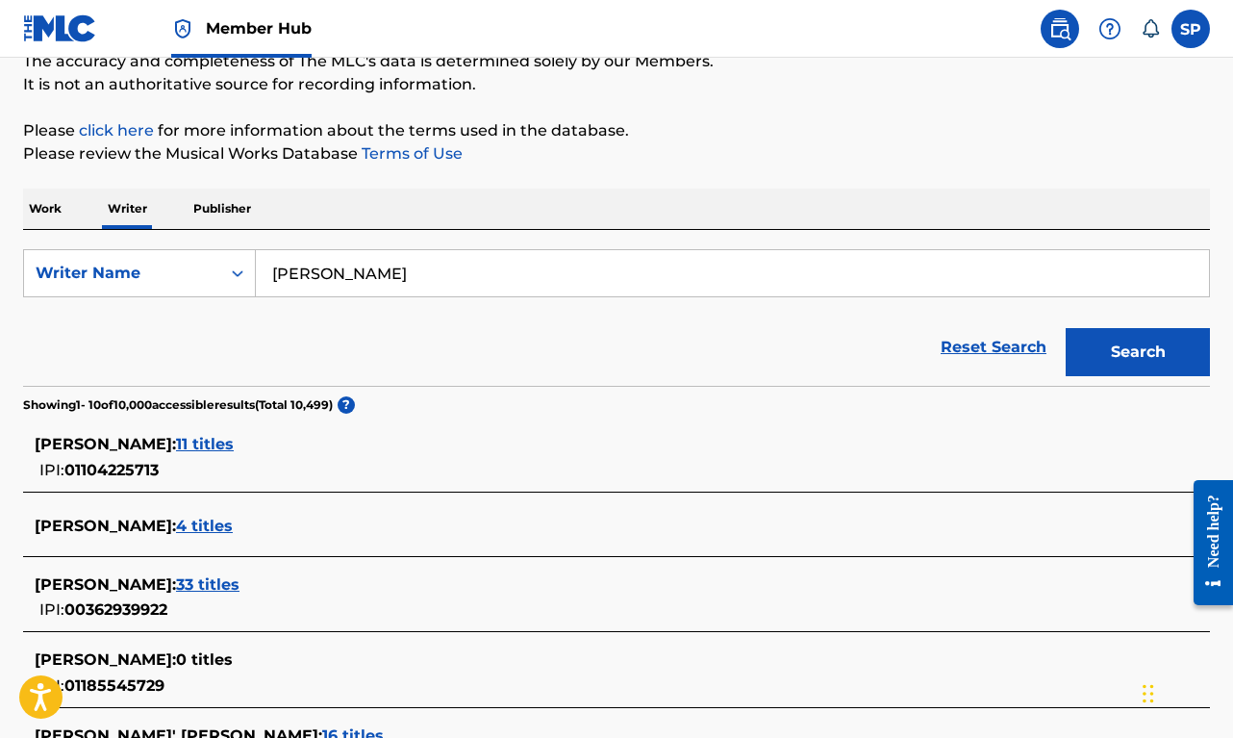
scroll to position [244, 0]
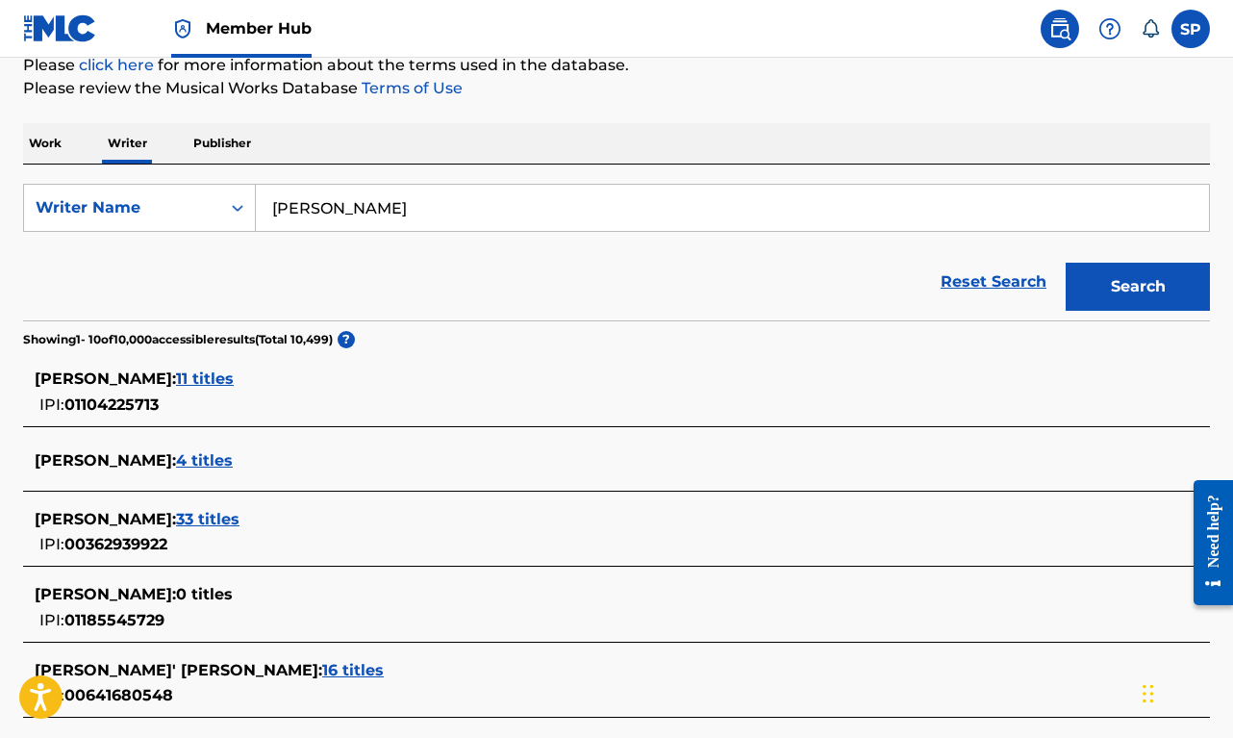
click at [233, 452] on span "4 titles" at bounding box center [204, 460] width 57 height 18
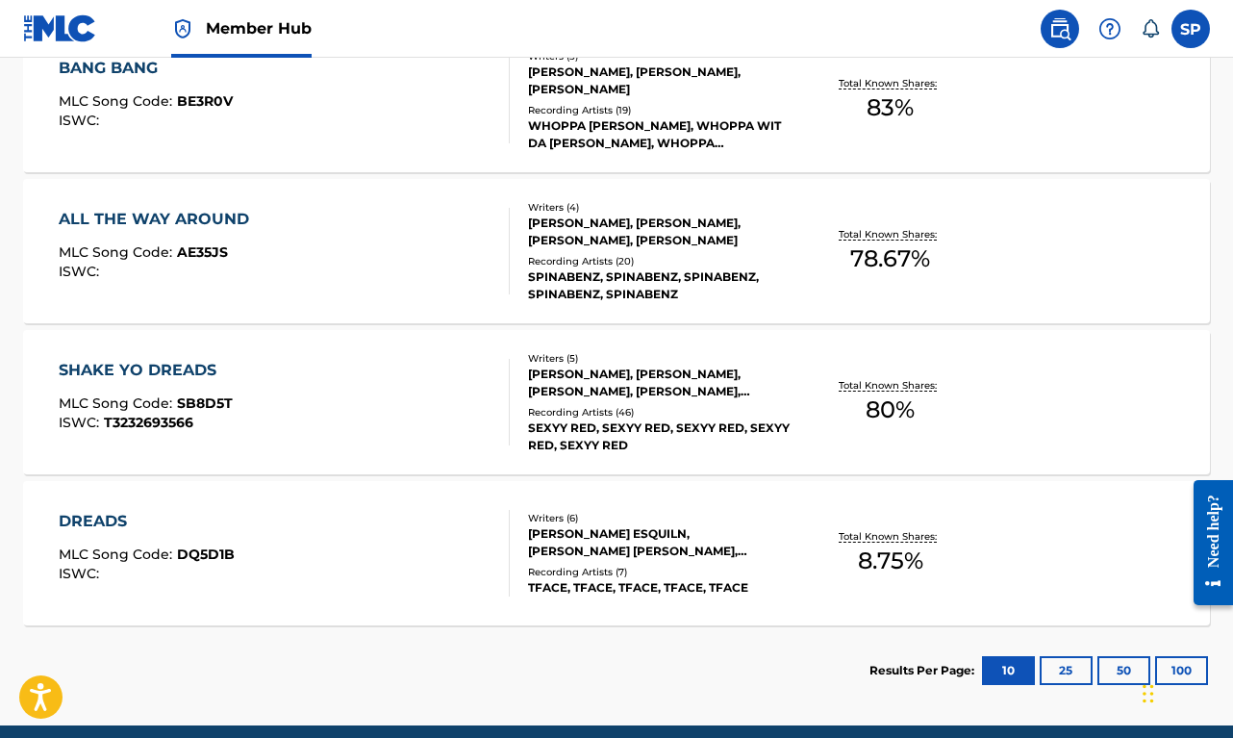
scroll to position [626, 0]
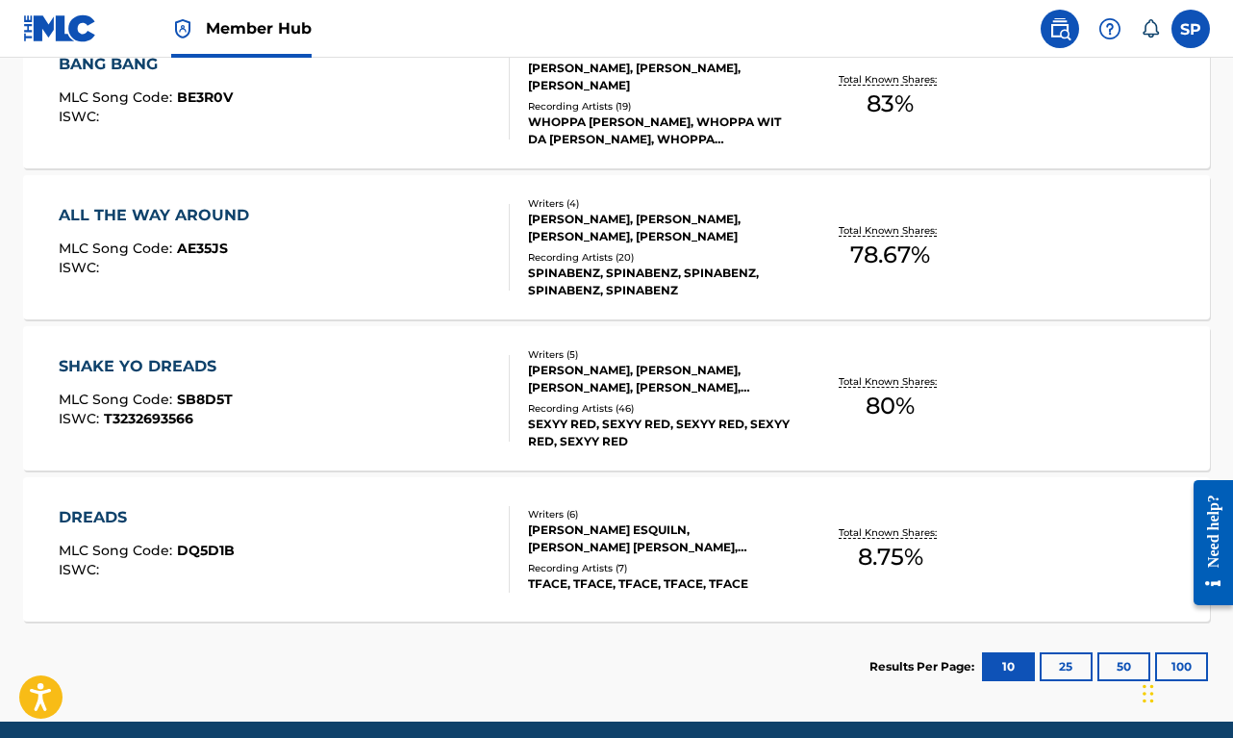
click at [307, 541] on div "DREADS MLC Song Code : DQ5D1B ISWC :" at bounding box center [284, 549] width 451 height 87
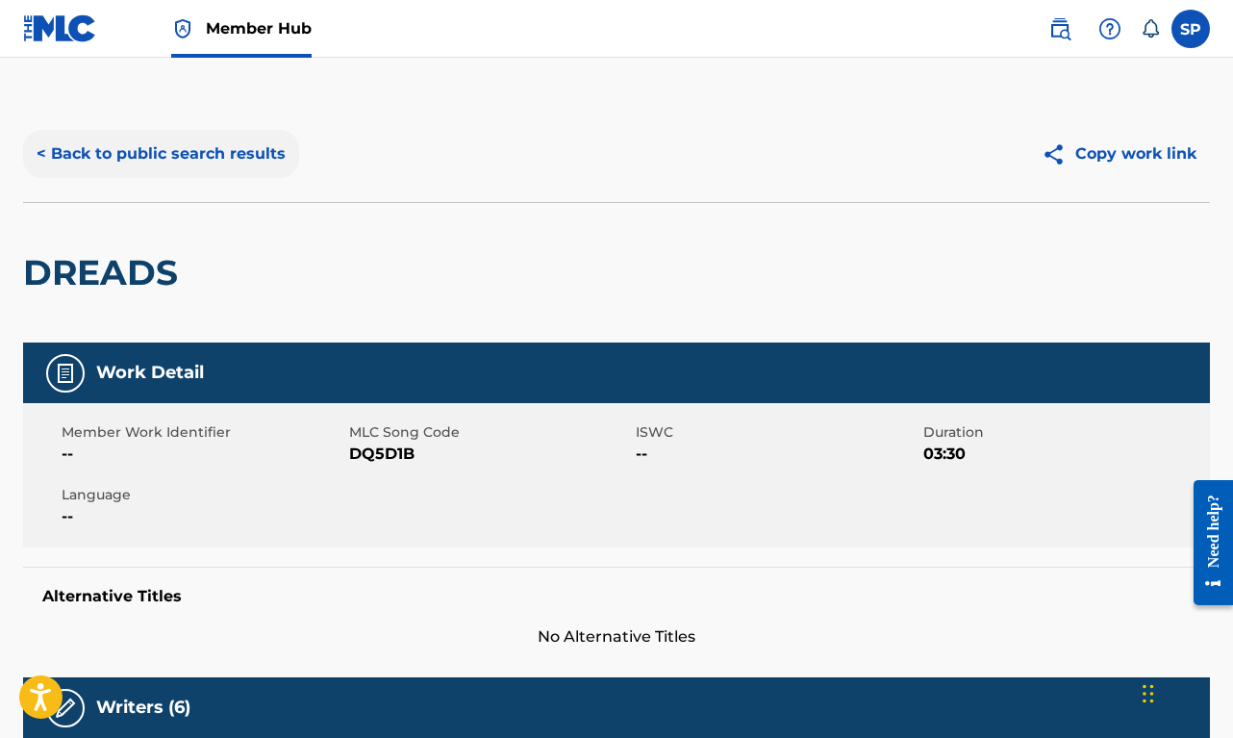
click at [129, 143] on button "< Back to public search results" at bounding box center [161, 154] width 276 height 48
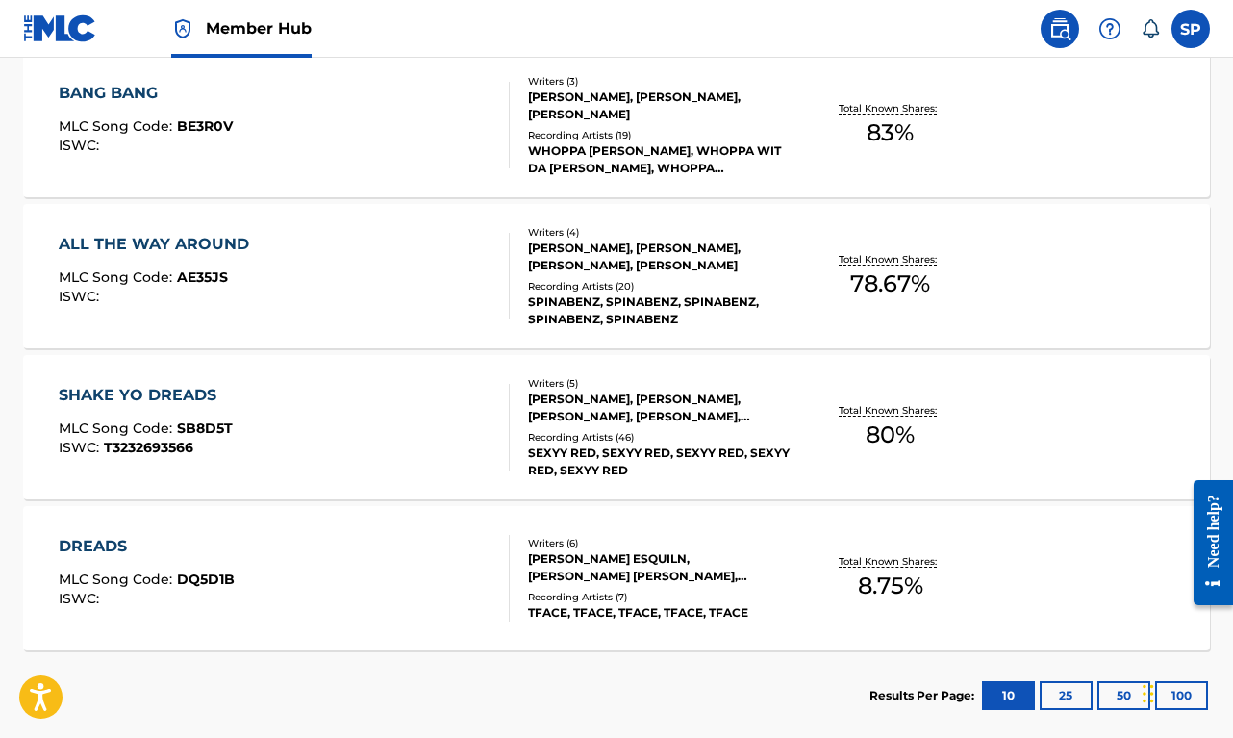
scroll to position [536, 0]
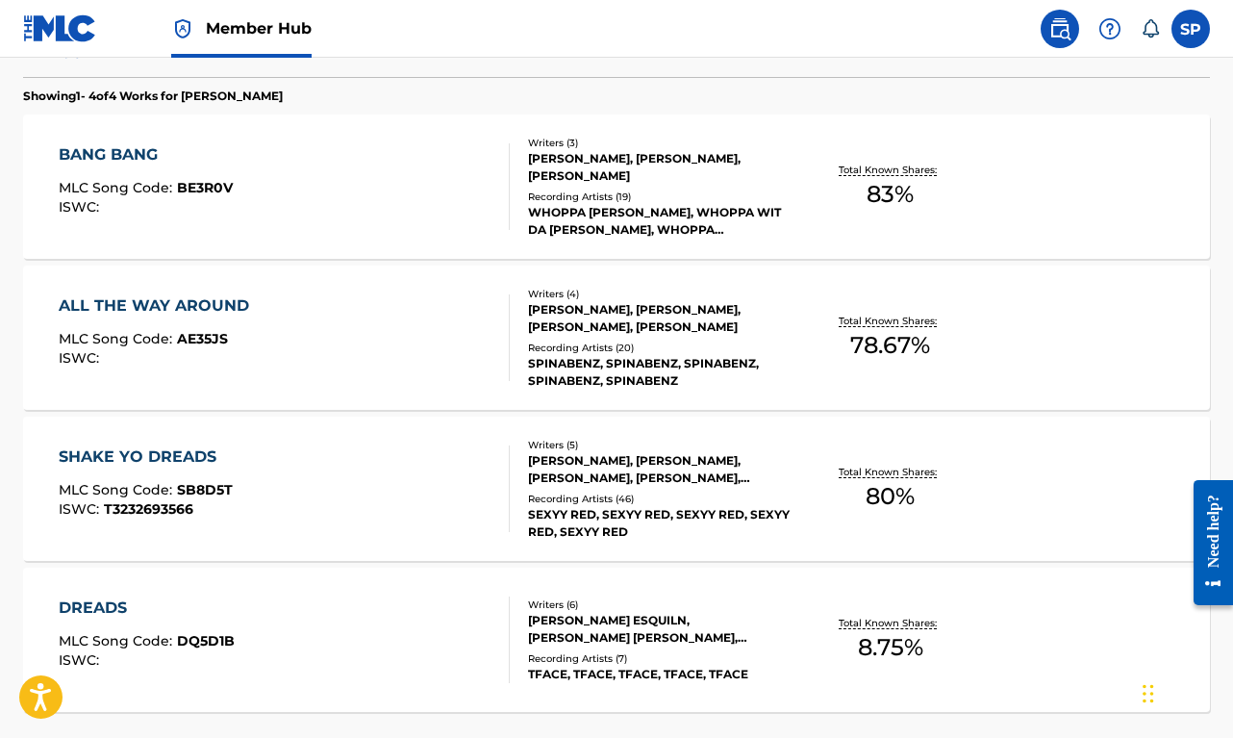
click at [318, 188] on div "BANG BANG MLC Song Code : BE3R0V ISWC :" at bounding box center [284, 186] width 451 height 87
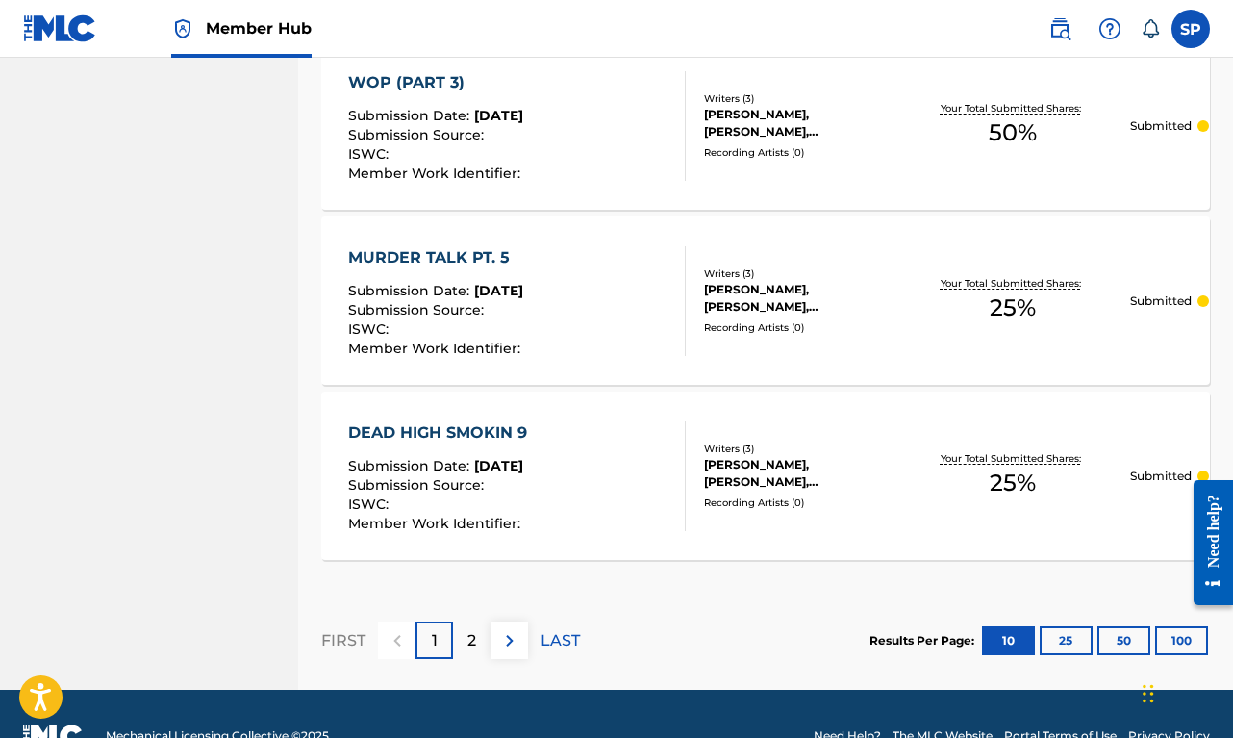
scroll to position [1847, 0]
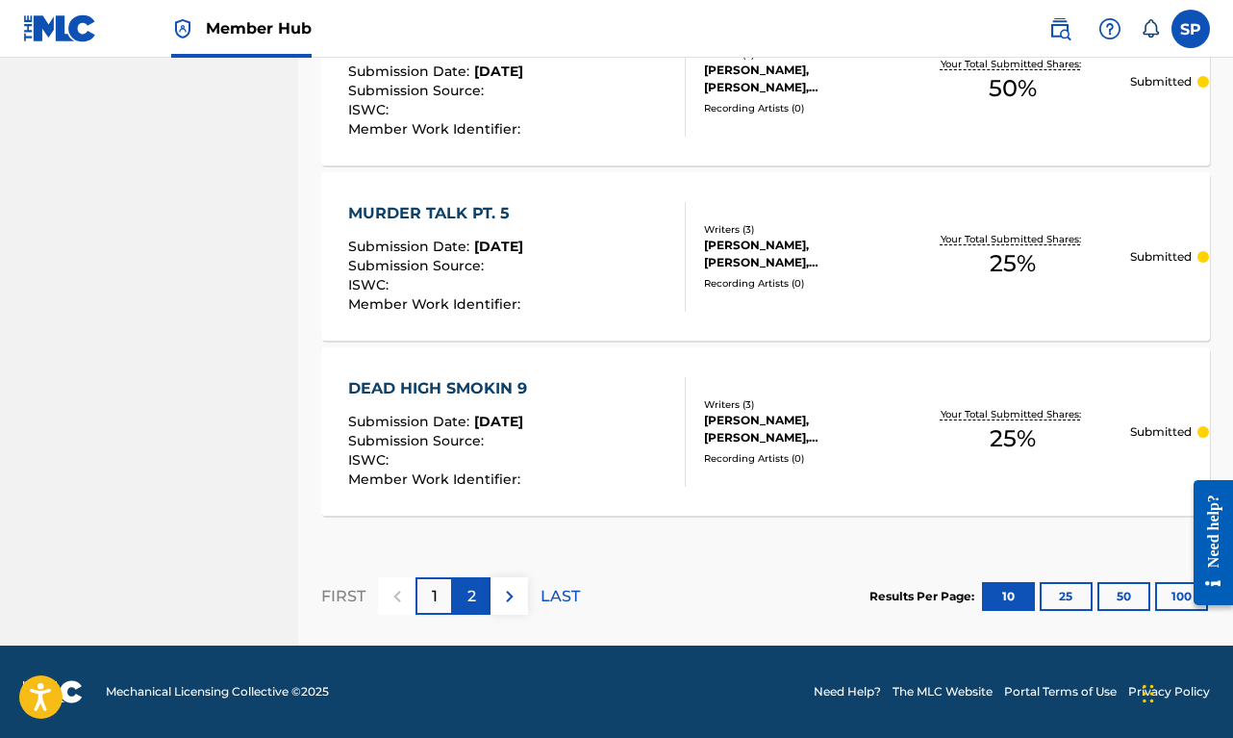
click at [482, 609] on div "2" at bounding box center [472, 596] width 38 height 38
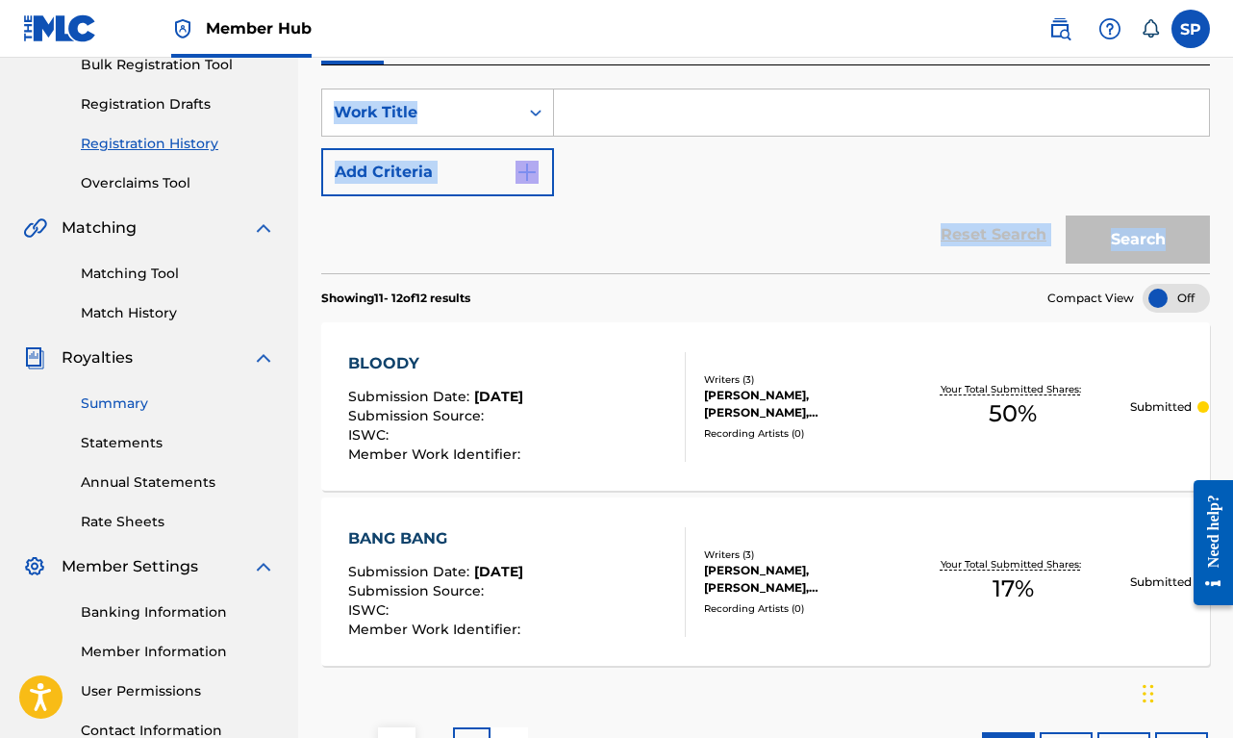
scroll to position [0, 0]
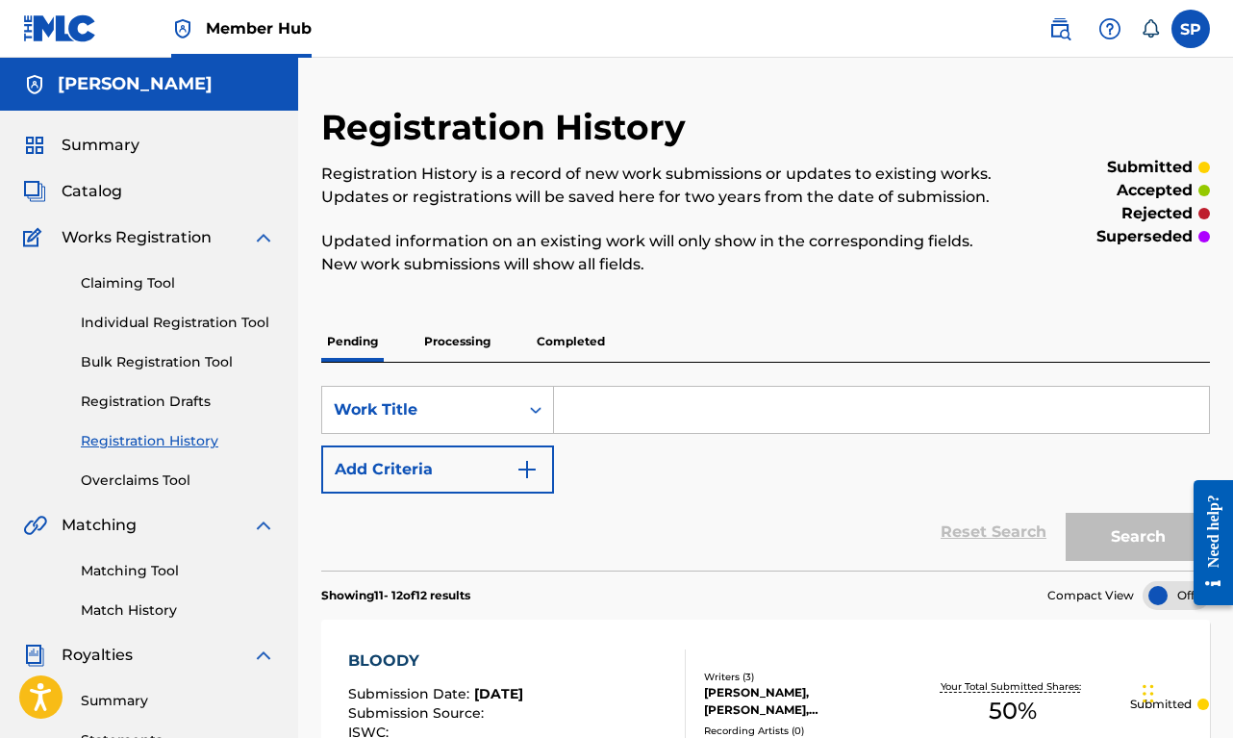
click at [331, 0] on nav "Member Hub SP SP Sebastian Picchioni spicchioni@yahoo.com Notification Preferen…" at bounding box center [616, 29] width 1233 height 58
